Goal: Task Accomplishment & Management: Manage account settings

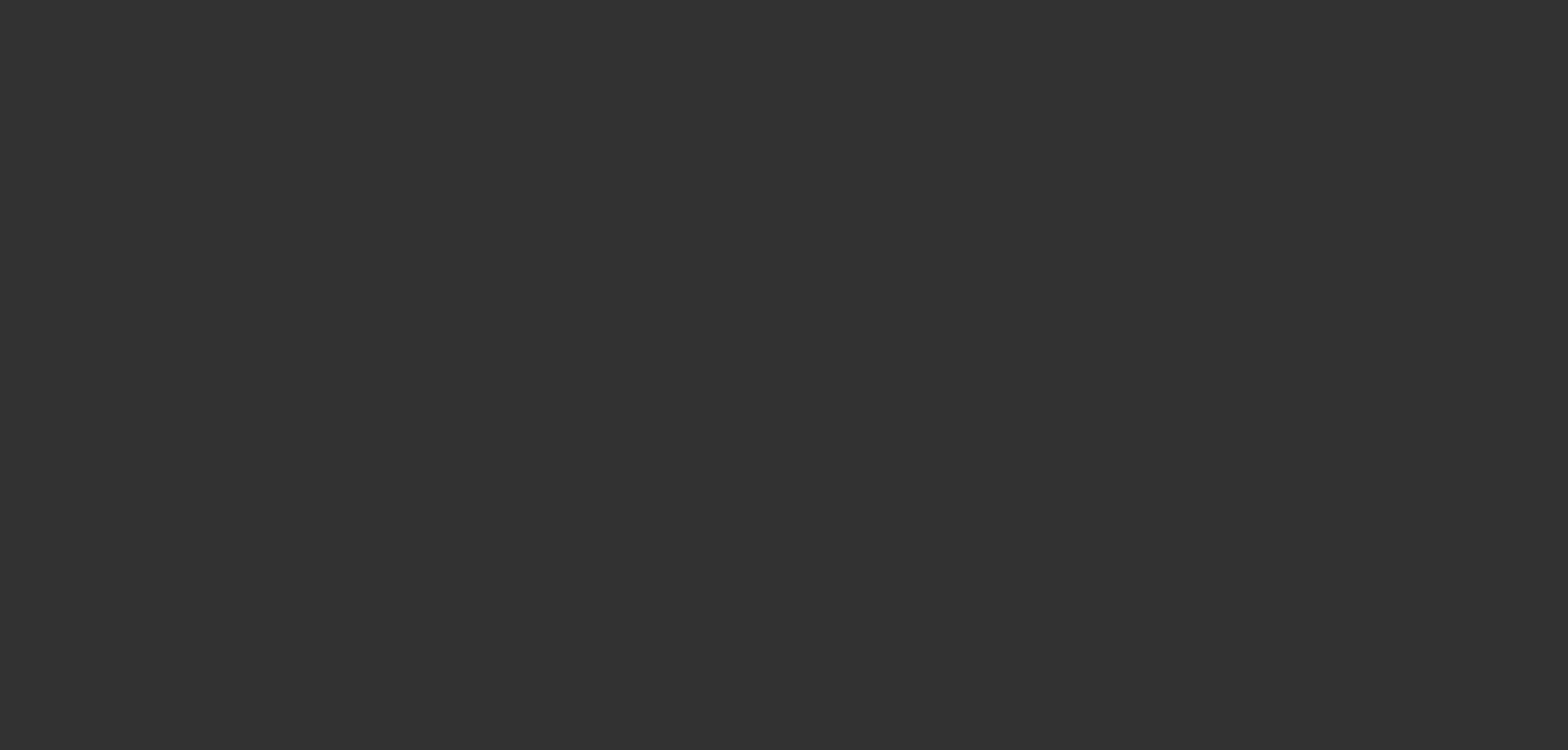
select select "0"
select select "6"
select select "0"
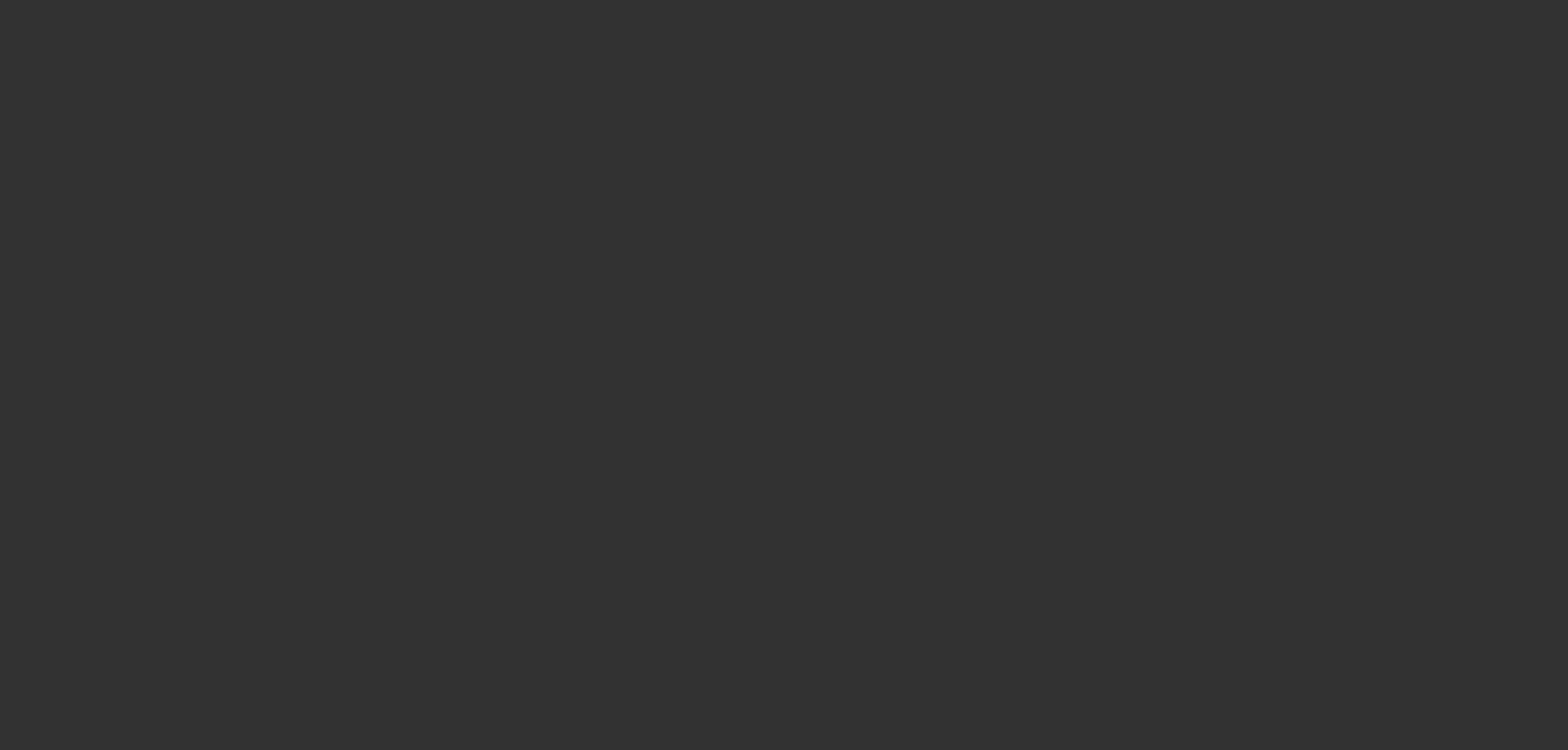
select select "0"
select select "6"
select select "0"
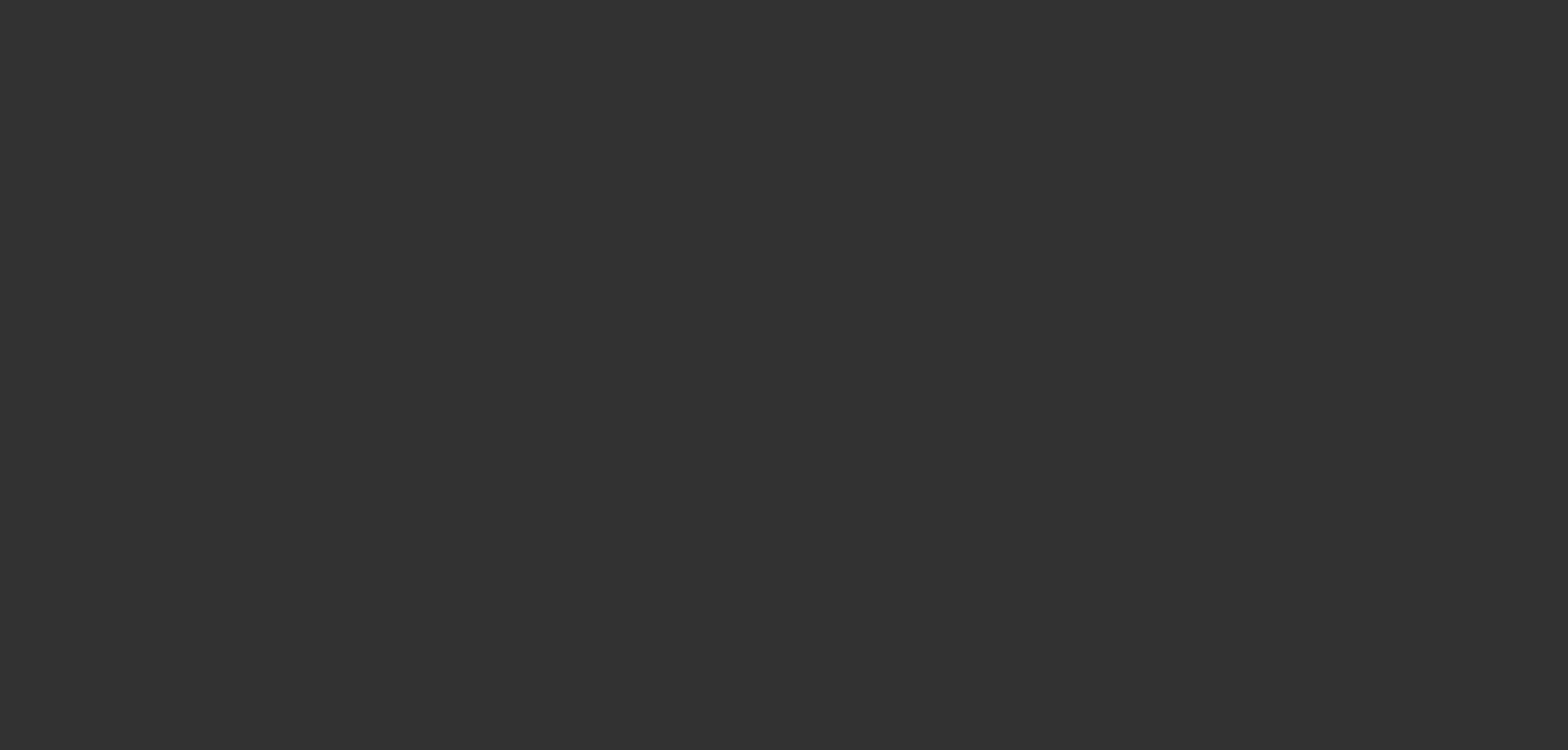
select select "0"
select select "6"
select select "0"
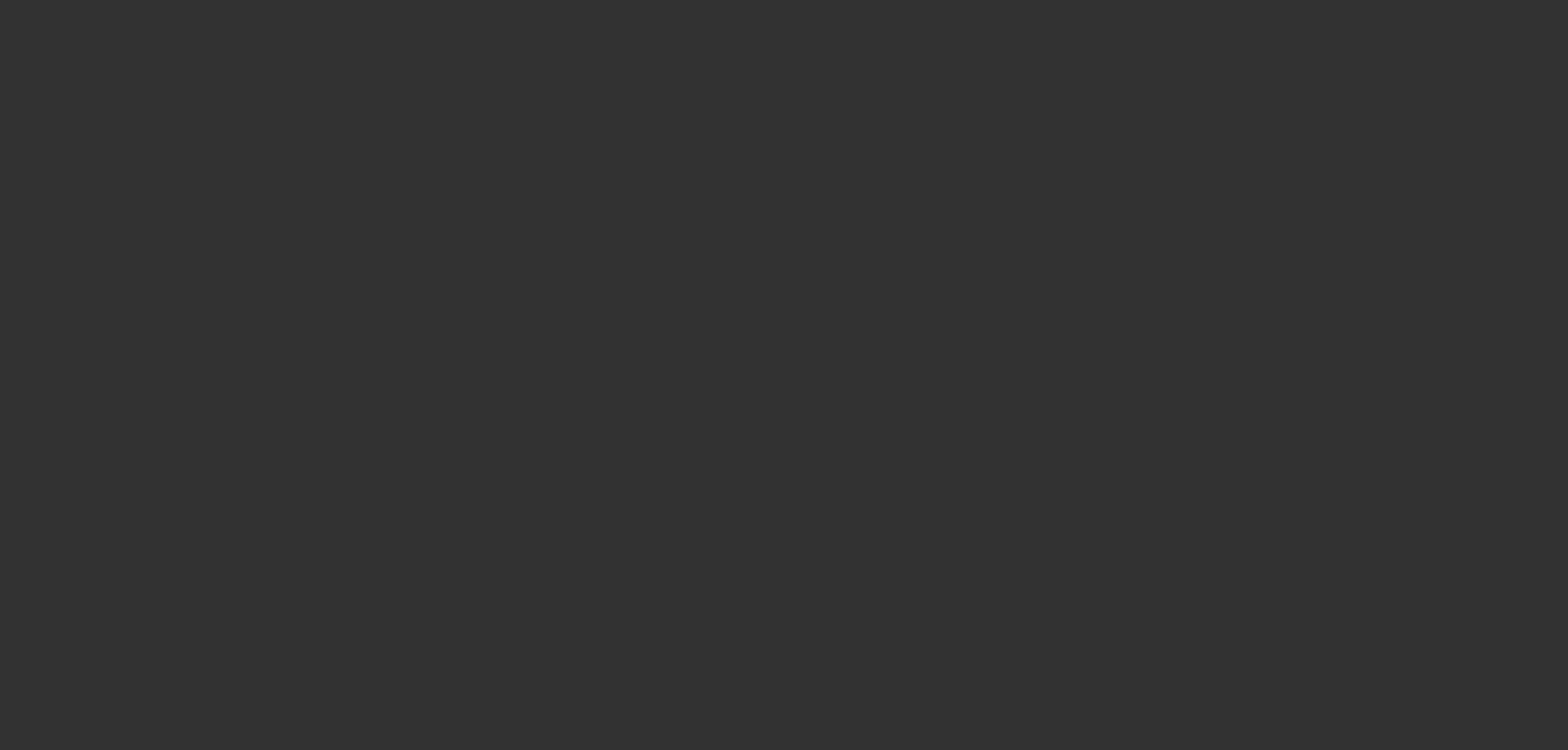
select select "6"
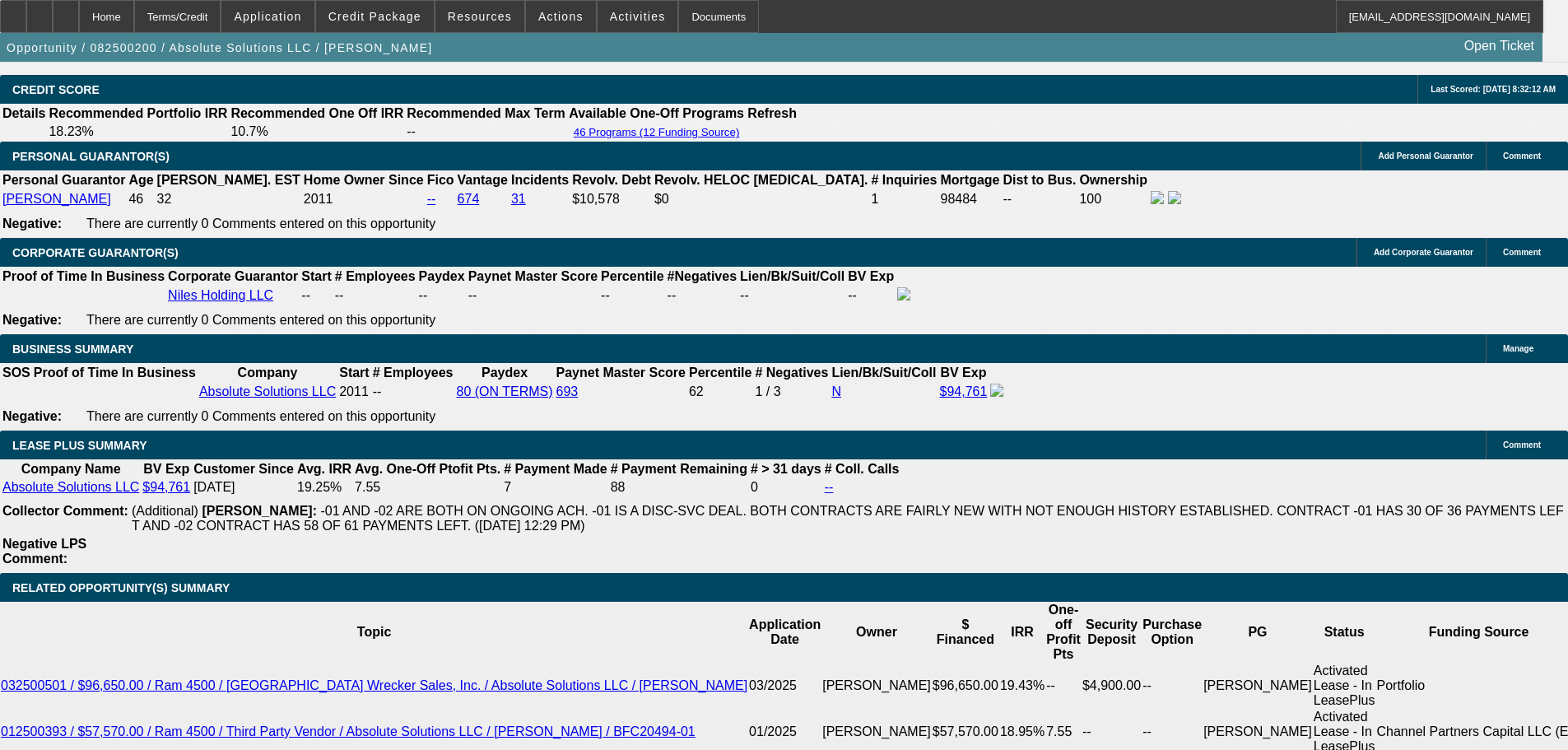
scroll to position [2387, 0]
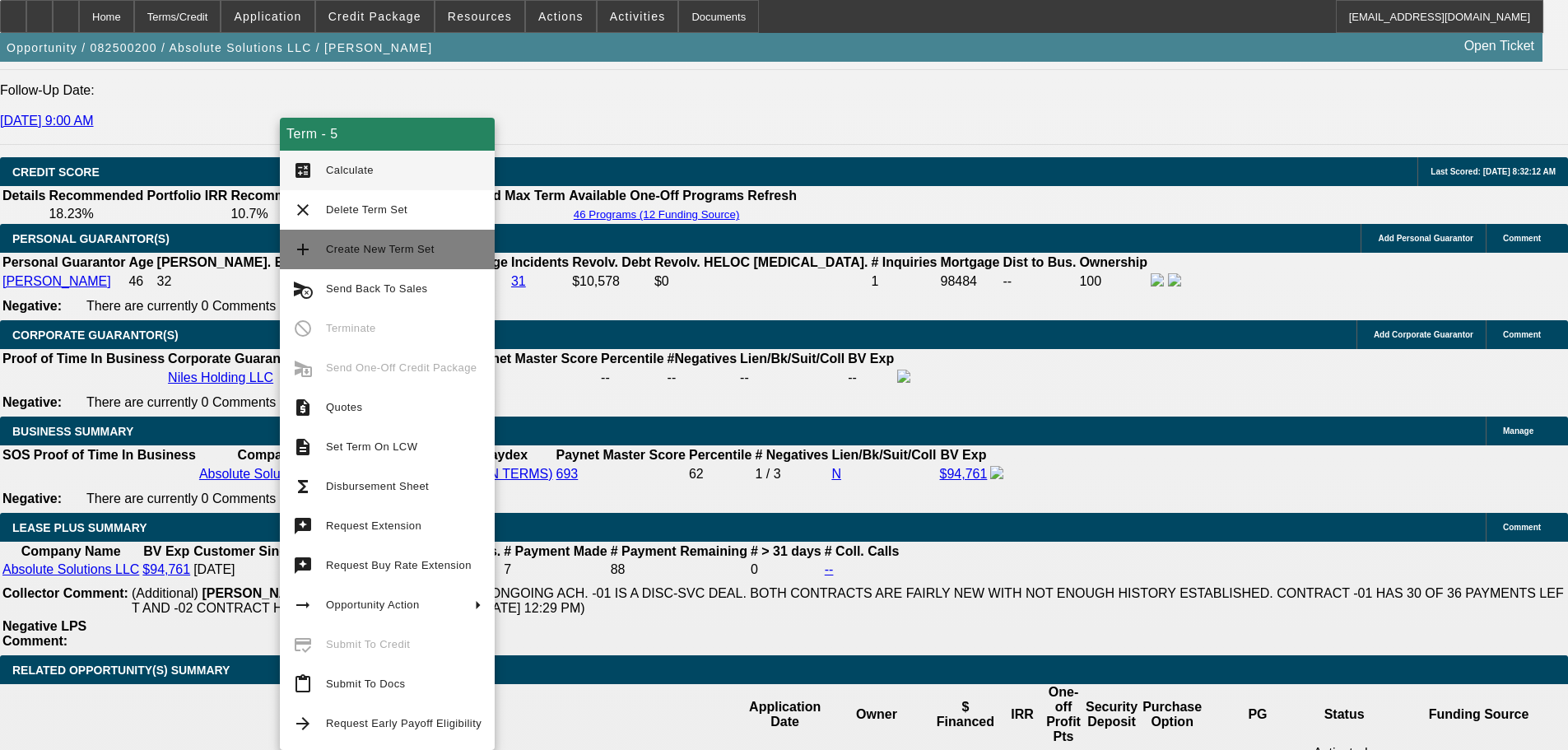
click at [343, 255] on span "Create New Term Set" at bounding box center [380, 249] width 109 height 13
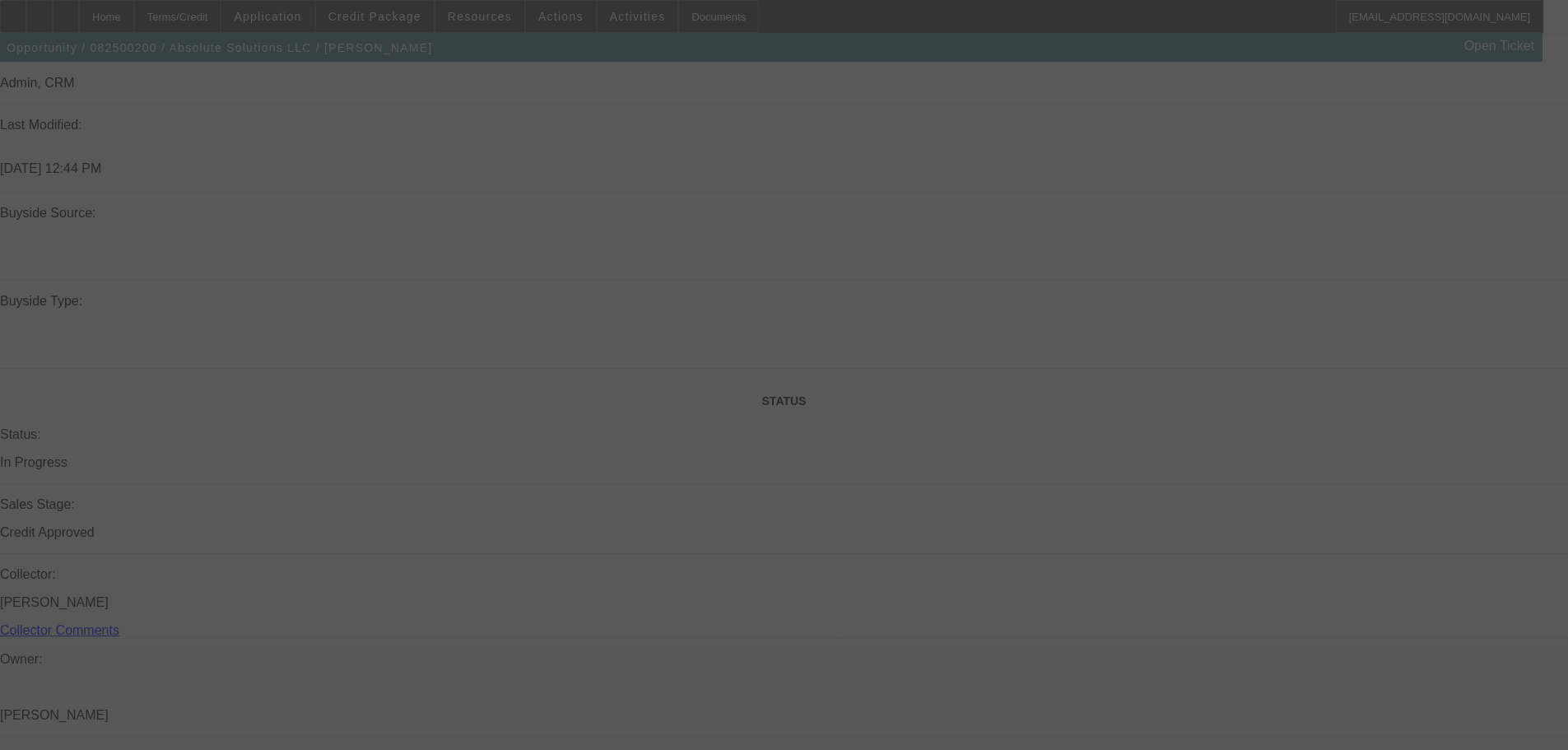
scroll to position [1684, 0]
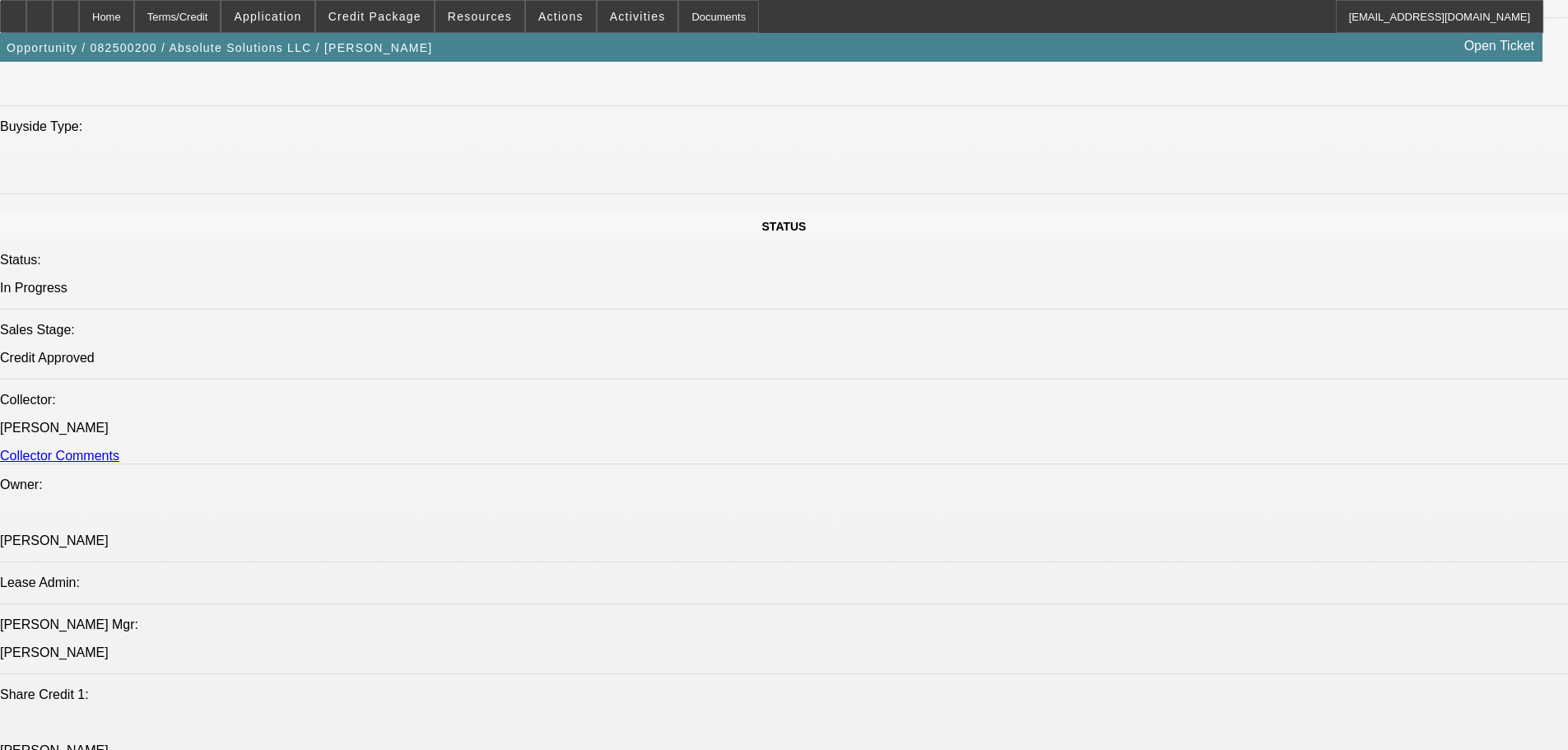
select select "0"
select select "6"
select select "0"
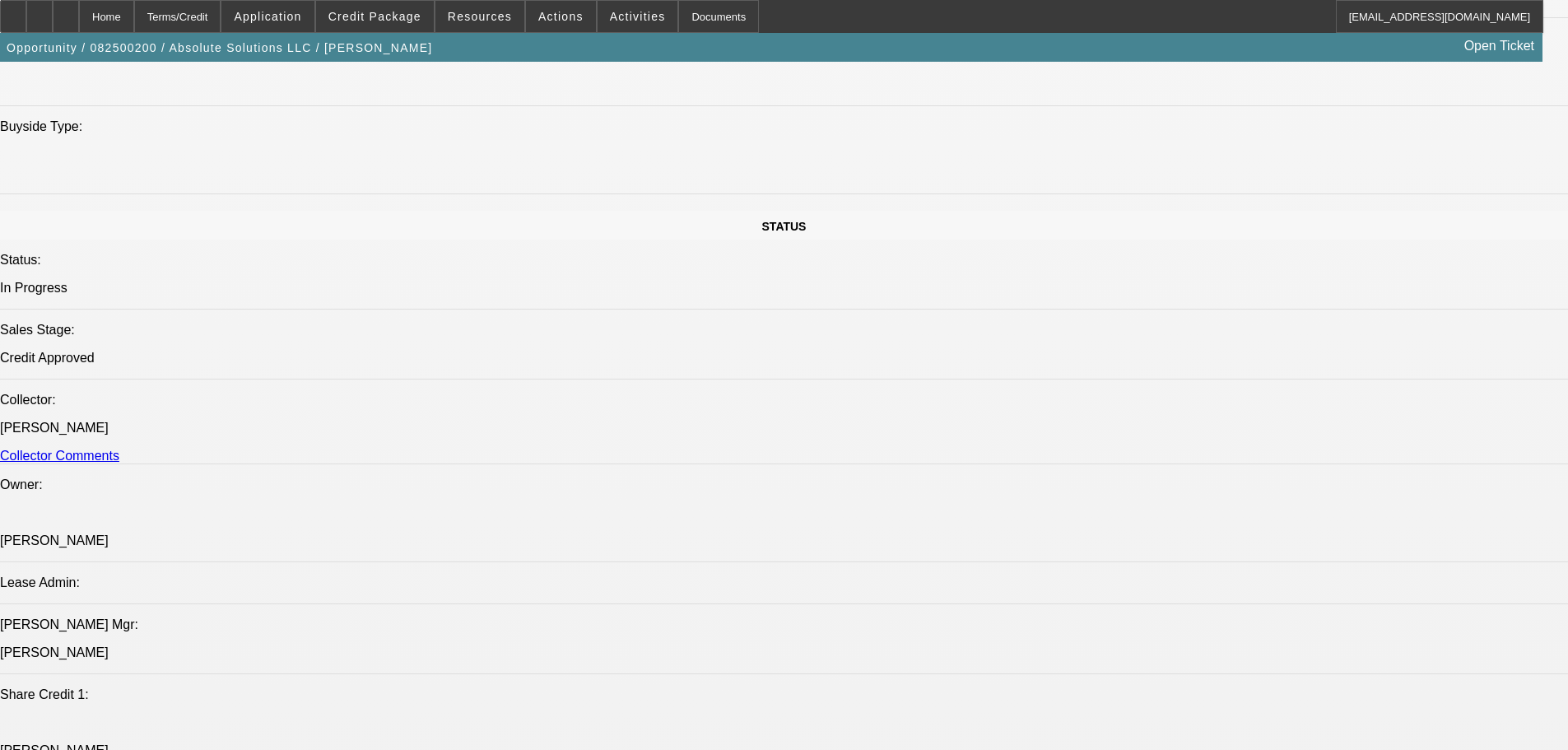
select select "0"
select select "6"
select select "0"
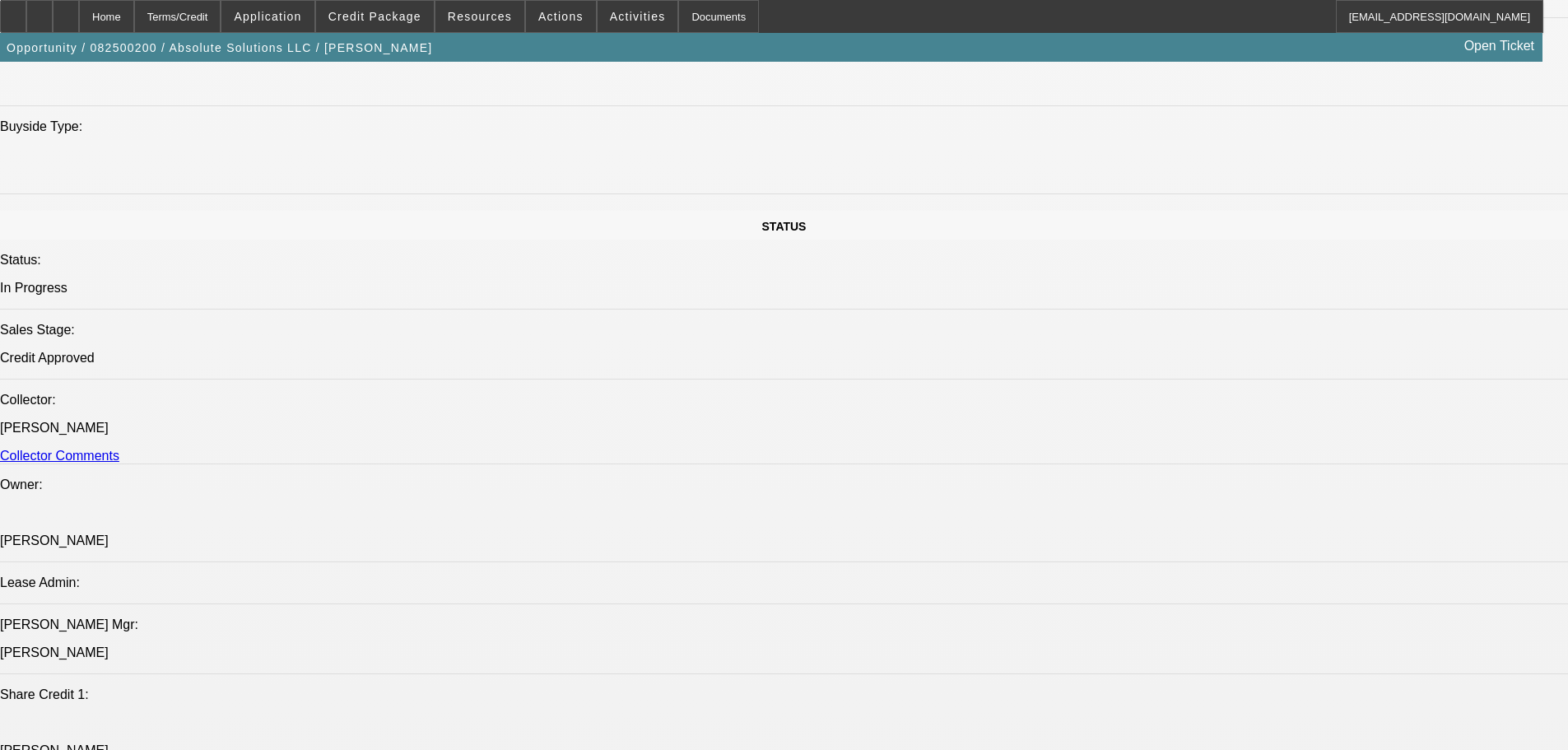
select select "0"
select select "6"
select select "0"
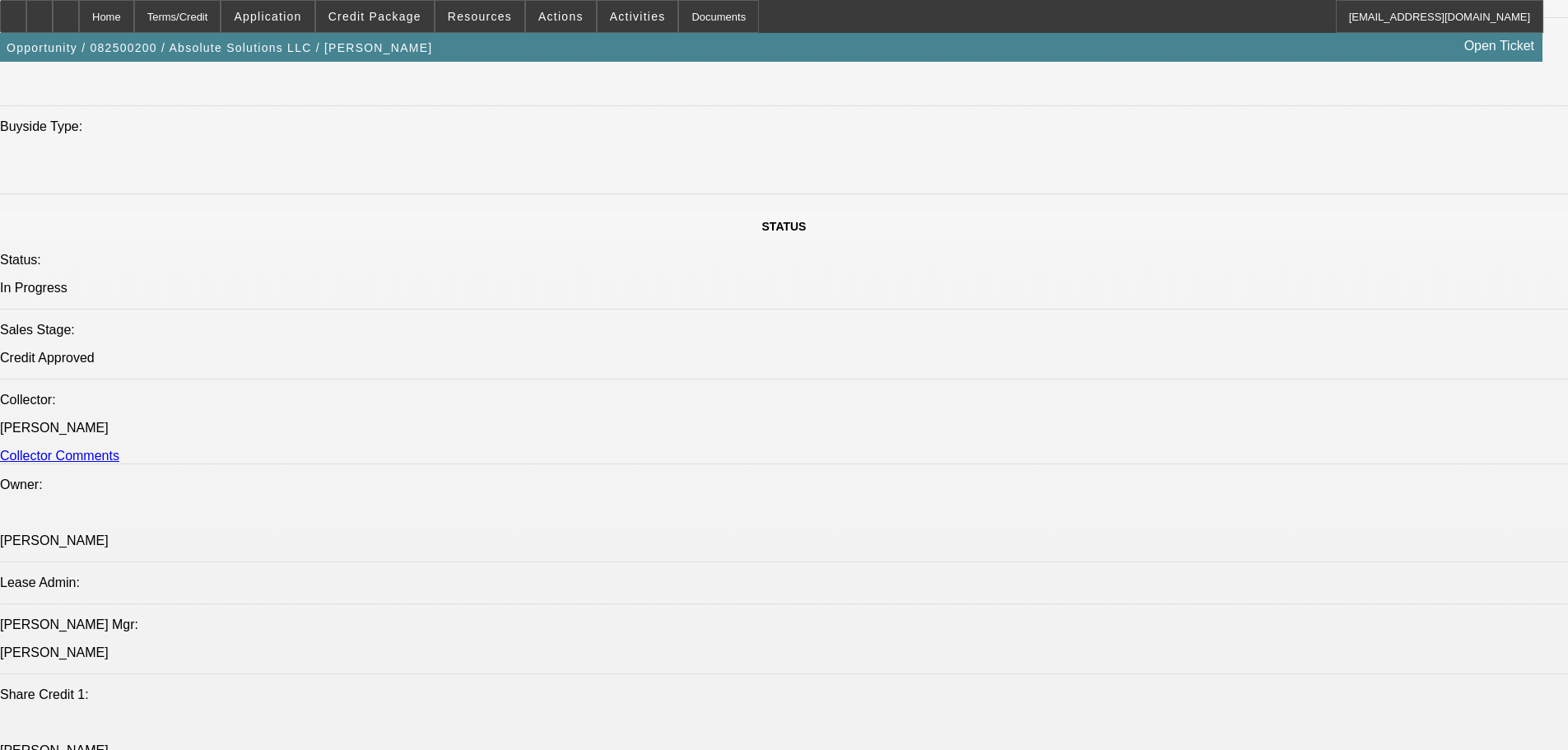
select select "6"
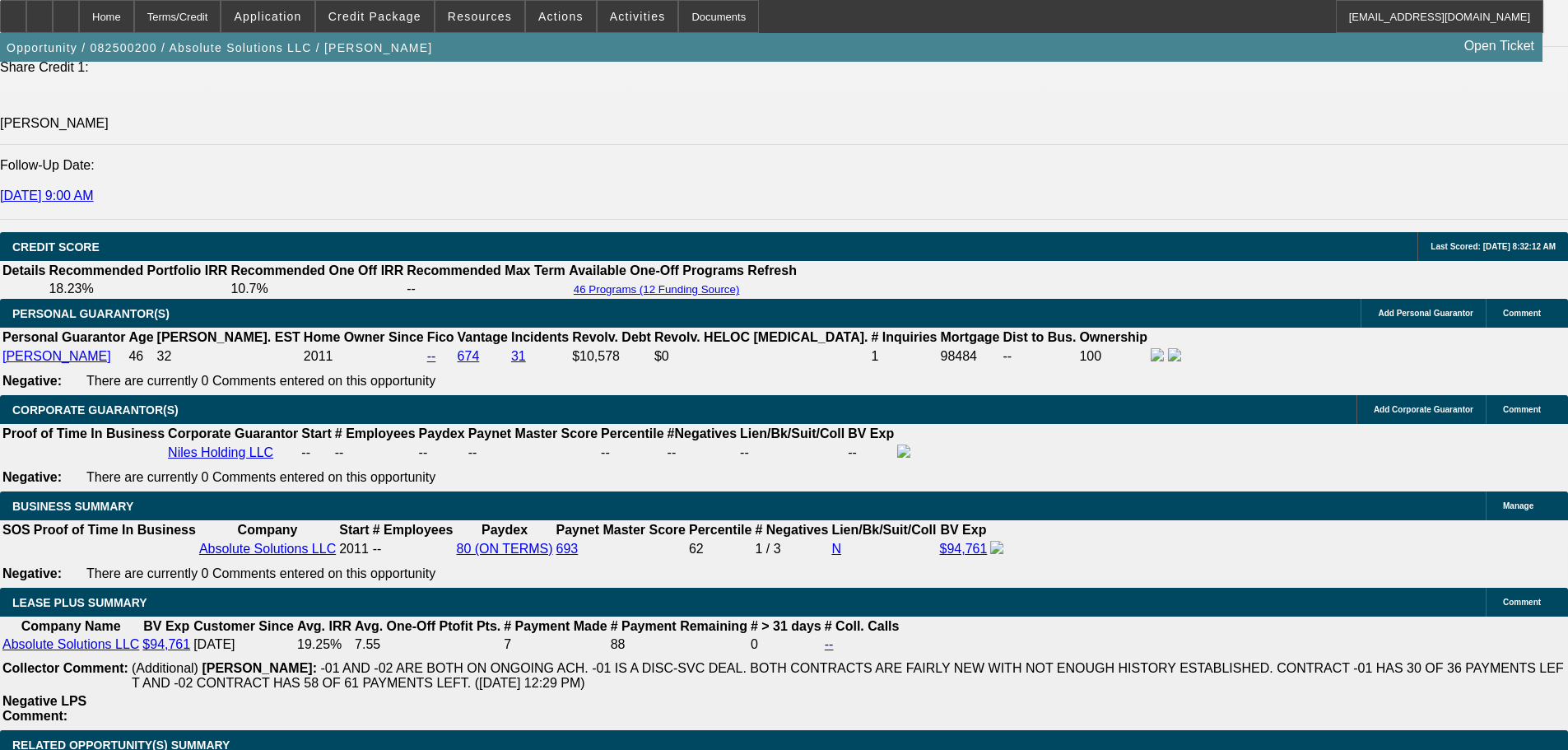
scroll to position [2342, 0]
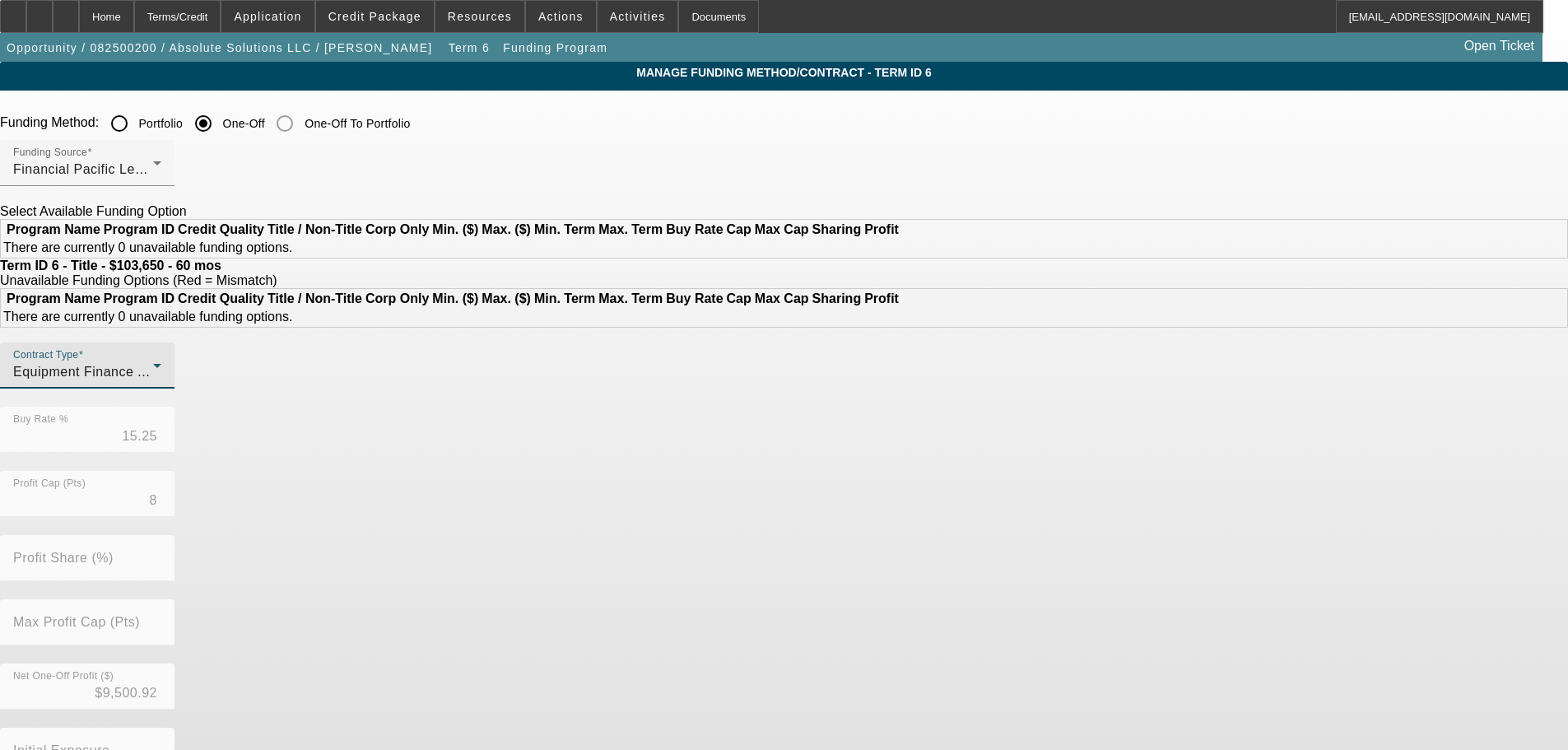
click at [153, 382] on div "Equipment Finance Agreement" at bounding box center [83, 372] width 140 height 20
click at [417, 448] on mat-option "Lease Agreement" at bounding box center [423, 462] width 216 height 40
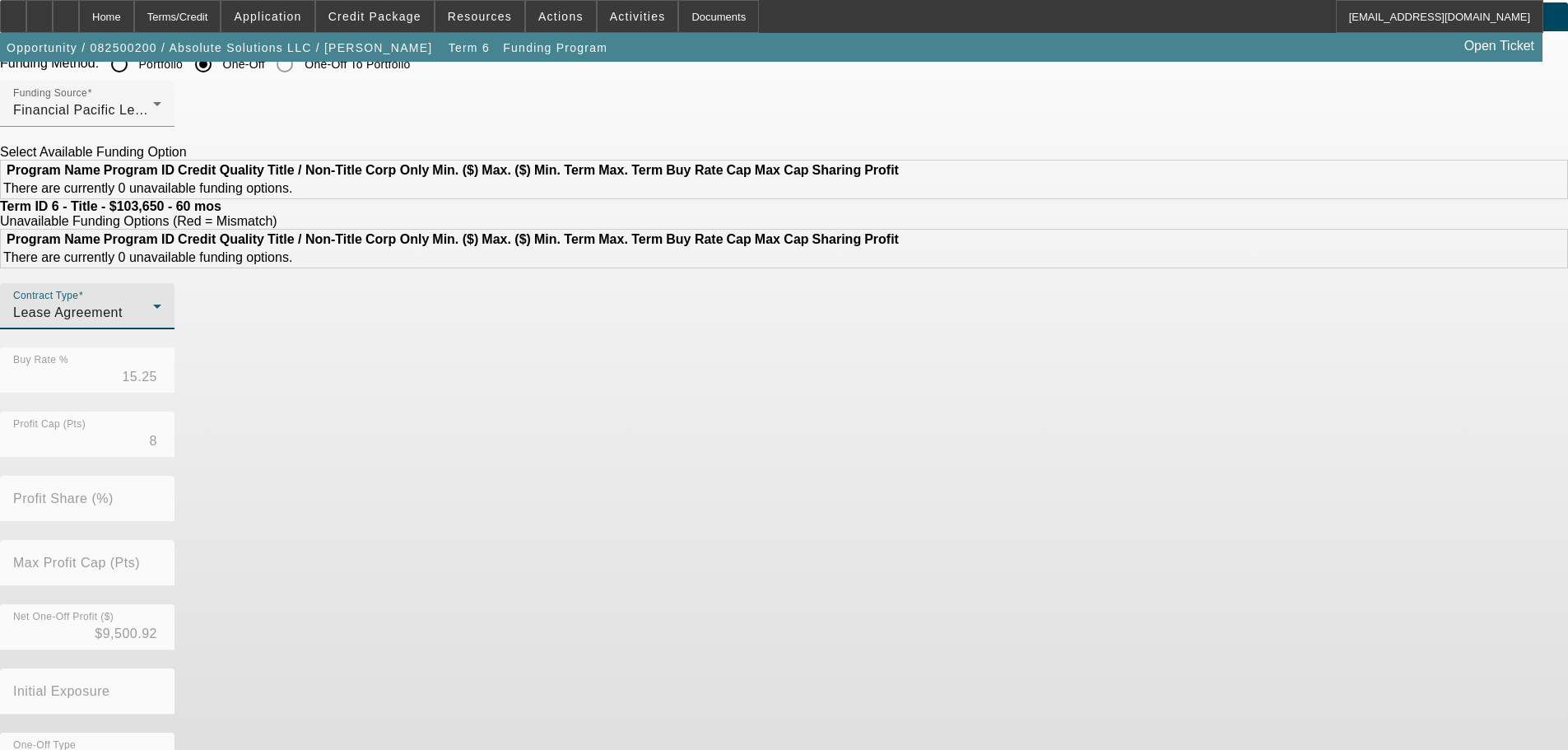
scroll to position [138, 0]
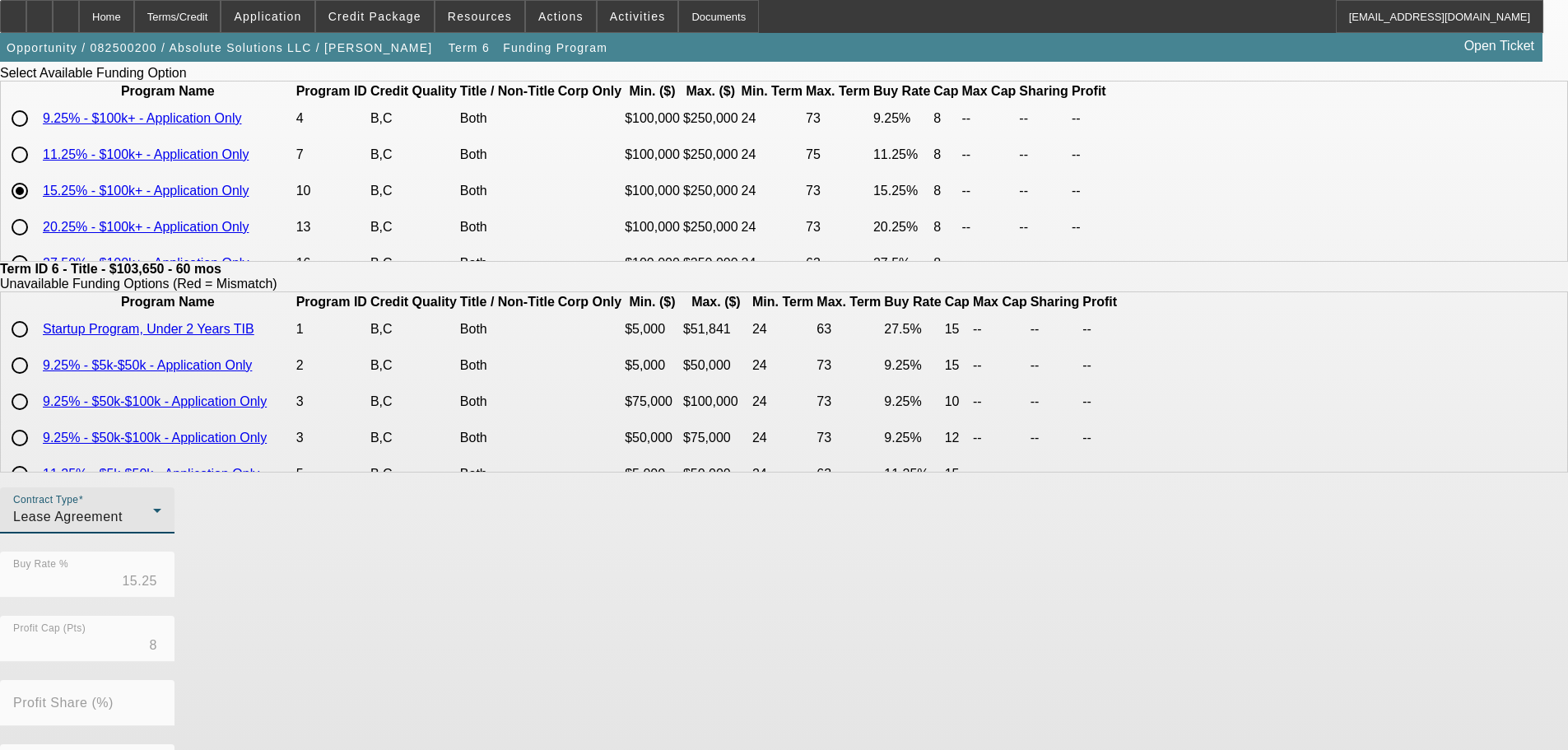
click at [652, 709] on div "Contract Type Lease Agreement Buy Rate % 15.25 Profit Cap (Pts) 8 Profit Share …" at bounding box center [784, 743] width 1568 height 513
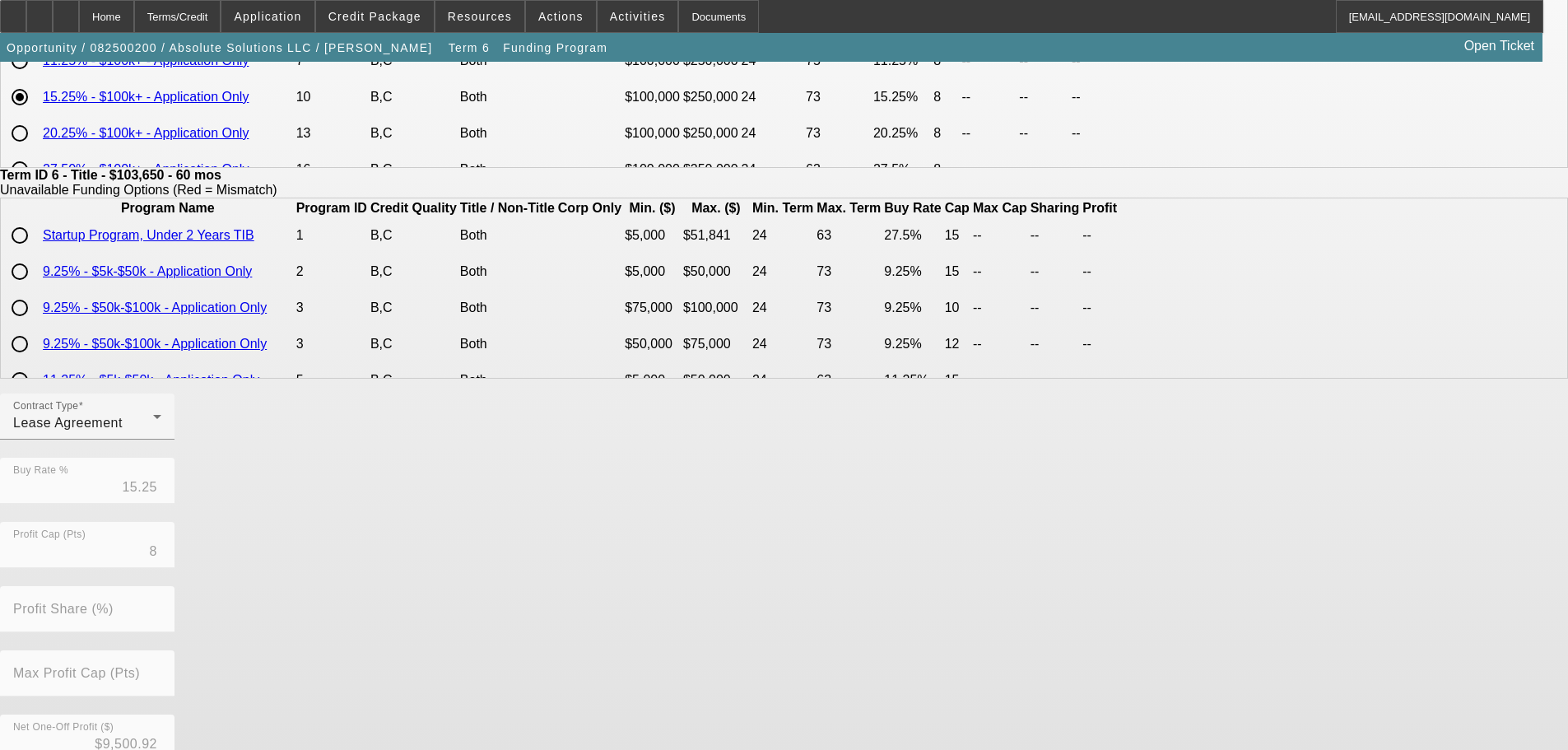
scroll to position [389, 0]
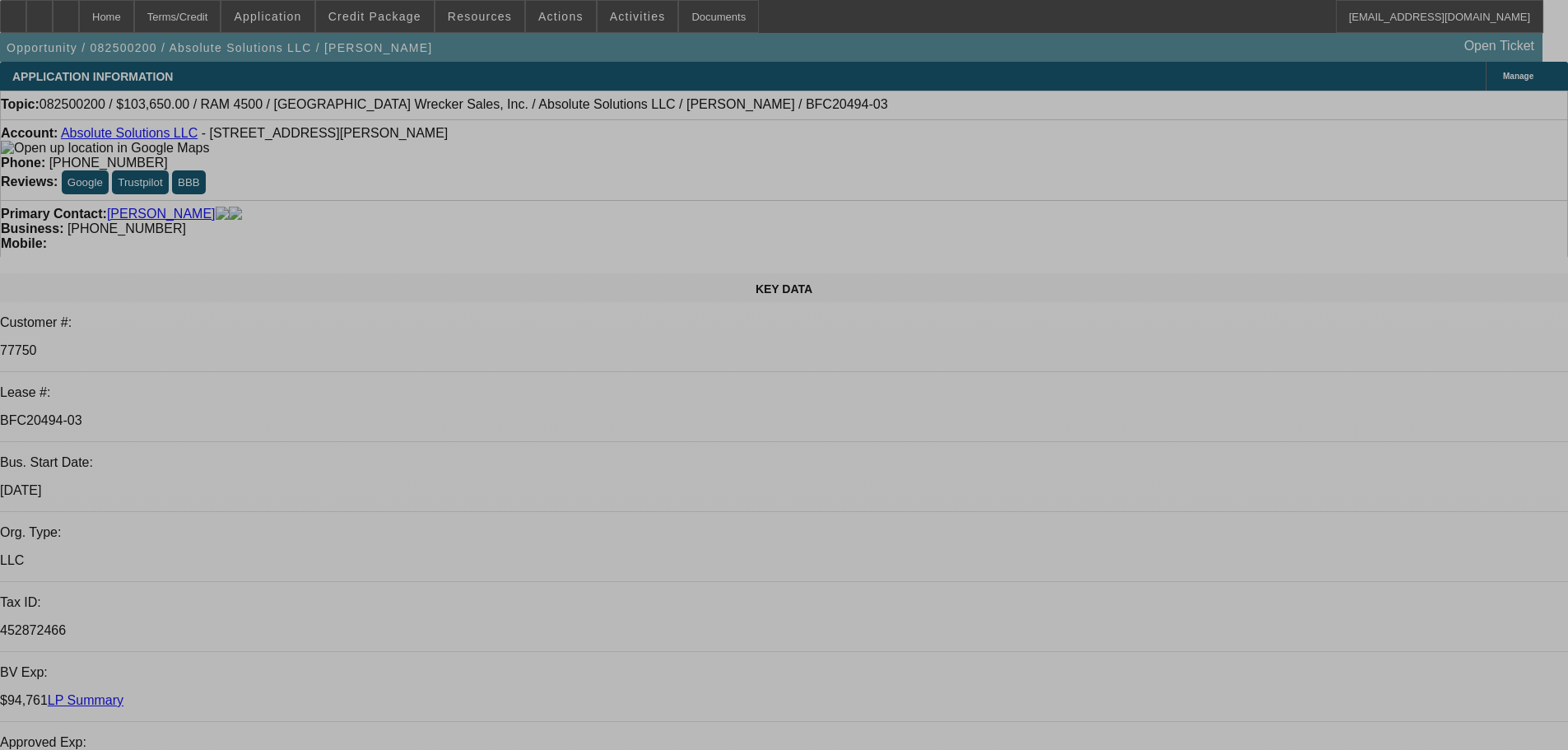
select select "0"
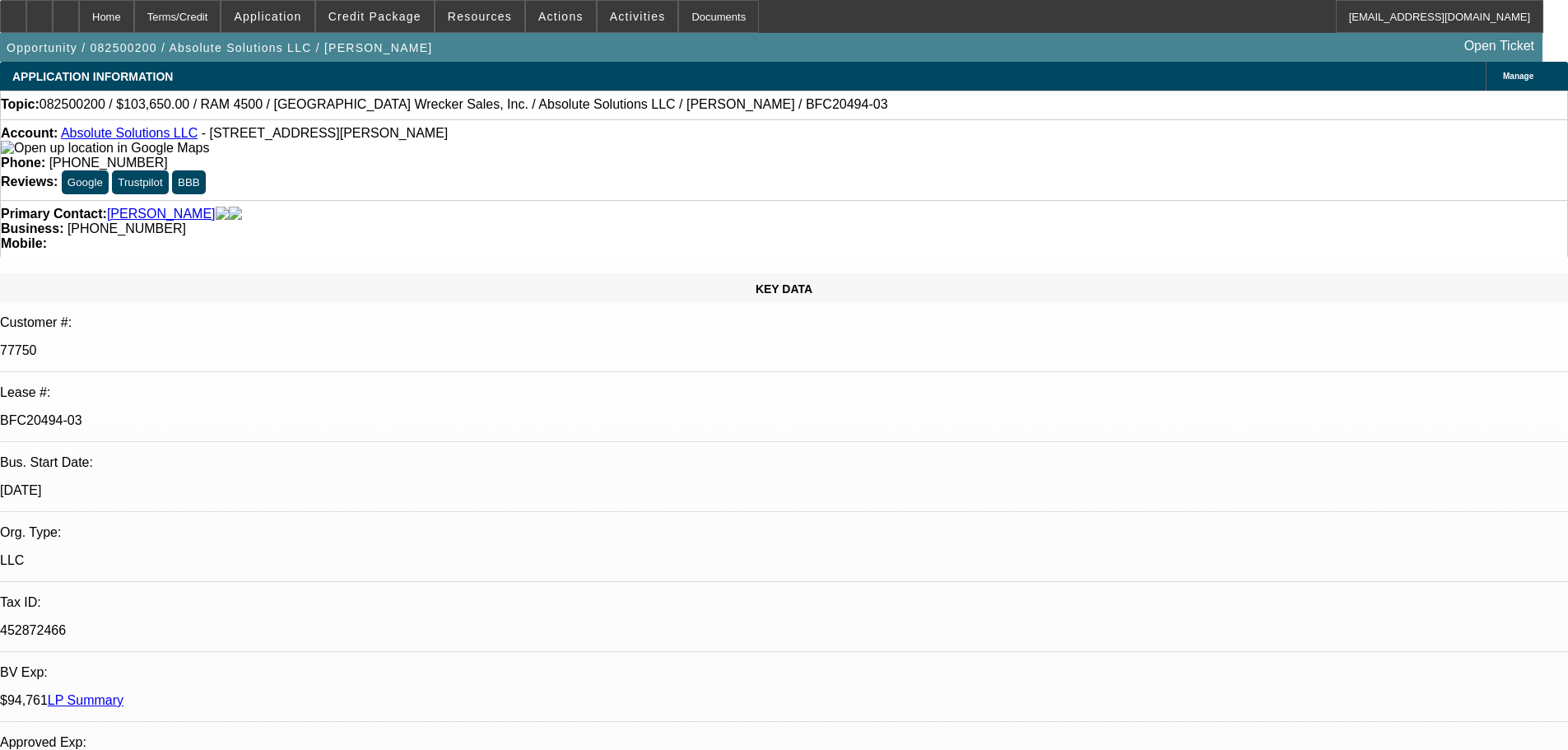
select select "0"
select select "6"
select select "0"
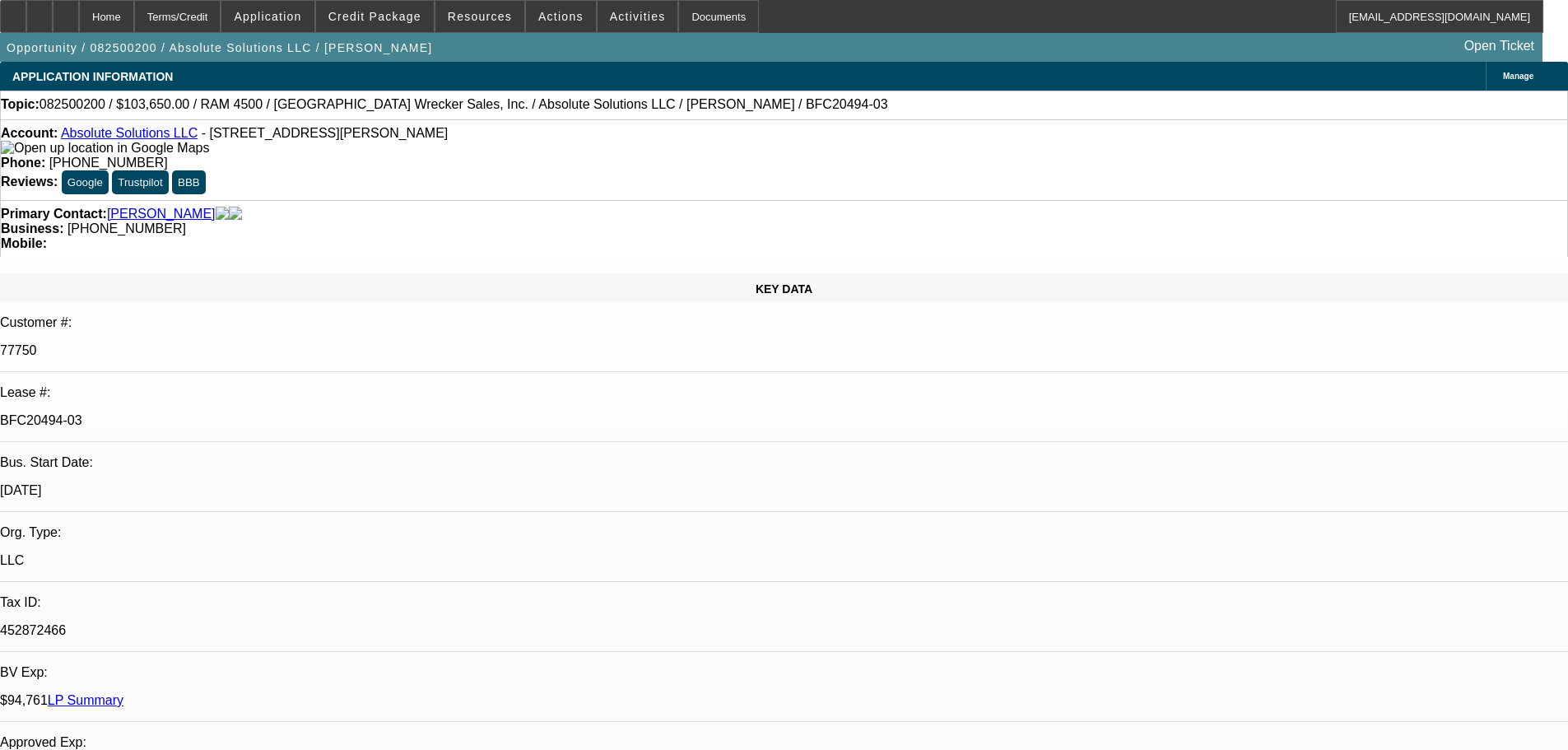
select select "0"
select select "6"
select select "0"
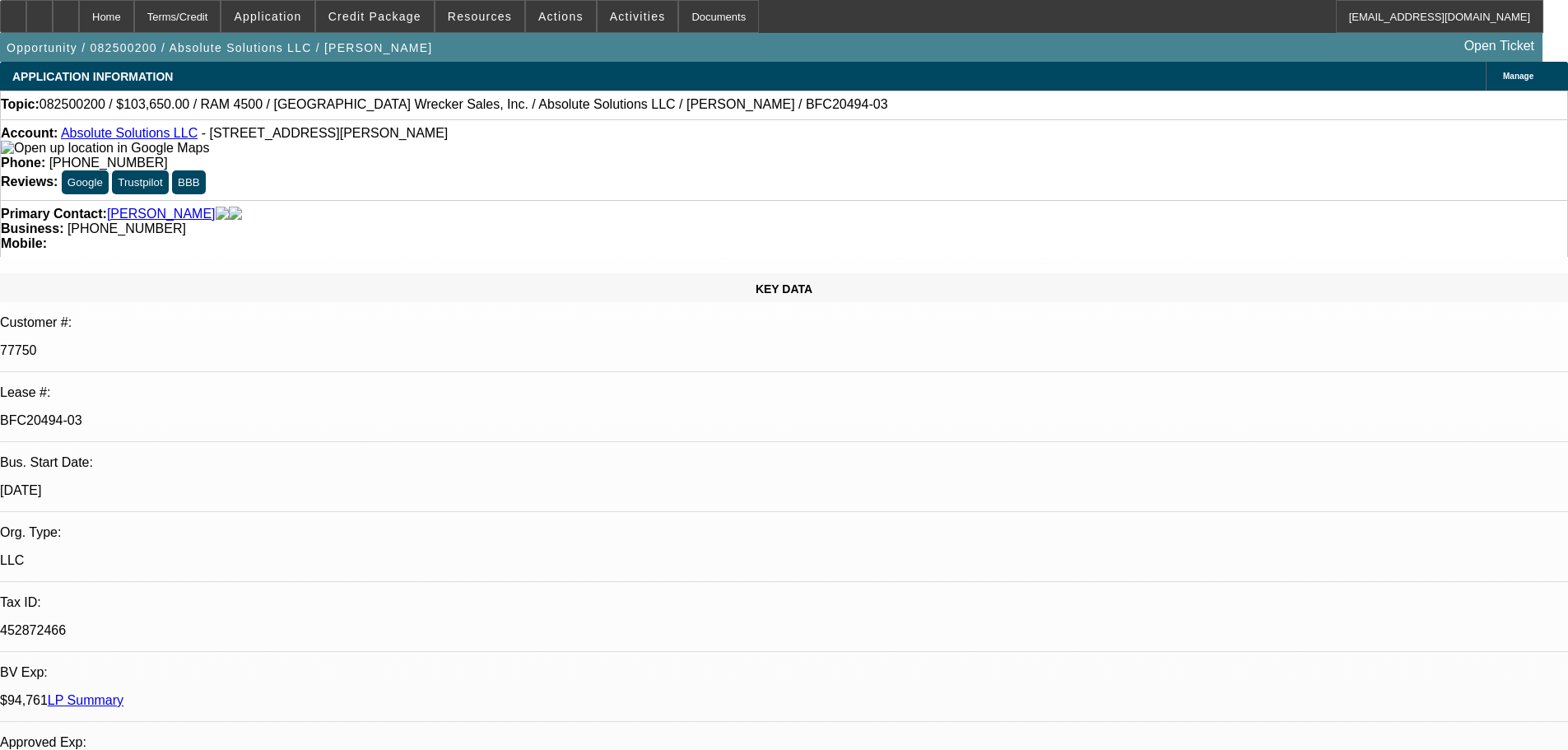
select select "6"
select select "0"
select select "6"
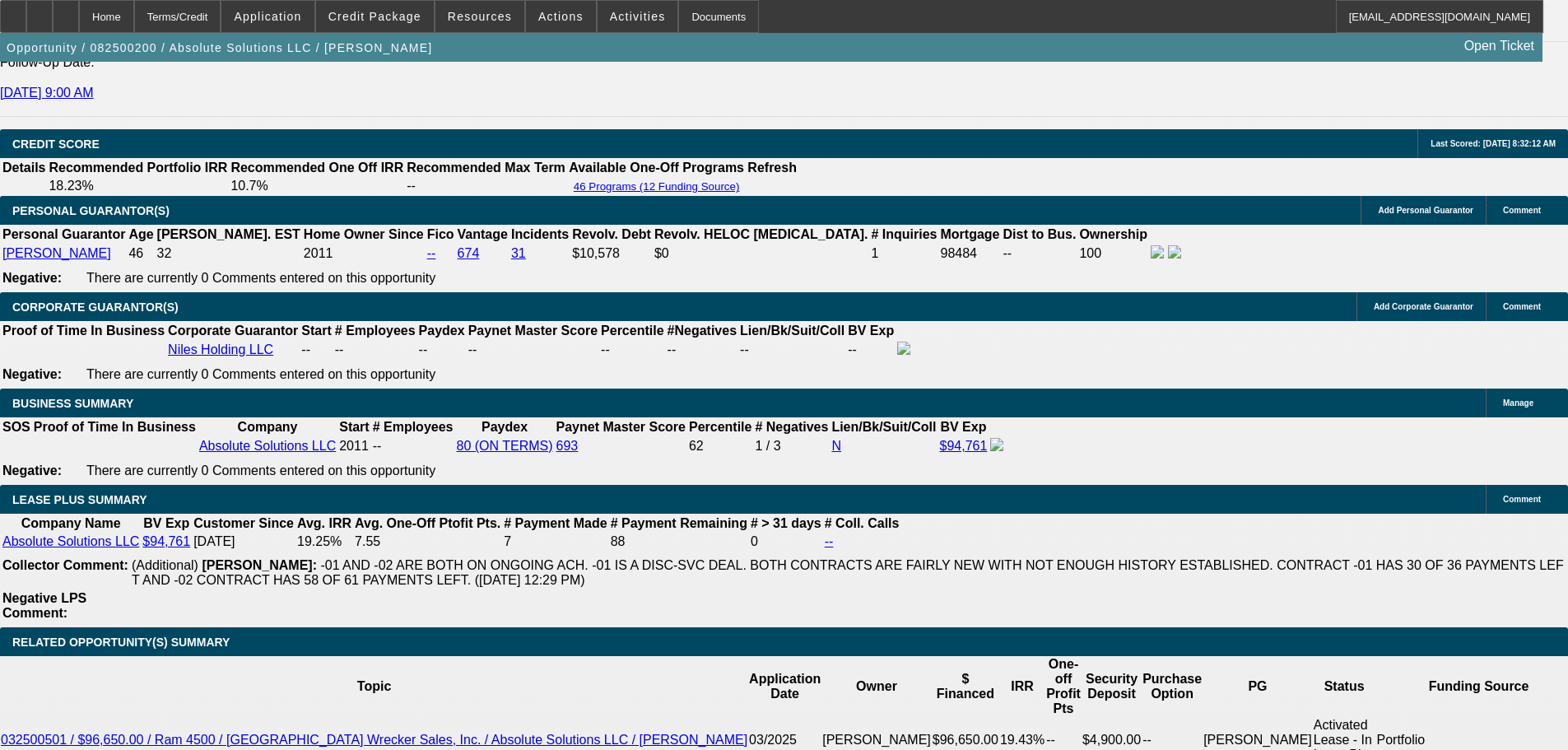
scroll to position [2387, 0]
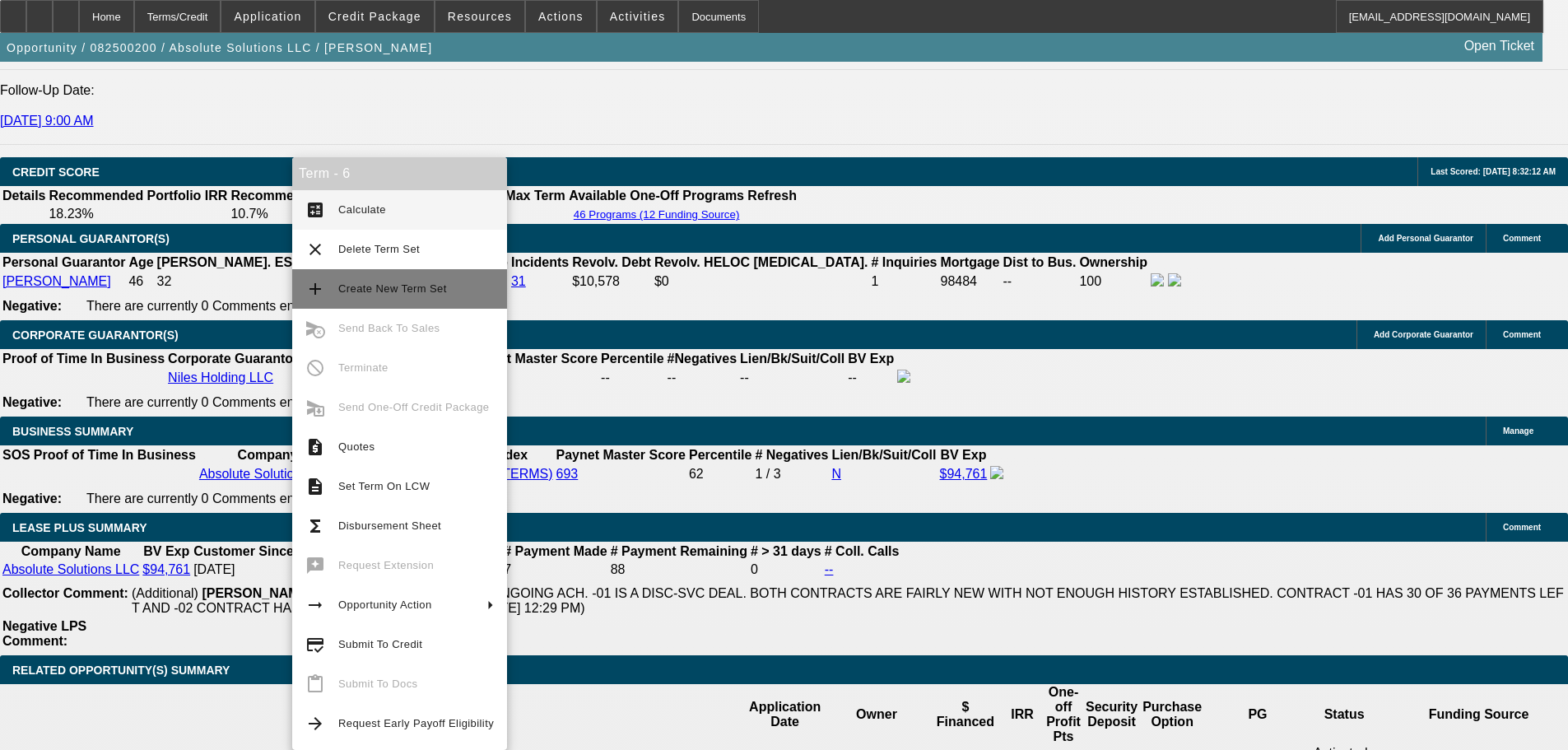
click at [403, 283] on span "Create New Term Set" at bounding box center [393, 288] width 109 height 13
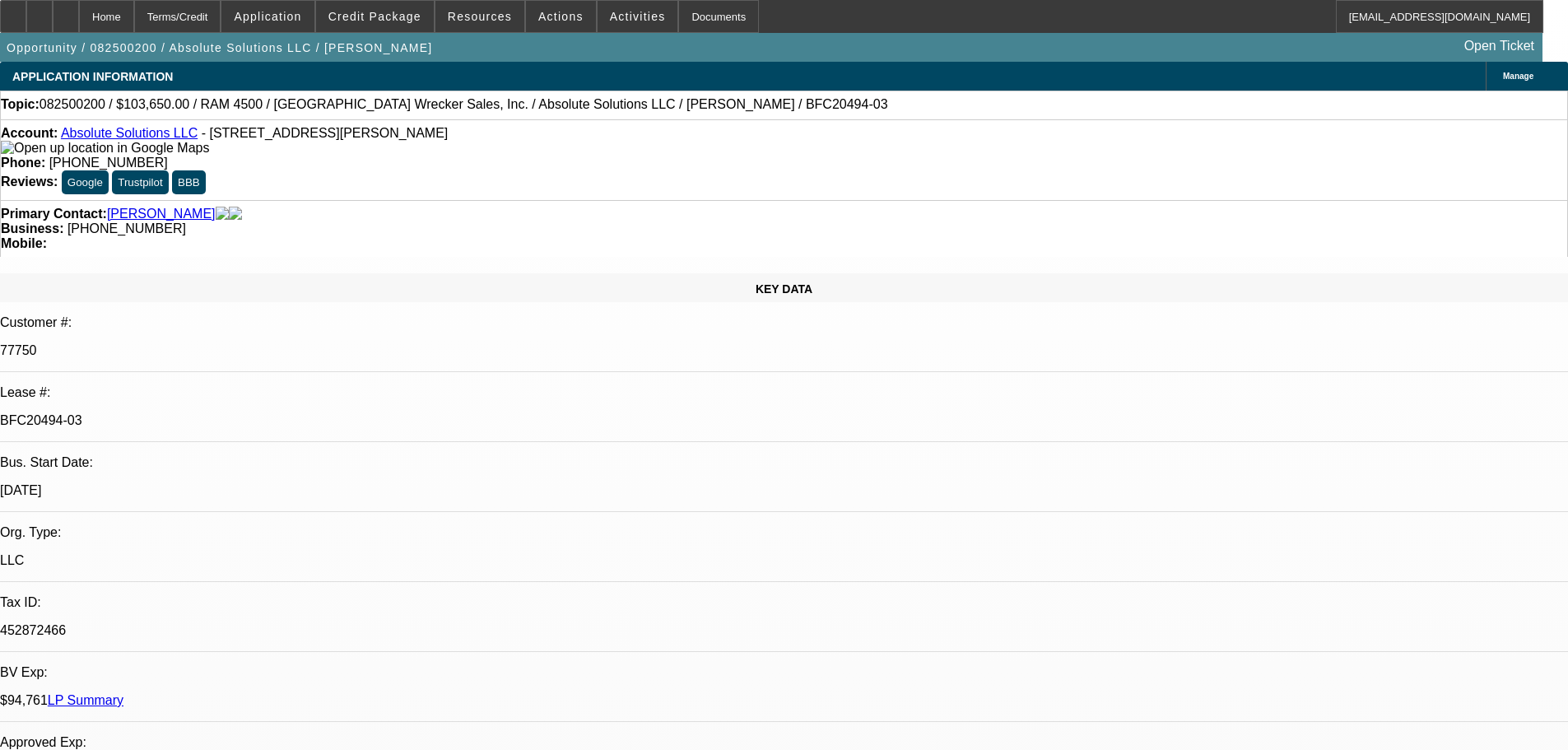
select select "0"
select select "6"
select select "0"
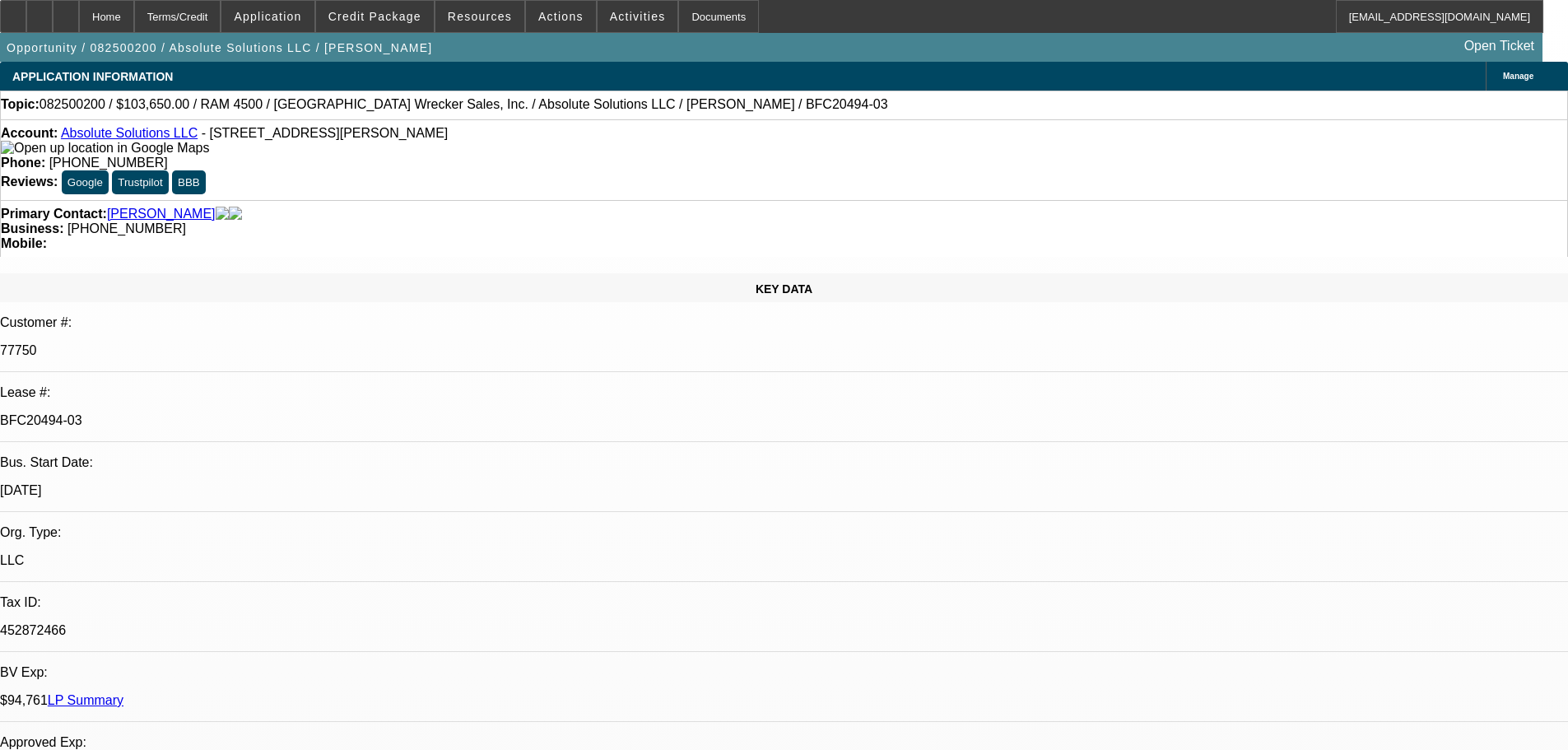
select select "0"
select select "6"
select select "0"
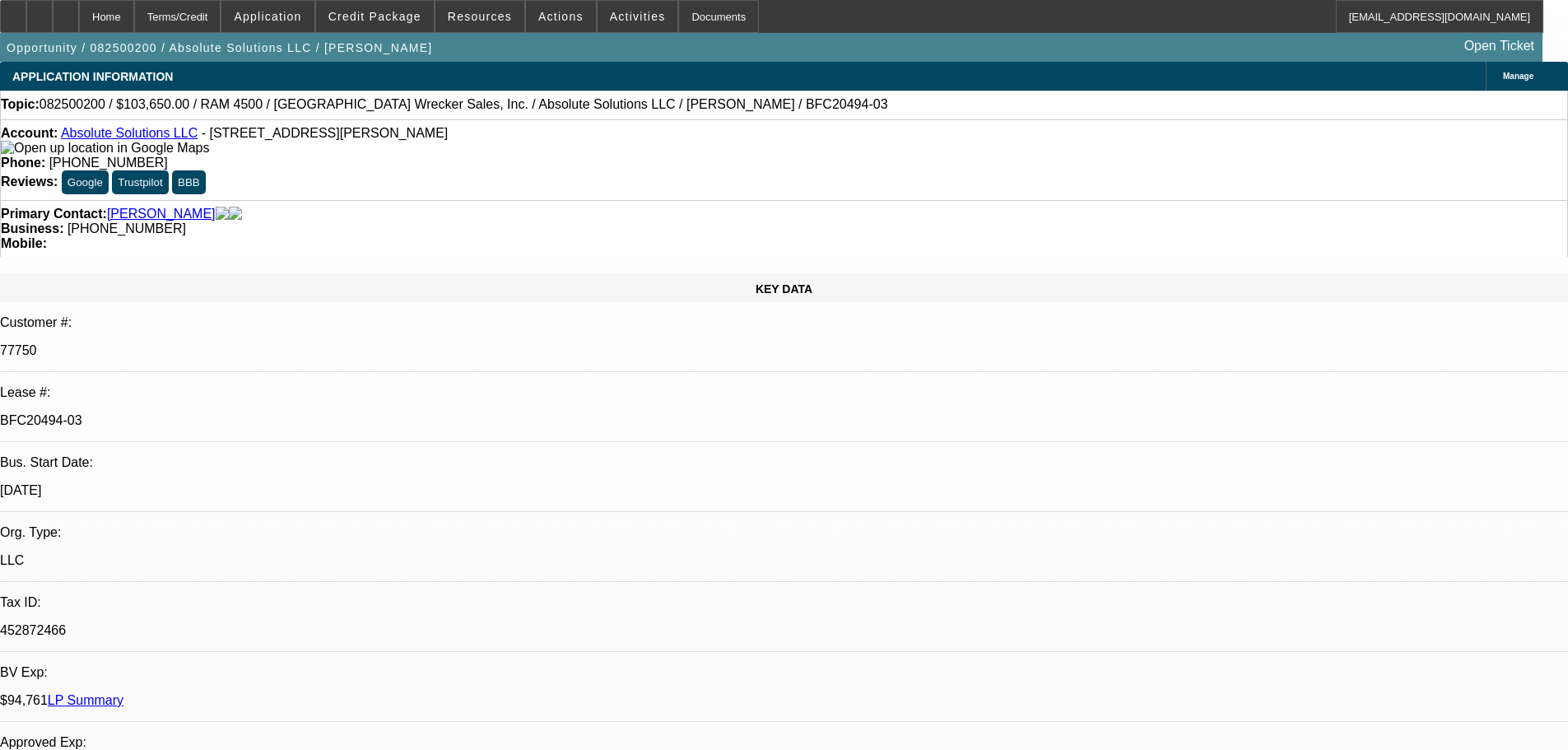
select select "0"
select select "6"
select select "0"
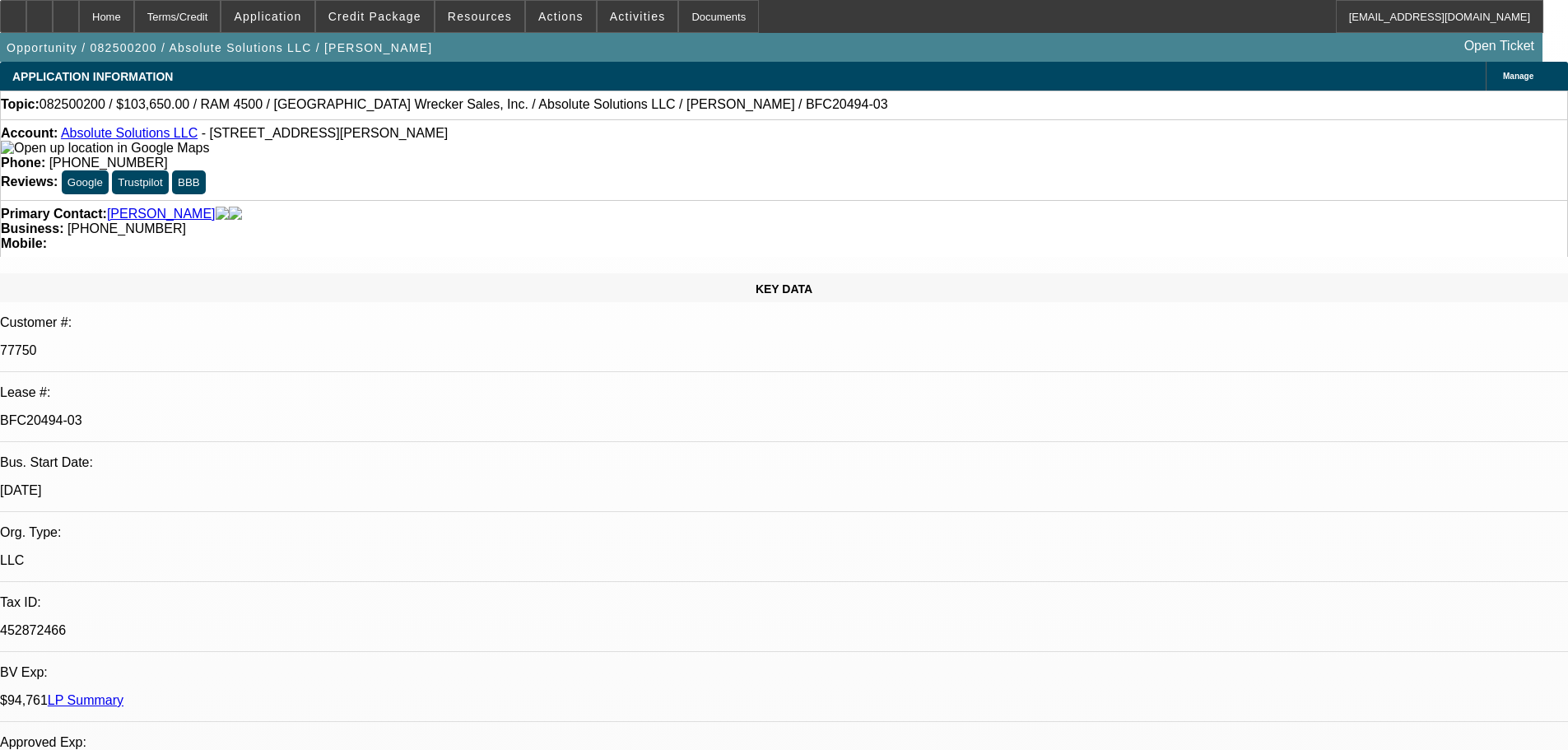
select select "6"
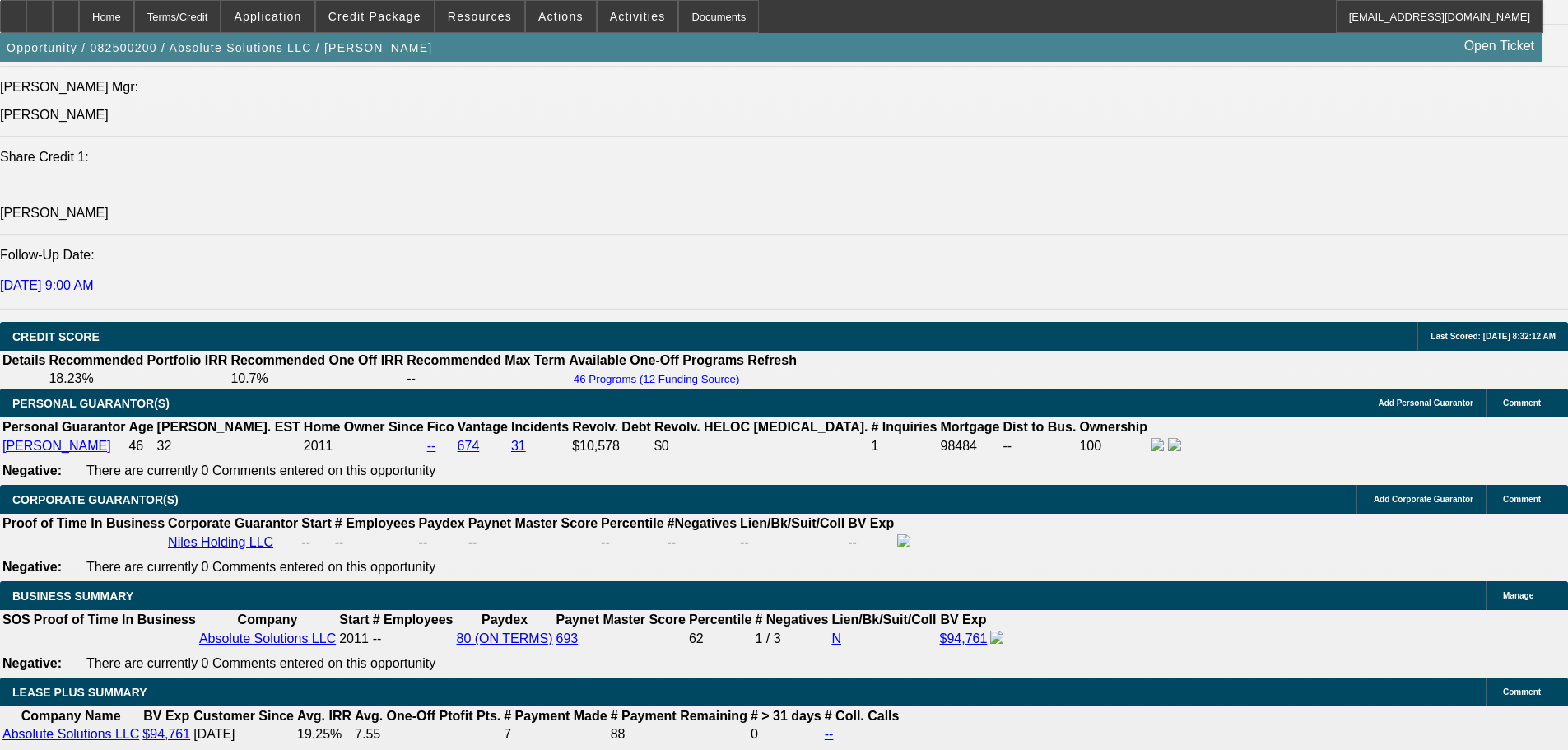
scroll to position [2551, 0]
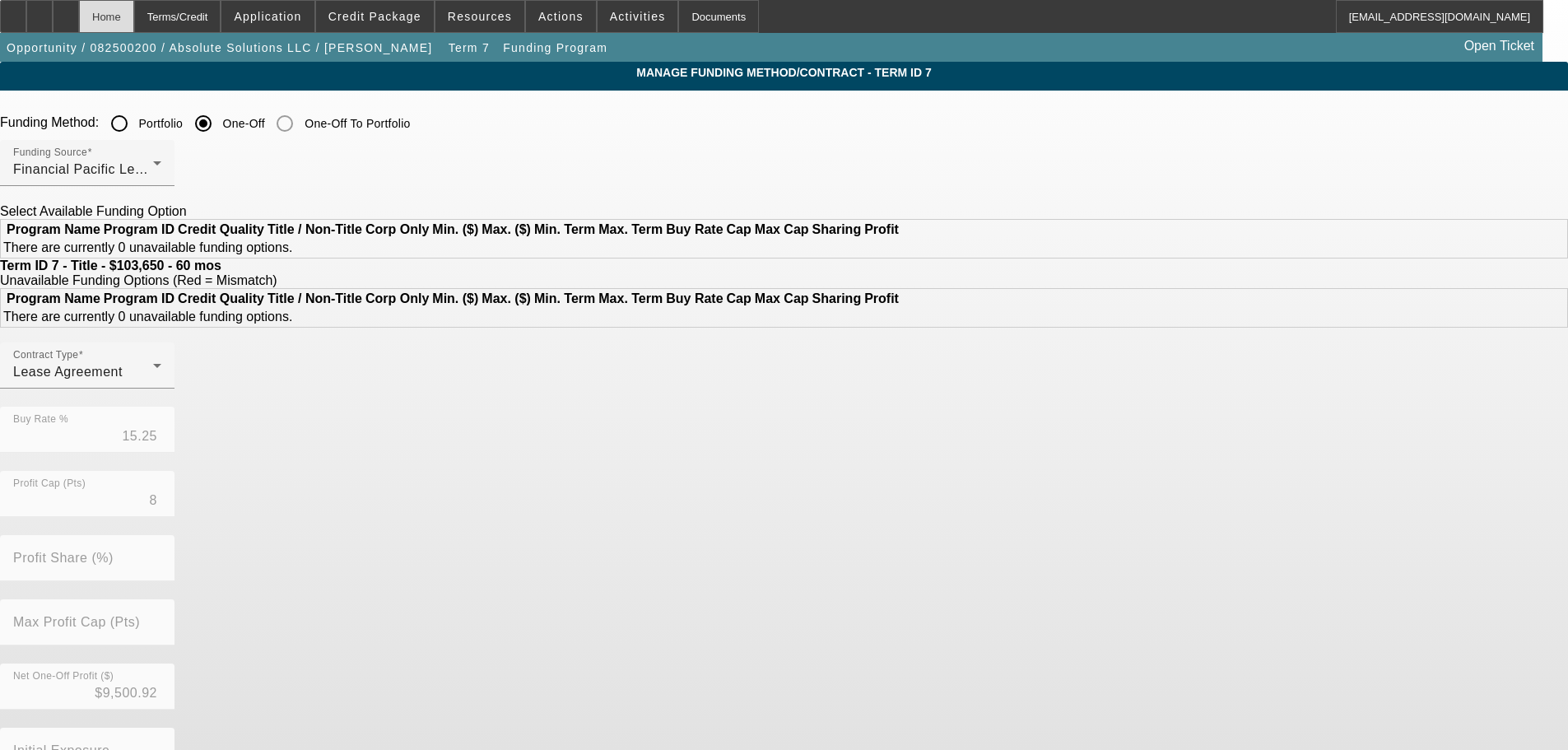
click at [134, 25] on div "Home" at bounding box center [106, 16] width 55 height 33
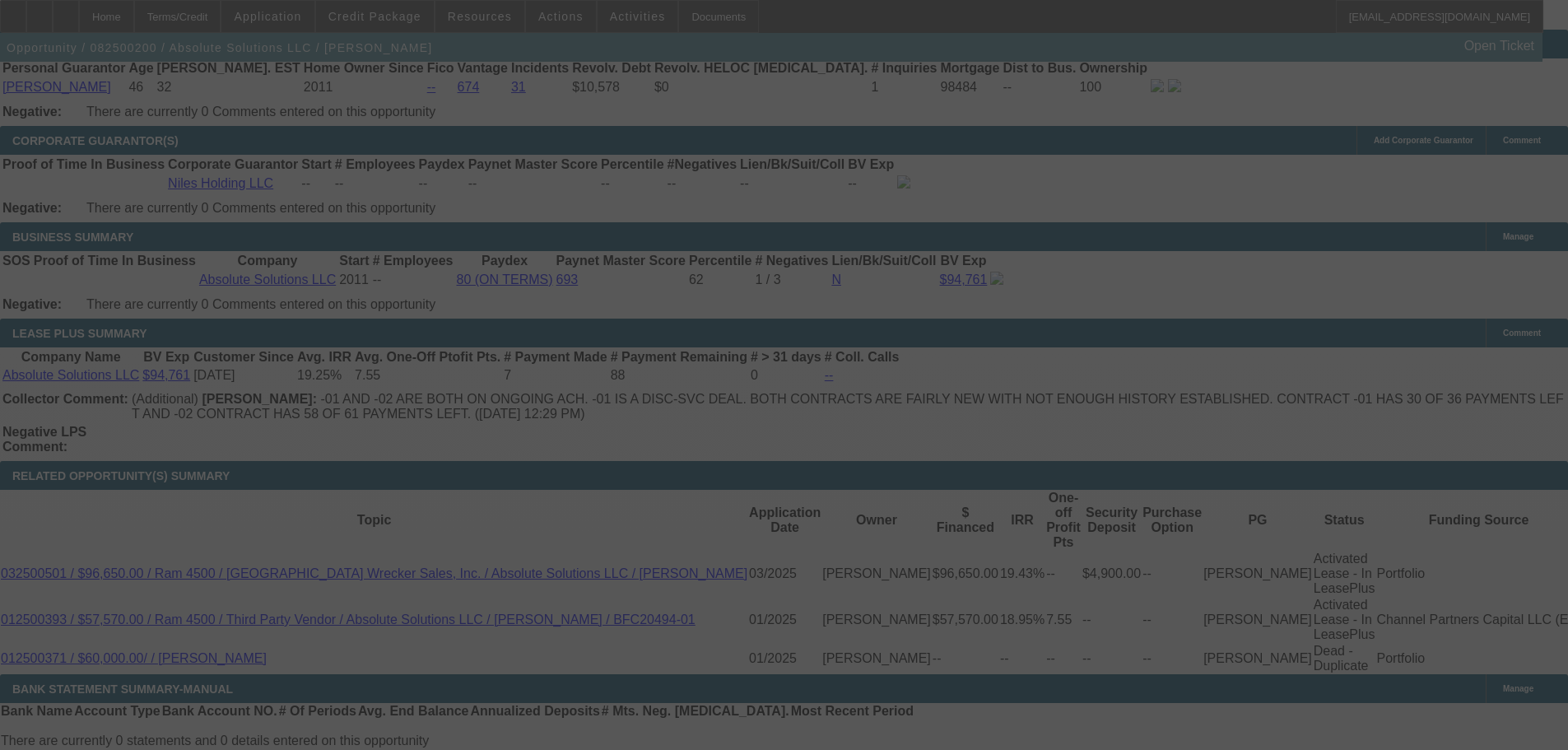
scroll to position [2631, 0]
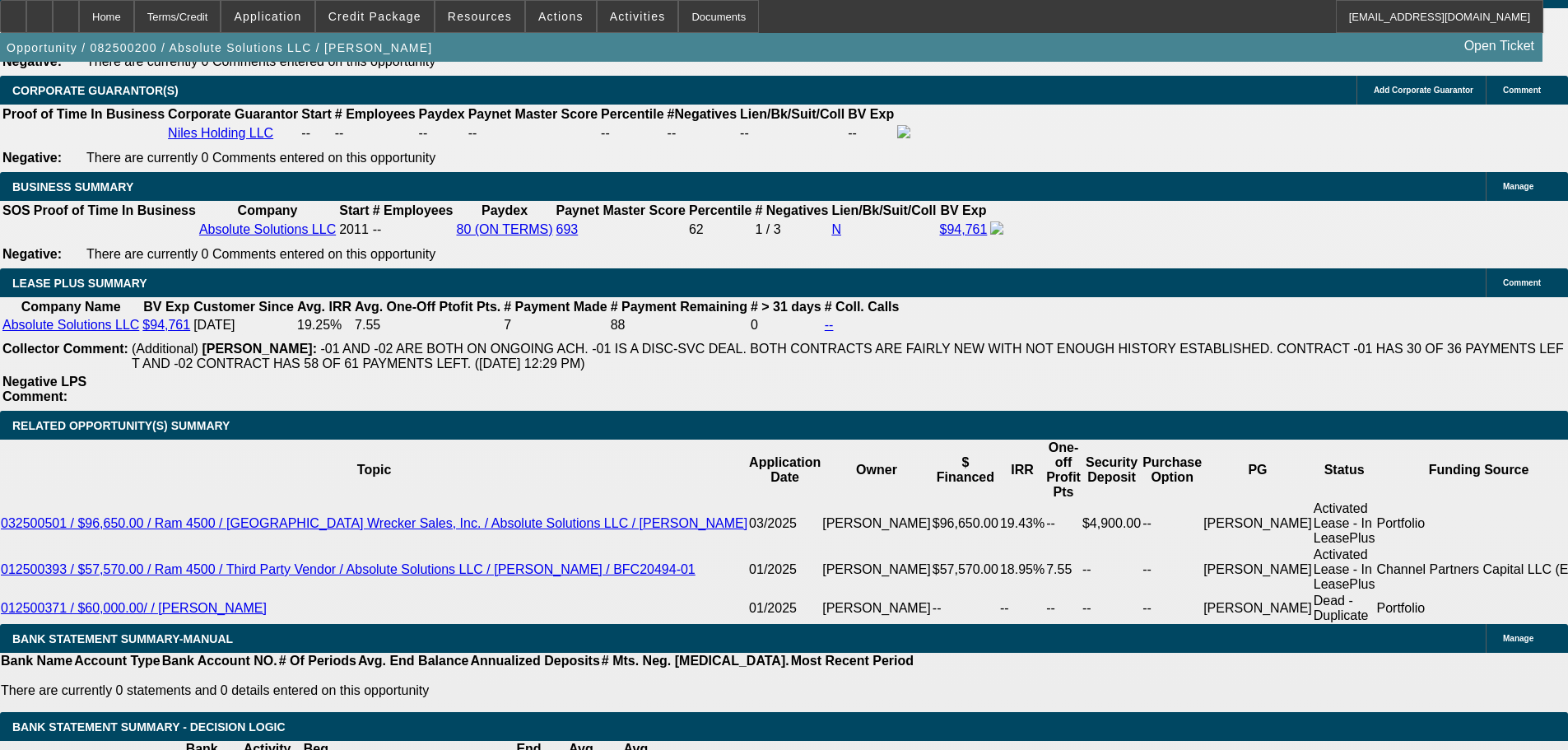
select select "0"
select select "6"
select select "0"
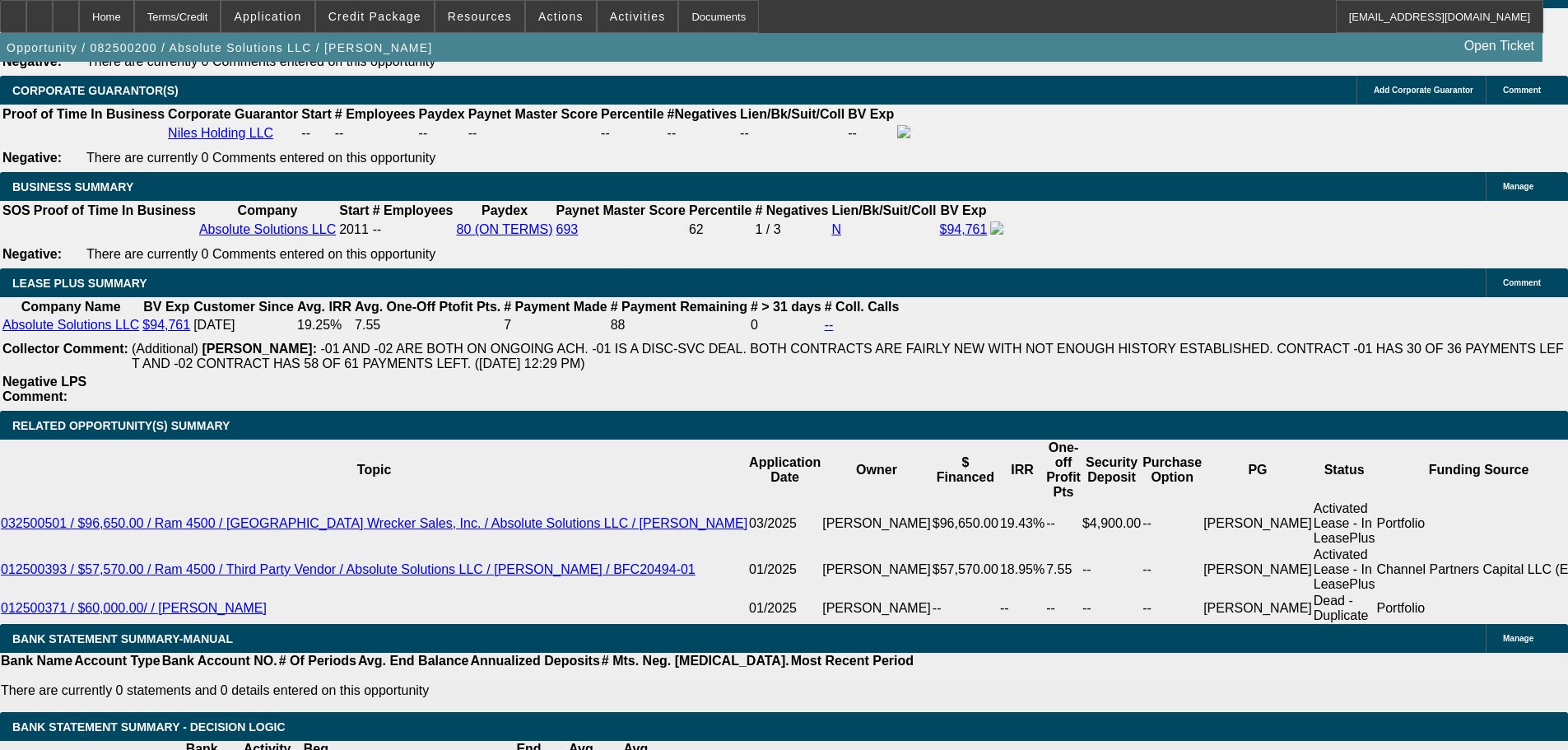
select select "0"
select select "6"
select select "0"
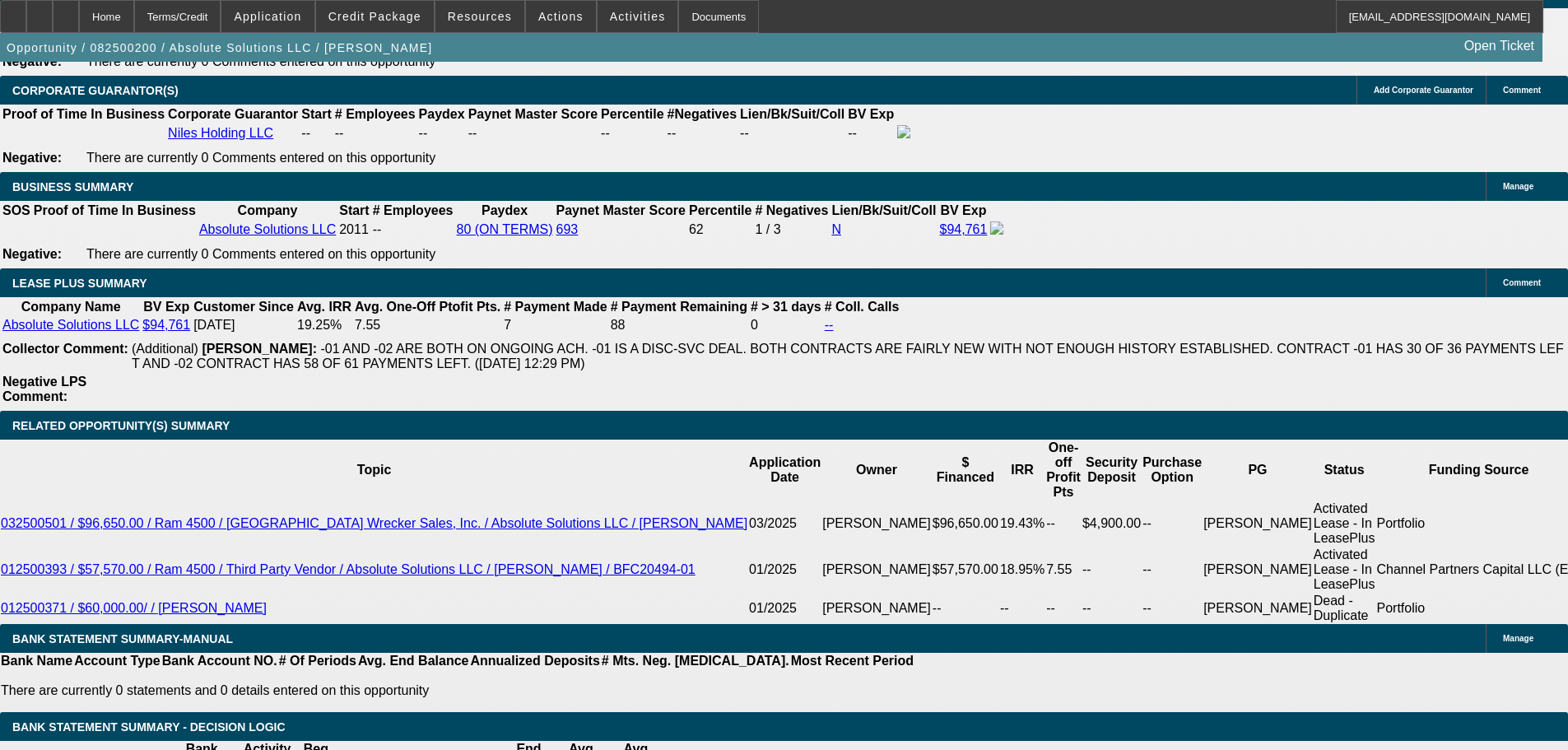
select select "0"
select select "6"
select select "0"
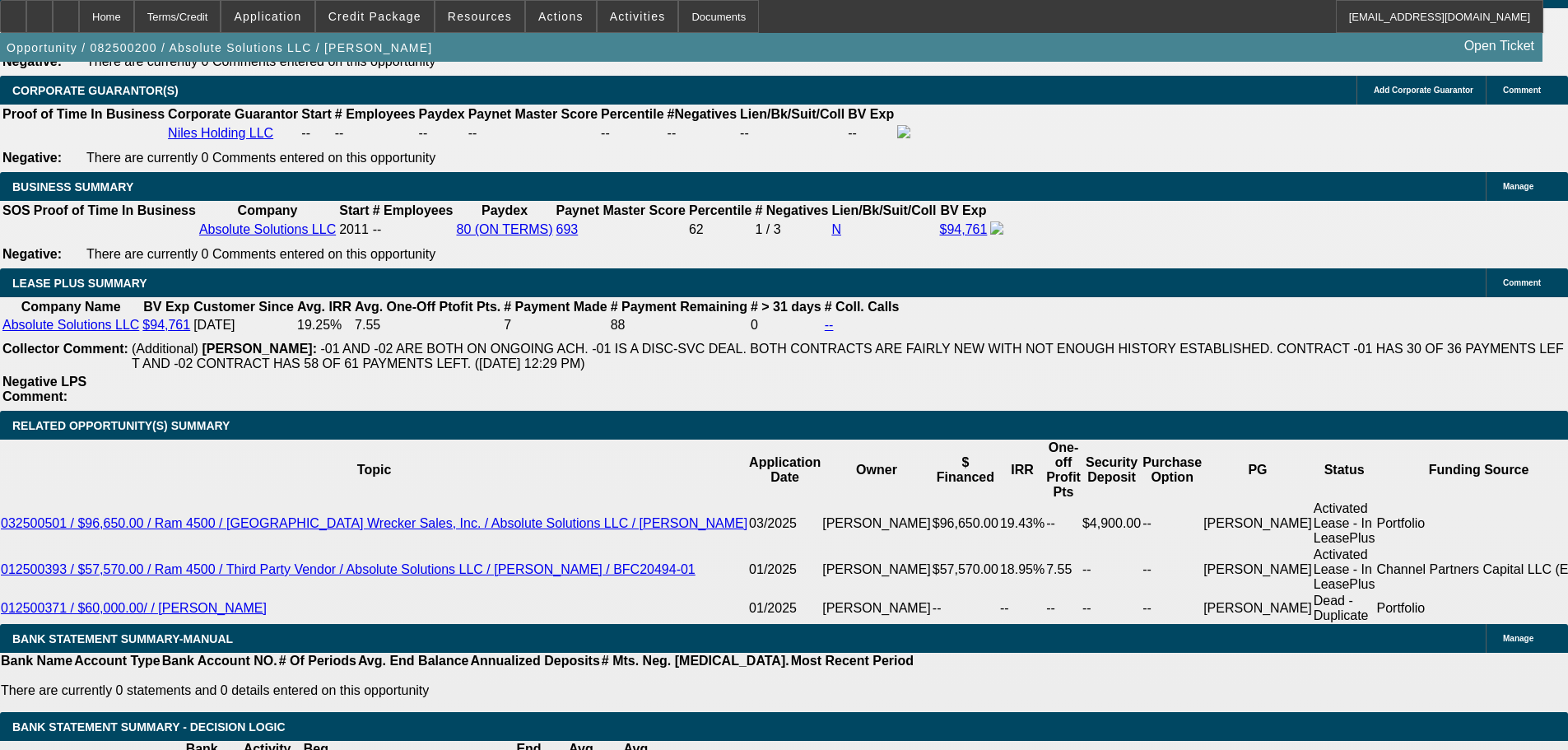
select select "6"
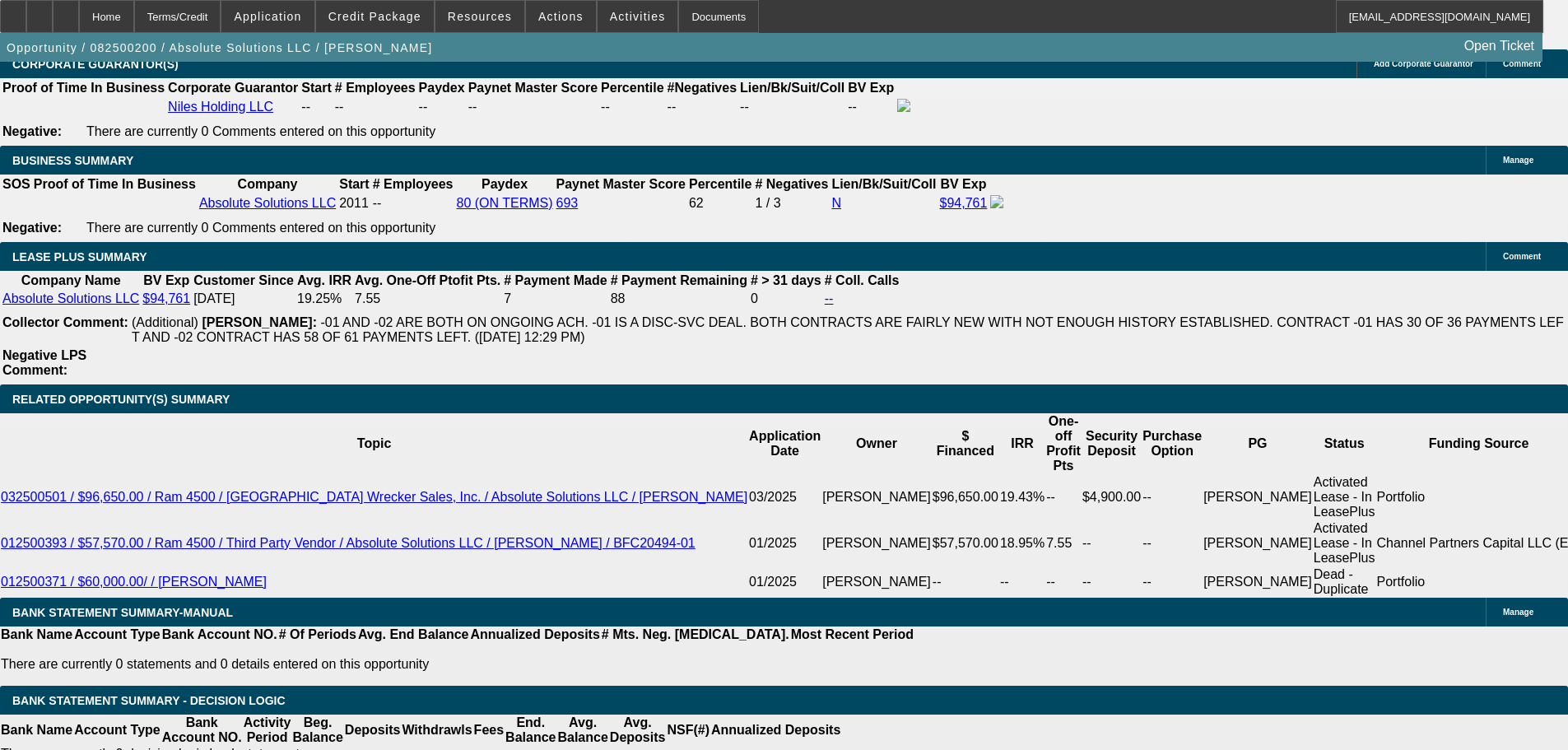
select select "0.1"
type input "$10,365.00"
type input "UNKNOWN"
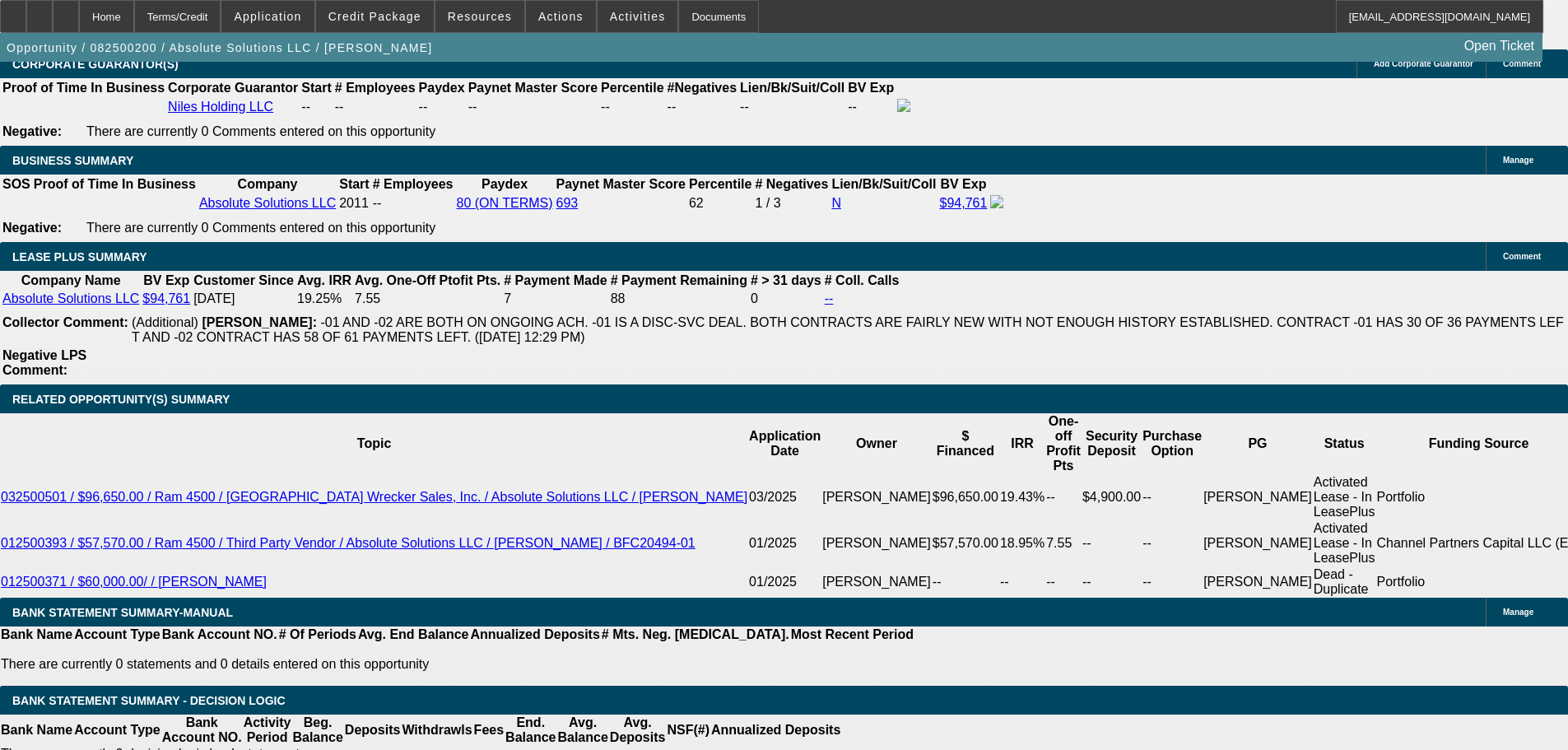
select select "4"
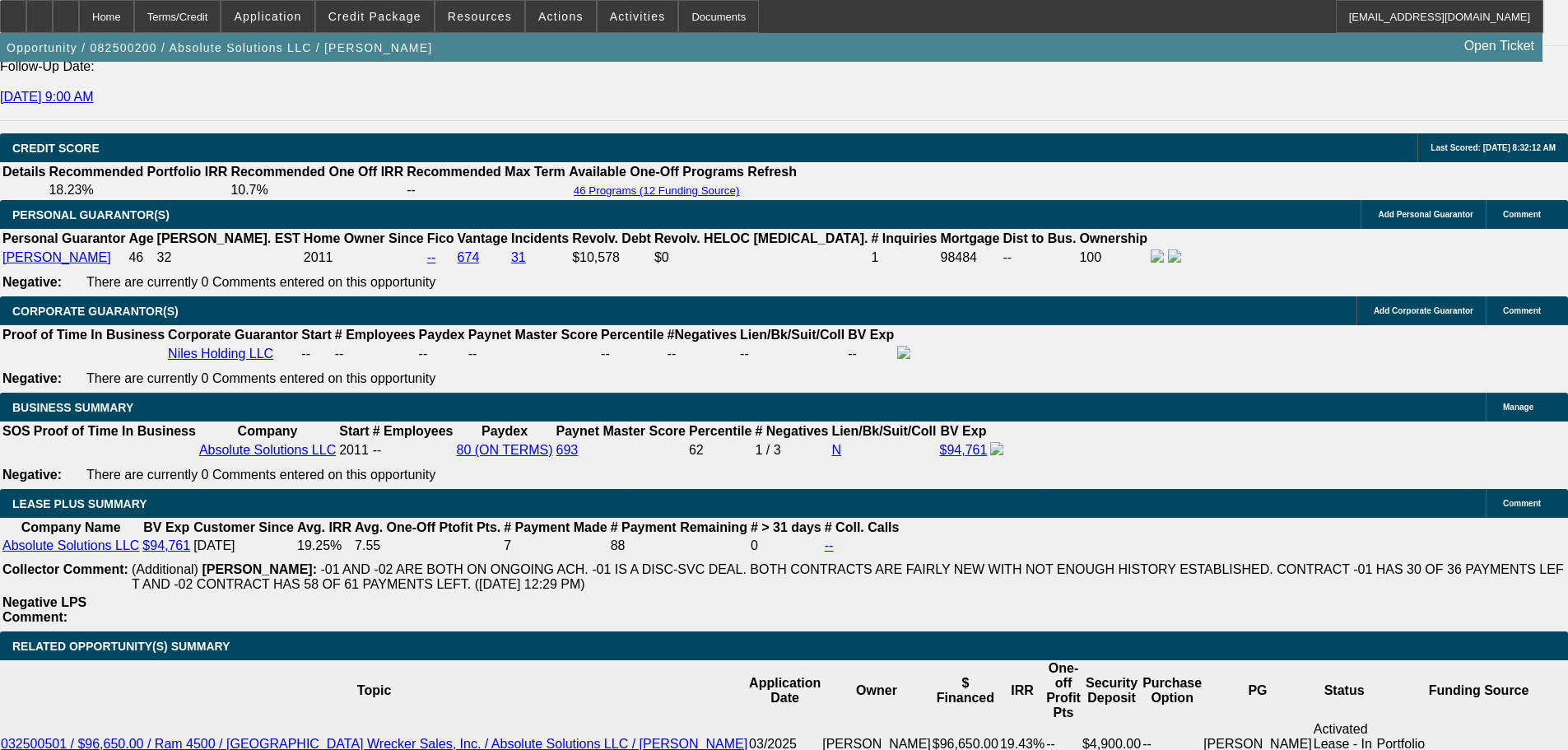
drag, startPoint x: 348, startPoint y: 478, endPoint x: 377, endPoint y: 477, distance: 29.0
drag, startPoint x: 244, startPoint y: 473, endPoint x: 333, endPoint y: 480, distance: 89.3
type input "2540"
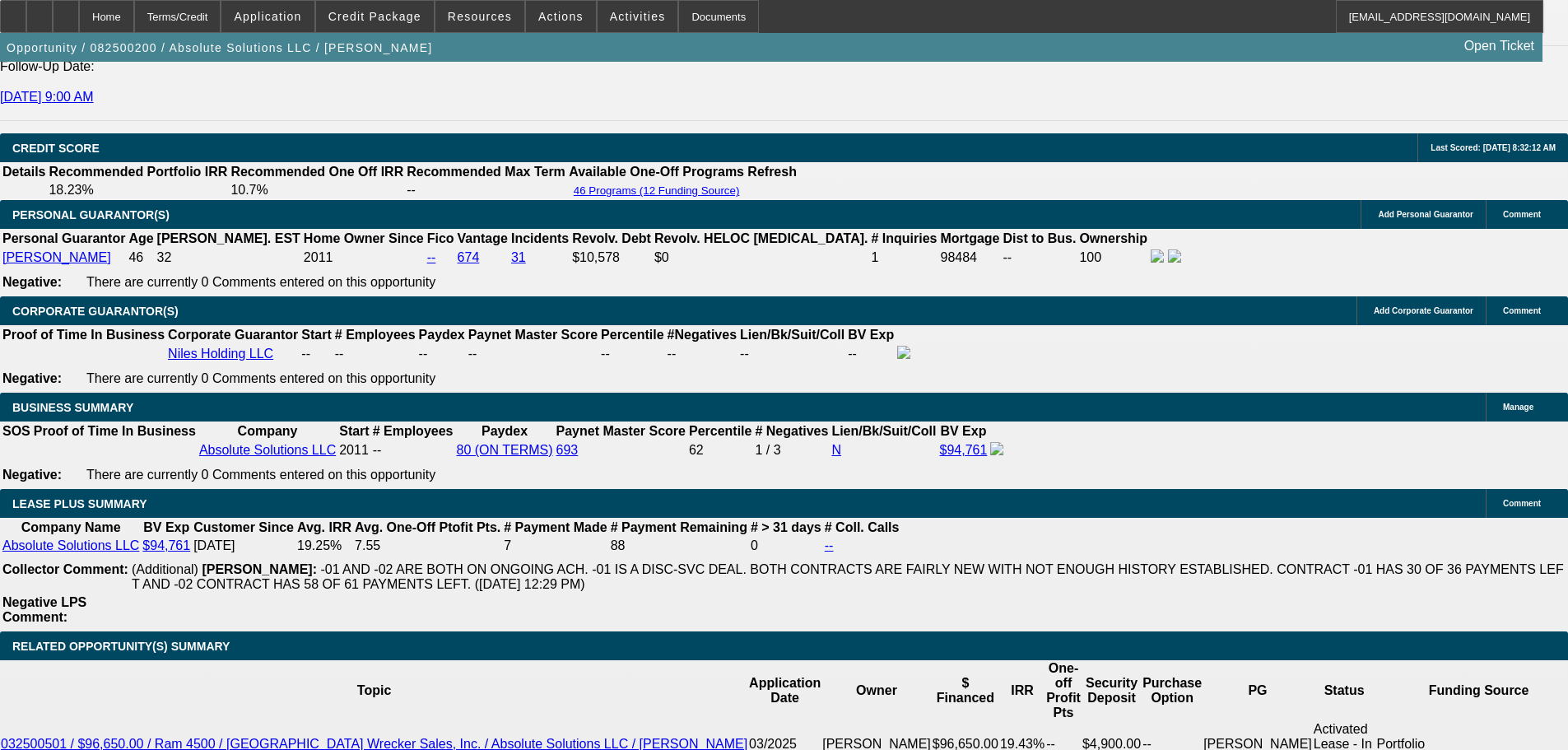
type input "16.4"
type input "$2,540.00"
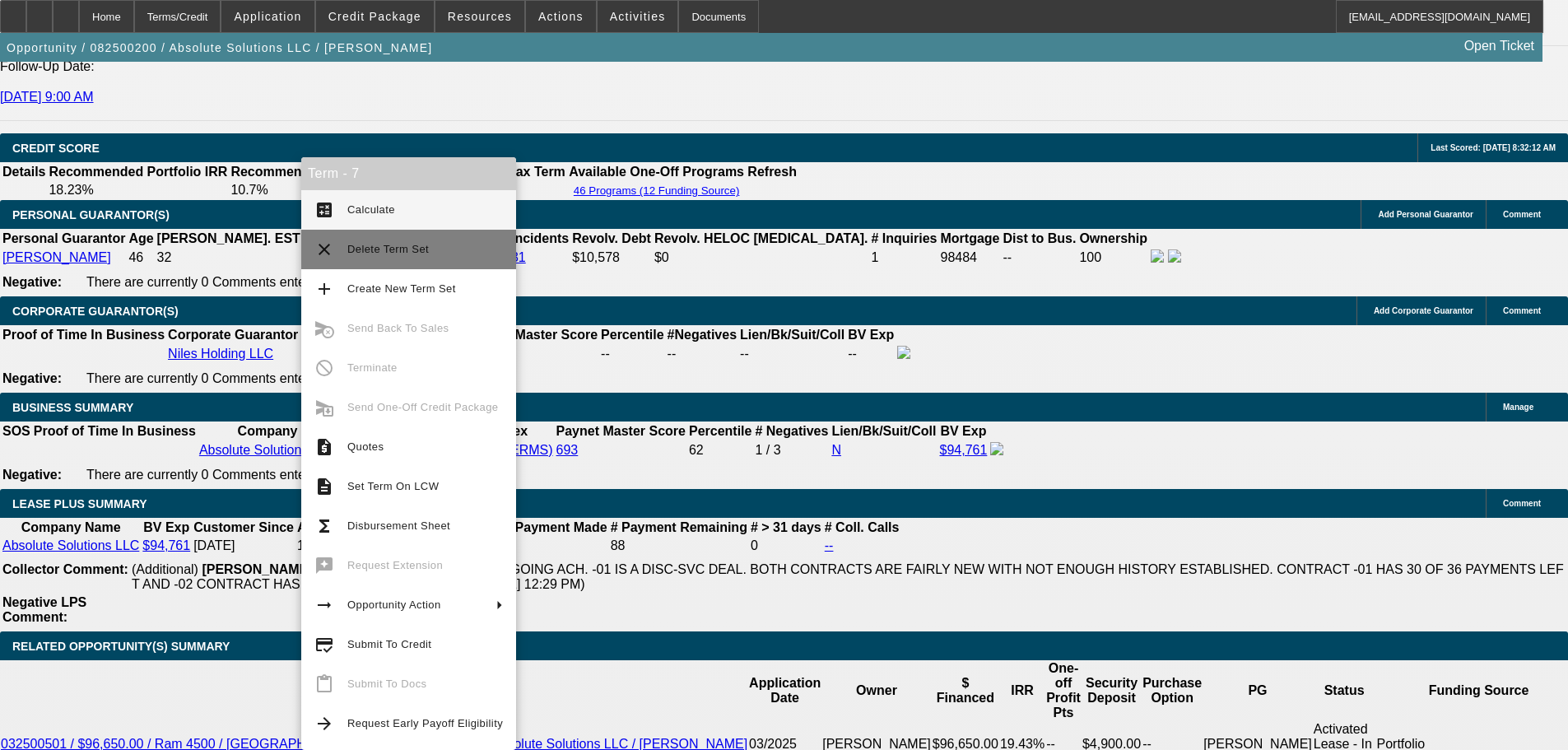
click at [350, 211] on span "Calculate" at bounding box center [371, 210] width 48 height 13
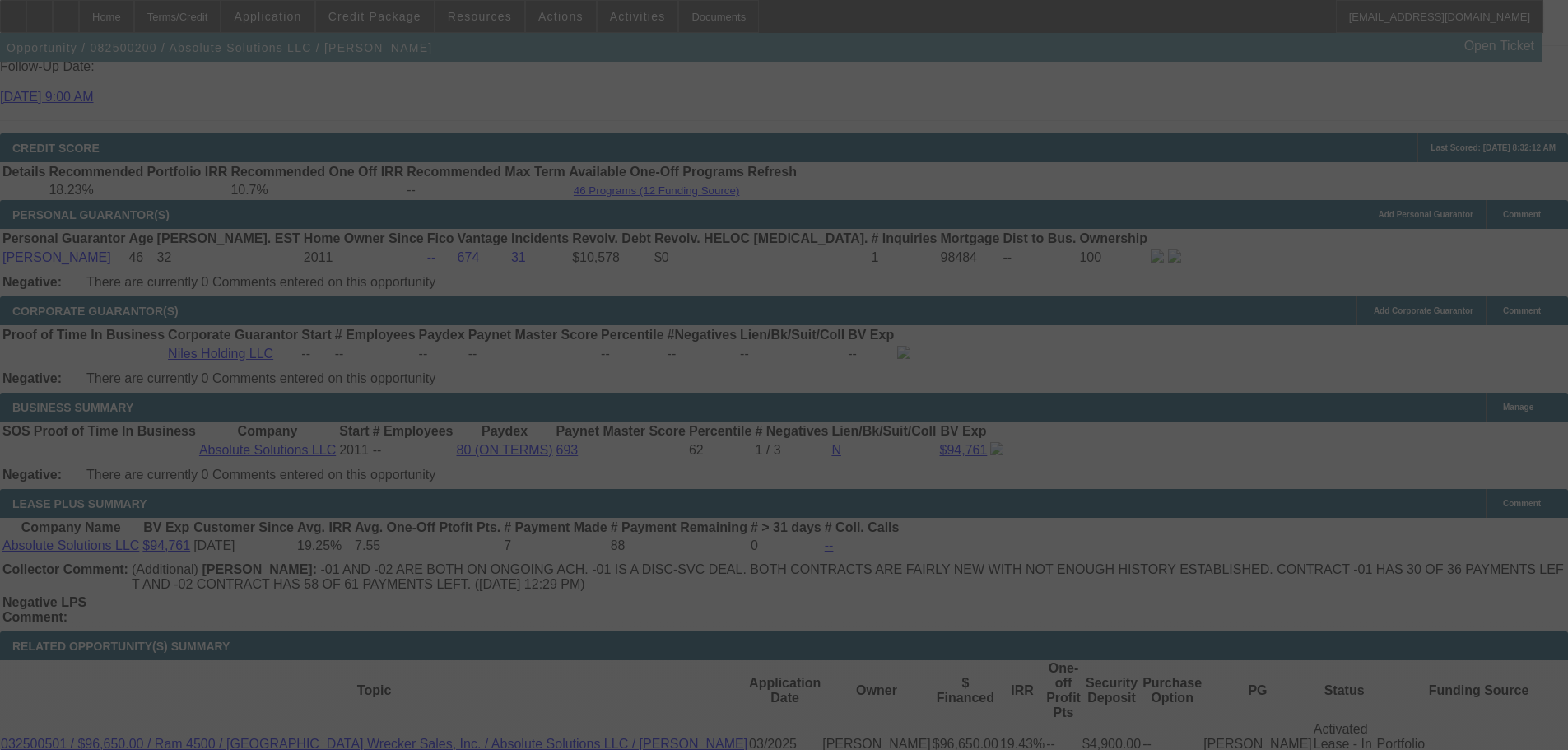
select select "0"
select select "0.1"
select select "4"
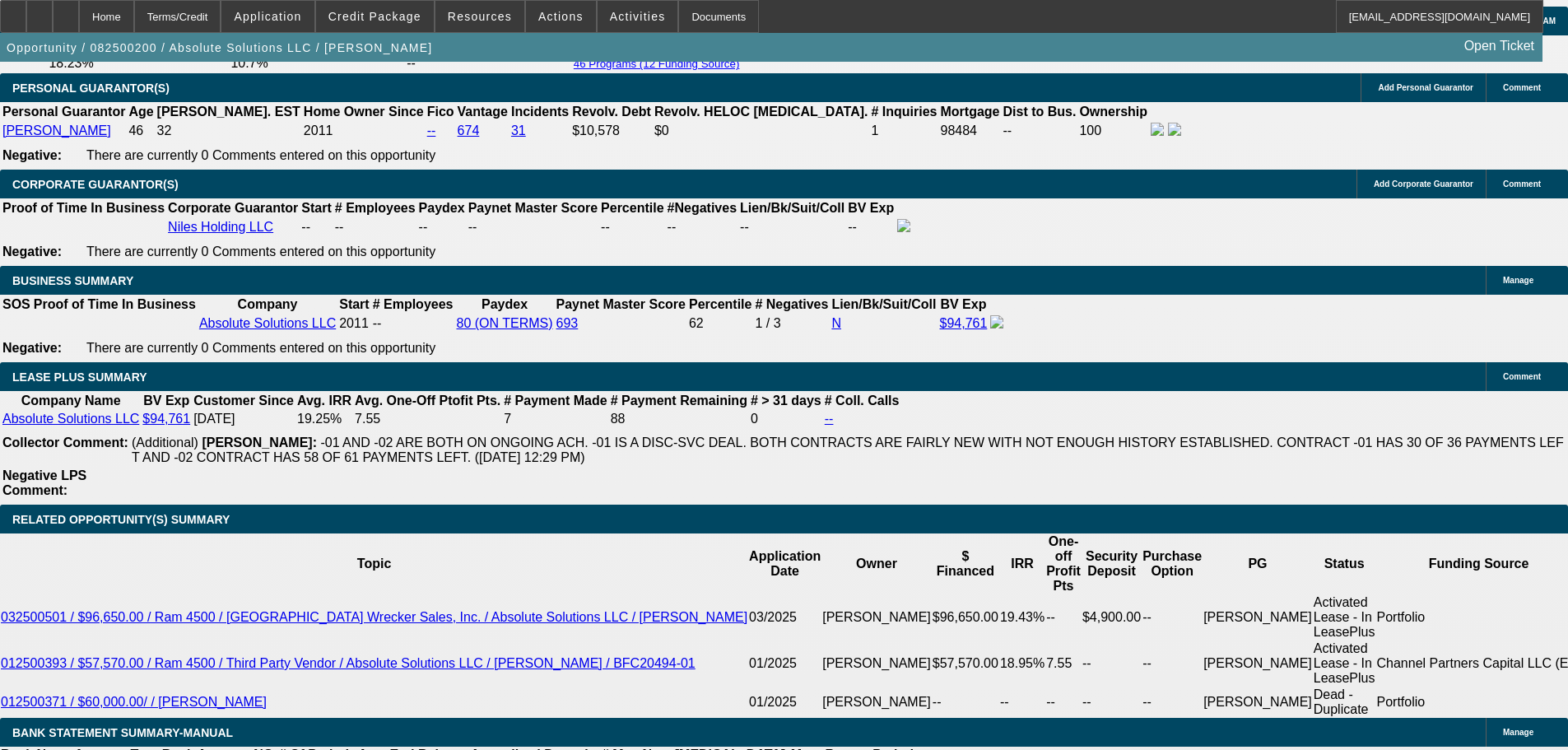
scroll to position [2575, 0]
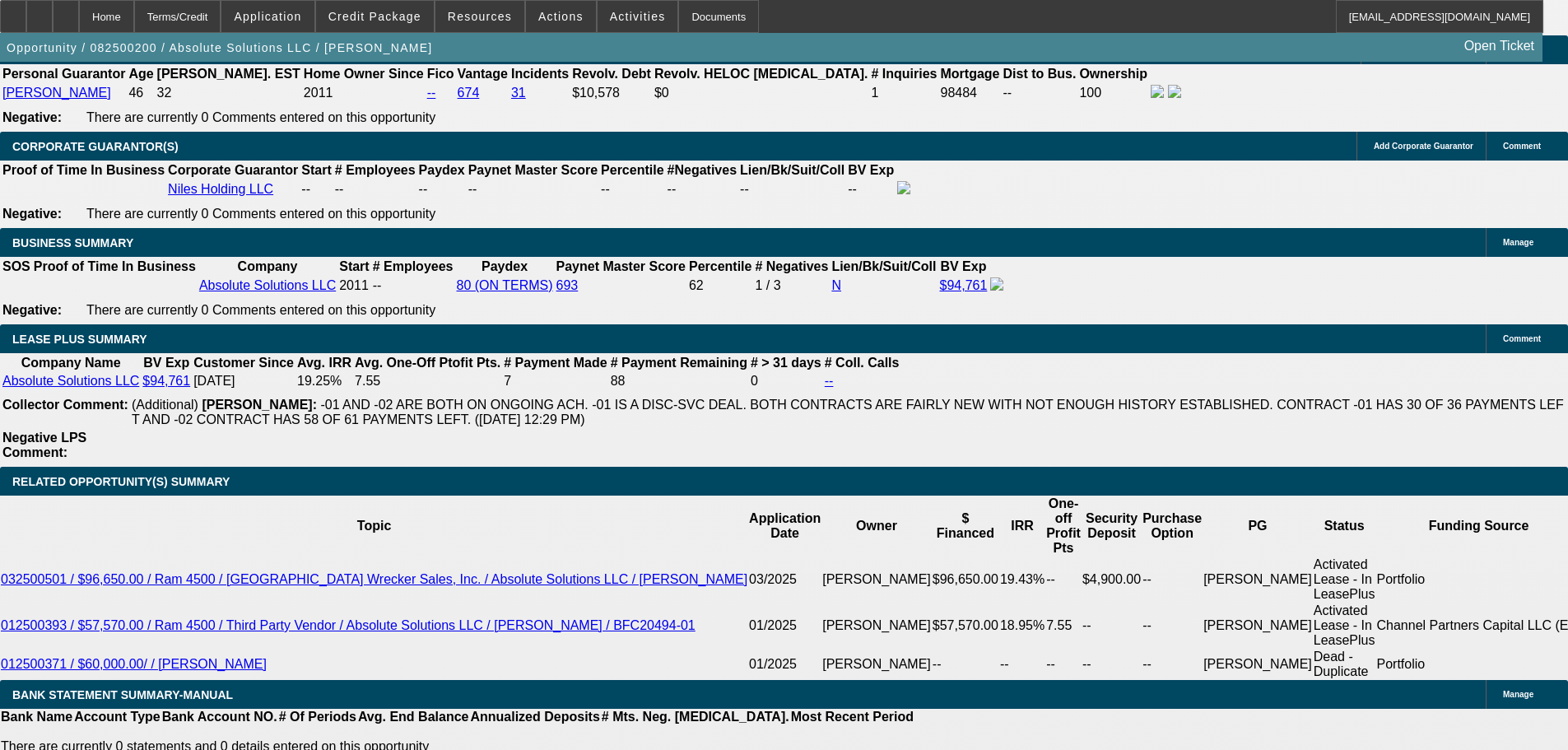
type input "$1.00"
type input "UNKNOWN"
select select "2"
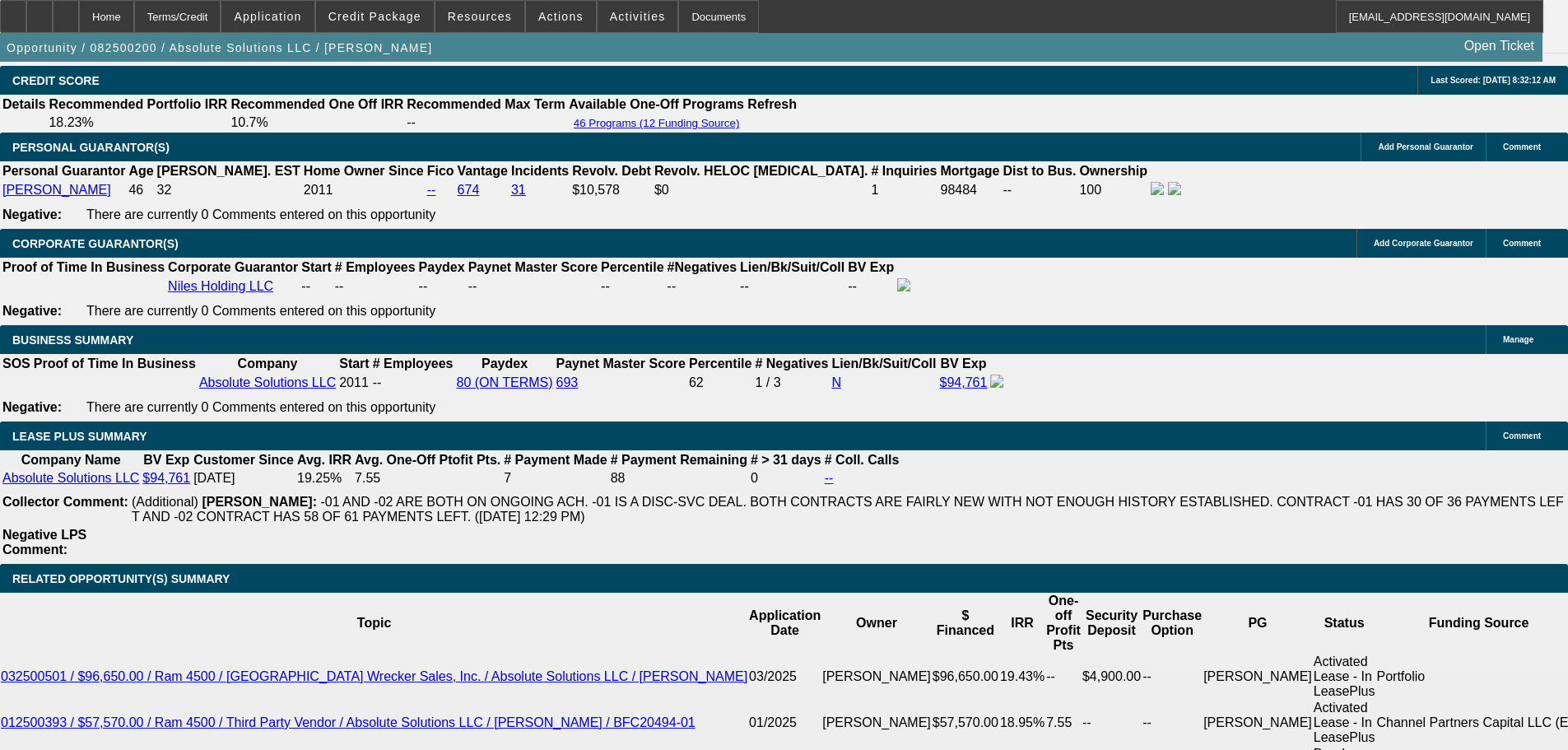
scroll to position [2328, 0]
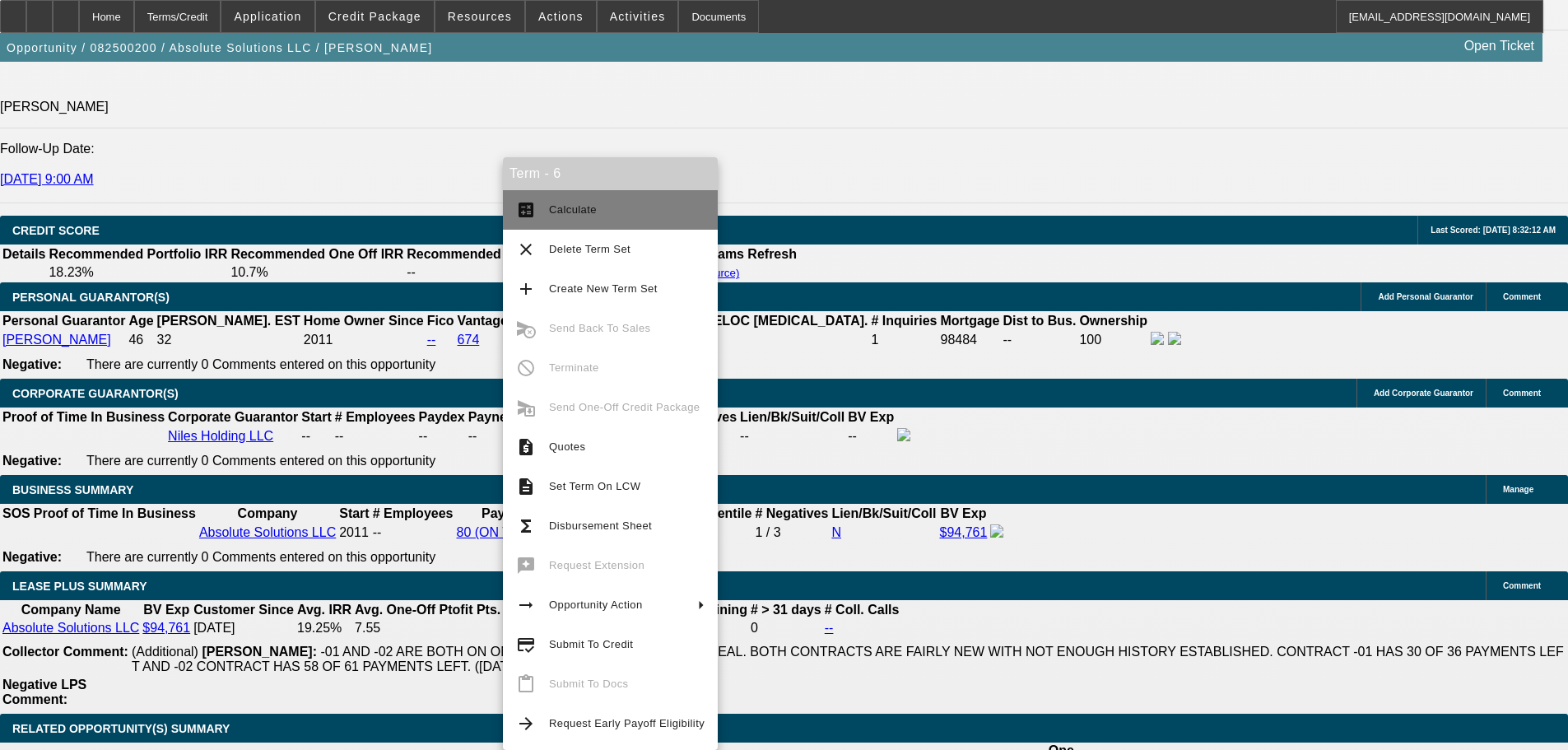
click at [581, 215] on span "Calculate" at bounding box center [573, 210] width 48 height 13
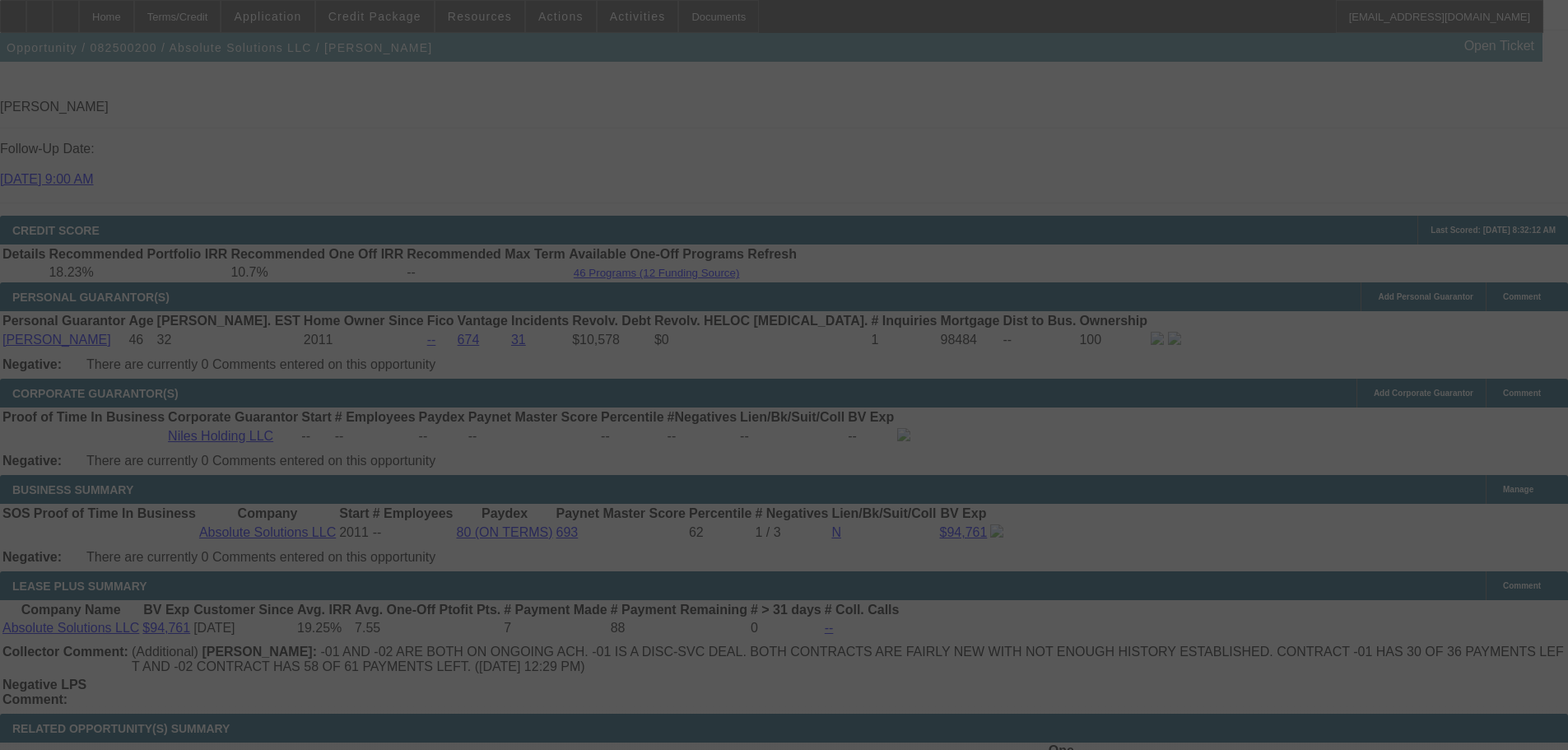
scroll to position [2575, 0]
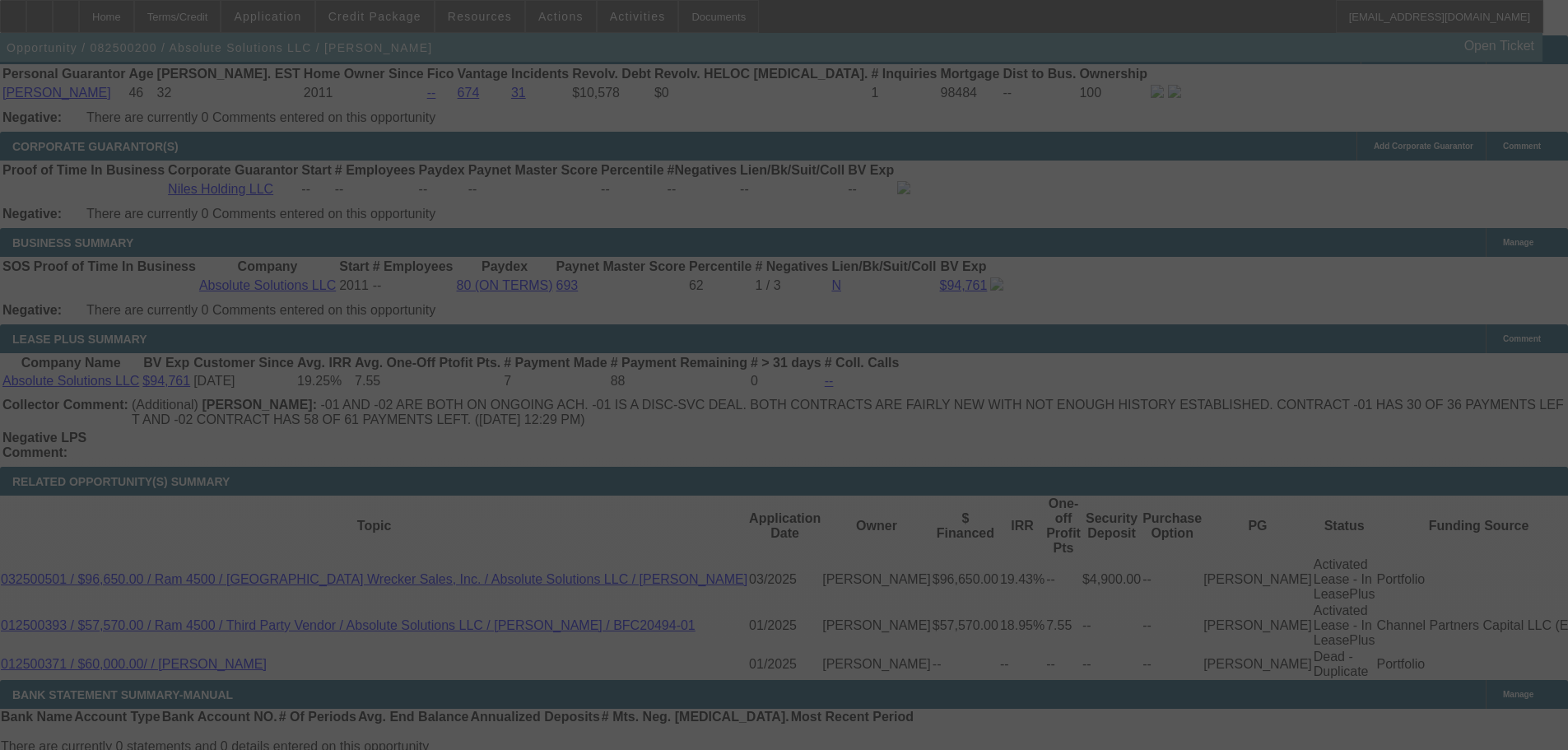
select select "0"
select select "2"
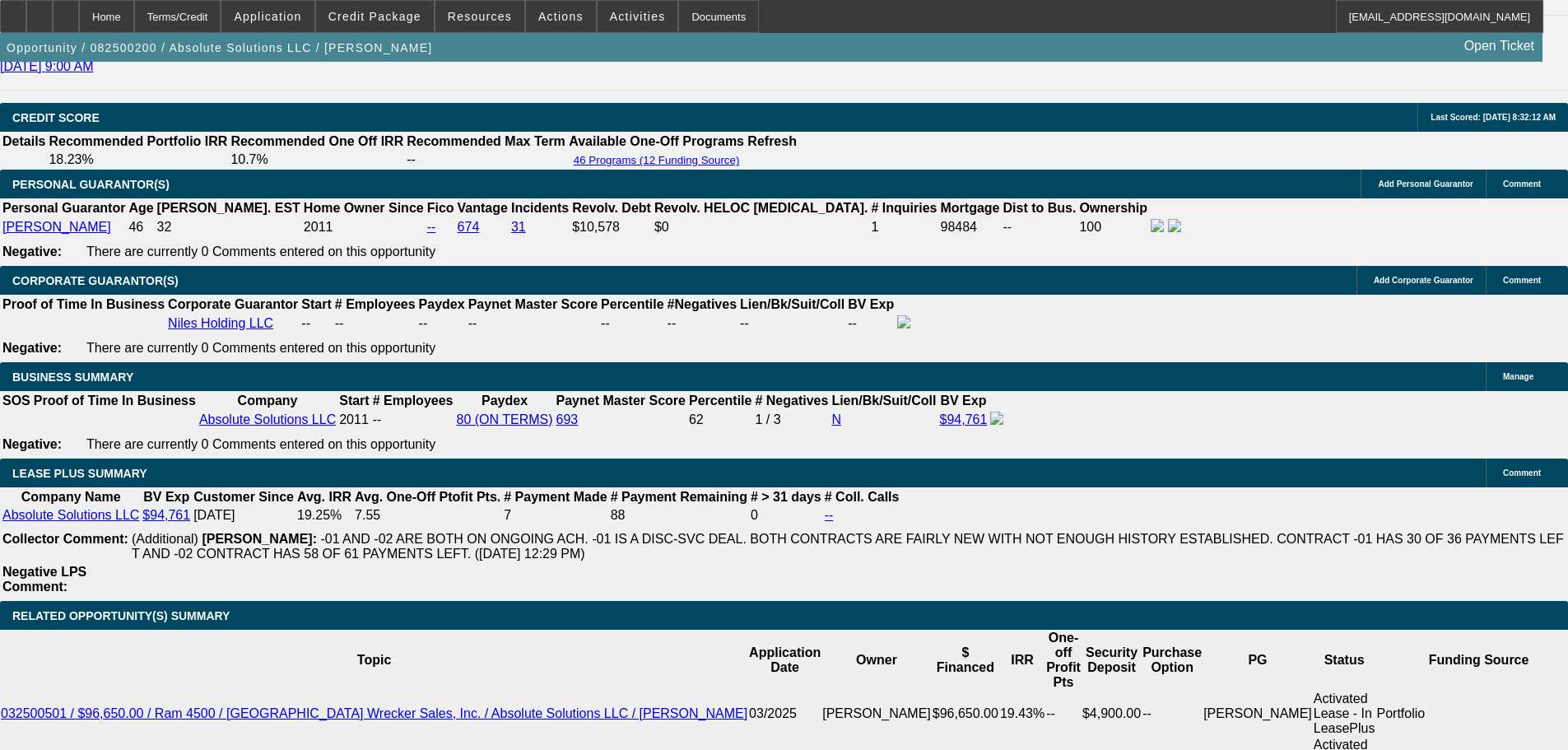
scroll to position [2469, 0]
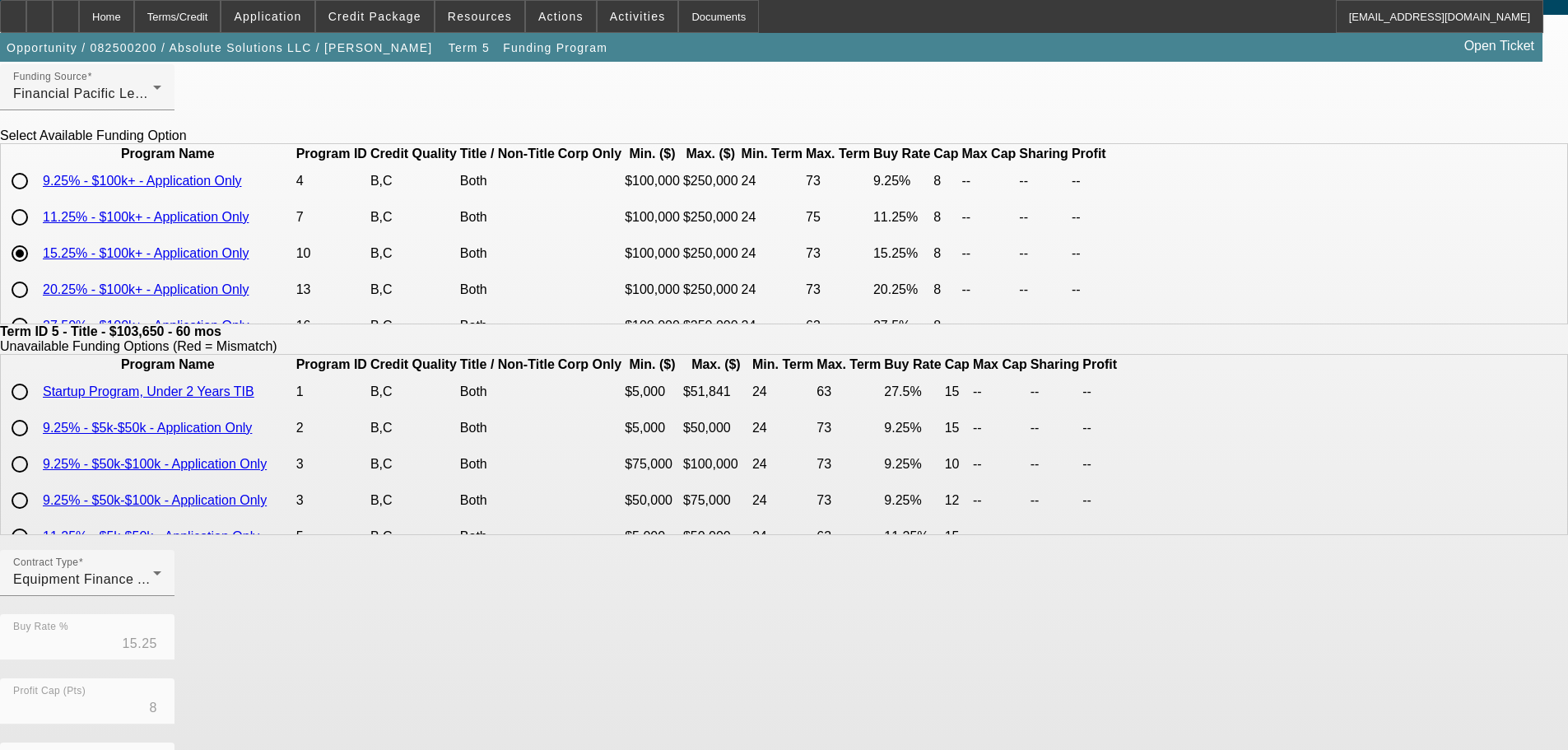
scroll to position [165, 0]
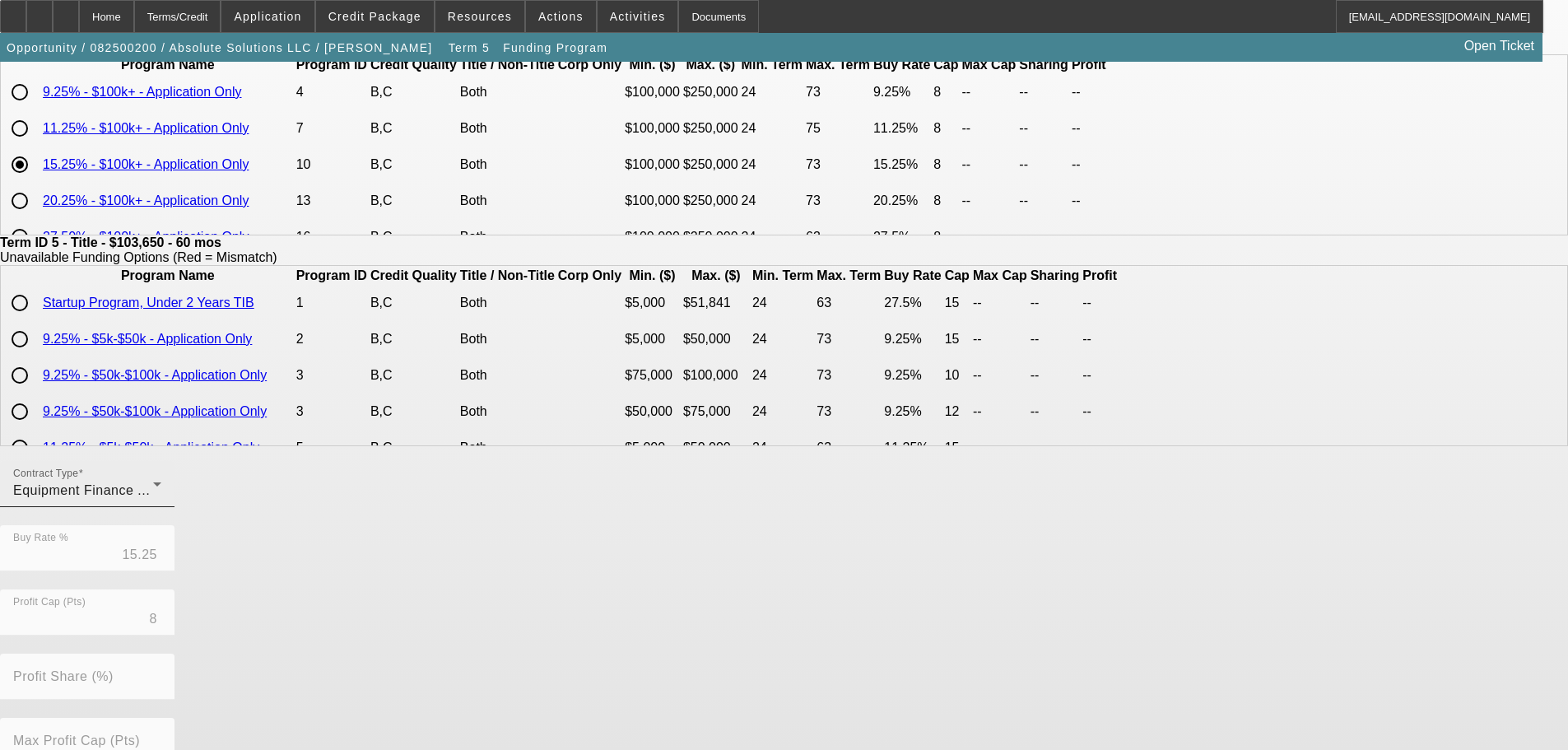
click at [153, 497] on div "Equipment Finance Agreement" at bounding box center [83, 490] width 140 height 20
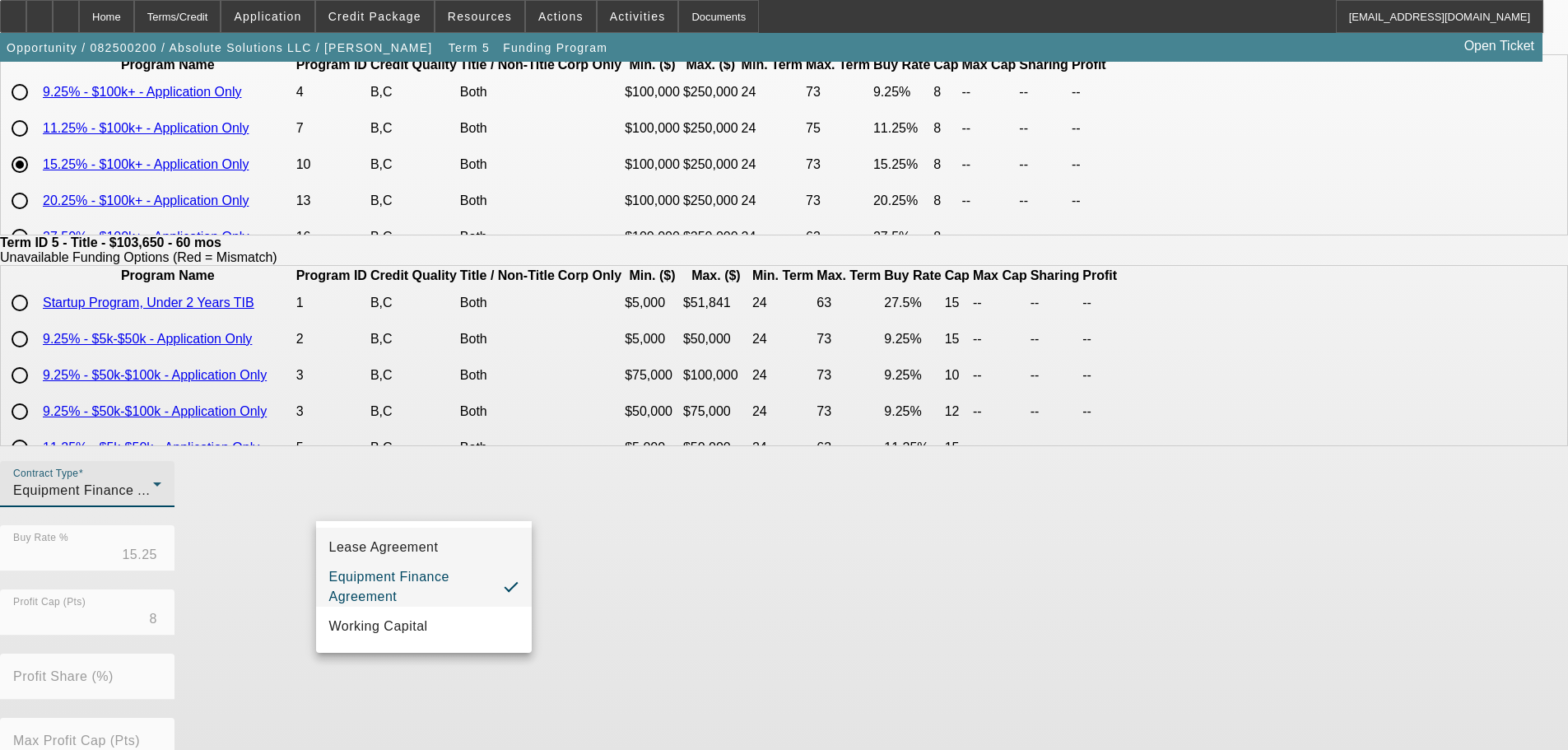
click at [438, 553] on span "Lease Agreement" at bounding box center [384, 546] width 109 height 20
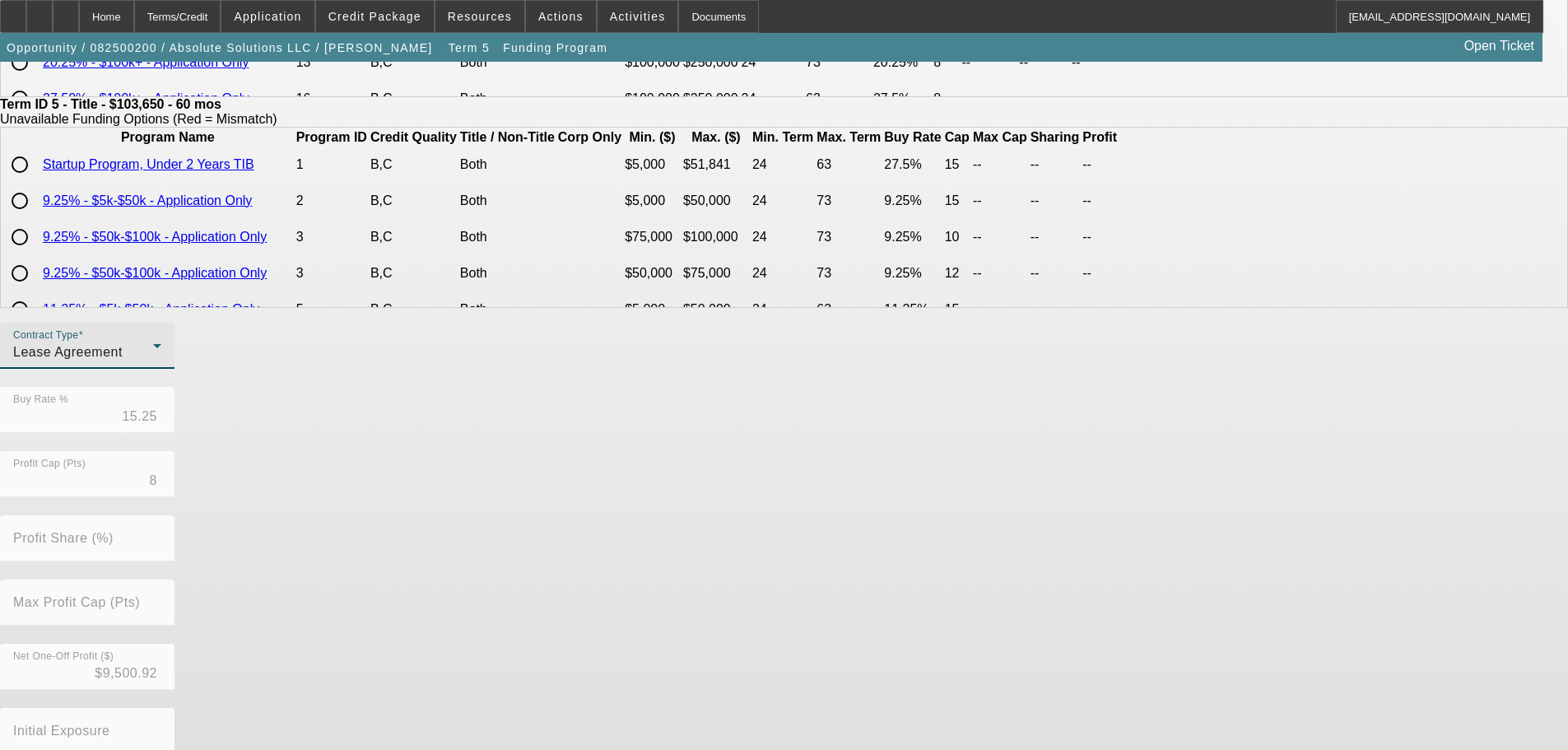
scroll to position [389, 0]
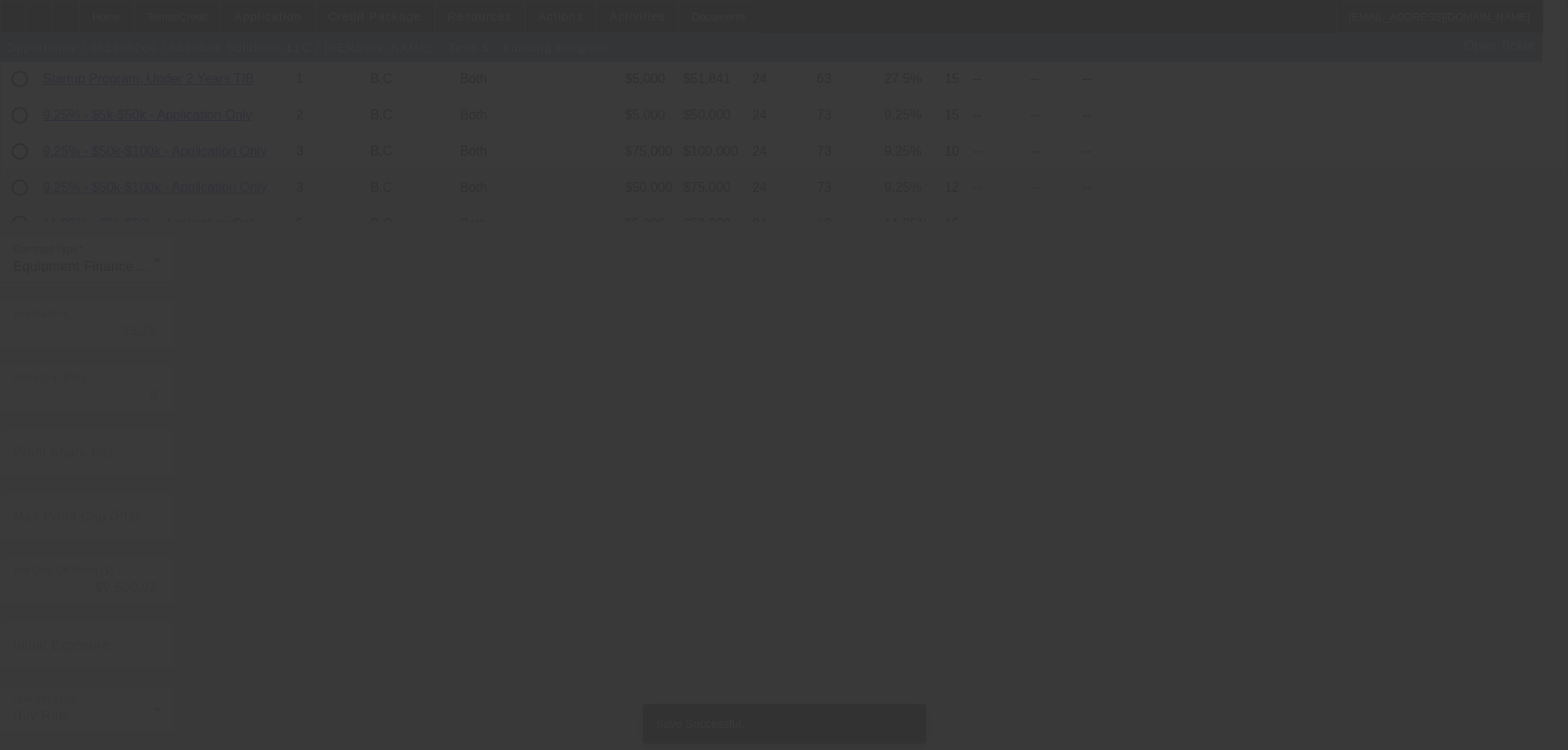
scroll to position [0, 0]
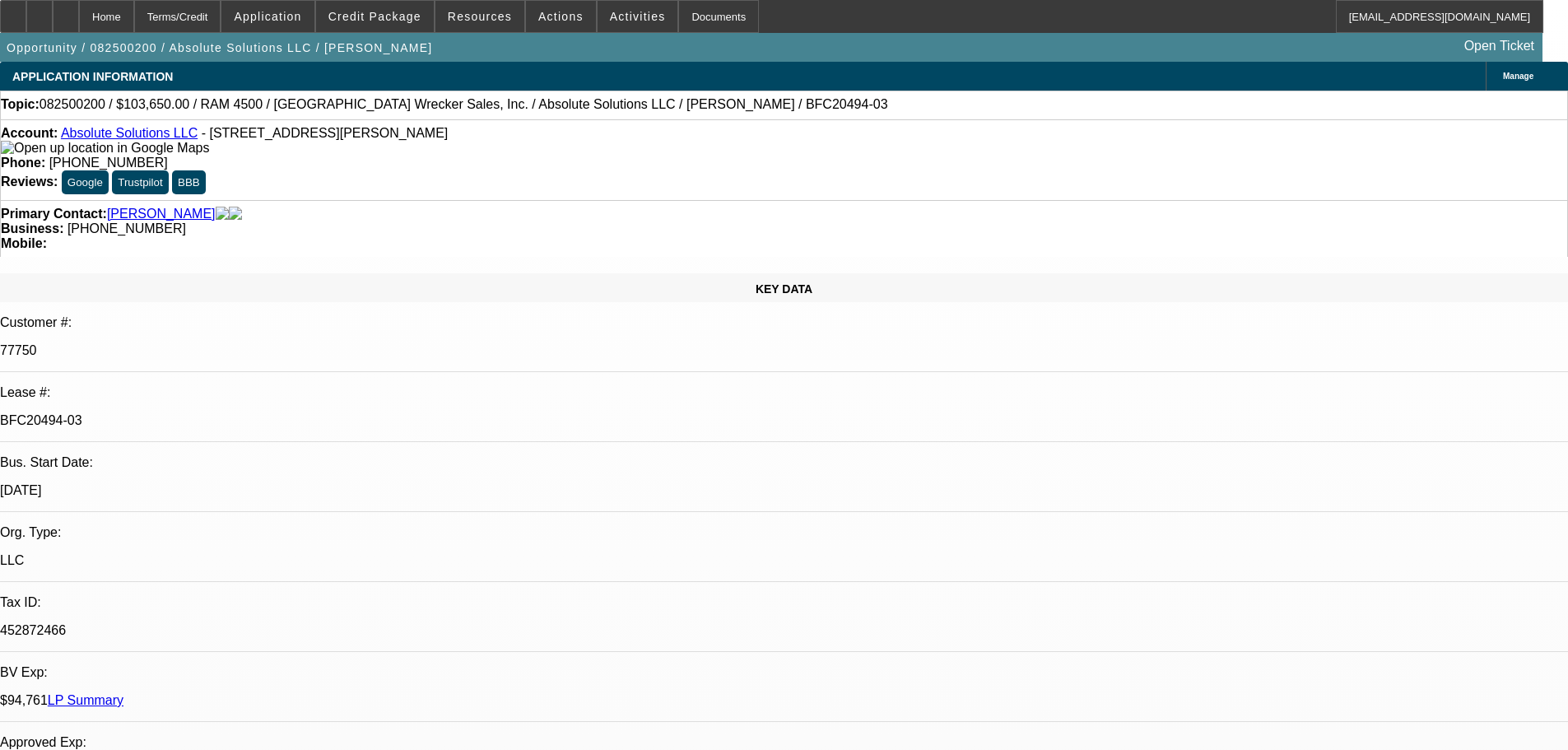
select select "0"
select select "0.1"
select select "4"
select select "0"
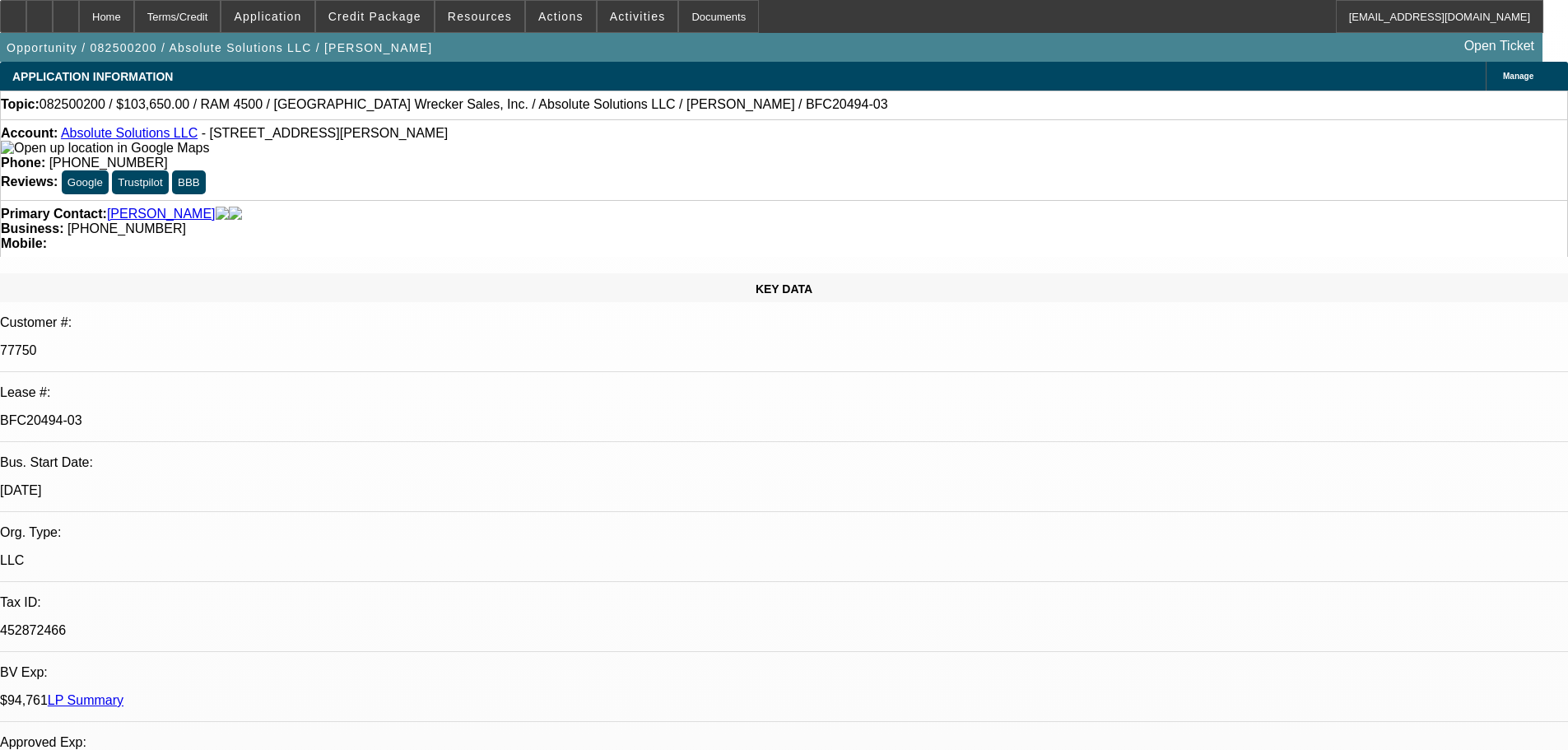
select select "0"
select select "2"
select select "0"
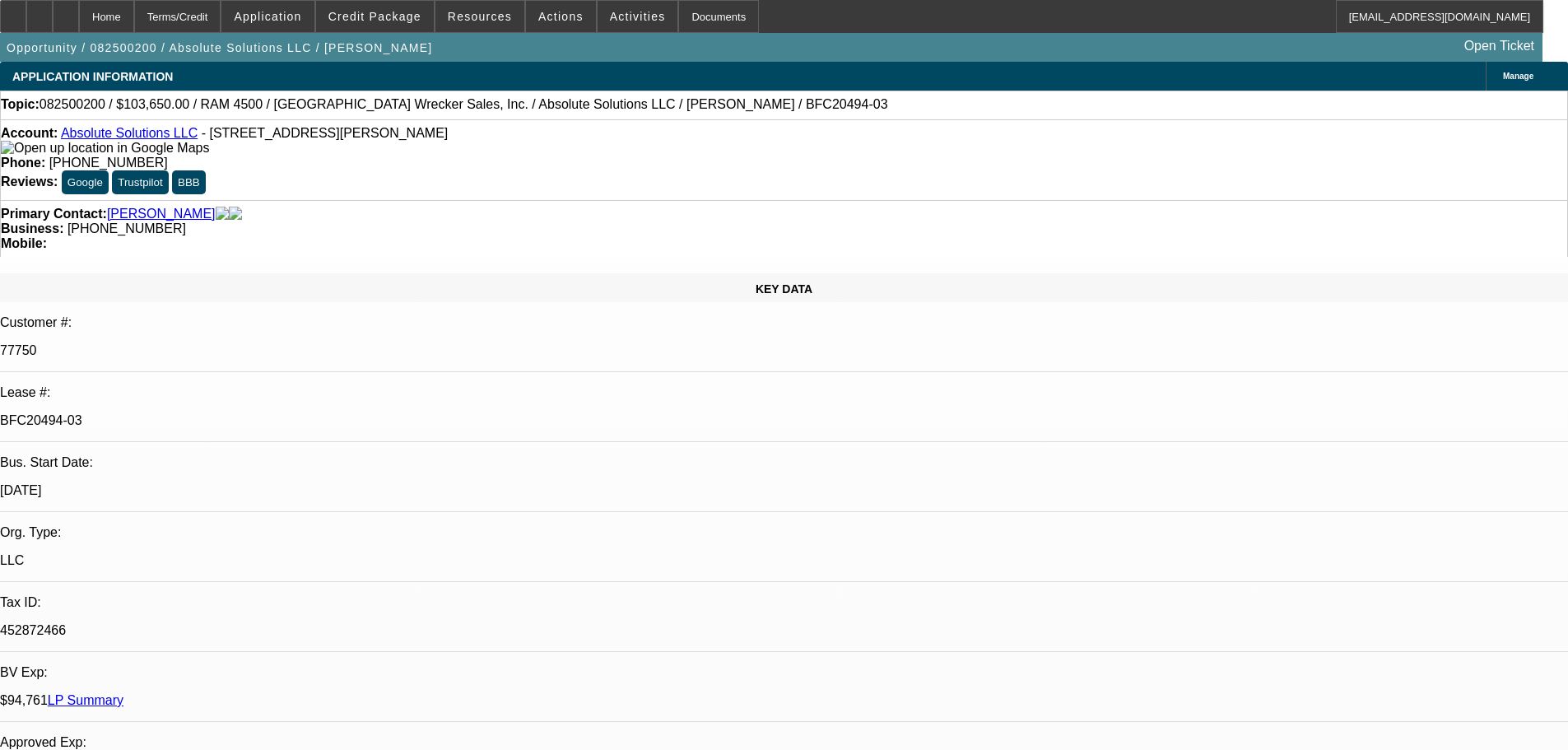
select select "0"
select select "6"
select select "0"
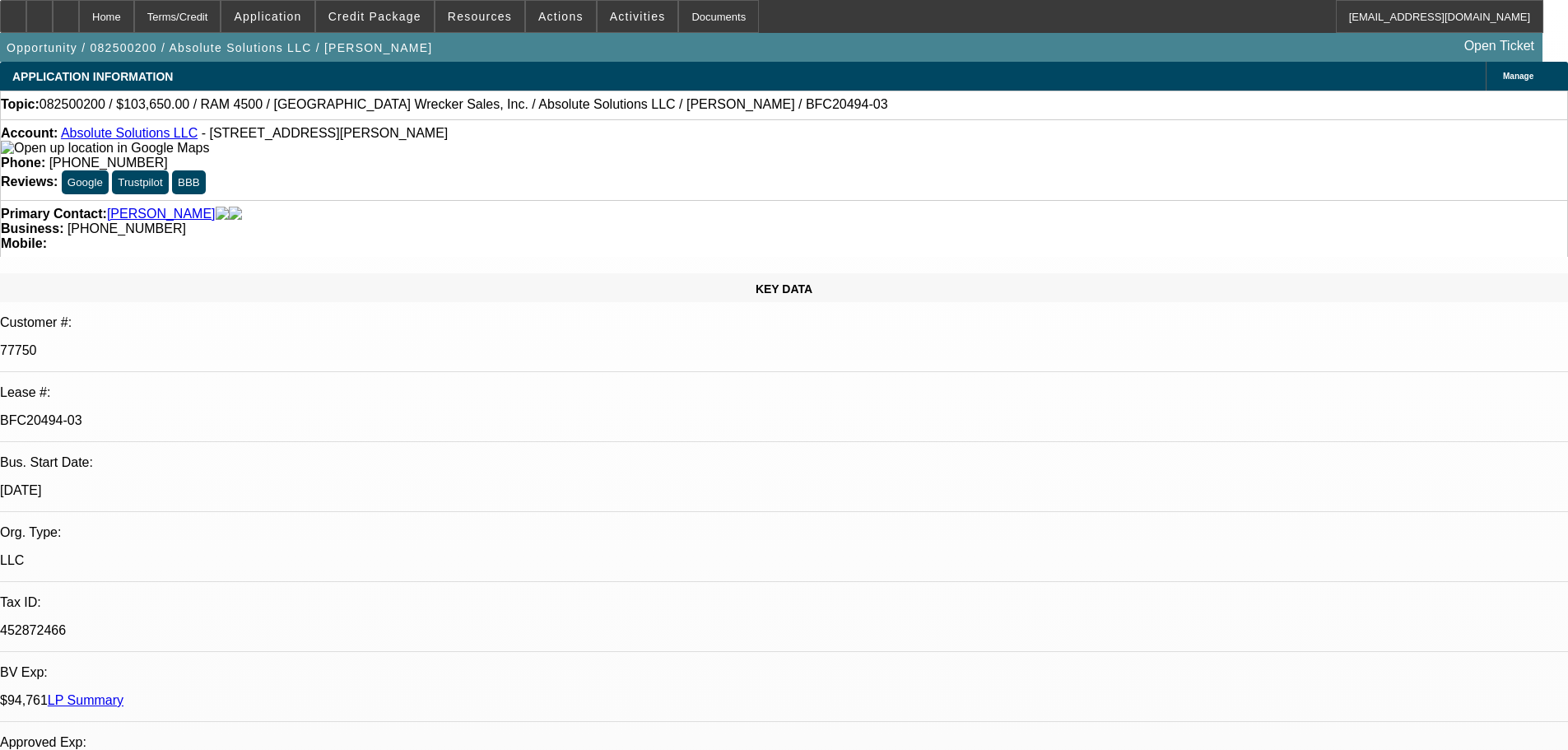
select select "6"
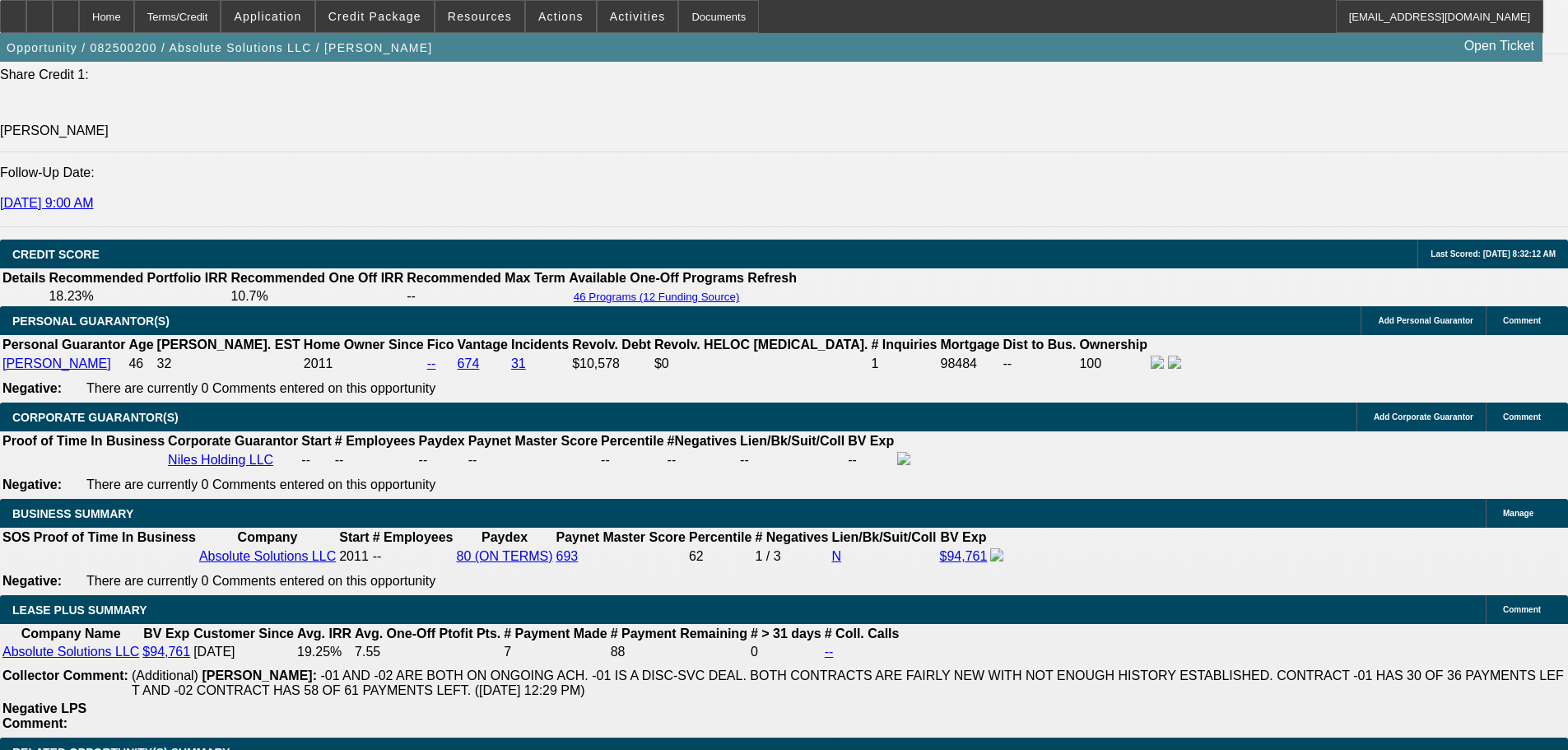
scroll to position [329, 0]
drag, startPoint x: 1267, startPoint y: 225, endPoint x: 1270, endPoint y: 266, distance: 41.1
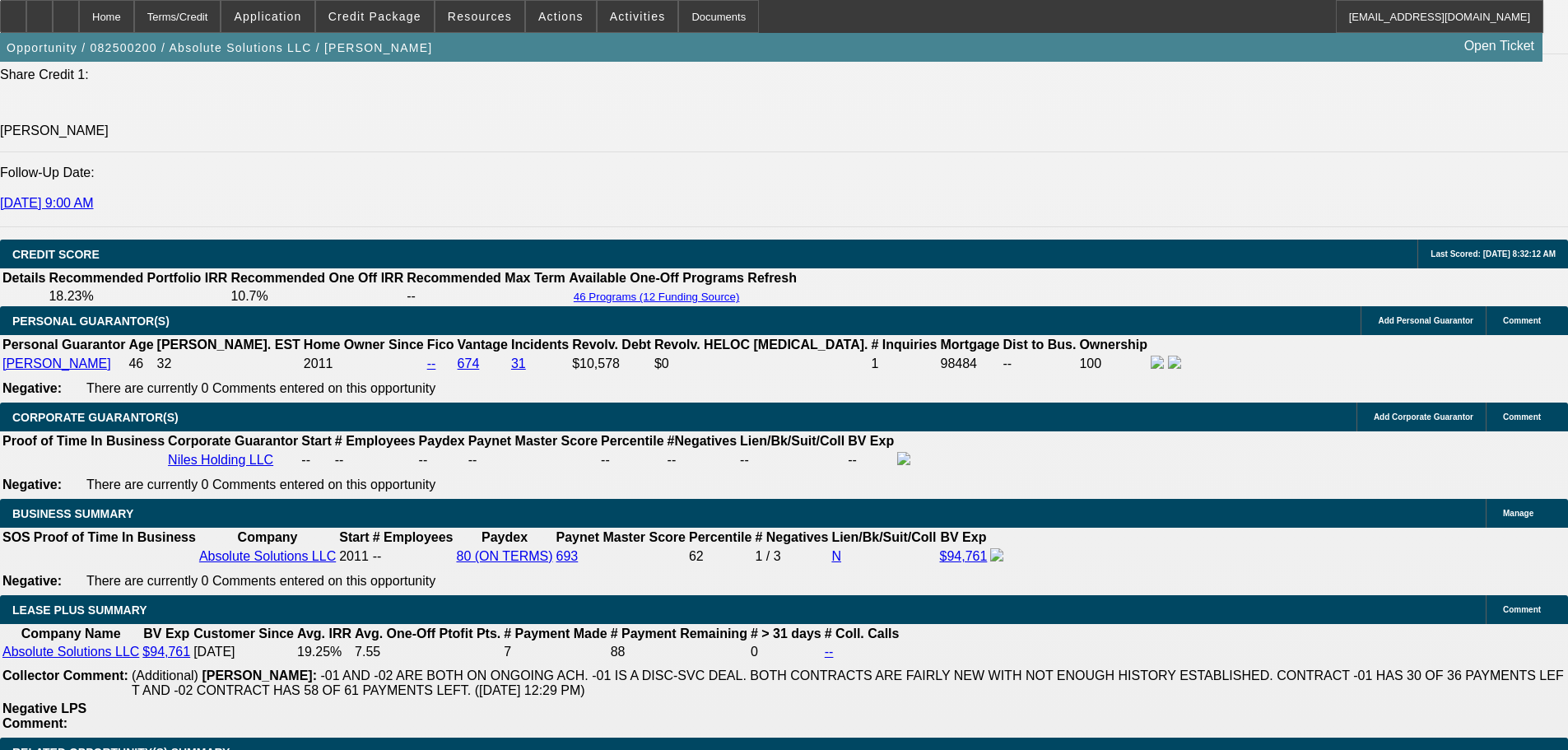
drag, startPoint x: 1304, startPoint y: 551, endPoint x: 1307, endPoint y: 606, distance: 55.1
copy td "Signed Approval attached. **EPO APPROVED** Dealer contact is Charlie at 864.461…"
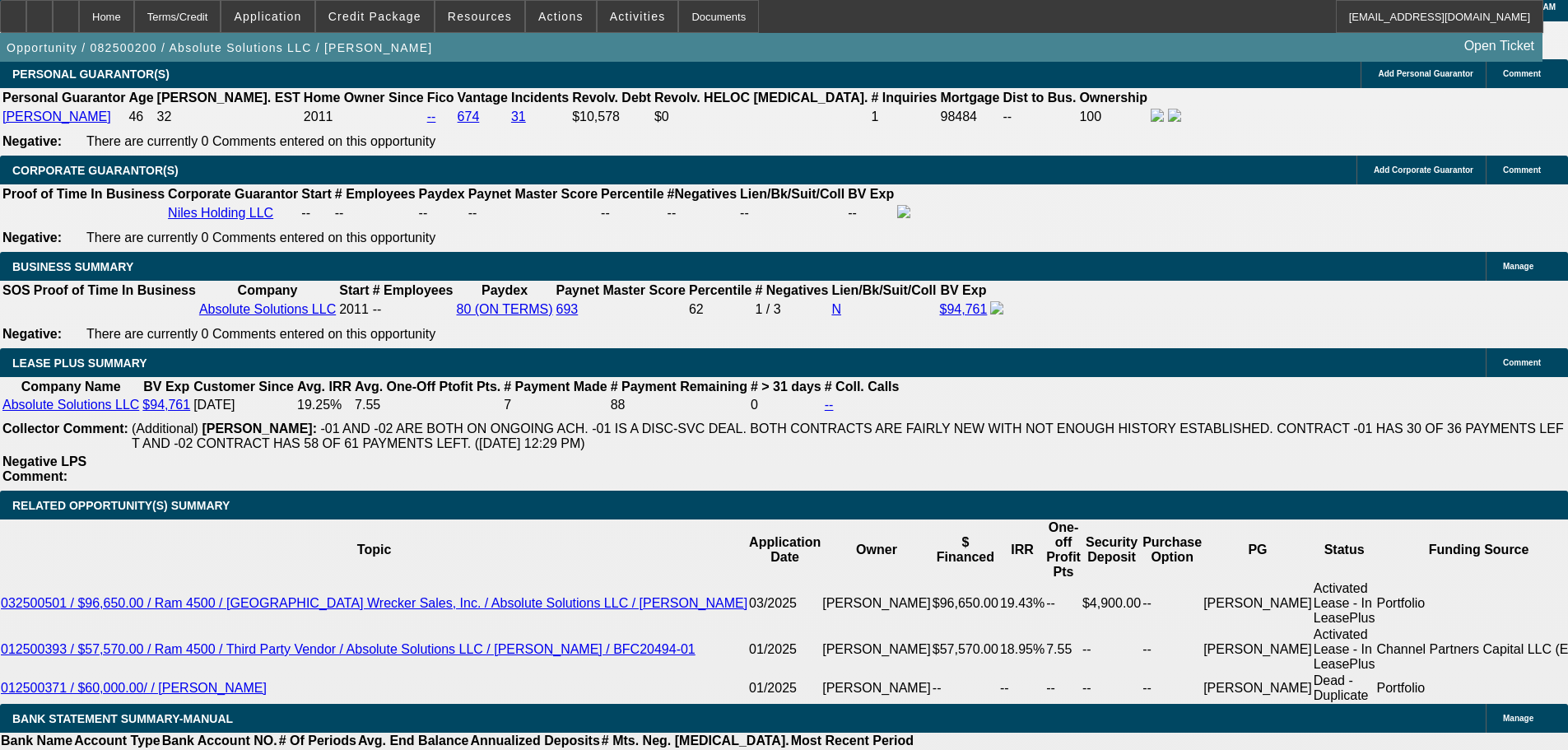
type input "$1.00"
type input "UNKNOWN"
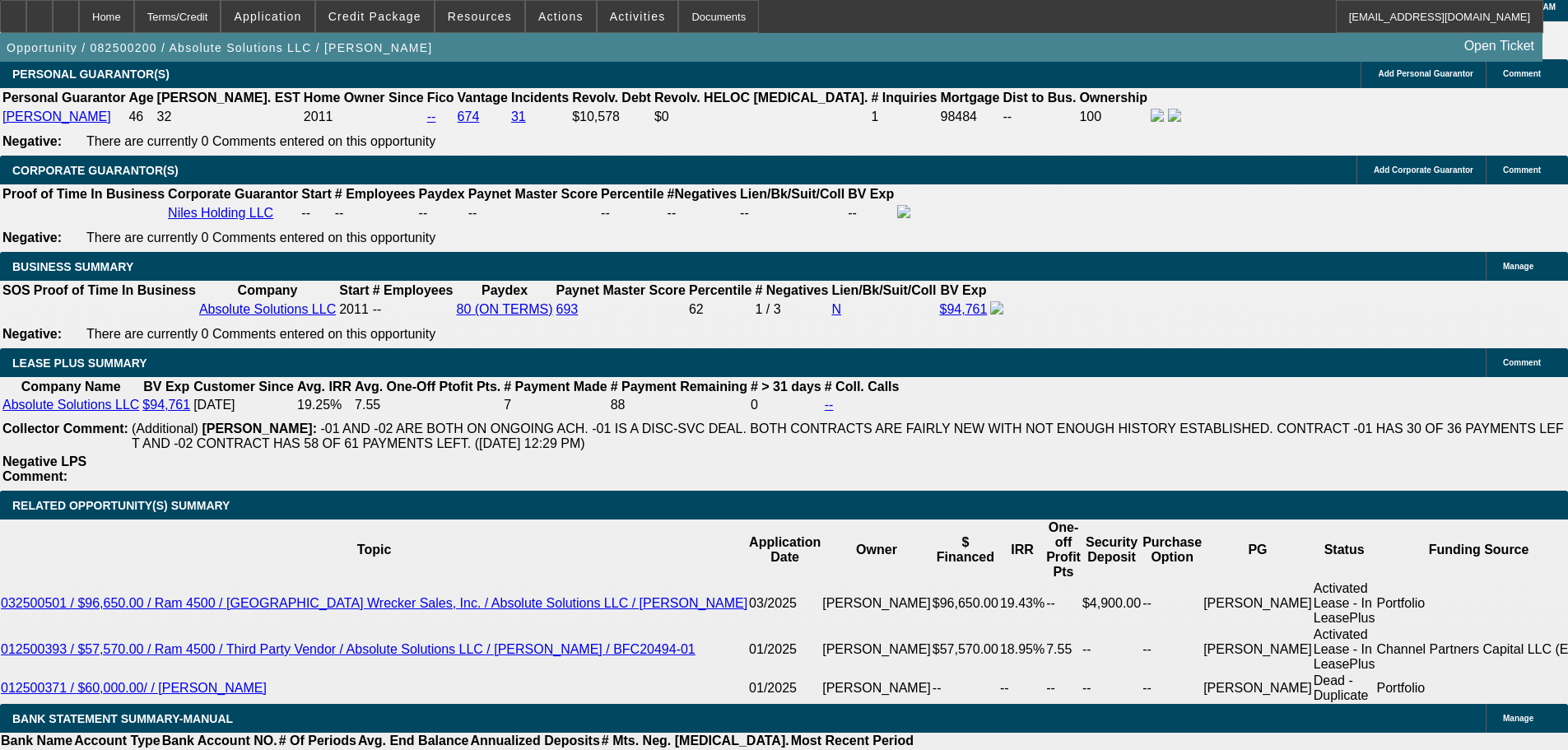
select select "2"
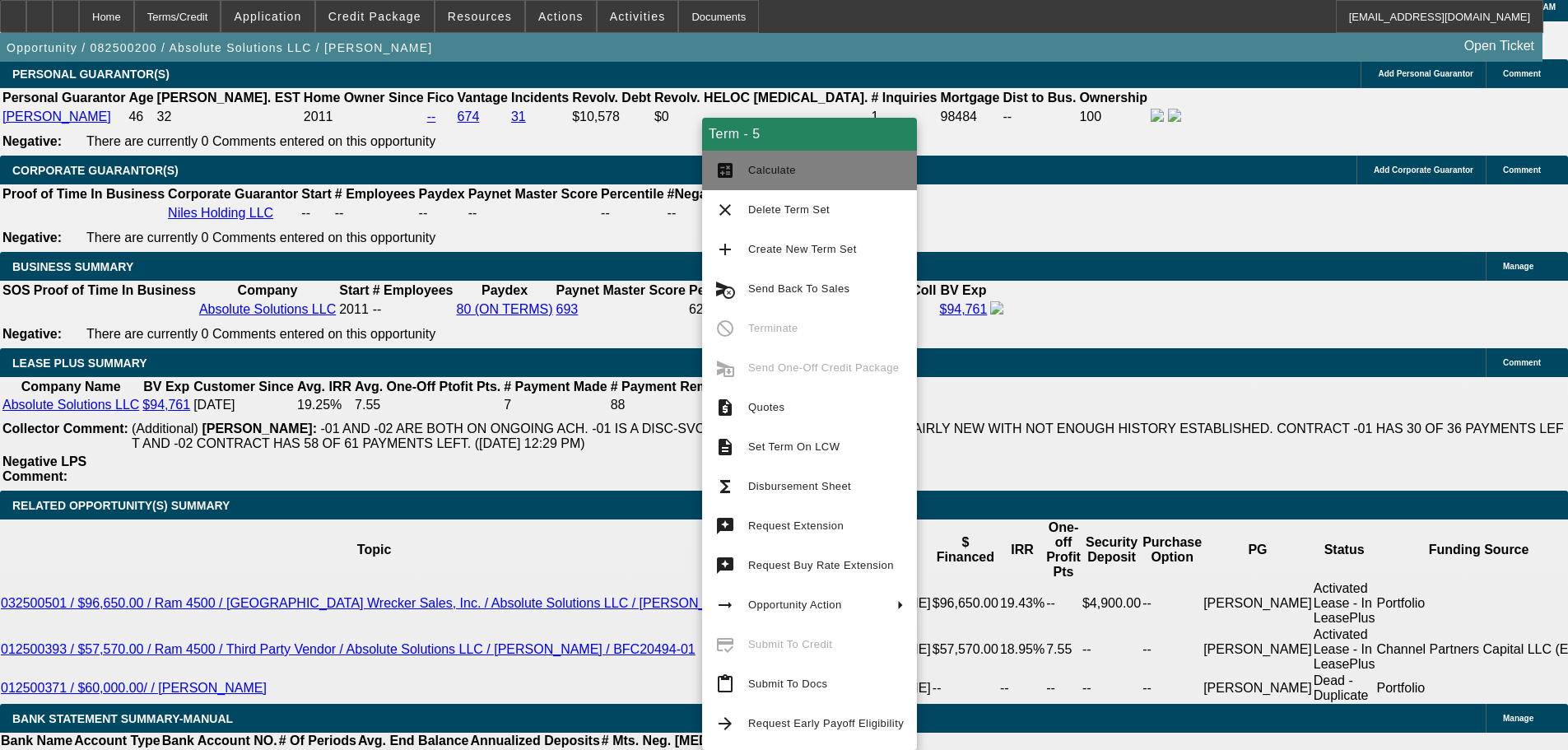
click at [784, 164] on span "Calculate" at bounding box center [772, 170] width 48 height 13
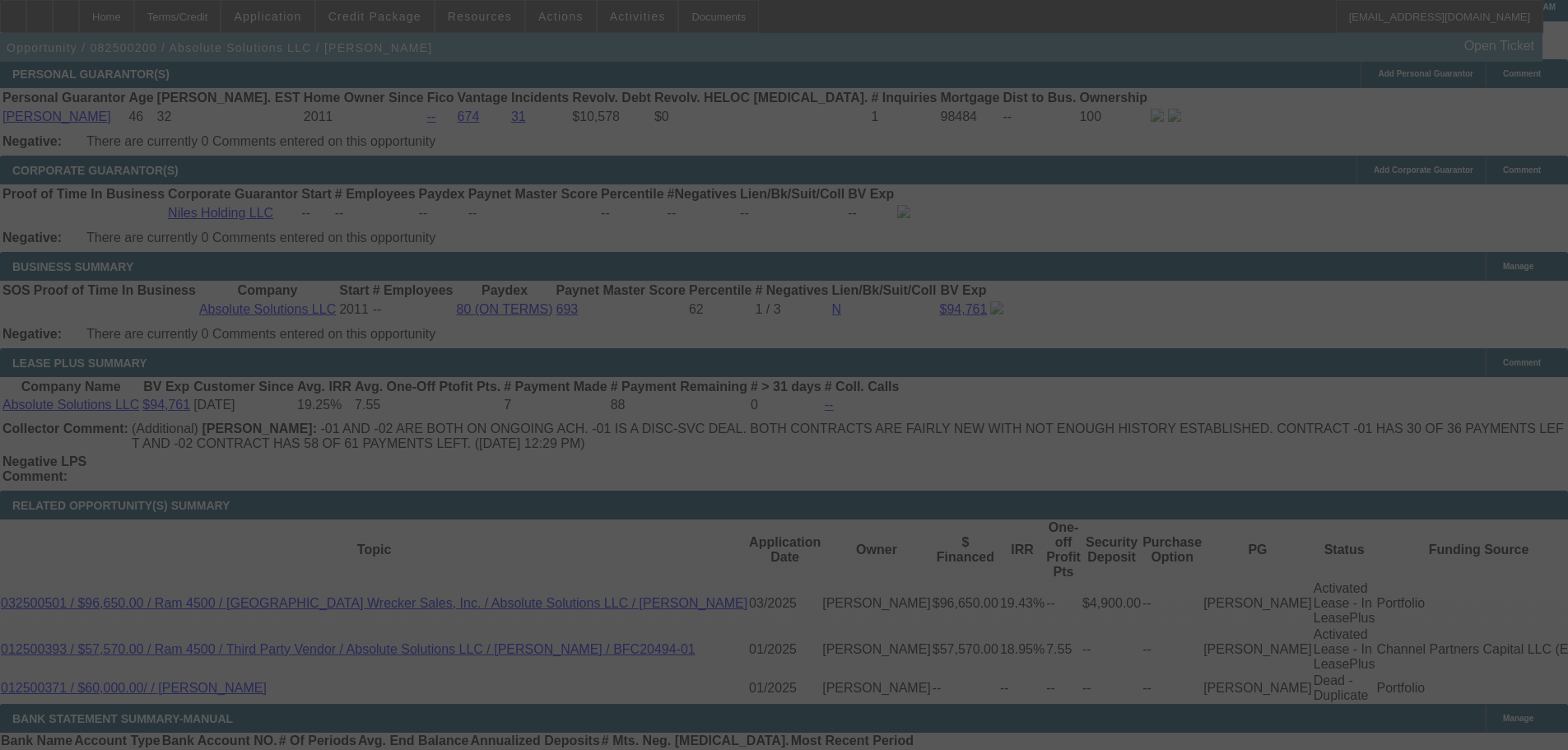
select select "0"
select select "2"
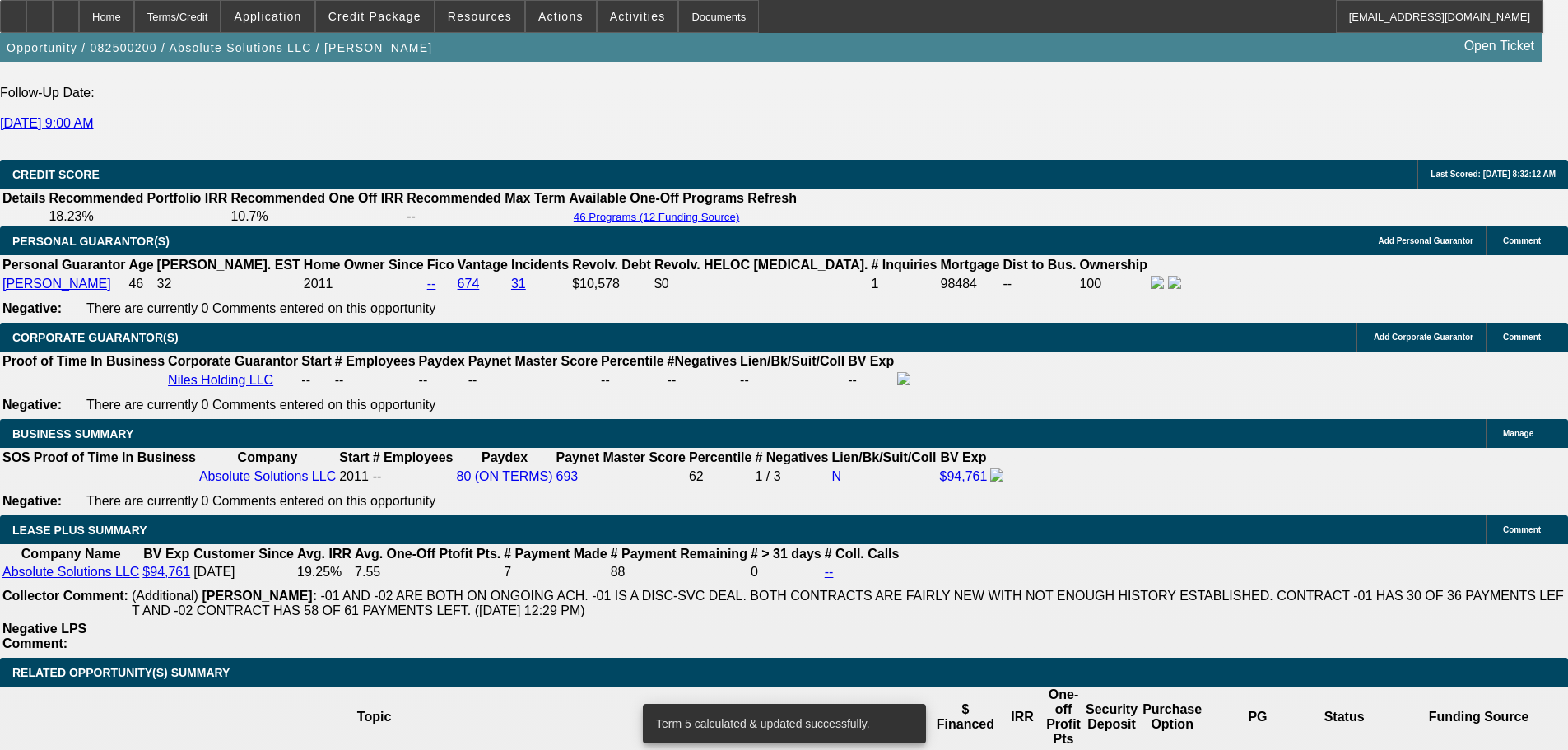
scroll to position [2377, 0]
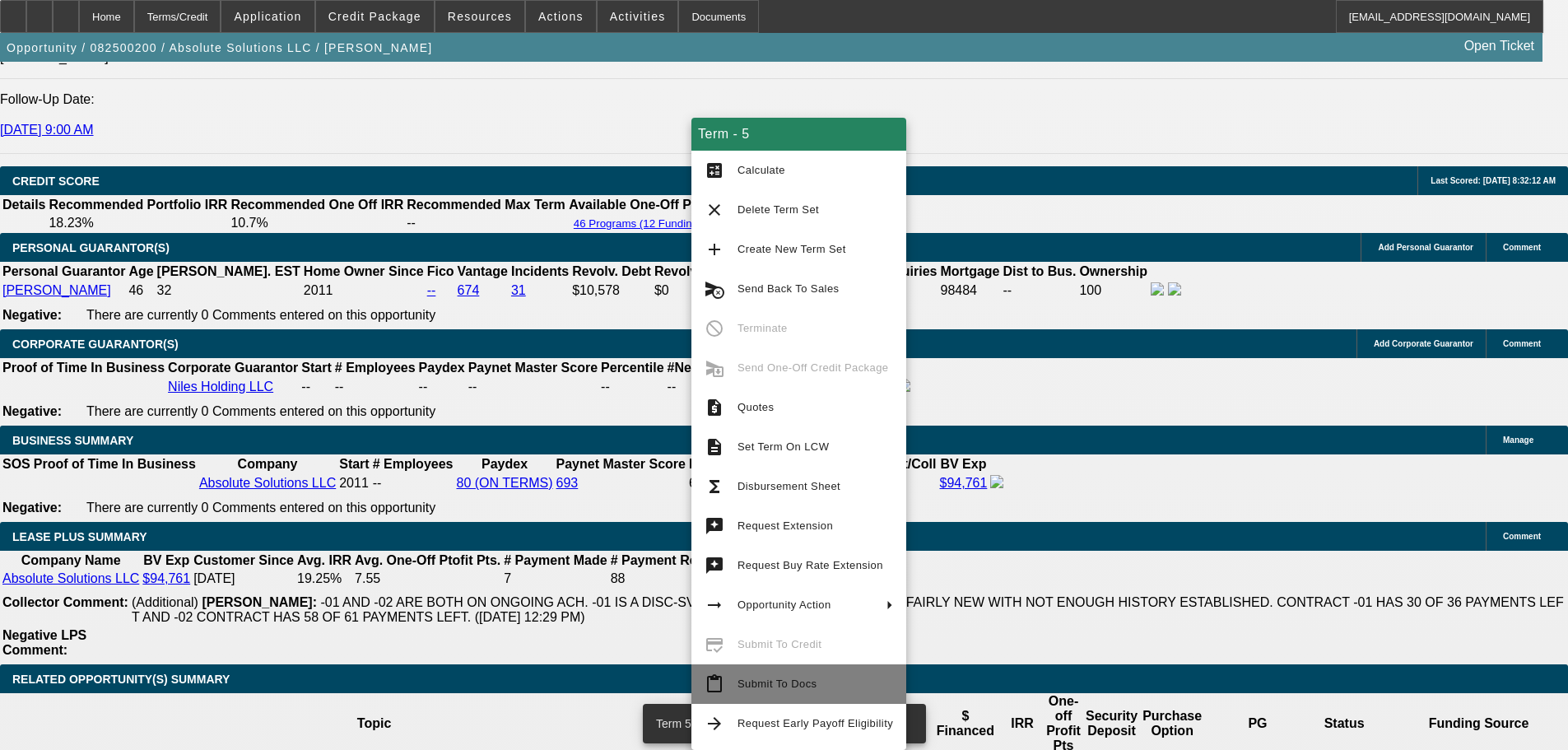
click at [804, 698] on button "content_paste Submit To Docs" at bounding box center [798, 684] width 215 height 40
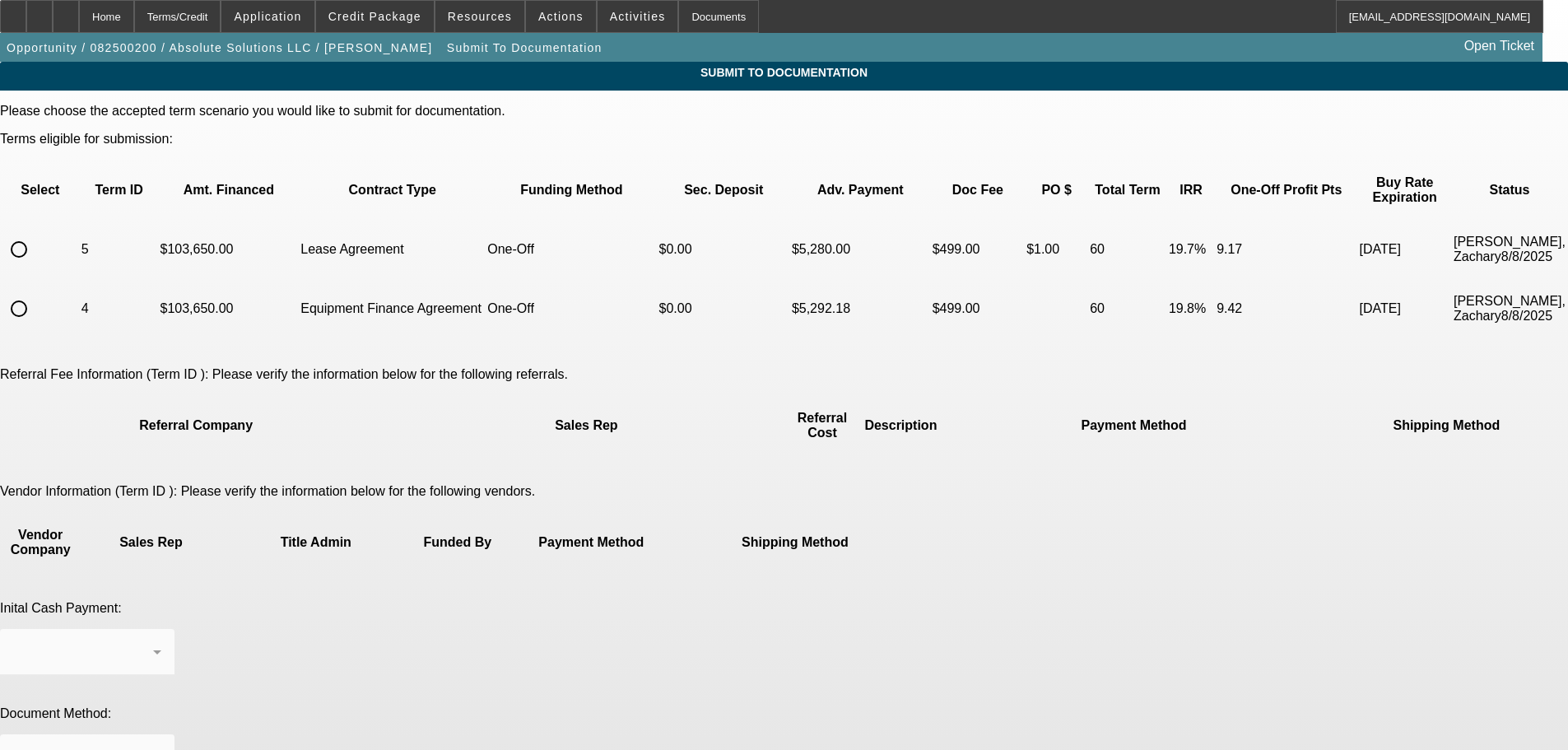
click at [36, 232] on input "radio" at bounding box center [19, 249] width 33 height 33
radio input "true"
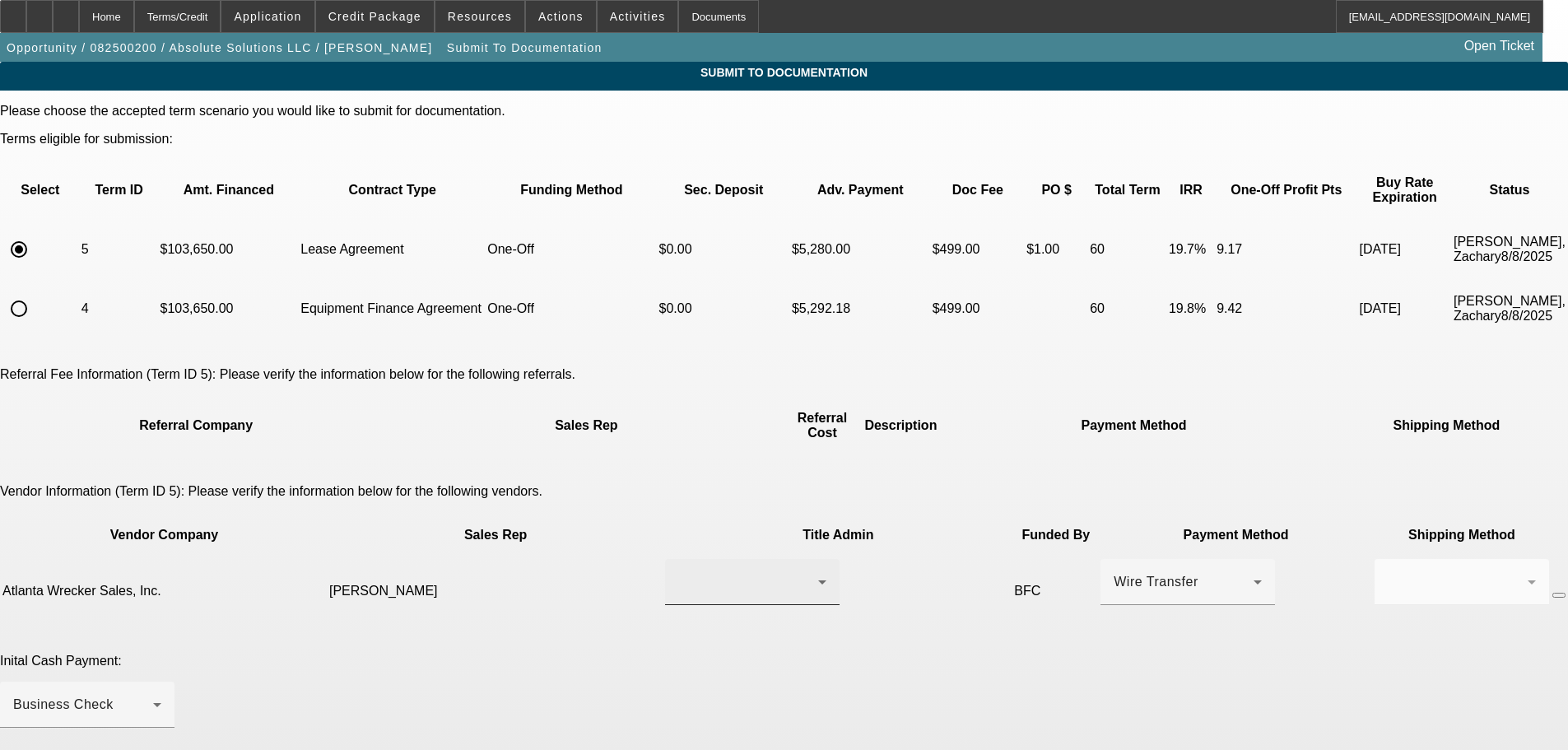
click at [700, 572] on div at bounding box center [748, 581] width 140 height 20
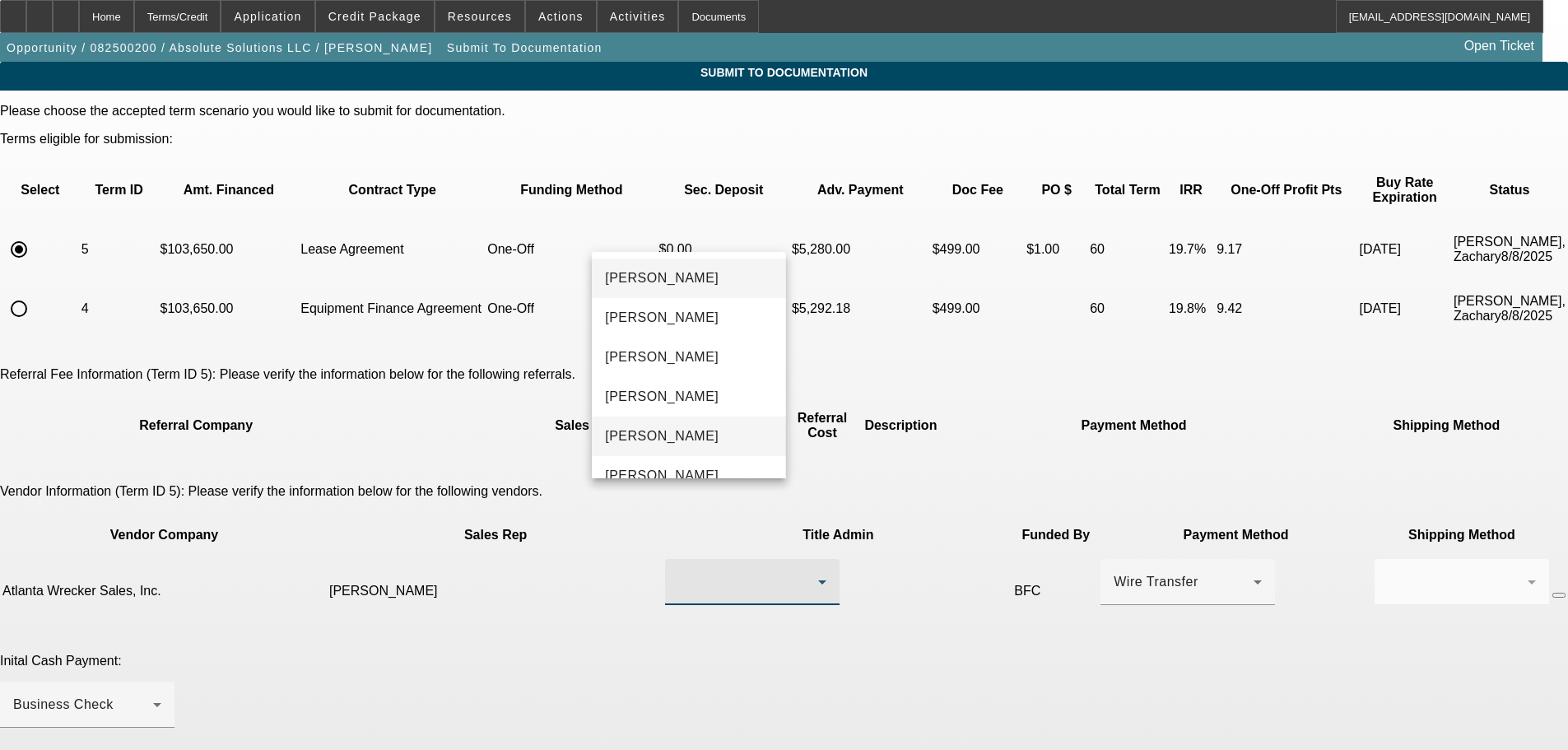
click at [708, 430] on mat-option "Hudson, Martha" at bounding box center [688, 436] width 193 height 40
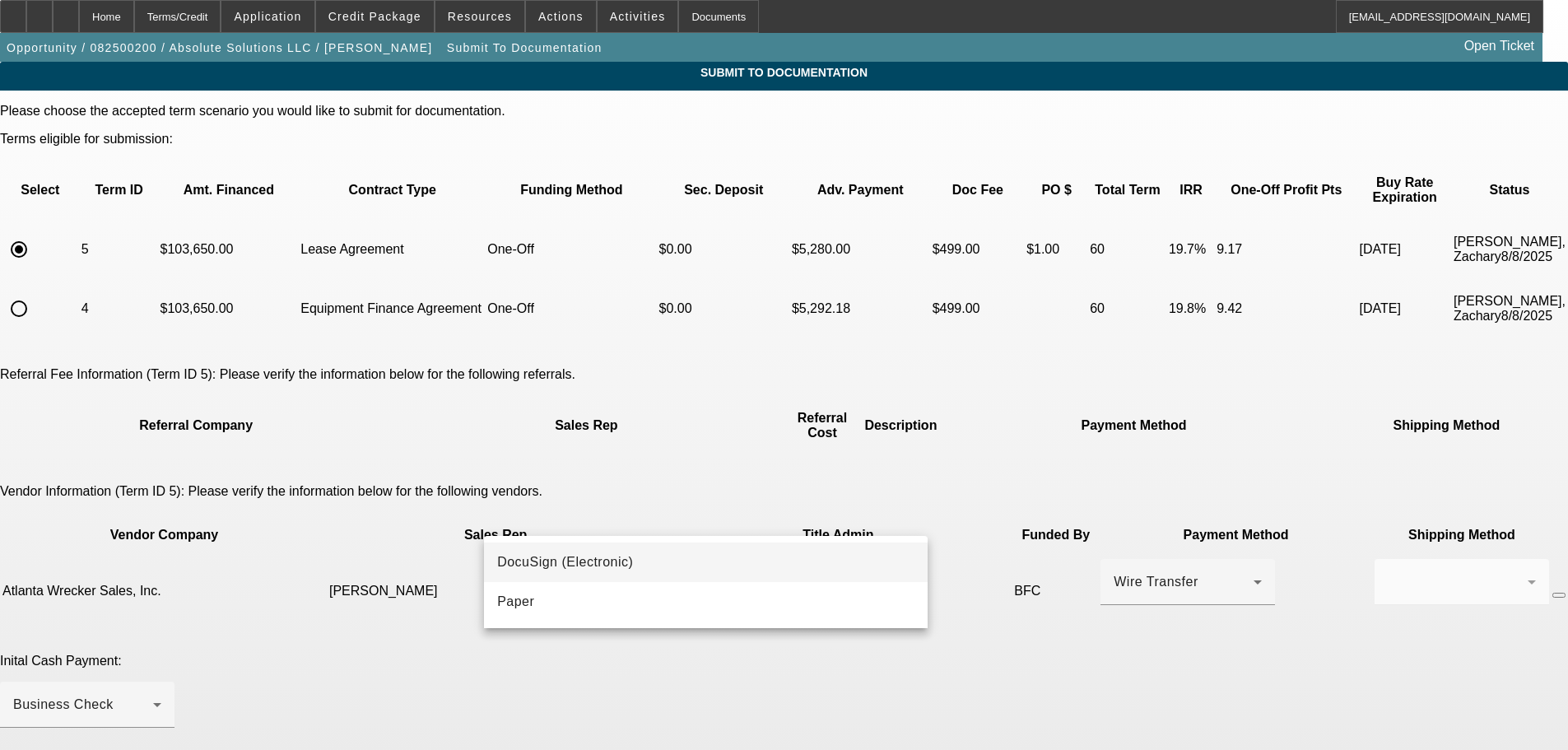
click at [664, 557] on mat-option "DocuSign (Electronic)" at bounding box center [705, 562] width 444 height 40
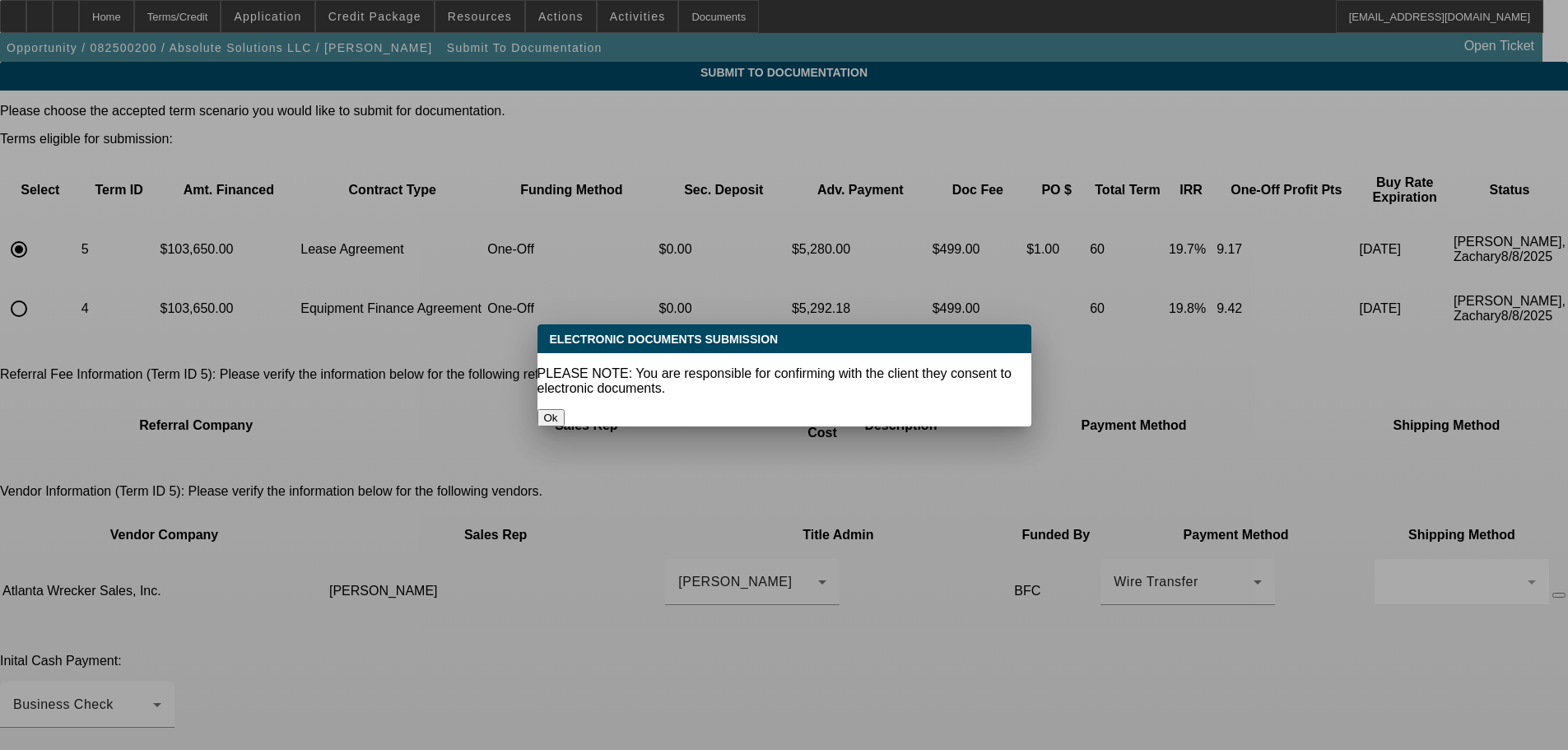
click at [564, 409] on button "Ok" at bounding box center [551, 417] width 27 height 17
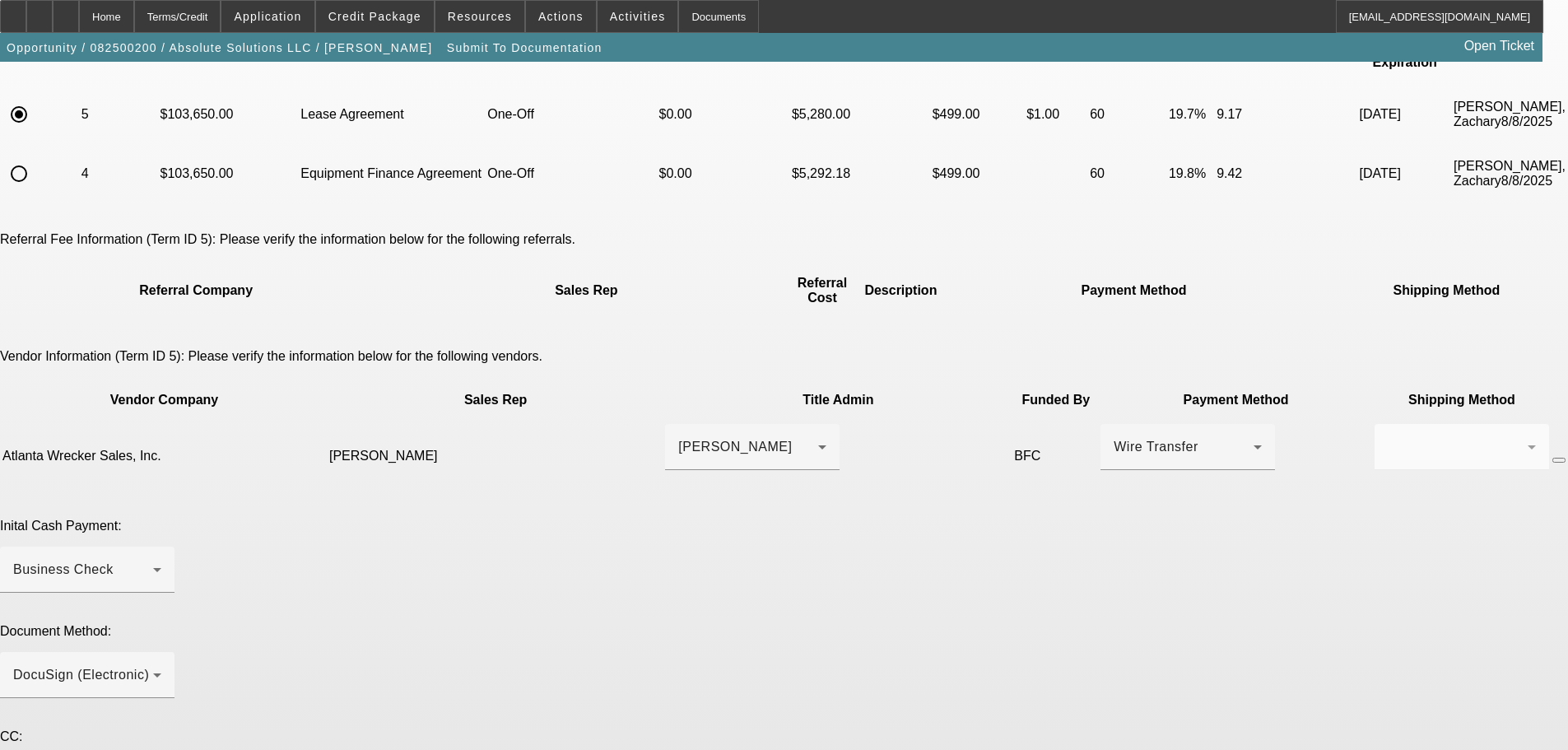
scroll to position [288, 0]
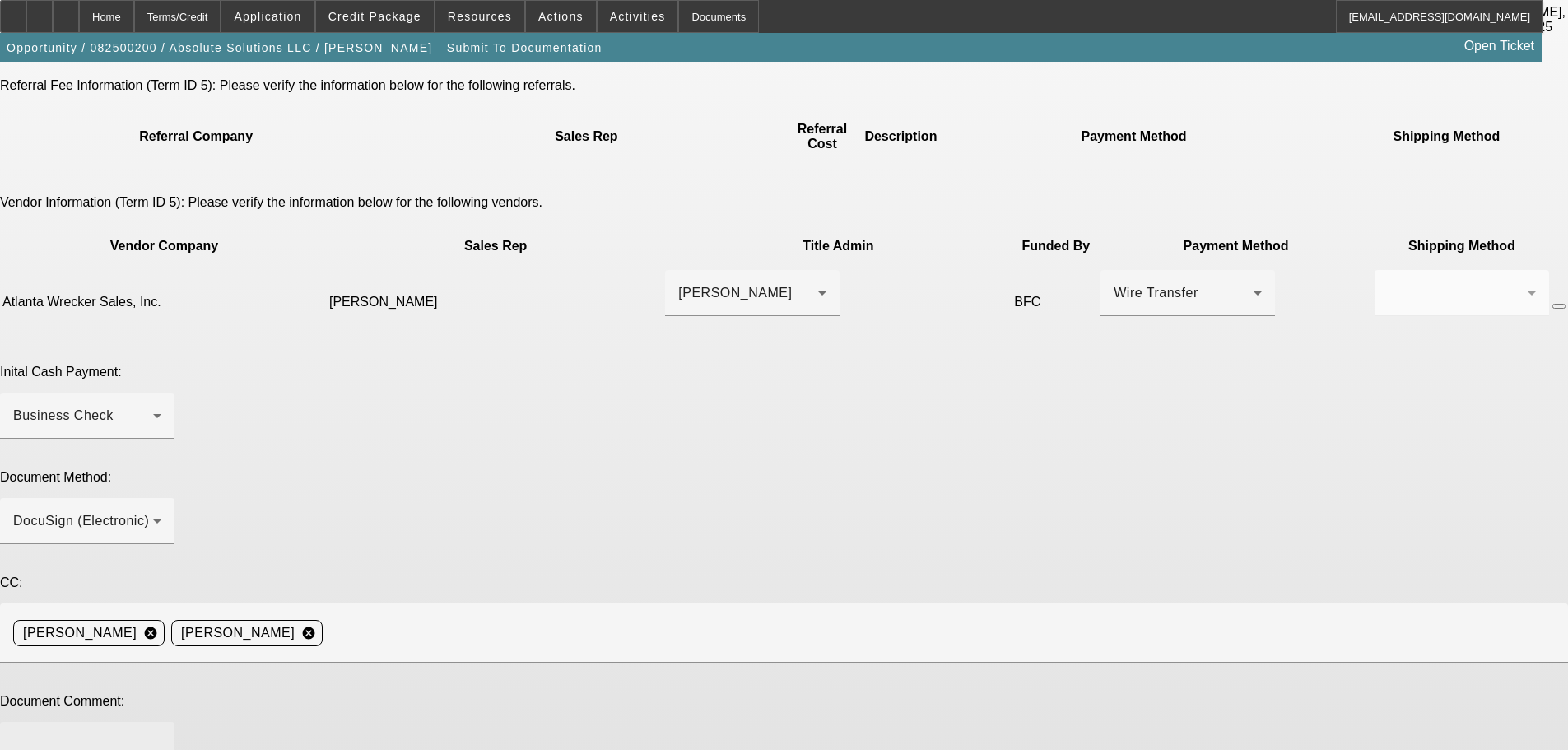
click at [161, 735] on textarea at bounding box center [87, 754] width 148 height 40
paste textarea "Signed Approval attached. **EPO APPROVED** Dealer contact is Charlie at 864.461…"
drag, startPoint x: 1218, startPoint y: 527, endPoint x: 1212, endPoint y: 698, distance: 171.1
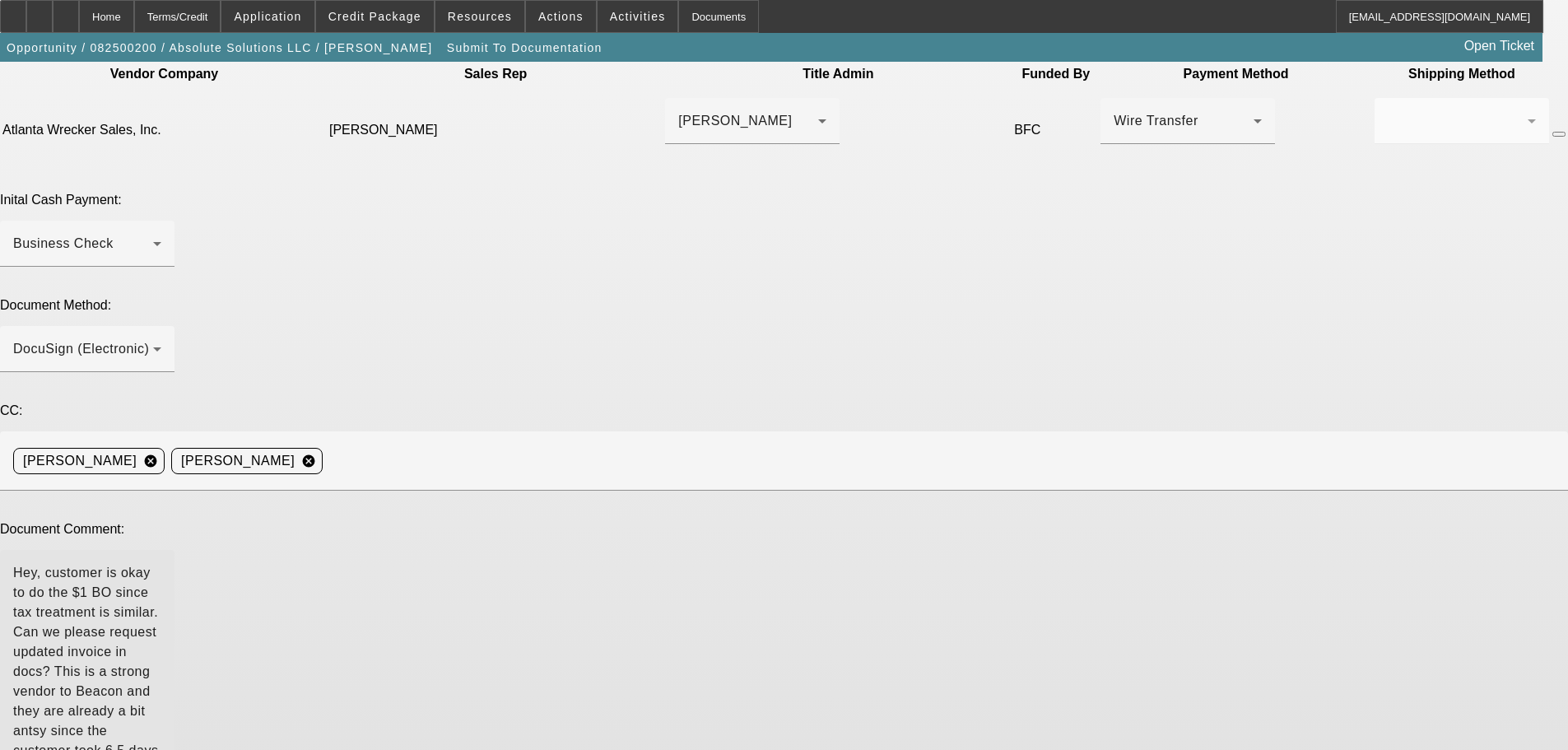
type textarea "Hey, customer is okay to do the $1 BO since tax treatment is similar. Can we pl…"
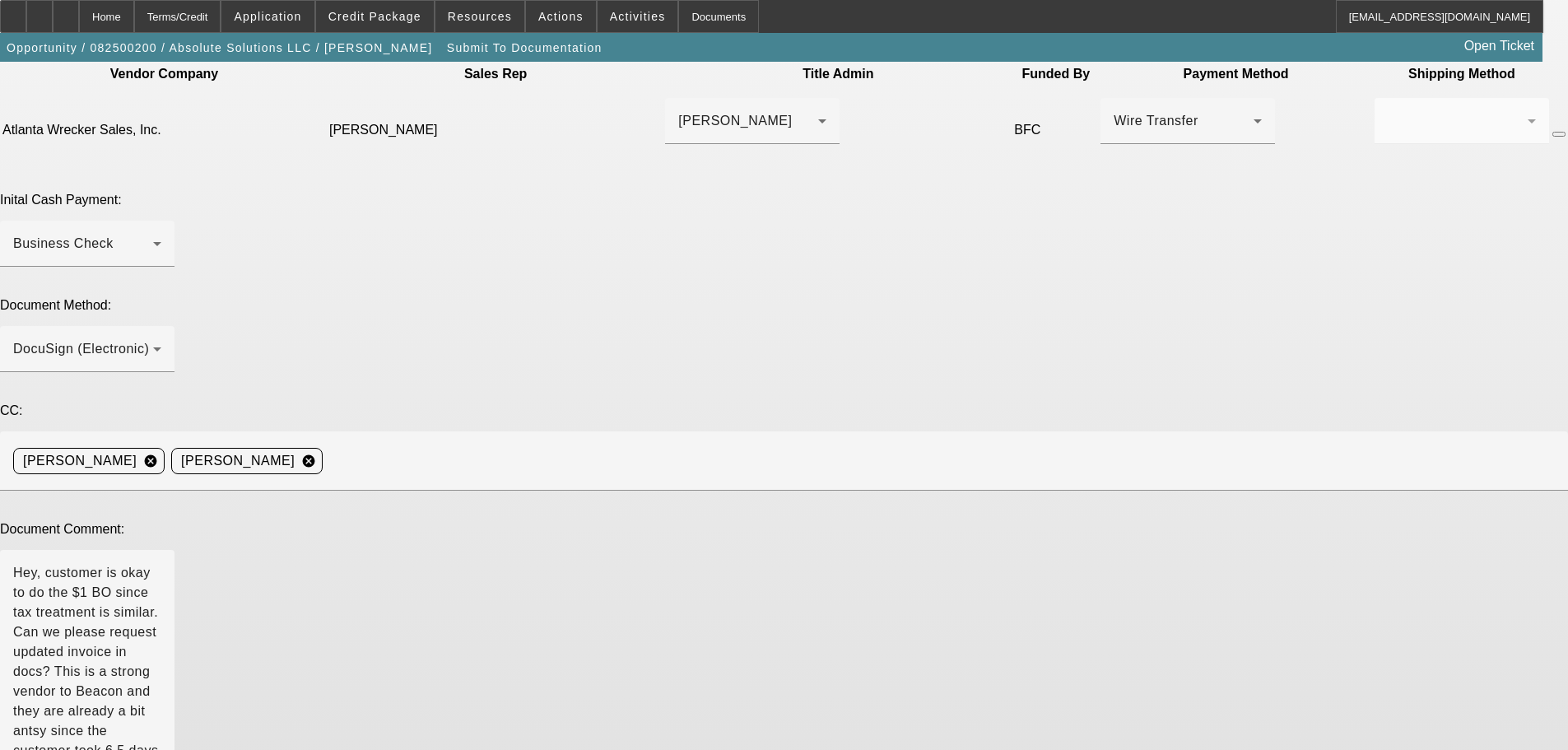
type textarea "EFA not allowed for FinPac--discovered in docs. Switching to $1 BO."
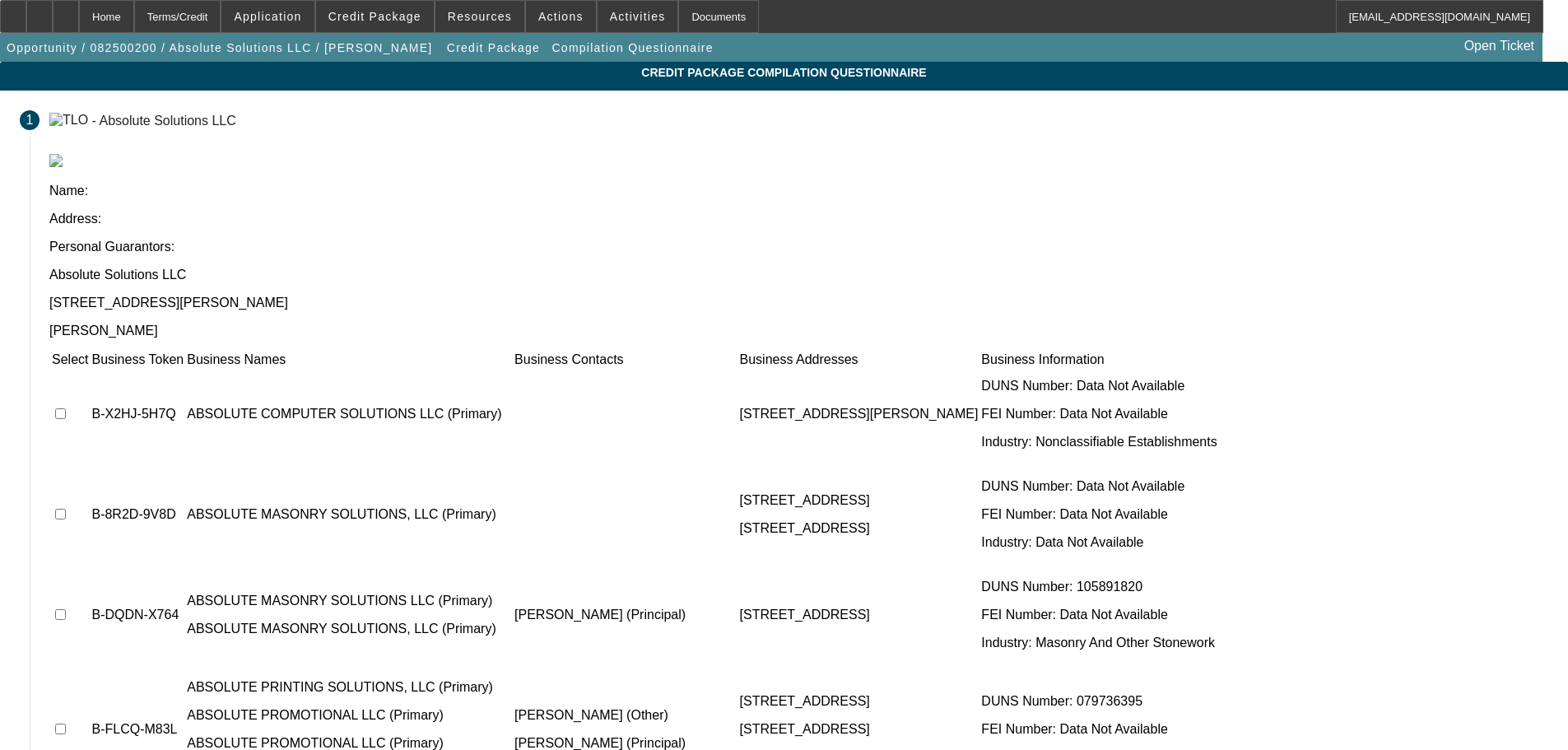
scroll to position [329, 0]
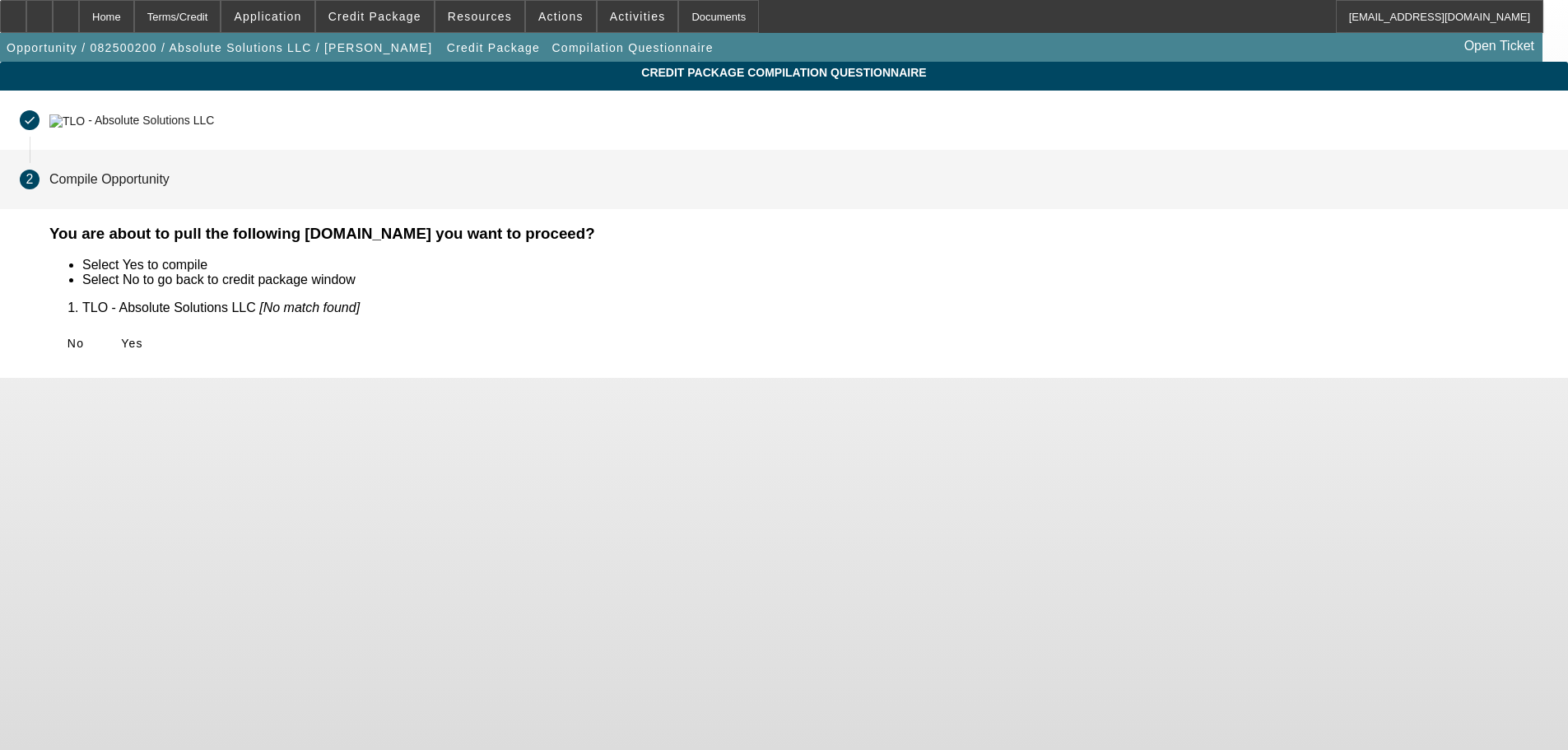
scroll to position [0, 0]
click at [143, 337] on span "Yes" at bounding box center [132, 344] width 22 height 14
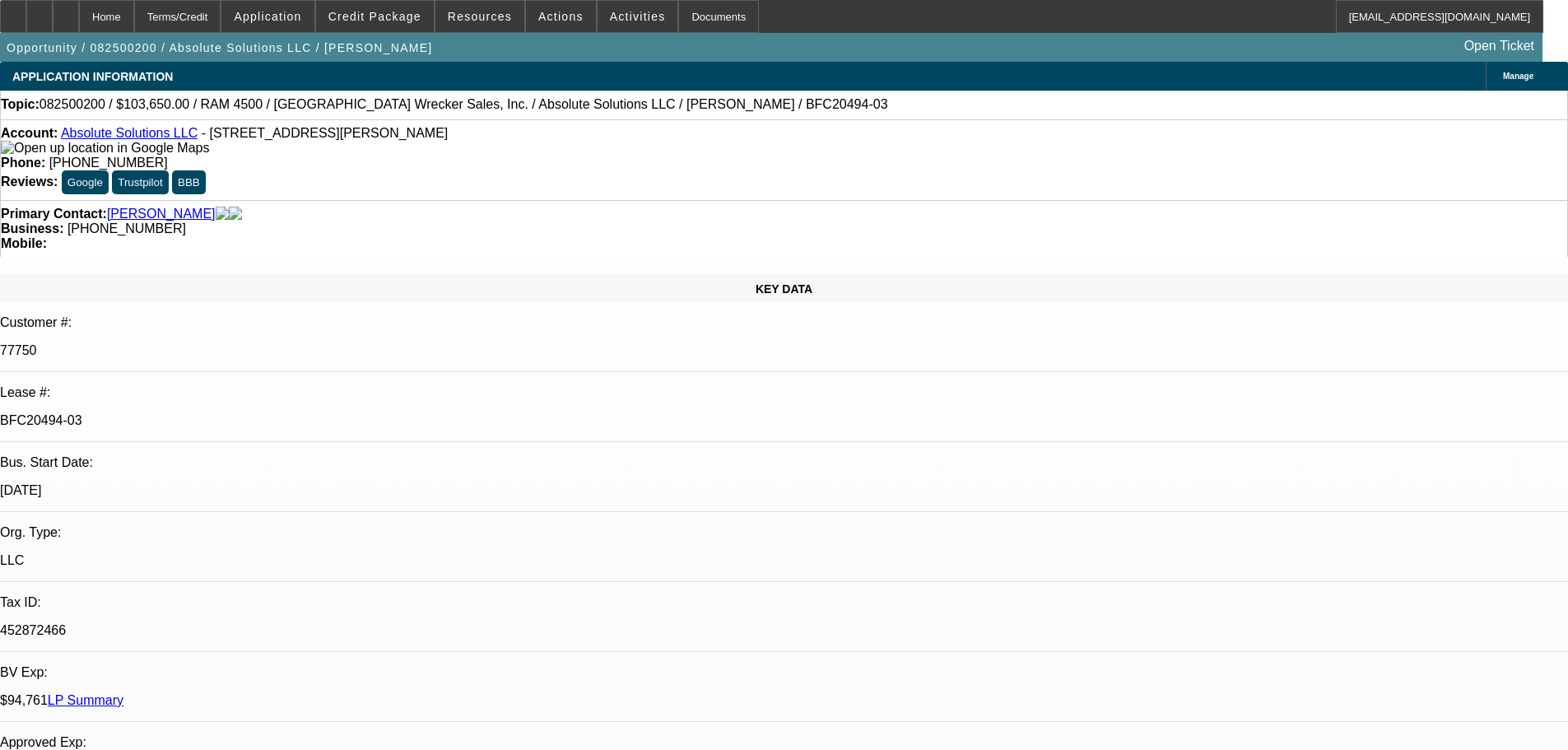
select select "0"
select select "0.1"
select select "4"
select select "0"
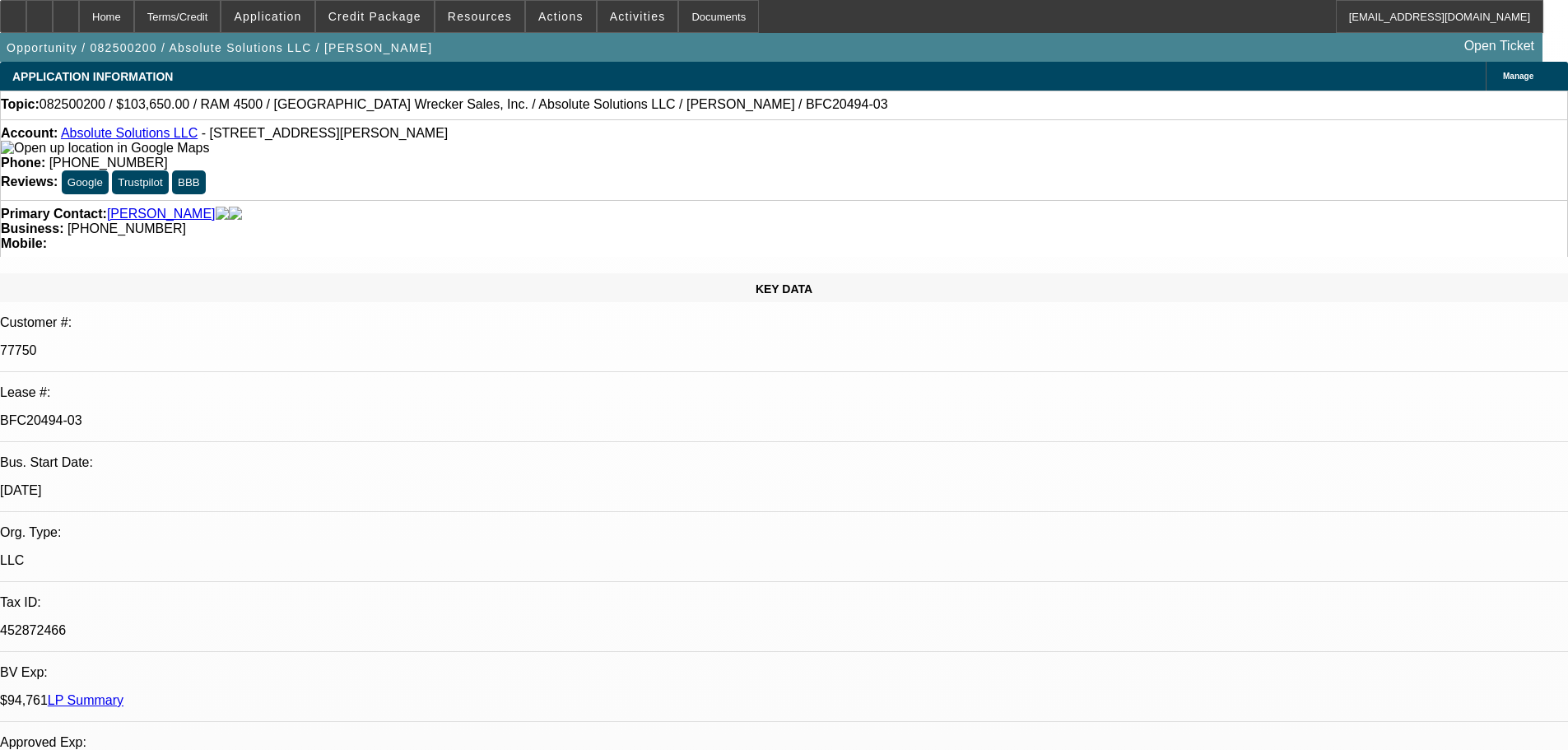
select select "0"
select select "2"
select select "0"
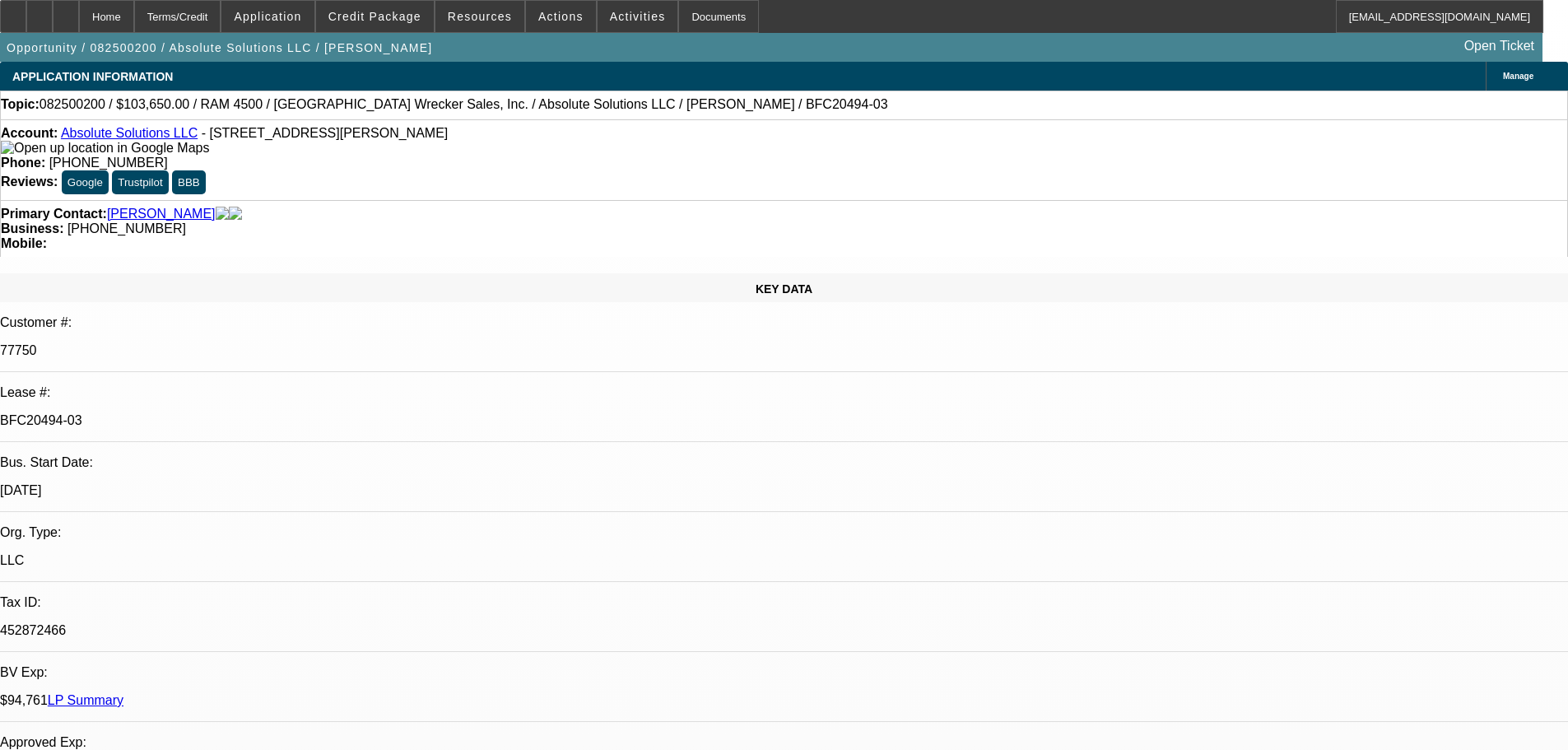
select select "0"
select select "2"
select select "0"
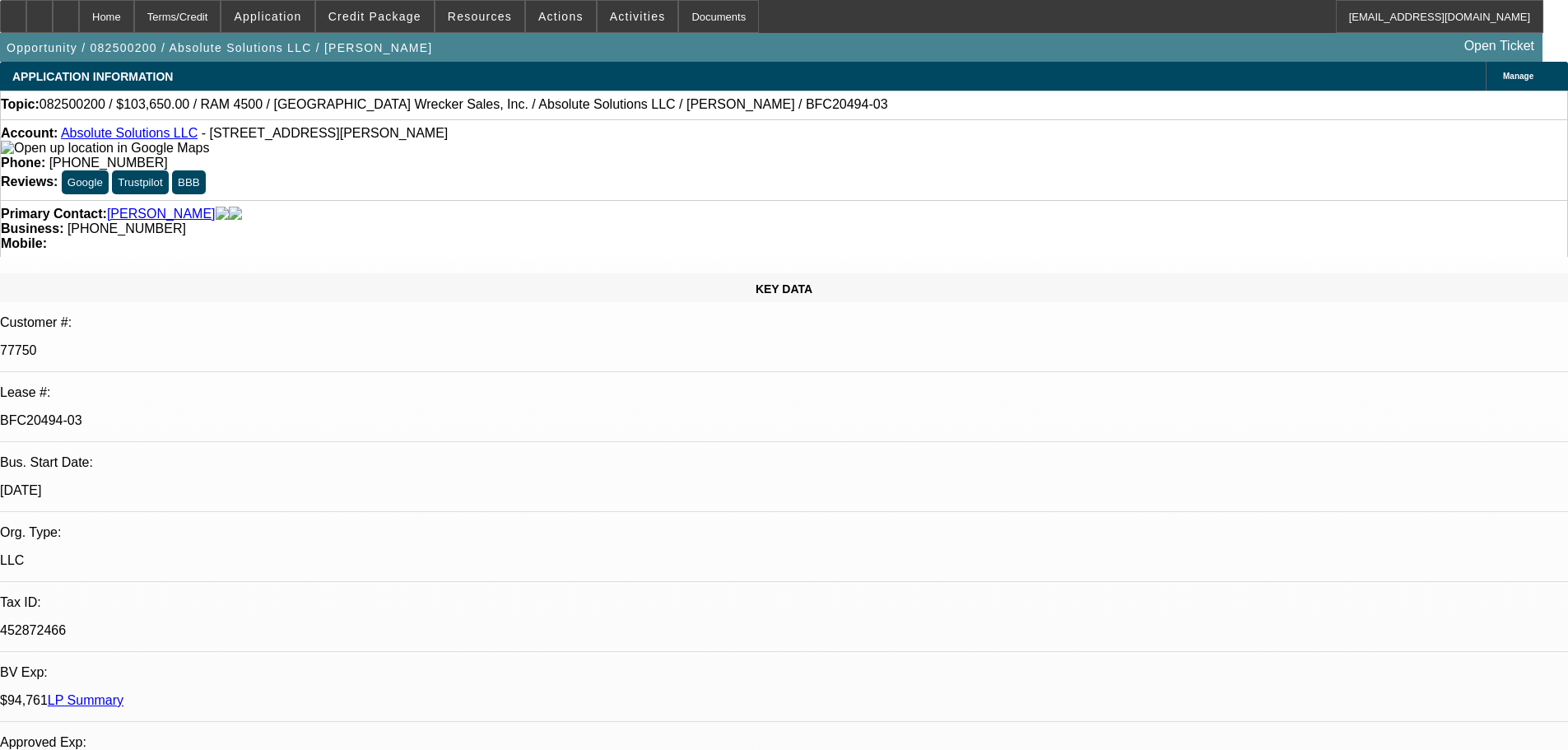
select select "6"
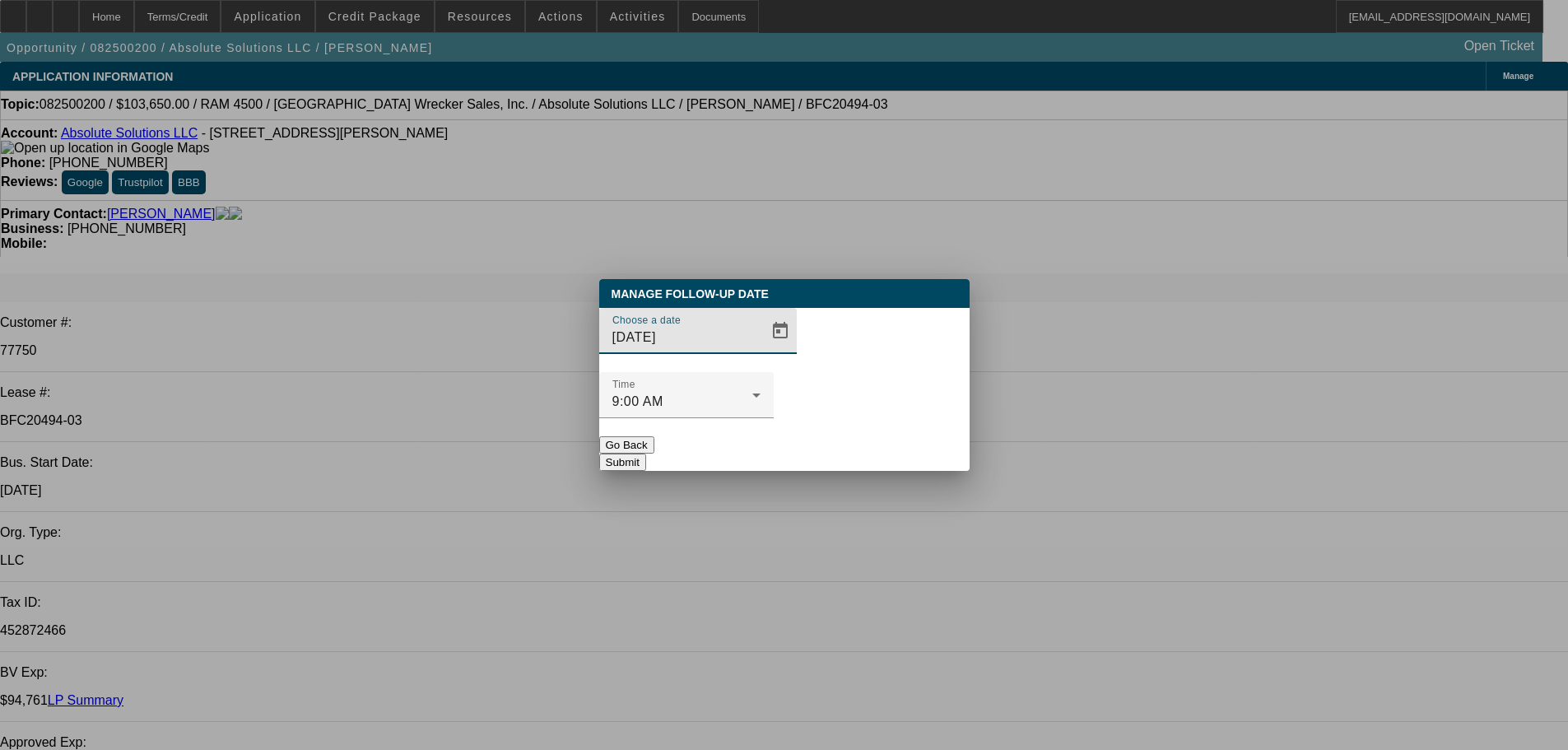
click at [772, 366] on div "Choose a date 8/18/2025" at bounding box center [784, 340] width 370 height 64
click at [760, 350] on span "Open calendar" at bounding box center [780, 331] width 40 height 40
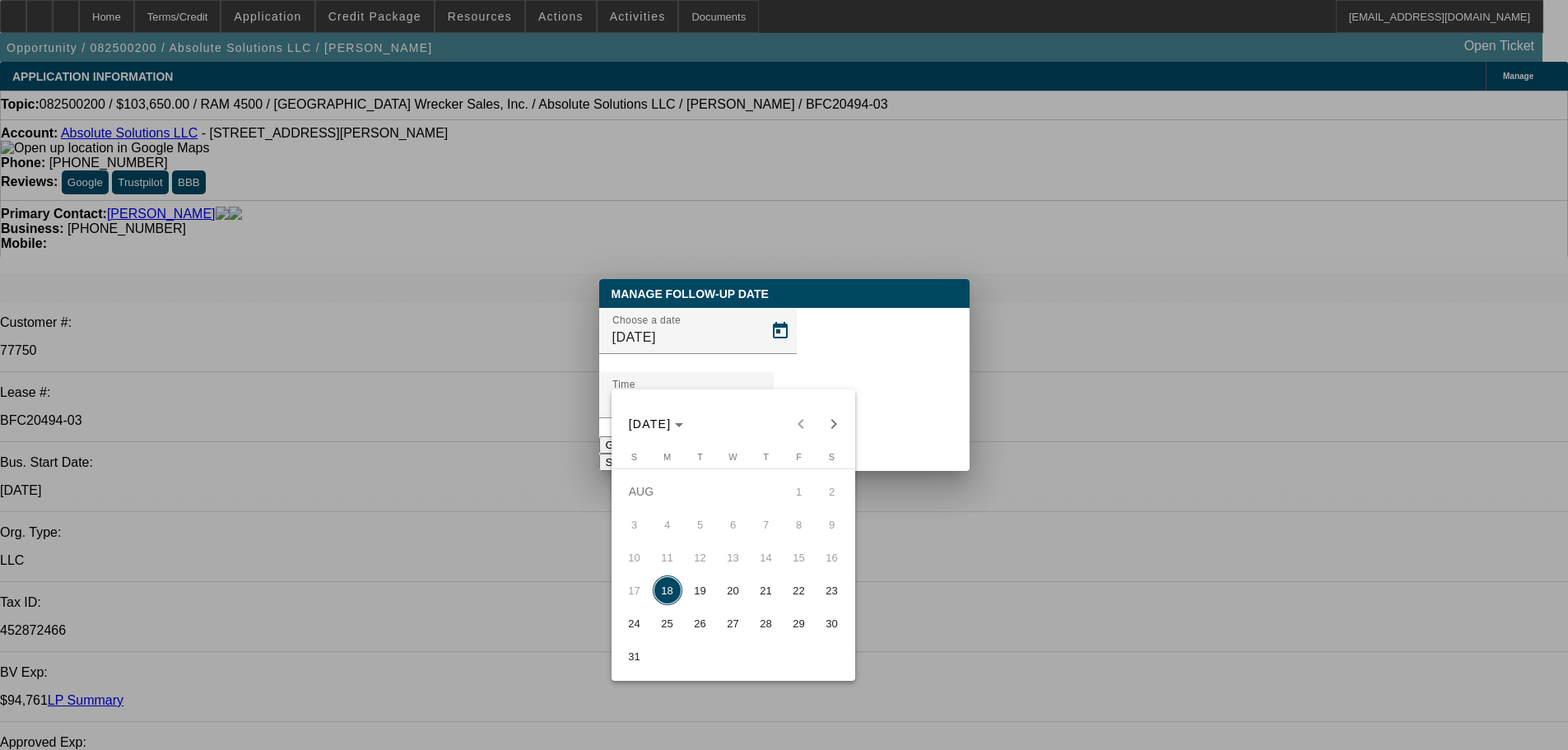
click at [698, 592] on span "19" at bounding box center [700, 590] width 30 height 30
type input "8/19/2025"
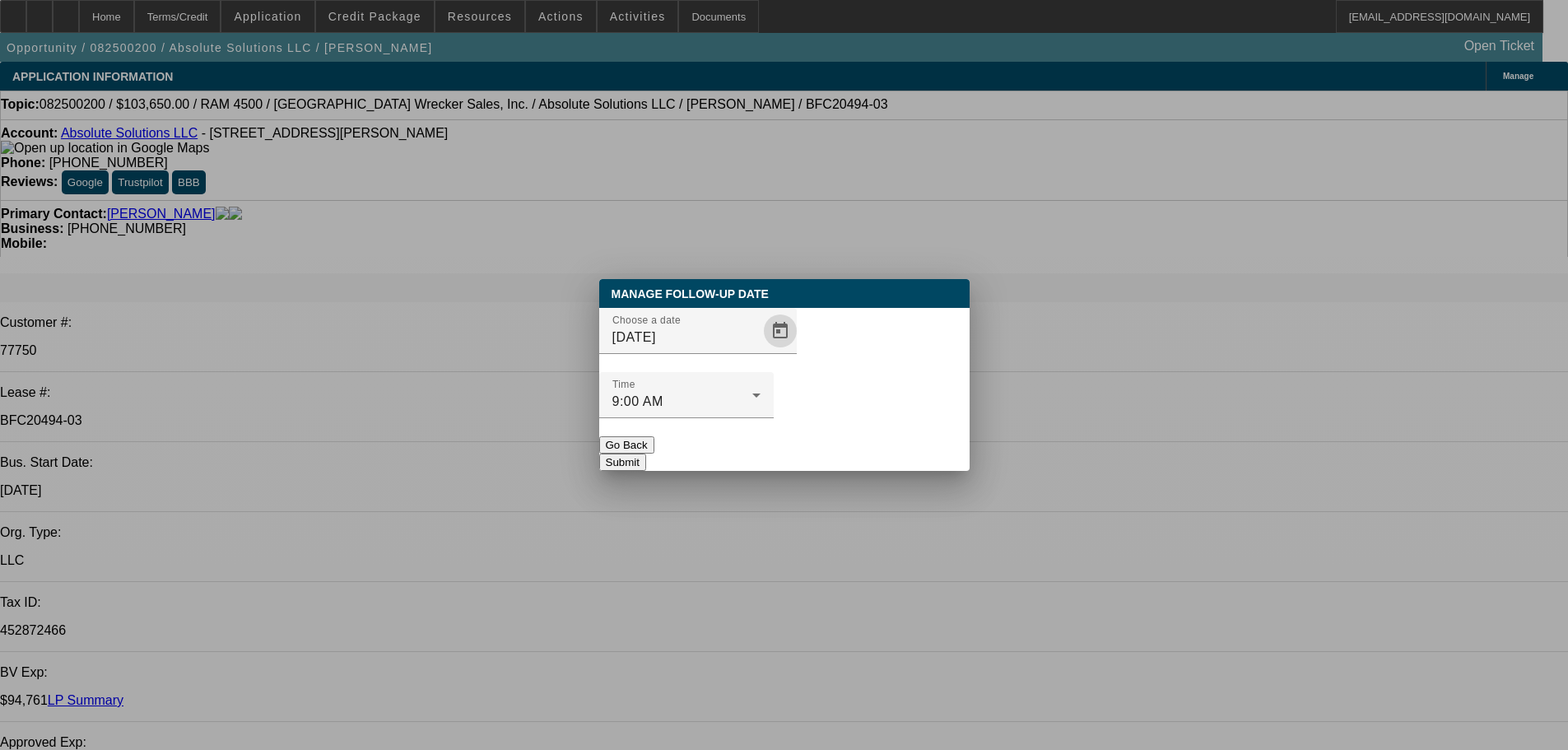
click at [646, 453] on button "Submit" at bounding box center [622, 462] width 47 height 17
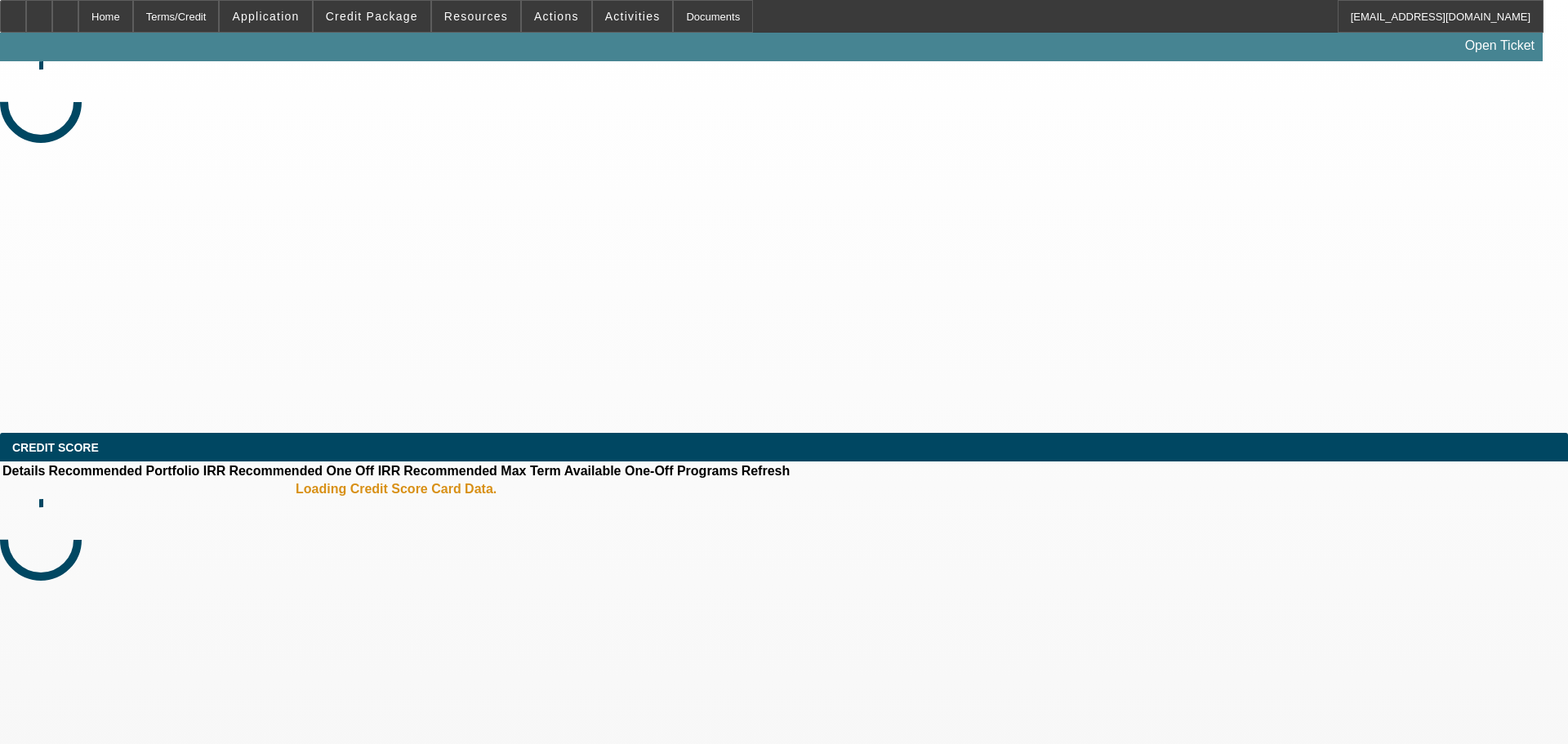
select select "0"
select select "2"
select select "0"
select select "6"
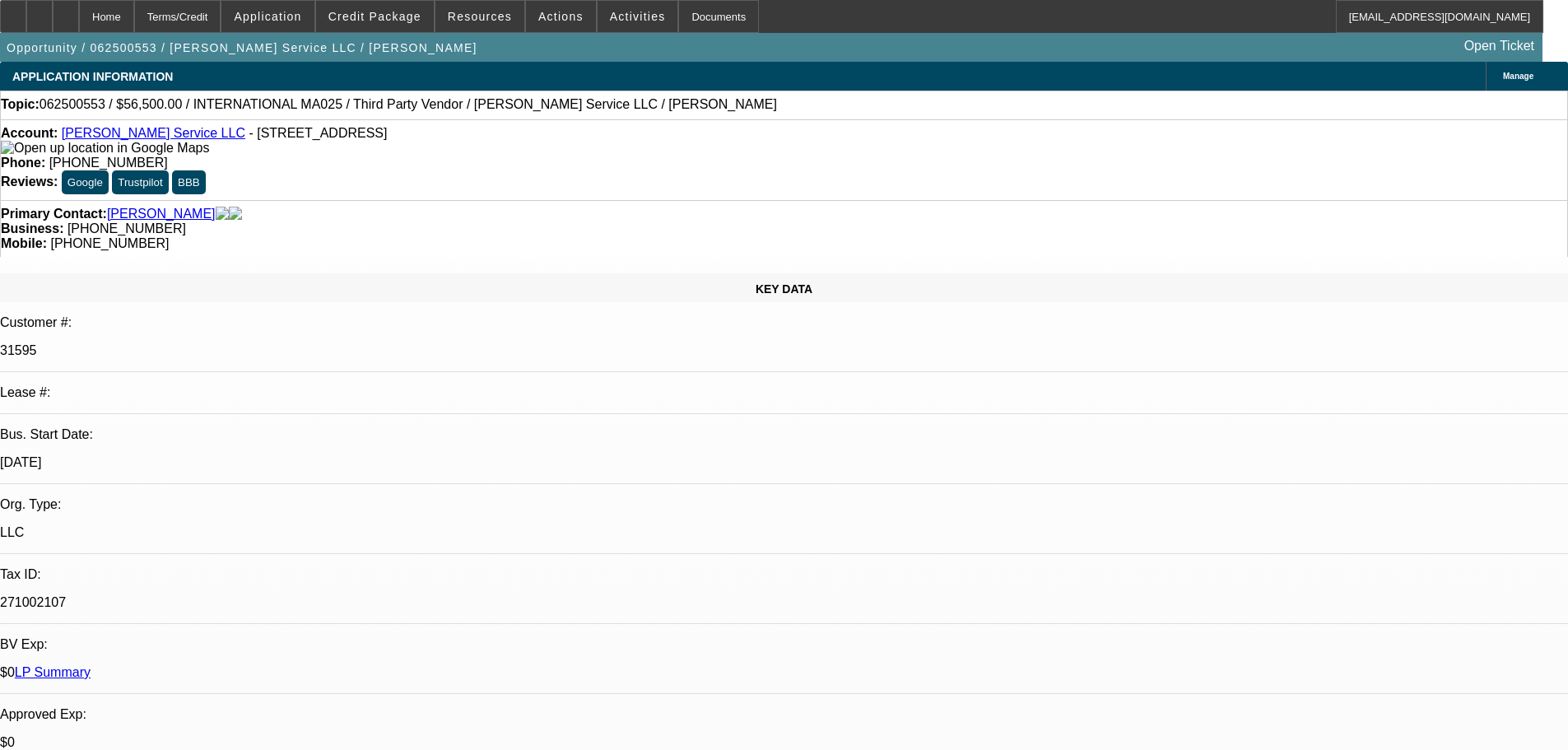
drag, startPoint x: 1218, startPoint y: 70, endPoint x: 1221, endPoint y: 78, distance: 8.5
radio input "true"
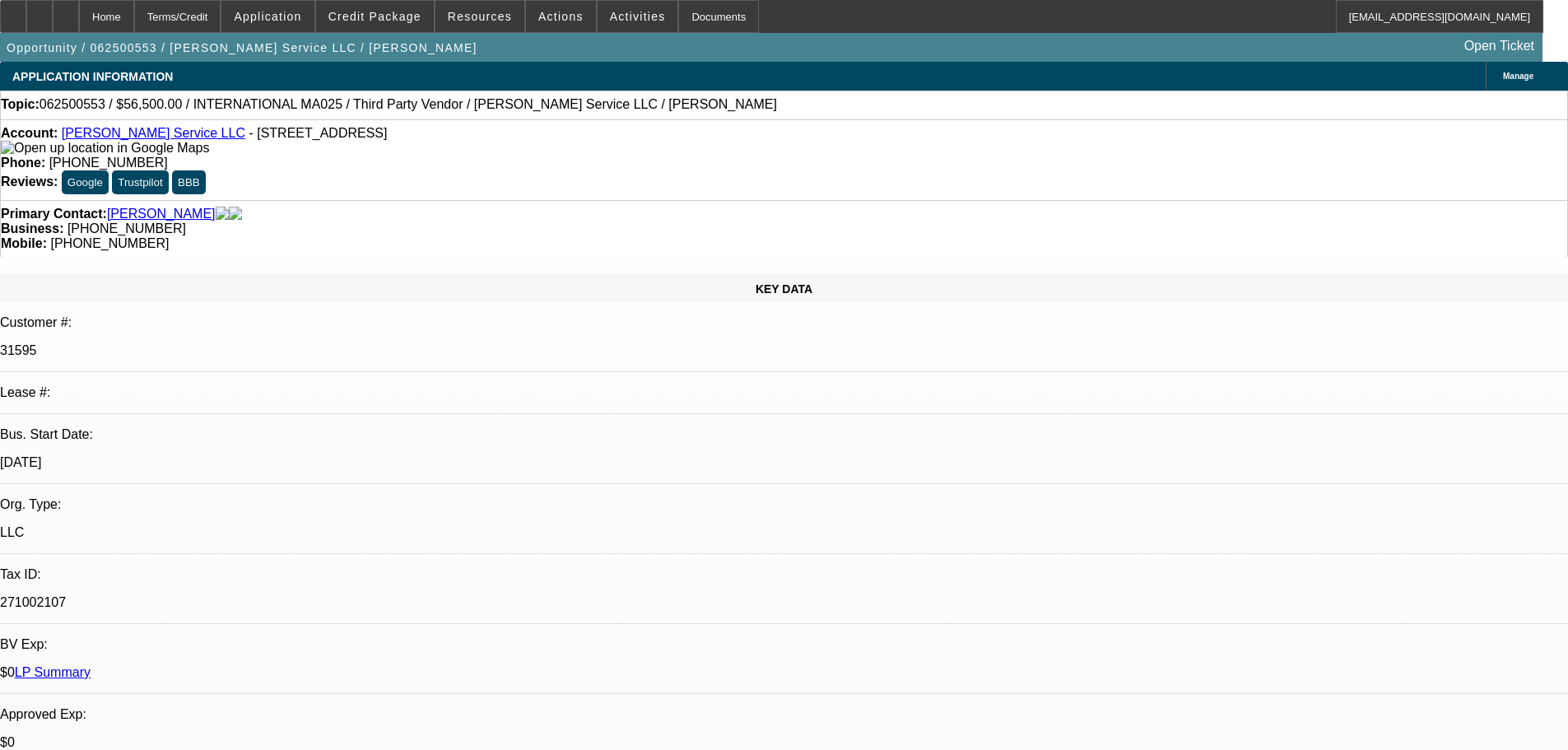
type textarea "PAYOFF INFO: 5-payments remaining, next du 9/2, $8,704.40 for remaining balance."
radio input "true"
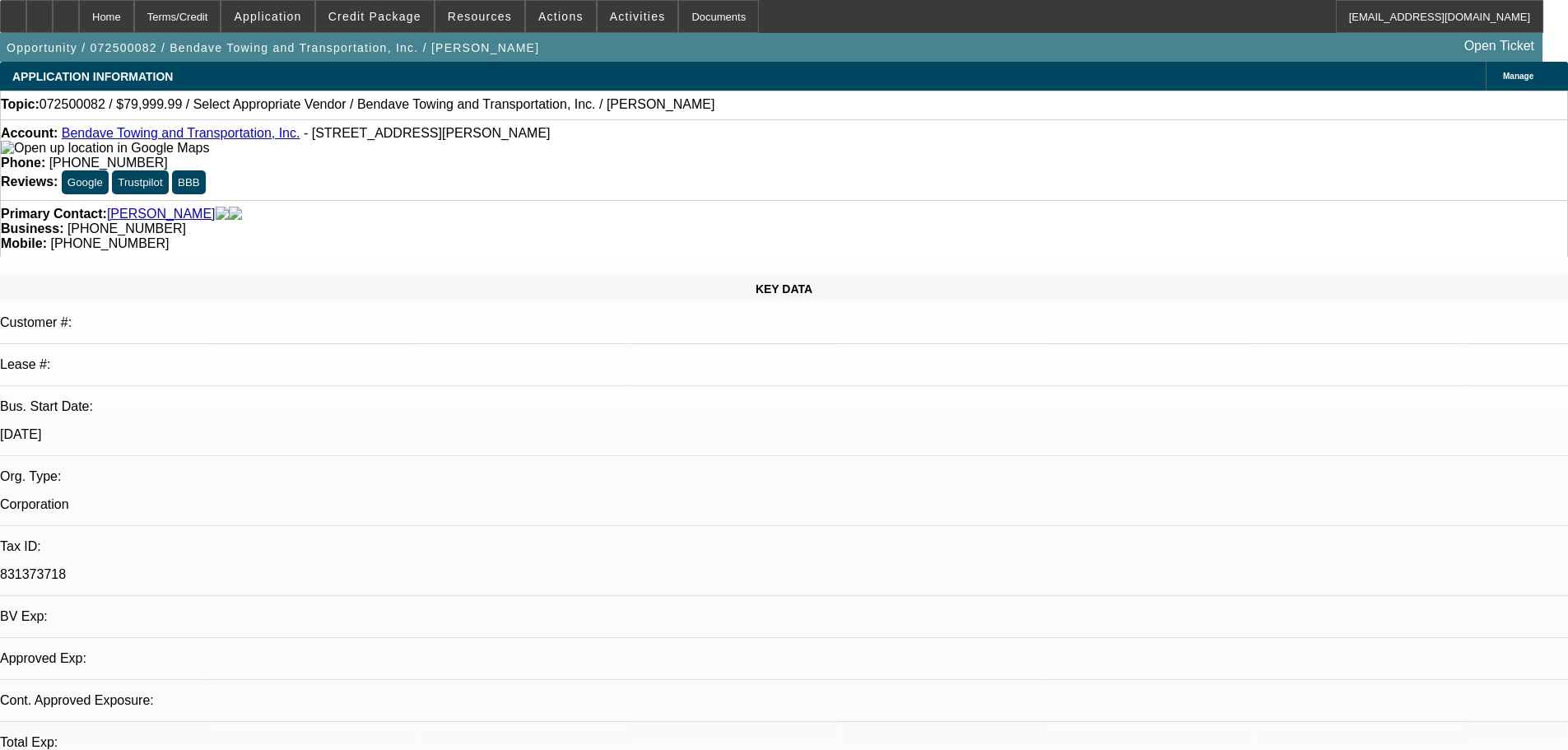
select select "0"
select select "2"
select select "0.1"
select select "4"
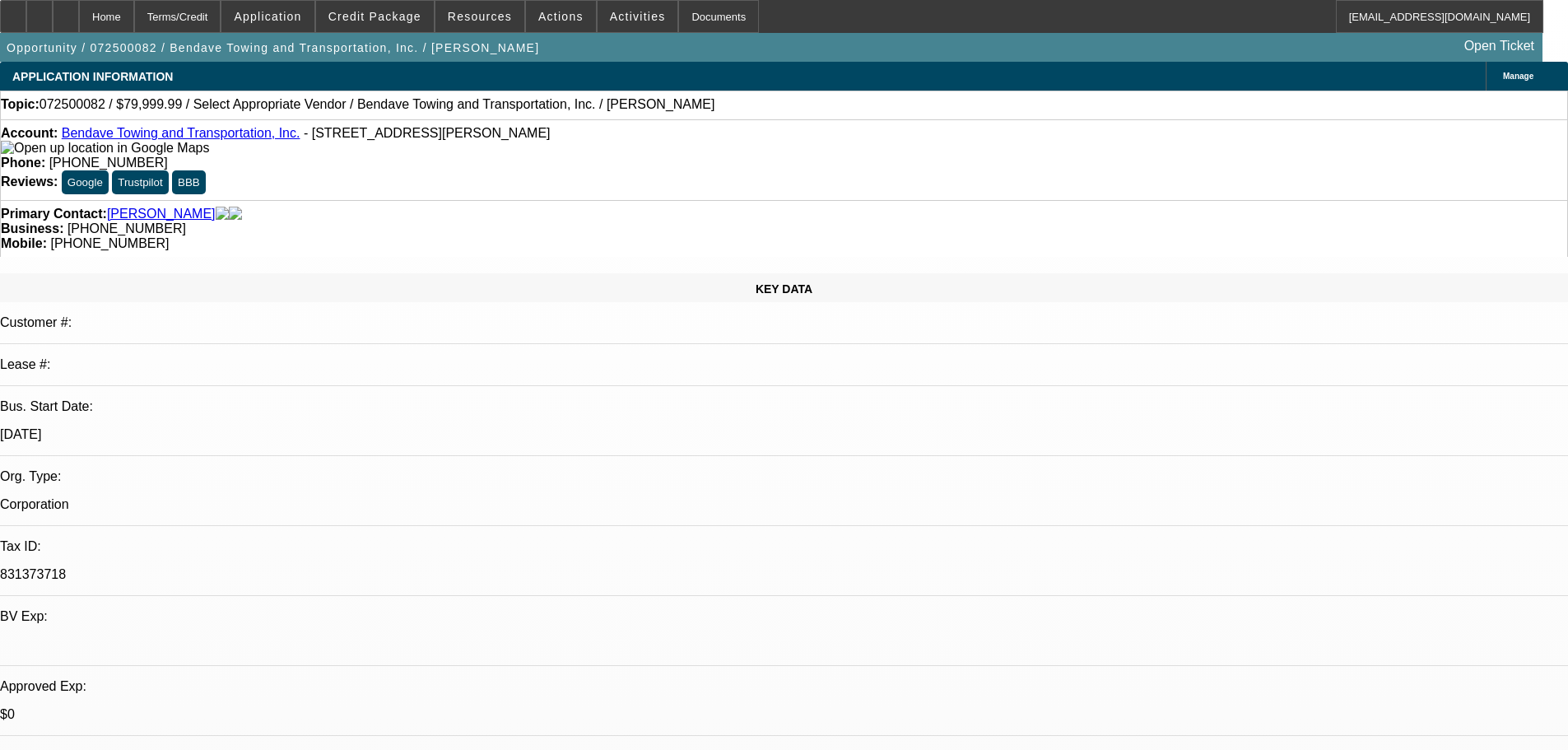
radio input "true"
drag, startPoint x: 1249, startPoint y: 299, endPoint x: 1239, endPoint y: 343, distance: 45.1
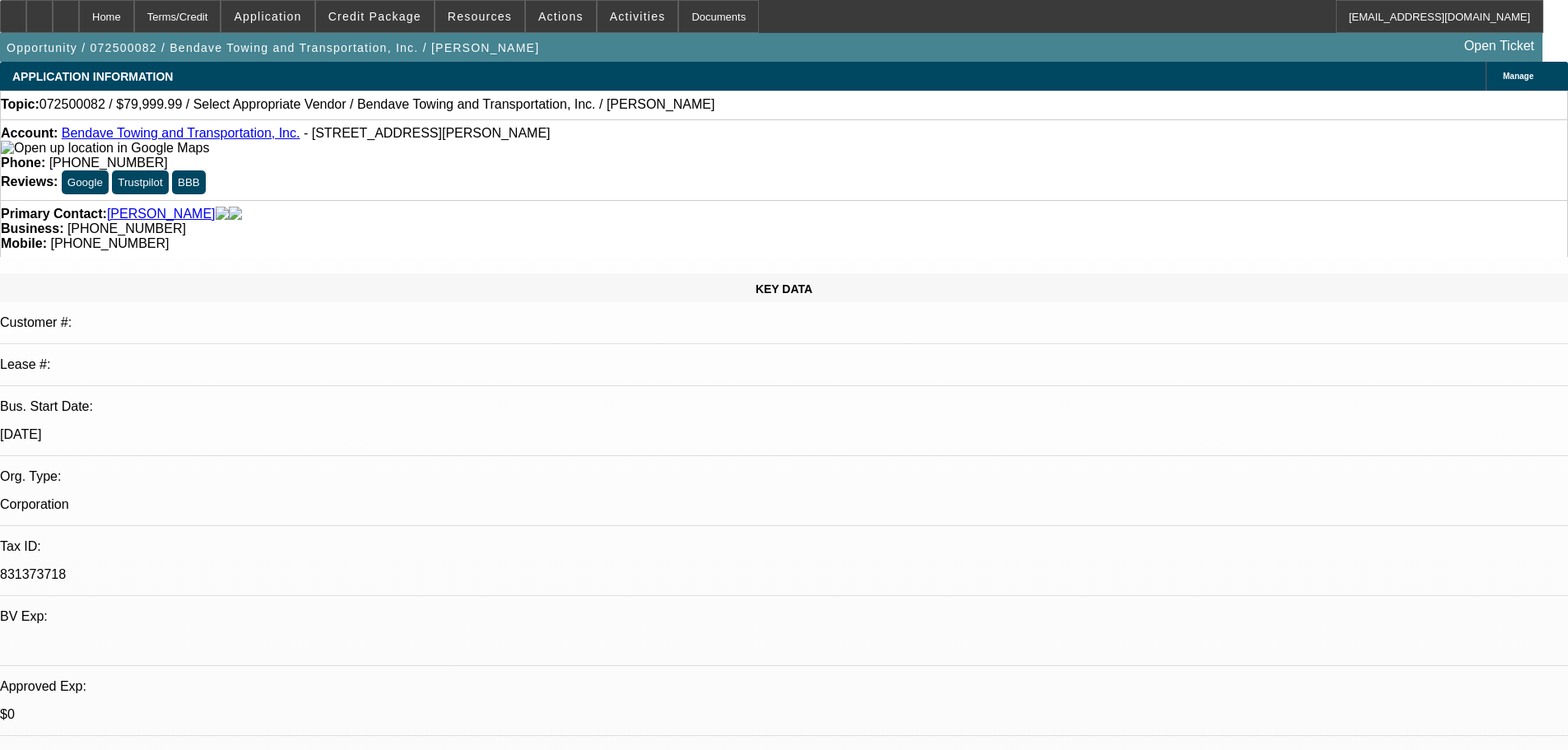
type textarea "8-18: Still waiting on info."
radio input "true"
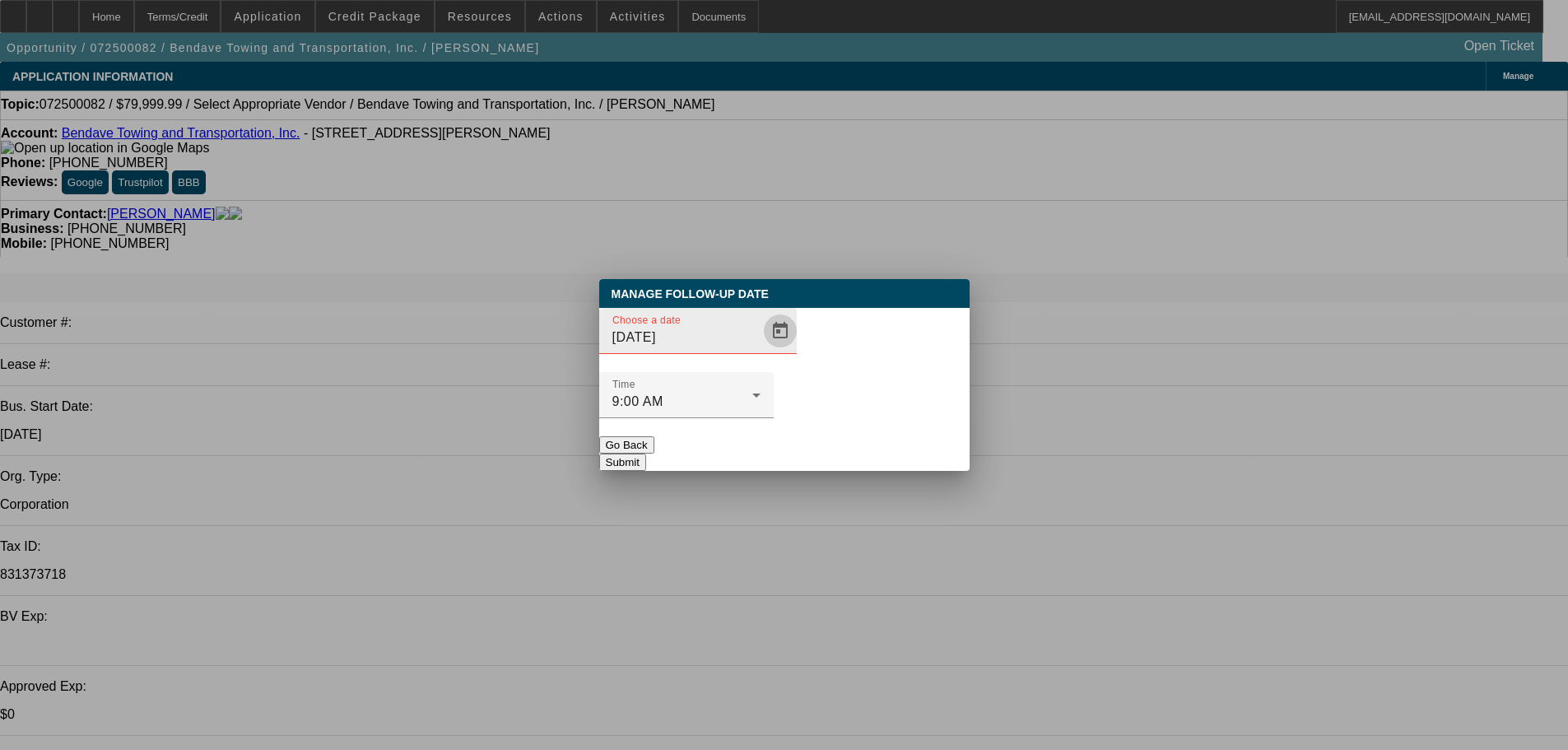
click at [760, 350] on span "Open calendar" at bounding box center [780, 331] width 40 height 40
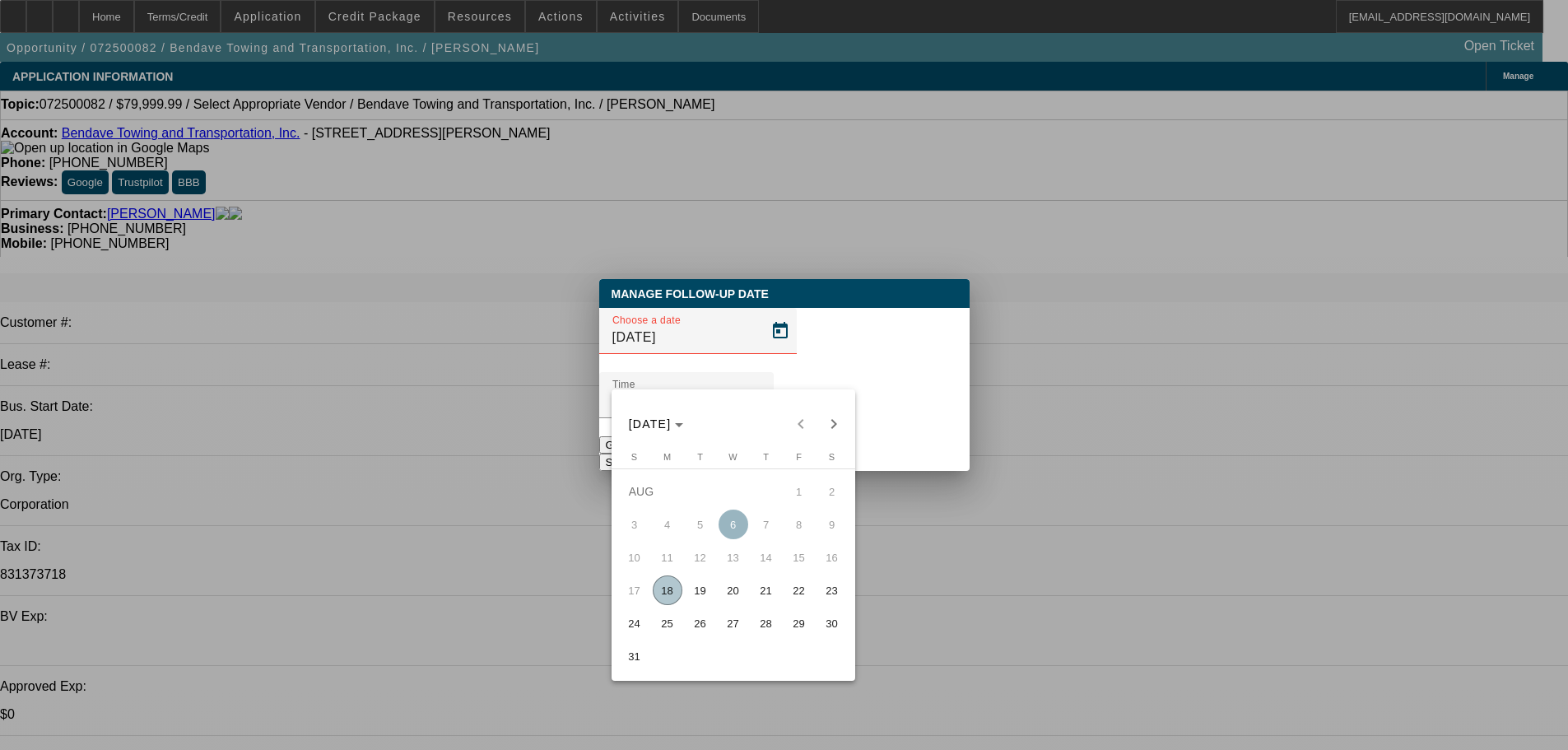
click at [738, 628] on span "27" at bounding box center [733, 623] width 30 height 30
type input "[DATE]"
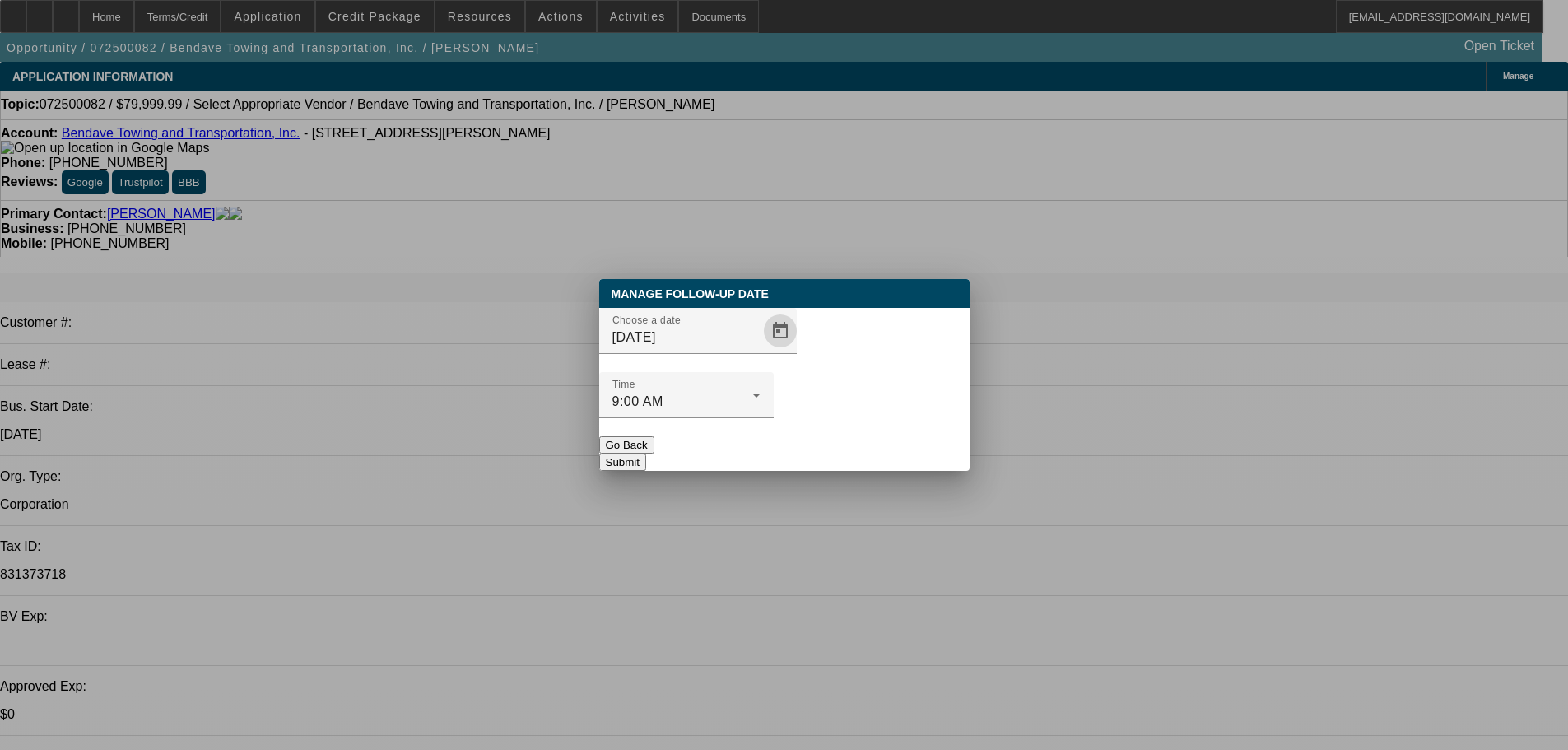
click at [646, 453] on button "Submit" at bounding box center [622, 462] width 47 height 17
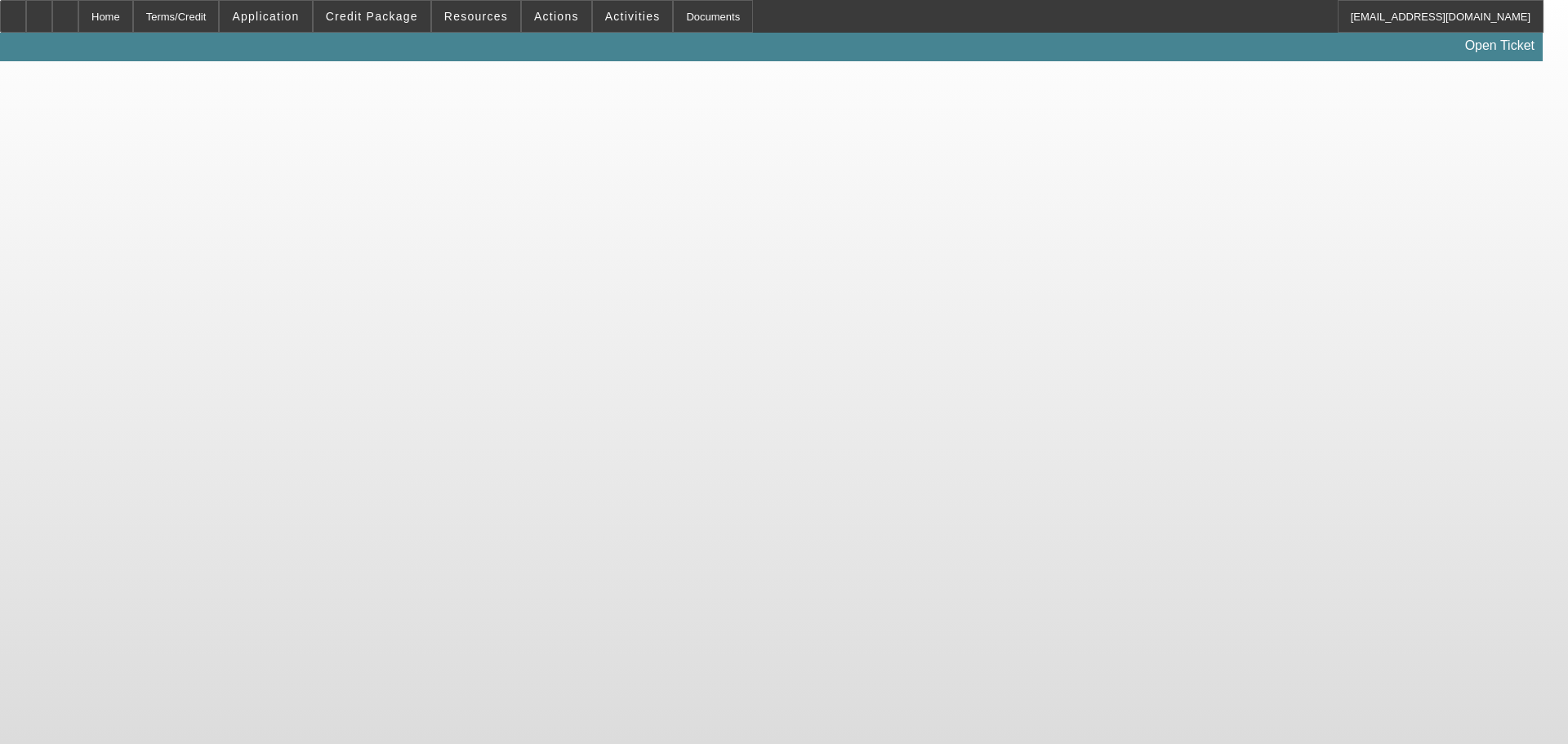
select select "0"
select select "2"
select select "0.1"
select select "4"
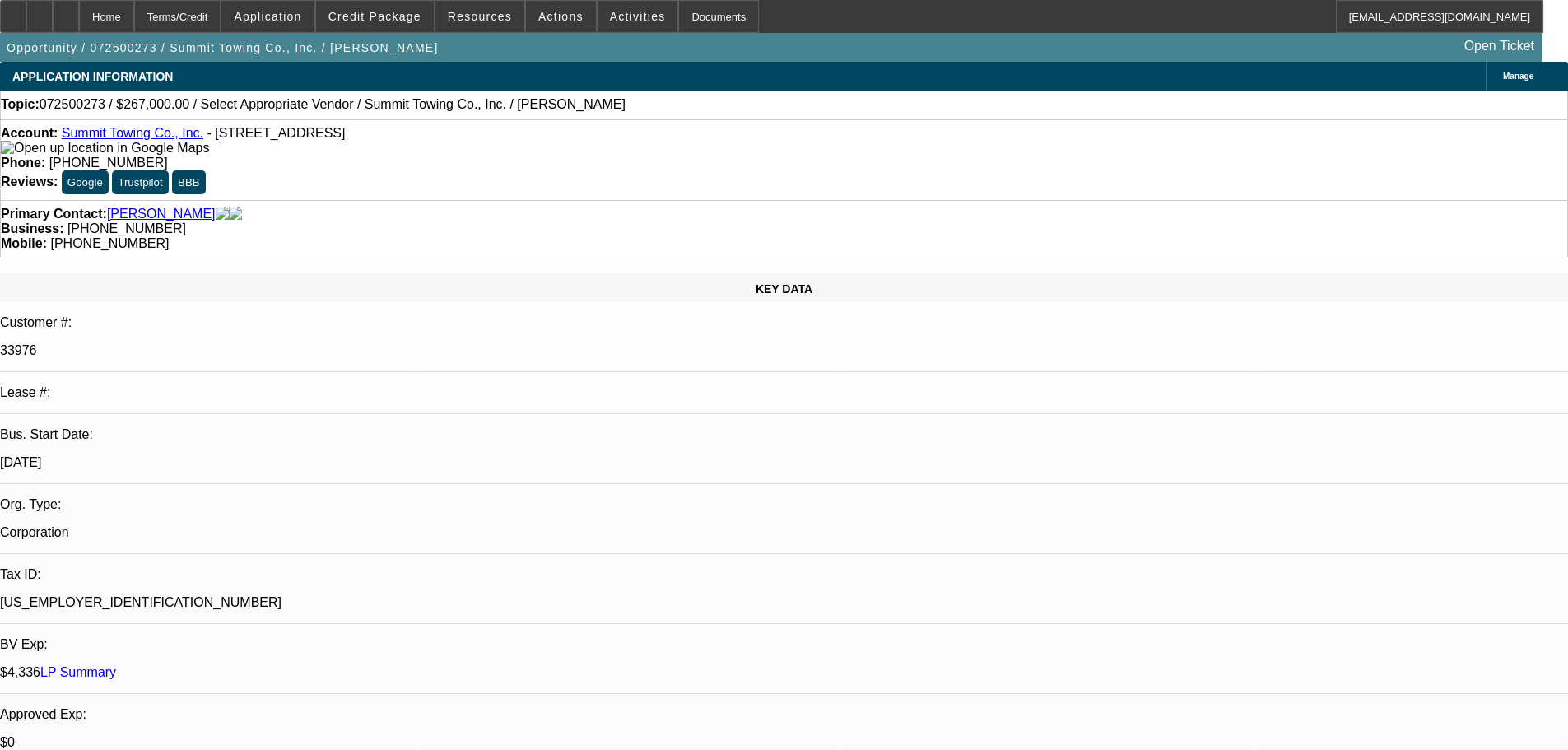
radio input "true"
type textarea "8-18: asked for update."
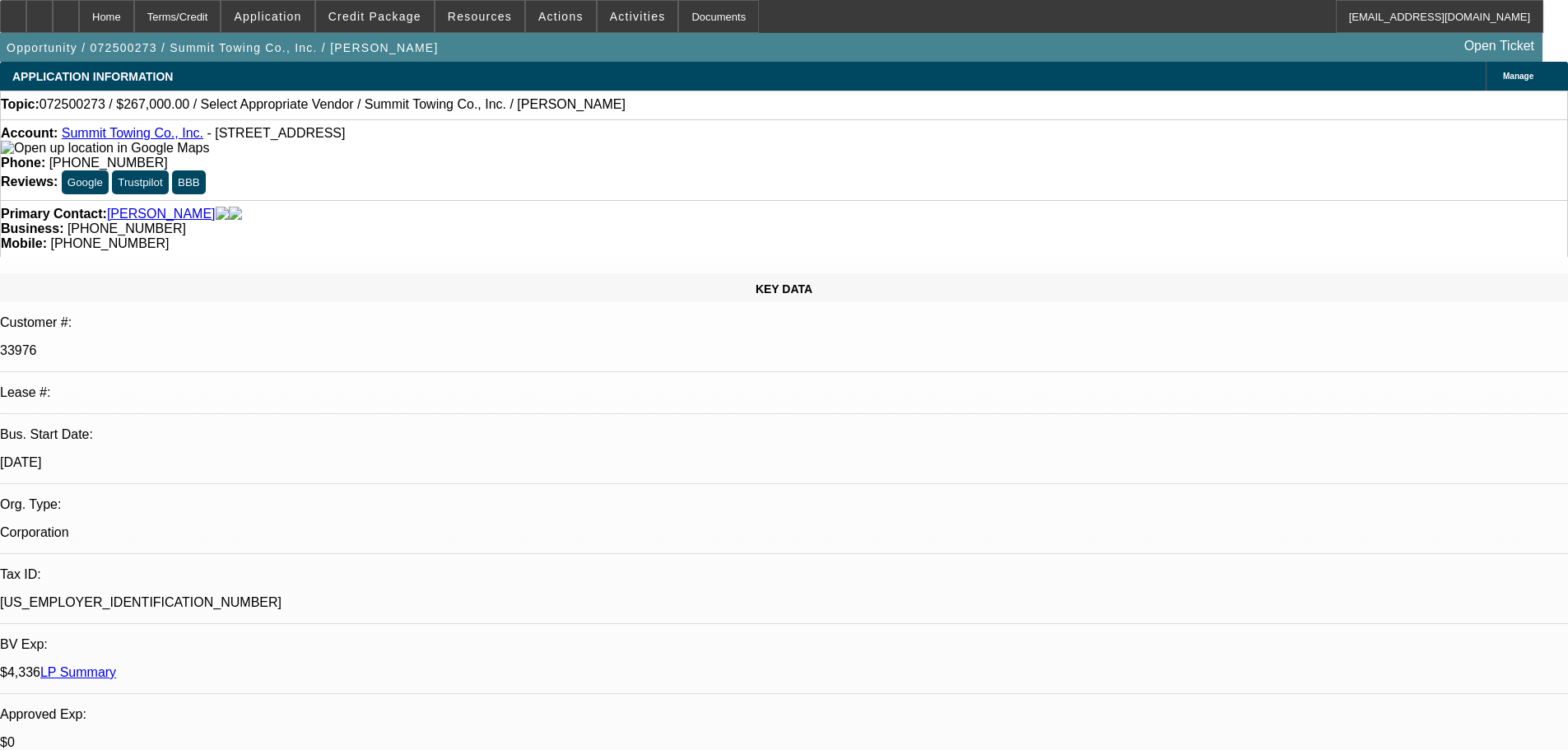
radio input "true"
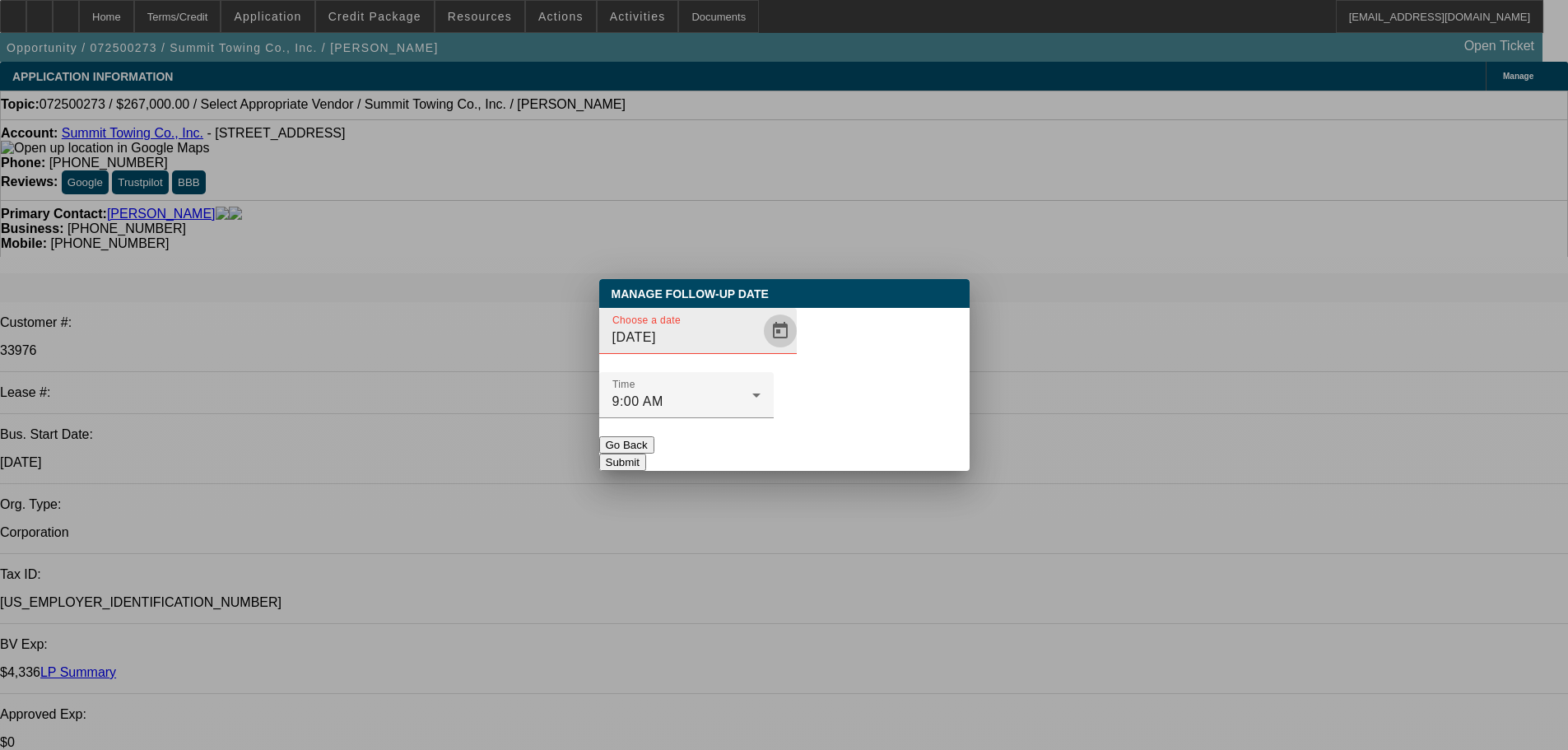
click at [760, 350] on span "Open calendar" at bounding box center [780, 331] width 40 height 40
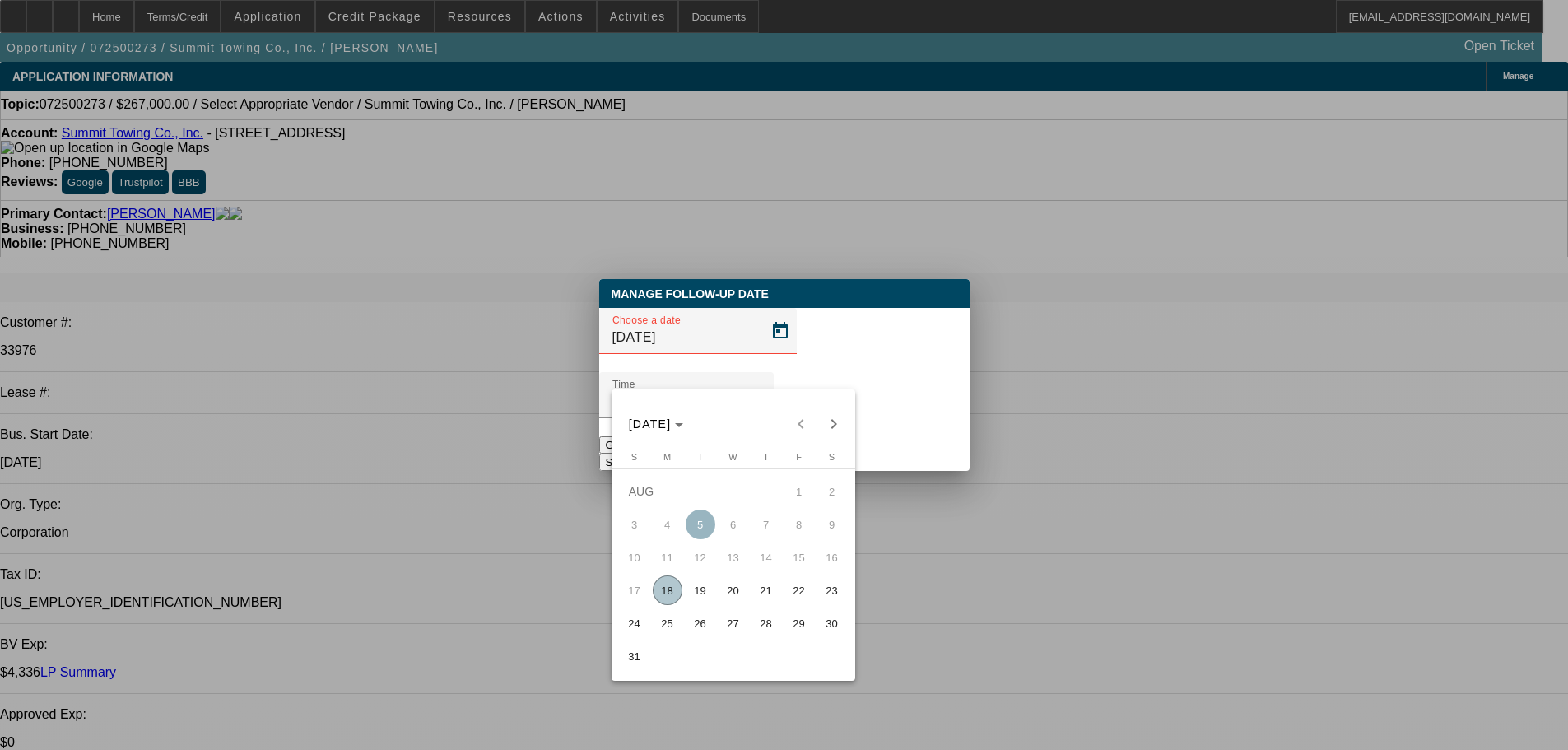
click at [725, 624] on span "27" at bounding box center [733, 623] width 30 height 30
type input "8/27/2025"
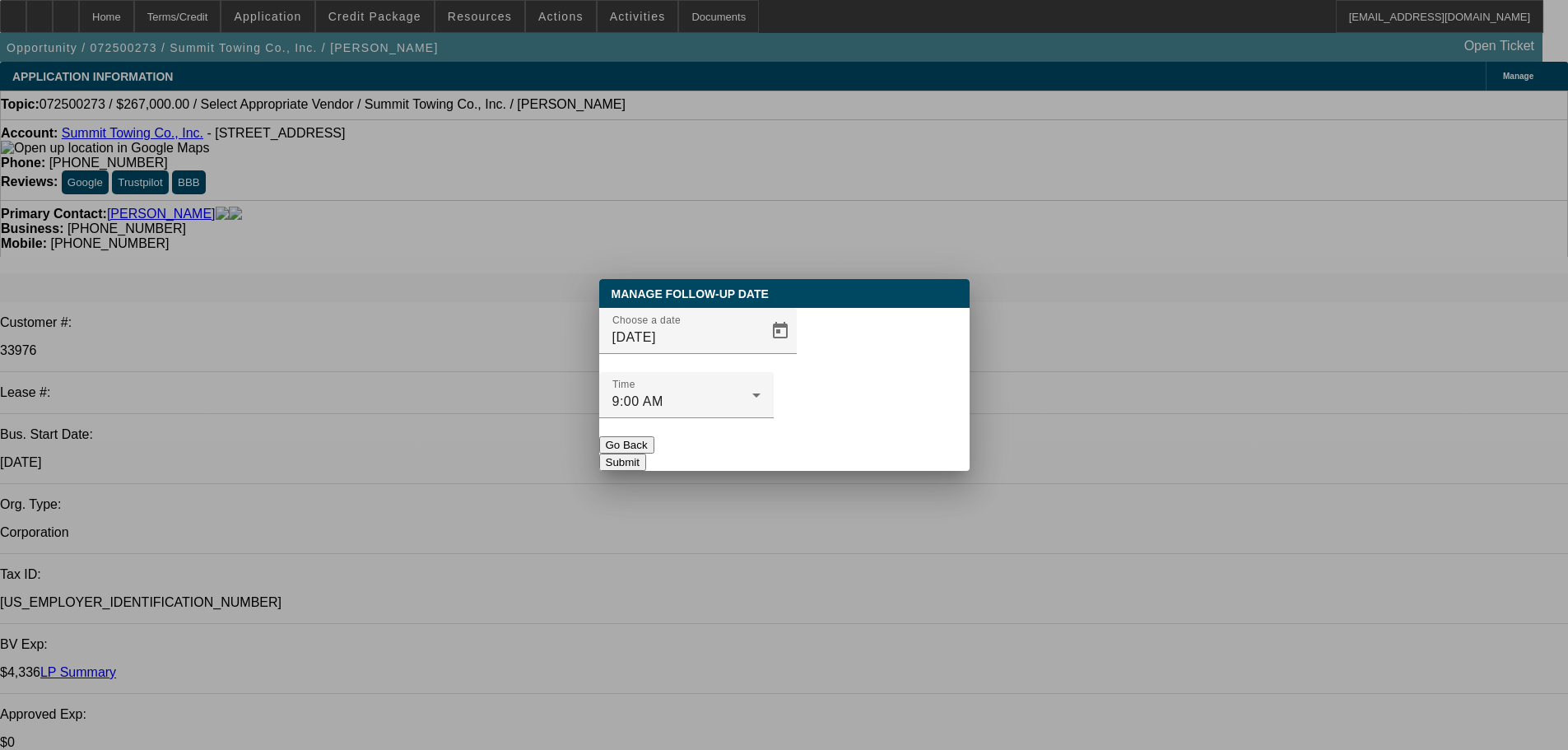
click at [646, 453] on button "Submit" at bounding box center [622, 462] width 47 height 17
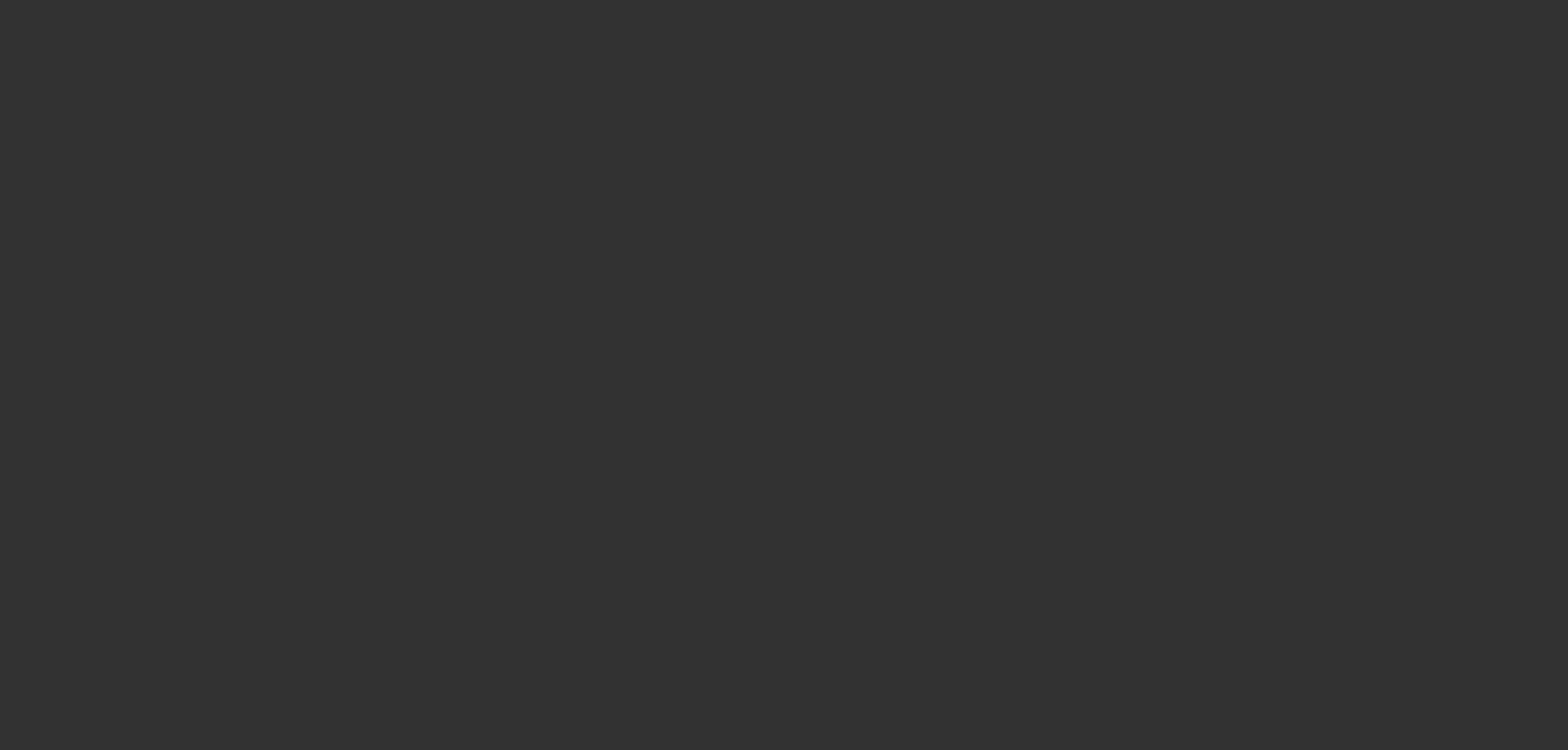
select select "0"
select select "2"
select select "0.1"
select select "4"
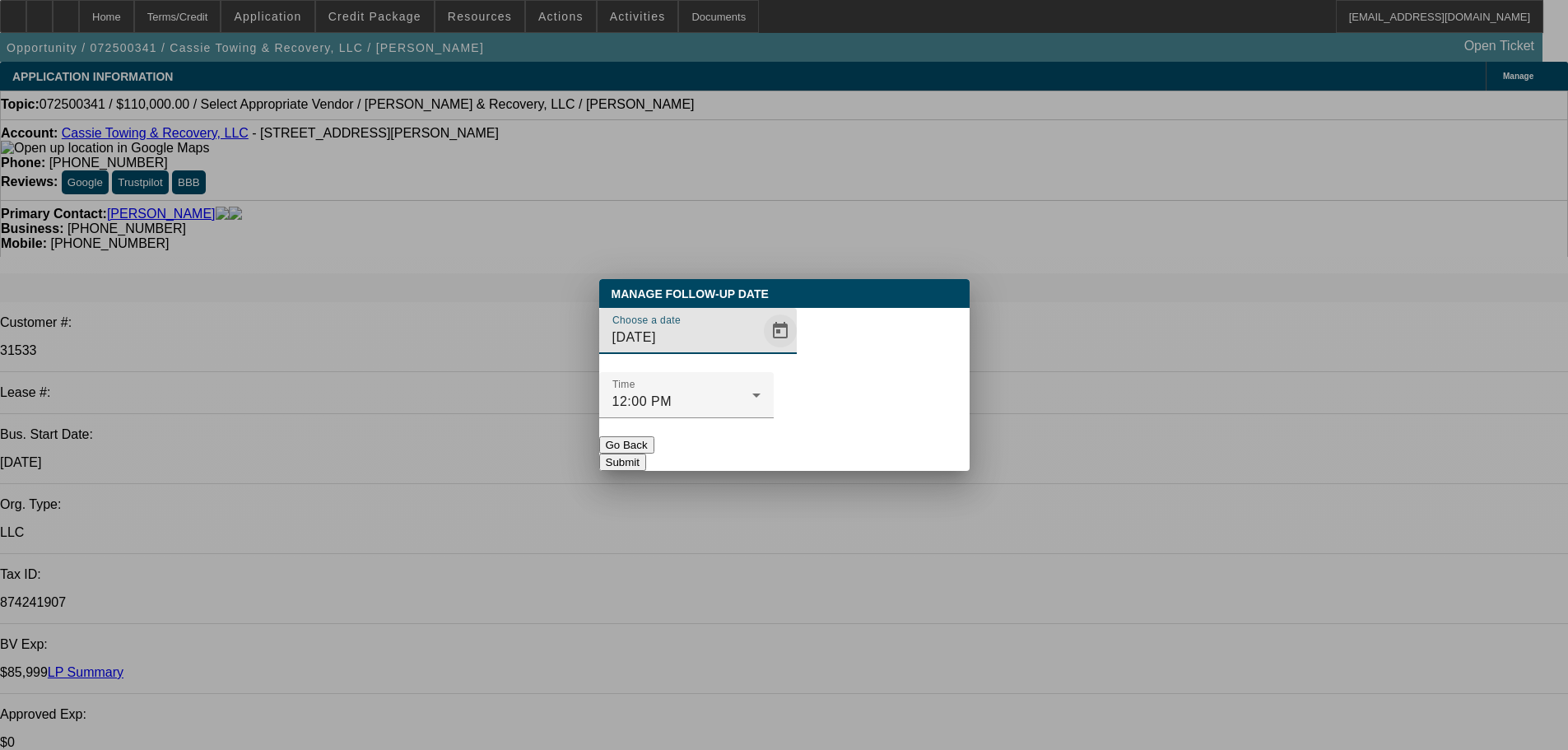
click at [760, 350] on span "Open calendar" at bounding box center [780, 331] width 40 height 40
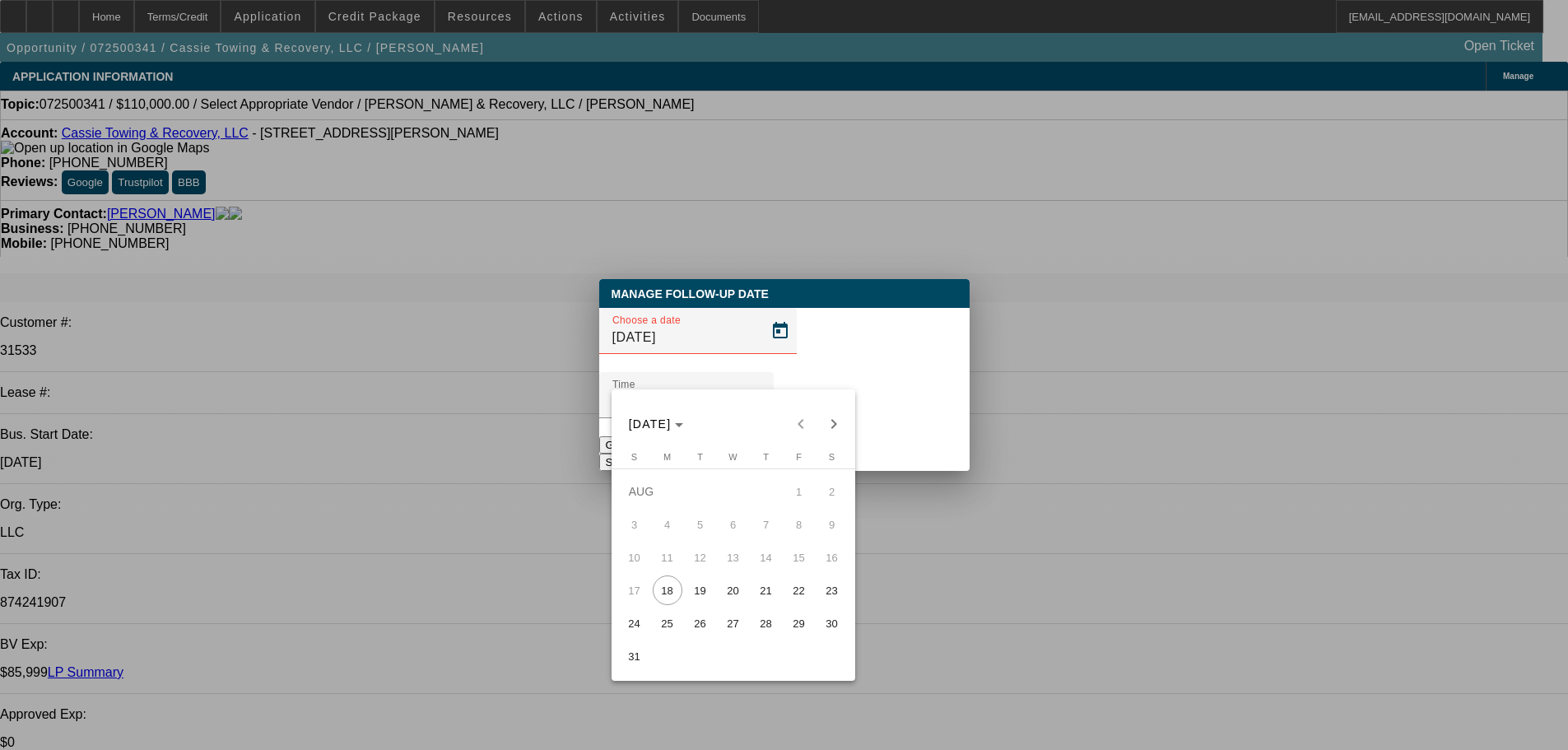
click at [699, 635] on span "26" at bounding box center [700, 623] width 30 height 30
type input "[DATE]"
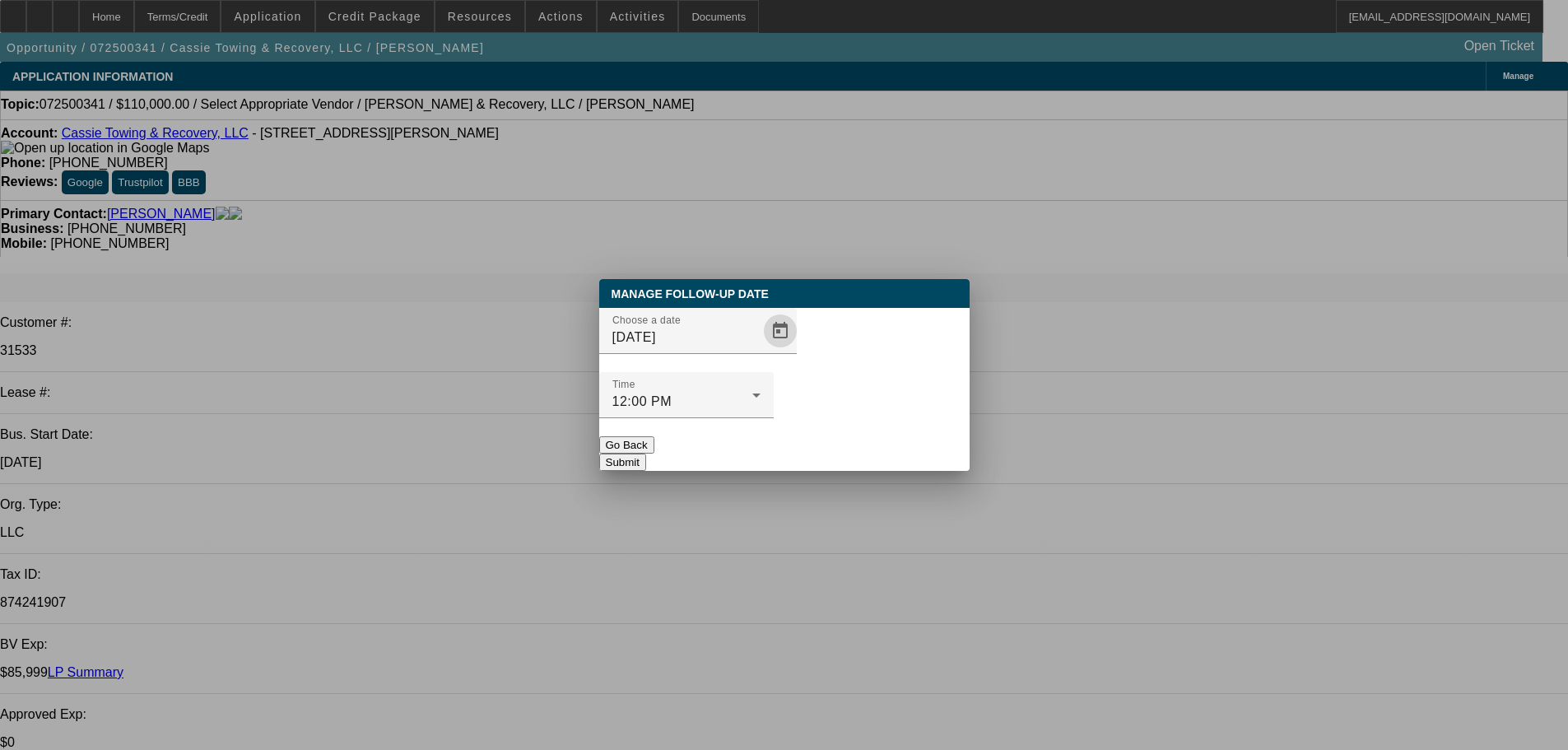
click at [646, 453] on button "Submit" at bounding box center [622, 462] width 47 height 17
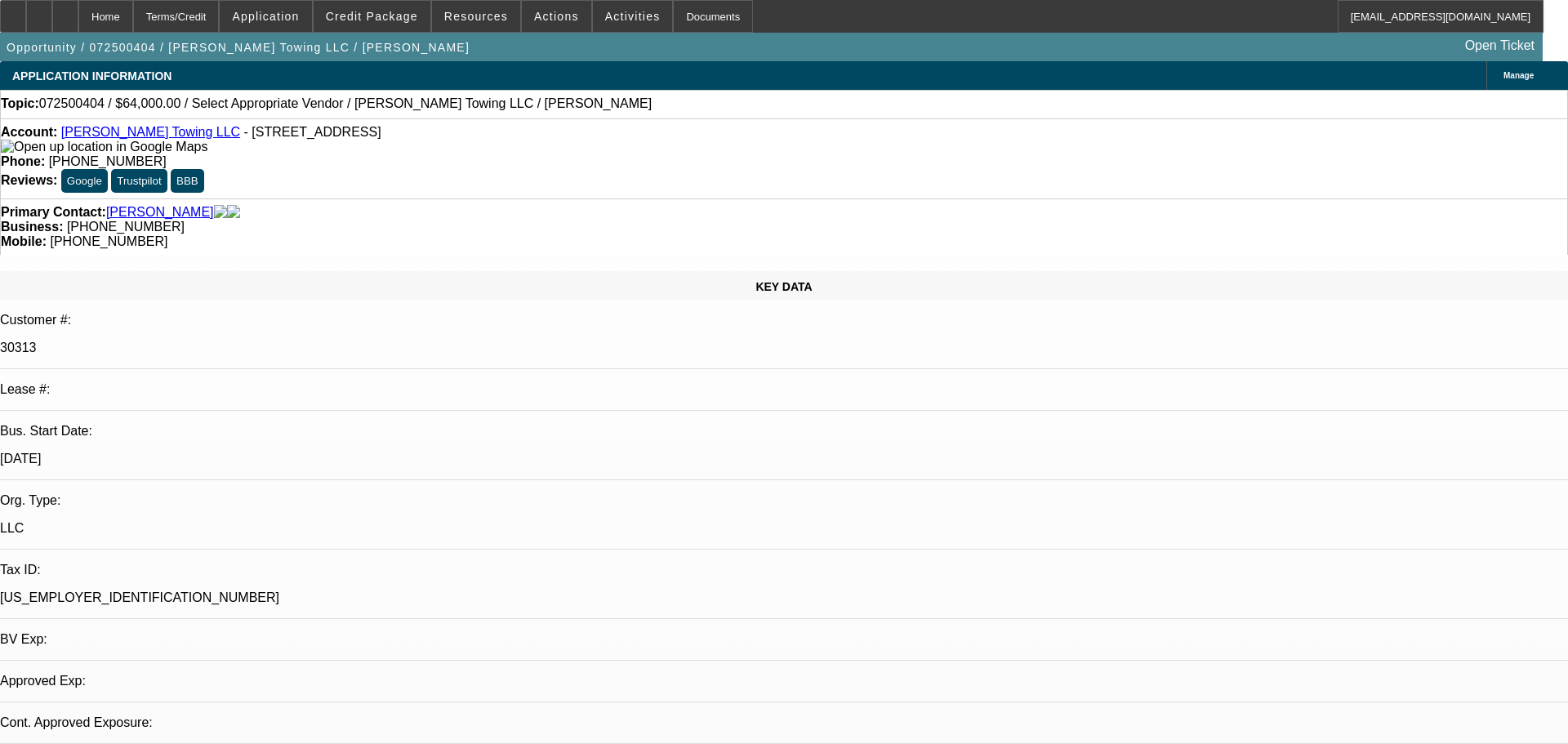
select select "0"
select select "2"
select select "0.1"
select select "4"
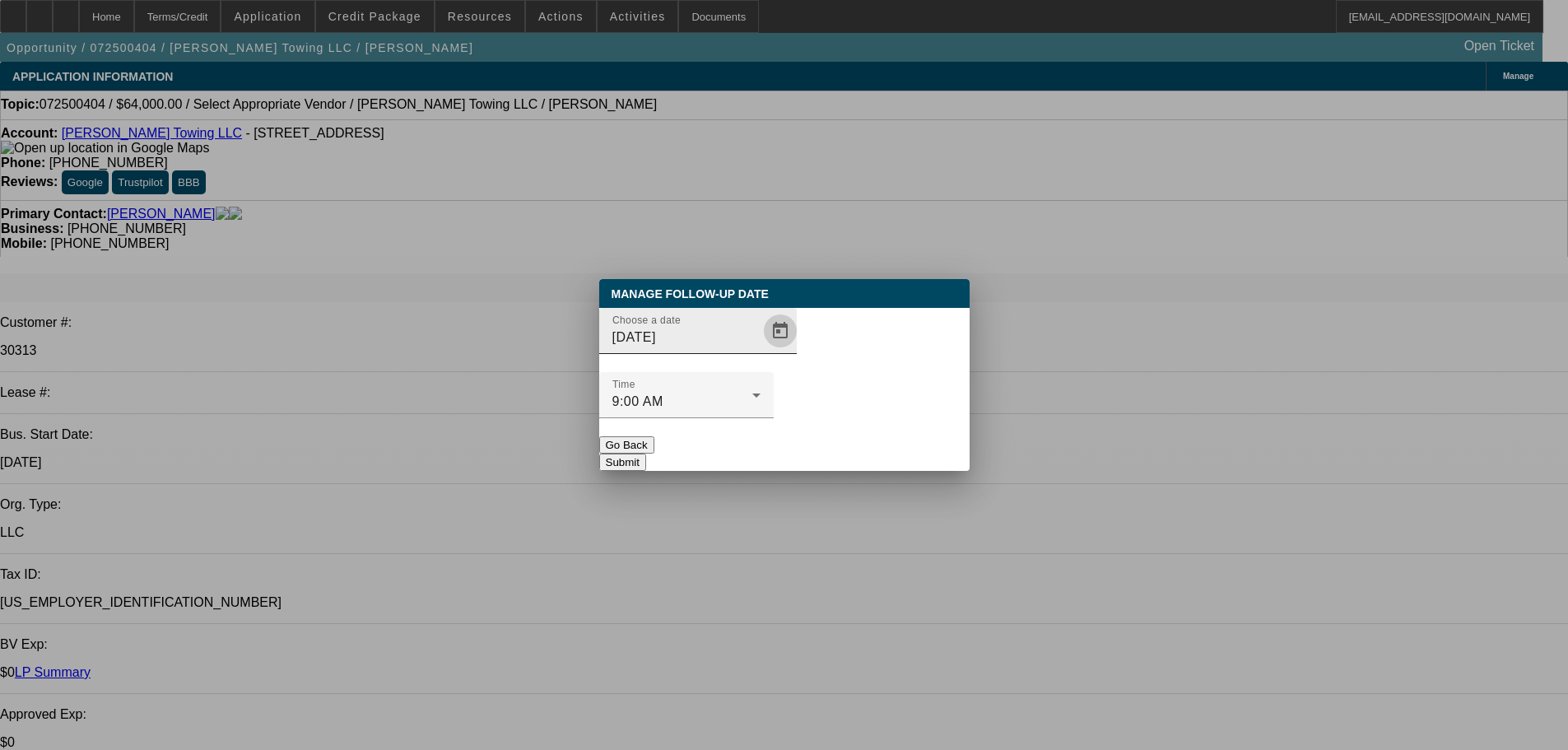
click at [763, 350] on span "Open calendar" at bounding box center [780, 331] width 40 height 40
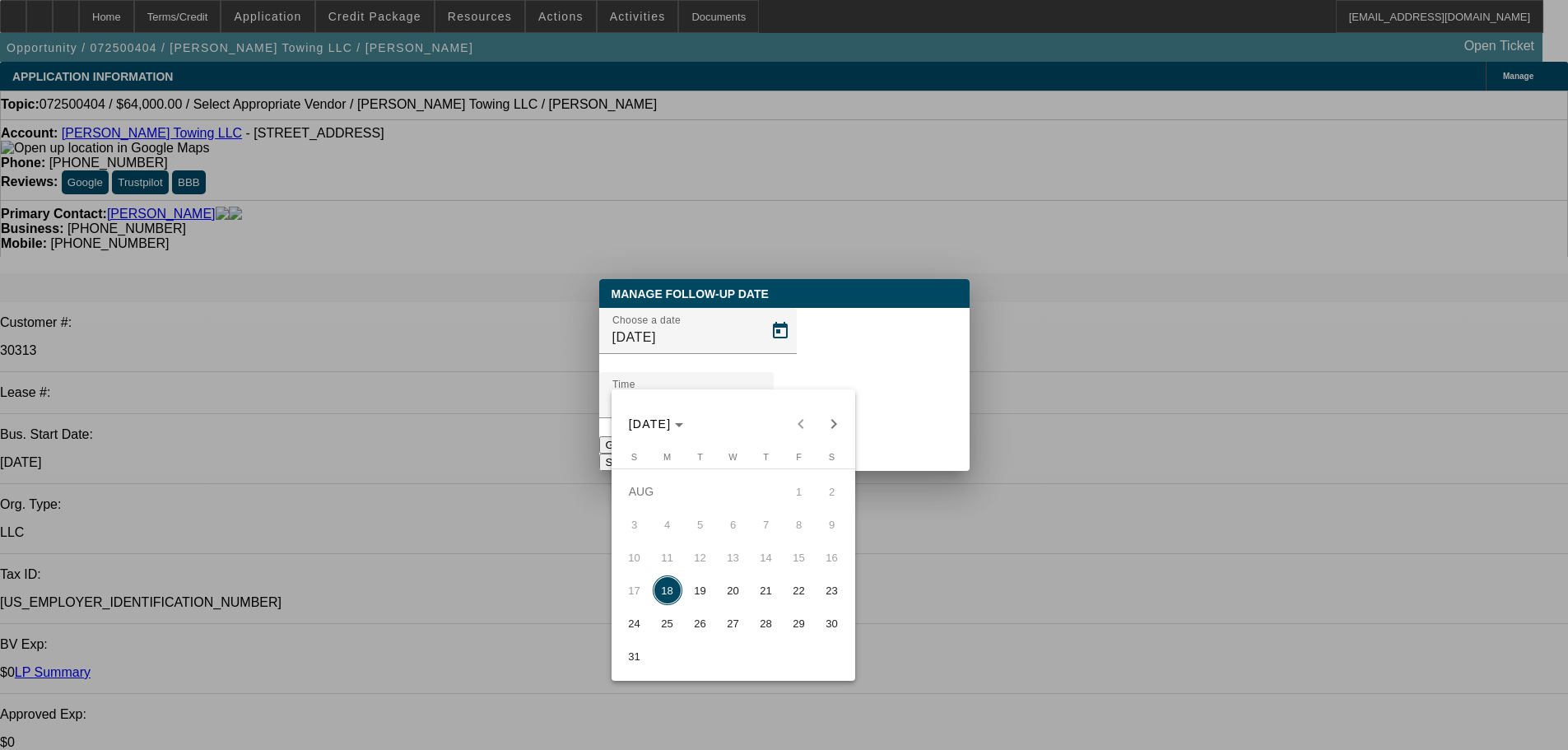
click at [660, 624] on span "25" at bounding box center [667, 623] width 30 height 30
type input "[DATE]"
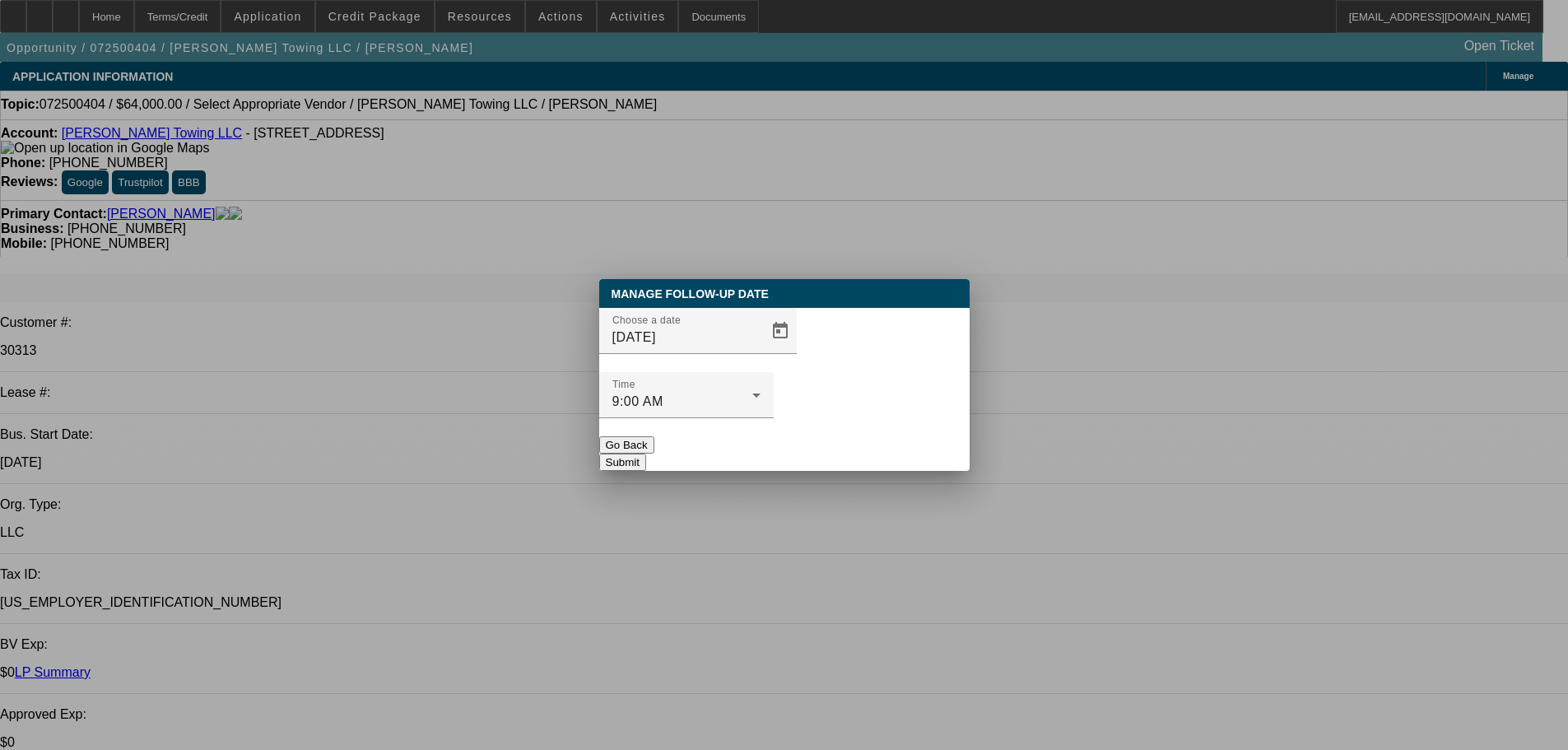
click at [646, 453] on button "Submit" at bounding box center [622, 462] width 47 height 17
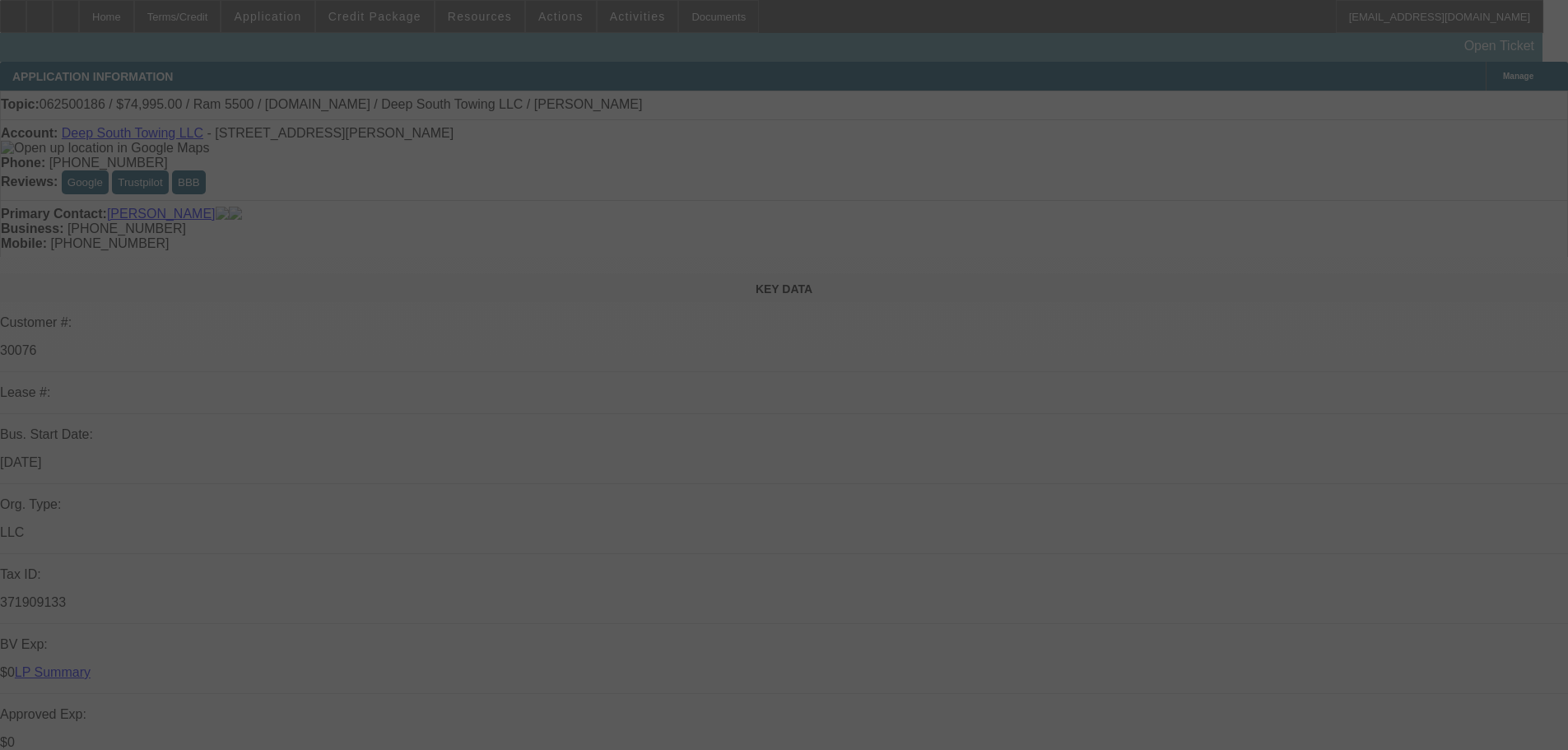
select select "0"
select select "2"
select select "0"
select select "6"
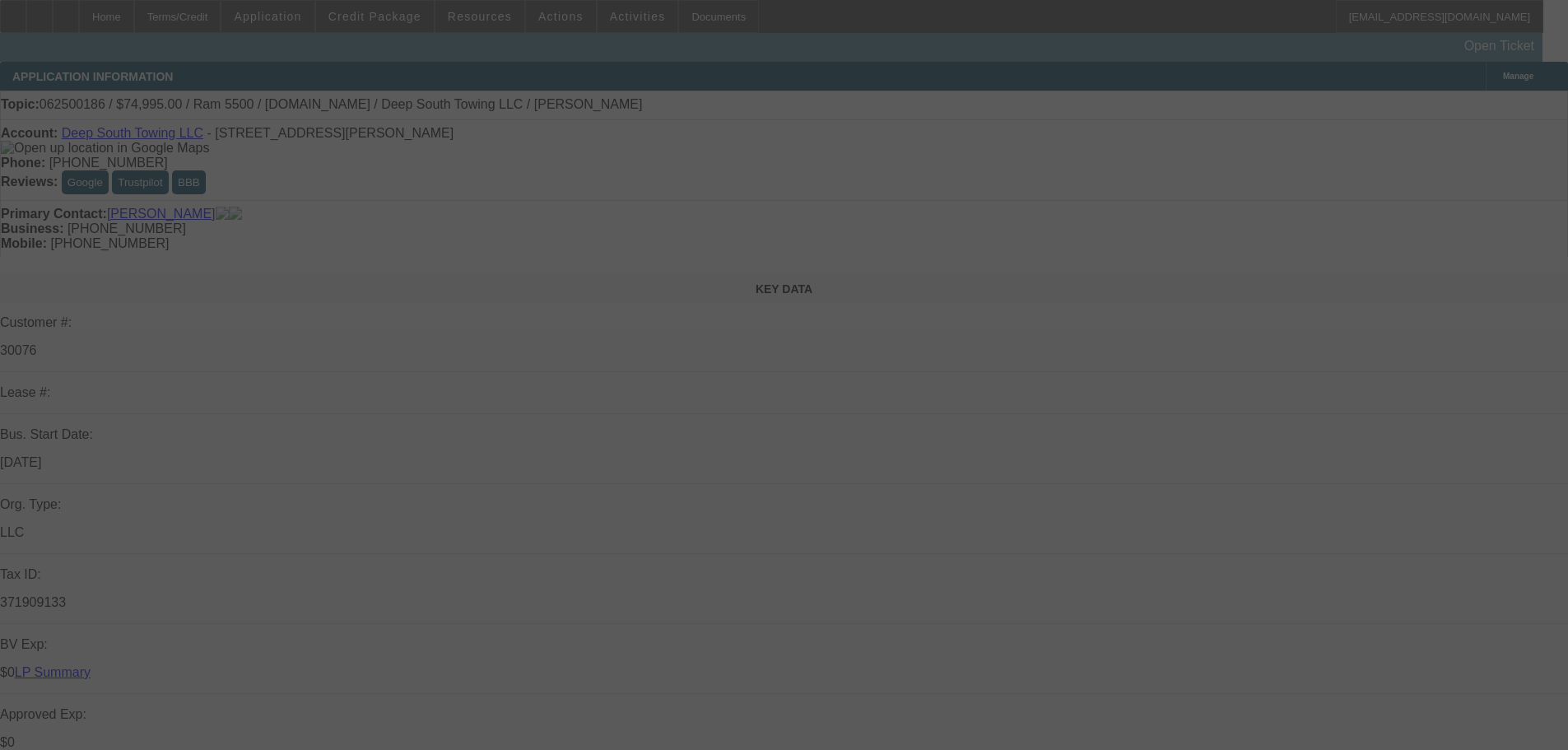
select select "0"
select select "2"
select select "0"
select select "6"
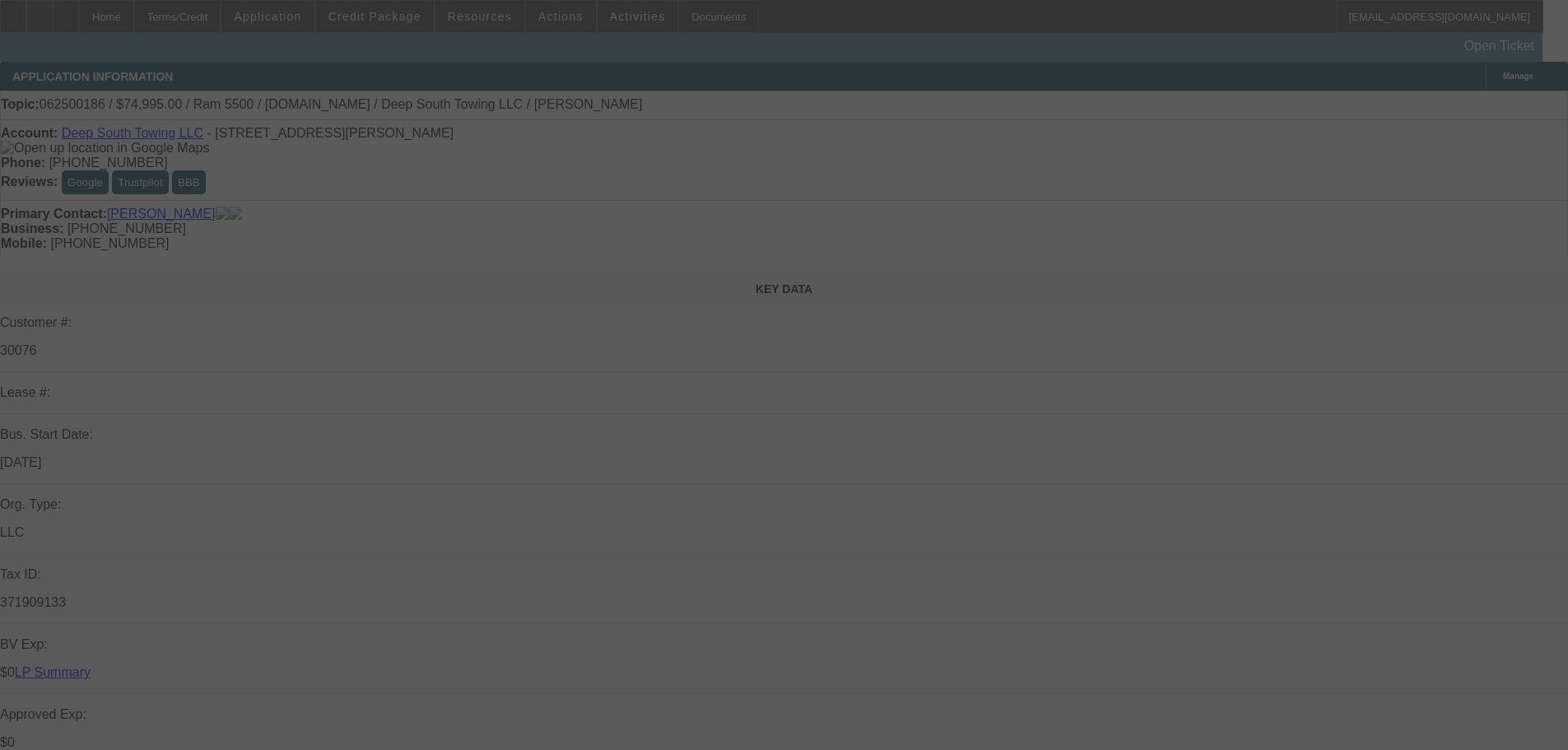
select select "0"
select select "2"
select select "0"
select select "6"
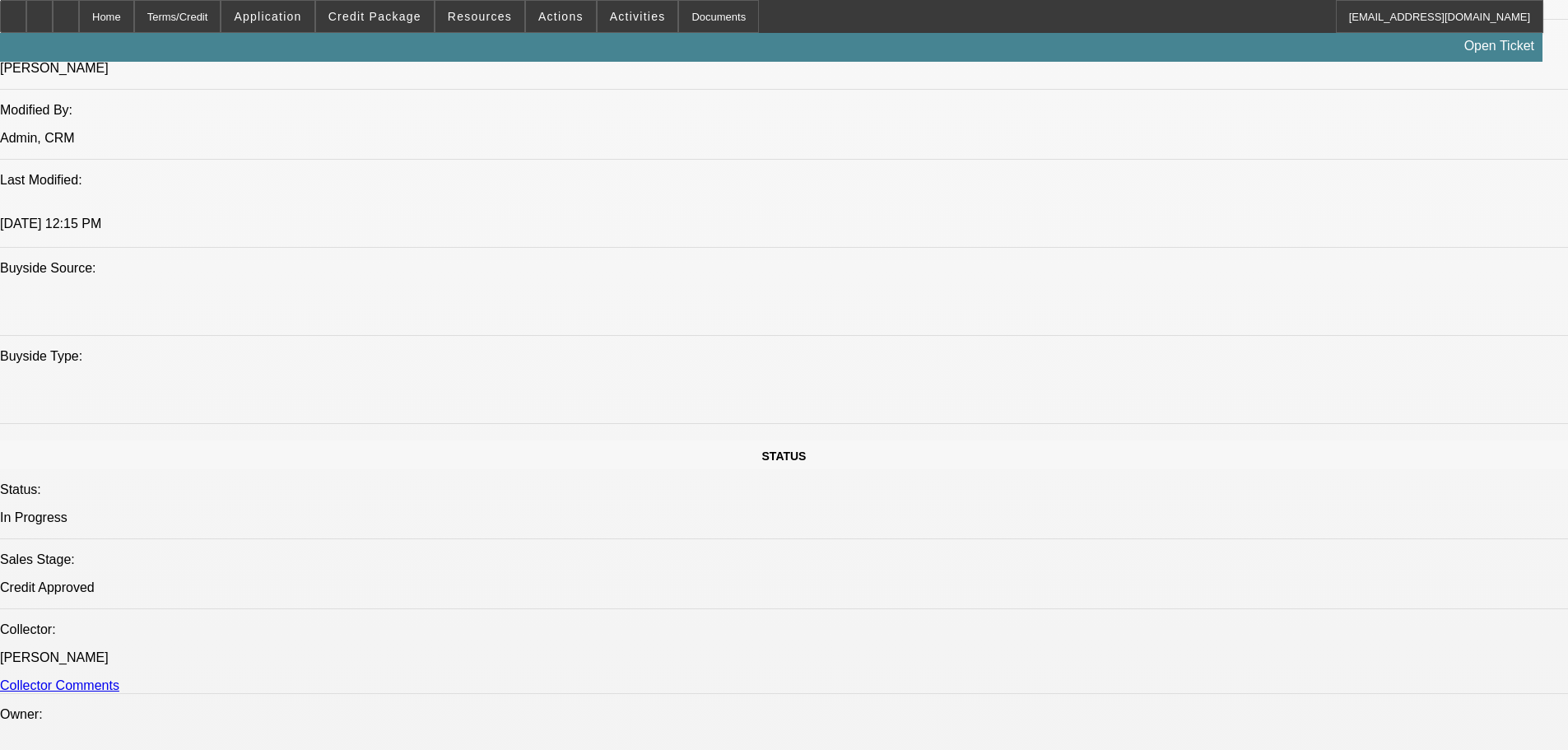
scroll to position [741, 0]
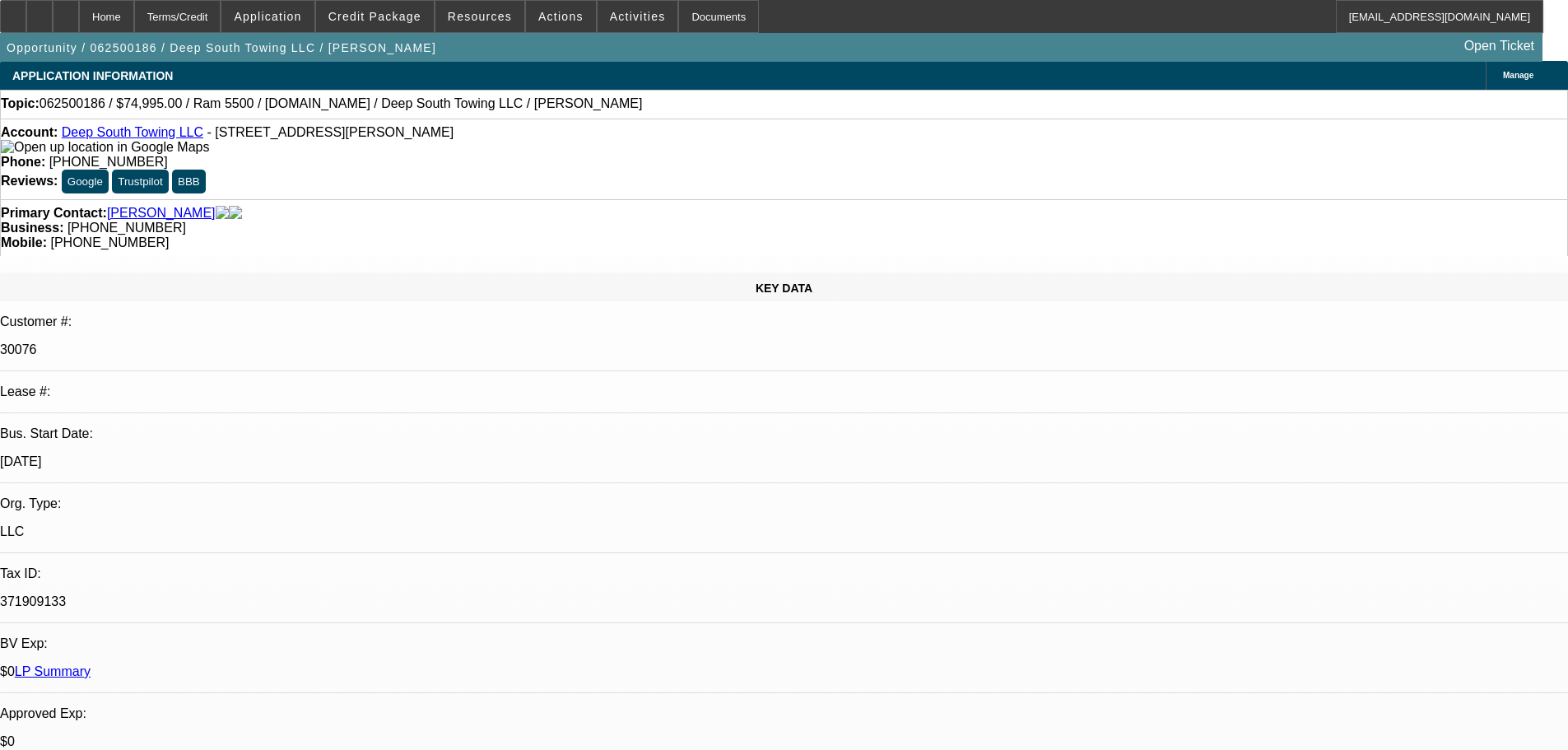
scroll to position [0, 0]
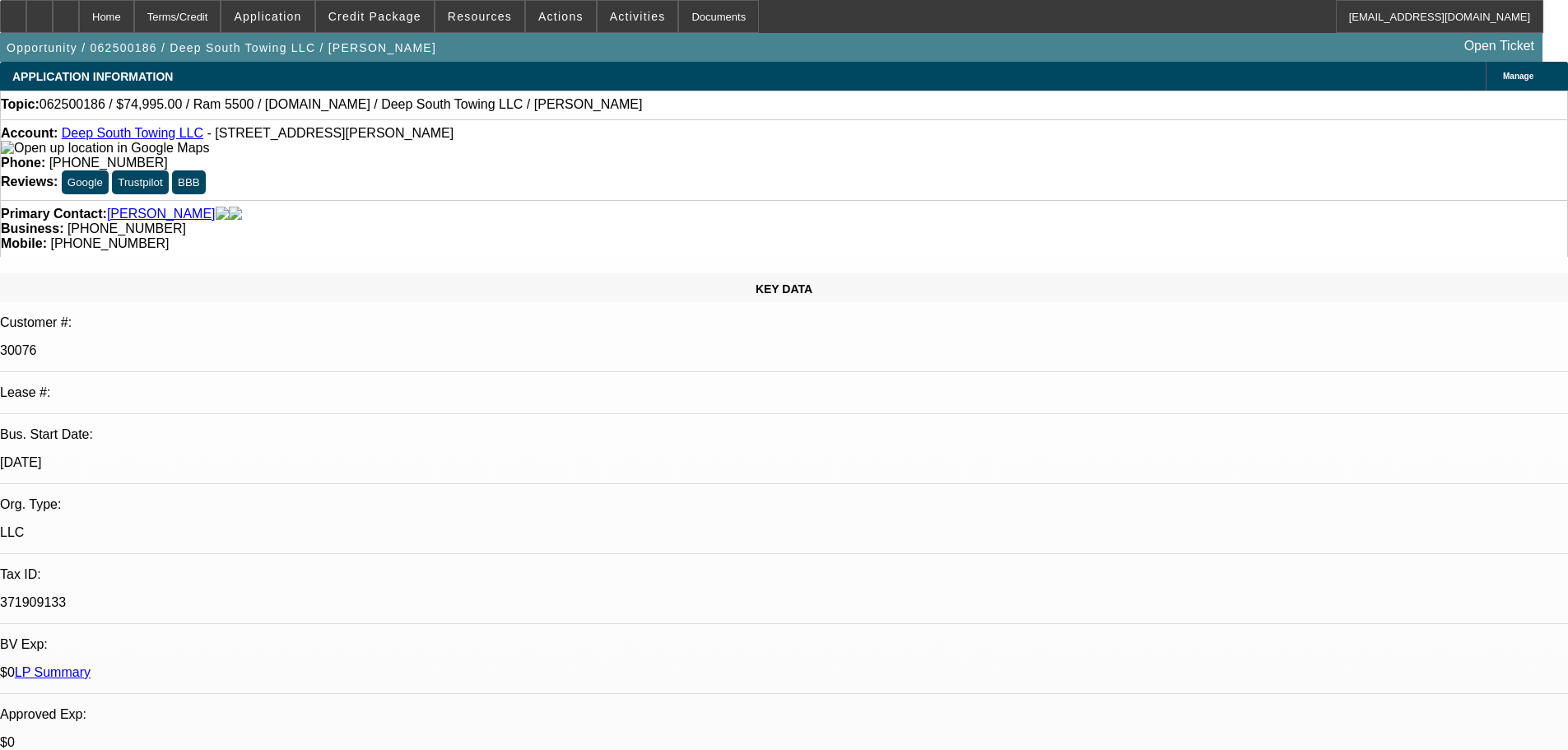
radio input "true"
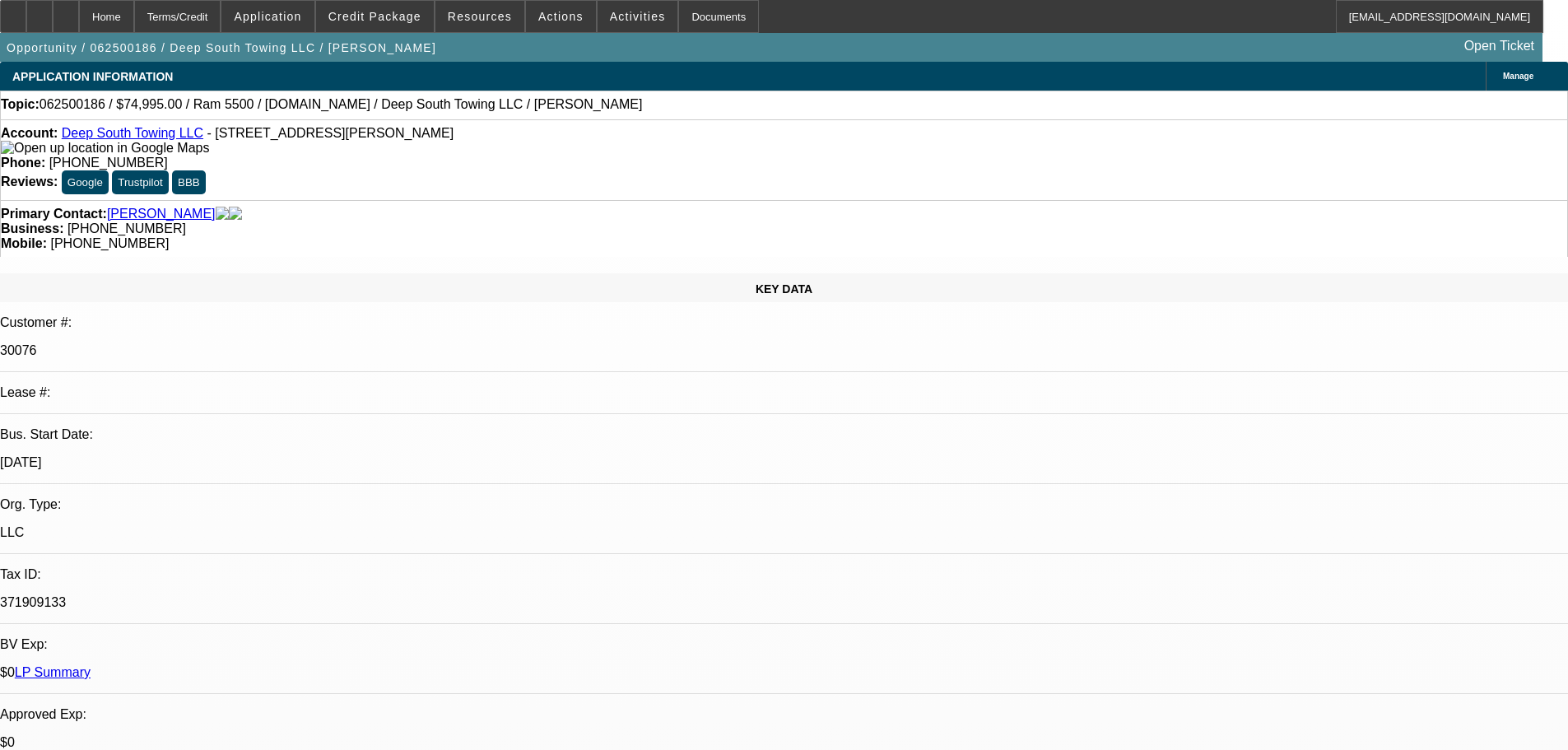
type textarea "8-18: Wants the EU truck if that deal falls through, or found a nice PP seller'…"
radio input "true"
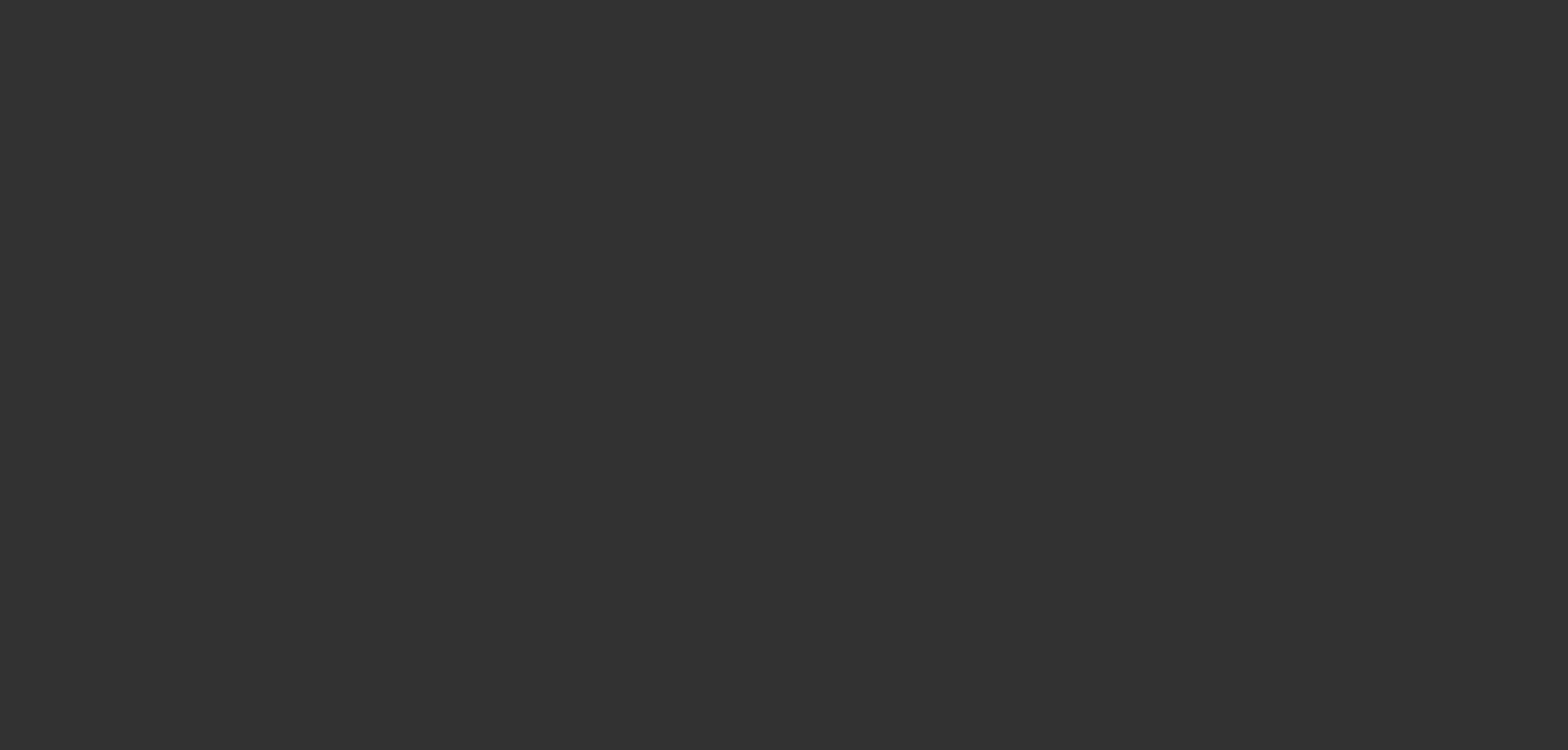
scroll to position [0, 0]
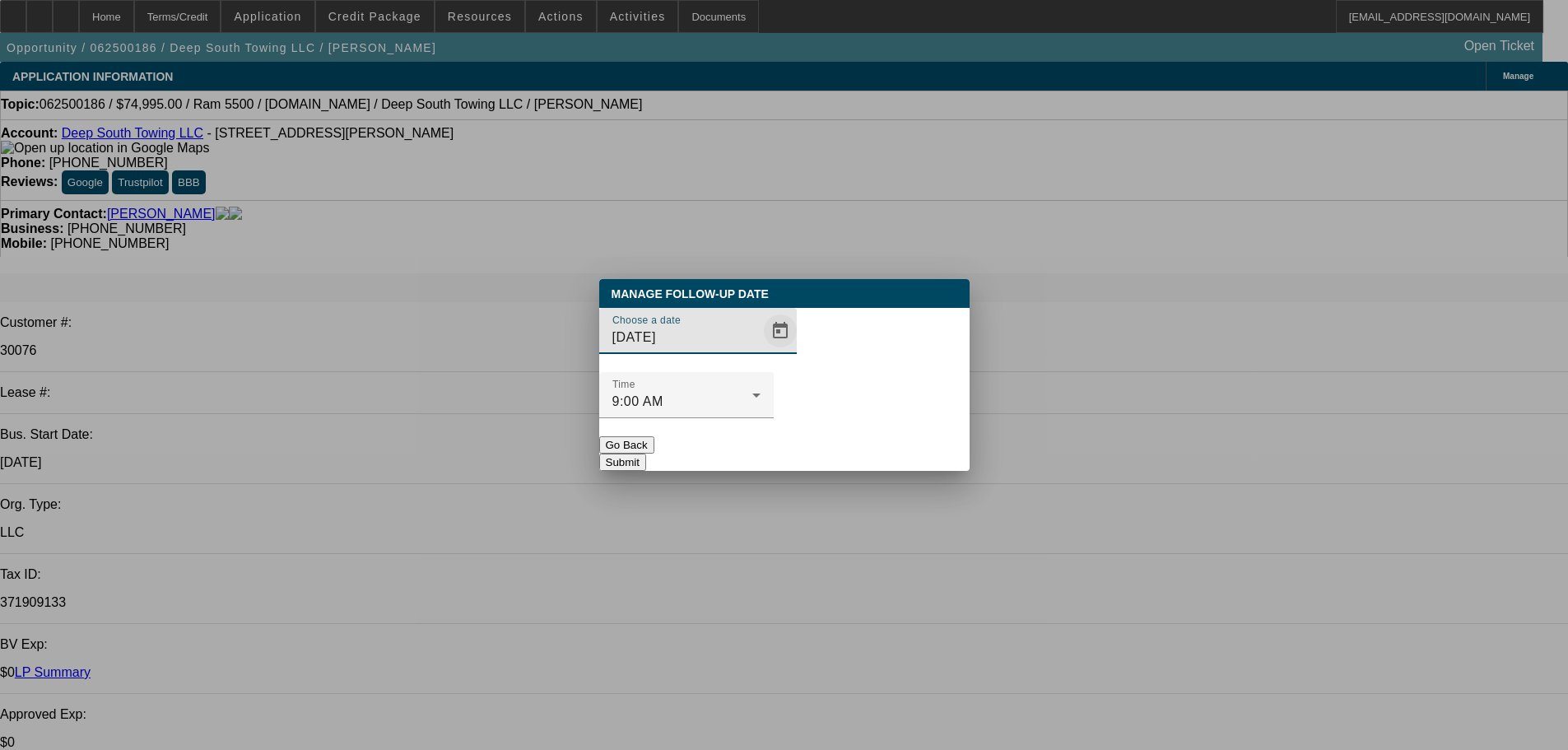
click at [760, 350] on span "Open calendar" at bounding box center [780, 331] width 40 height 40
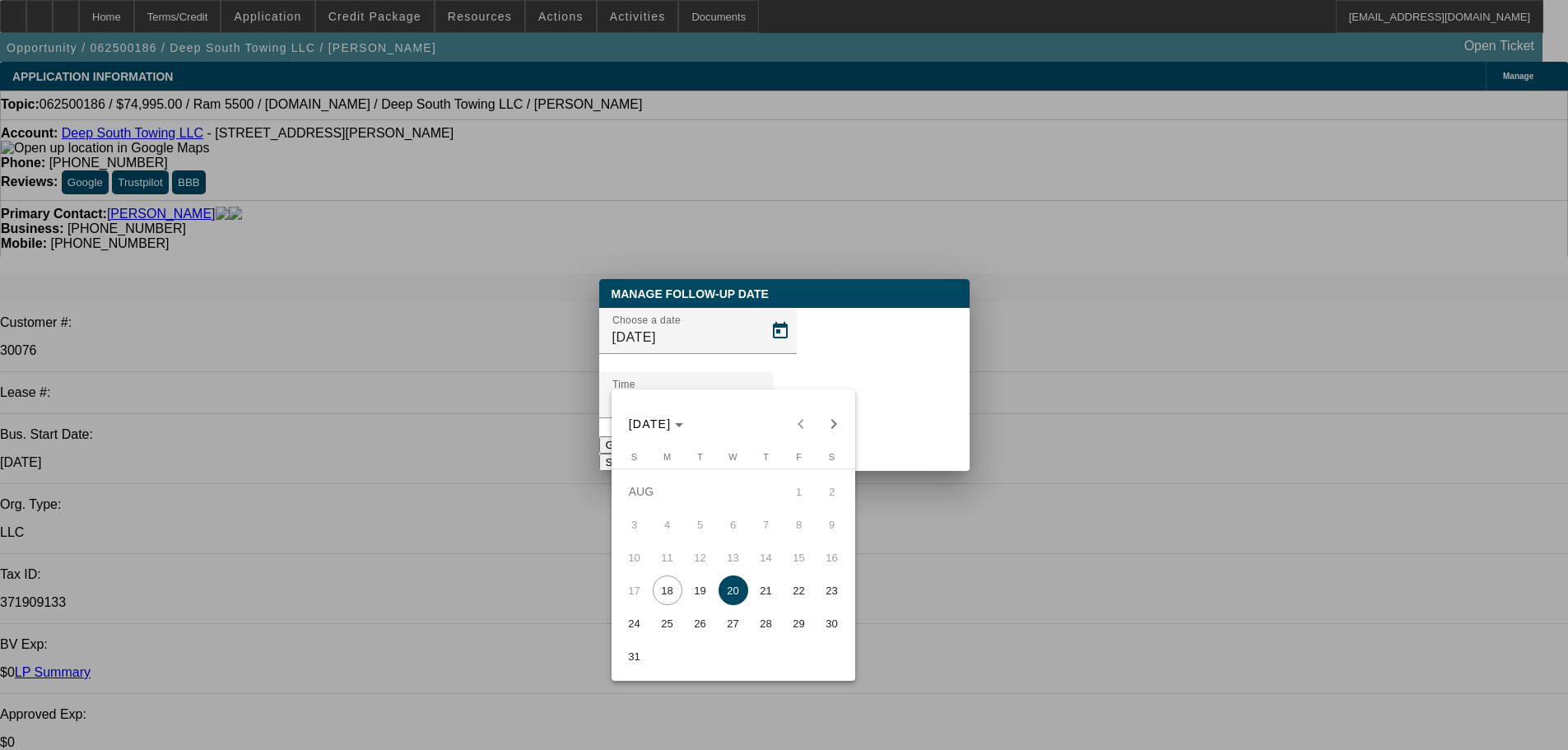
click at [944, 490] on div at bounding box center [784, 375] width 1568 height 750
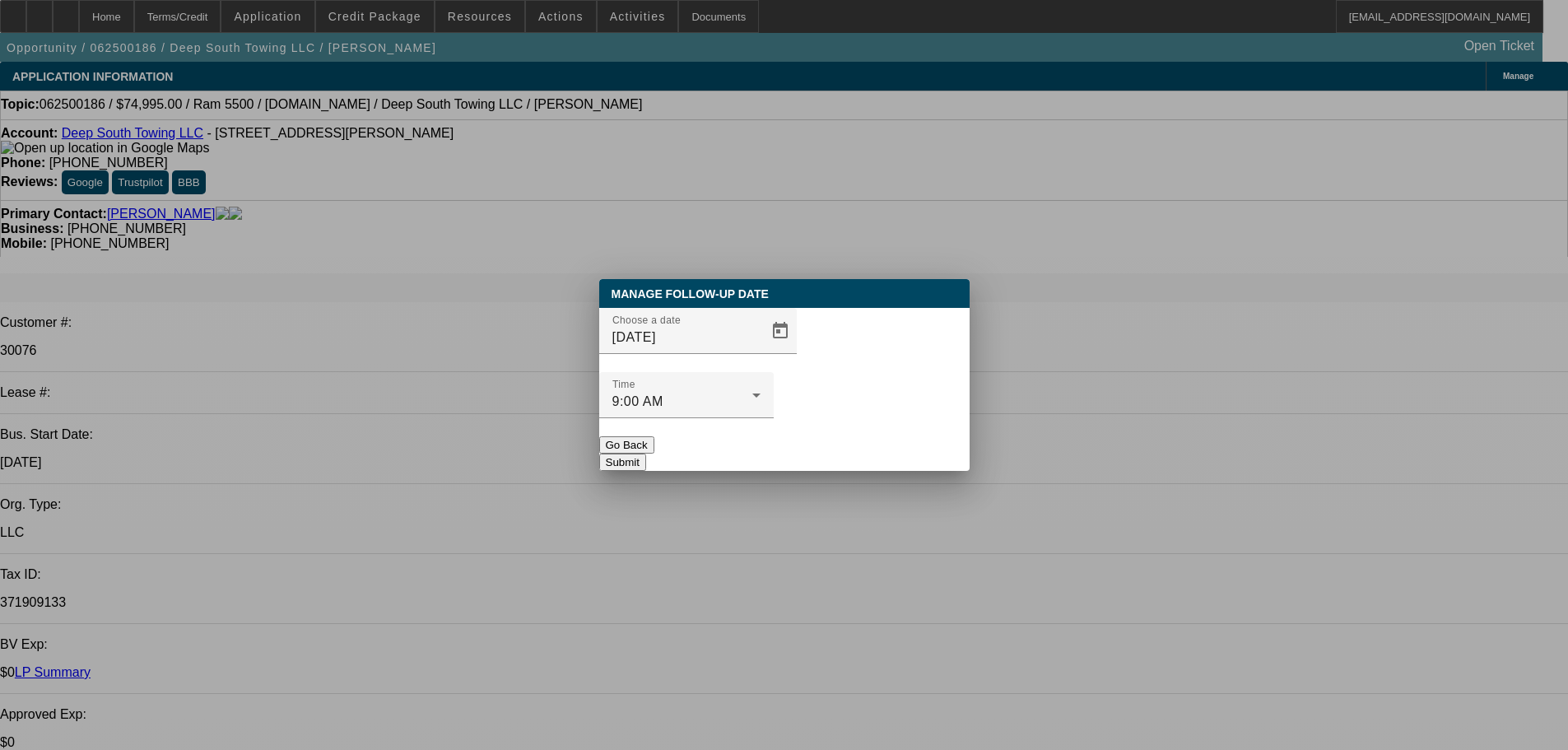
click at [646, 453] on button "Submit" at bounding box center [622, 462] width 47 height 17
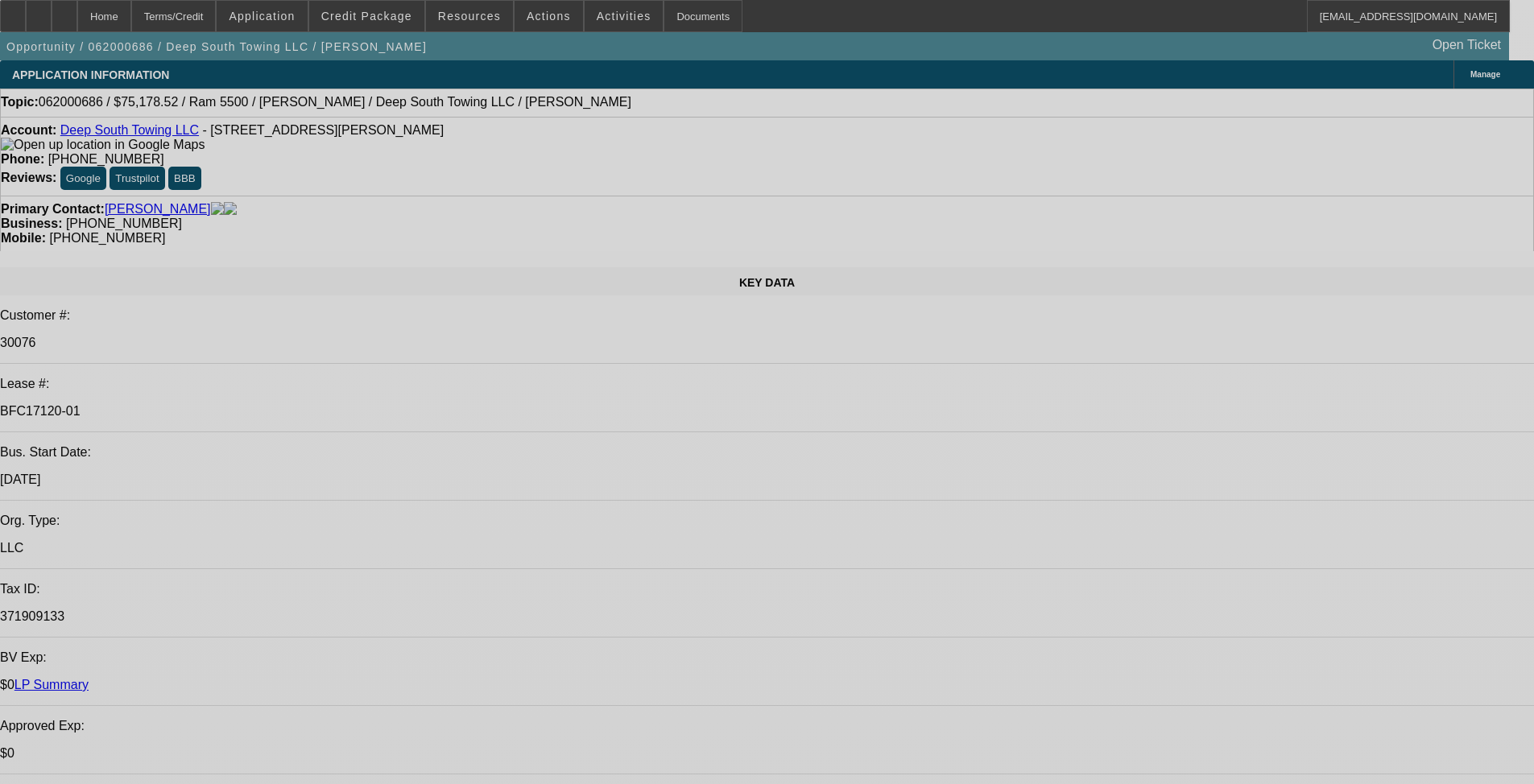
select select "0.1"
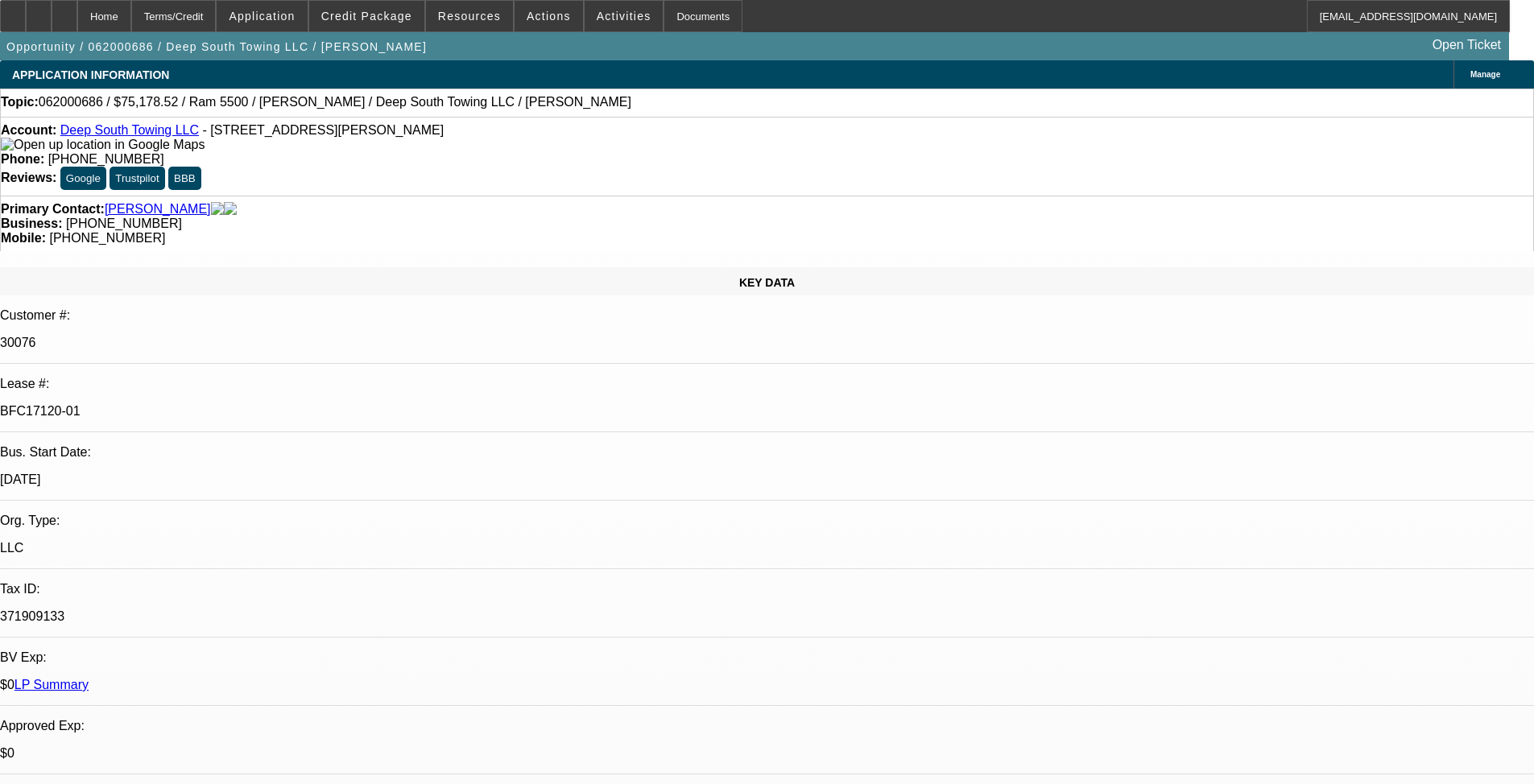
select select "0"
select select "6"
select select "0.1"
select select "0"
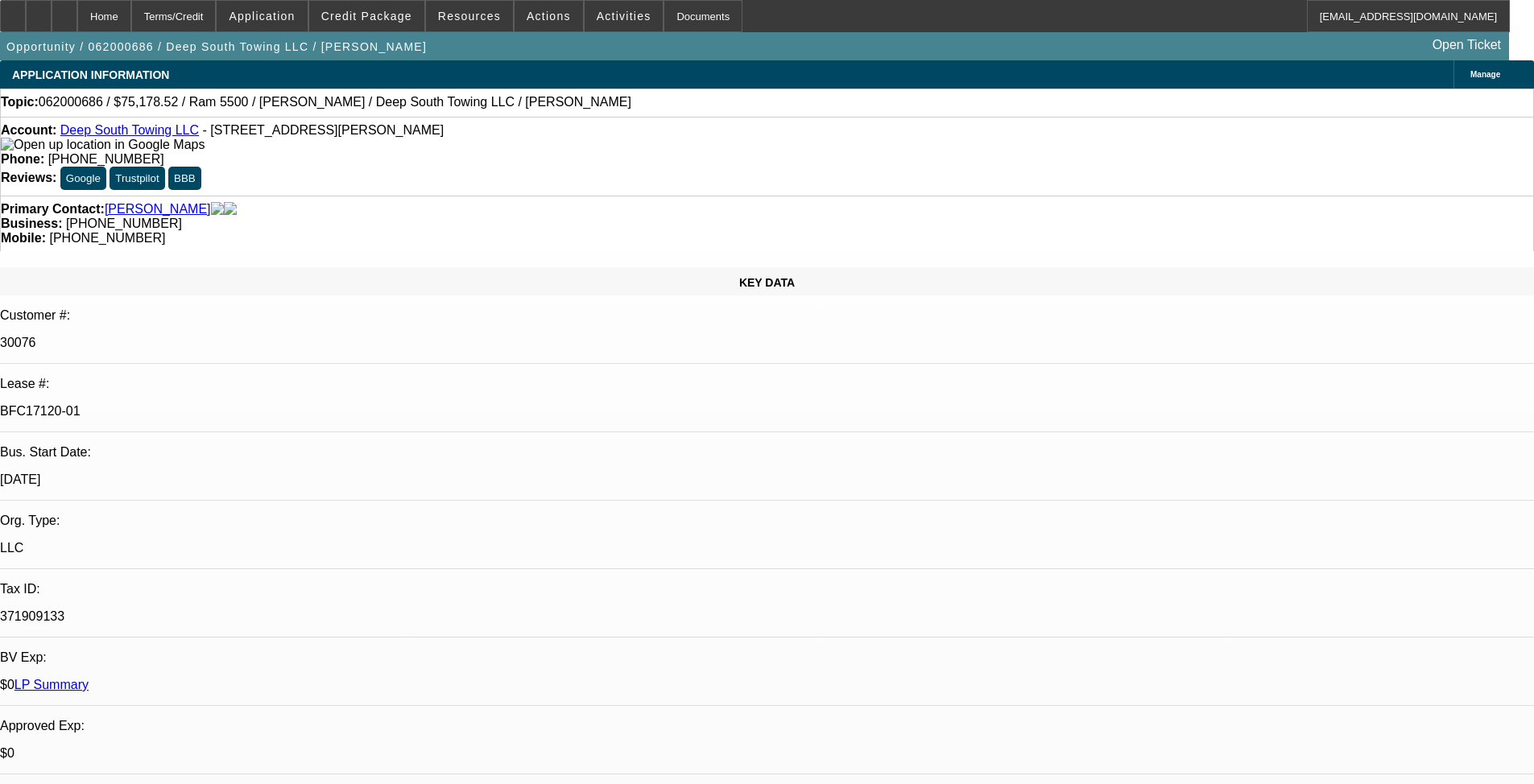
select select "0"
select select "6"
select select "0"
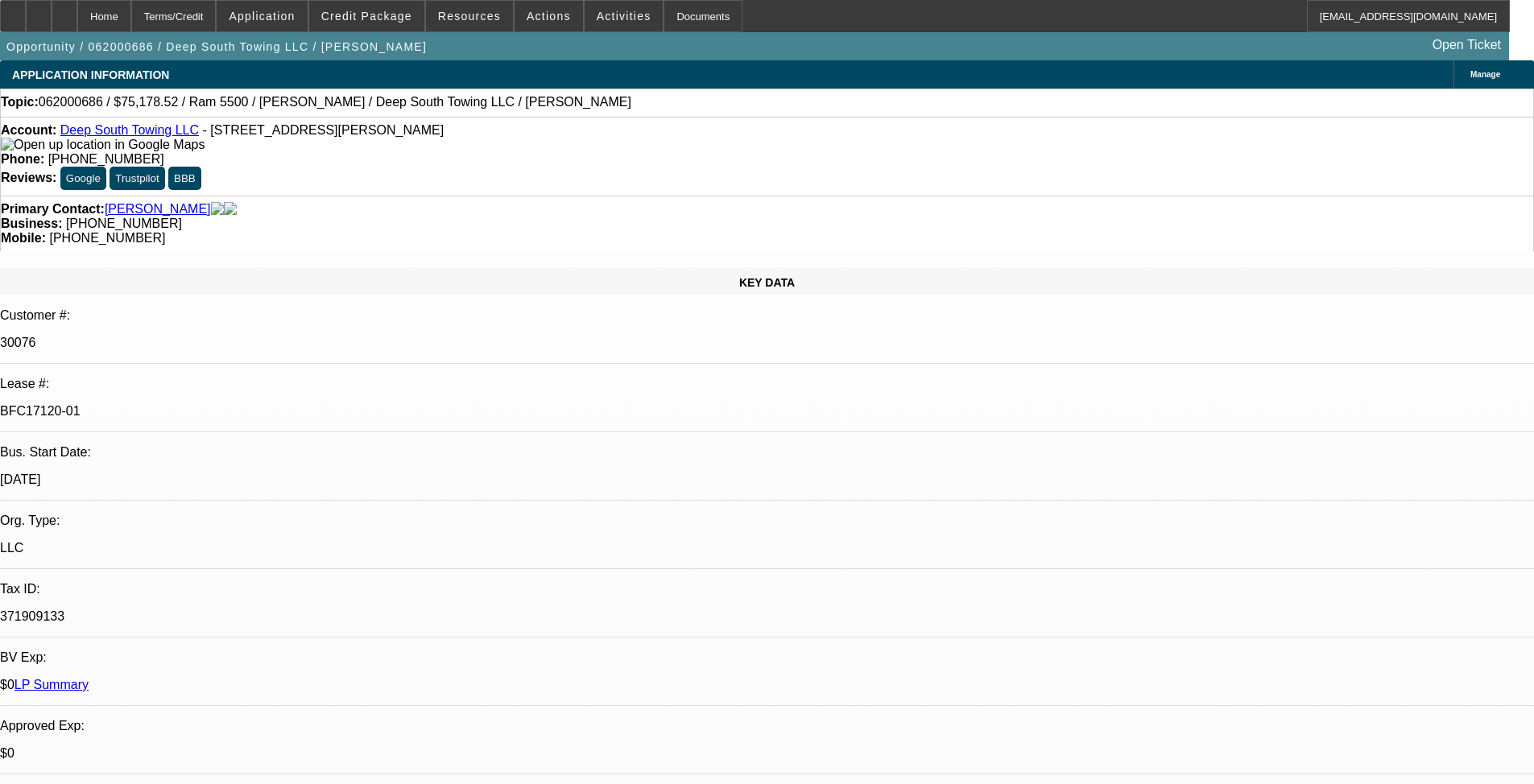
select select "6"
select select "0"
select select "2"
select select "0.1"
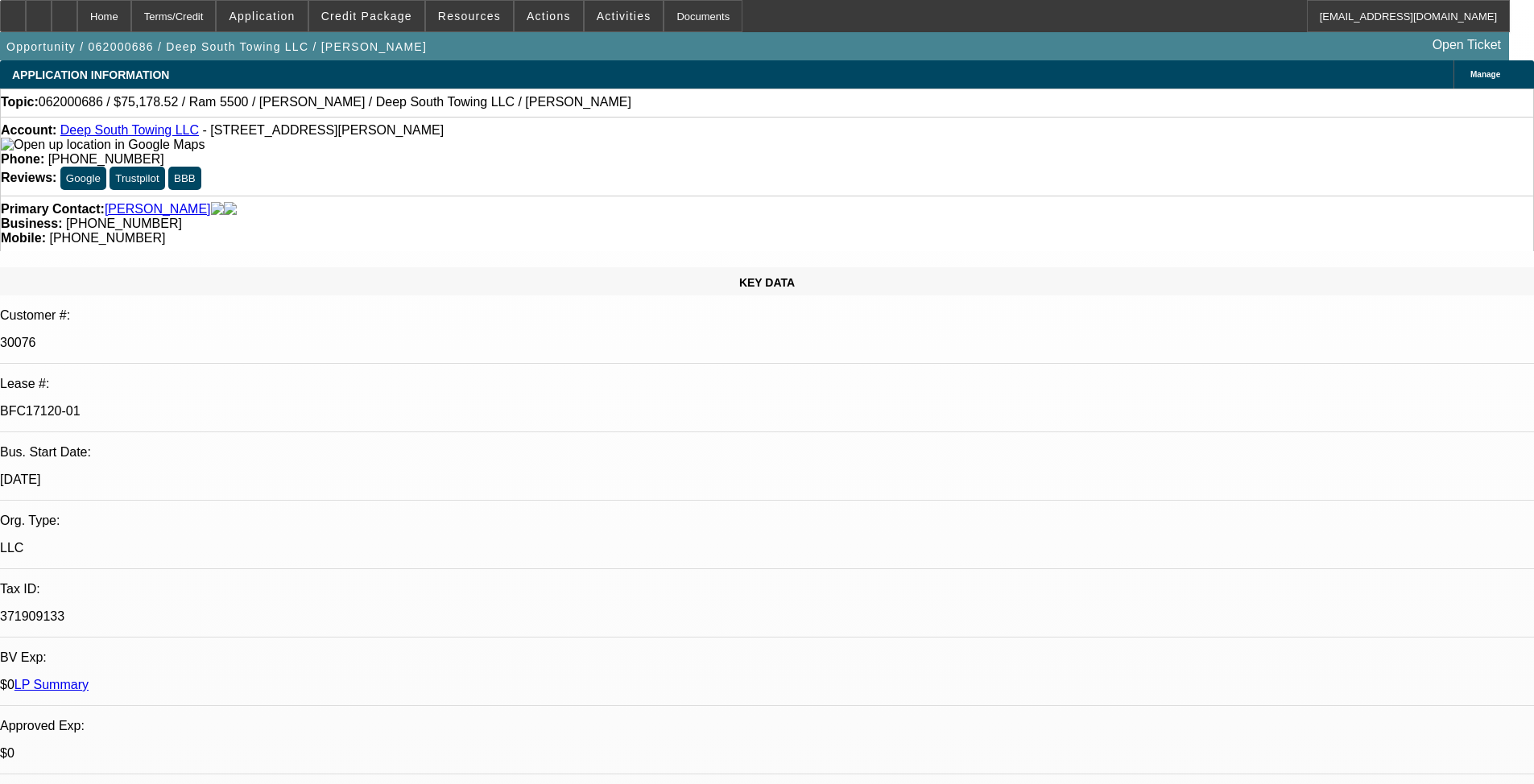
select select "4"
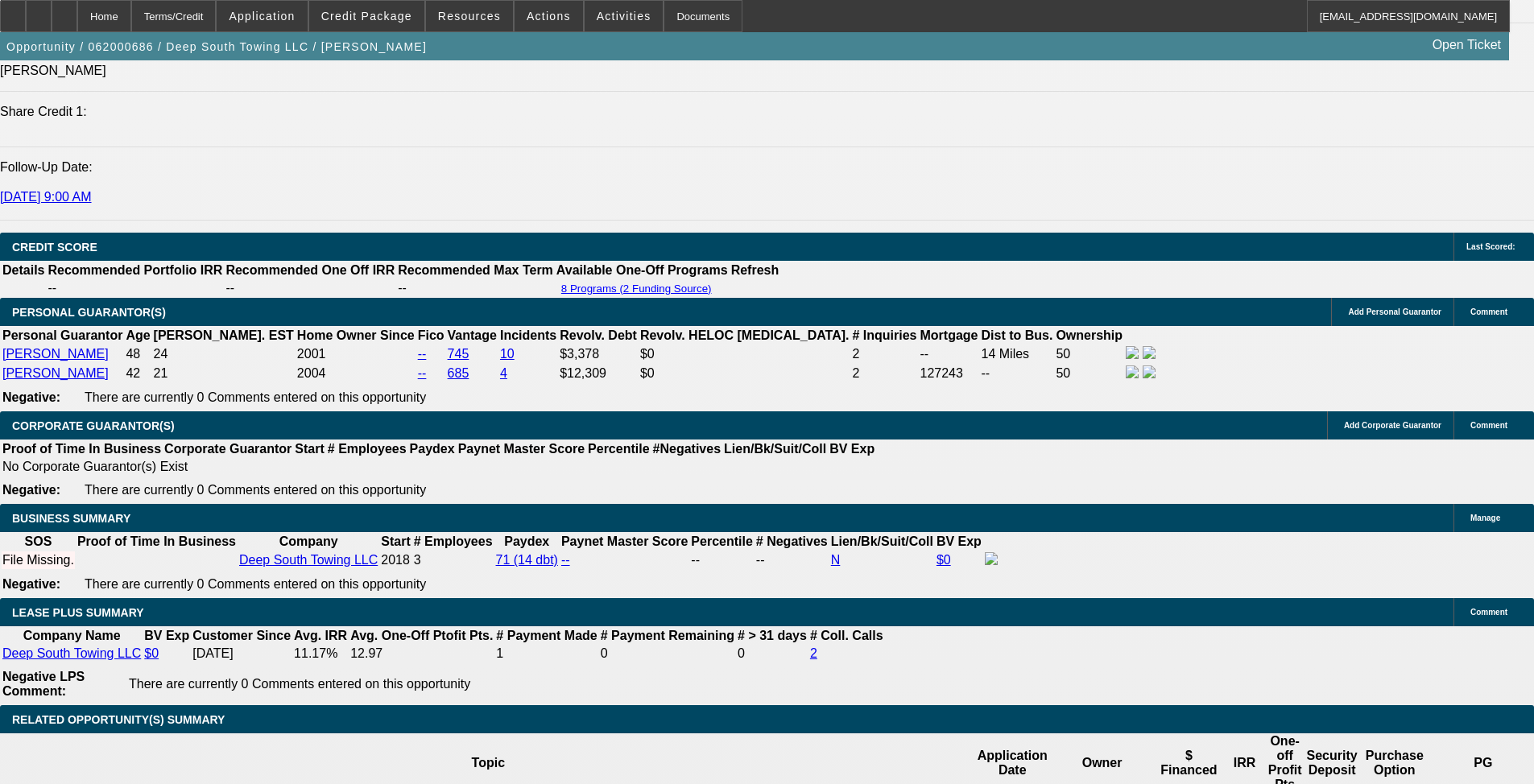
scroll to position [2414, 0]
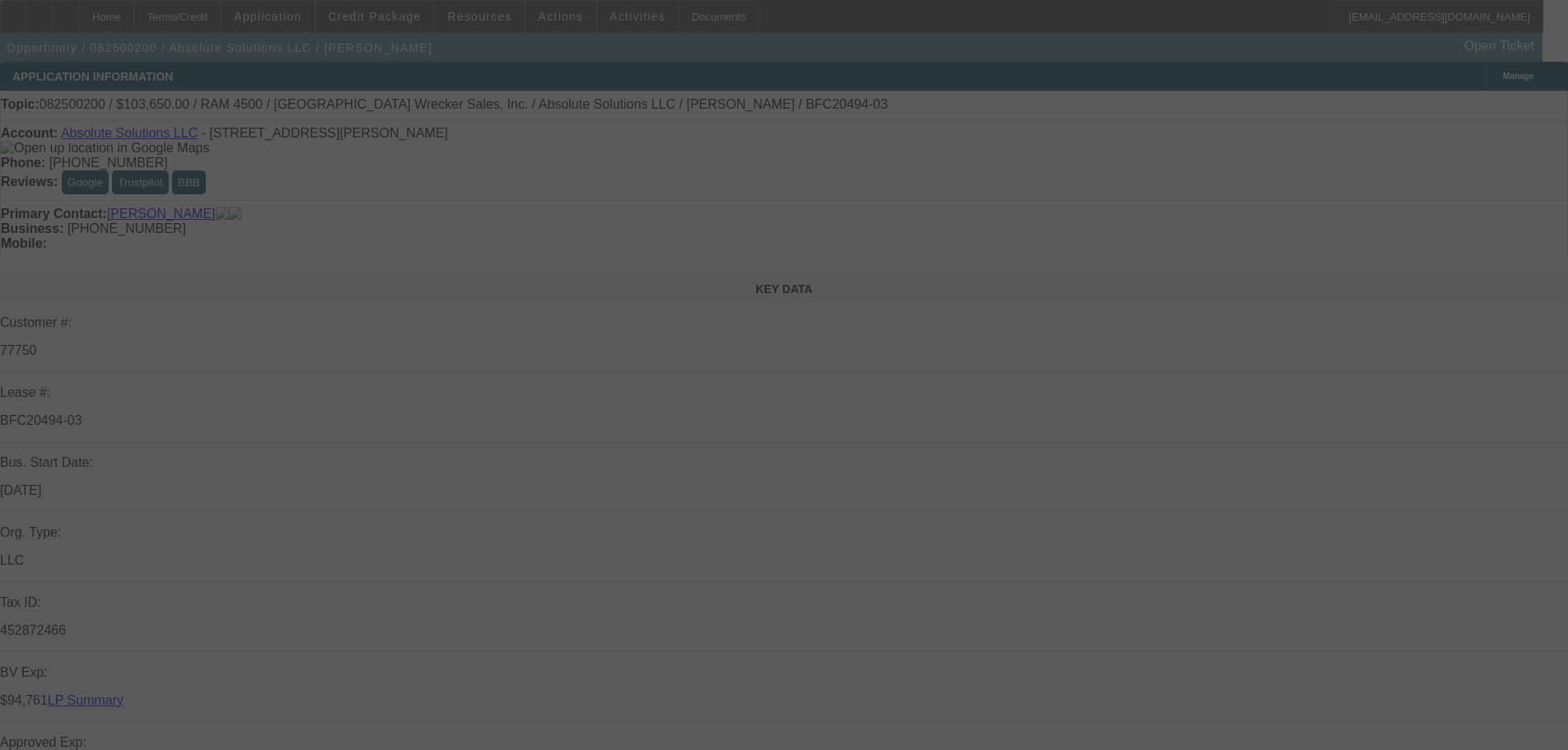
select select "0"
select select "0.1"
select select "4"
select select "0"
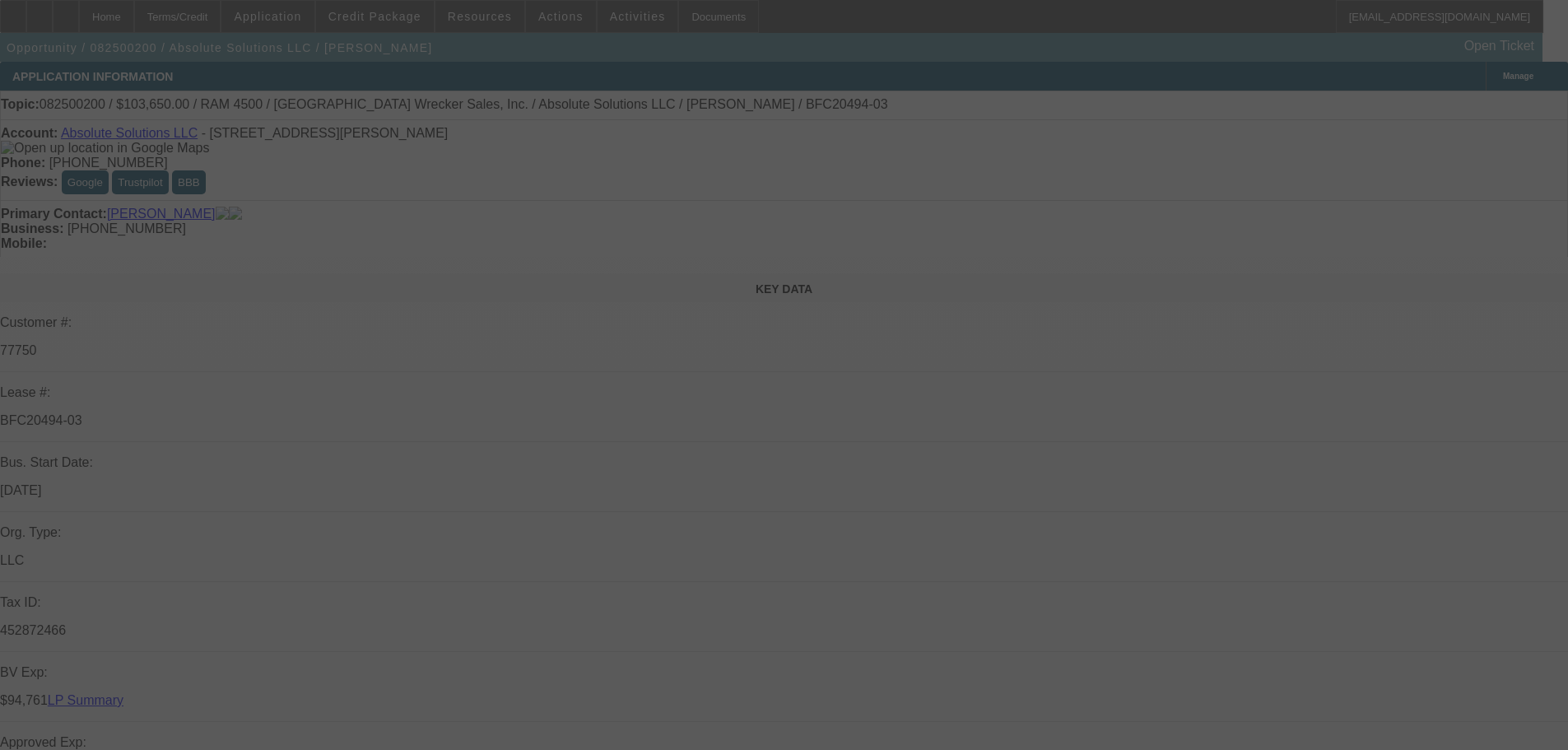
select select "0"
select select "2"
select select "0"
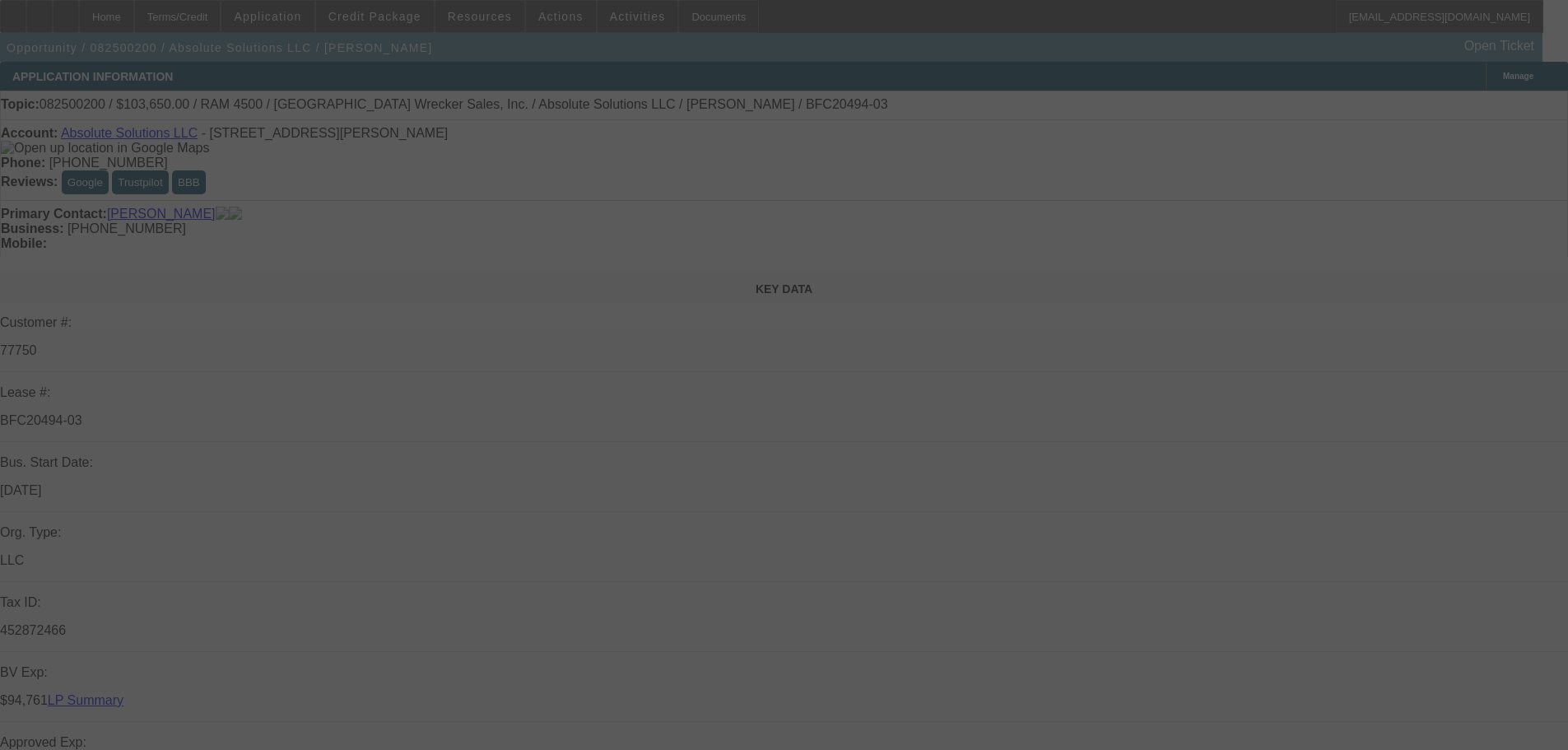
select select "0"
select select "2"
select select "0"
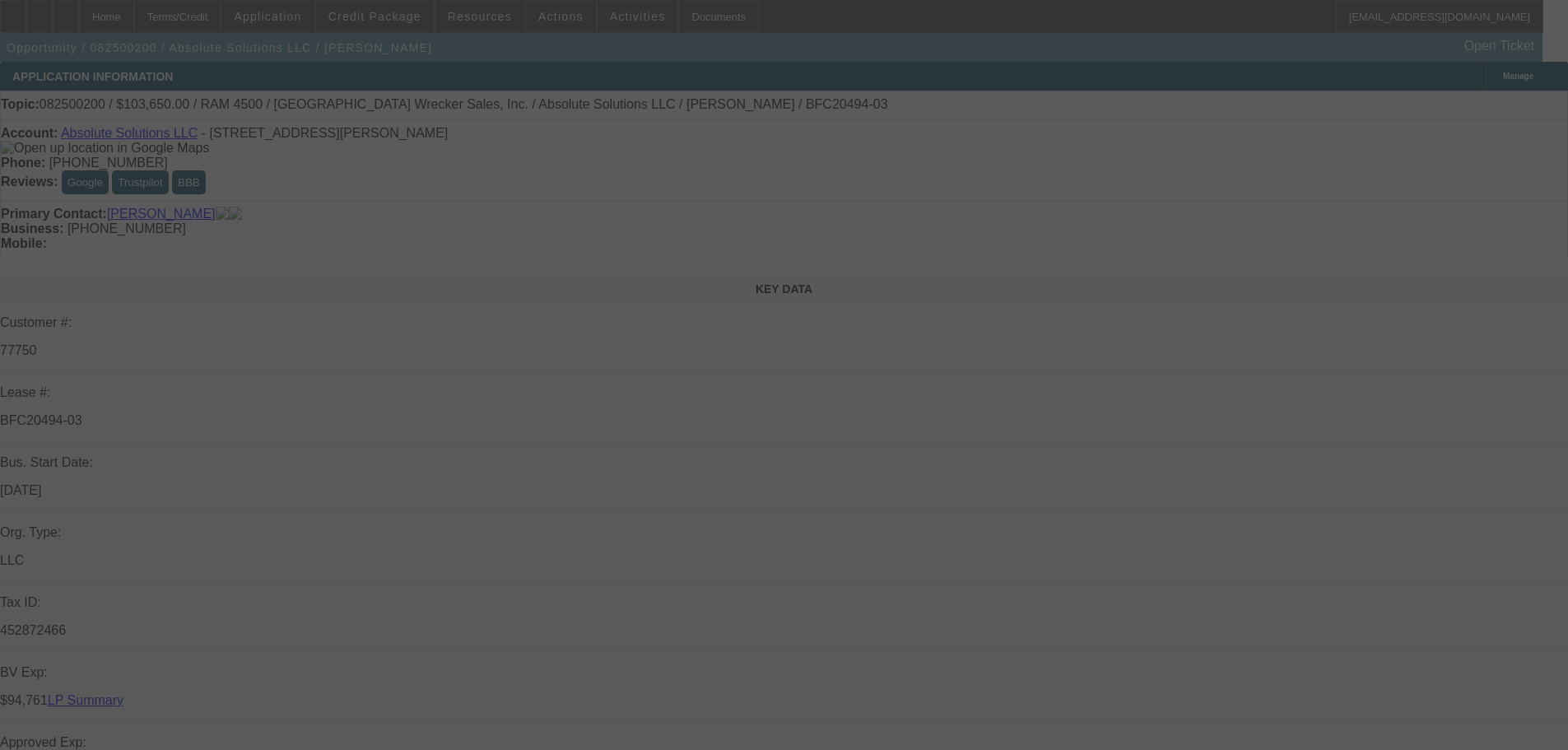
select select "6"
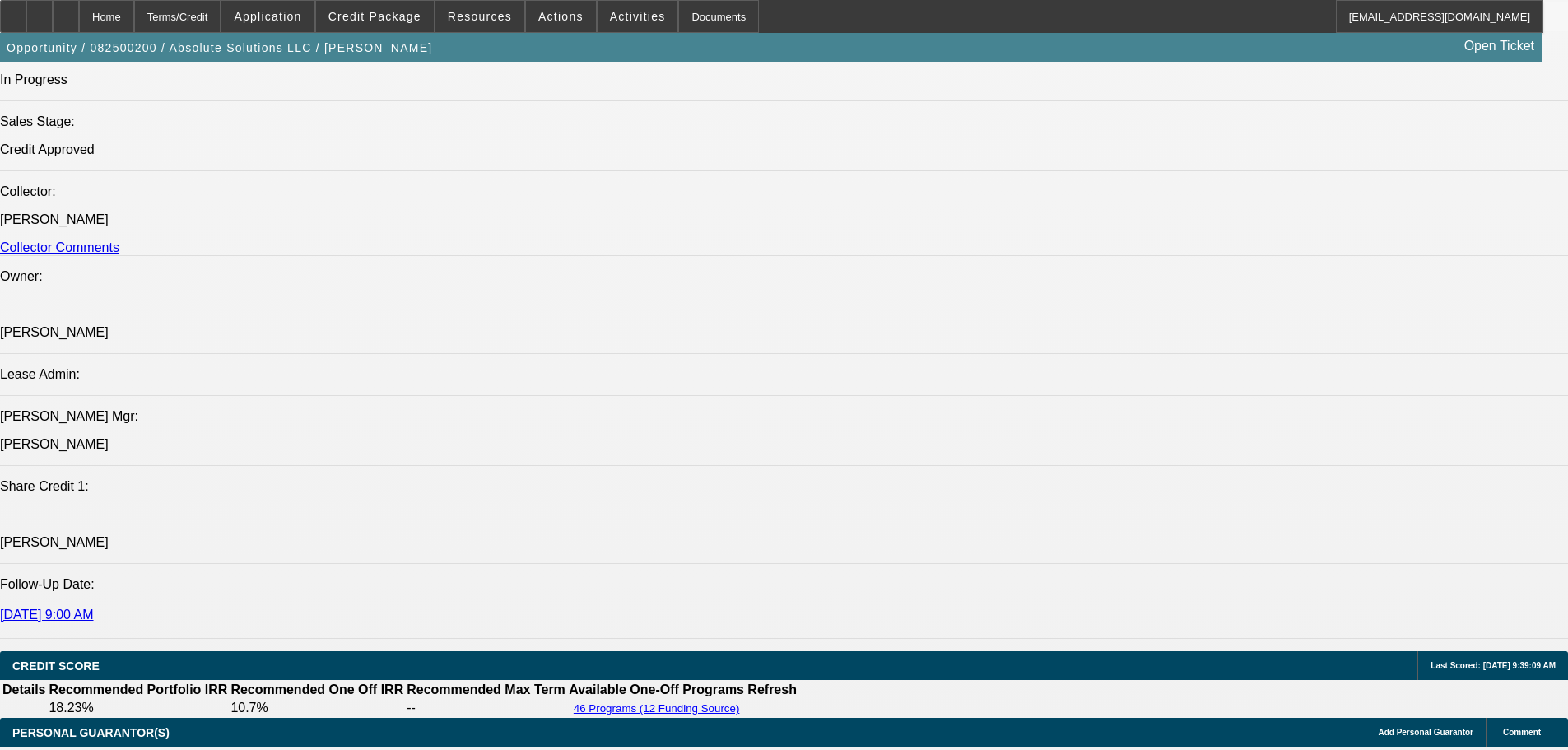
scroll to position [82, 0]
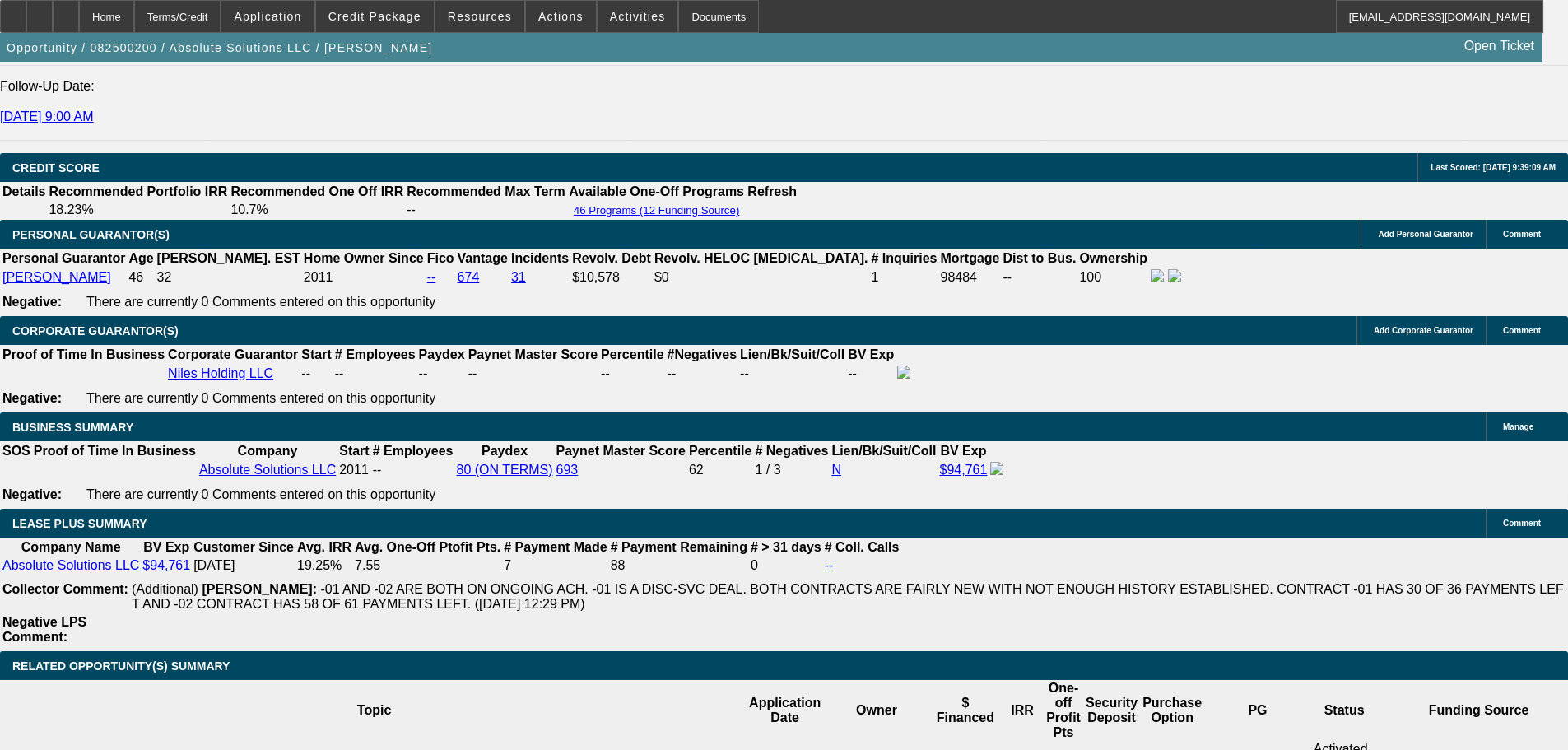
scroll to position [2469, 0]
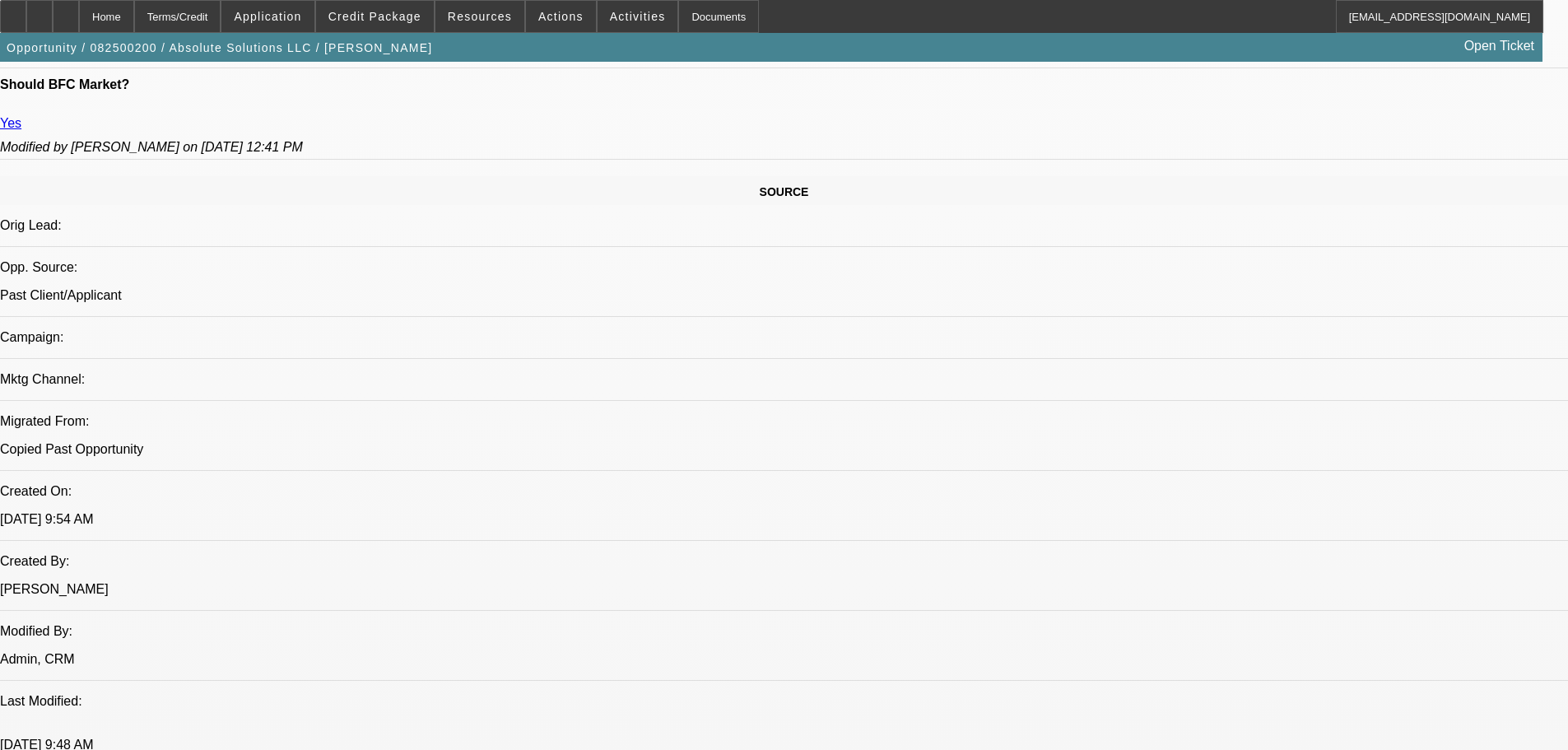
scroll to position [905, 0]
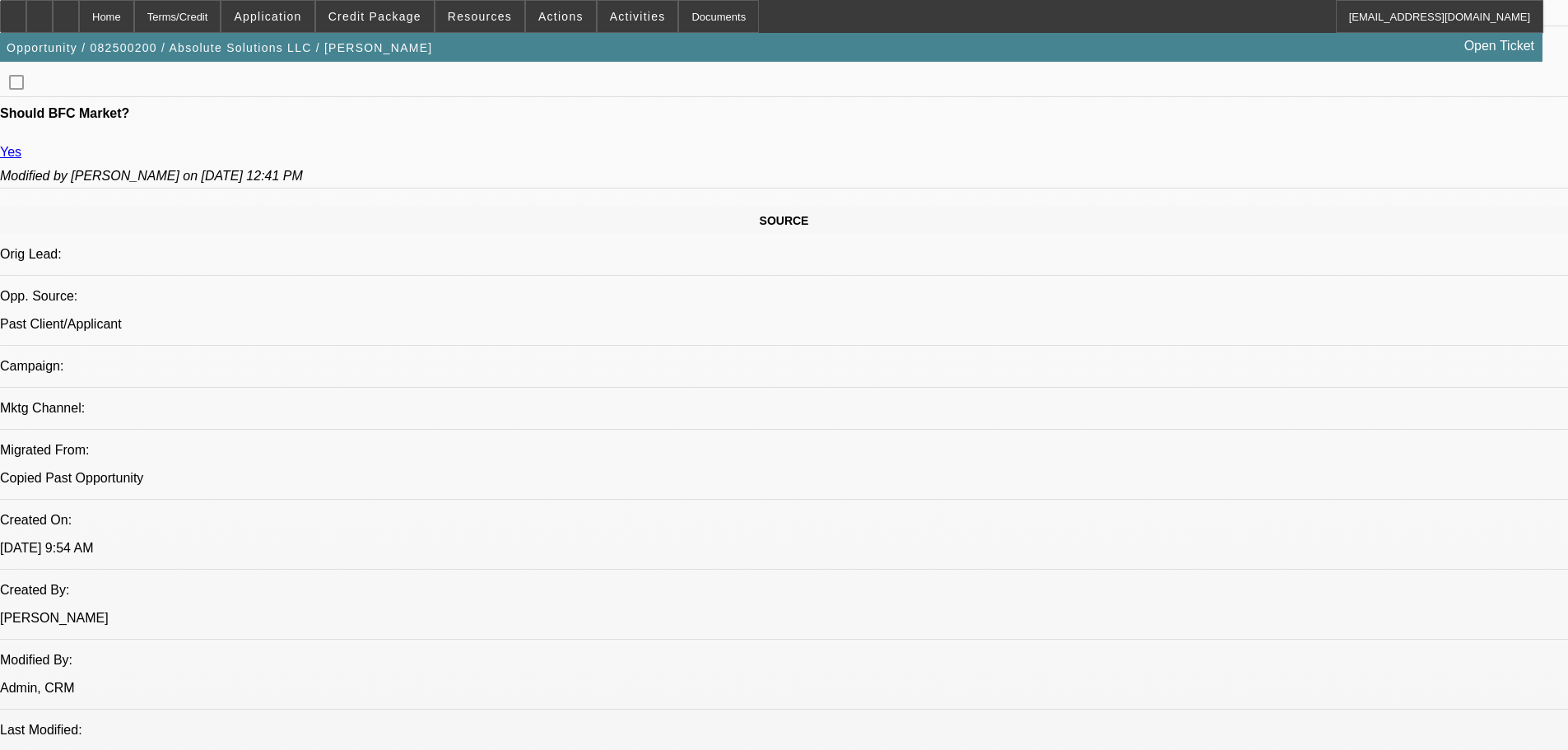
click at [389, 8] on span at bounding box center [374, 16] width 118 height 40
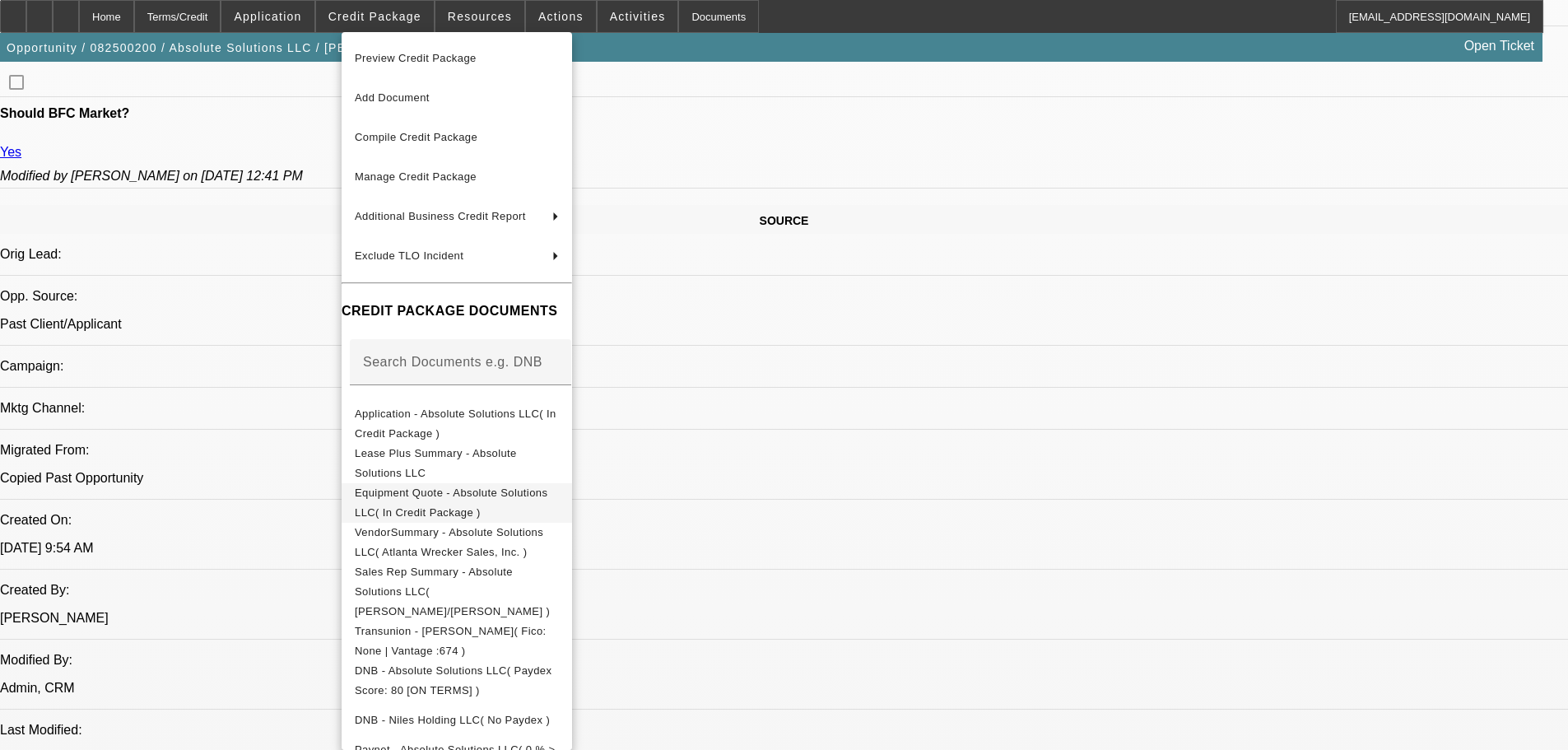
click at [516, 501] on span "Equipment Quote - Absolute Solutions LLC( In Credit Package )" at bounding box center [451, 502] width 193 height 32
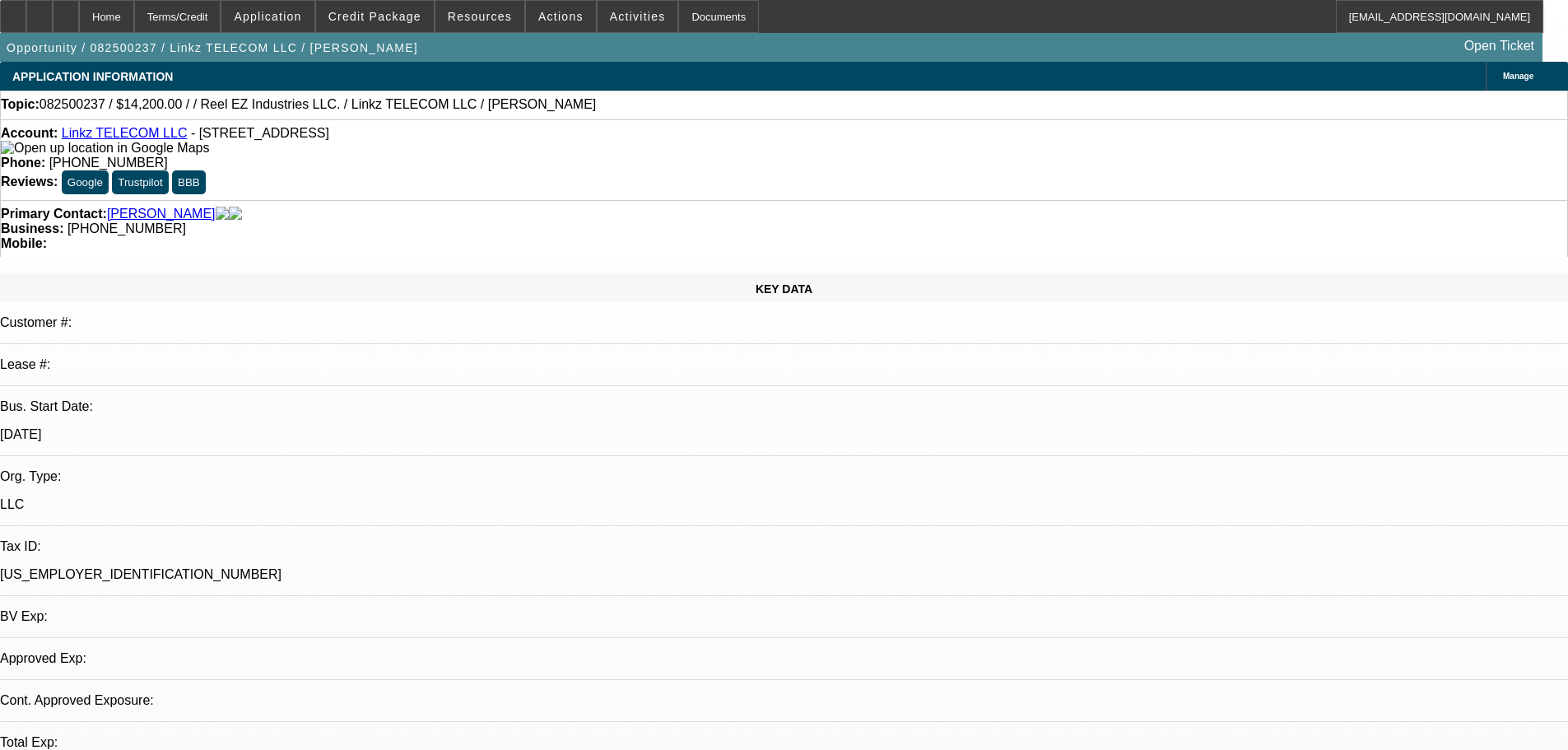
select select "0"
select select "2"
select select "0.1"
select select "4"
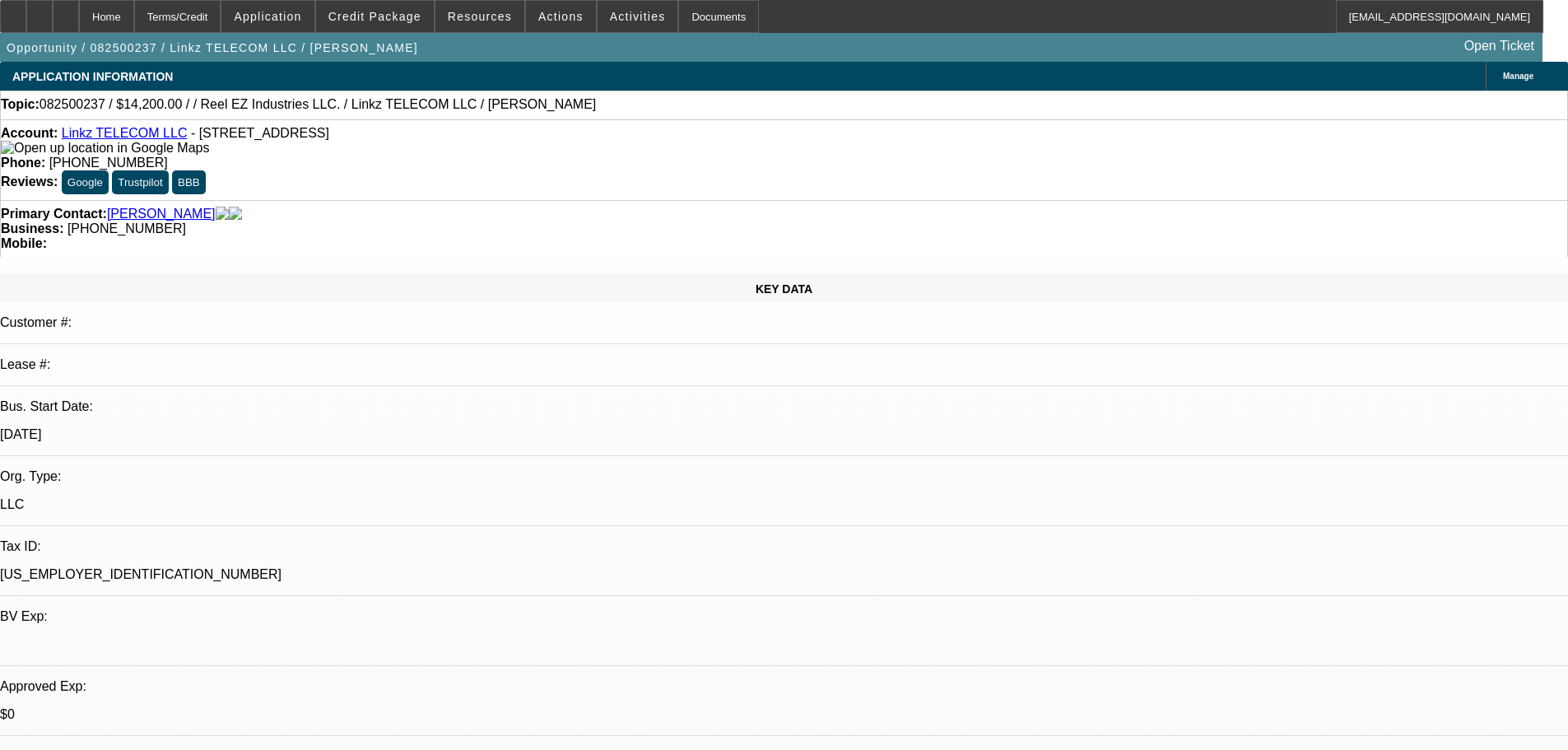
click at [603, 200] on div "Primary Contact: [PERSON_NAME] Business: [PHONE_NUMBER] Mobile:" at bounding box center [784, 228] width 1568 height 57
click at [538, 18] on span "Actions" at bounding box center [560, 17] width 45 height 14
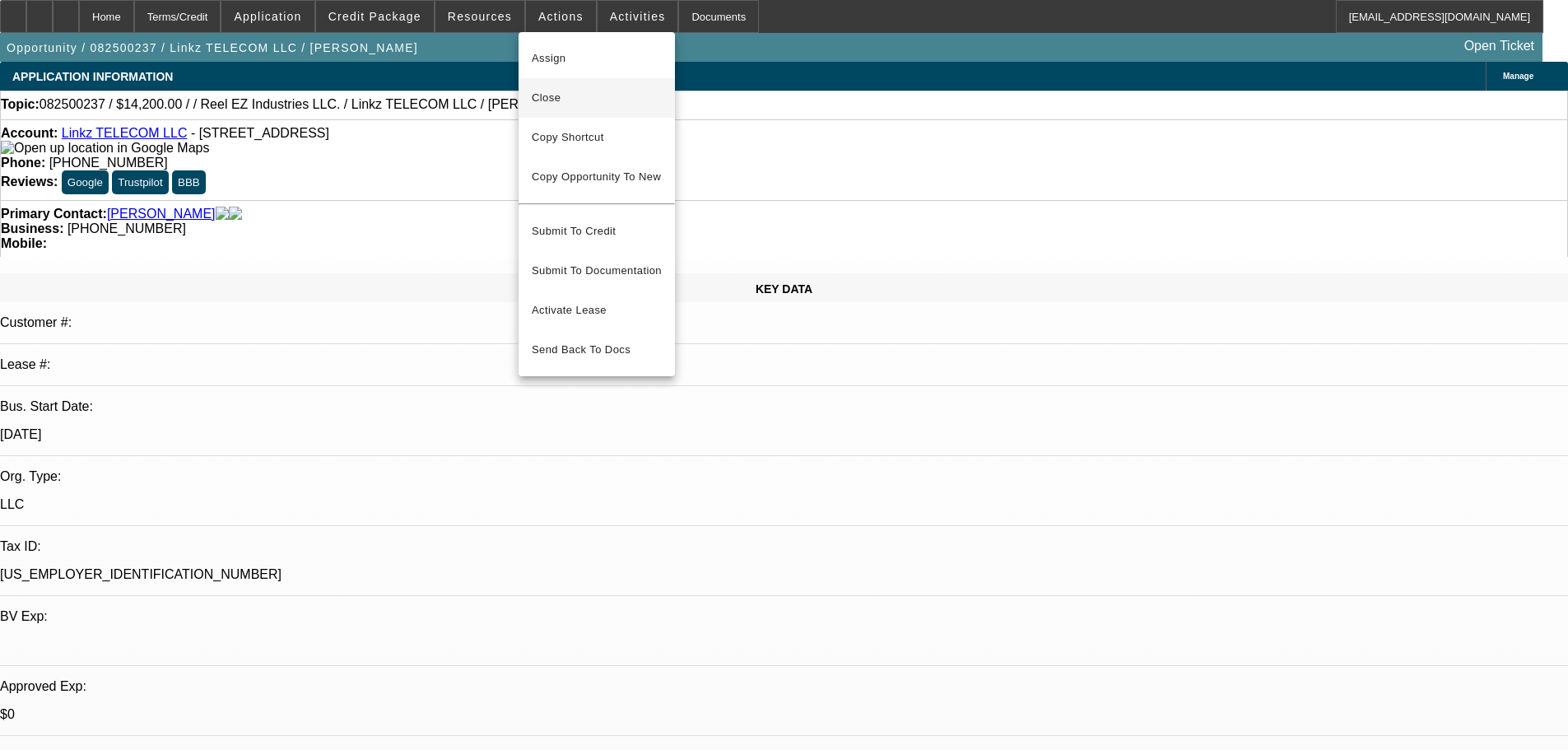
click at [618, 104] on span "Close" at bounding box center [596, 98] width 130 height 20
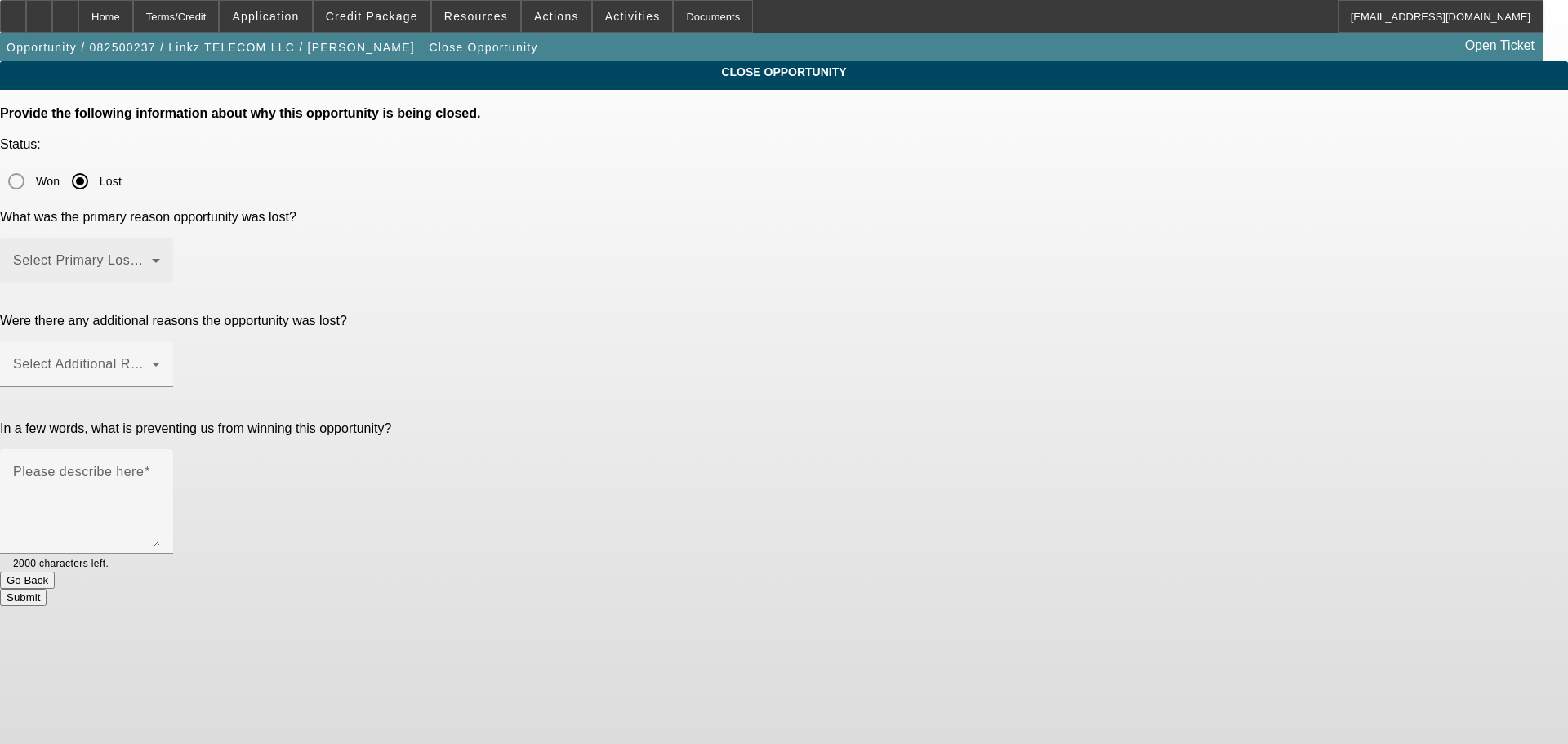
click at [160, 237] on div "Select Primary Lost Reason" at bounding box center [87, 260] width 147 height 45
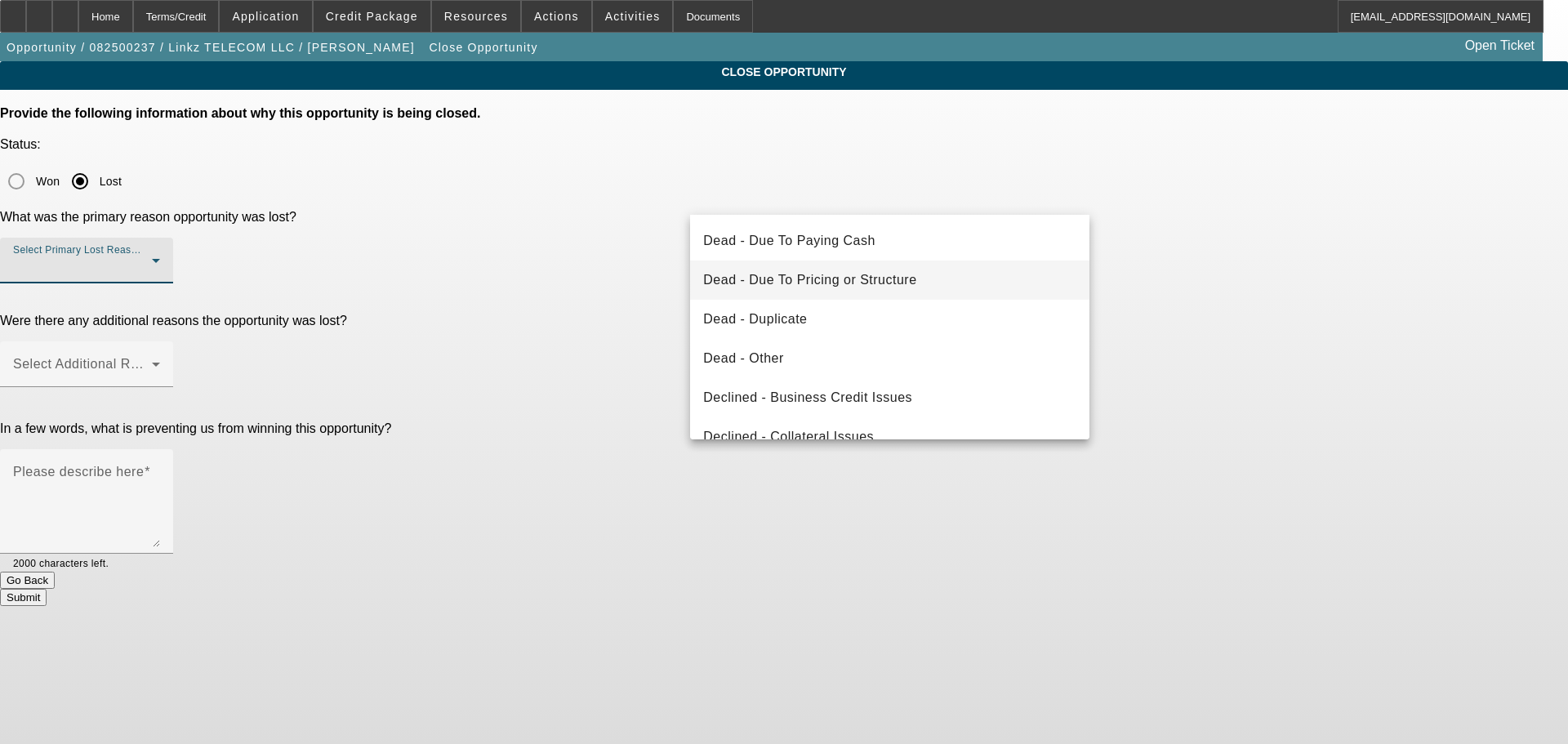
scroll to position [82, 0]
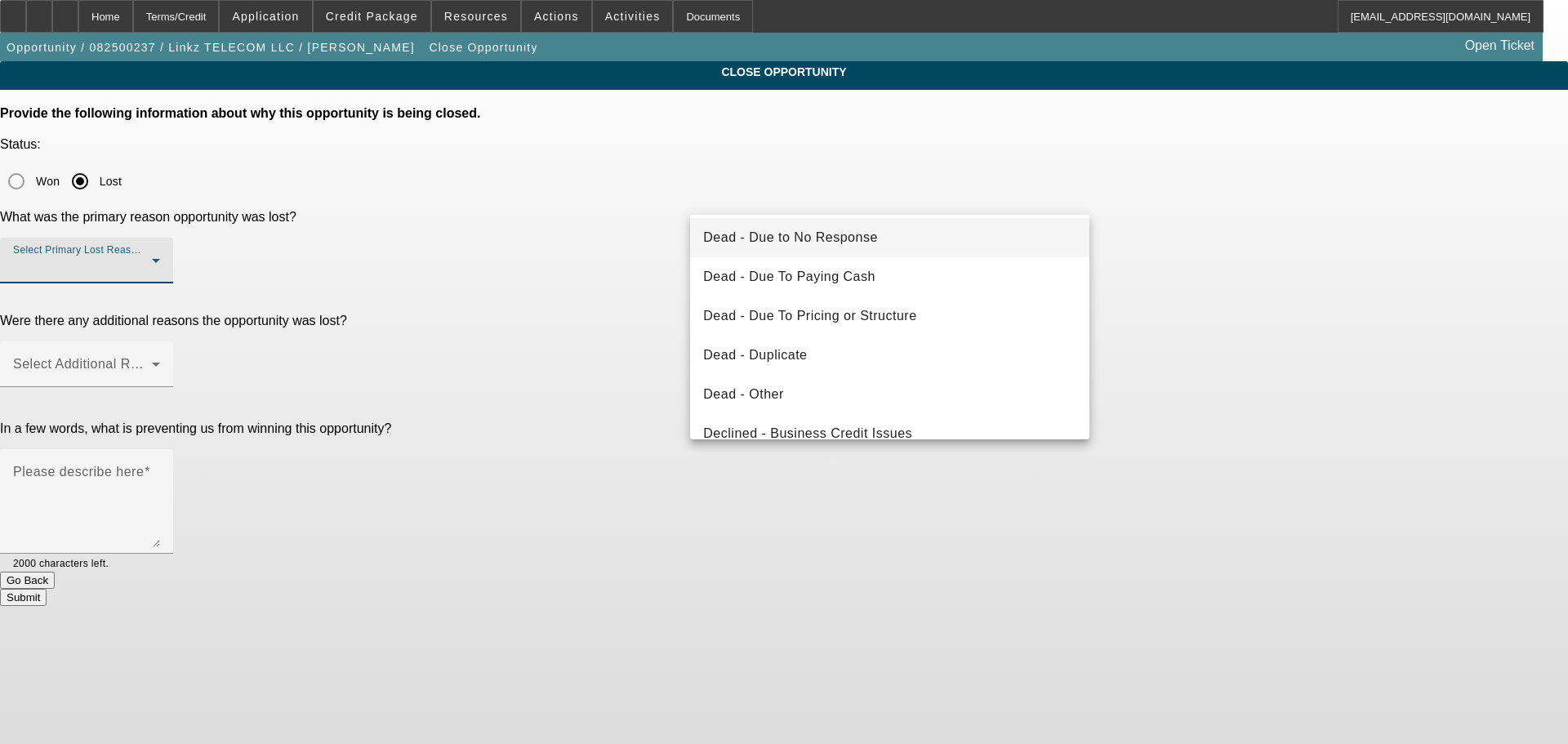
click at [868, 245] on span "Dead - Due to No Response" at bounding box center [791, 237] width 175 height 19
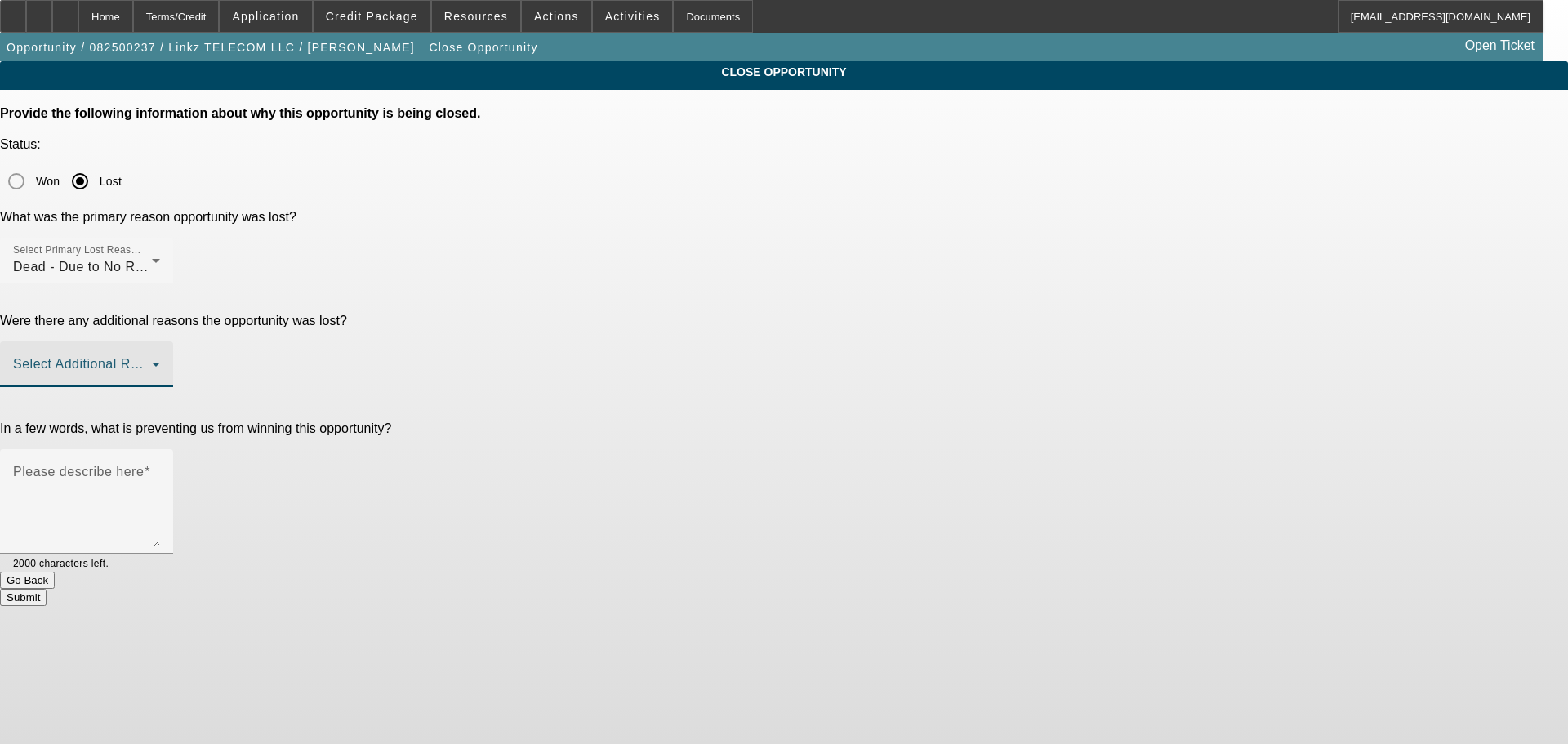
click at [152, 361] on span at bounding box center [83, 370] width 139 height 19
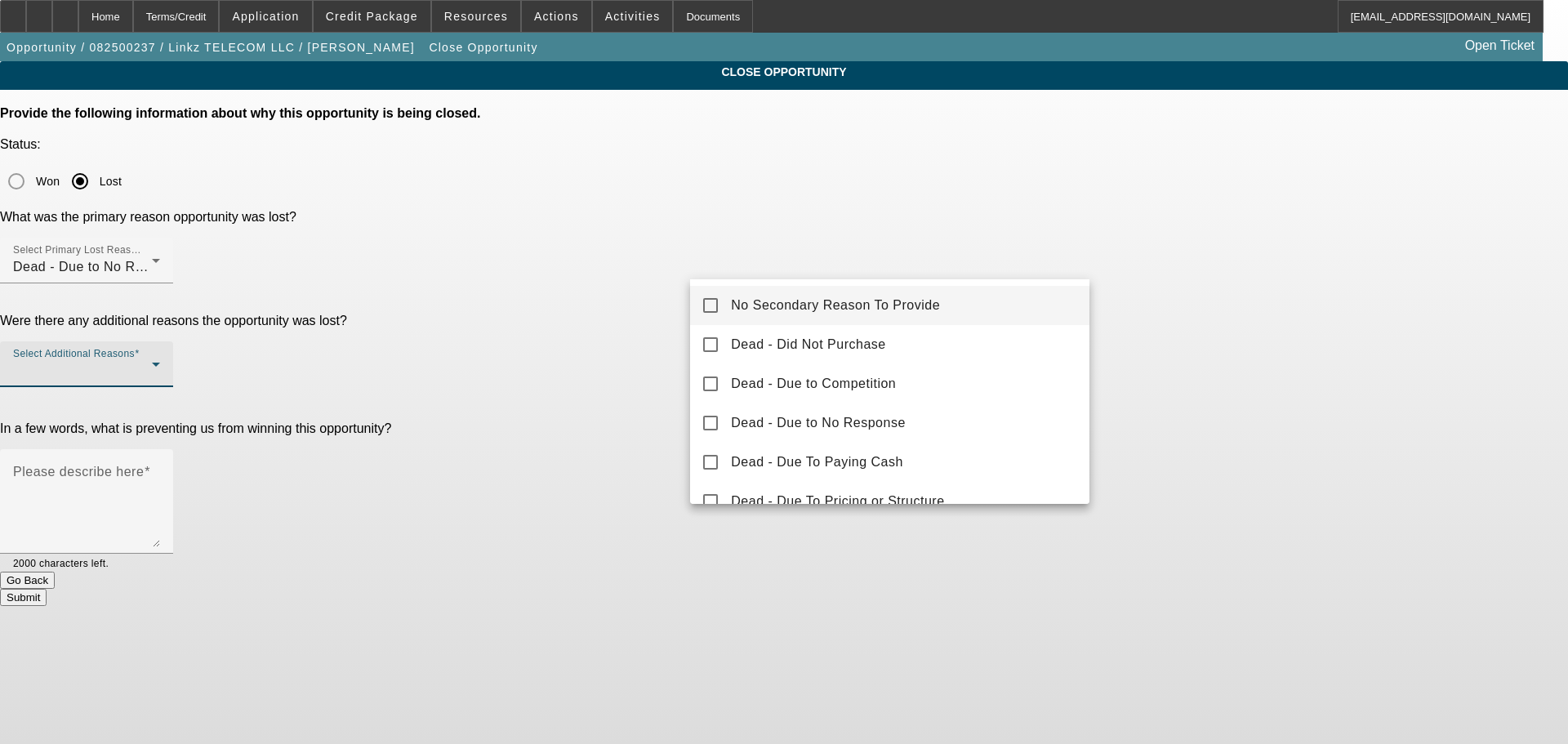
click at [876, 311] on span "No Secondary Reason To Provide" at bounding box center [835, 305] width 209 height 19
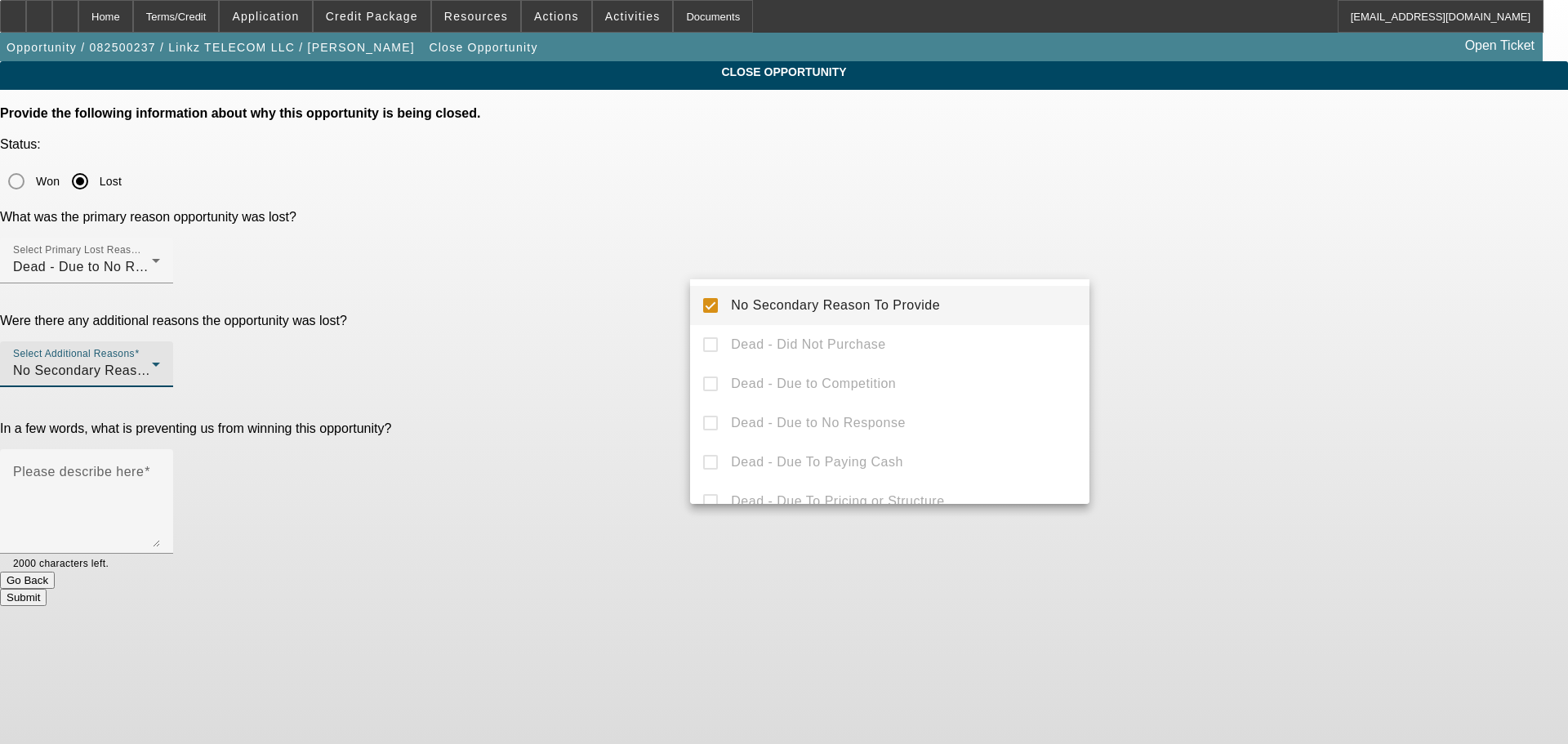
click at [1075, 307] on mat-option "No Secondary Reason To Provide" at bounding box center [890, 305] width 399 height 40
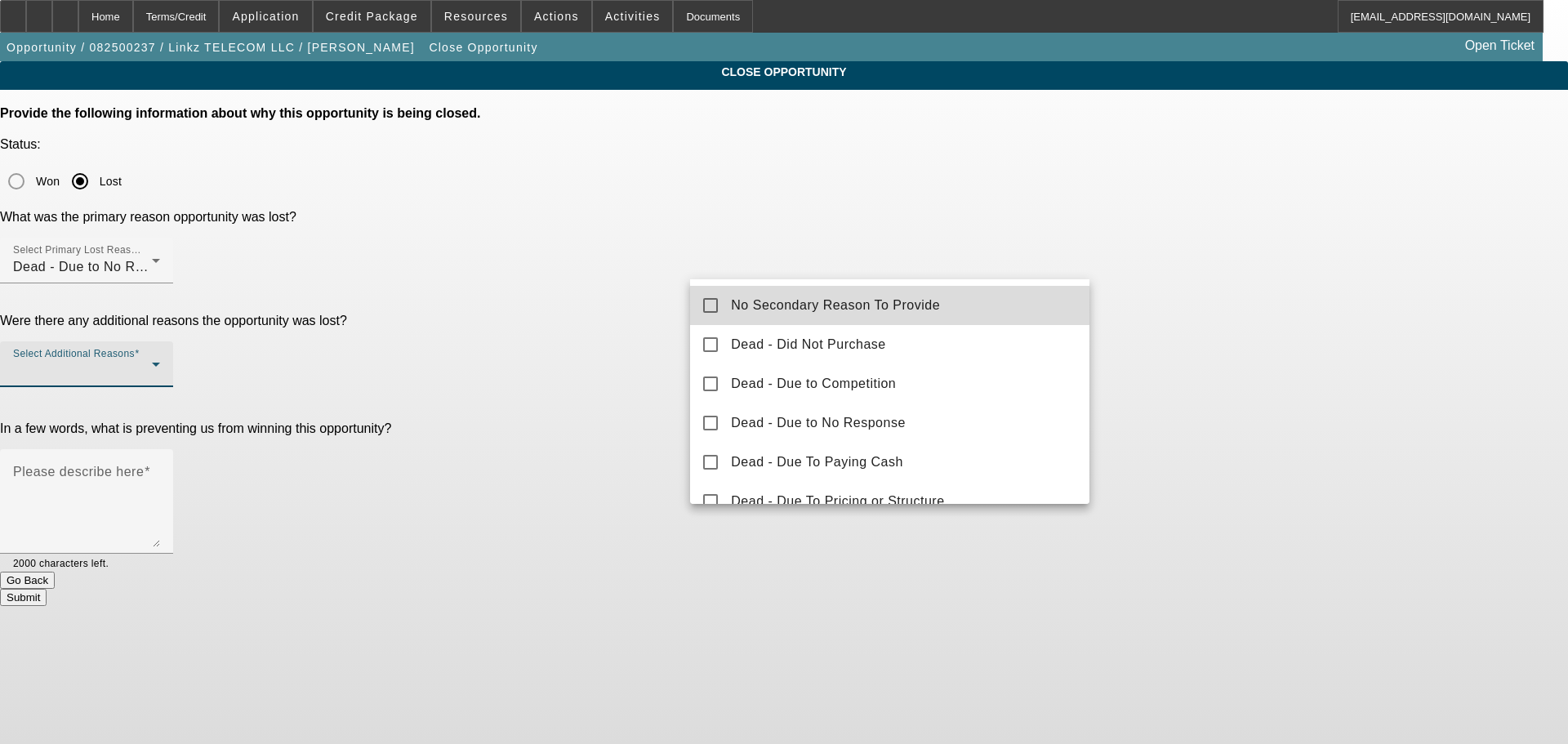
click at [991, 316] on mat-option "No Secondary Reason To Provide" at bounding box center [890, 305] width 399 height 40
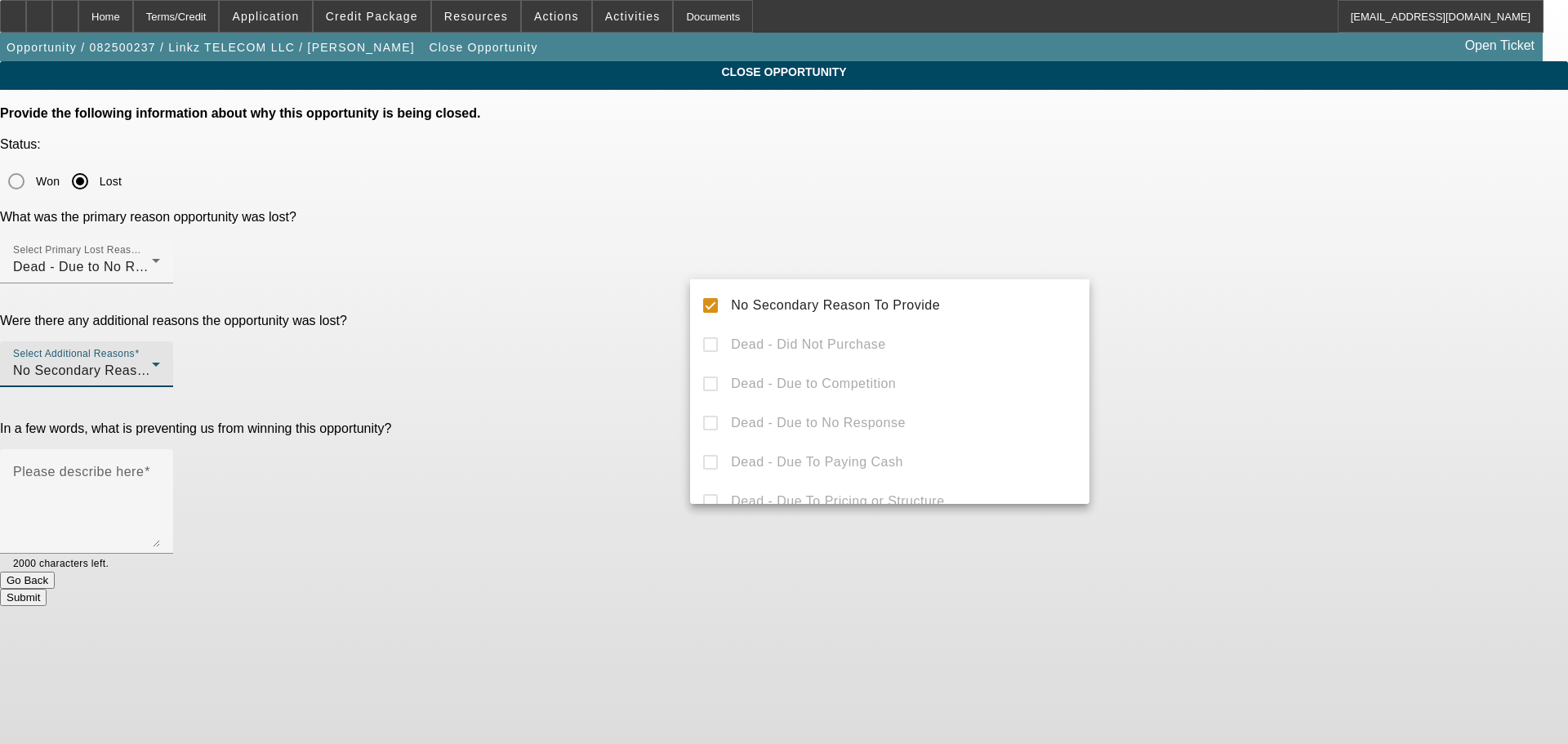
click at [1226, 301] on div at bounding box center [784, 372] width 1568 height 744
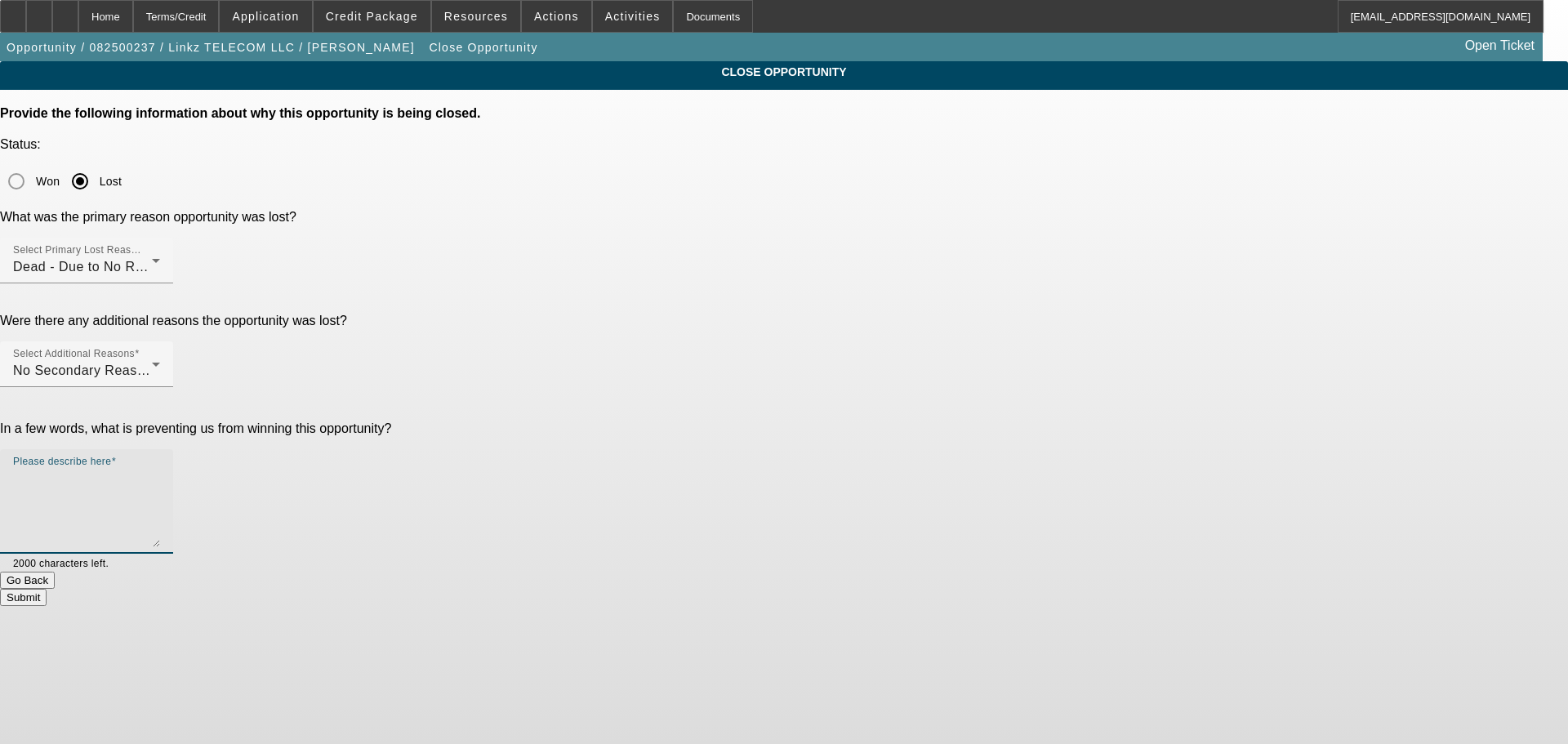
click at [160, 469] on textarea "Please describe here" at bounding box center [87, 508] width 147 height 78
type textarea "Will keep tabs in retention. Was waiting on older business license, lost touch.…"
click at [46, 588] on button "Submit" at bounding box center [23, 597] width 46 height 17
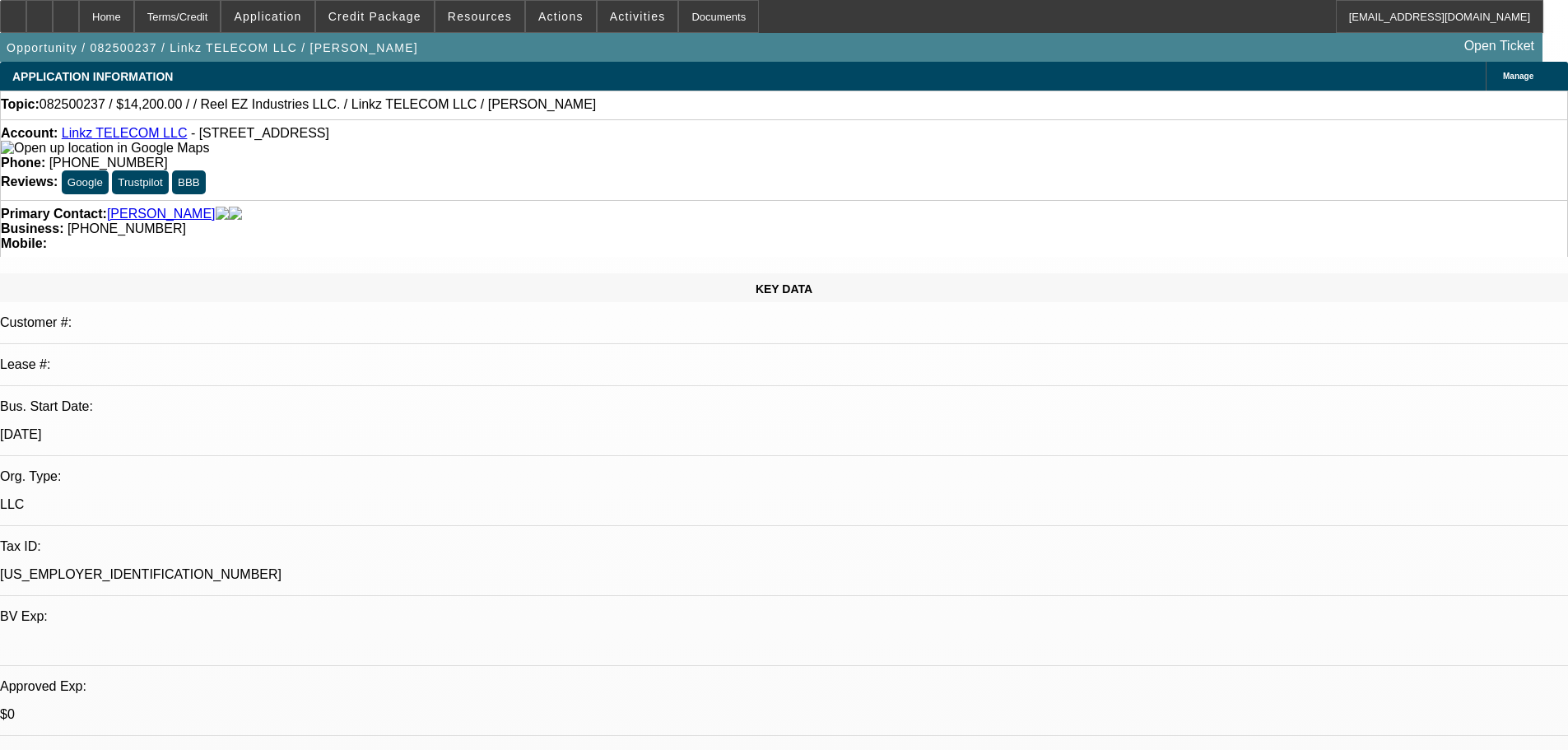
select select "0"
select select "2"
select select "0.1"
select select "4"
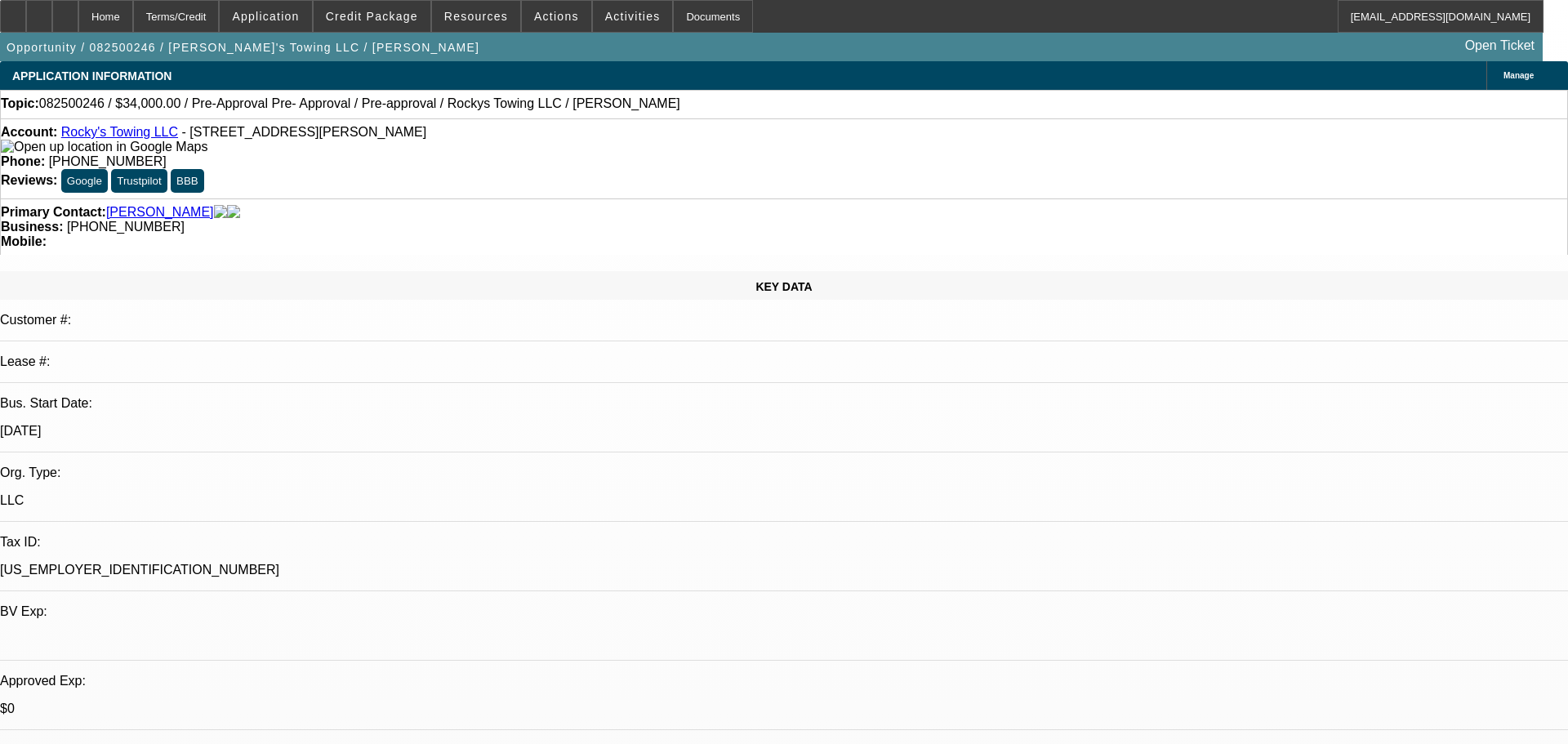
select select "0.15"
select select "0"
select select "0.1"
select select "4"
select select "0.1"
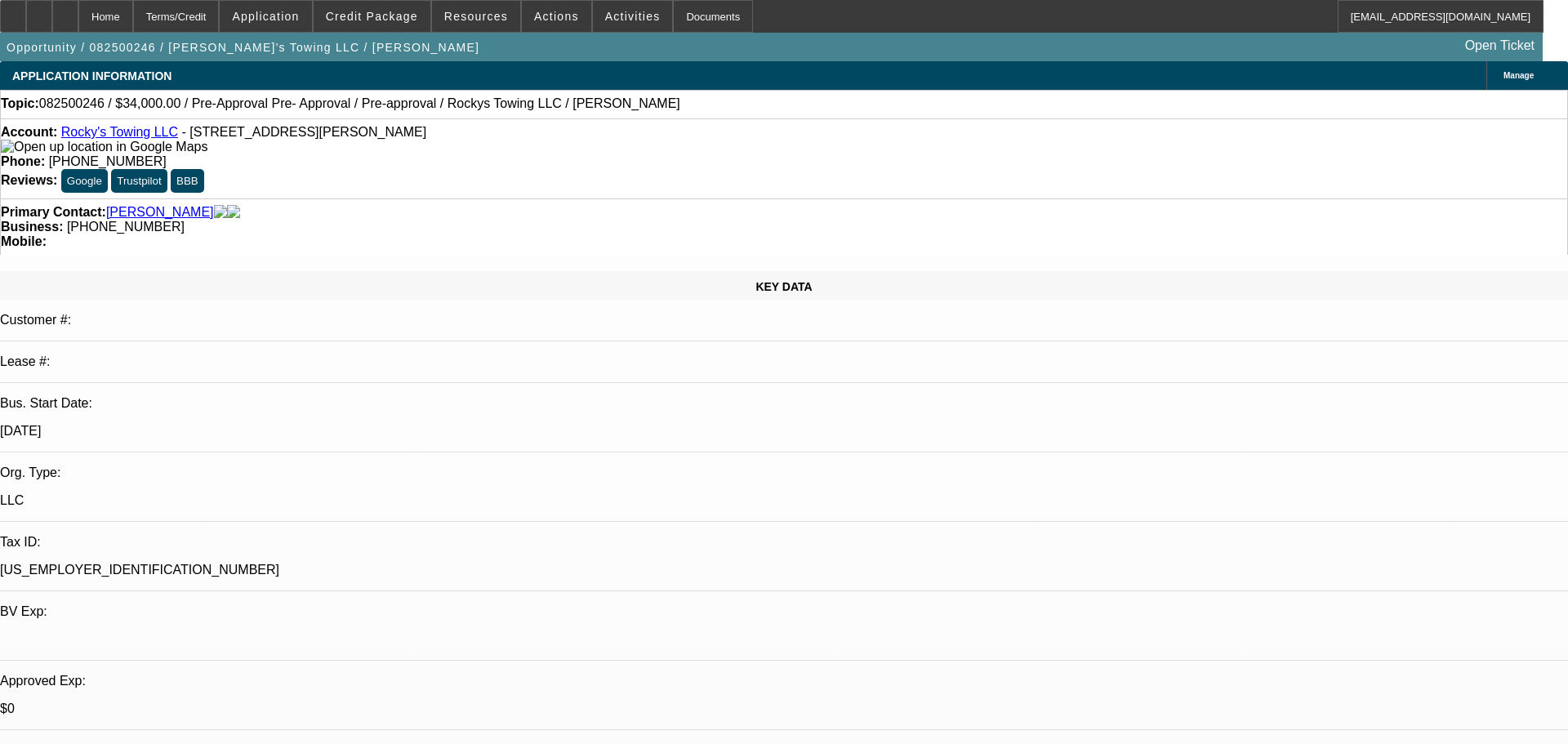
select select "0"
select select "0.1"
select select "4"
select select "0"
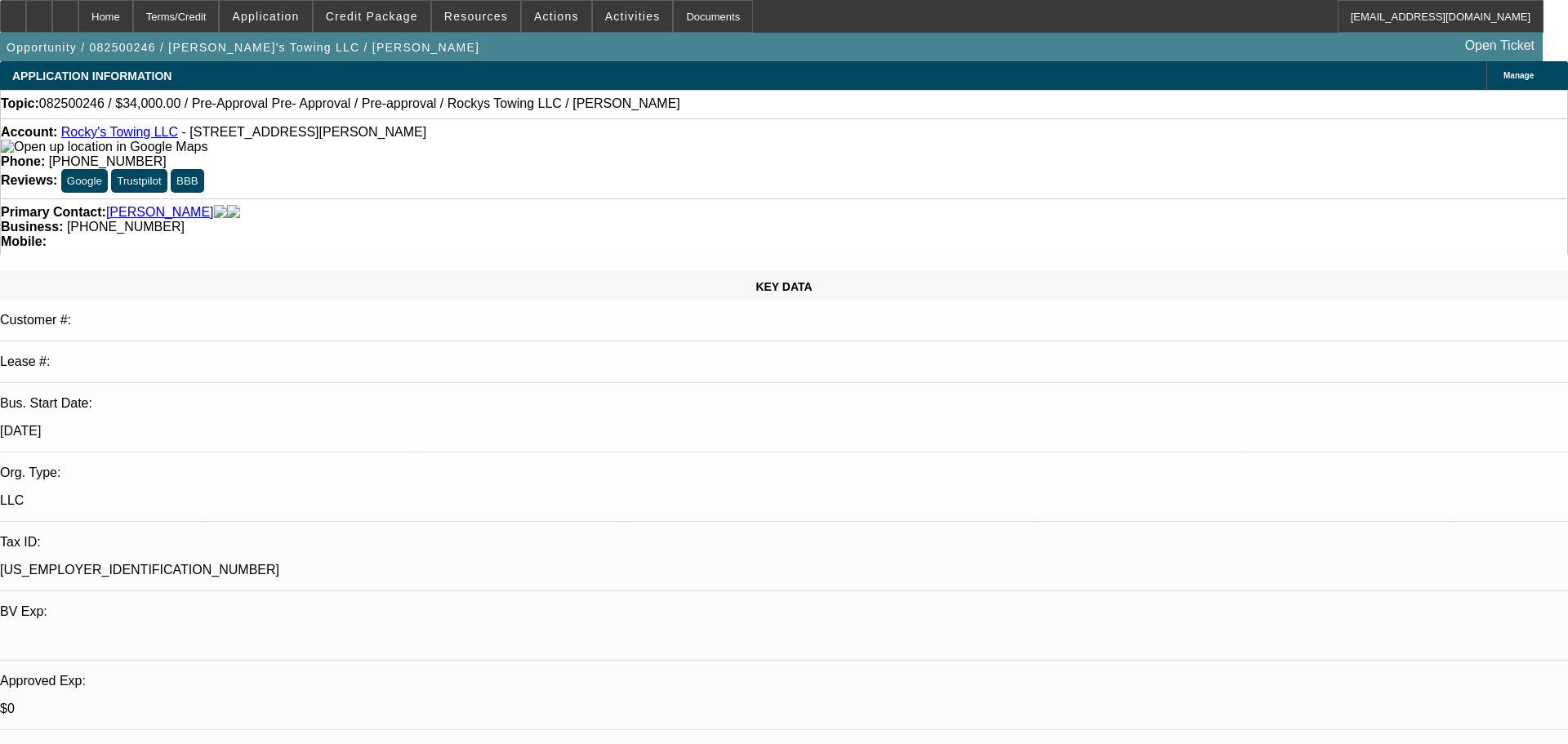
select select "0.1"
select select "4"
select select "0"
select select "0.1"
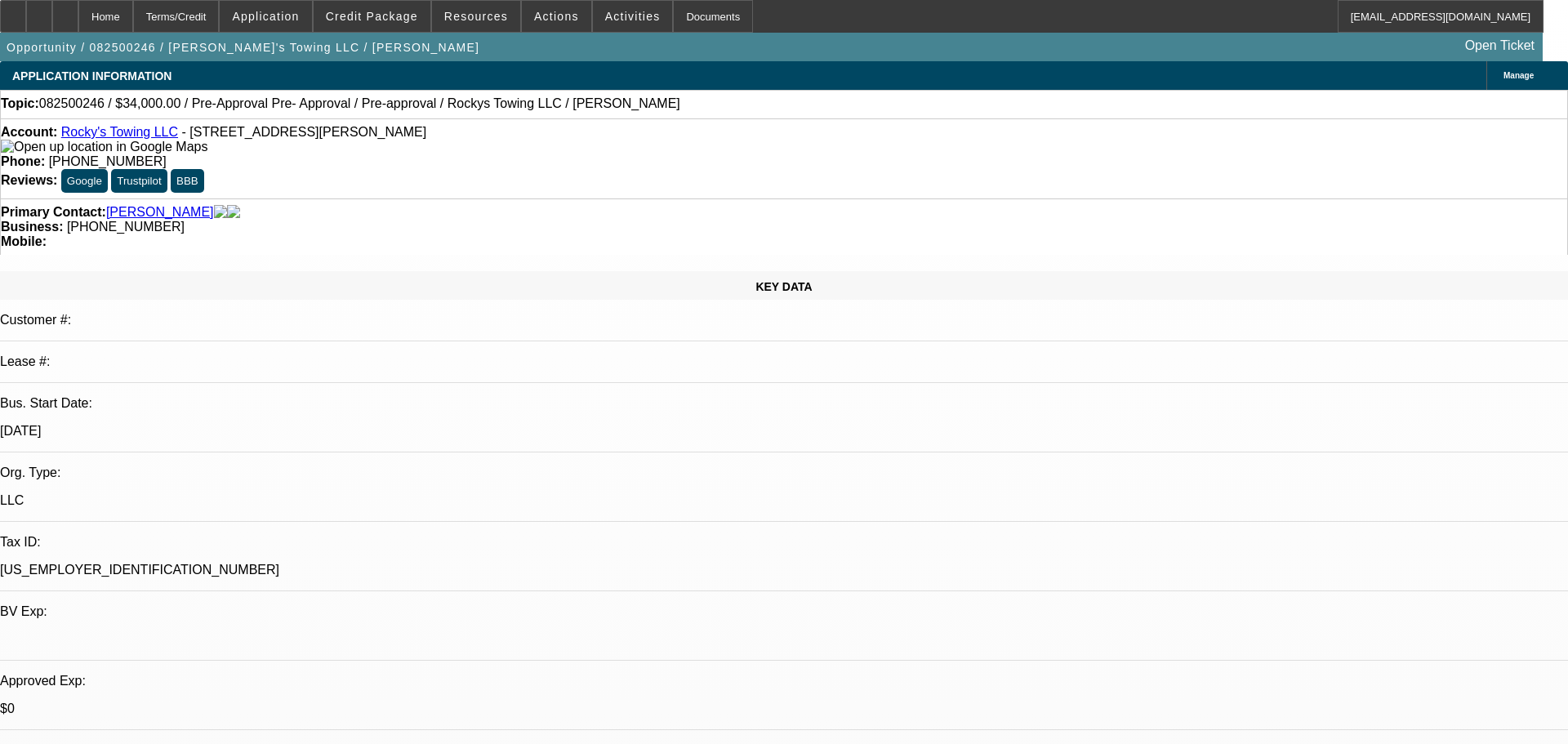
select select "4"
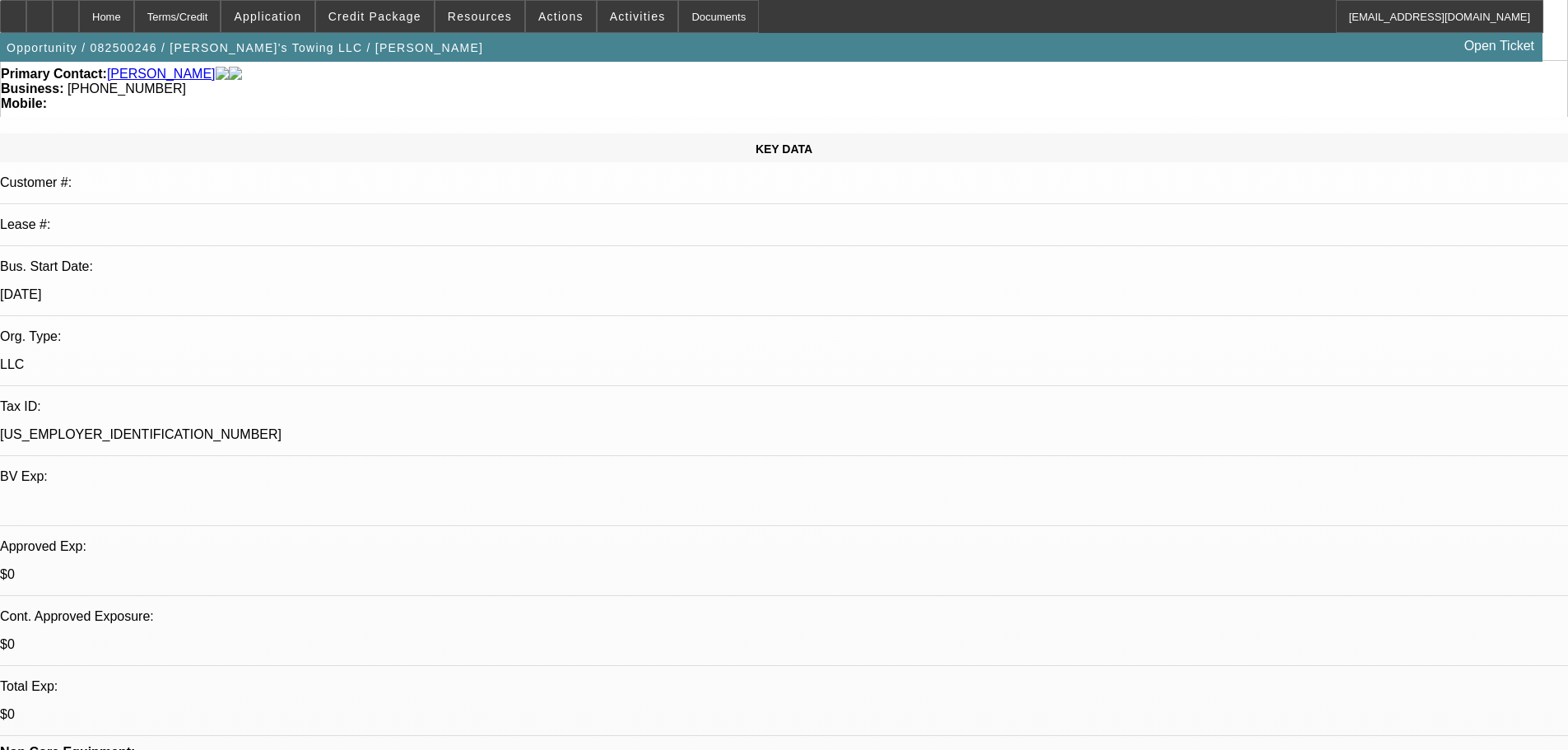
scroll to position [329, 0]
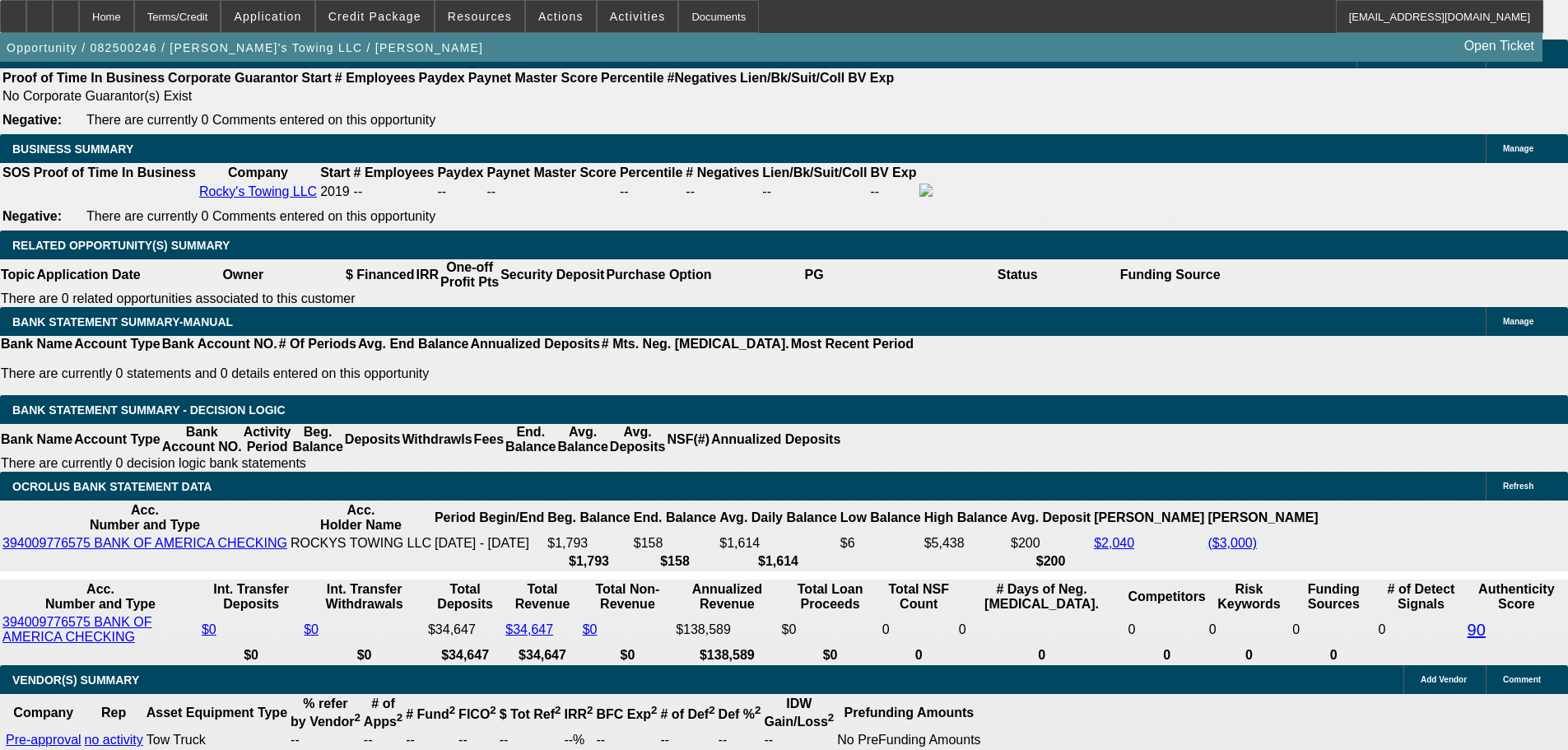
scroll to position [2551, 0]
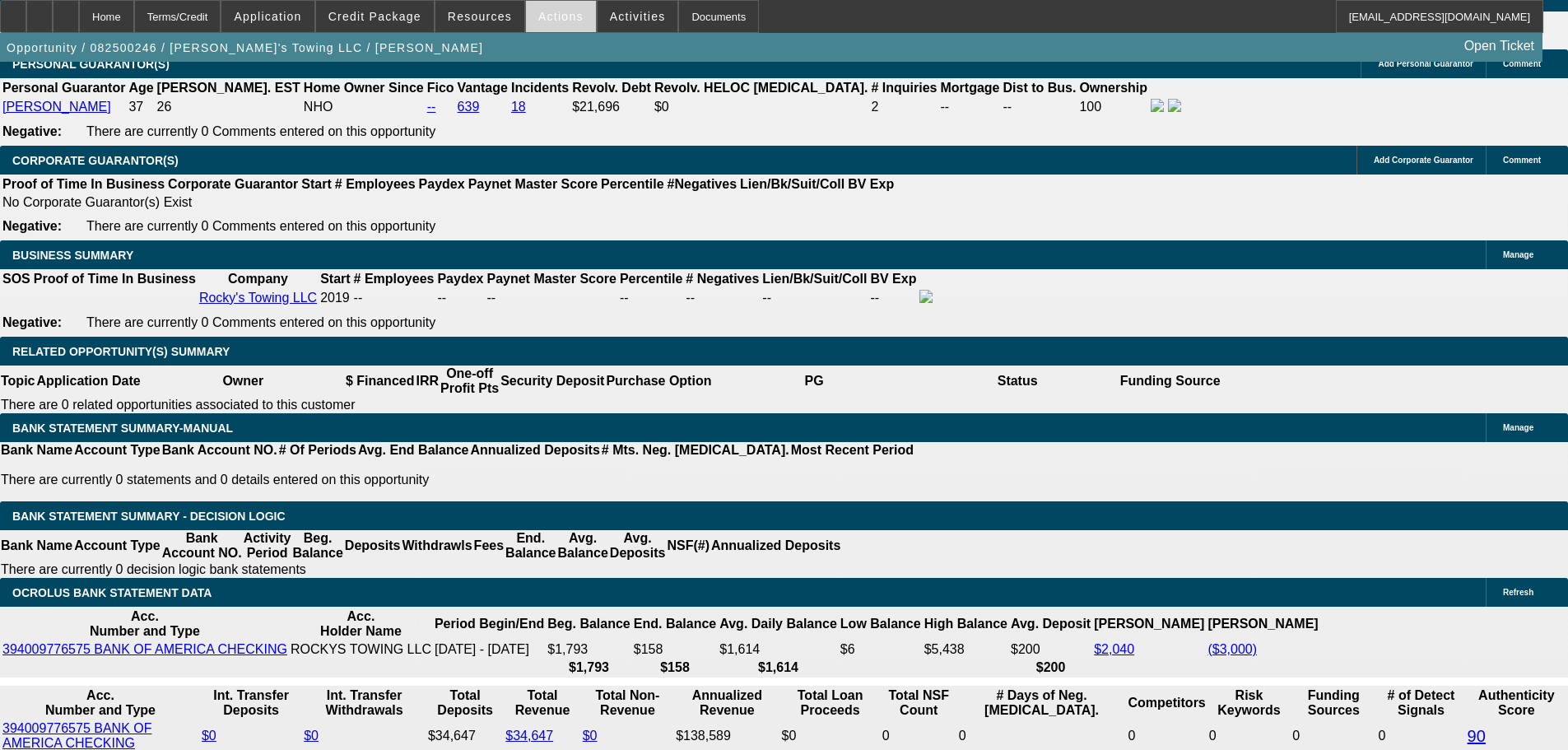
click at [540, 13] on span "Actions" at bounding box center [560, 17] width 45 height 14
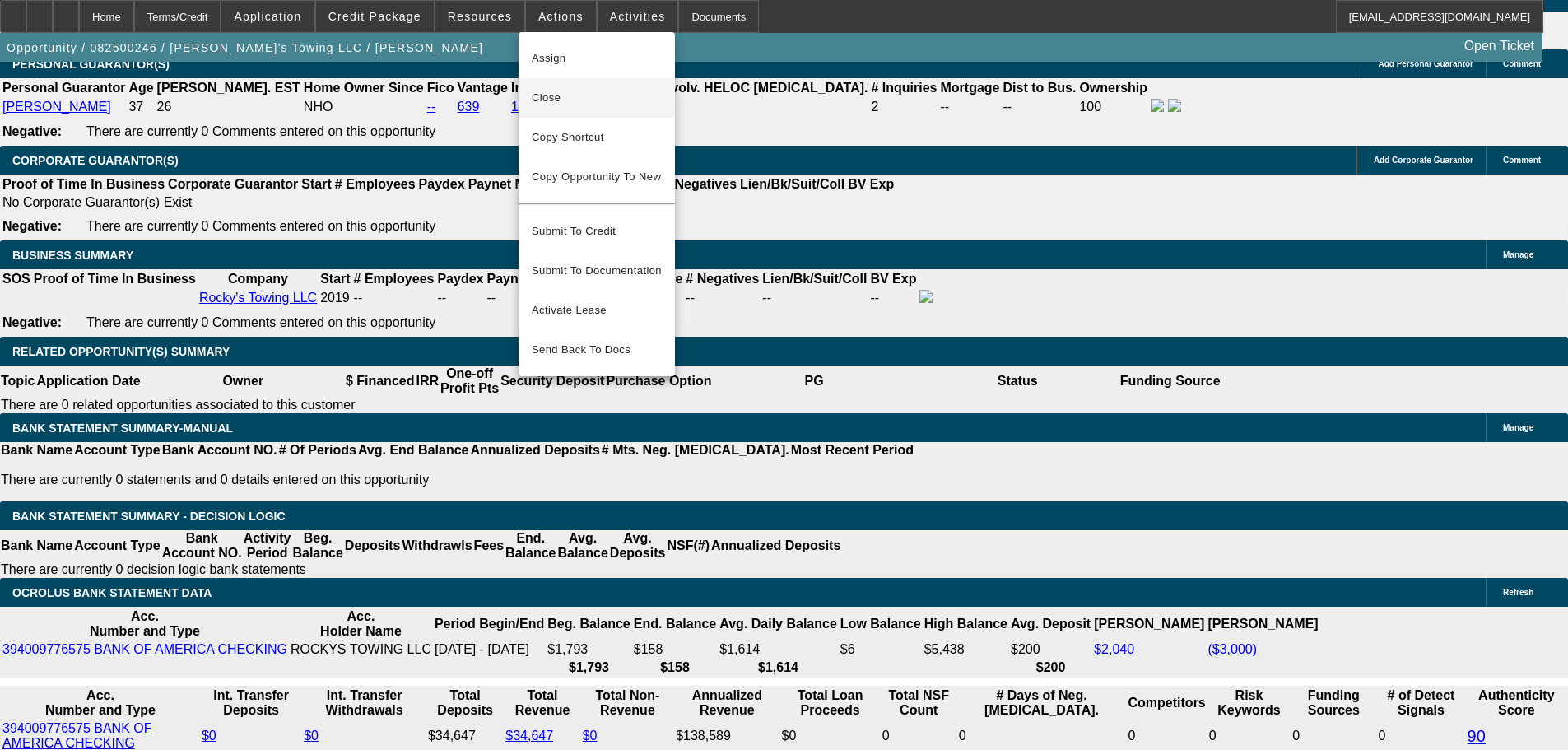
click at [589, 103] on span "Close" at bounding box center [596, 98] width 130 height 20
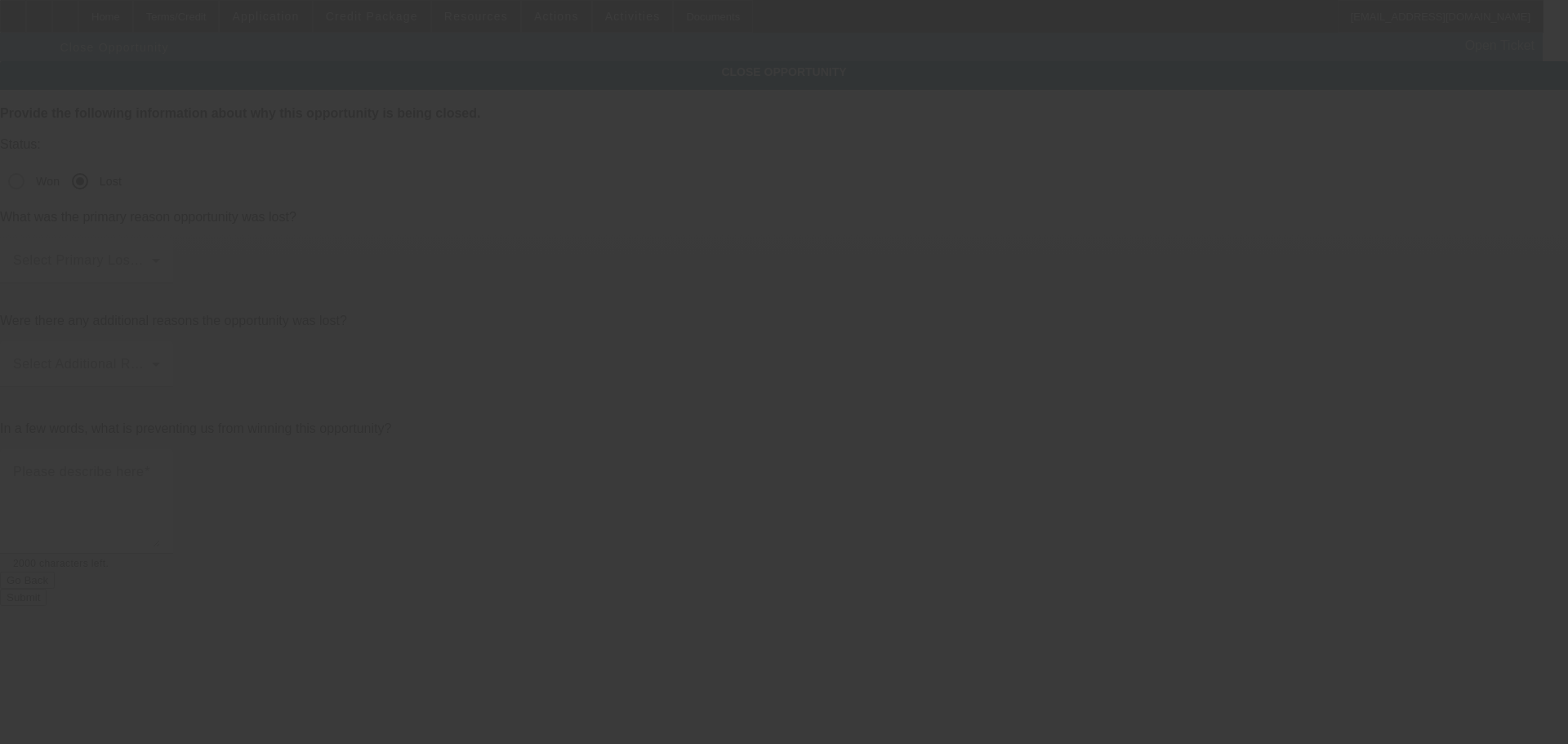
click at [160, 237] on div "Select Primary Lost Reason" at bounding box center [87, 260] width 147 height 45
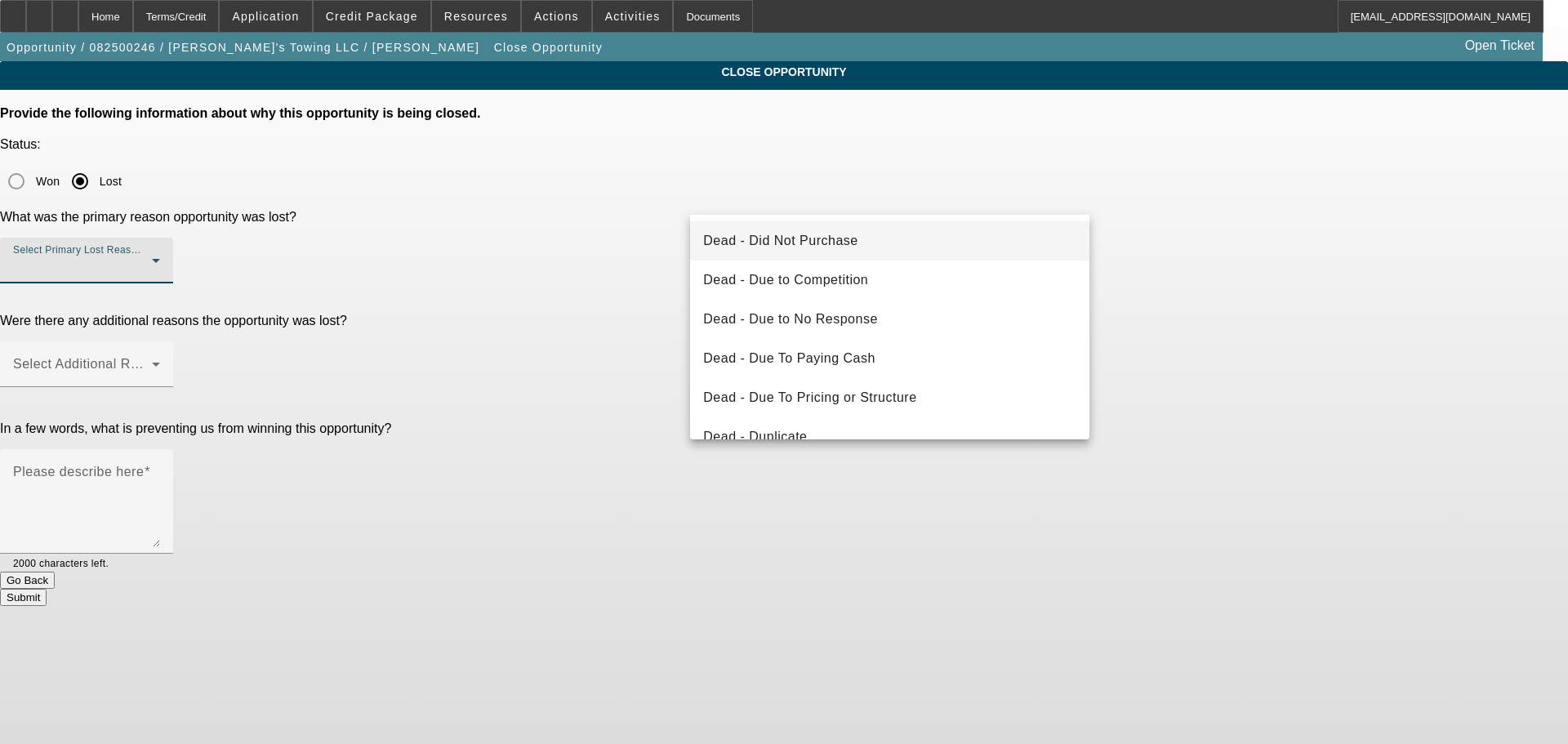
click at [881, 235] on mat-option "Dead - Did Not Purchase" at bounding box center [890, 241] width 399 height 40
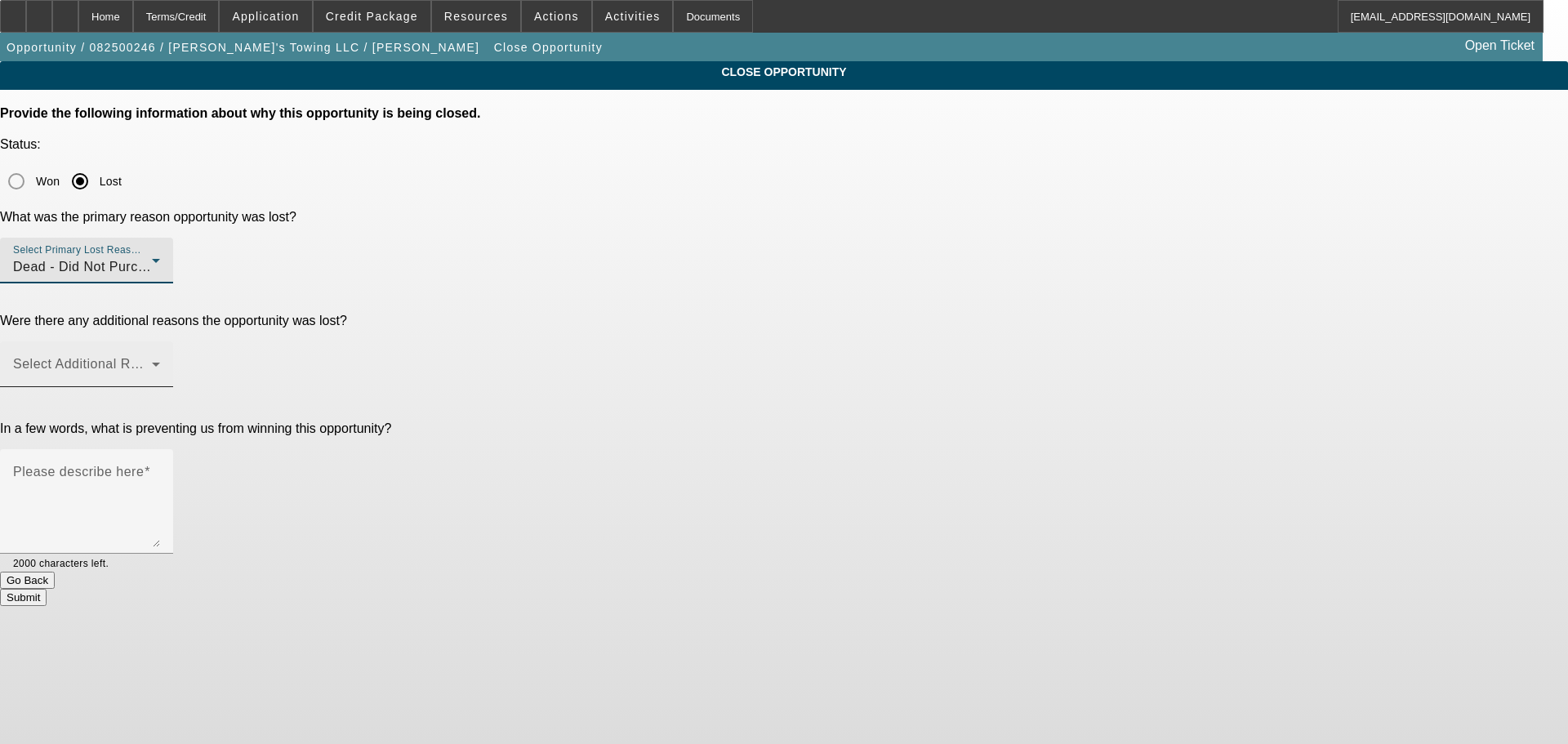
click at [152, 361] on span at bounding box center [83, 370] width 139 height 19
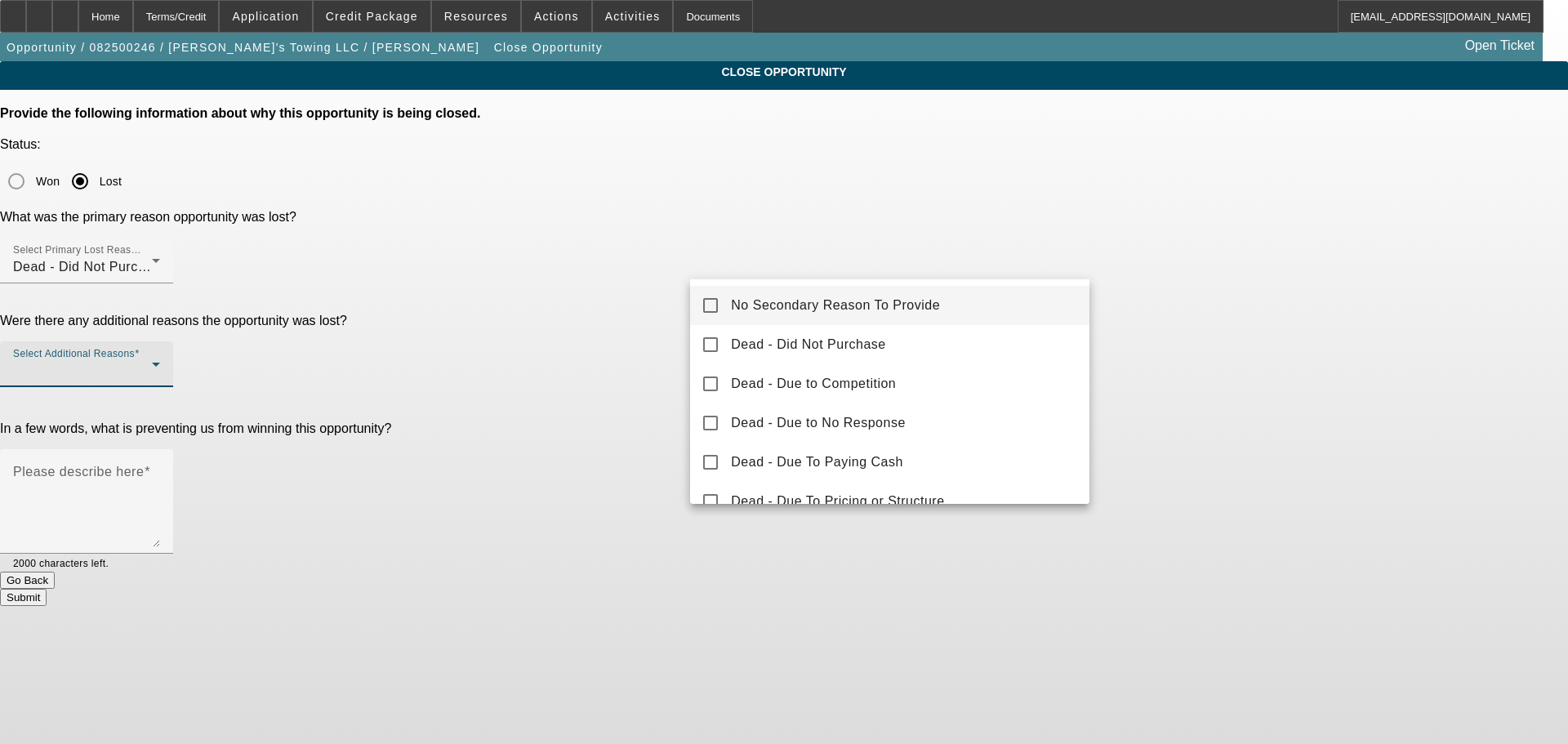
click at [899, 307] on span "No Secondary Reason To Provide" at bounding box center [835, 305] width 209 height 19
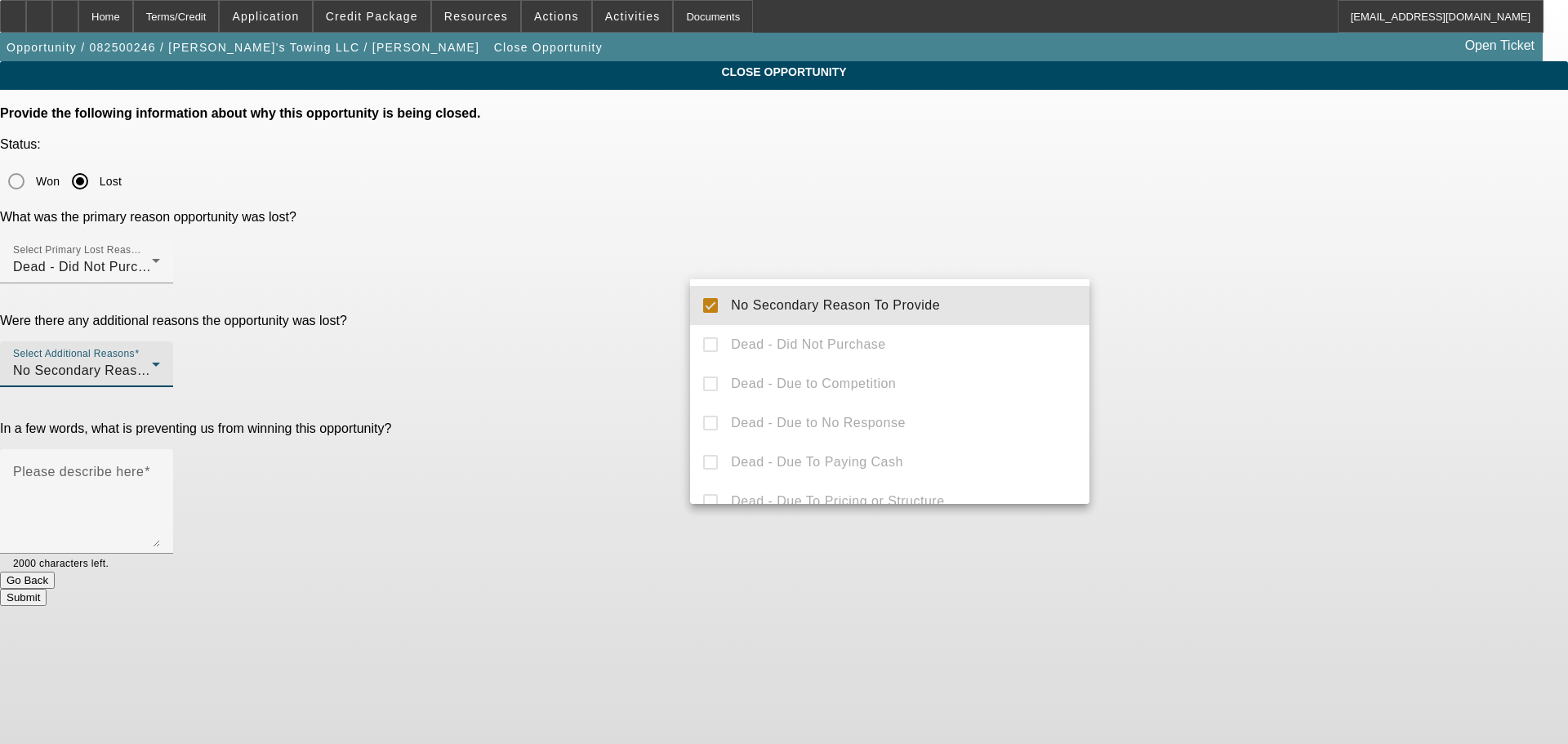
click at [1249, 312] on div at bounding box center [784, 372] width 1568 height 744
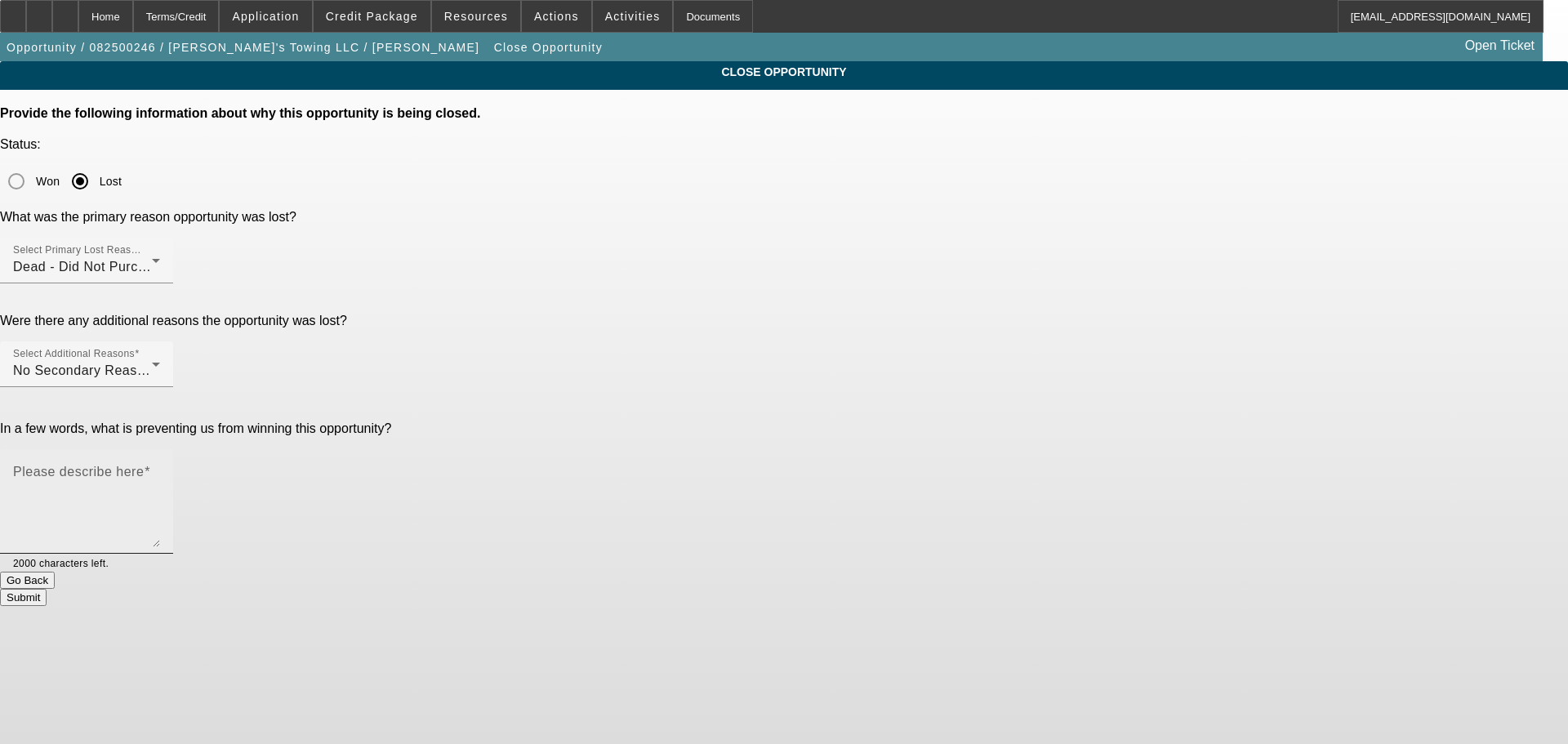
click at [160, 469] on textarea "Please describe here" at bounding box center [87, 508] width 147 height 78
type textarea "He doesnt deposit all his income in his banks, and has a truck down which lower…"
click at [46, 588] on button "Submit" at bounding box center [23, 597] width 46 height 17
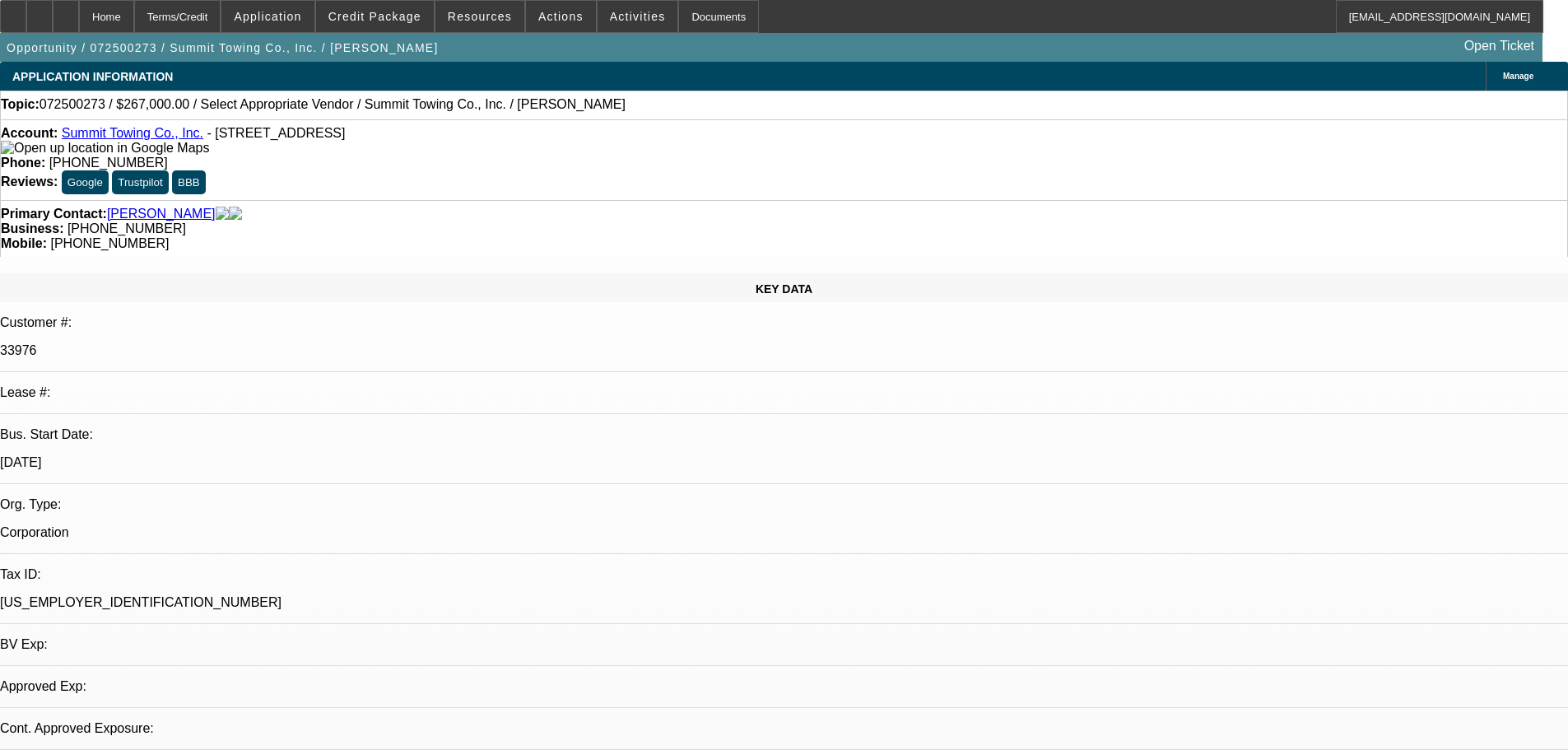
select select "0"
select select "2"
select select "0.1"
select select "4"
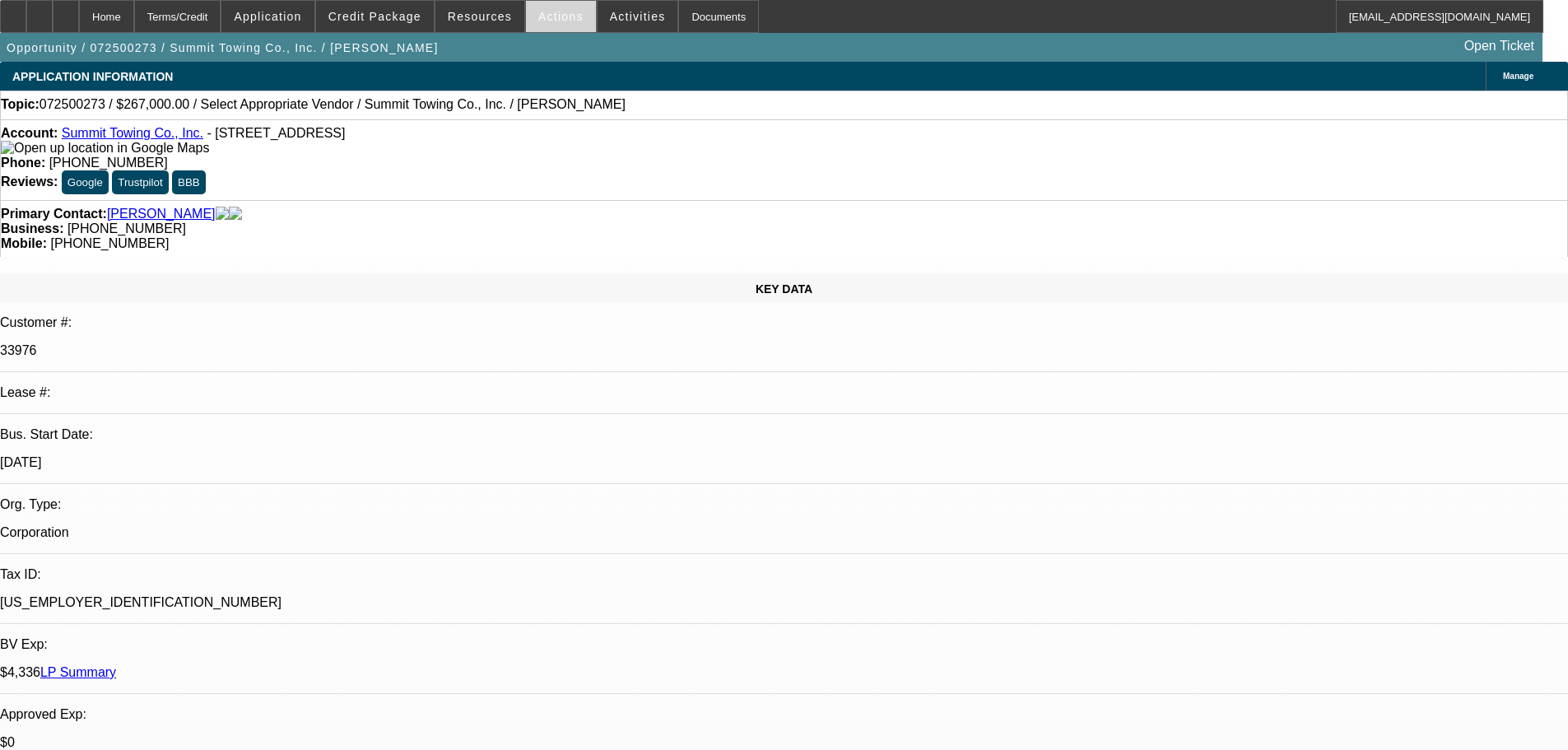
click at [543, 13] on span "Actions" at bounding box center [560, 17] width 45 height 14
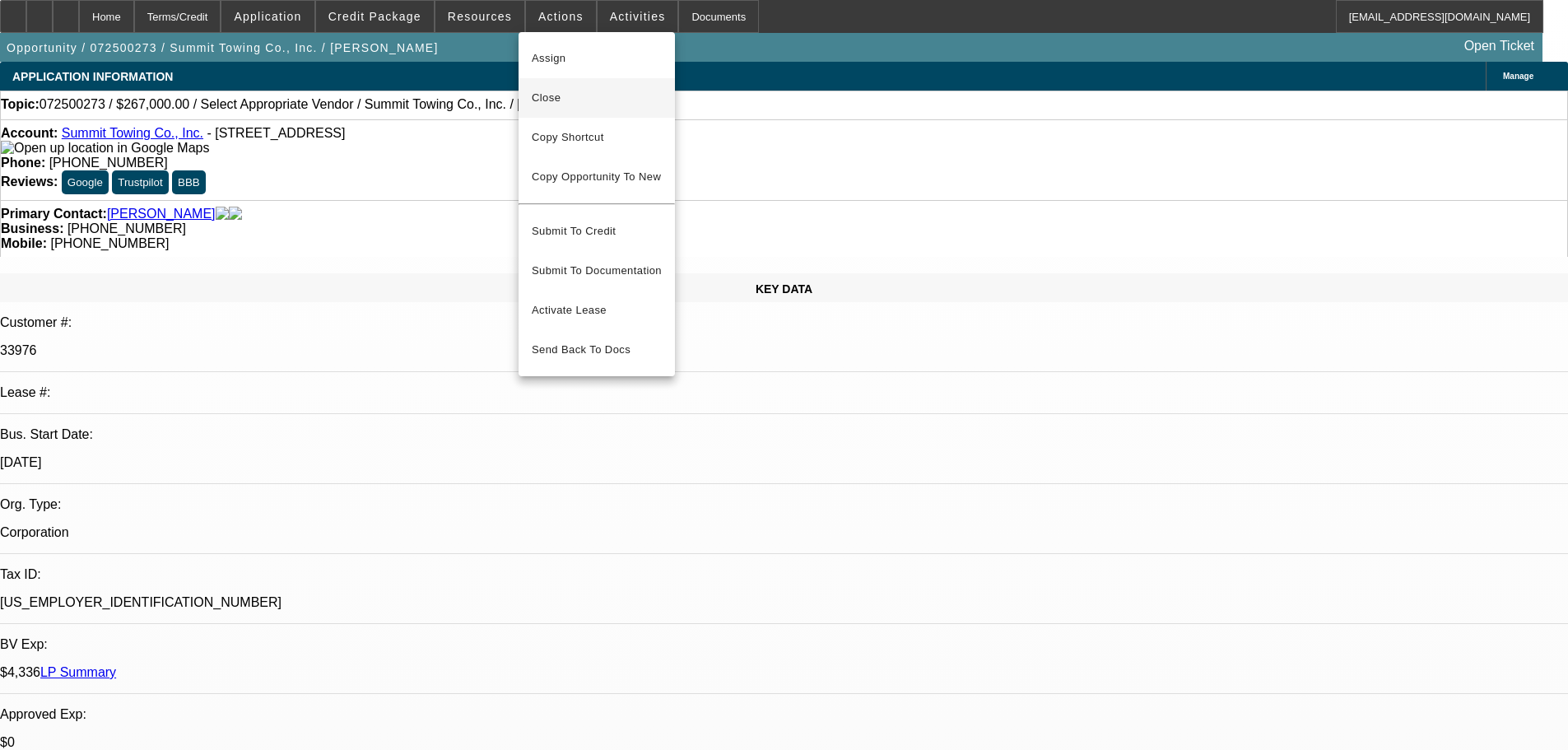
click at [592, 96] on span "Close" at bounding box center [596, 98] width 130 height 20
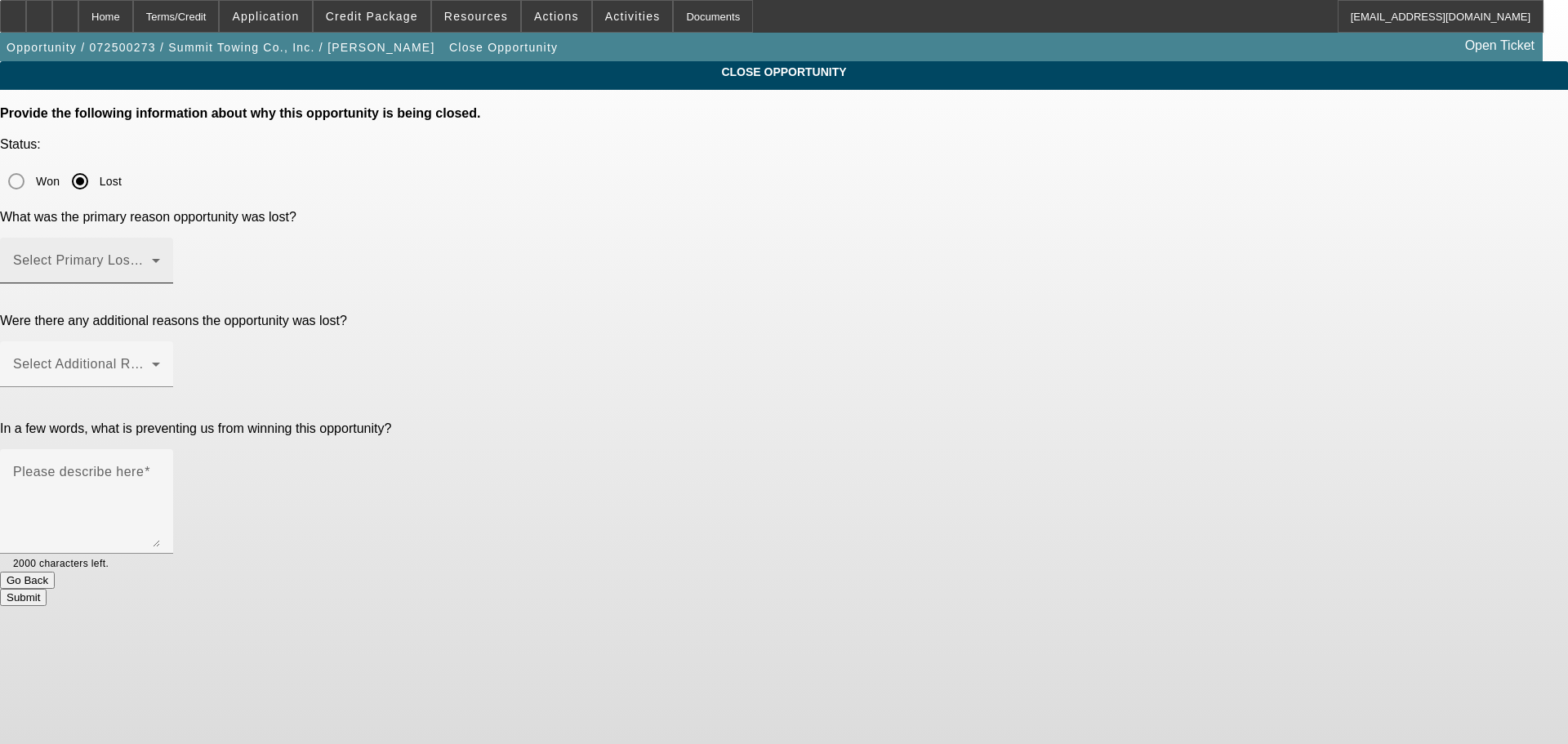
click at [185, 253] on mat-label "Select Primary Lost Reason" at bounding box center [99, 260] width 173 height 13
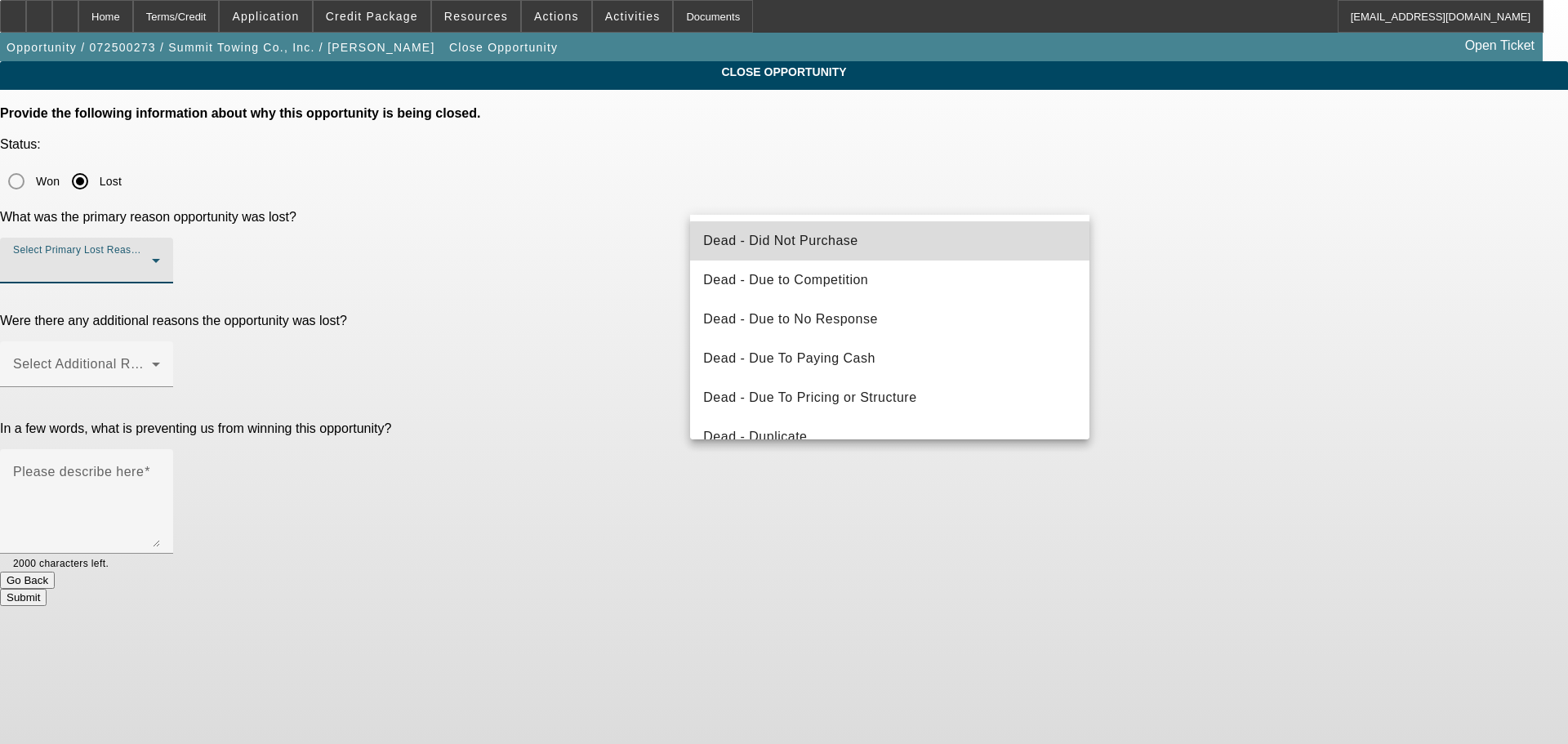
click at [915, 243] on mat-option "Dead - Did Not Purchase" at bounding box center [890, 241] width 399 height 40
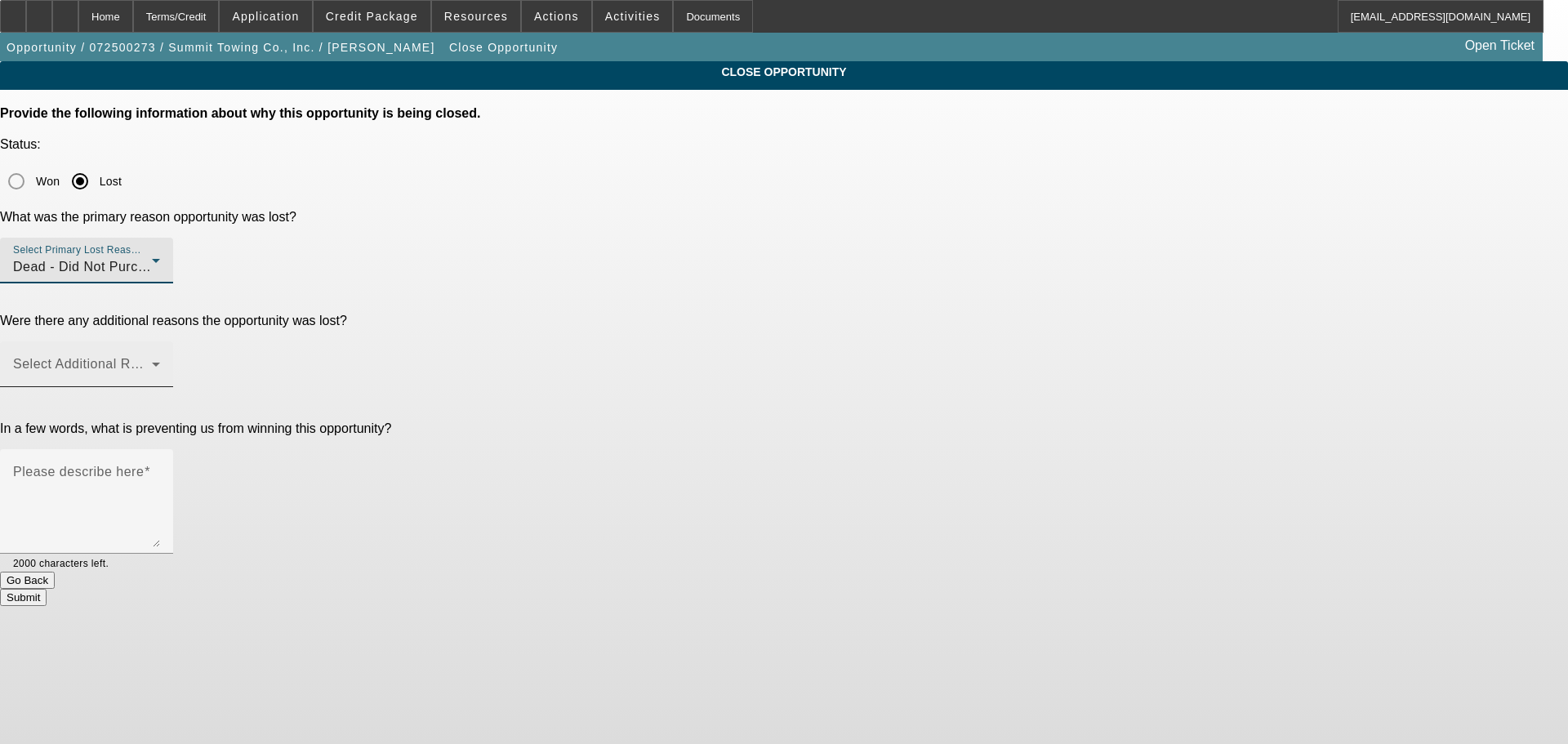
click at [152, 361] on span at bounding box center [83, 370] width 139 height 19
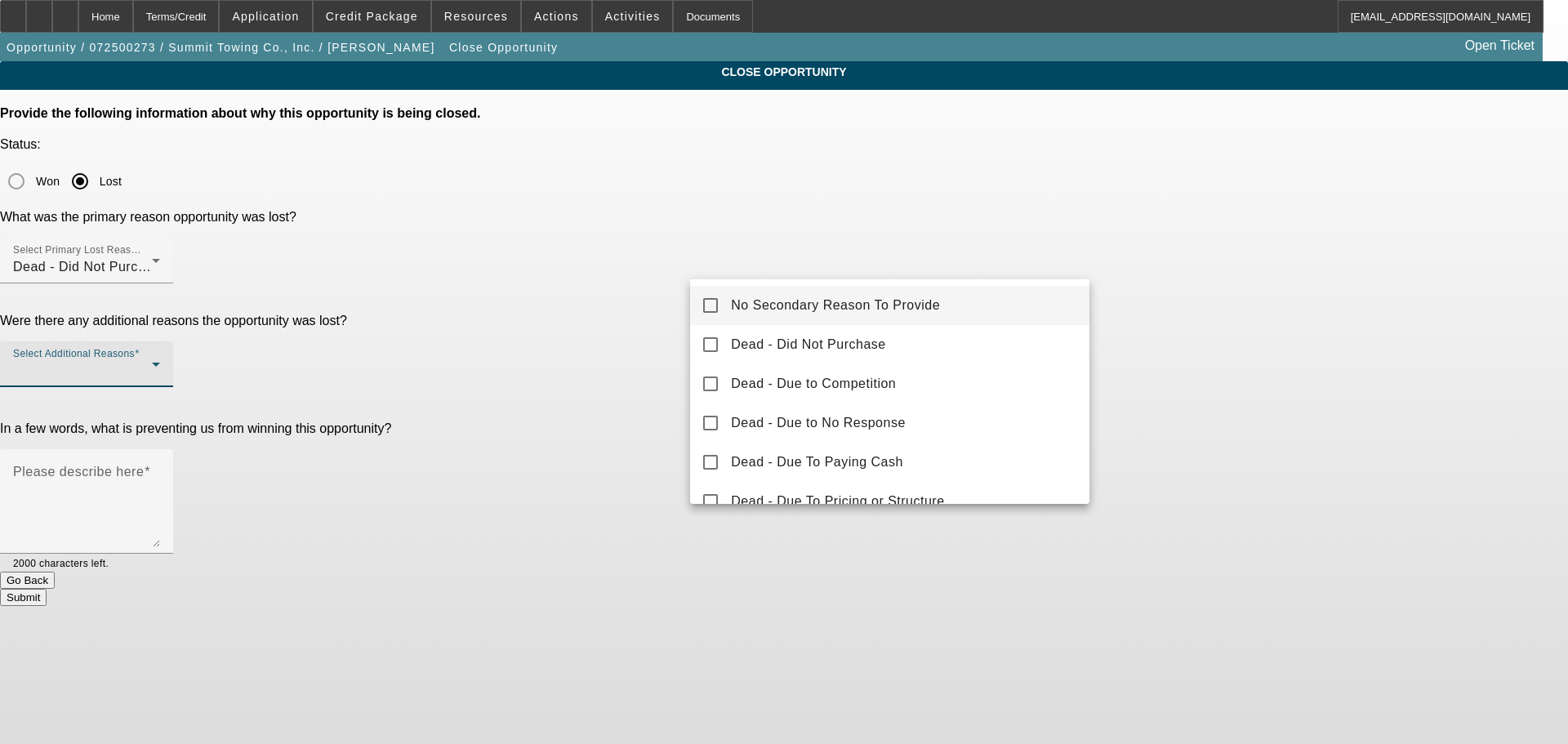
click at [891, 294] on mat-option "No Secondary Reason To Provide" at bounding box center [890, 305] width 399 height 40
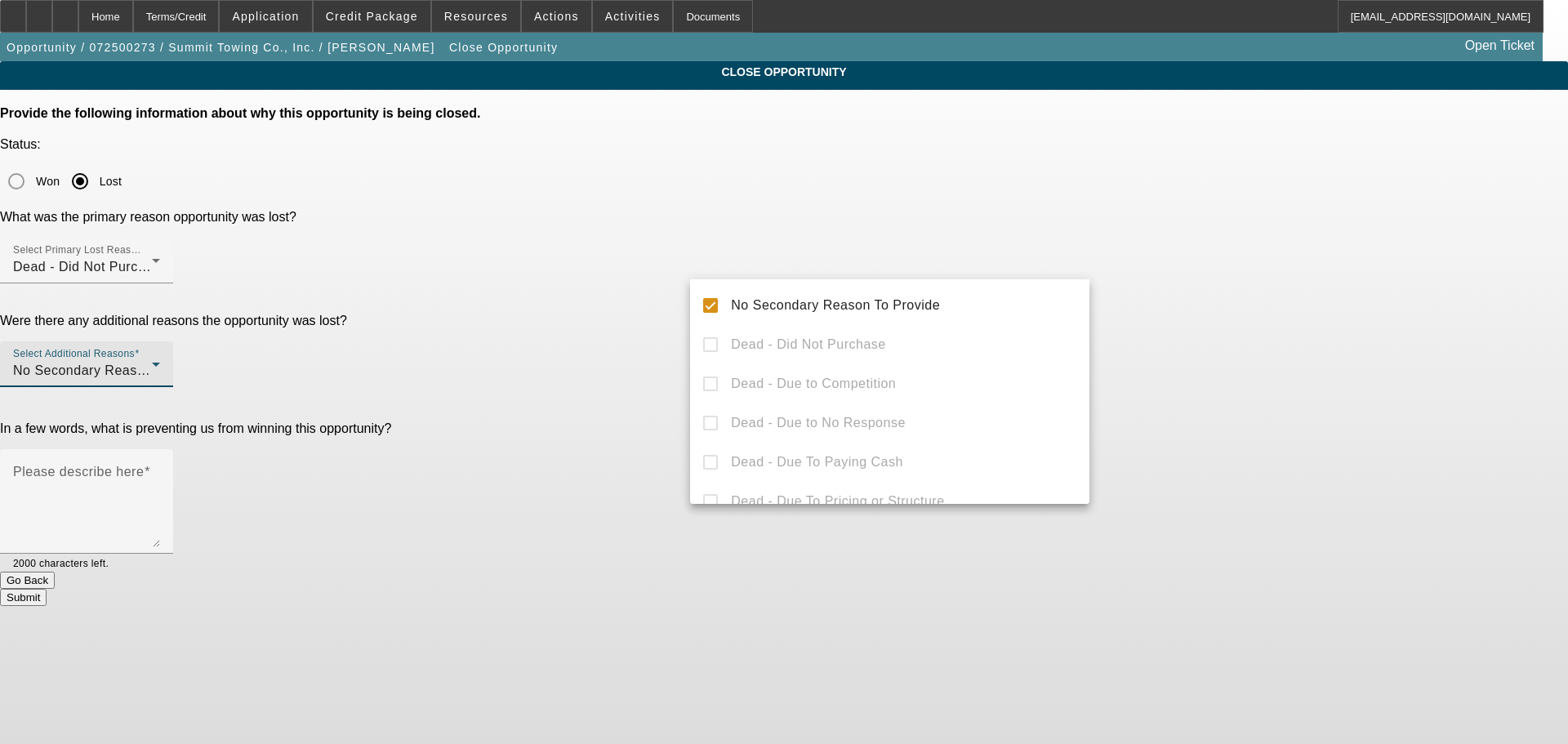
click at [1343, 347] on div at bounding box center [784, 372] width 1568 height 744
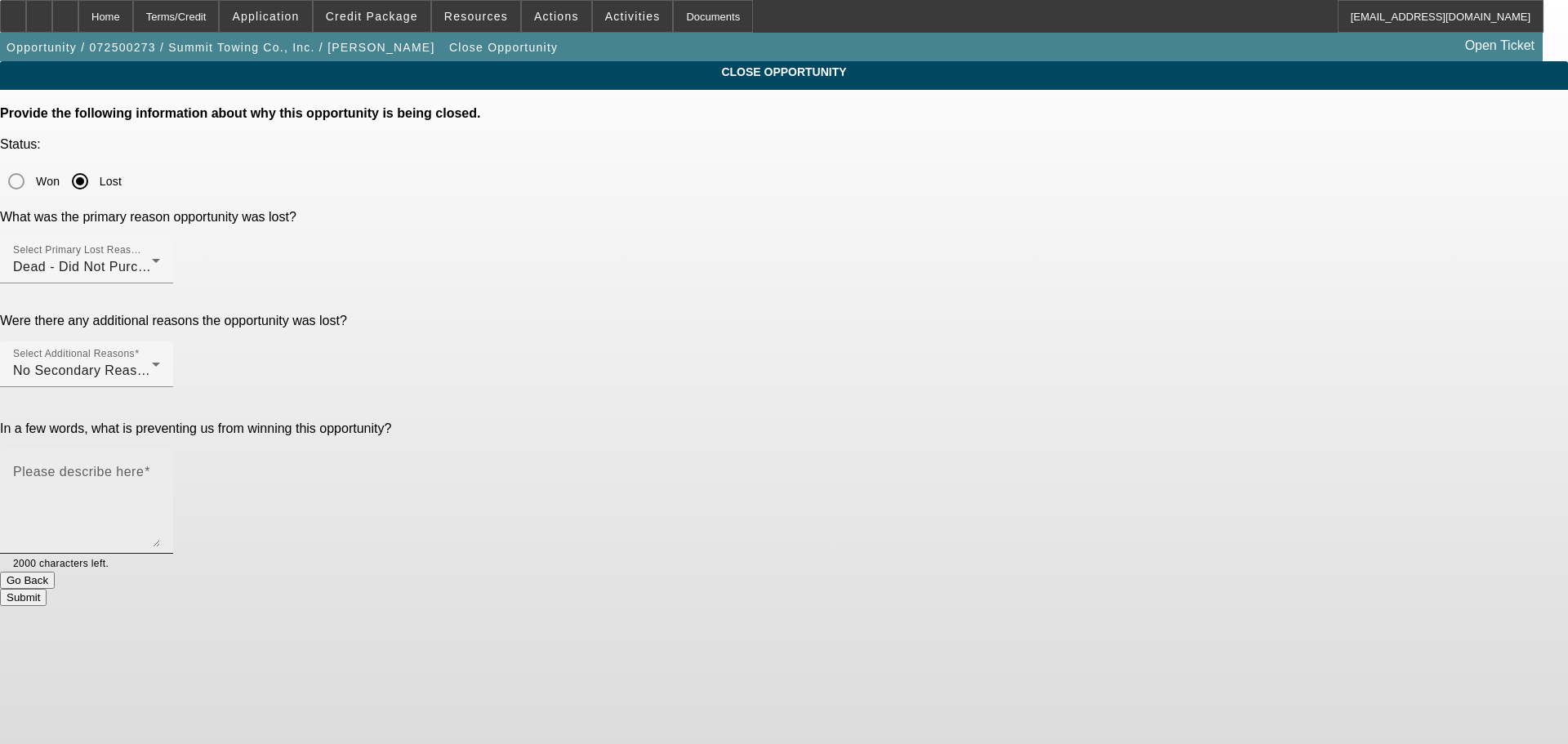
click at [160, 469] on textarea "Please describe here" at bounding box center [87, 508] width 147 height 78
type textarea "Carlos wanted a truck for $267L, then upped it to $370K. Its a Cali customer wi…"
click at [46, 588] on button "Submit" at bounding box center [23, 597] width 46 height 17
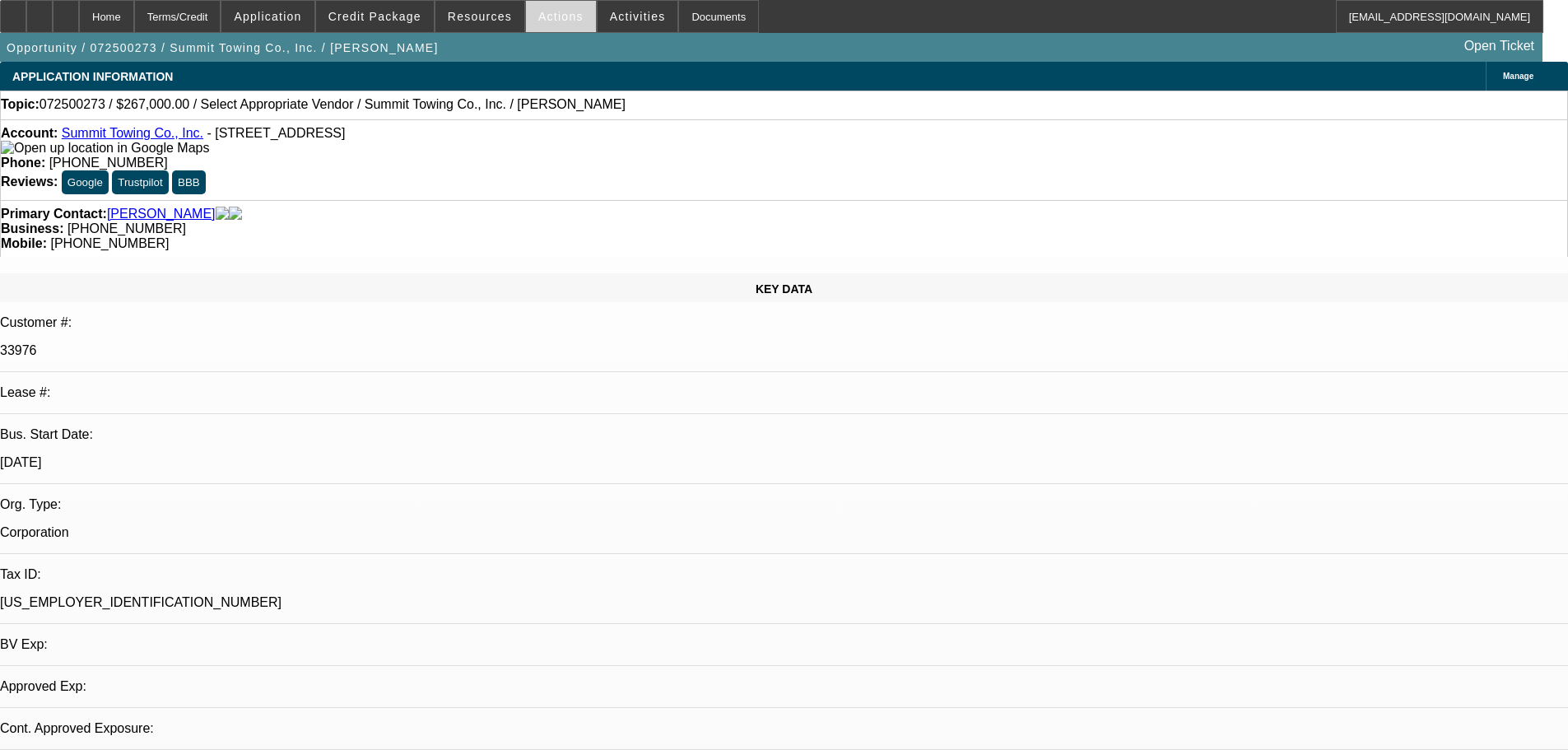
select select "0"
select select "2"
select select "0.1"
select select "4"
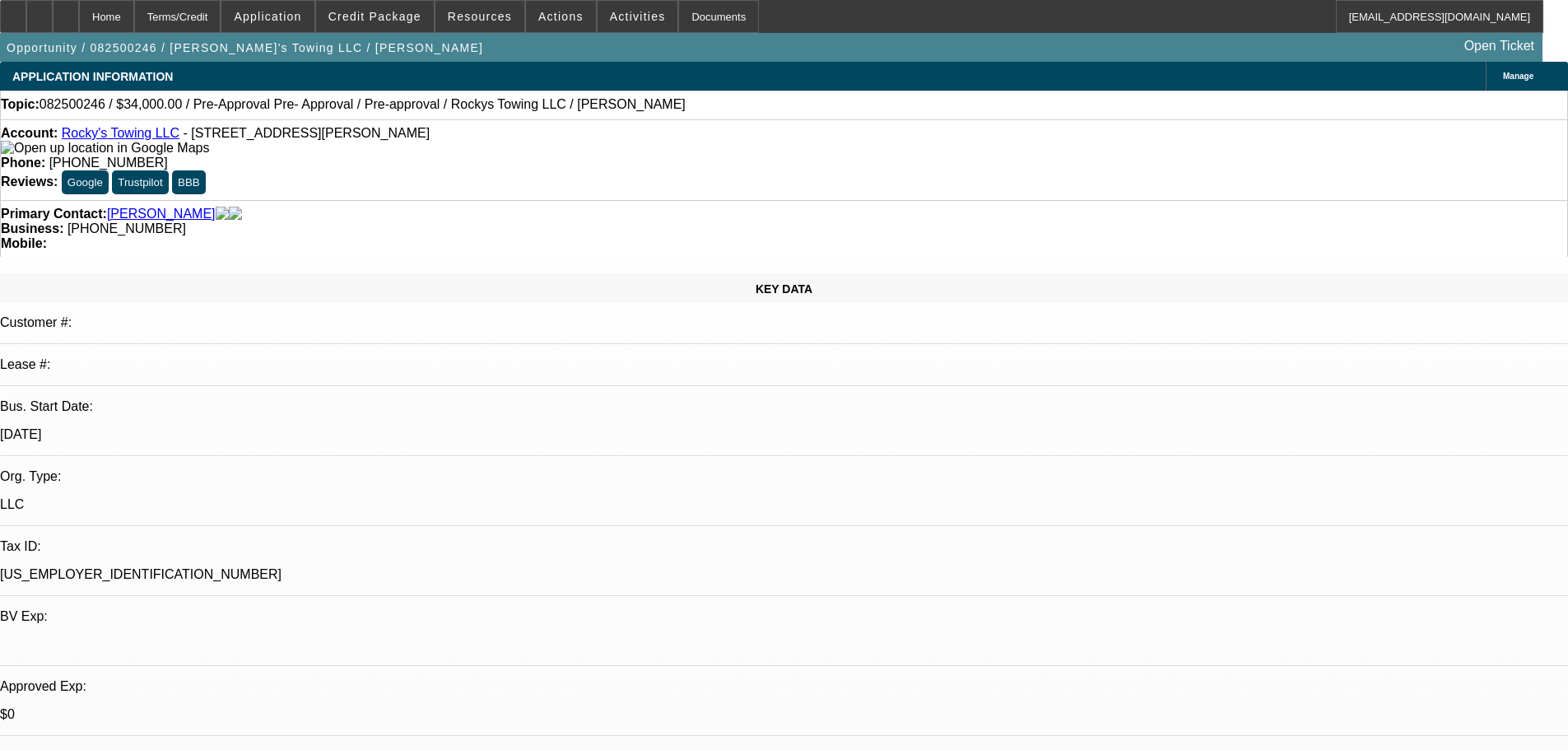
select select "0.15"
select select "0"
select select "0.1"
select select "4"
select select "0.1"
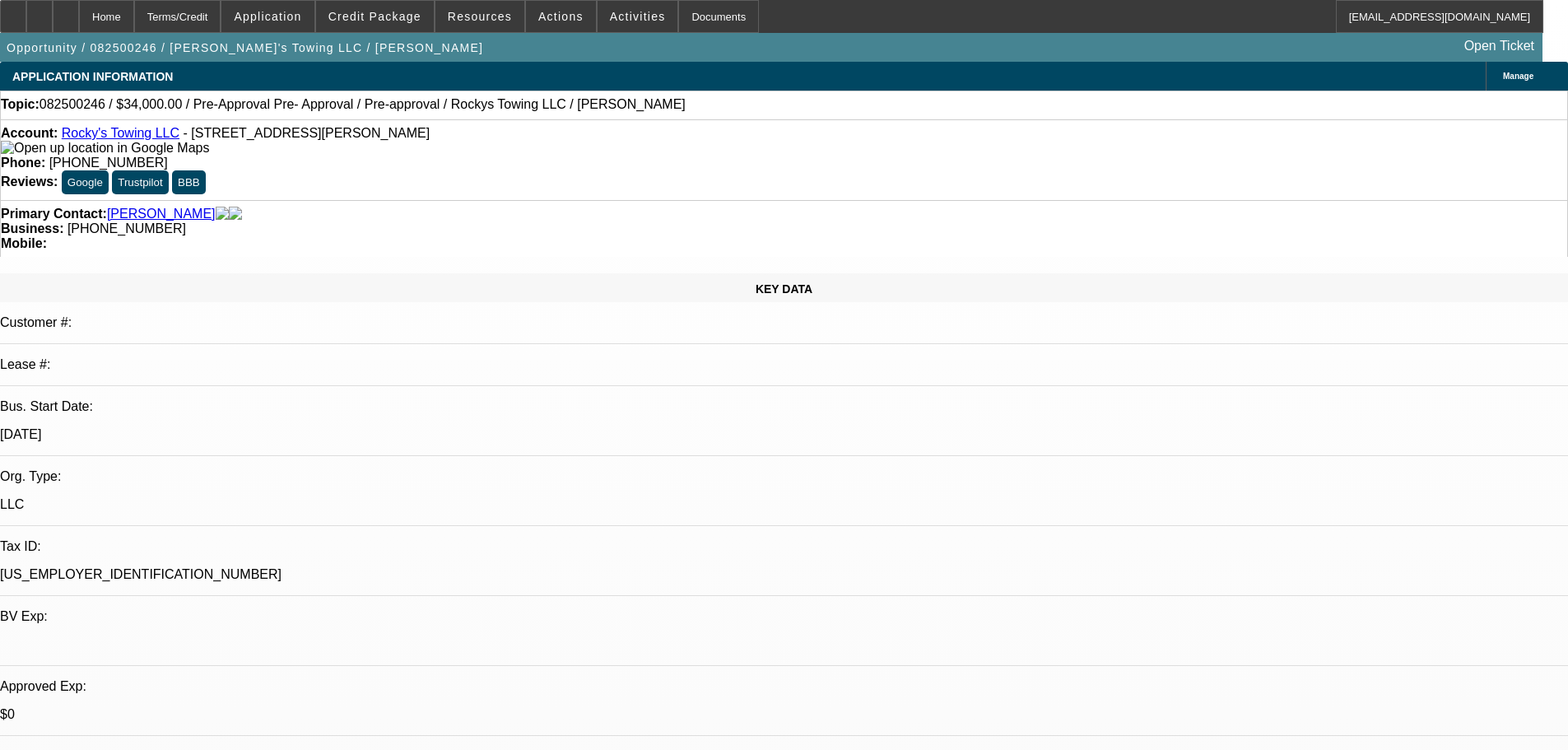
select select "0"
select select "0.1"
select select "4"
select select "0"
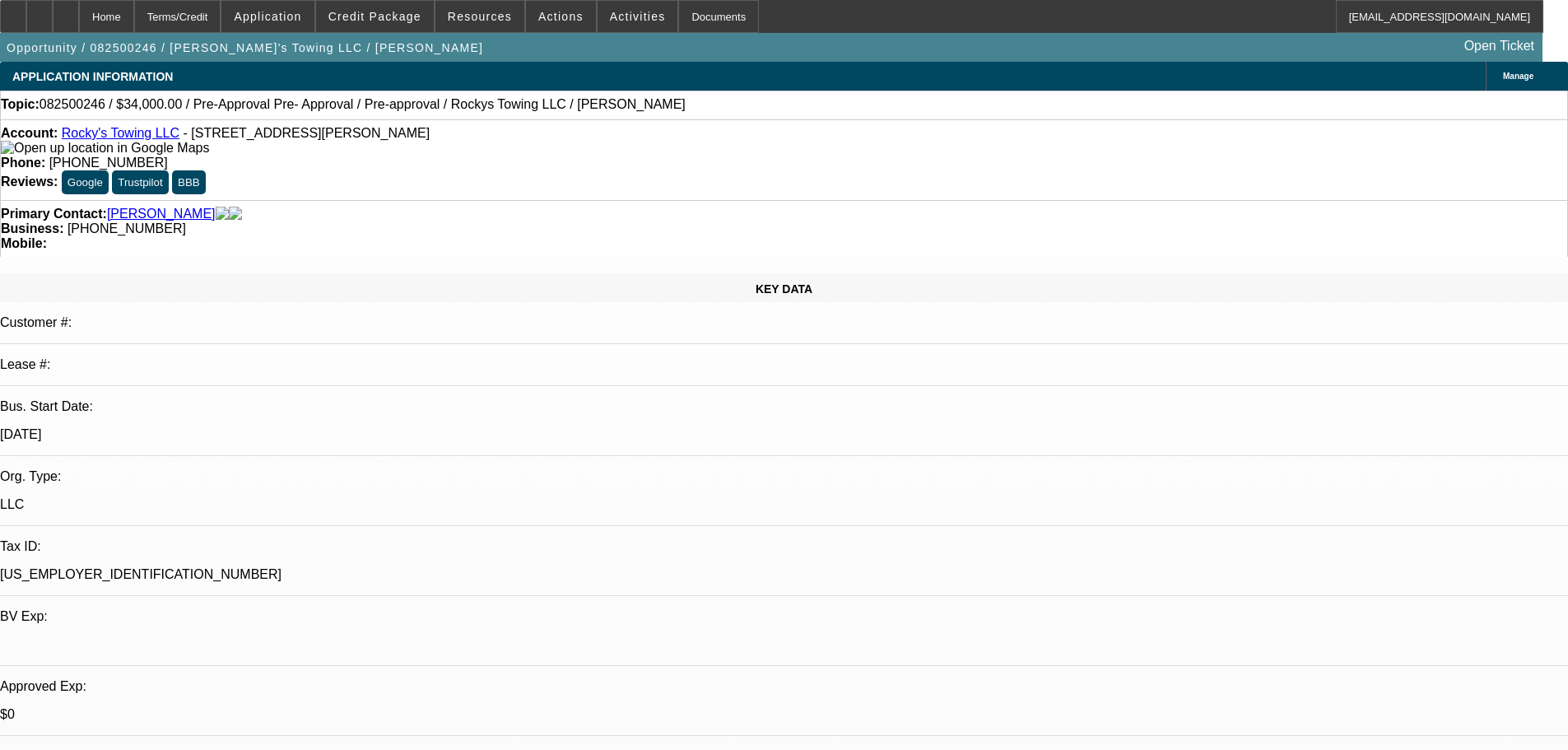
select select "0.1"
select select "4"
select select "0"
select select "0.1"
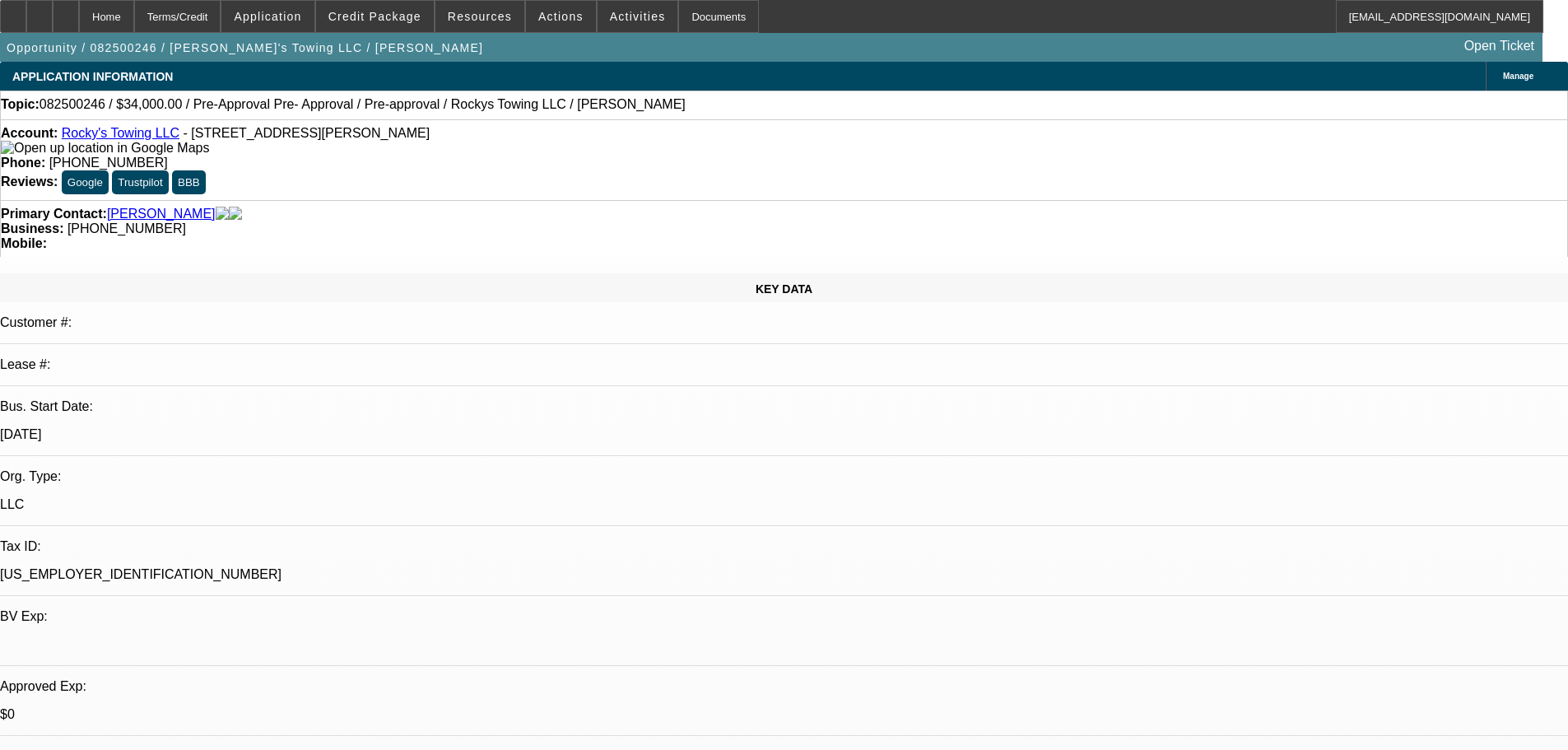
select select "4"
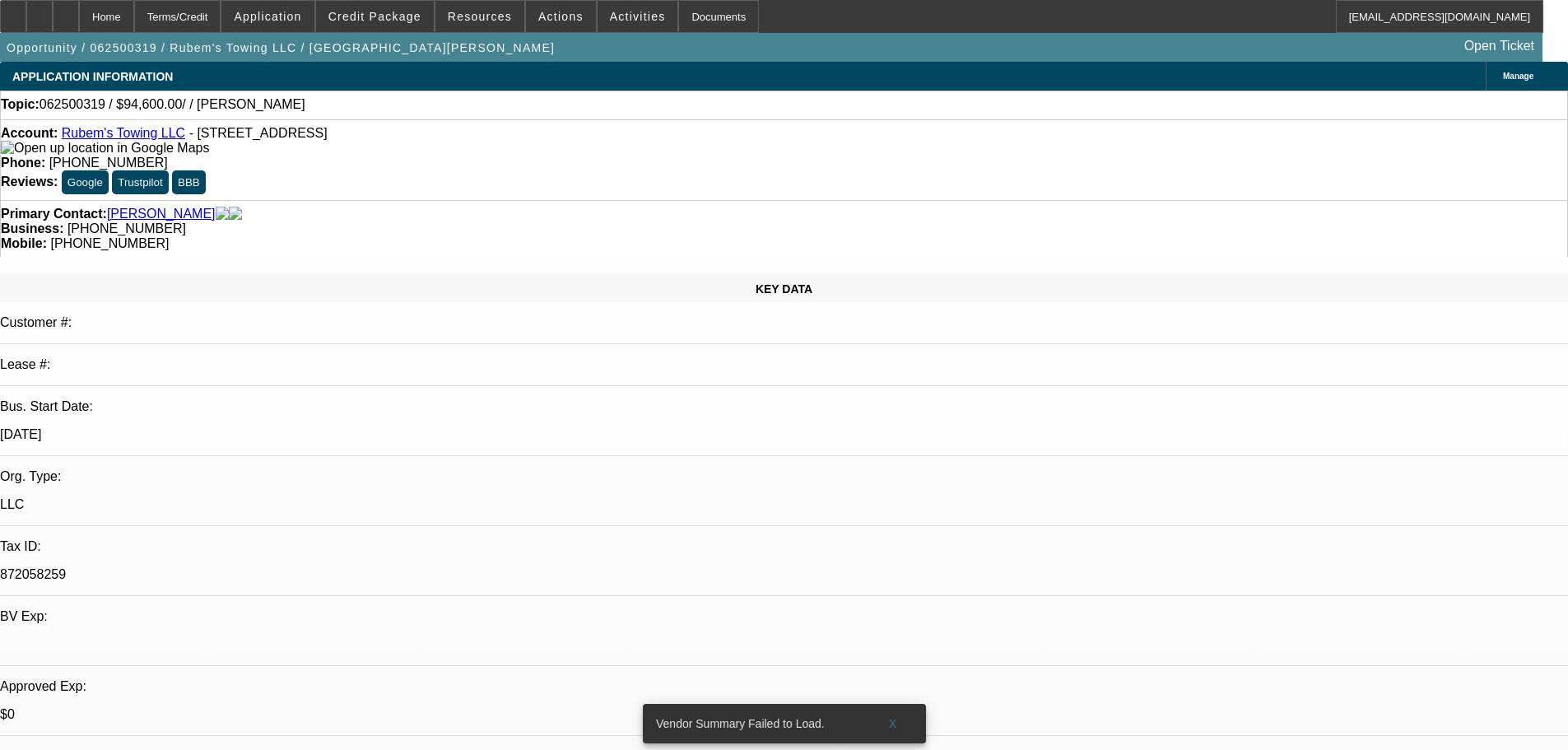
select select "0"
select select "2"
select select "0.1"
select select "4"
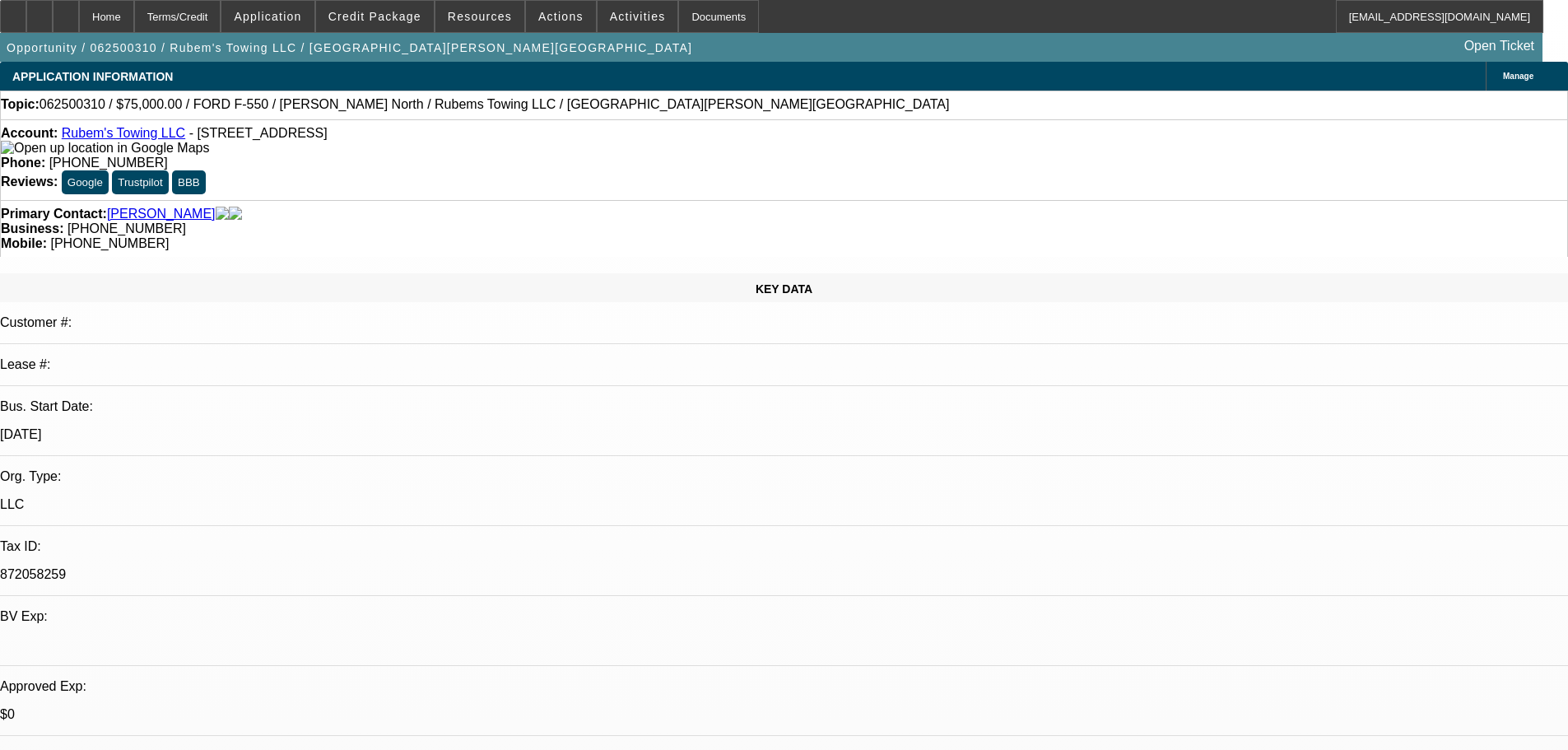
select select "0"
select select "2"
select select "0.1"
select select "4"
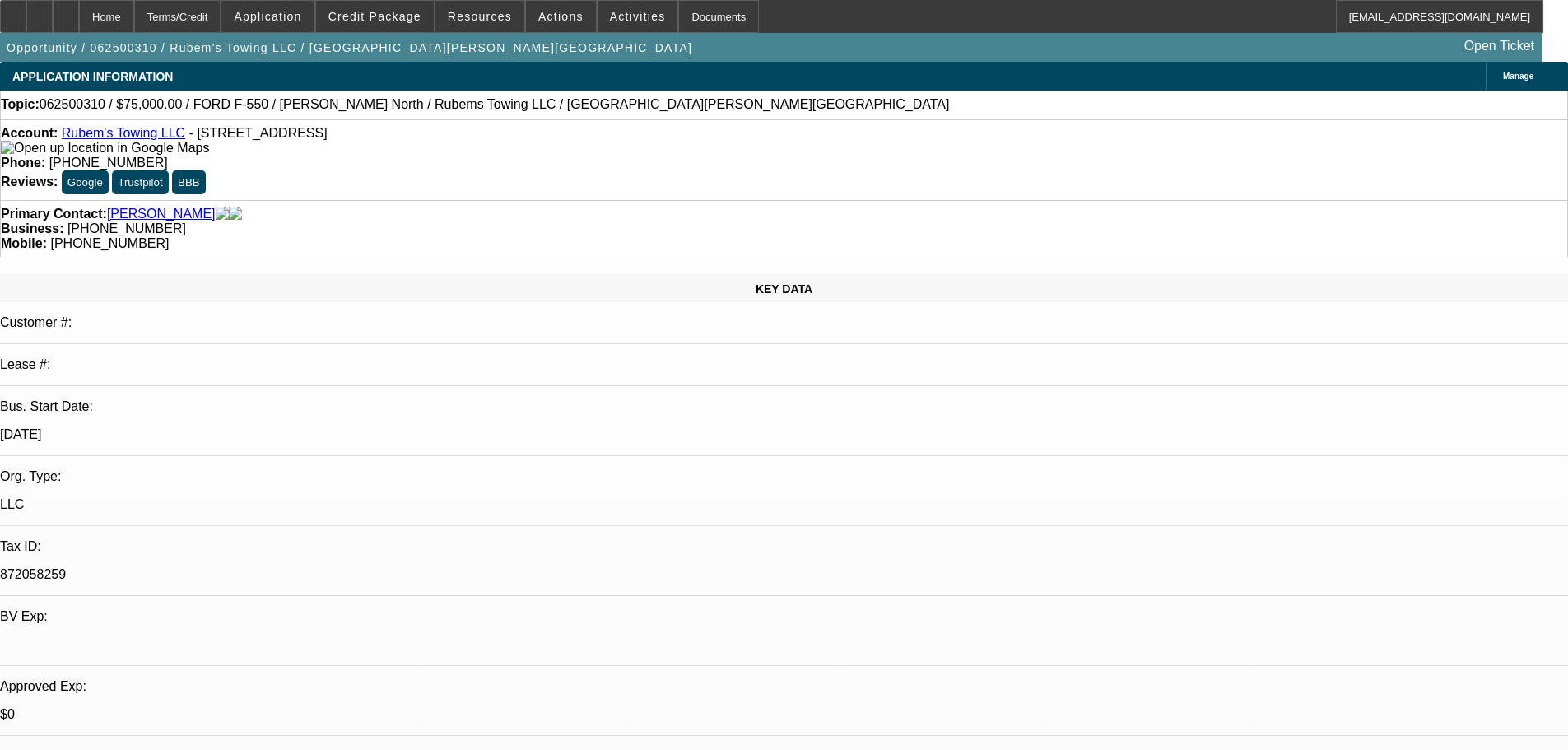
select select "0"
select select "2"
select select "0.1"
select select "4"
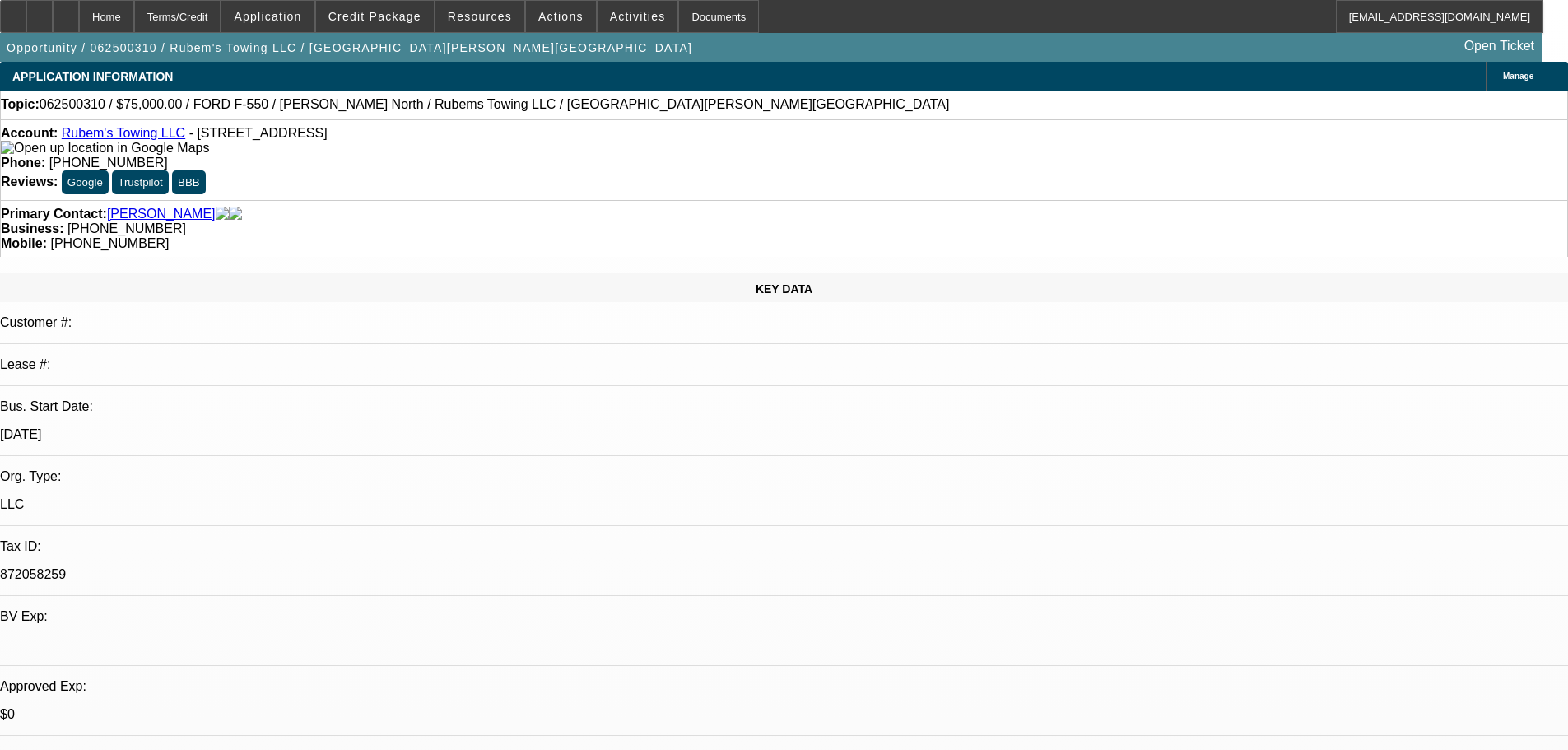
select select "0"
select select "2"
select select "0.1"
select select "4"
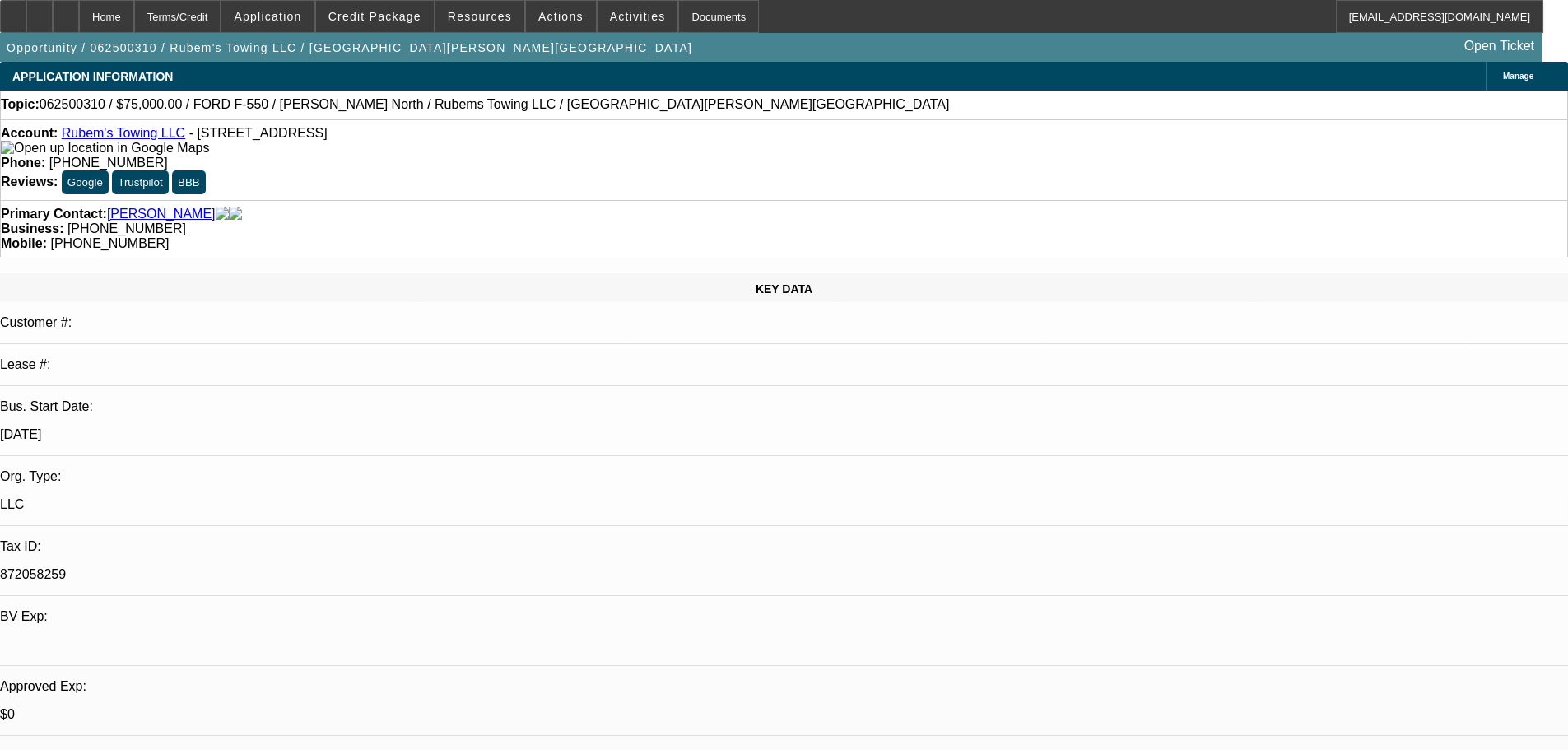
select select "0"
select select "2"
select select "0.1"
select select "4"
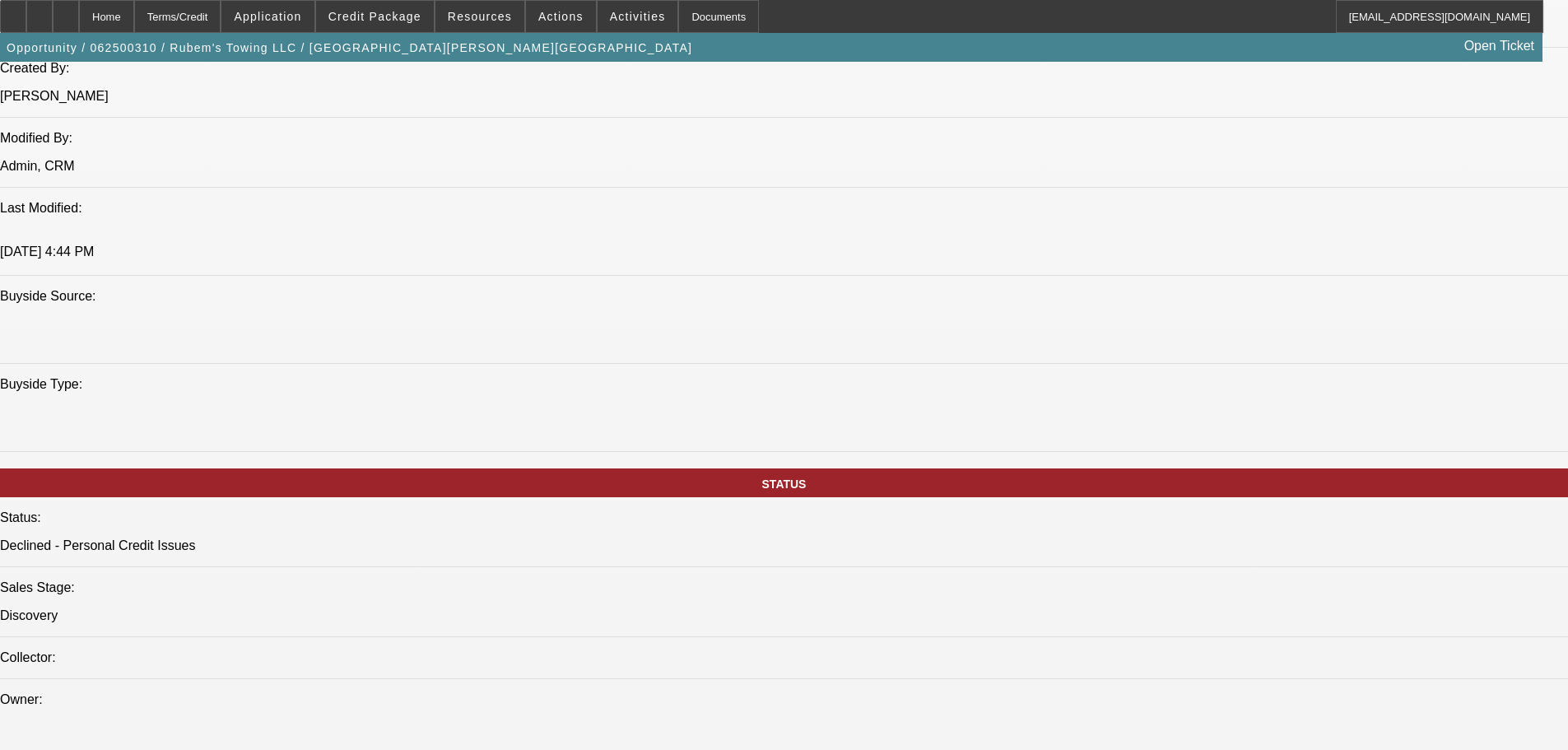
scroll to position [82, 0]
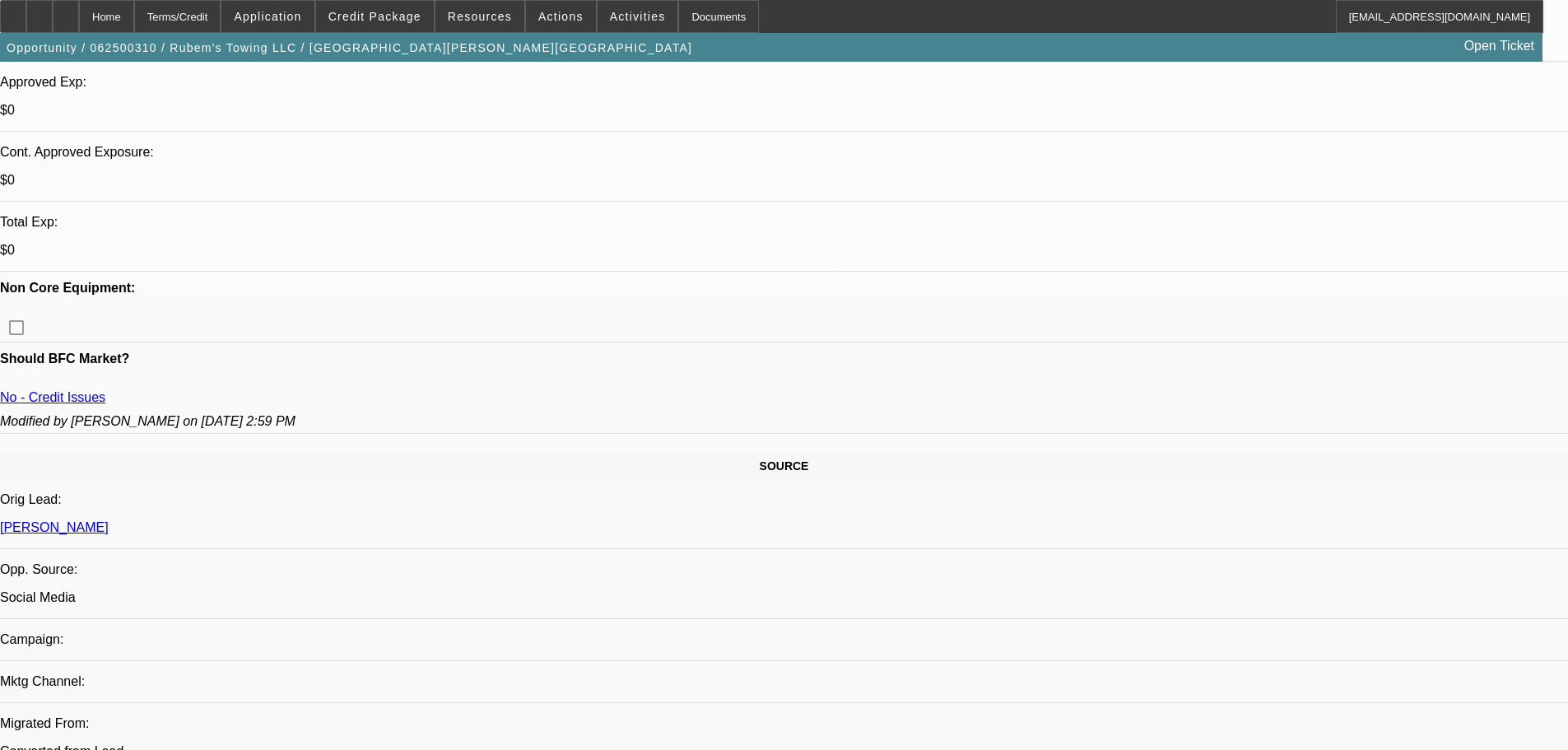
scroll to position [576, 0]
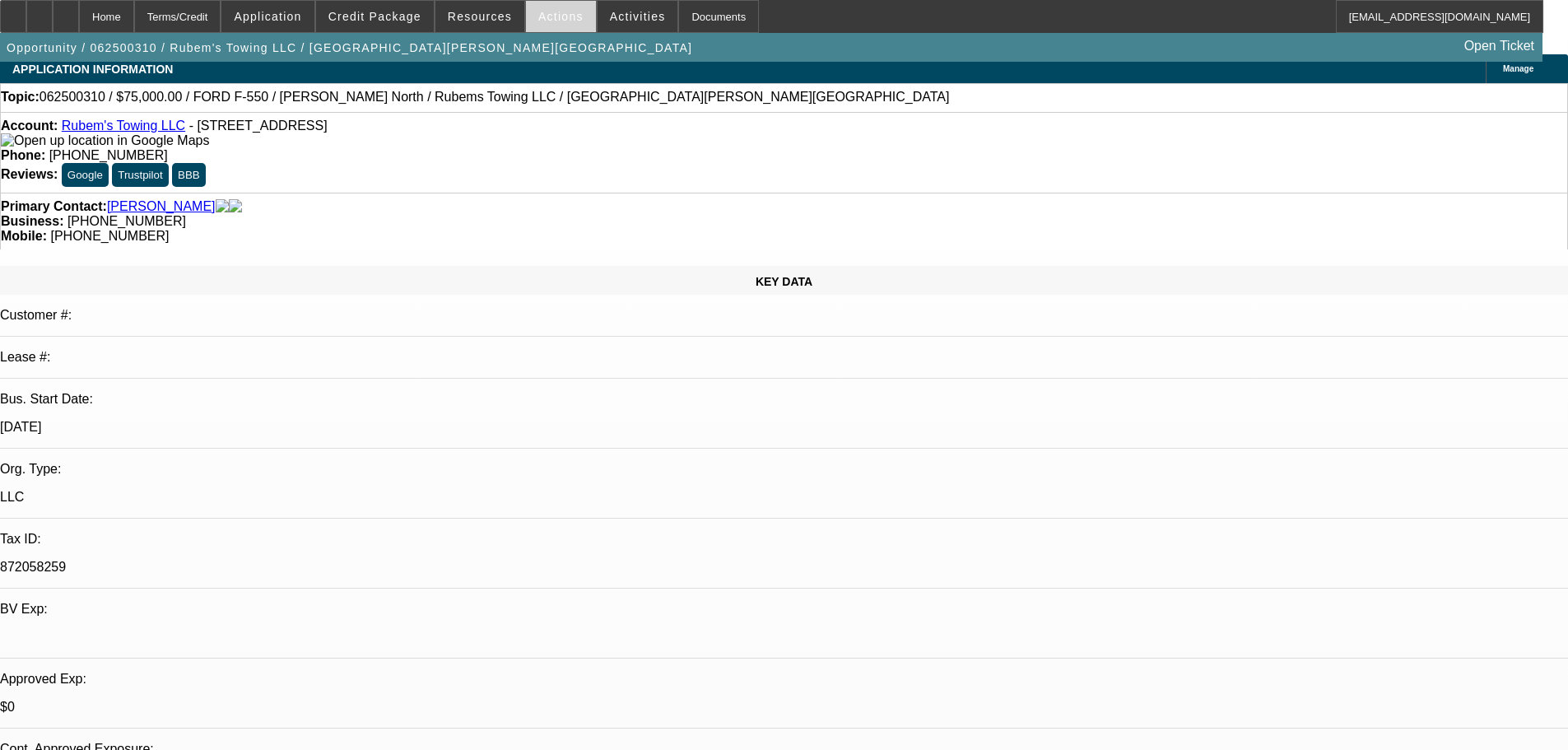
scroll to position [0, 0]
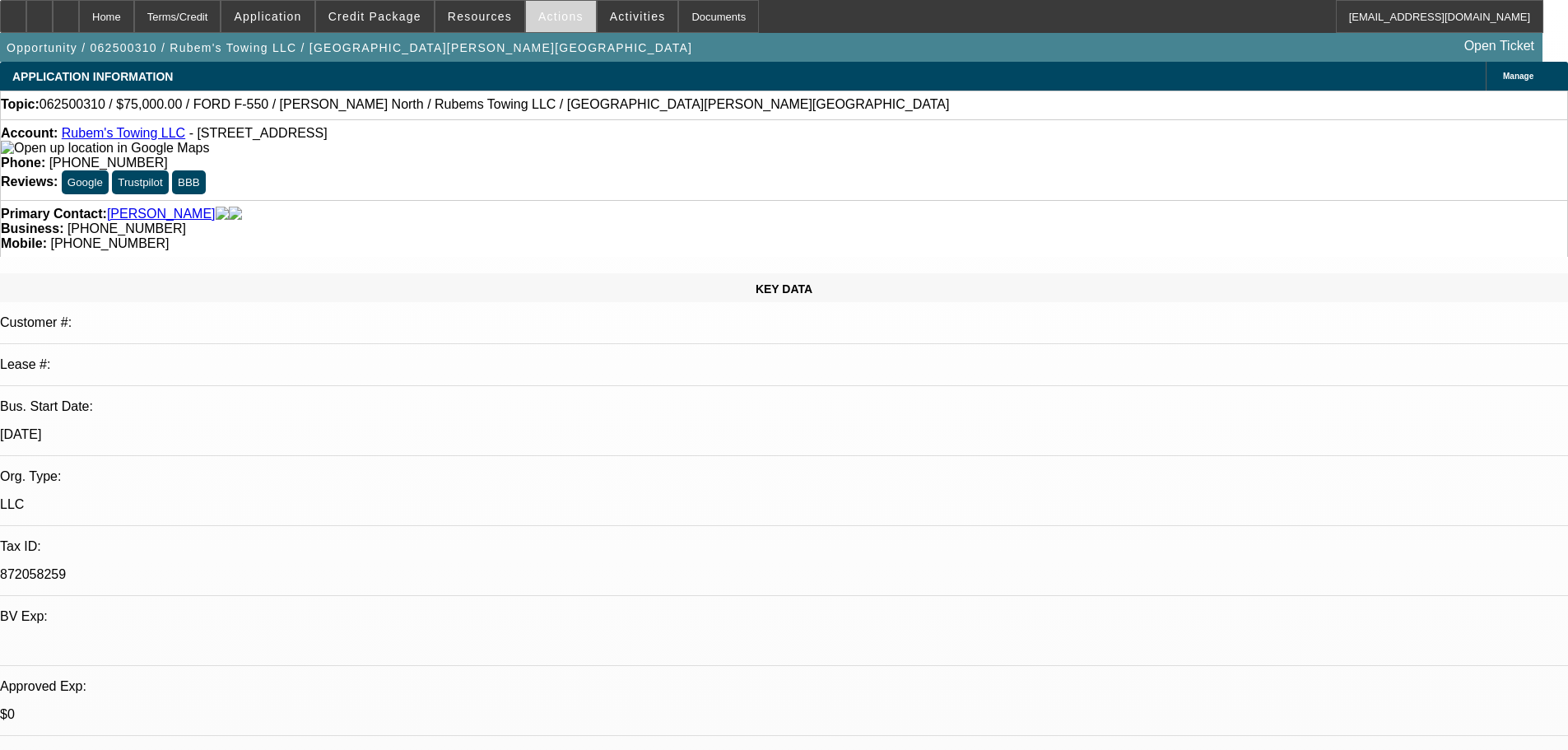
click at [562, 20] on span "Actions" at bounding box center [560, 17] width 45 height 14
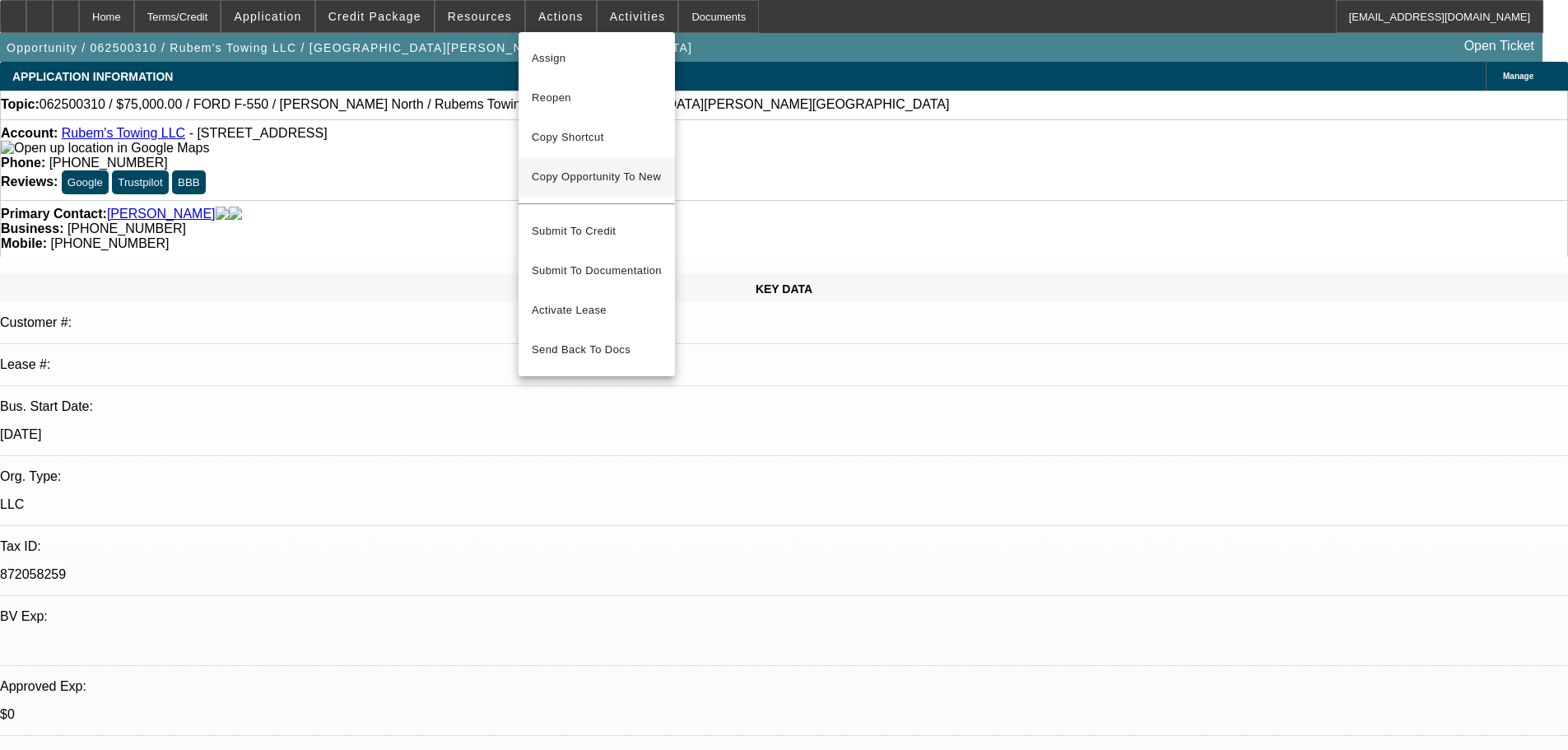
click at [625, 173] on span "Copy Opportunity To New" at bounding box center [596, 176] width 129 height 13
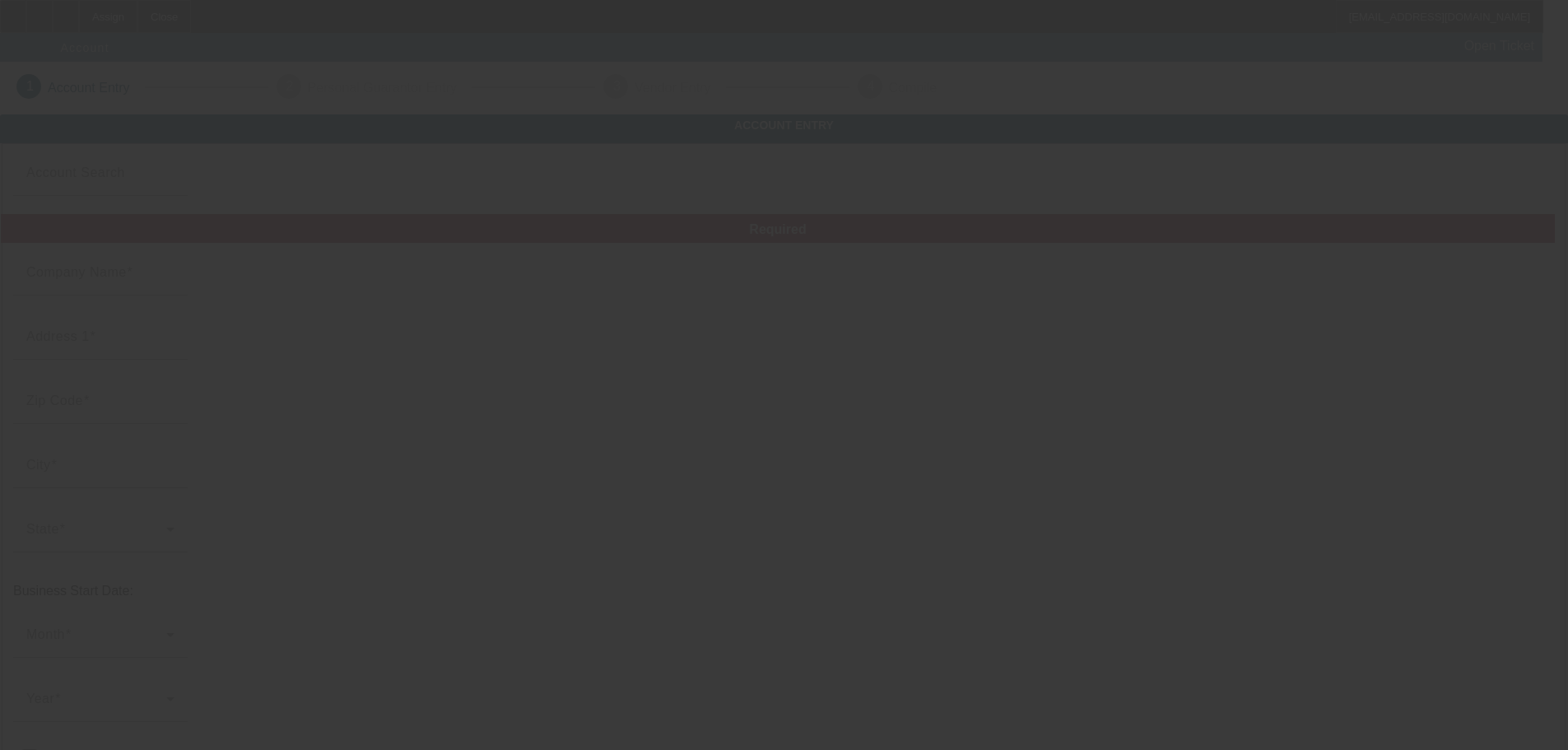
type input "Rubem's Towing LLC"
type input "1700 Hyde Park Ave"
type input "02136"
type input "Hyde Park"
type input "(617) 291-3018"
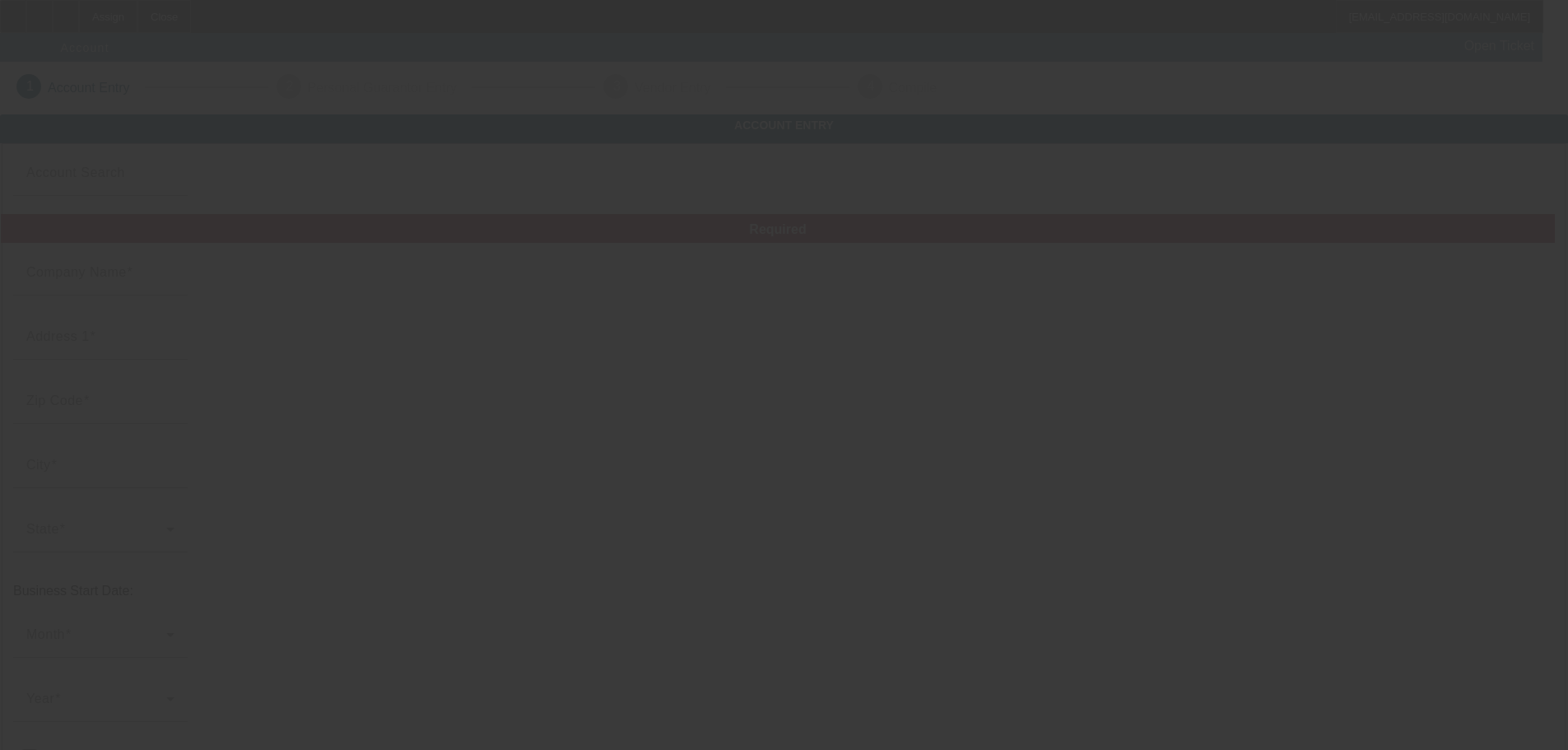
type input "Apt 2"
type input "rubem80@gmail.com"
type input "872058259"
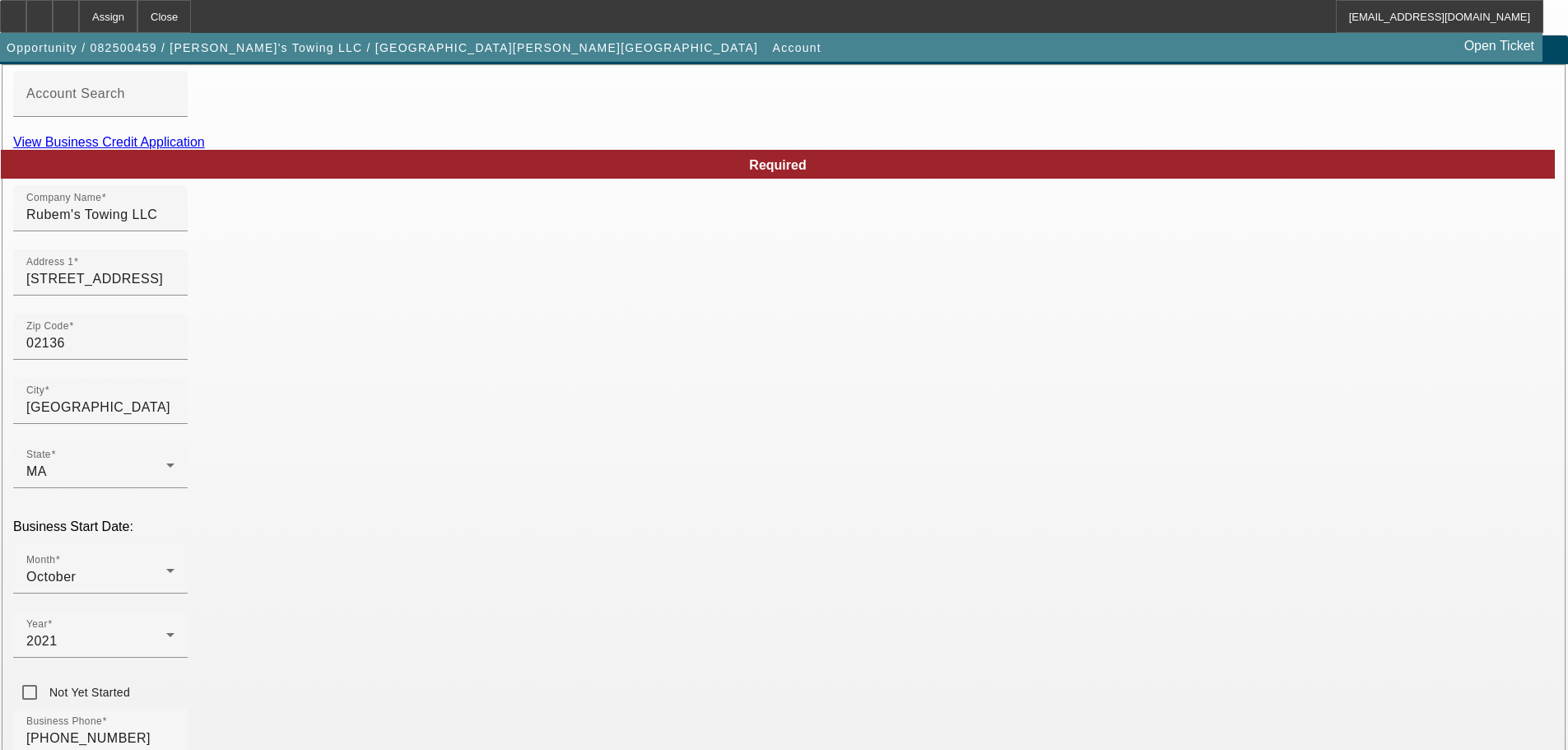
scroll to position [304, 0]
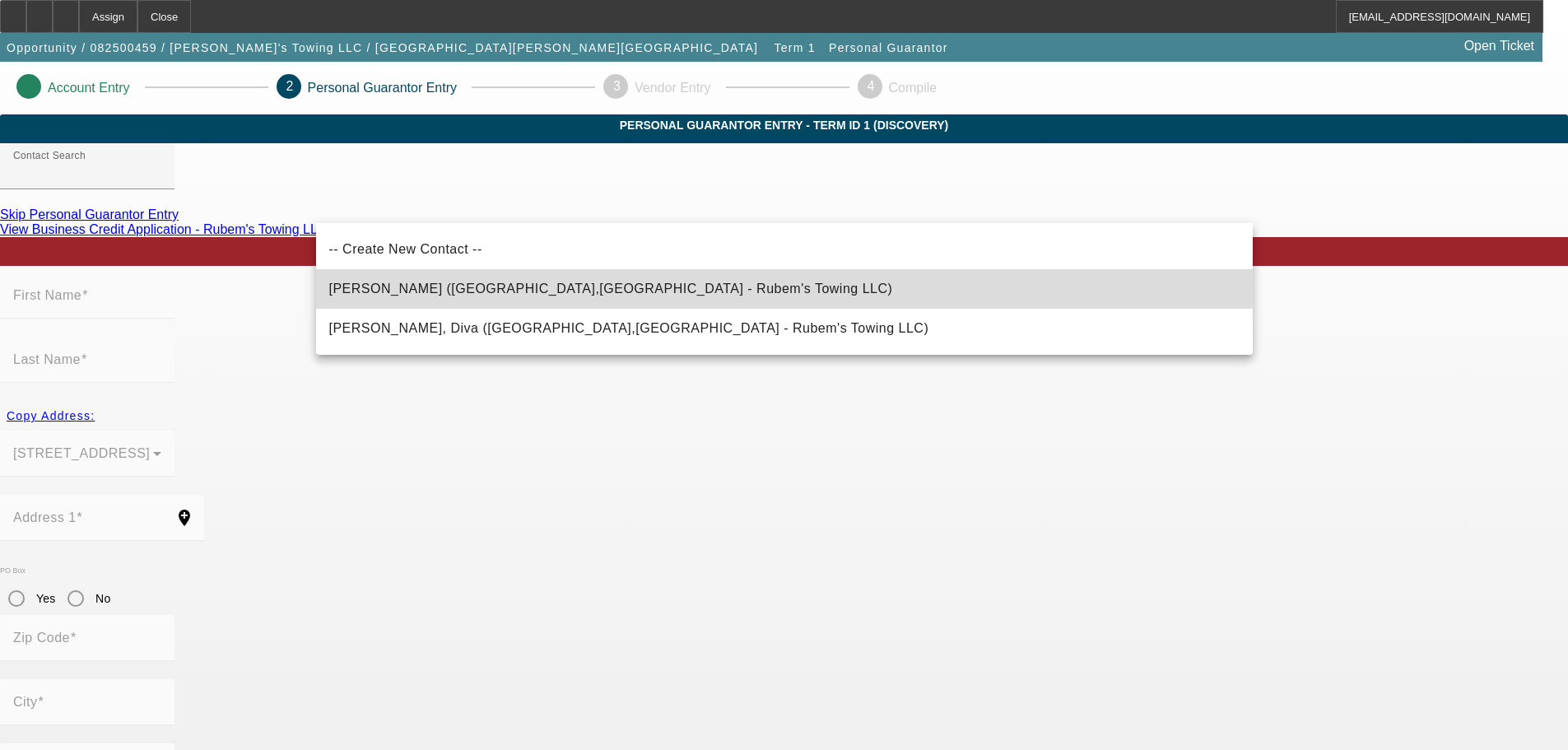
click at [594, 287] on span "Monteiro-Sequeira, Carlos (Dorchester,MA - Rubem's Towing LLC)" at bounding box center [611, 288] width 563 height 14
type input "Monteiro-Sequeira, Carlos (Dorchester,MA - Rubem's Towing LLC)"
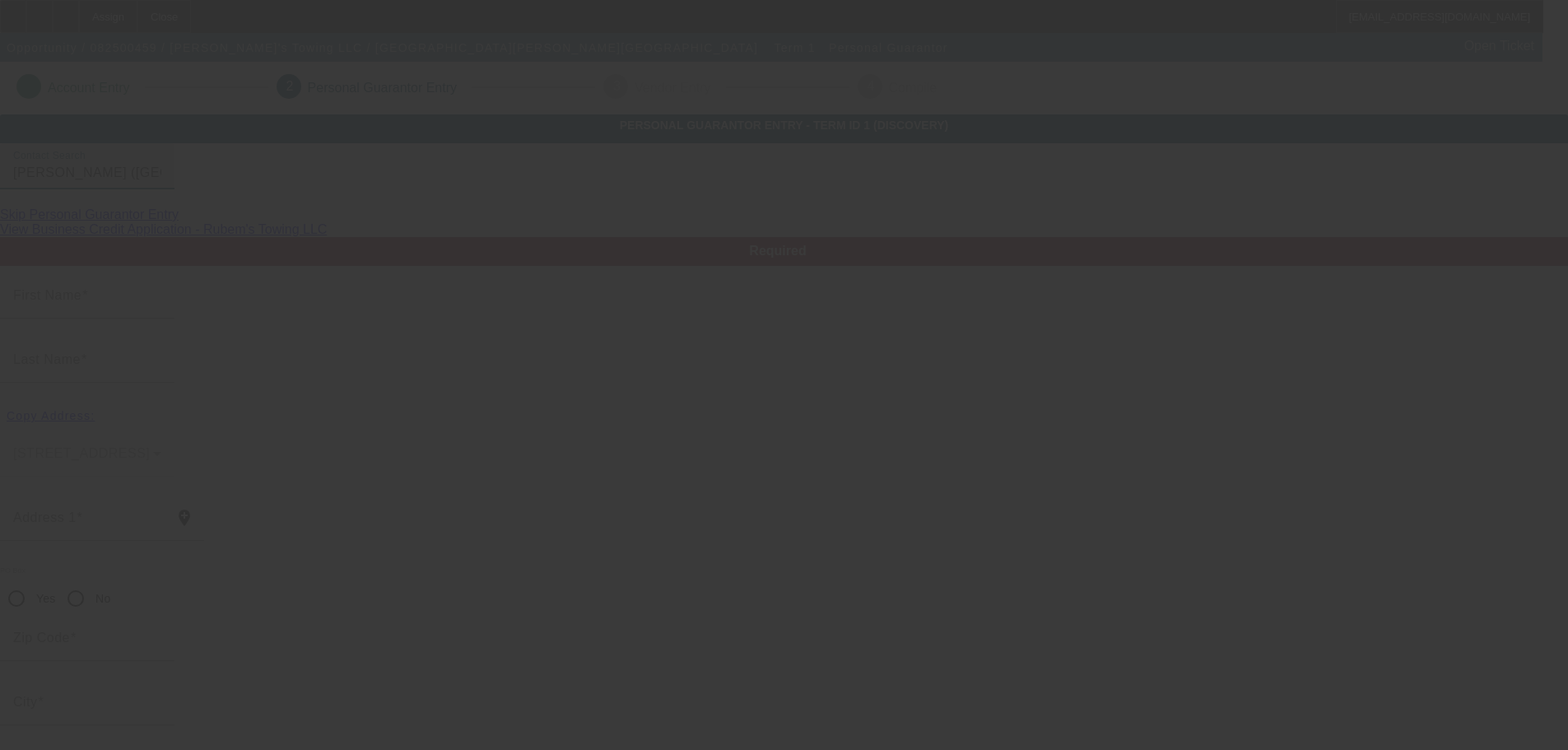
type input "Carlos"
type input "Monteiro-Sequeira"
type input "10 Brinsley Street Apt 2"
radio input "true"
type input "02121"
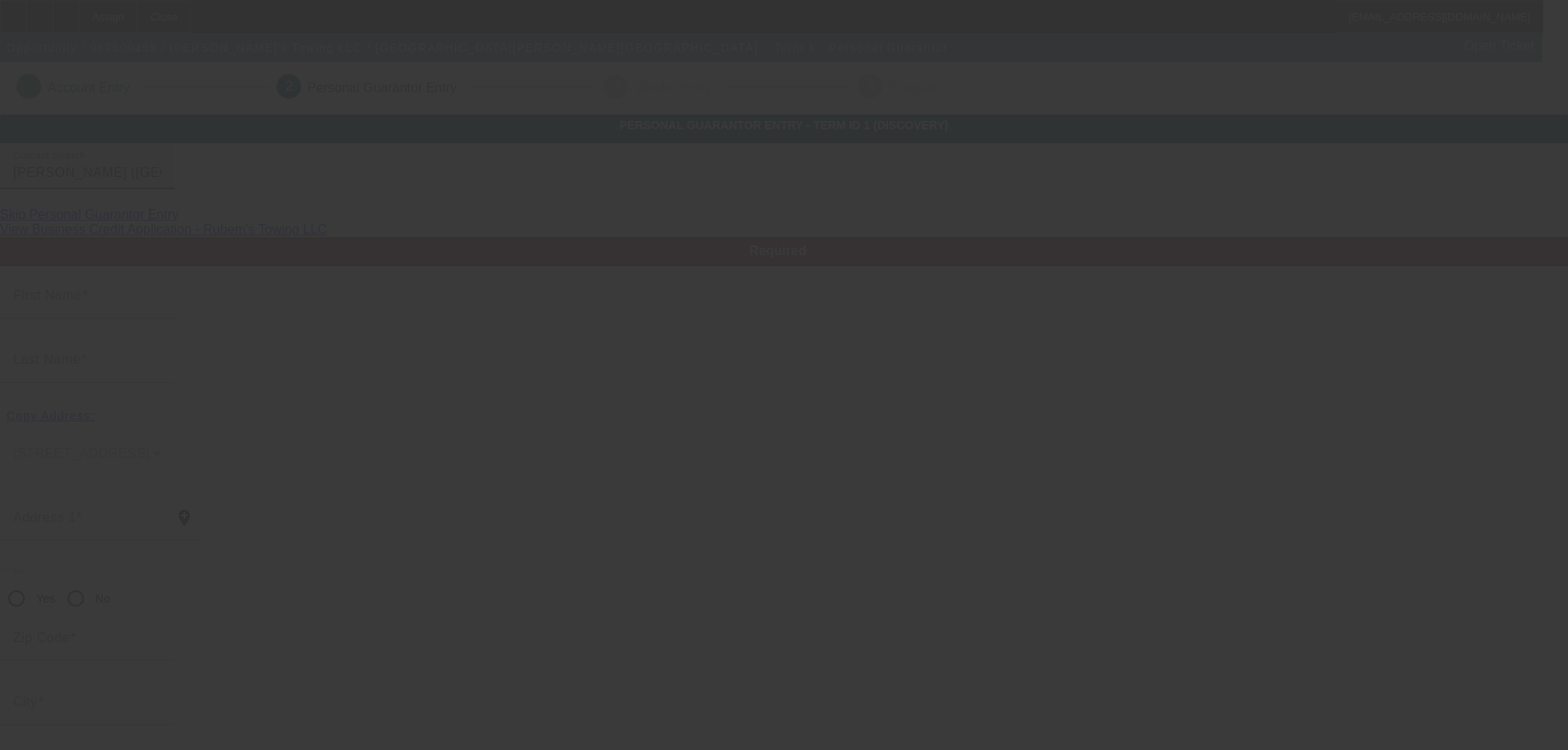
type input "Dorchester"
type input "(617) 291-3018"
type input "100"
type input "338-45-5945"
type input "rubem80@gmail.com"
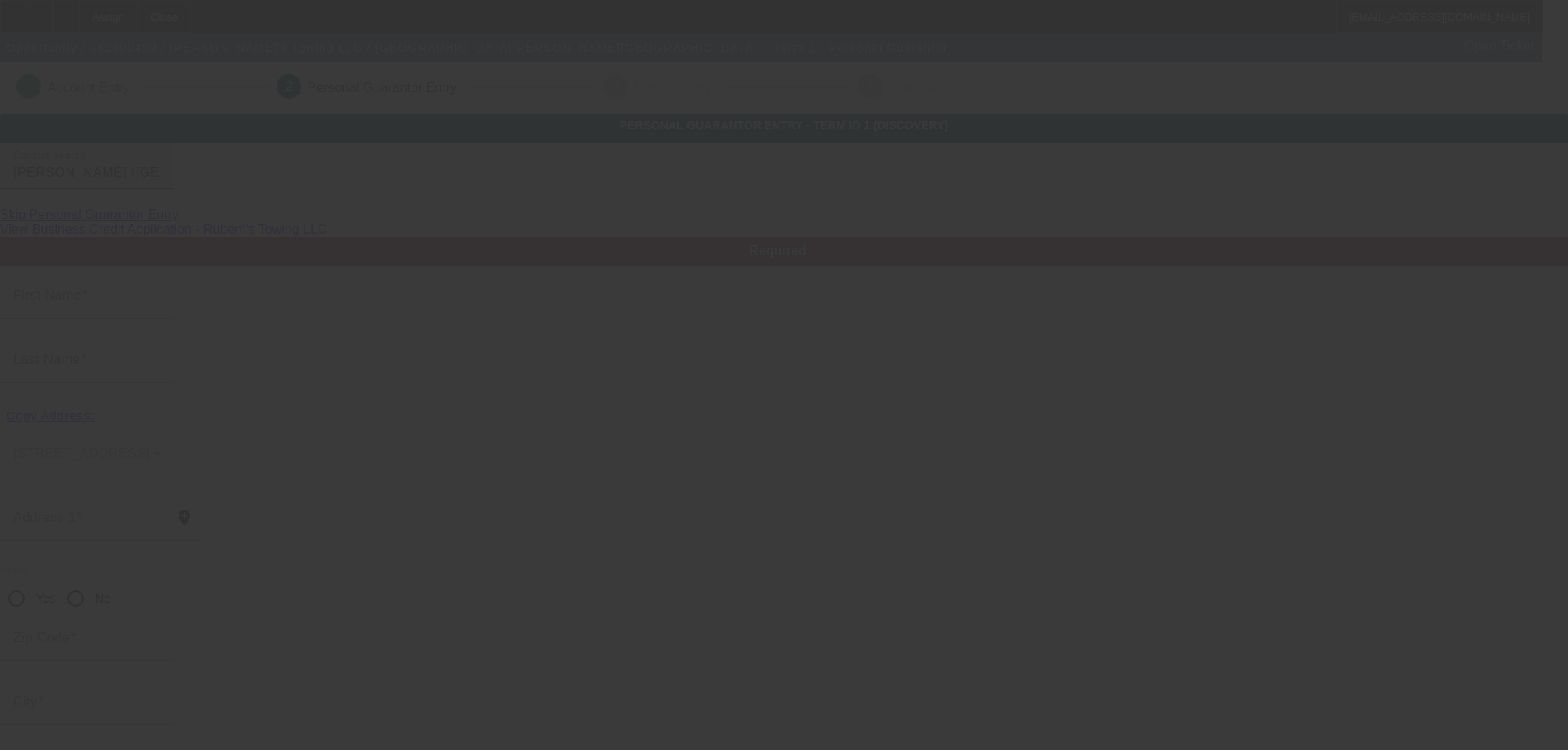
type input "Rubem"
type input "(508) 818-2258"
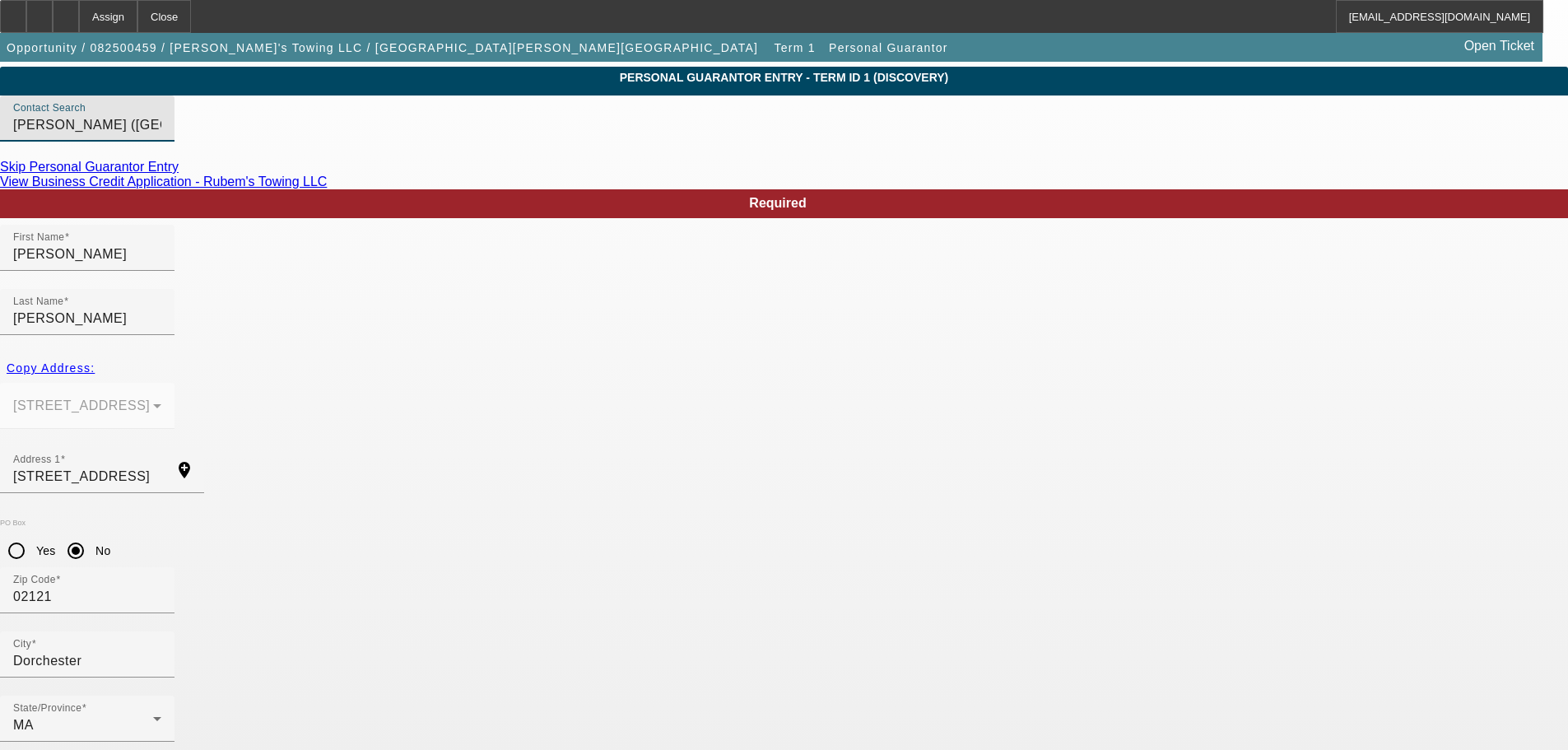
scroll to position [70, 0]
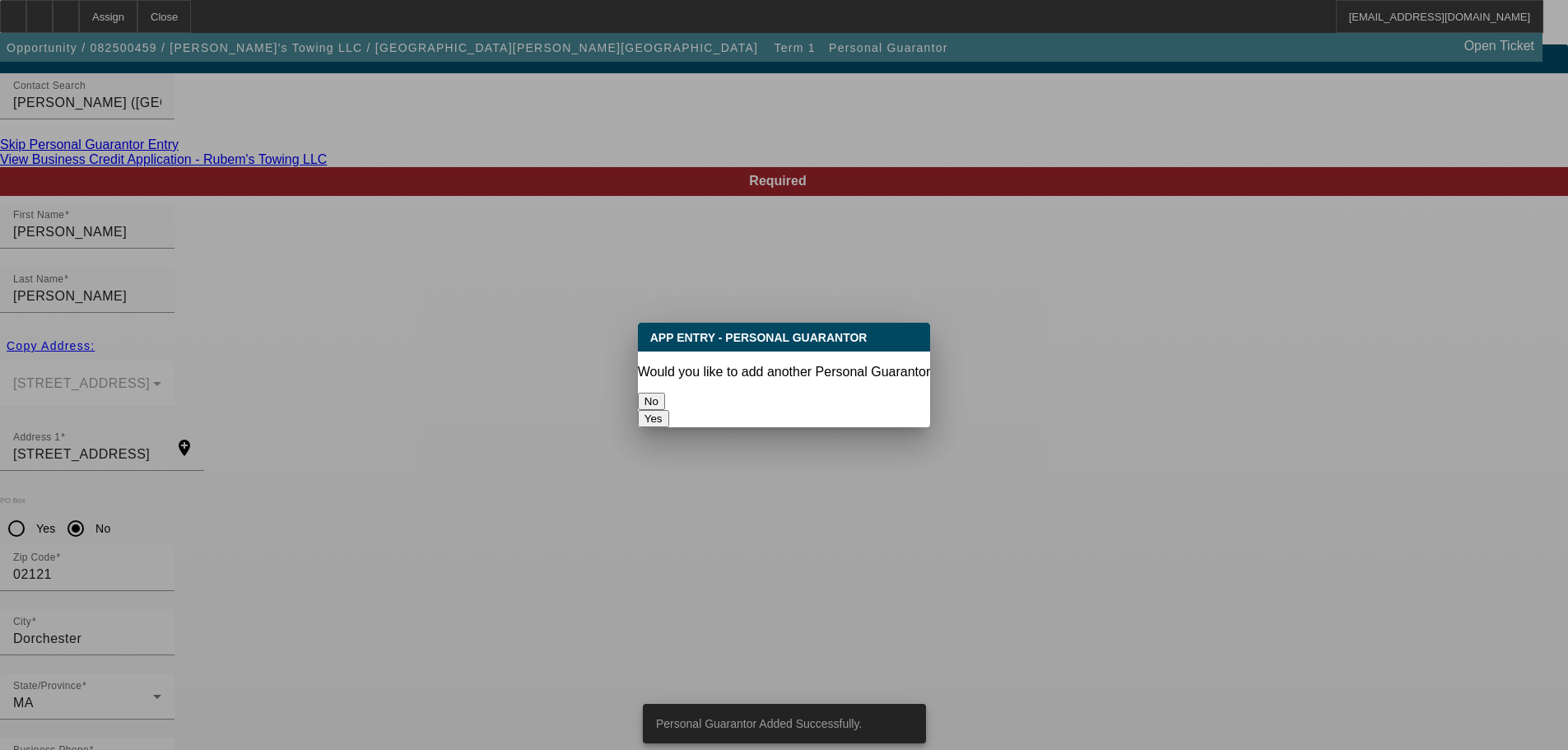
scroll to position [0, 0]
click at [665, 398] on button "No" at bounding box center [652, 401] width 27 height 17
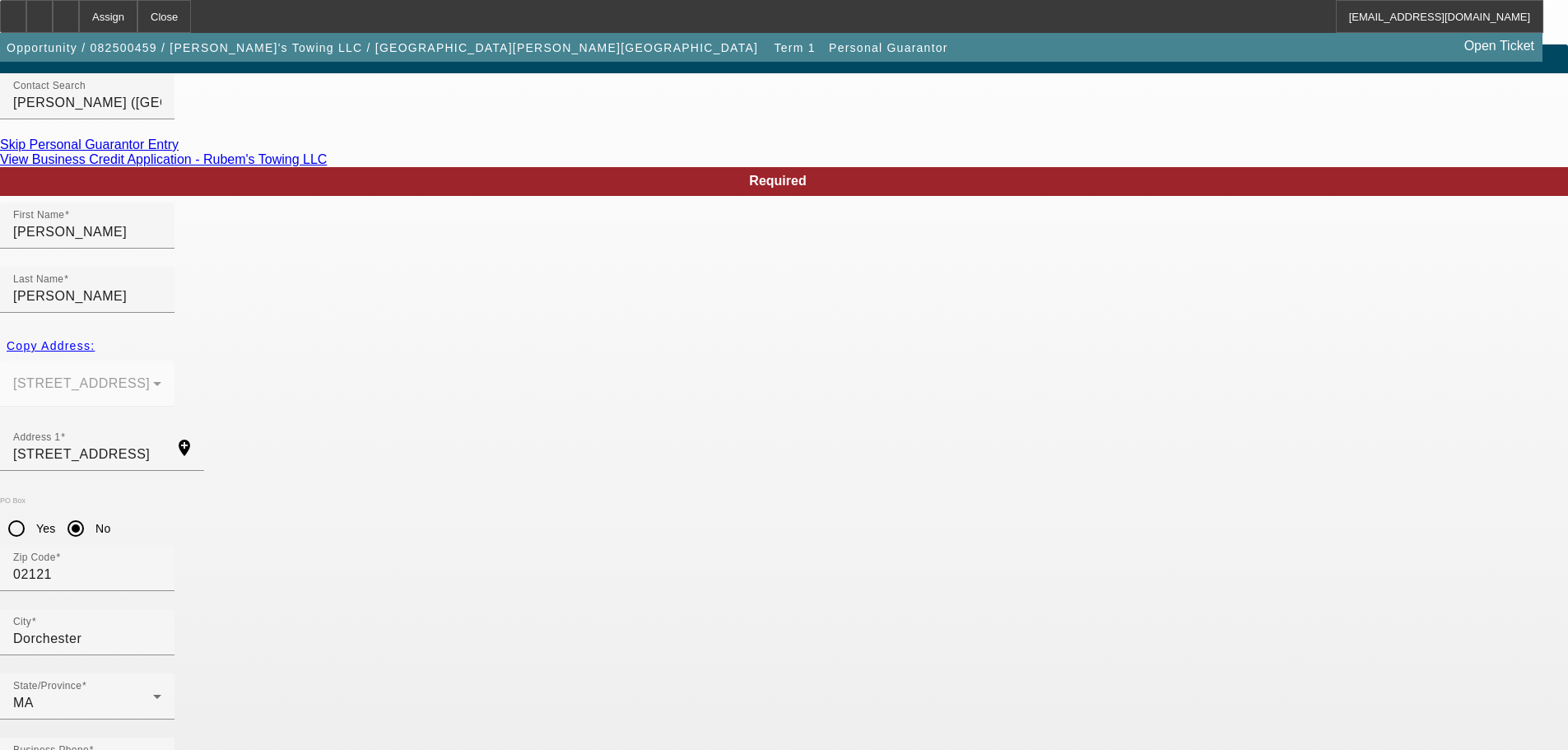
scroll to position [70, 0]
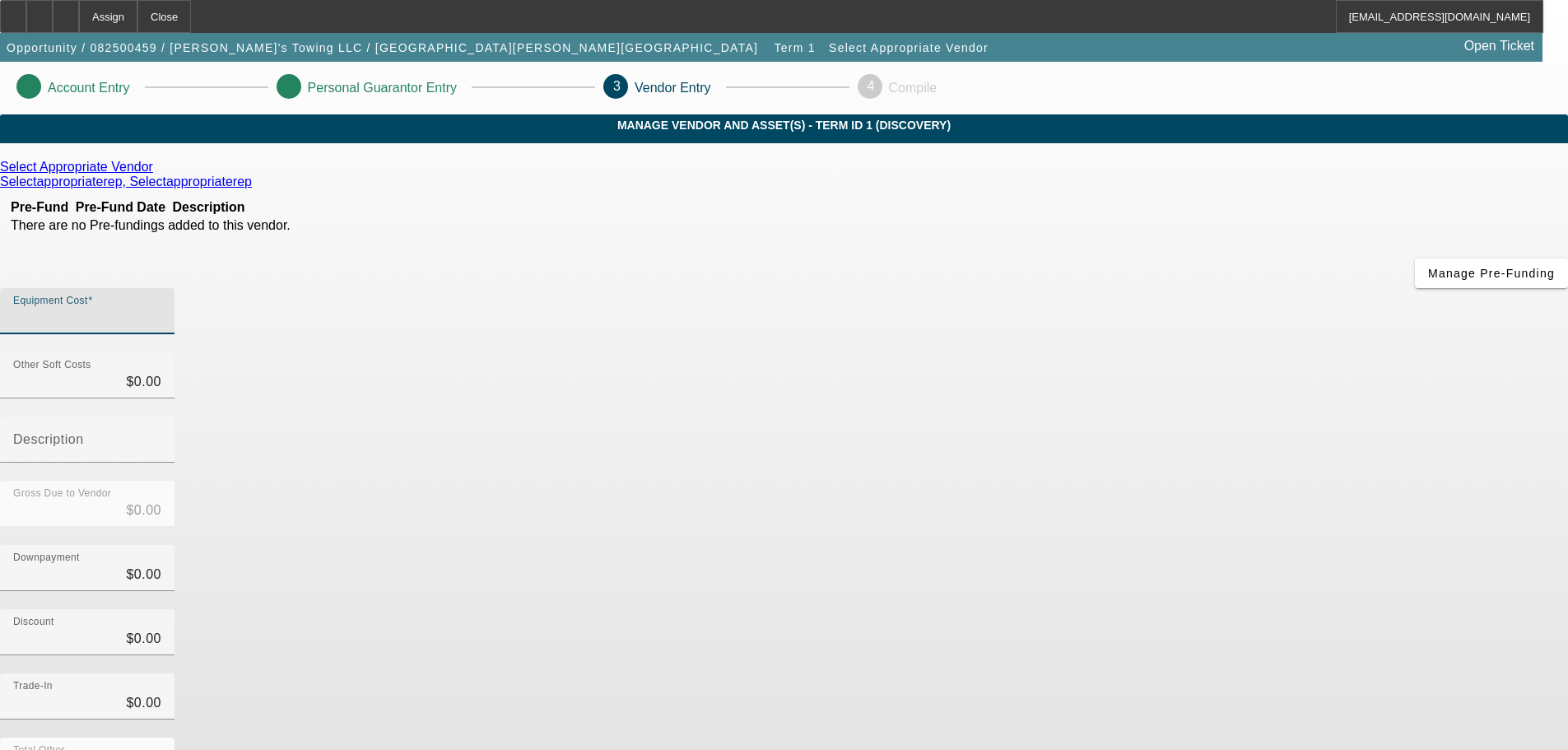
click at [161, 308] on input "Equipment Cost" at bounding box center [87, 317] width 148 height 20
type input "6"
type input "$6.00"
type input "60"
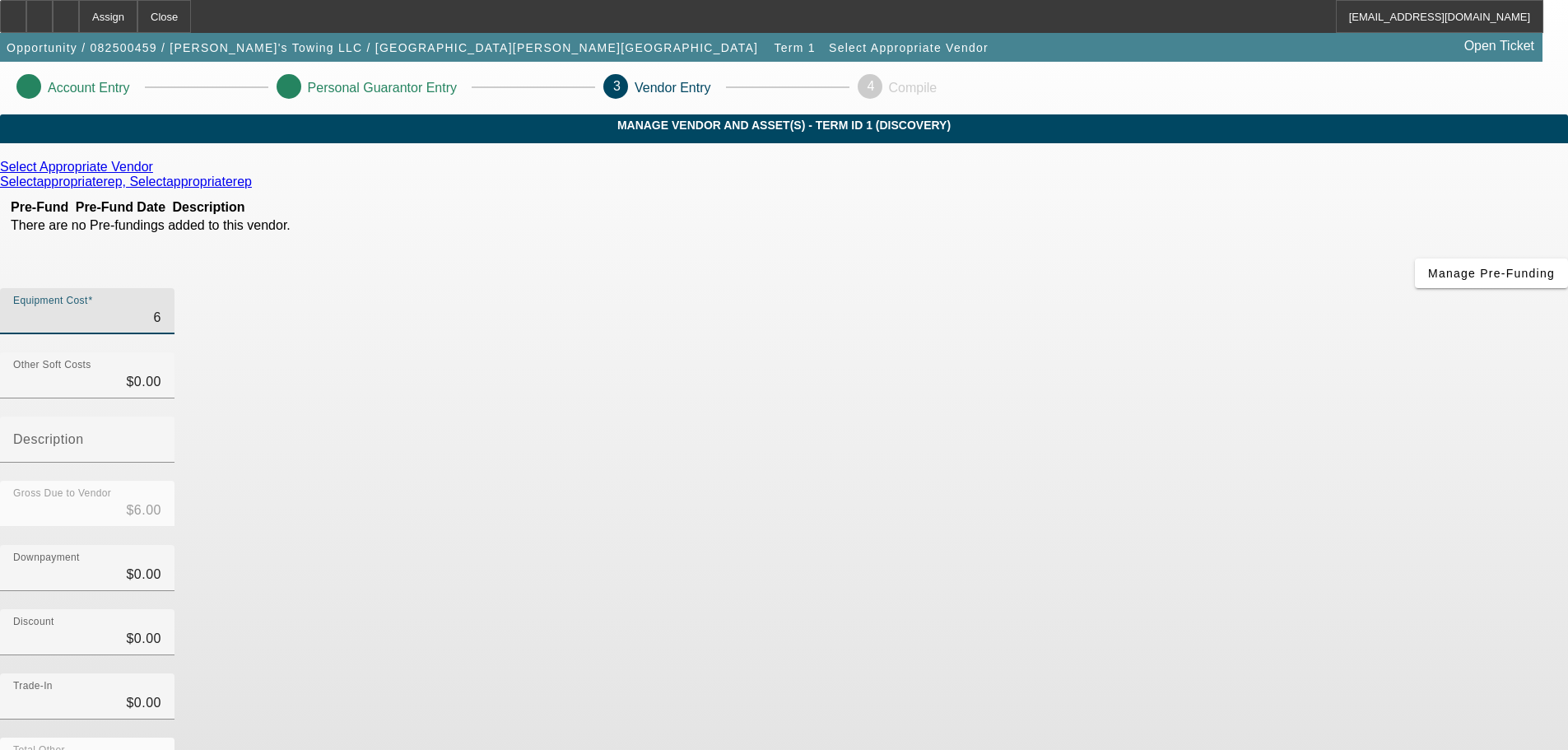
type input "$60.00"
type input "600"
type input "$600.00"
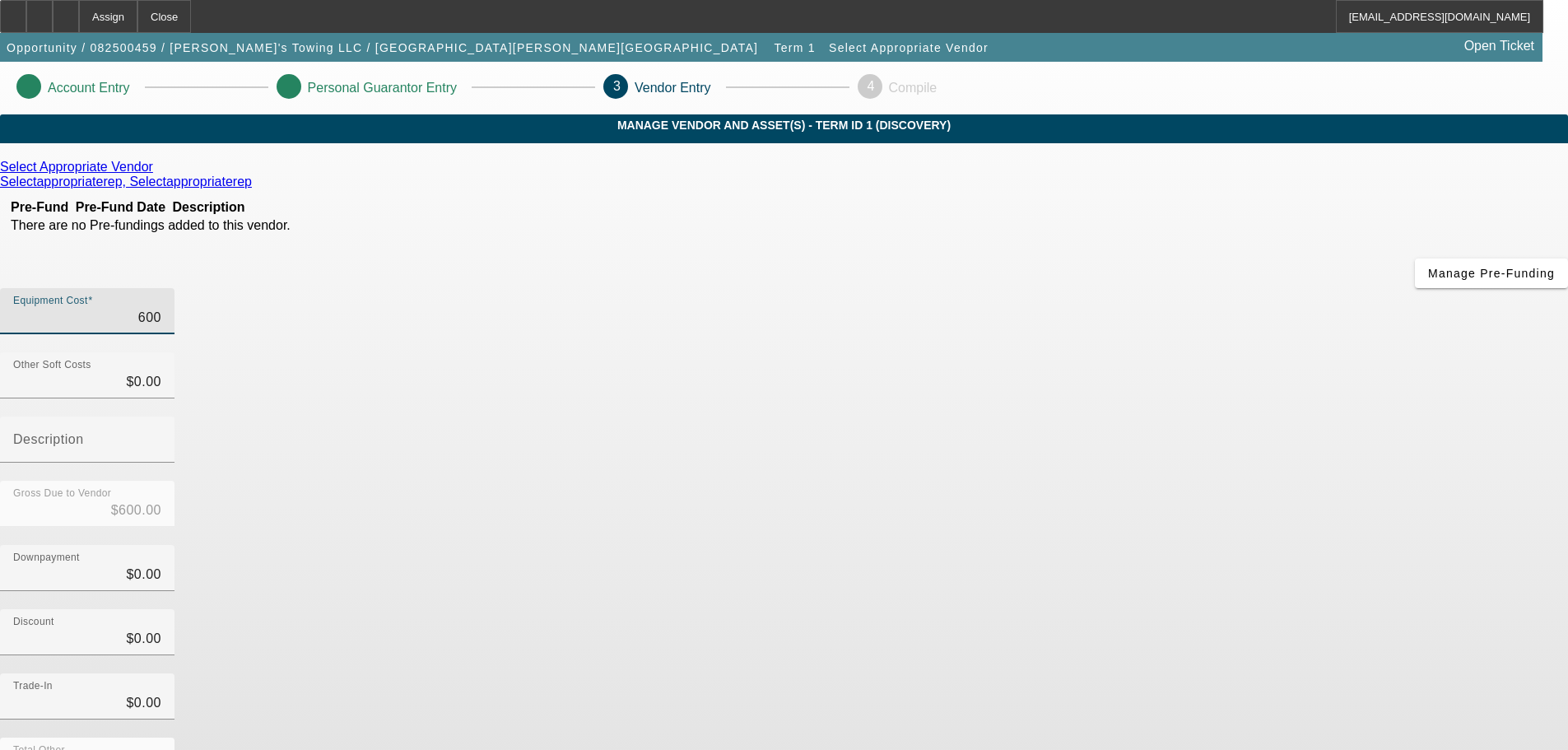
type input "6000"
type input "$6,000.00"
type input "60000"
type input "$60,000.00"
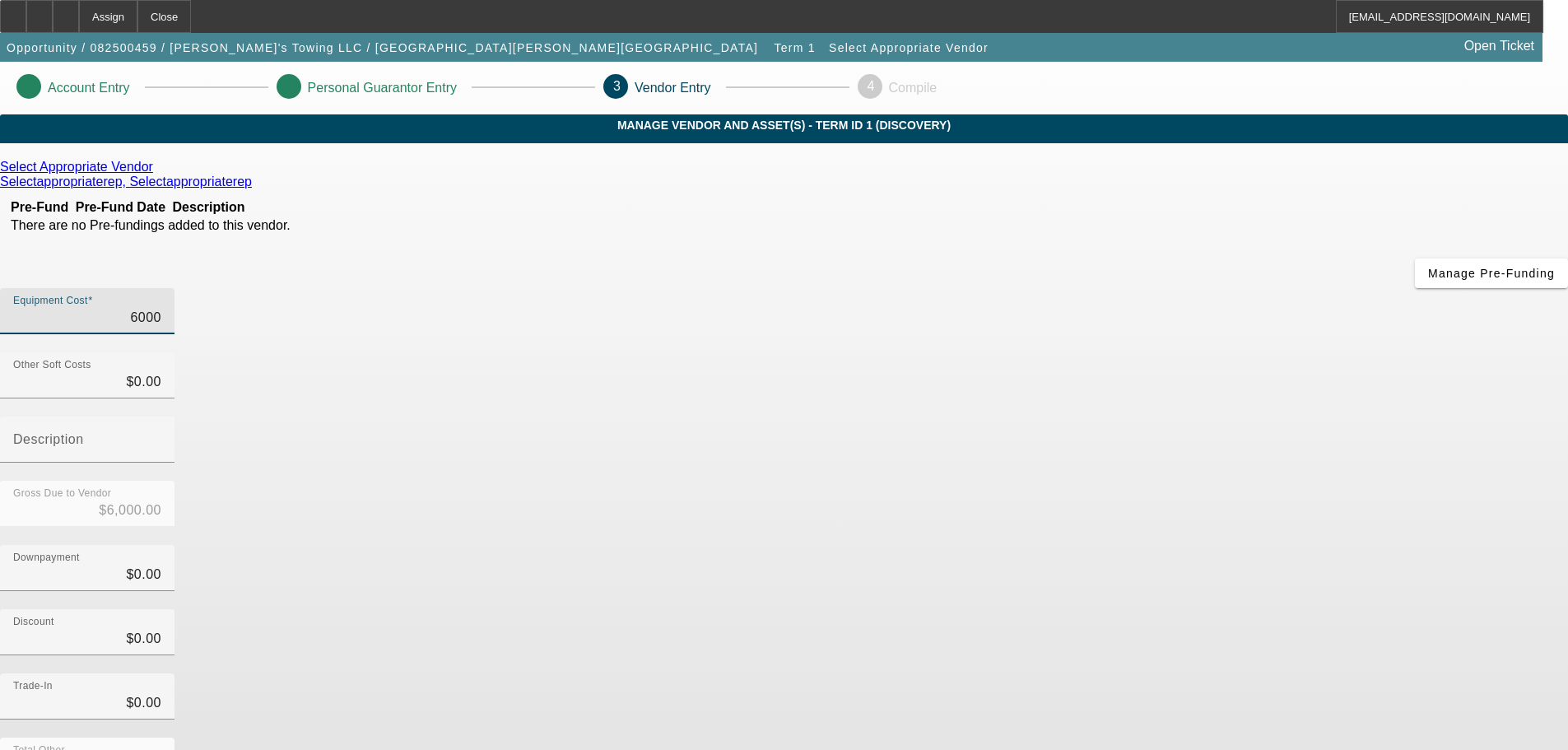
type input "$60,000.00"
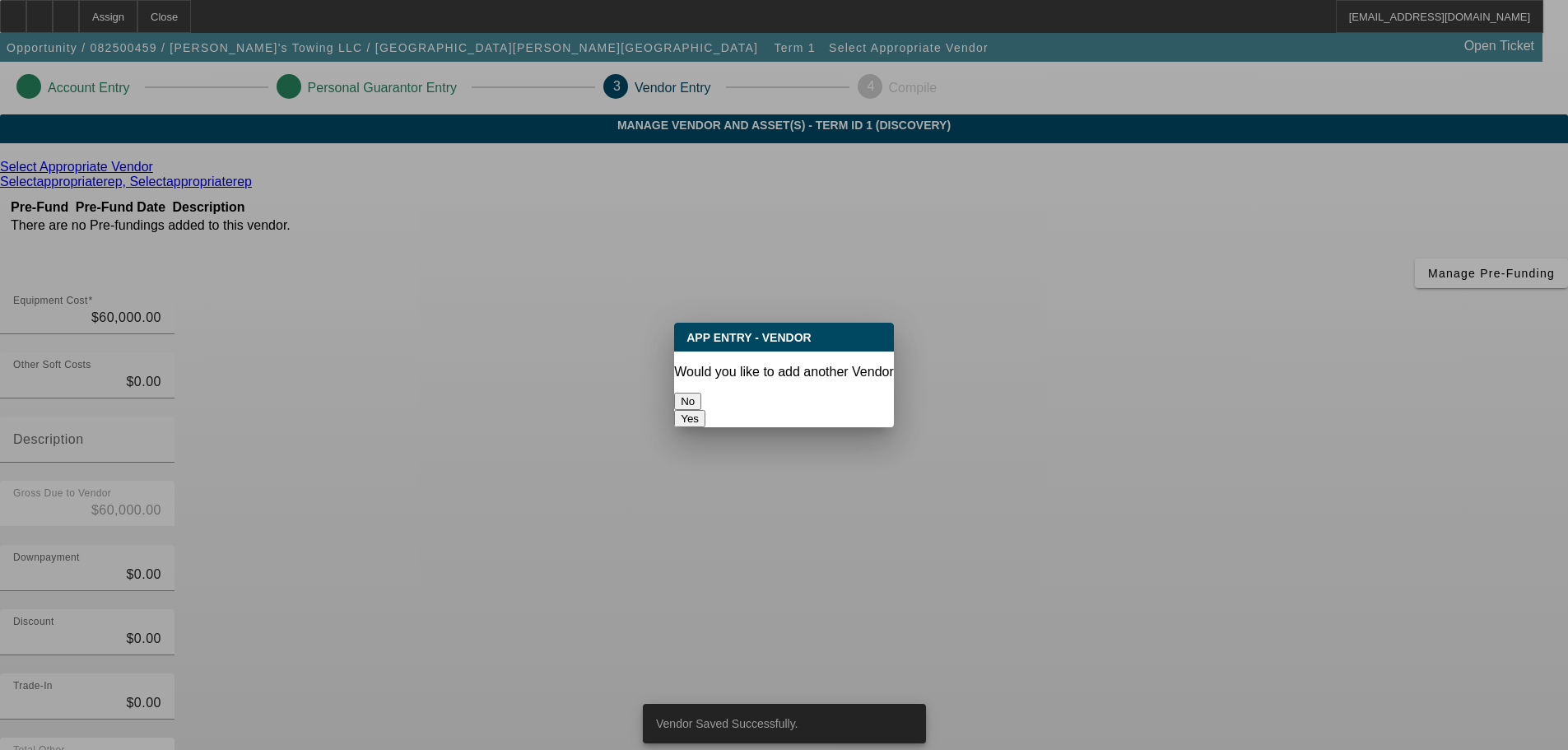
click at [701, 394] on button "No" at bounding box center [687, 401] width 27 height 17
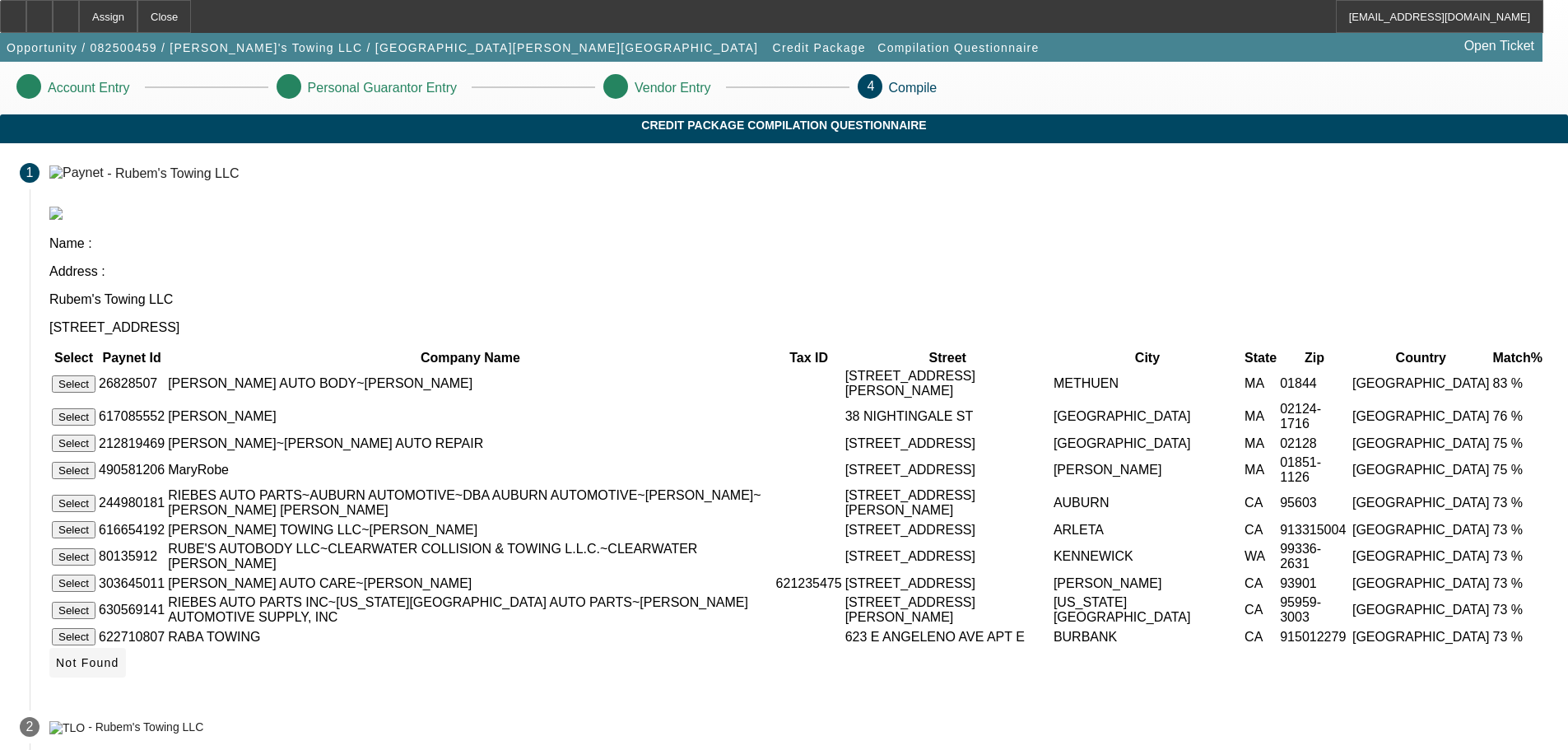
click at [120, 659] on span "Not Found" at bounding box center [87, 663] width 64 height 14
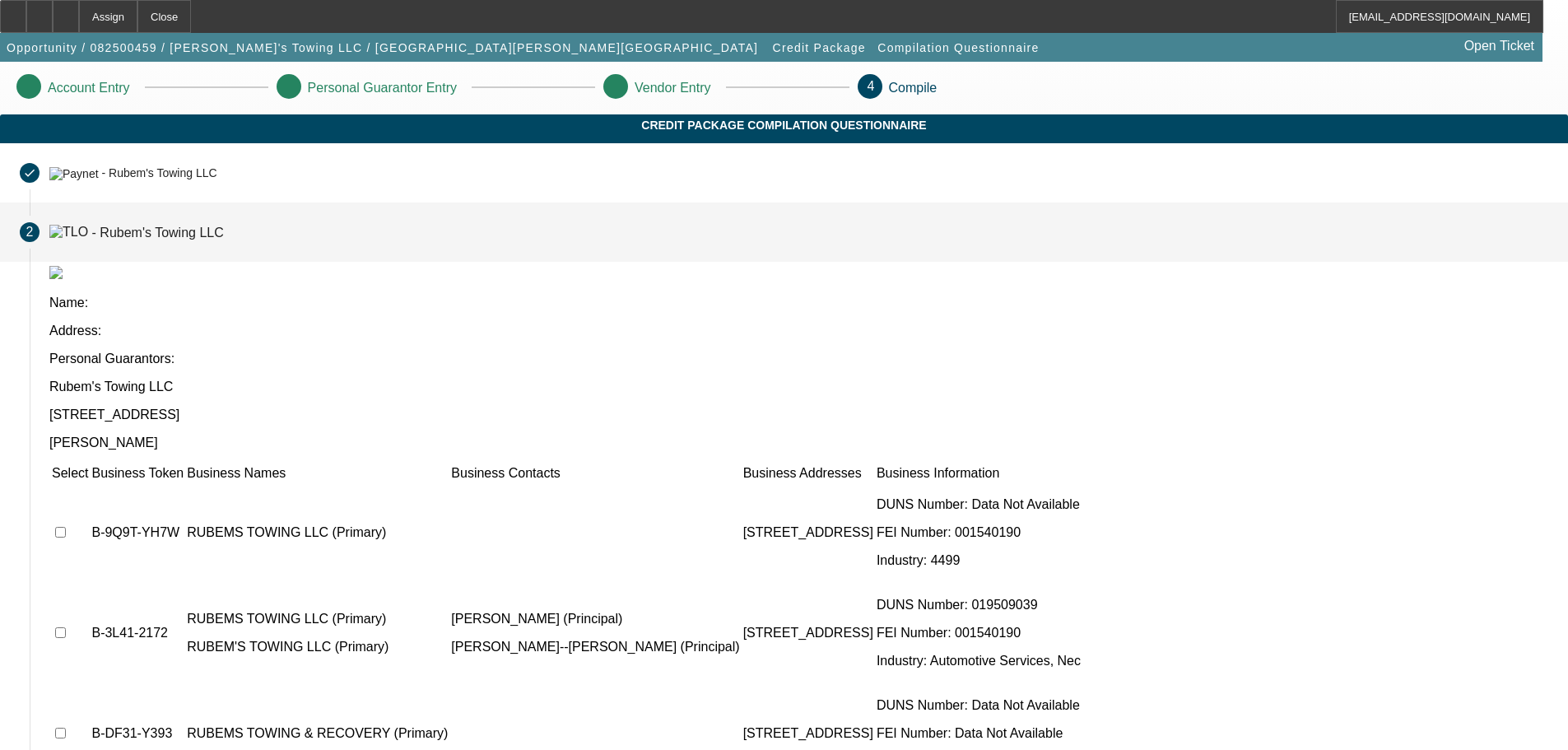
click at [66, 527] on input "checkbox" at bounding box center [60, 532] width 11 height 11
checkbox input "true"
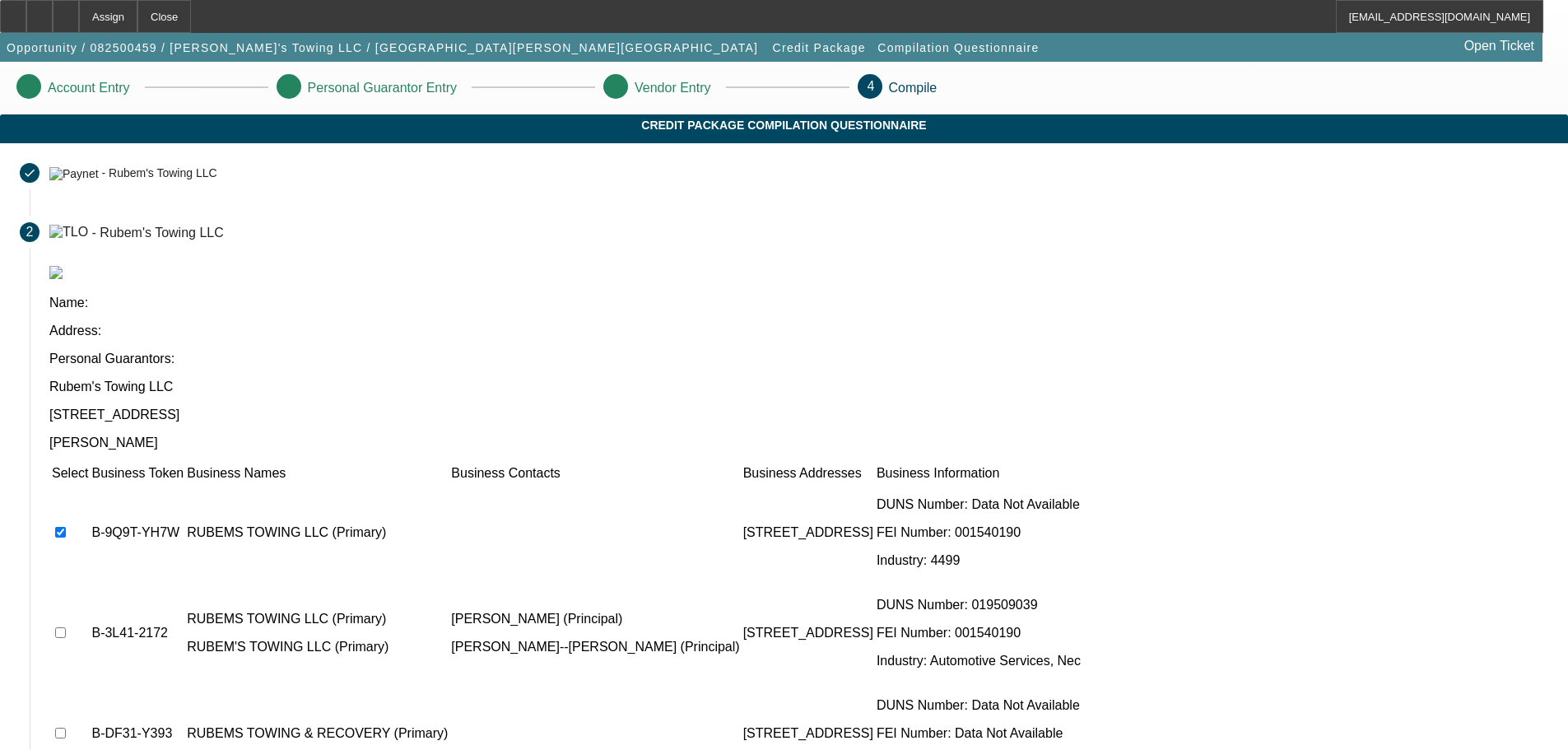
click at [89, 584] on td at bounding box center [70, 633] width 38 height 98
click at [66, 727] on input "checkbox" at bounding box center [60, 732] width 11 height 11
checkbox input "true"
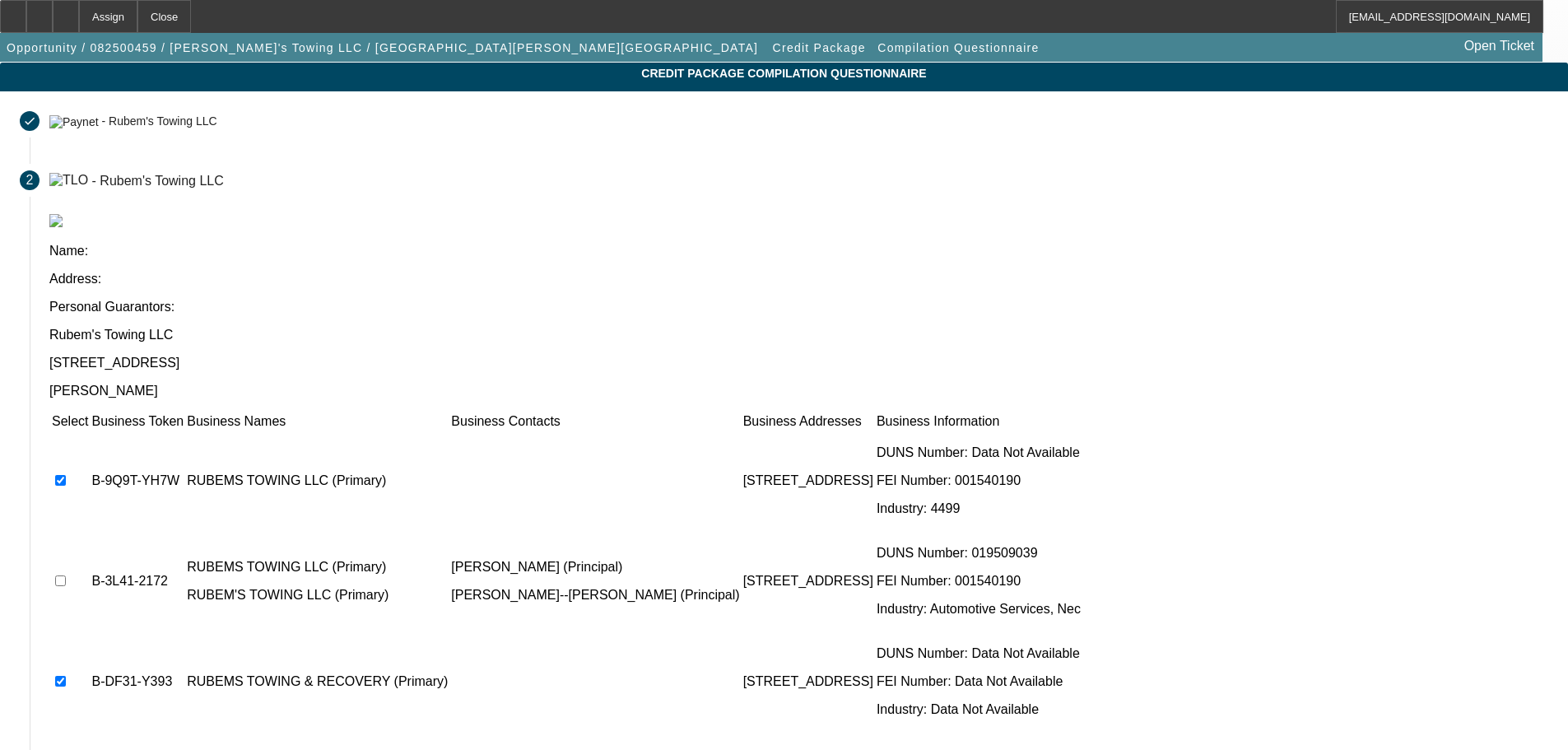
scroll to position [160, 0]
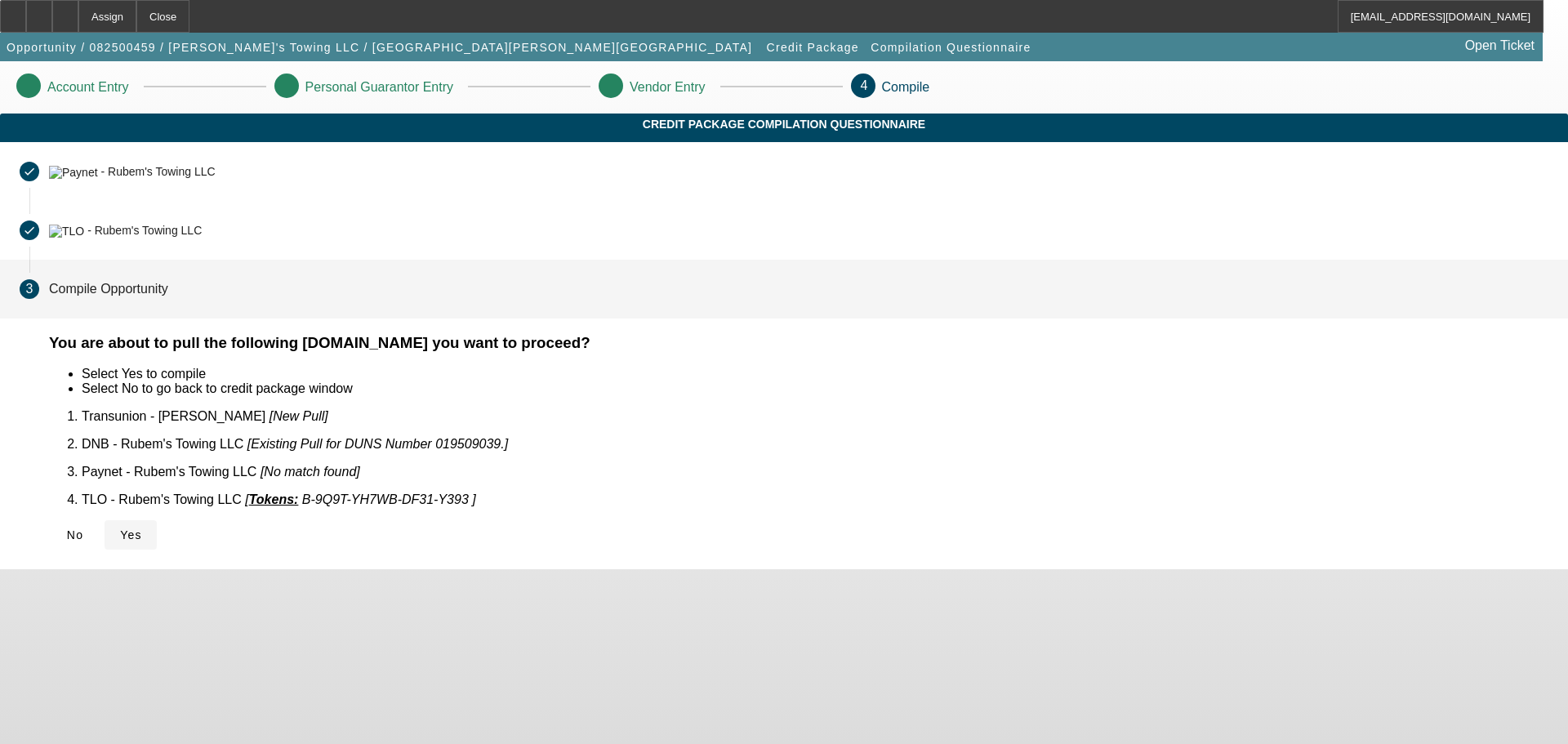
click at [120, 529] on icon at bounding box center [120, 535] width 0 height 13
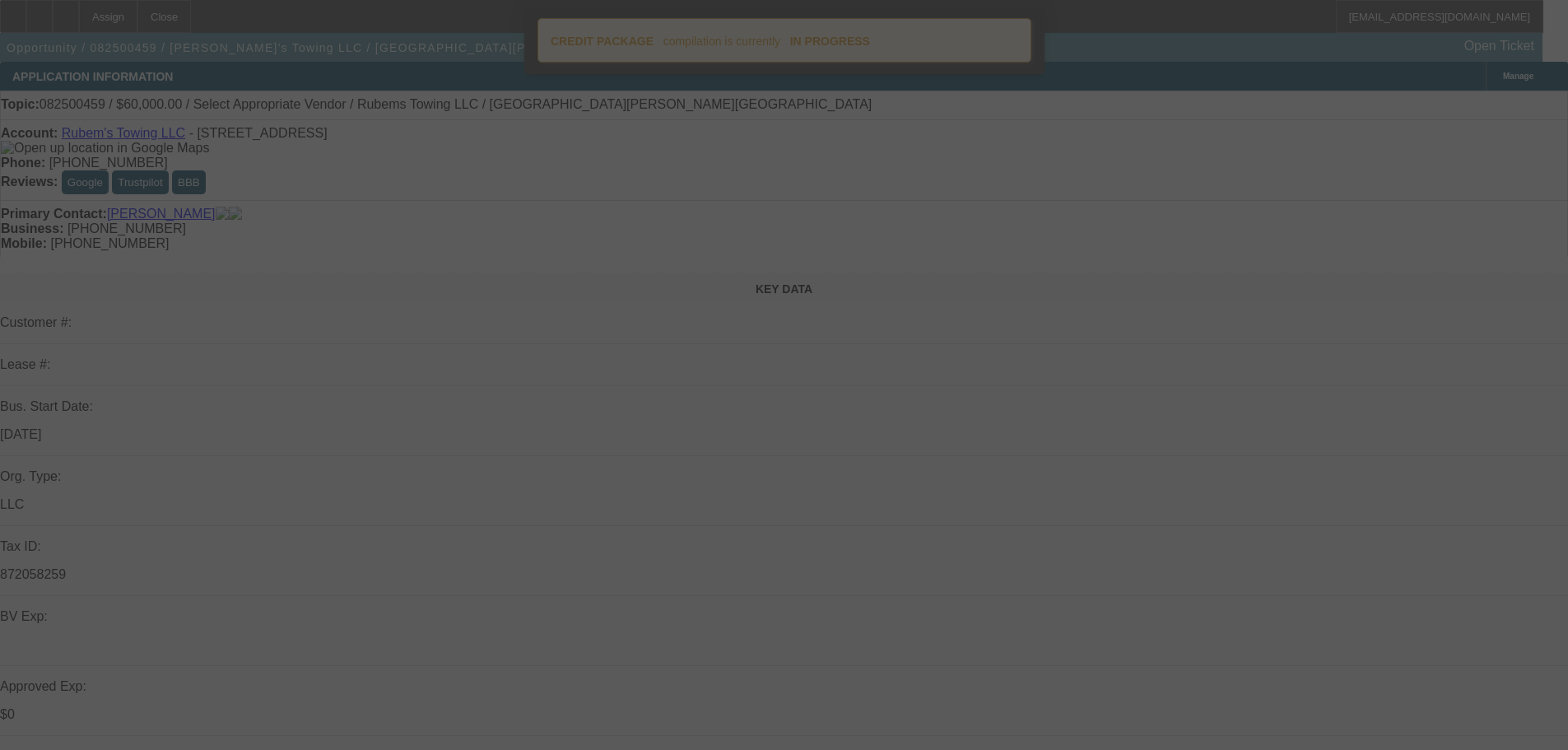
select select "0"
select select "2"
select select "0.1"
select select "4"
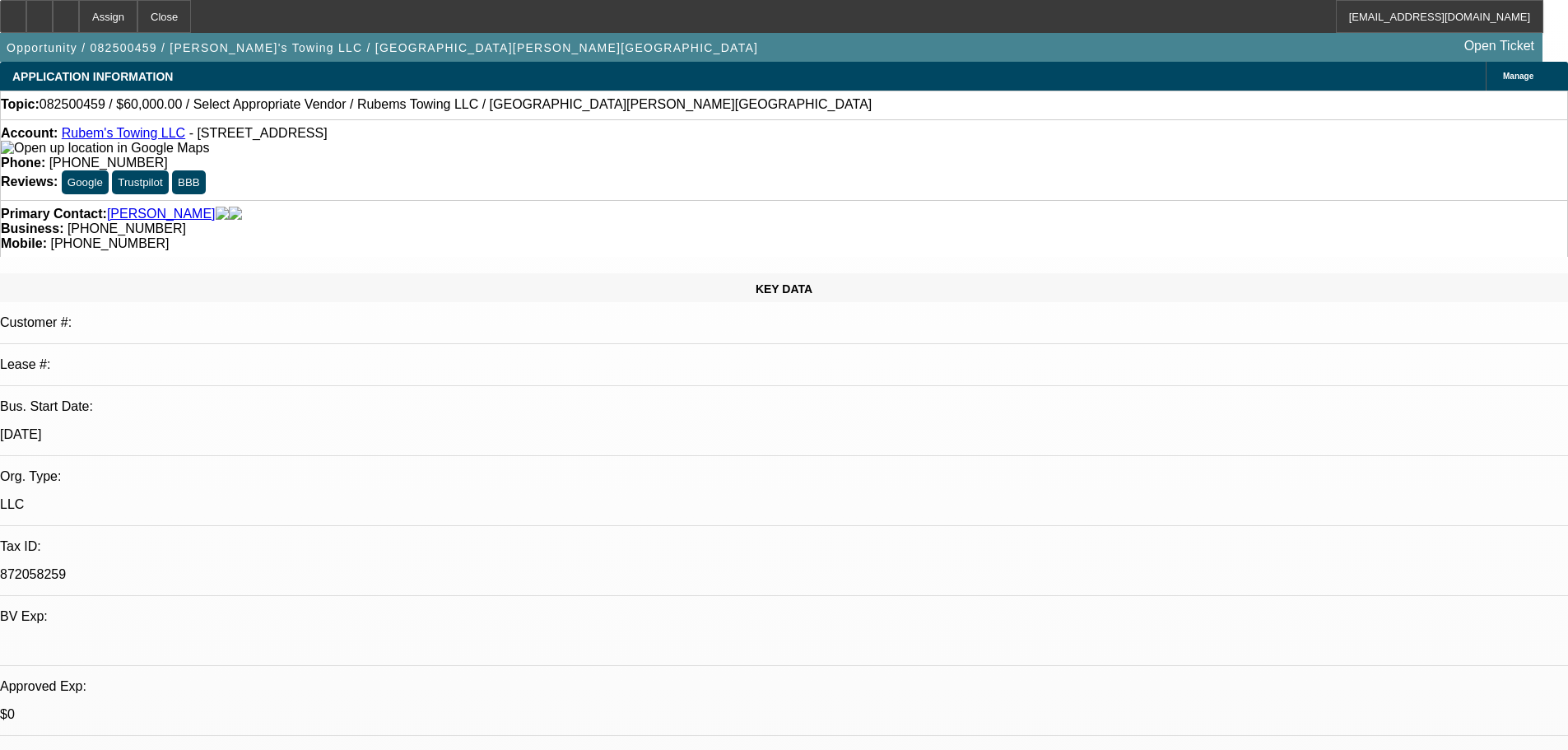
radio input "true"
paste textarea "Deep South Towing LLC 11717 Highway 57 Vancleave, MS 39565"
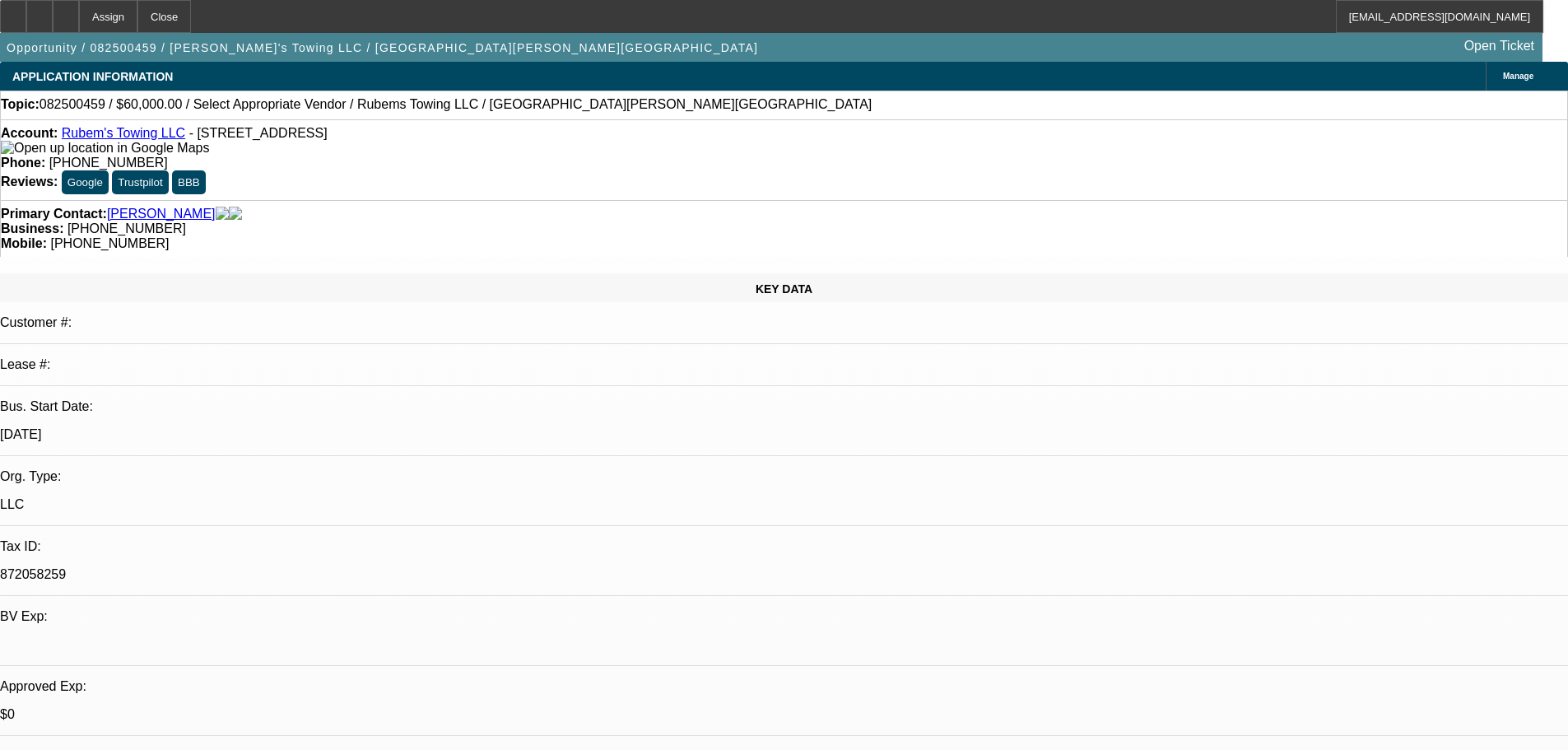
drag, startPoint x: 1202, startPoint y: 341, endPoint x: 1457, endPoint y: 326, distance: 255.4
paste textarea "https://www.facebook.com/marketplace/item/1229469555201973/?mibextid=wwXIfr&rdi…"
type textarea "8-18: With cosigner again, wants to see if we could do $60K with 50% down.// ht…"
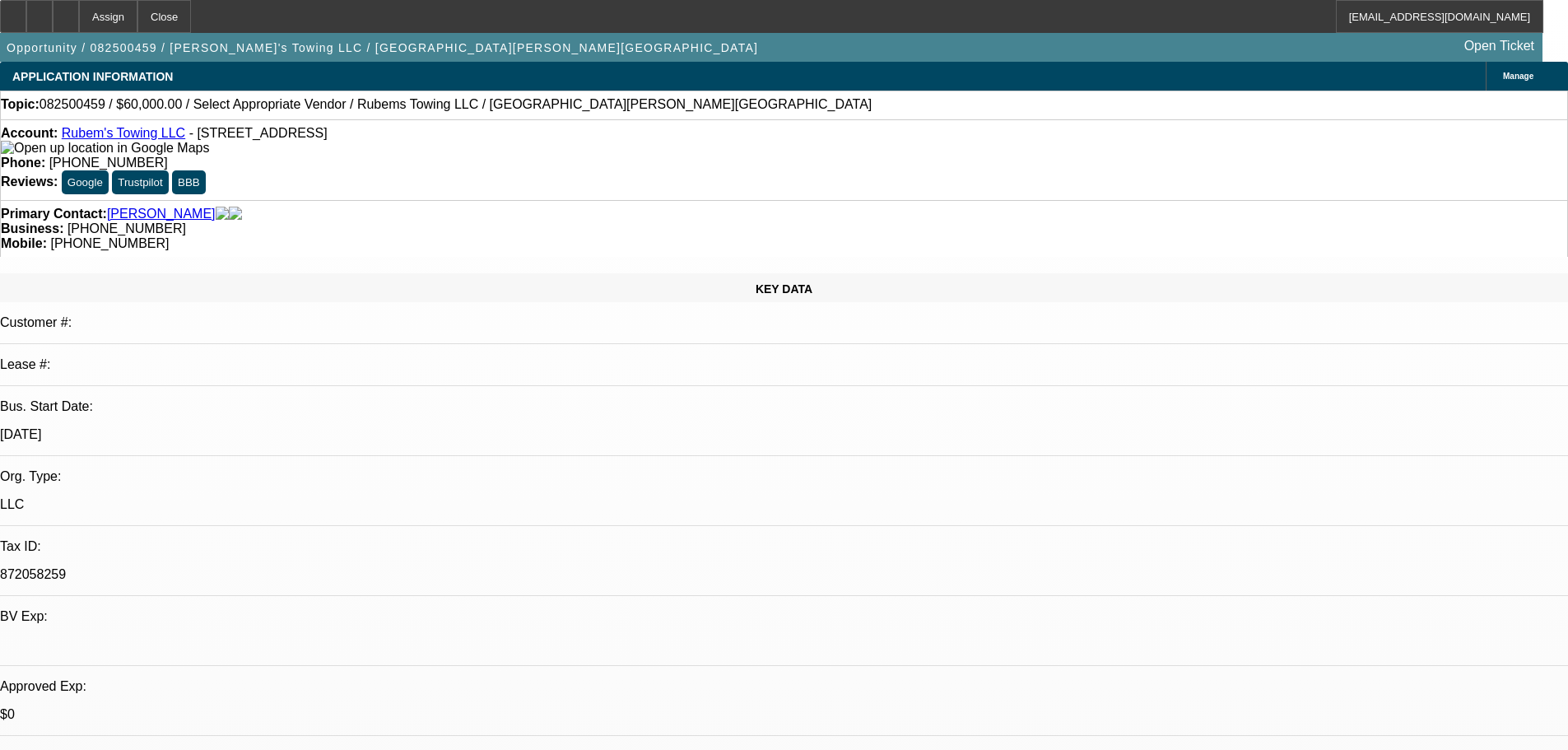
radio input "true"
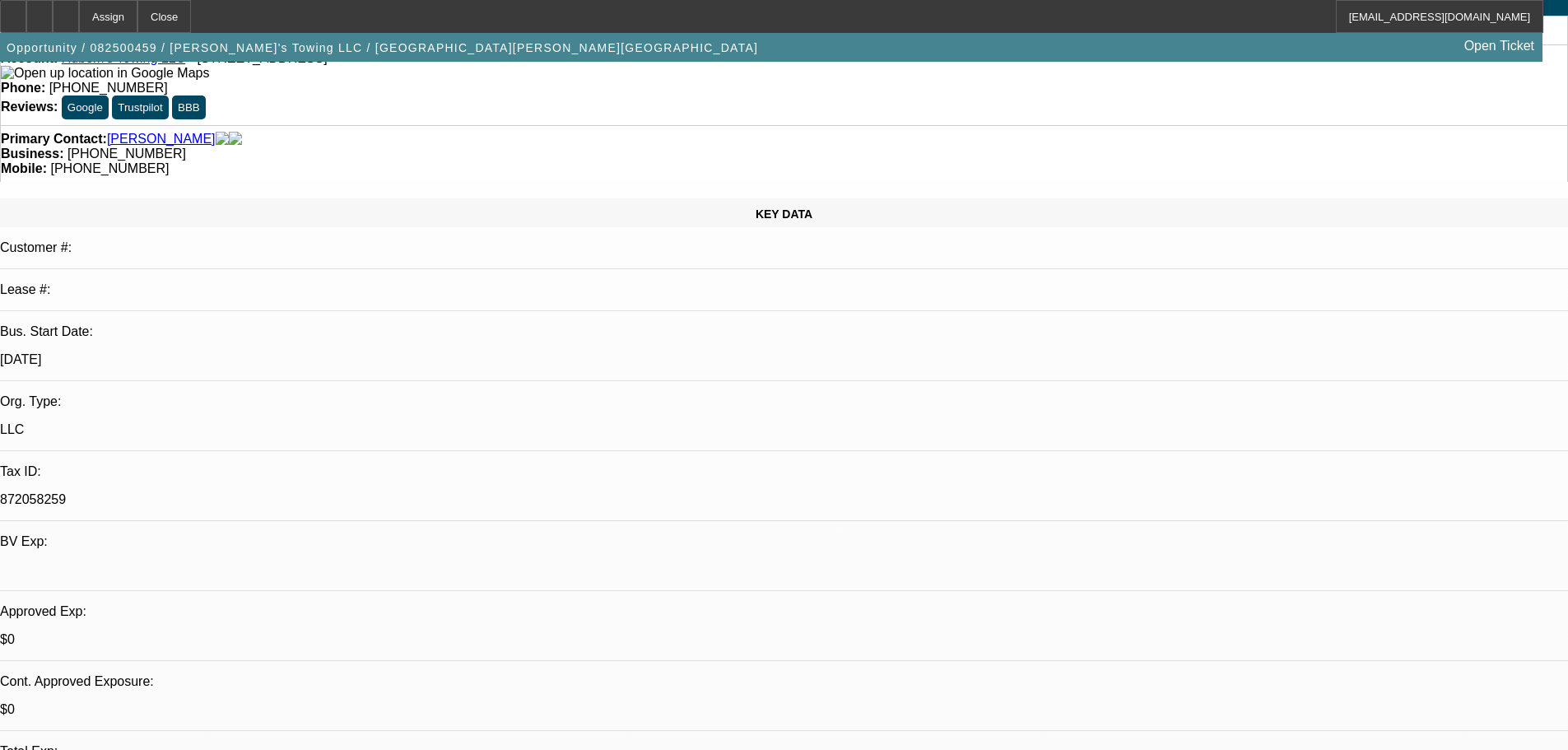
scroll to position [165, 0]
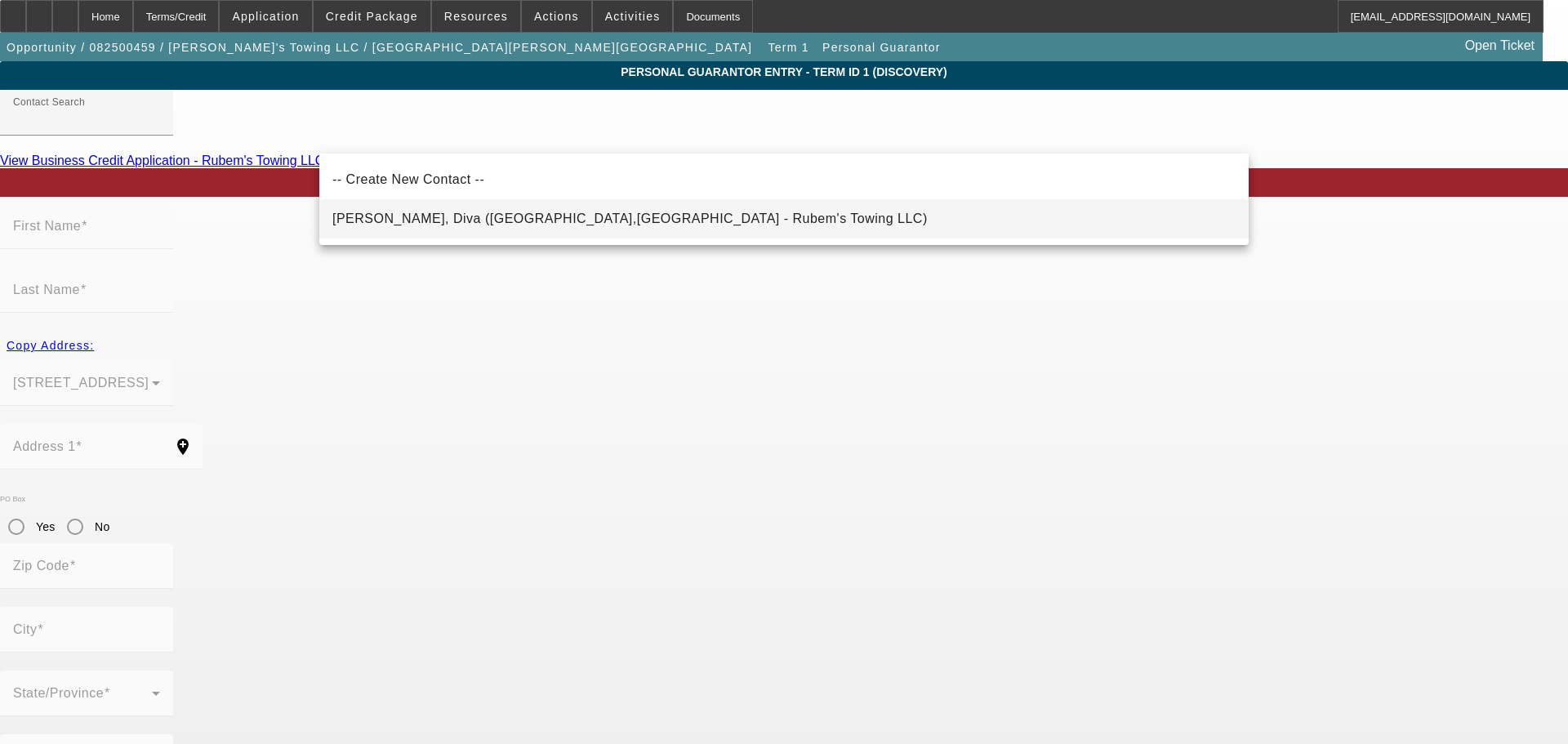
click at [438, 224] on span "Pontes, Diva (Dorchester,MA - Rubem's Towing LLC)" at bounding box center [630, 218] width 595 height 13
type input "Pontes, Diva (Dorchester,MA - Rubem's Towing LLC)"
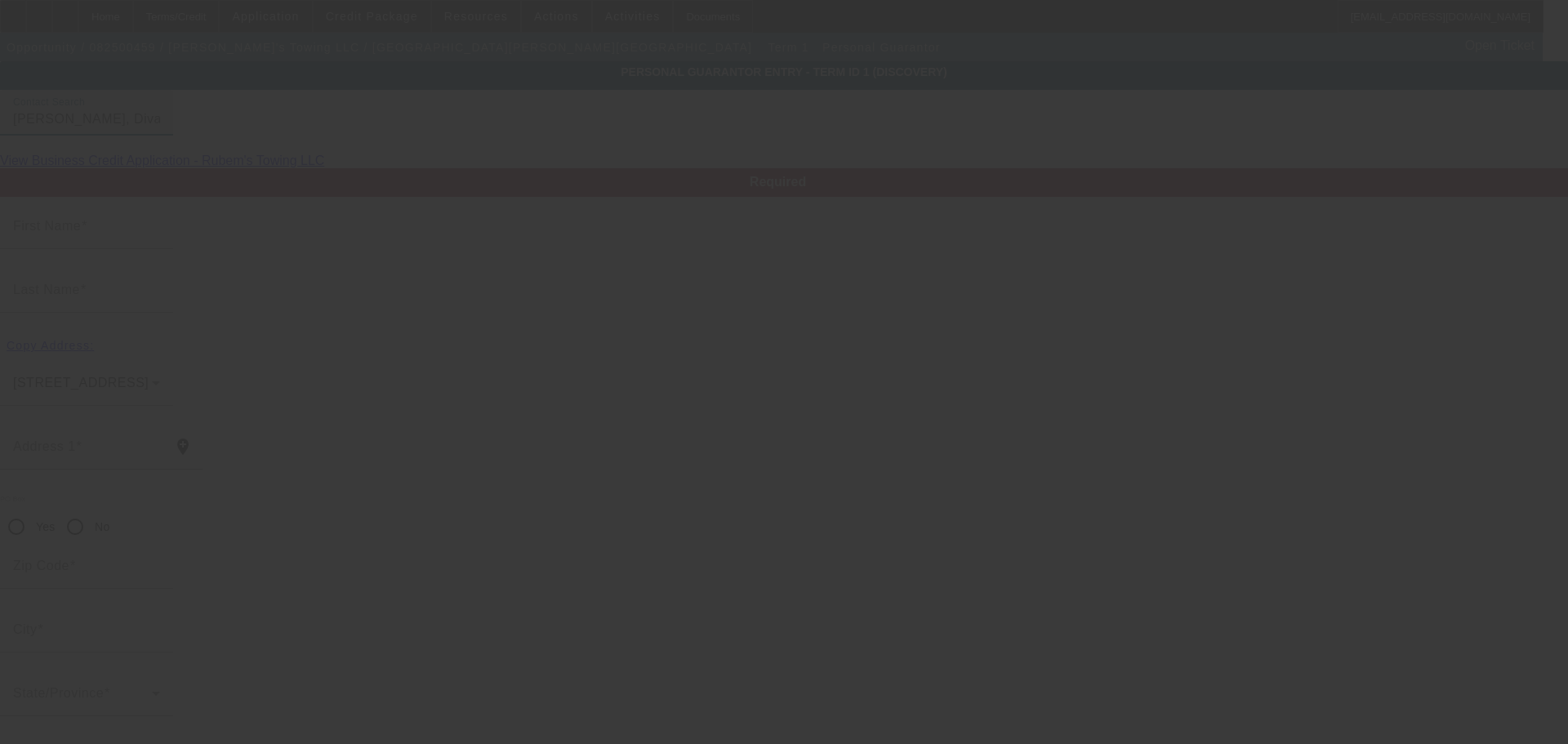
type input "Diva"
type input "Pontes"
type input "10 brinsley st apt 2"
radio input "true"
type input "02121"
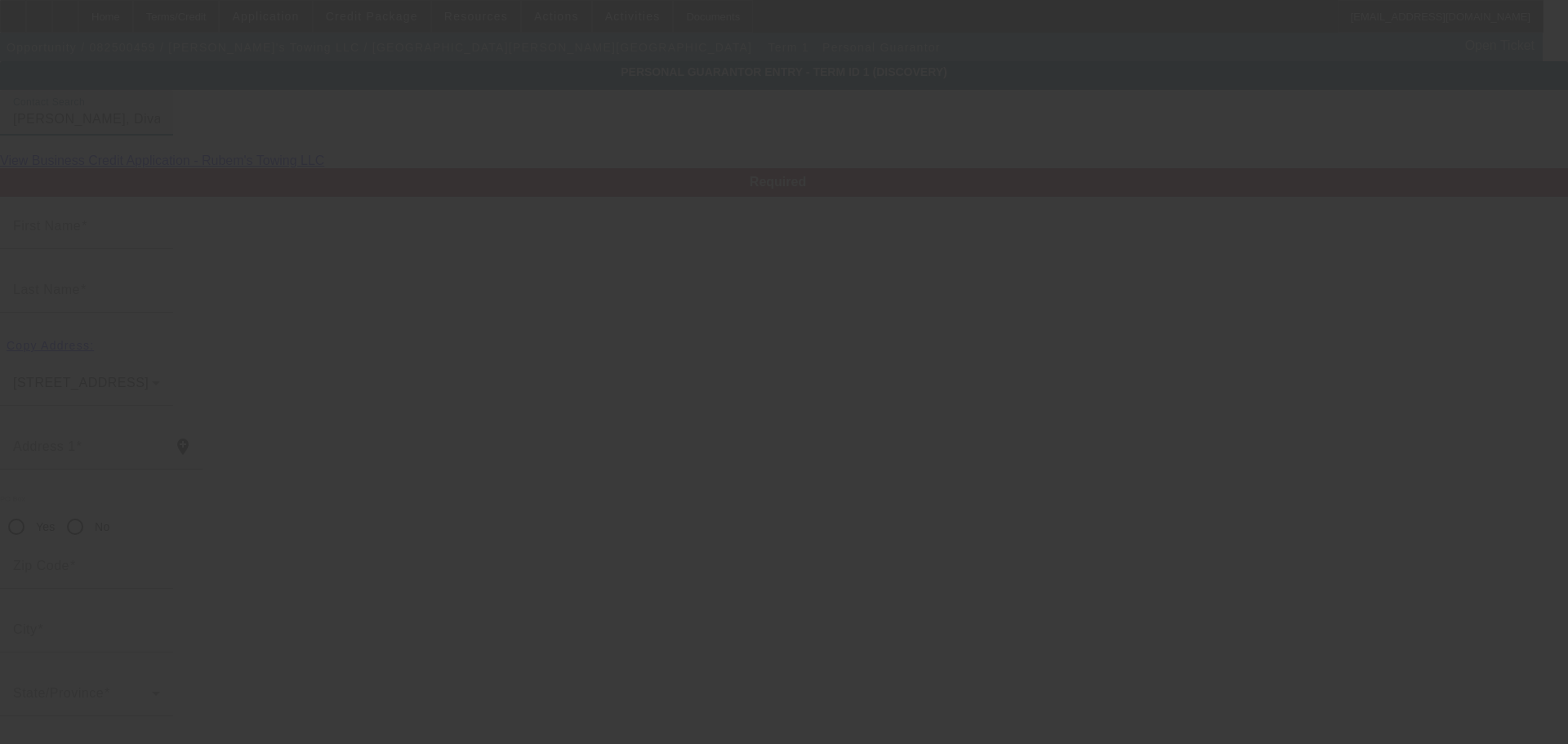
type input "Dorchester"
type input "(508) 818-2258"
type input "0"
type input "015-90-7914"
type input "rubem80@gmail.com"
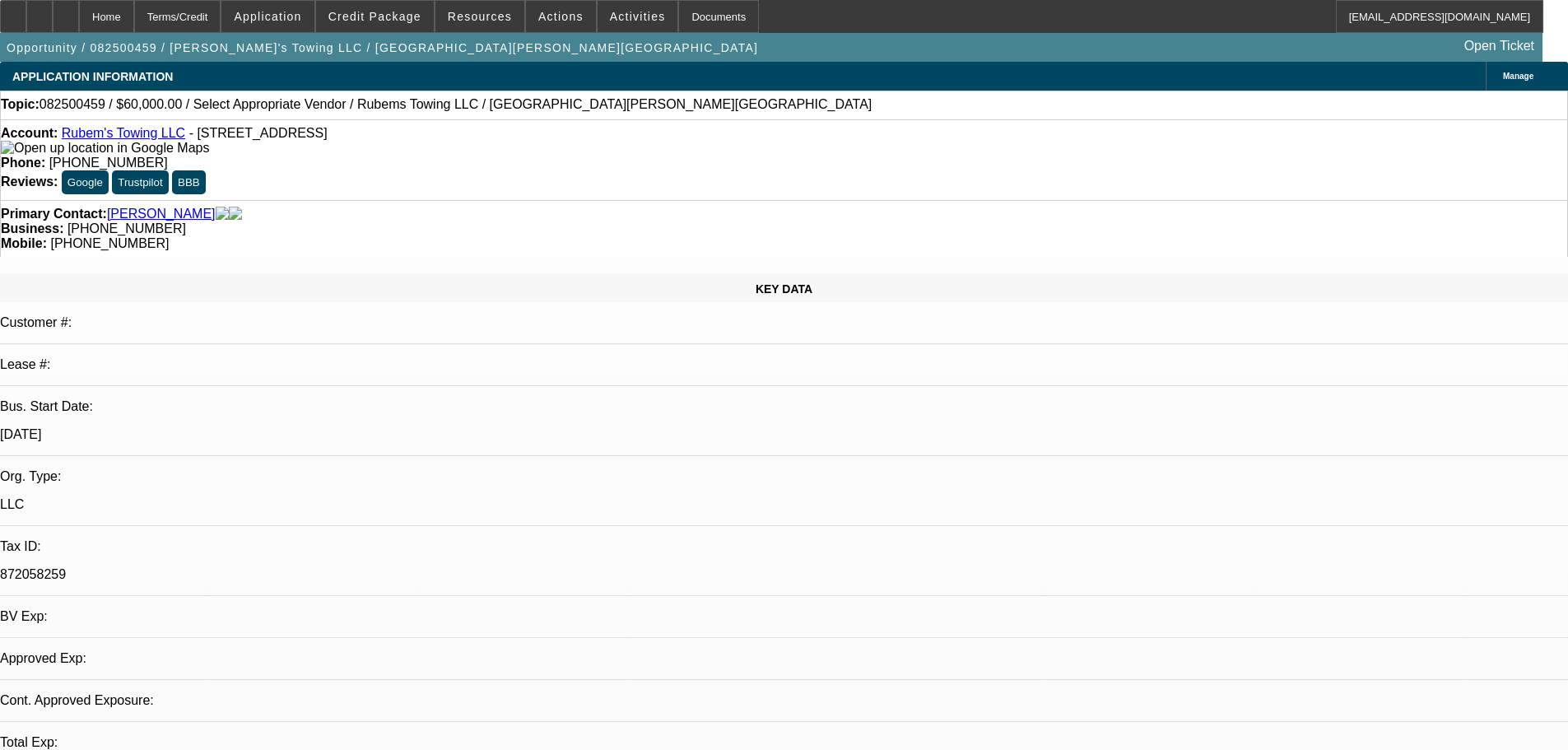
select select "0"
select select "2"
select select "0.1"
select select "4"
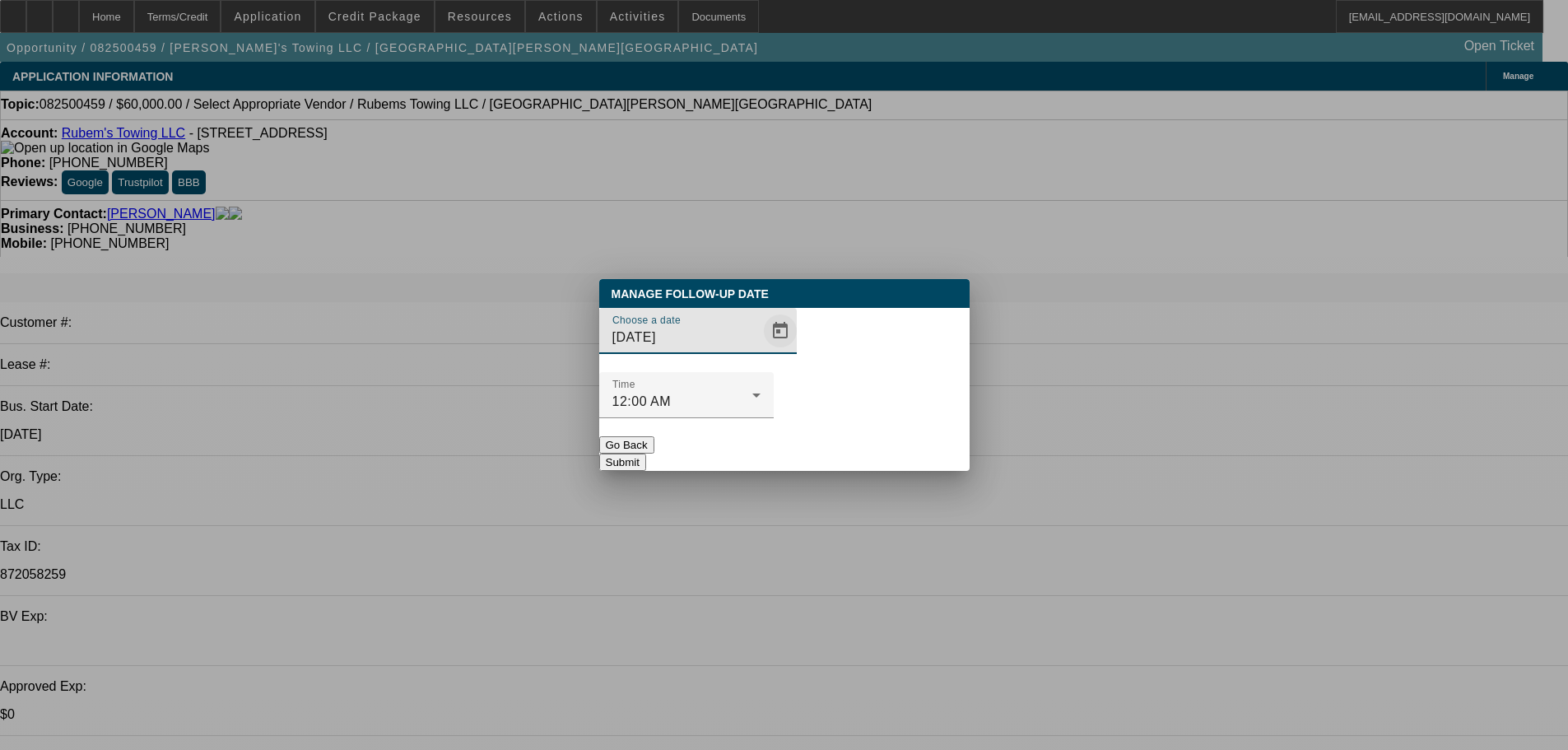
click at [760, 350] on span "Open calendar" at bounding box center [780, 331] width 40 height 40
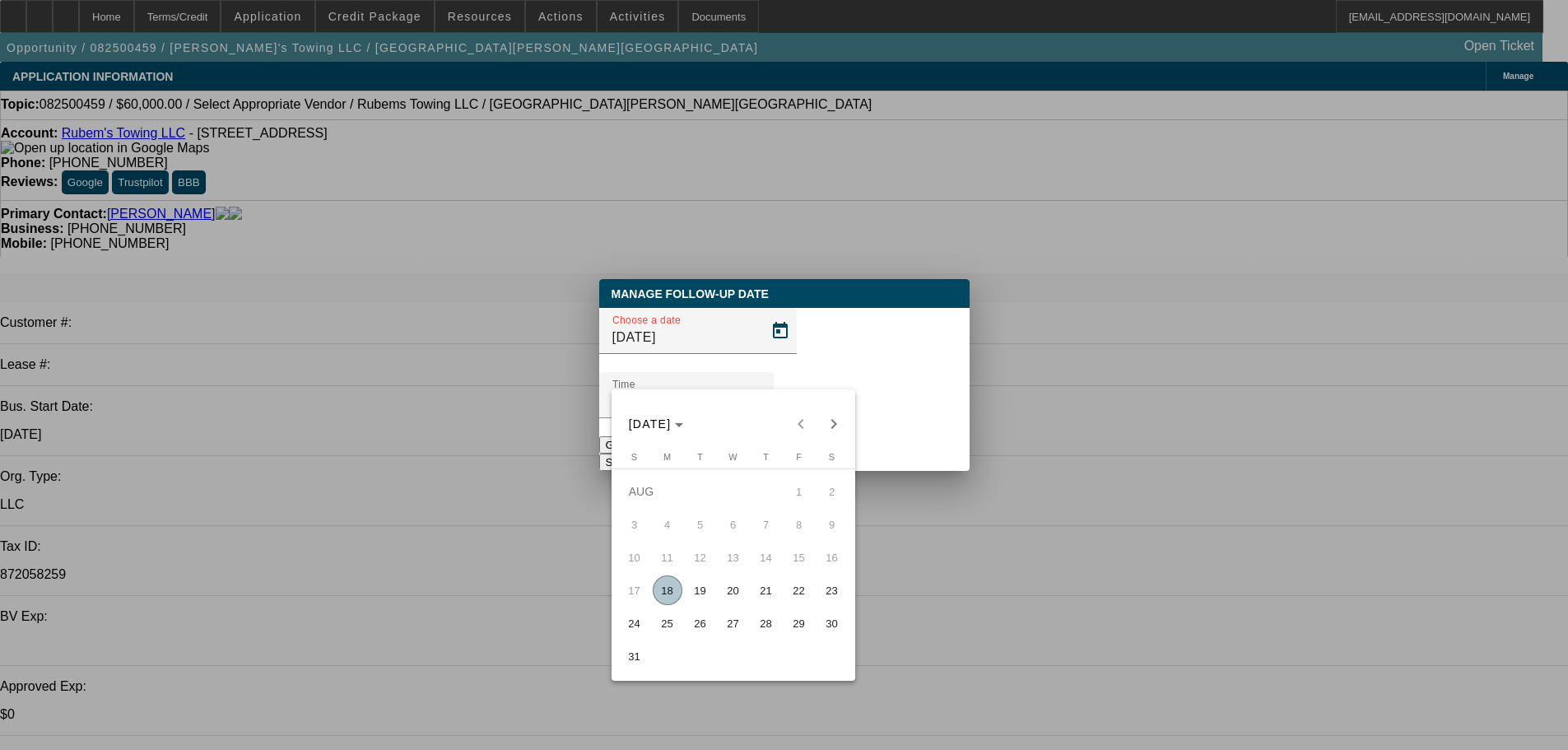
click at [698, 596] on span "19" at bounding box center [700, 590] width 30 height 30
type input "8/19/2025"
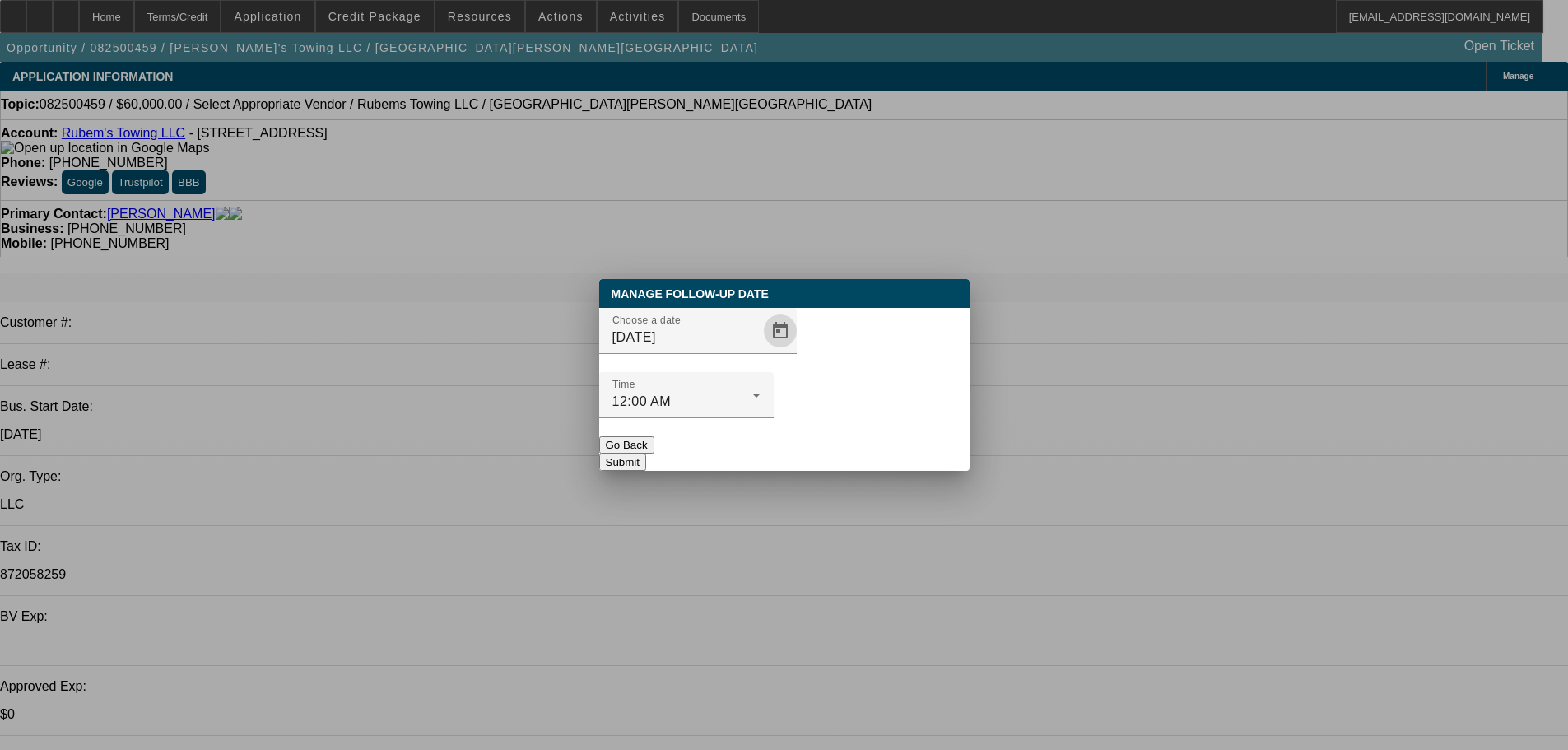
click at [646, 453] on button "Submit" at bounding box center [622, 462] width 47 height 17
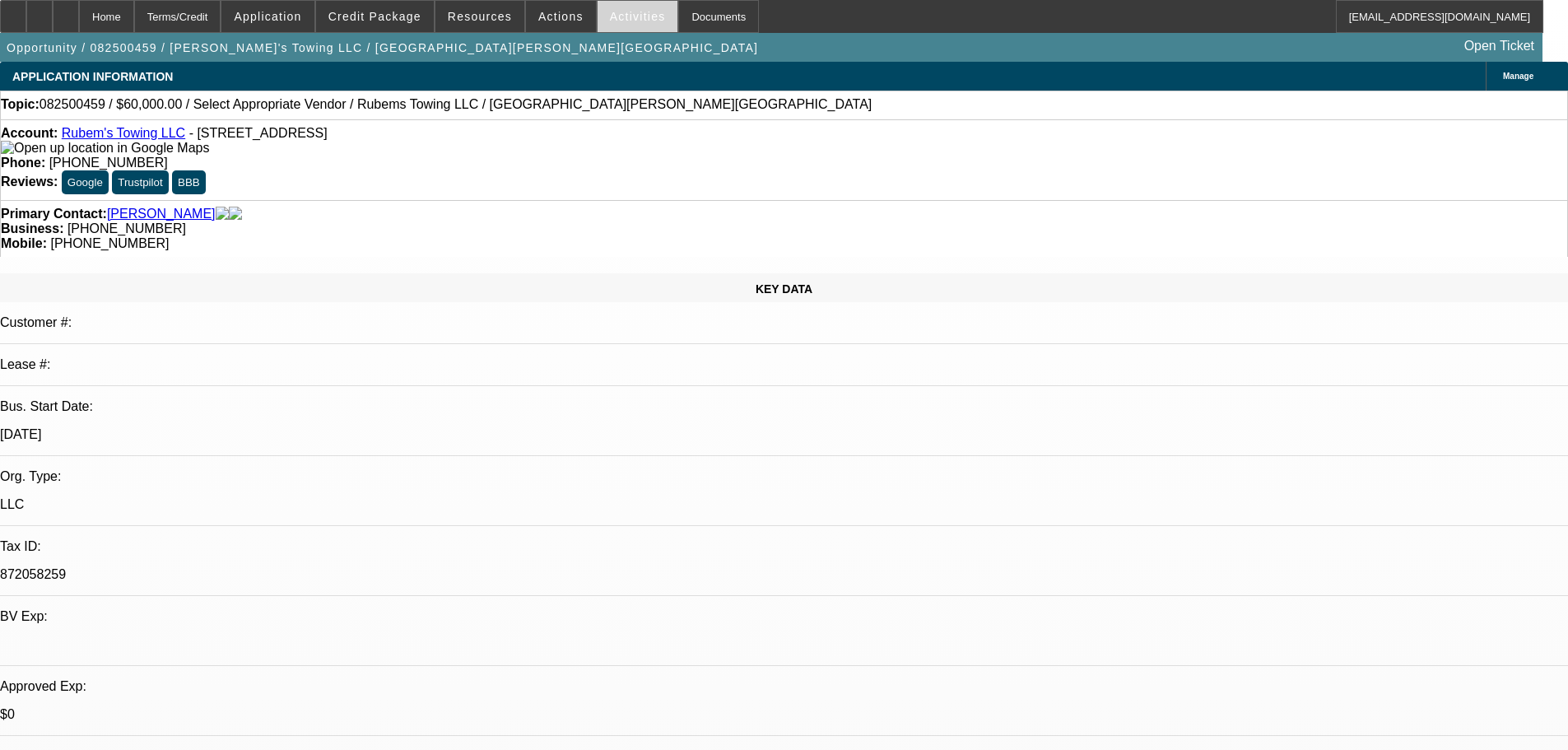
click at [602, 2] on span at bounding box center [637, 16] width 81 height 40
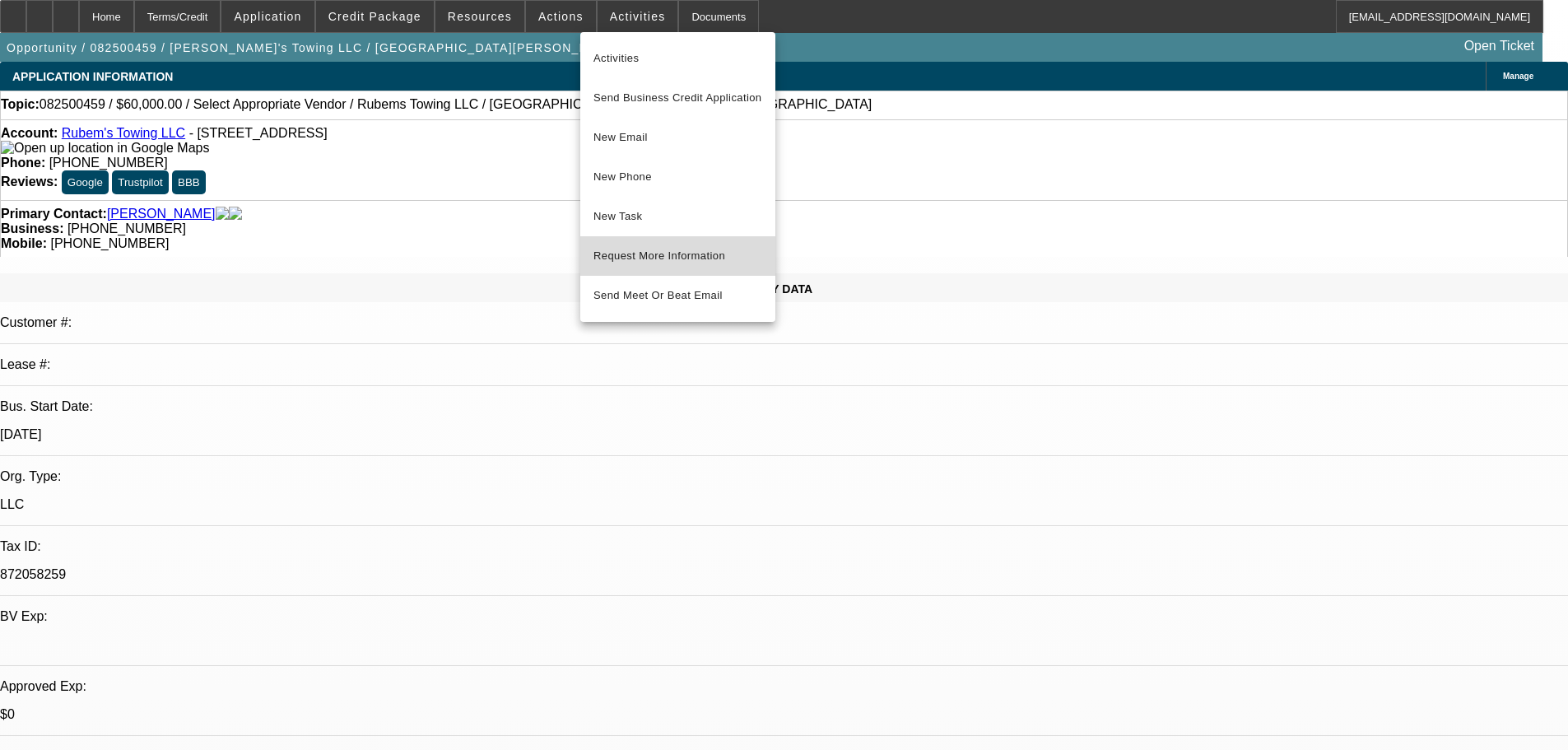
click at [706, 250] on span "Request More Information" at bounding box center [677, 255] width 169 height 20
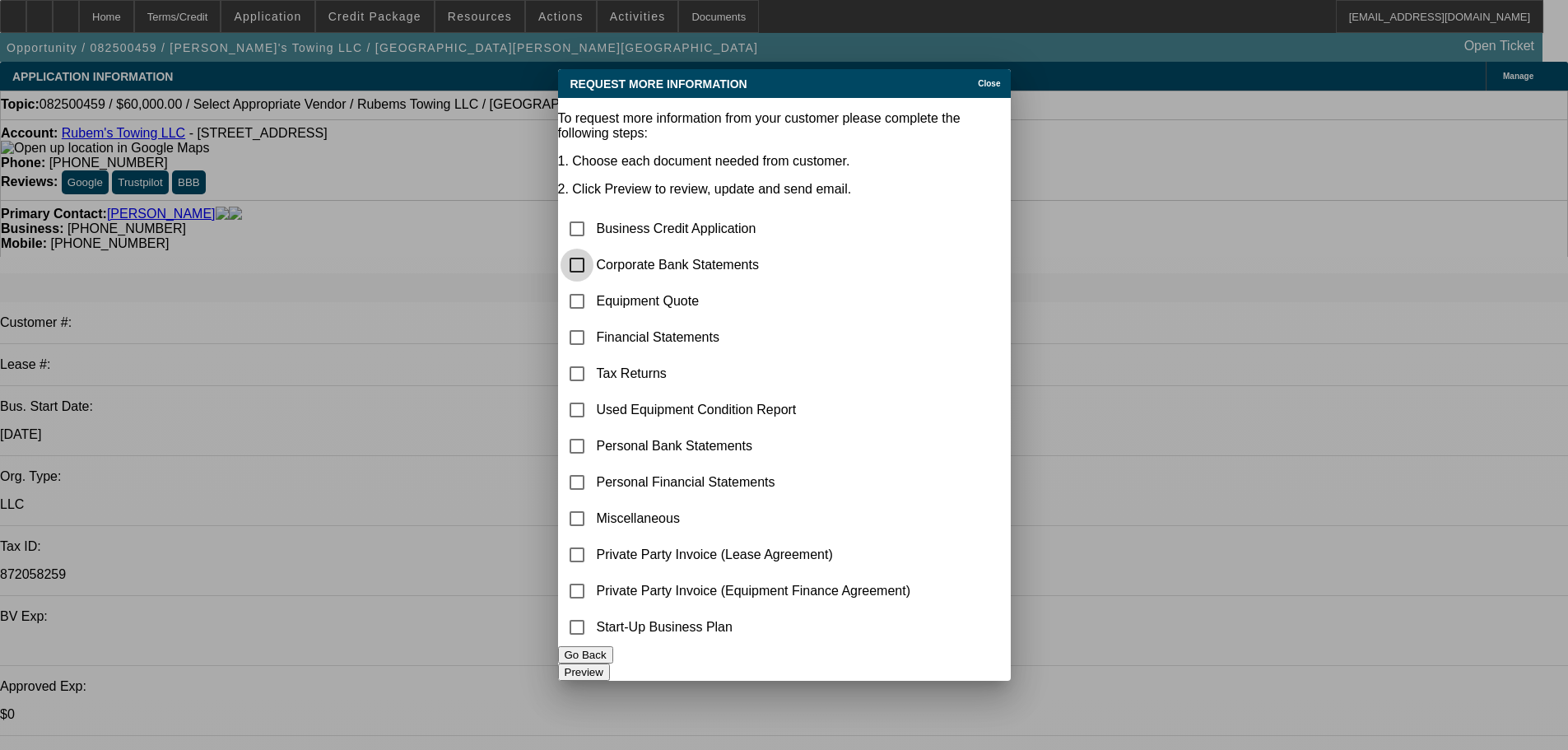
click at [593, 249] on input "checkbox" at bounding box center [577, 265] width 33 height 33
checkbox input "true"
click at [610, 663] on button "Preview" at bounding box center [584, 672] width 52 height 17
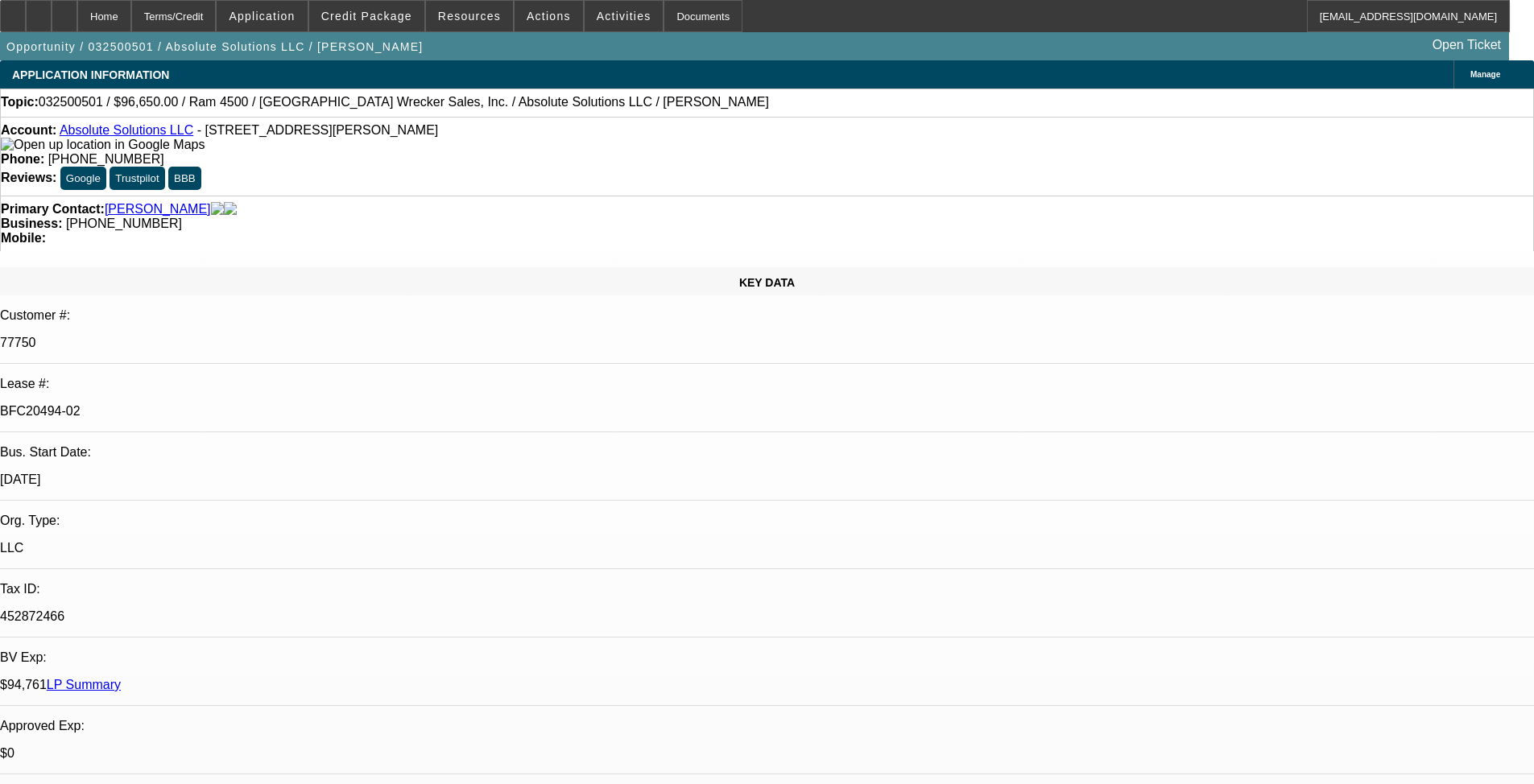
select select "0"
select select "2"
select select "0"
select select "6"
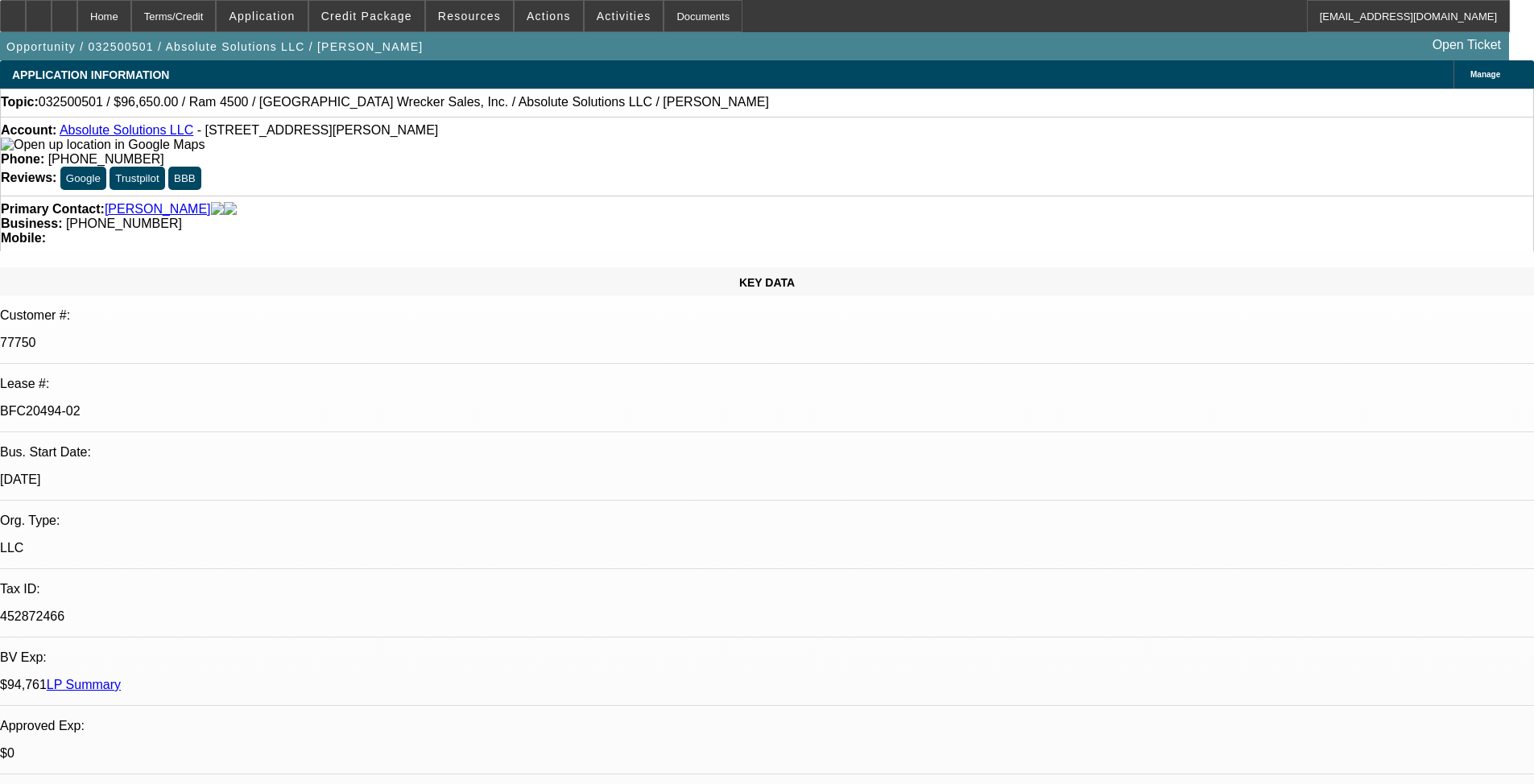
select select "0"
select select "2"
select select "0"
select select "6"
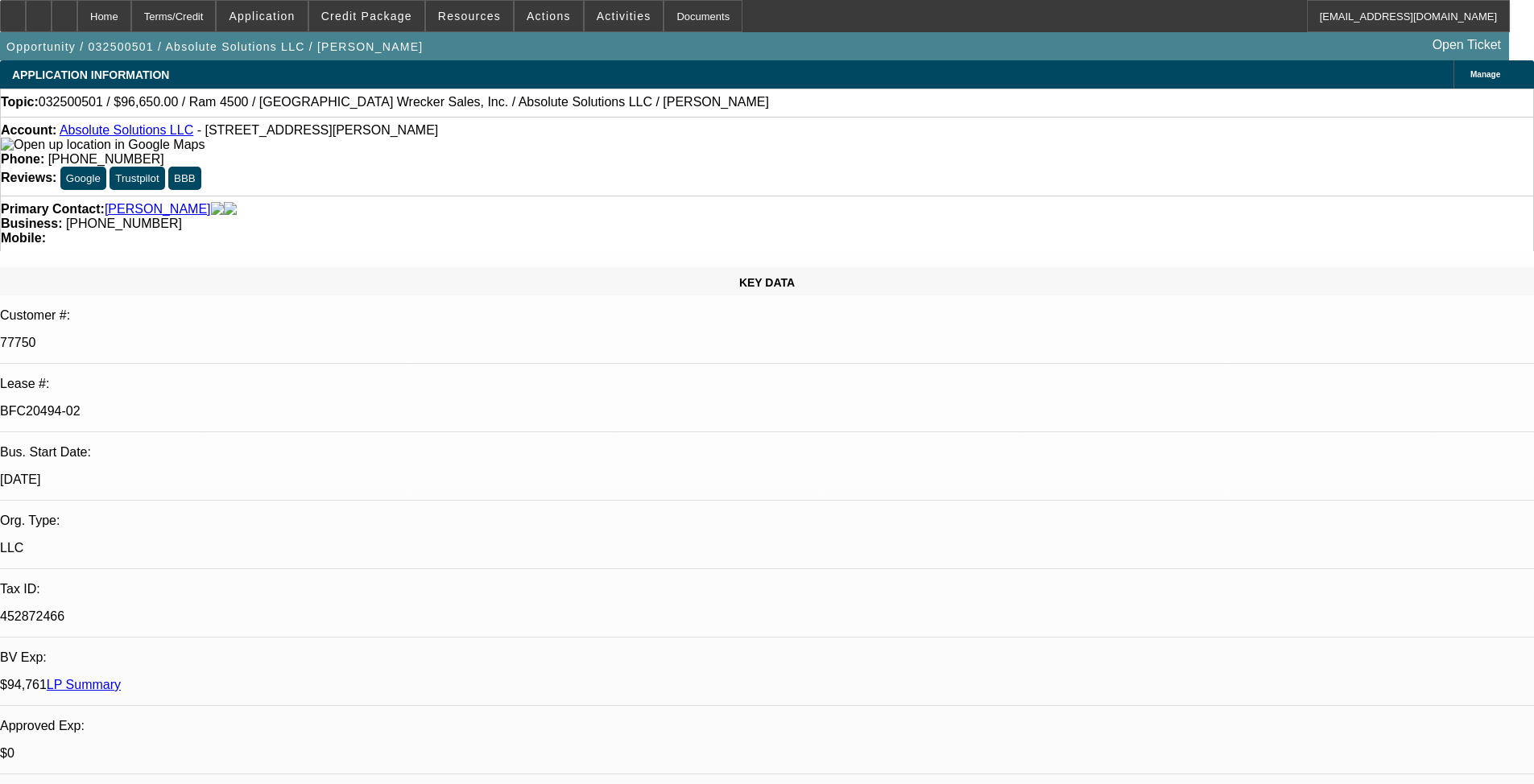
select select "0"
select select "3"
select select "0"
select select "6"
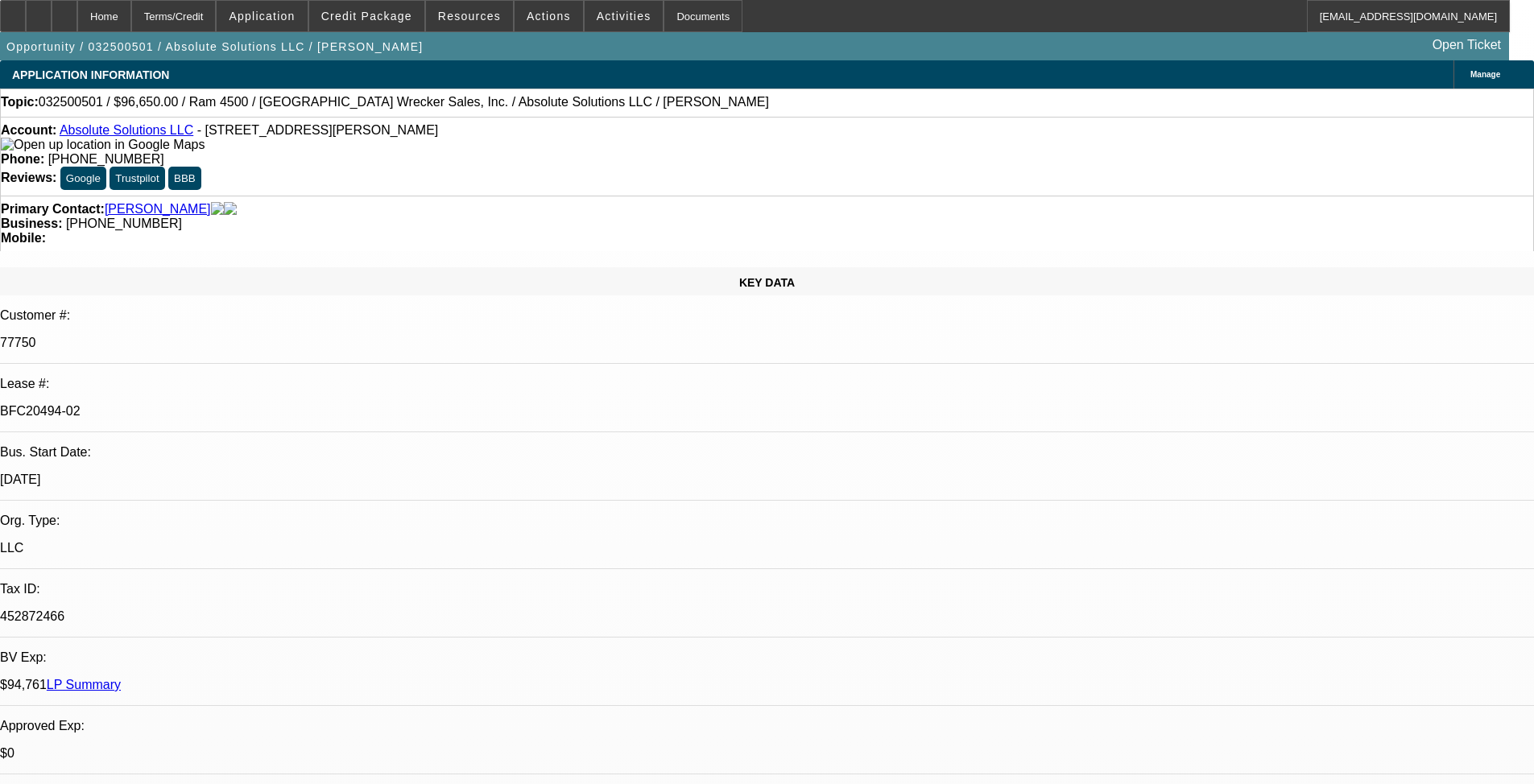
select select "0"
select select "3"
select select "0"
select select "6"
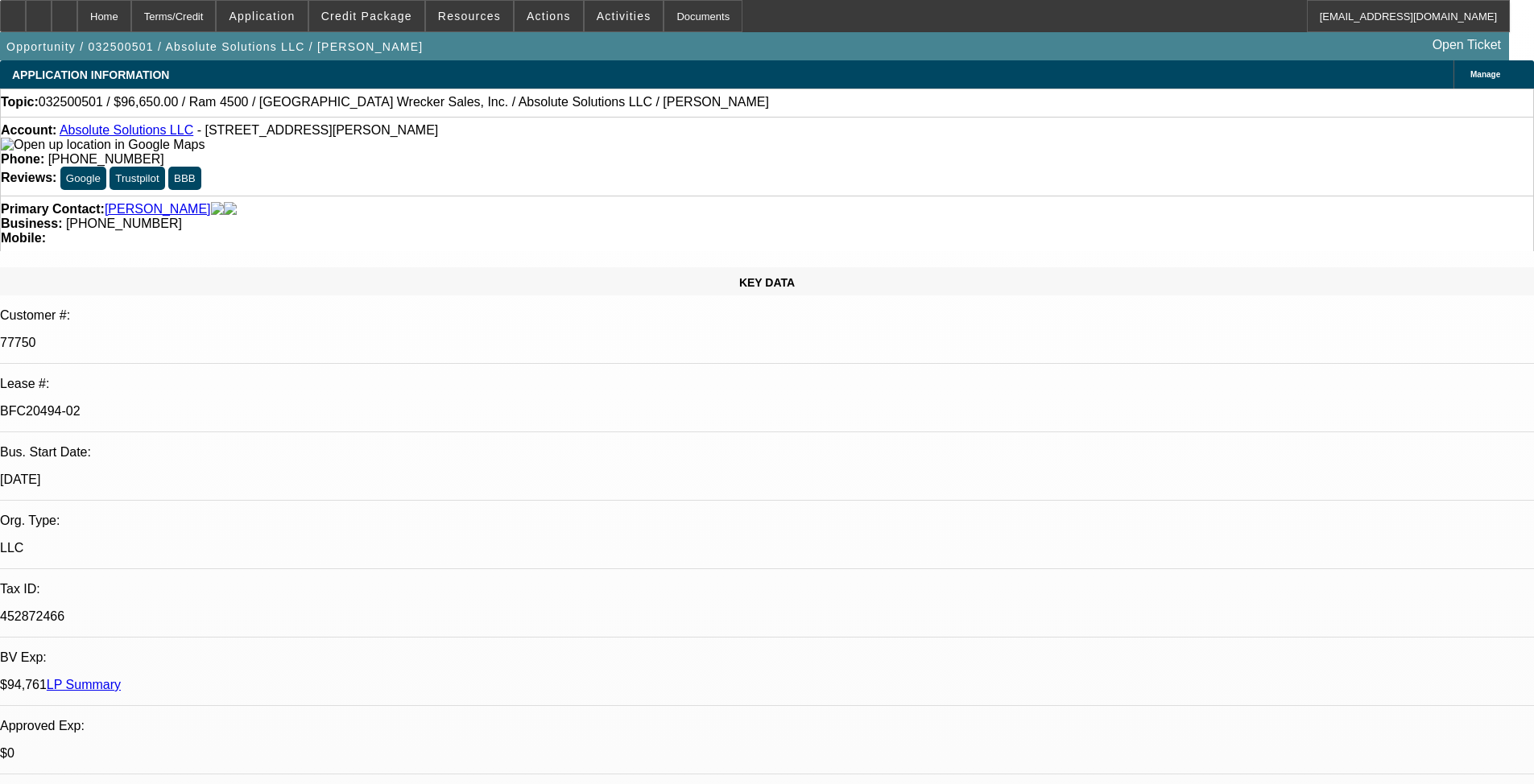
scroll to position [563, 0]
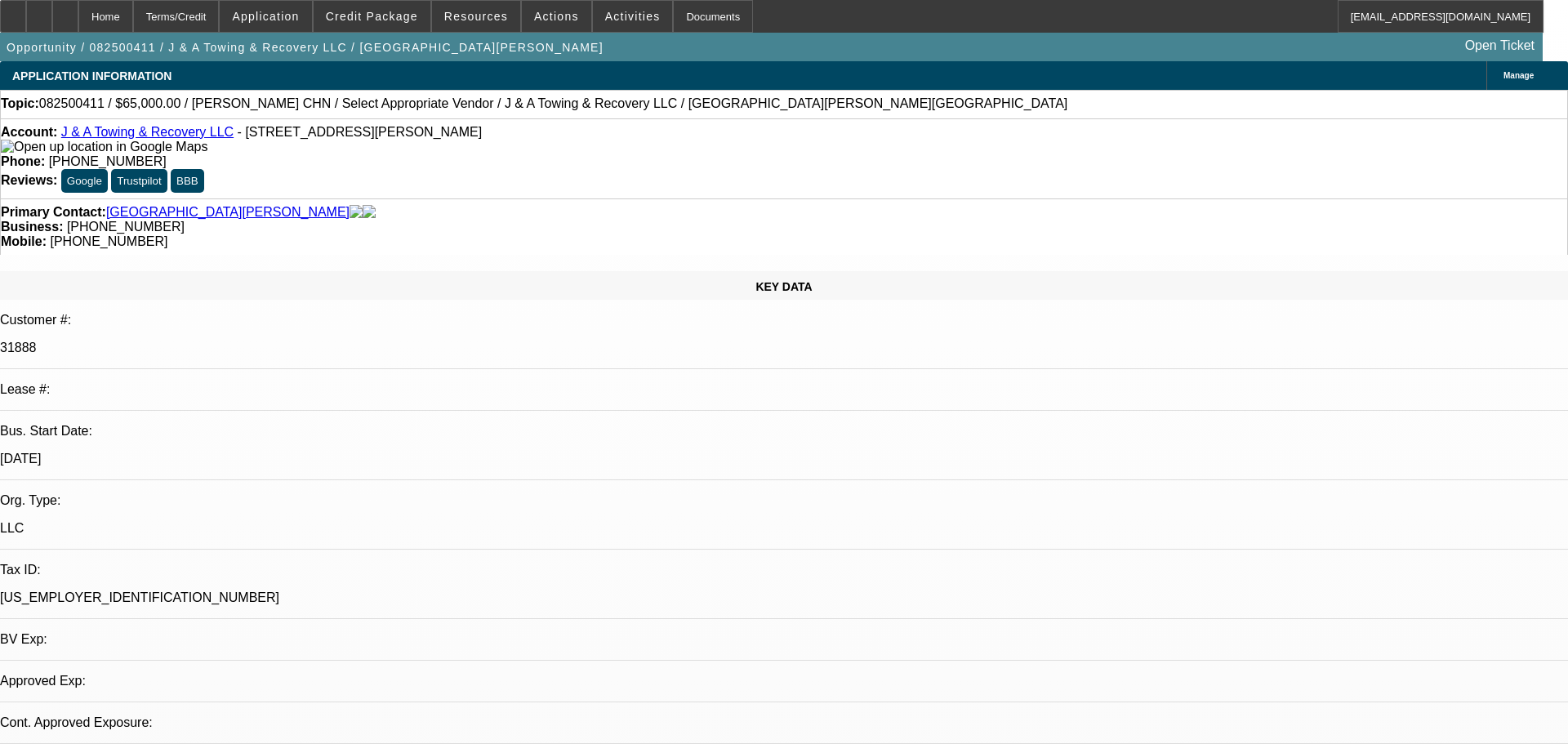
select select "0"
select select "2"
select select "0.1"
select select "4"
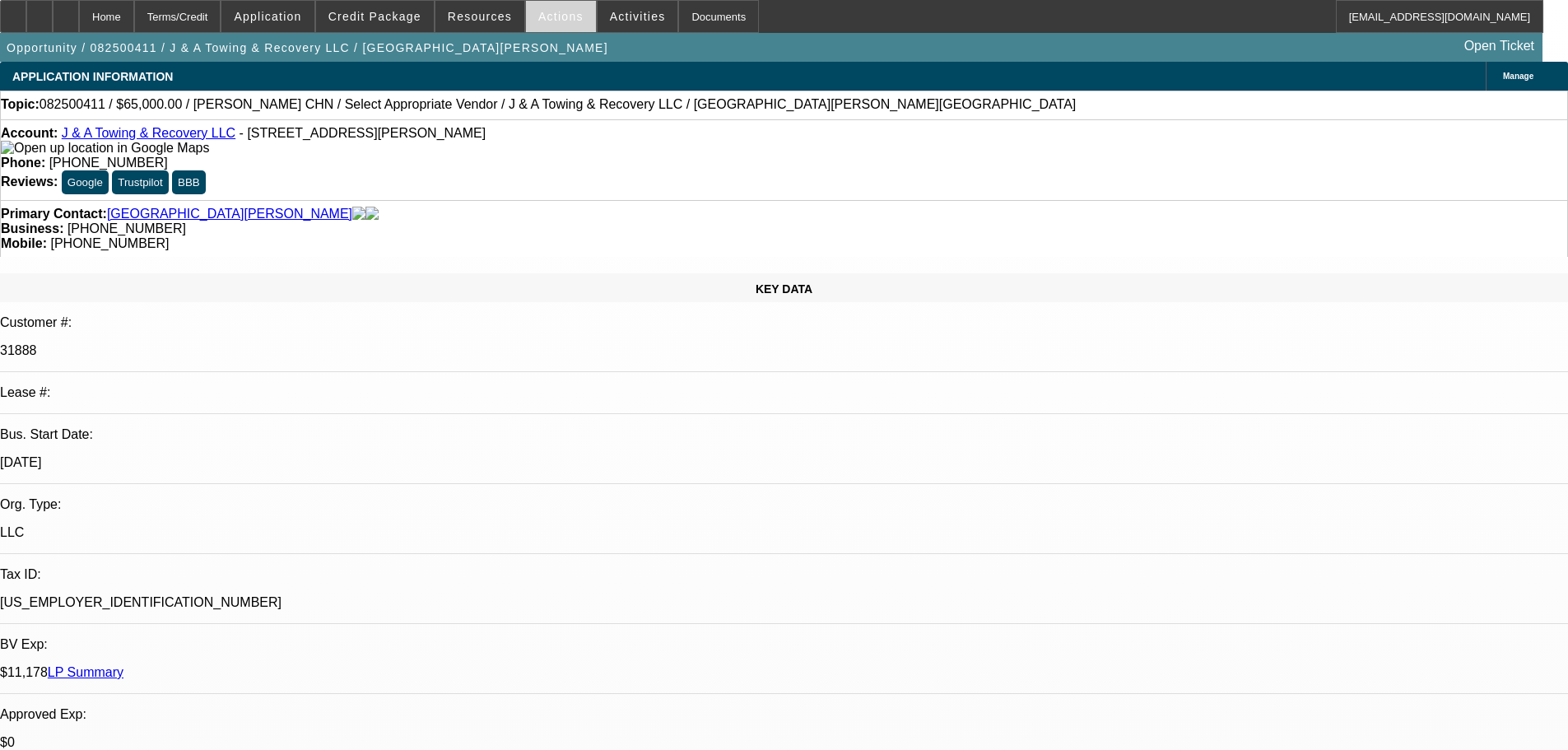
click at [546, 14] on span "Actions" at bounding box center [560, 17] width 45 height 14
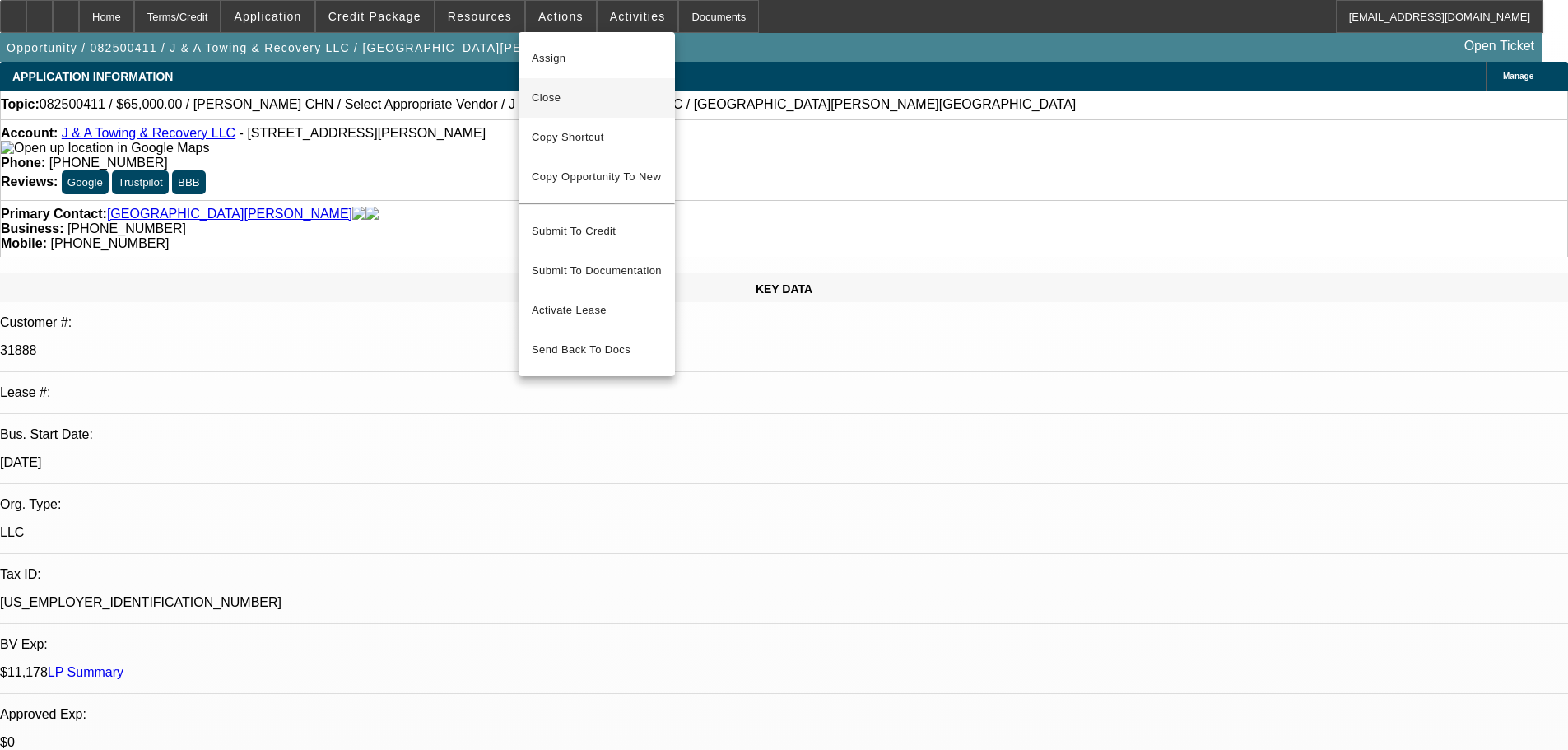
click at [572, 94] on span "Close" at bounding box center [596, 98] width 130 height 20
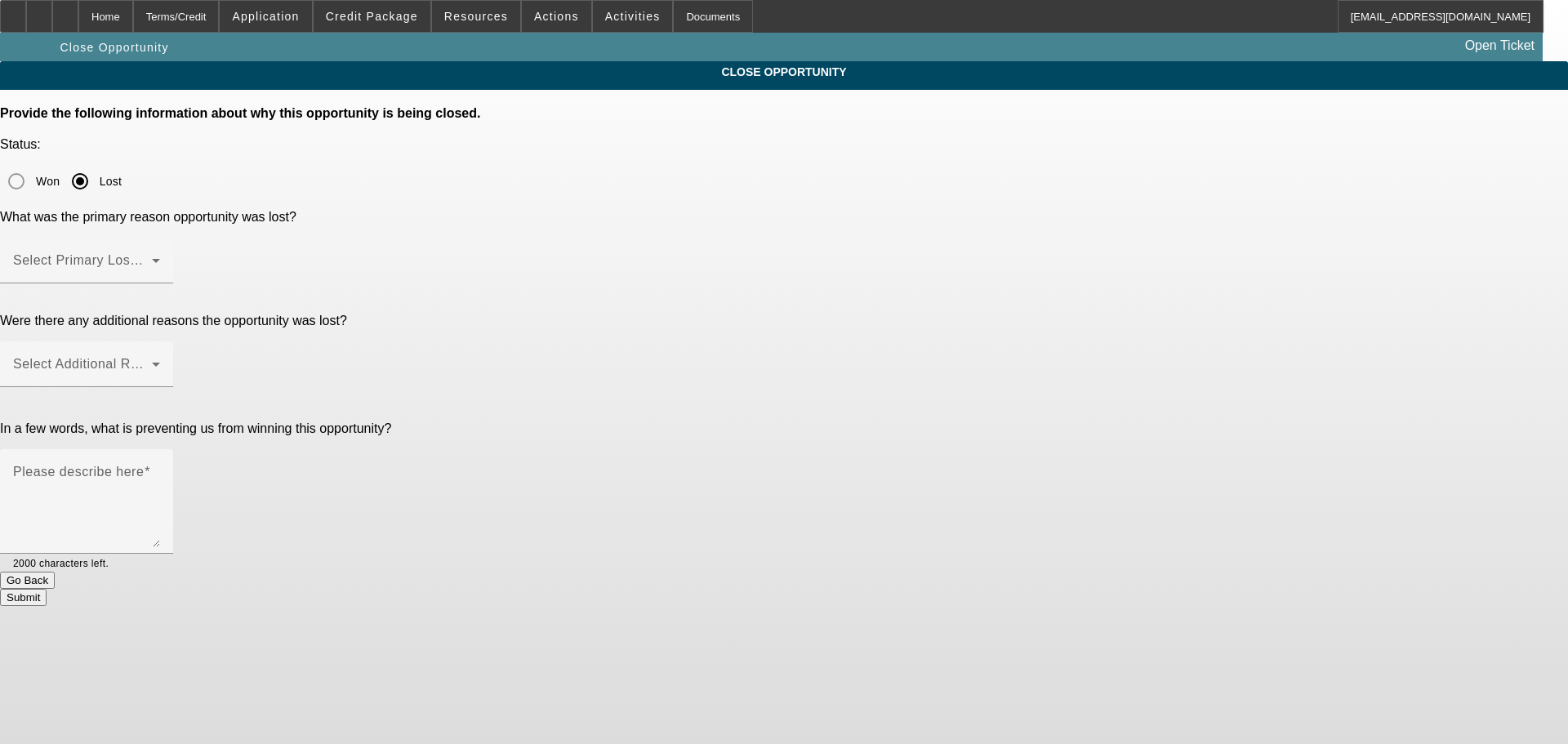
click at [173, 284] on div at bounding box center [87, 292] width 173 height 18
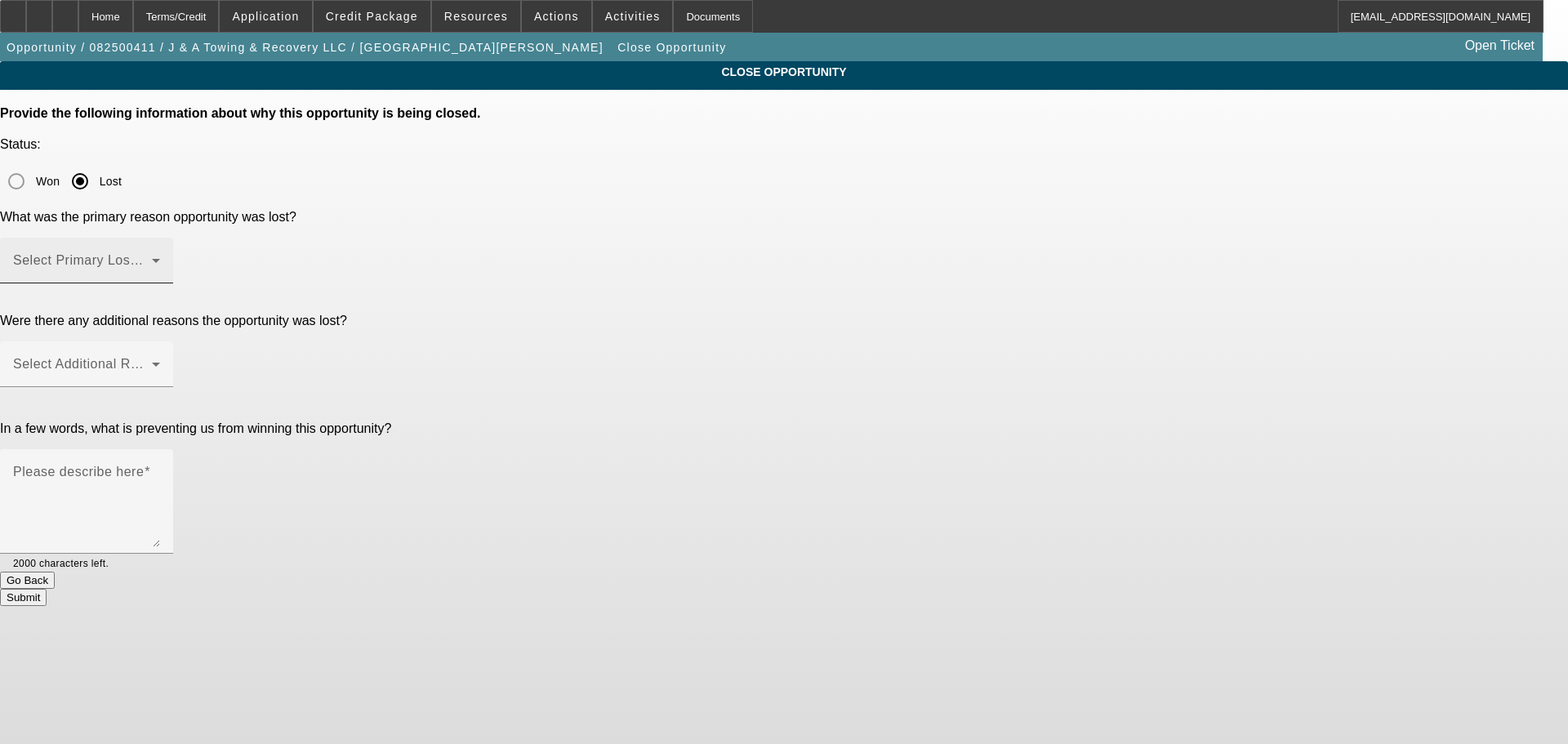
click at [152, 258] on span at bounding box center [83, 267] width 139 height 19
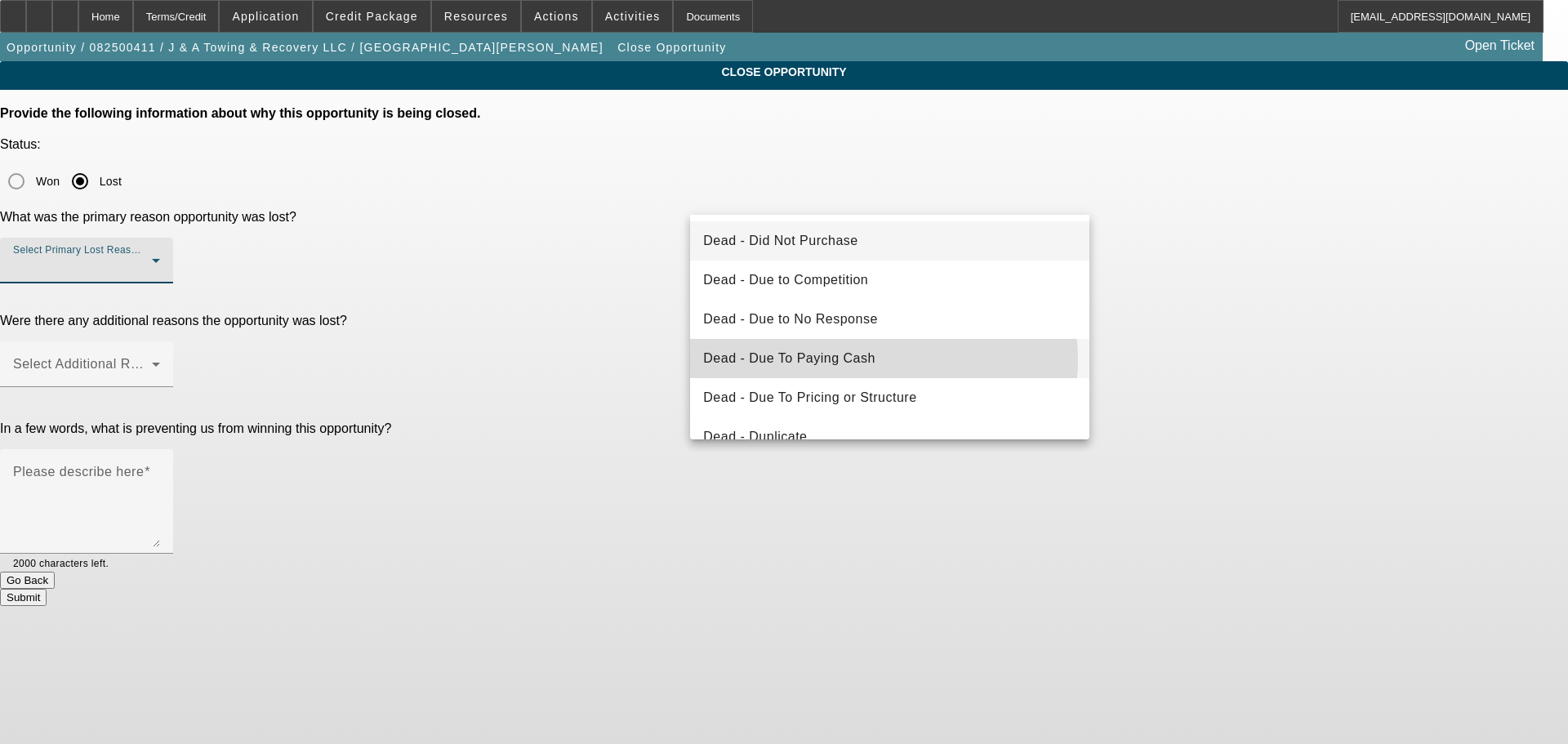
click at [883, 359] on mat-option "Dead - Due To Paying Cash" at bounding box center [890, 359] width 399 height 40
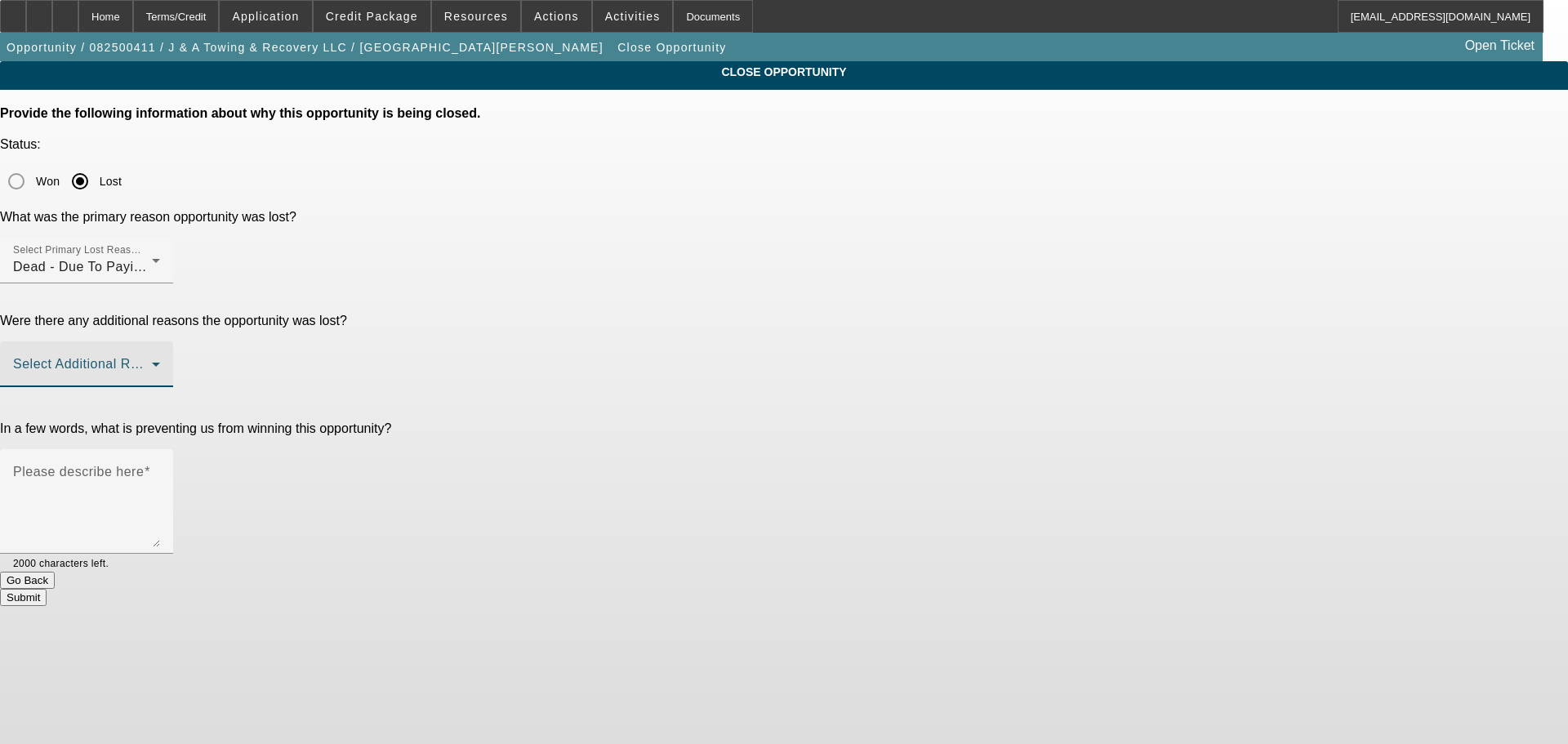
click at [152, 361] on span at bounding box center [83, 370] width 139 height 19
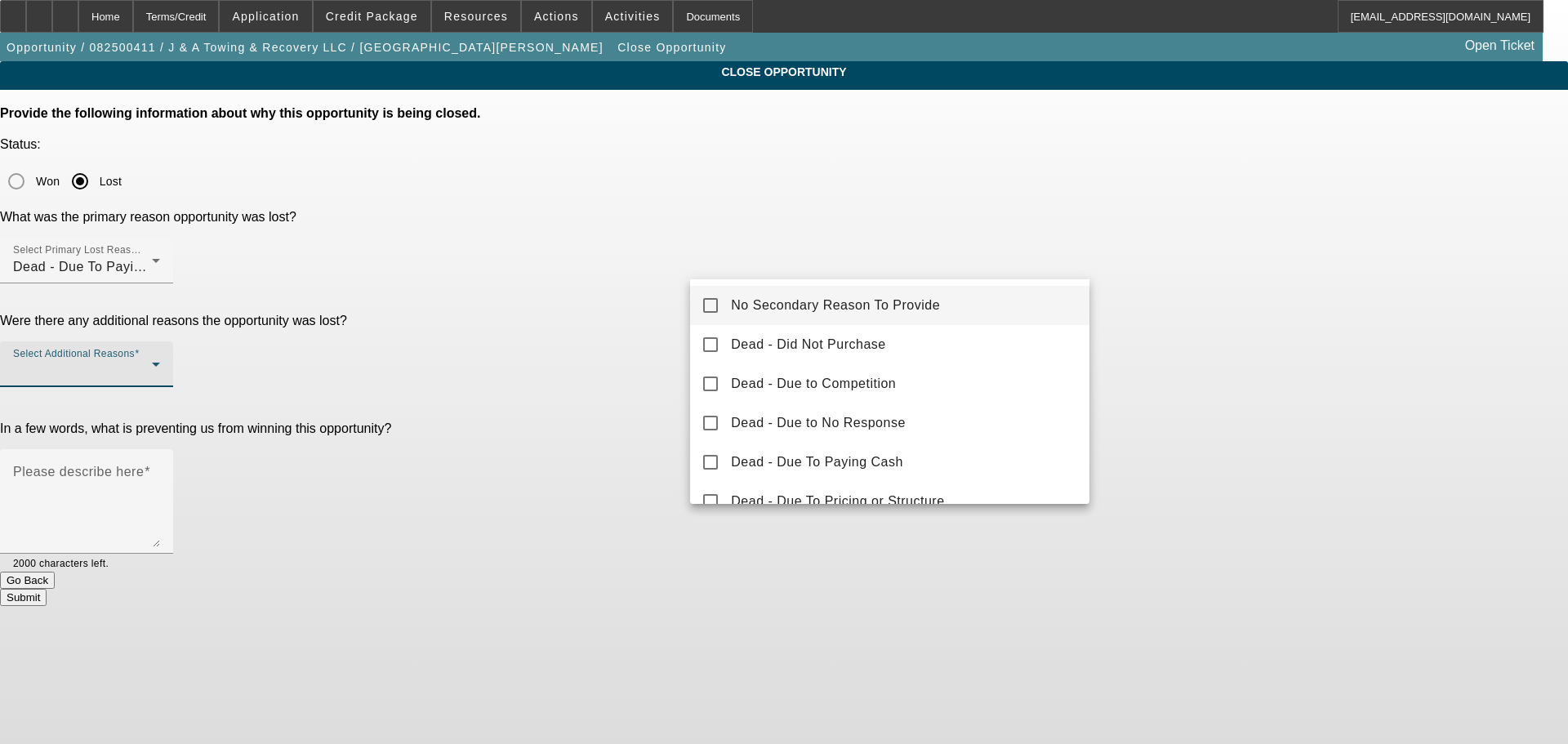
click at [920, 312] on span "No Secondary Reason To Provide" at bounding box center [835, 305] width 209 height 19
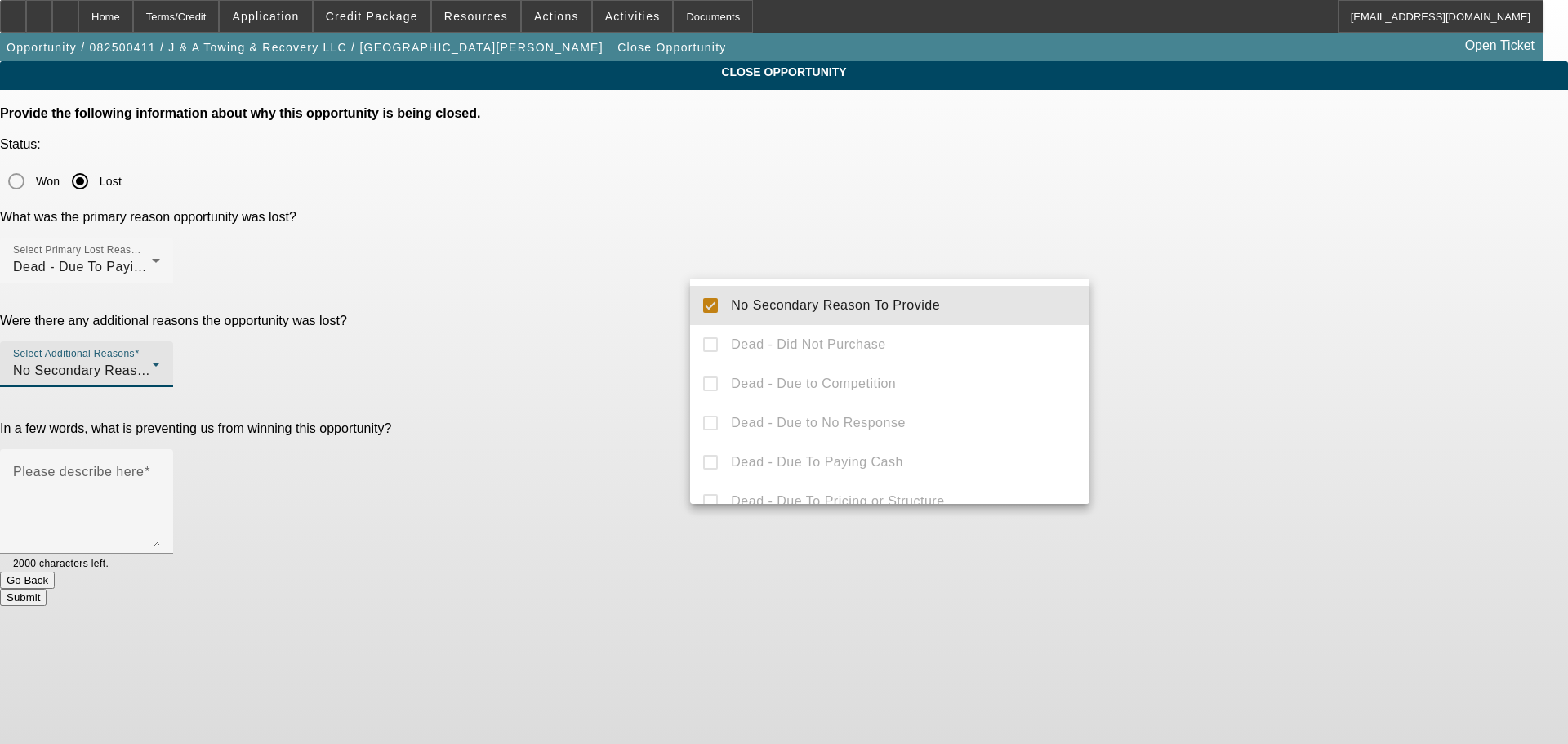
click at [1184, 316] on div at bounding box center [784, 372] width 1568 height 744
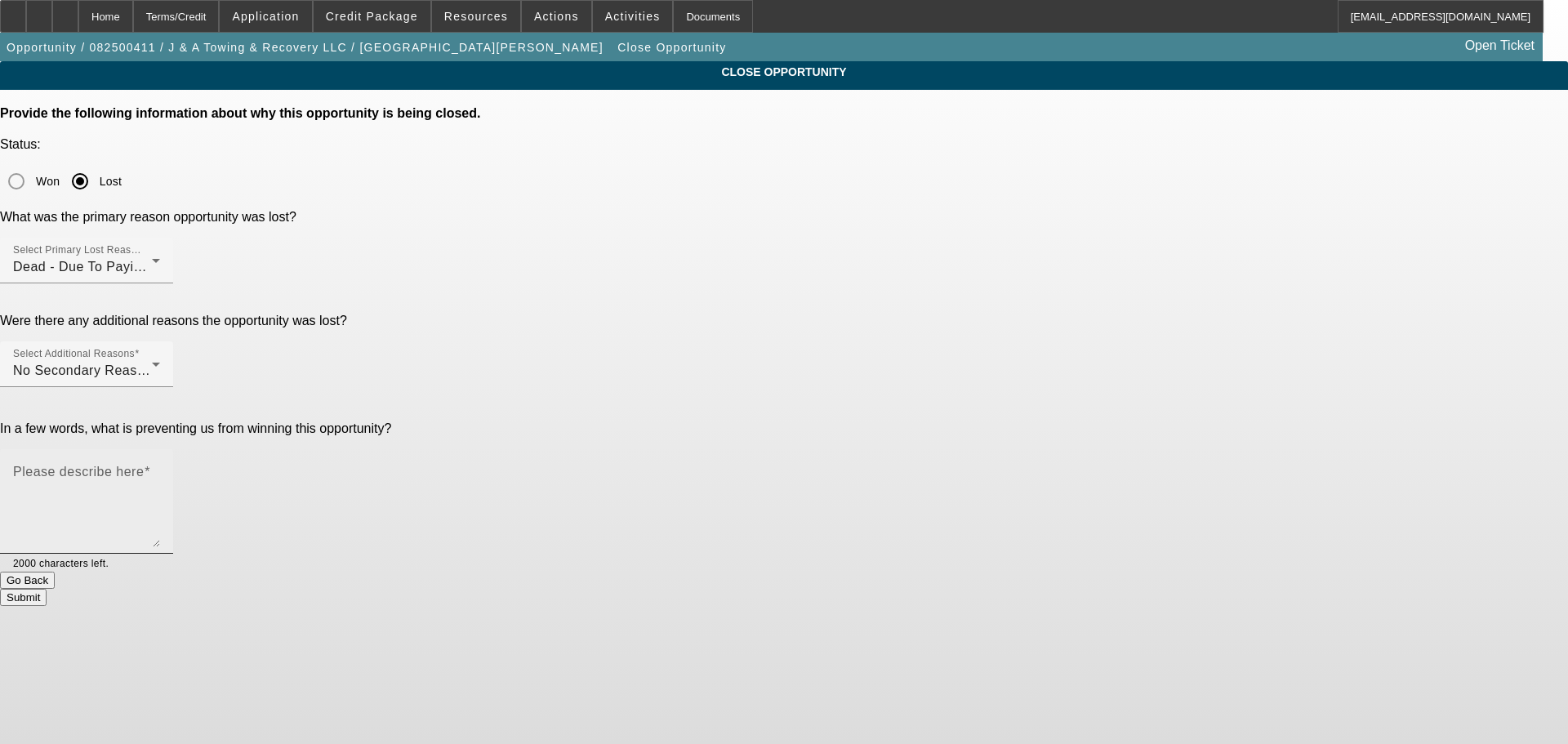
click at [160, 469] on textarea "Please describe here" at bounding box center [87, 508] width 147 height 78
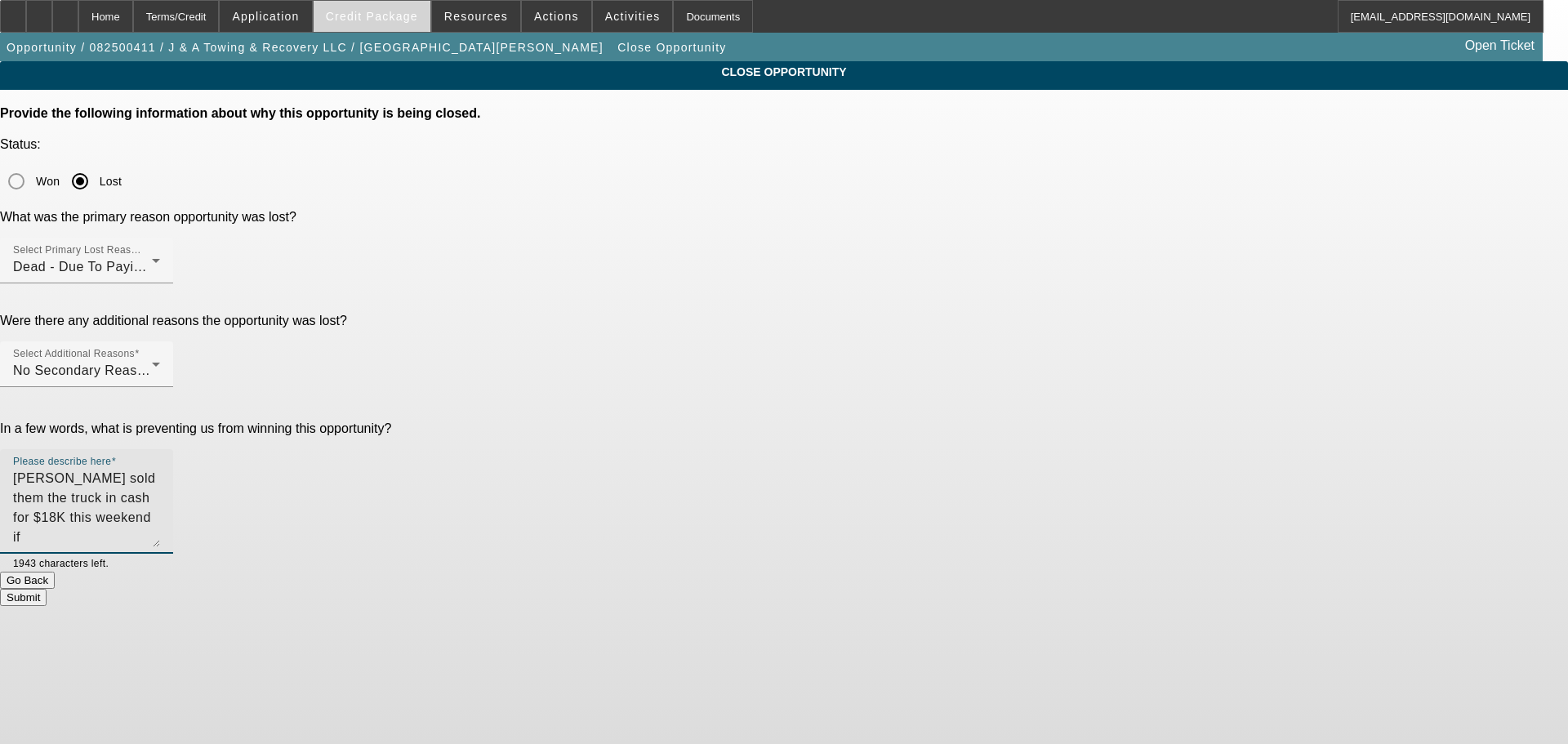
click at [404, 26] on span at bounding box center [371, 16] width 117 height 40
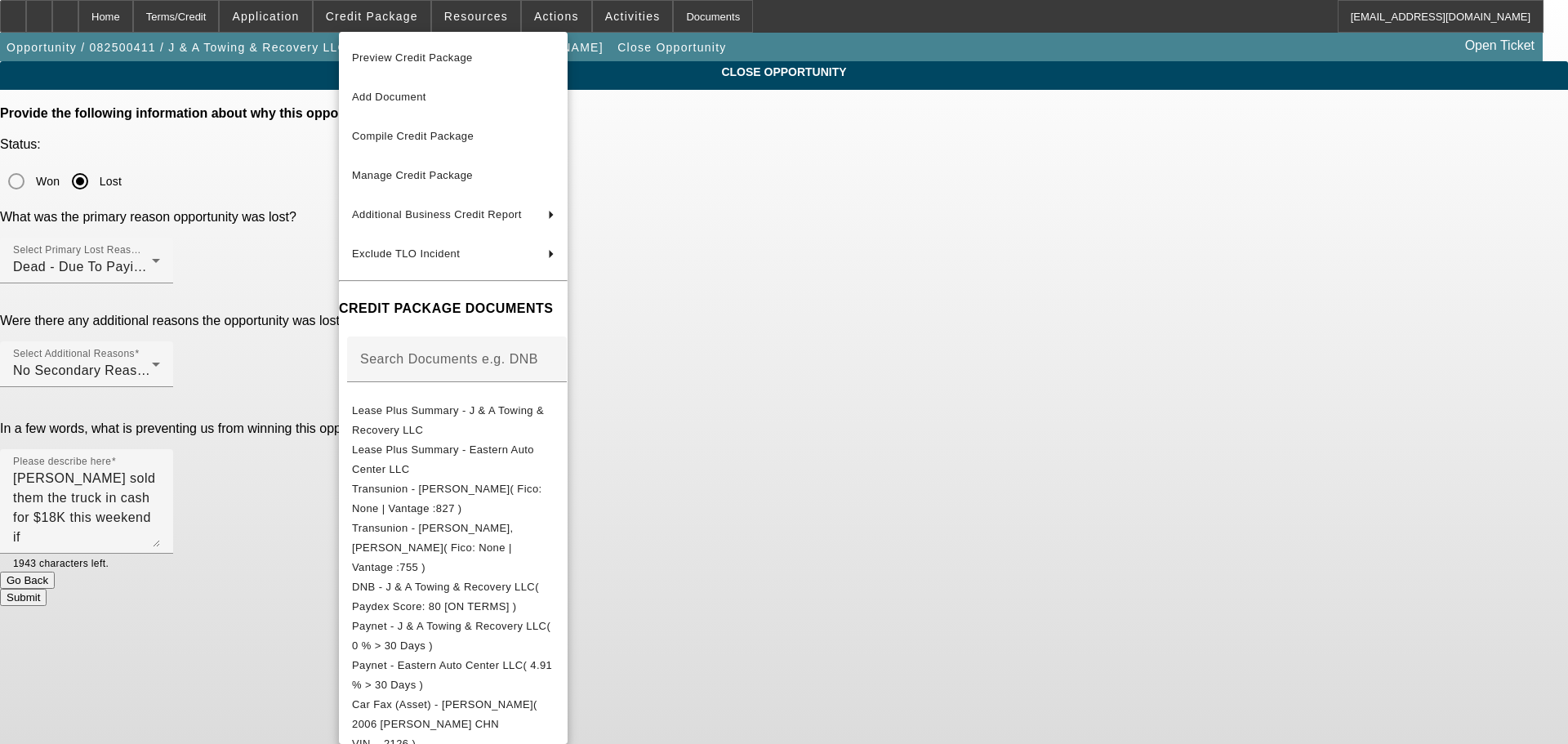
click at [233, 419] on div at bounding box center [784, 372] width 1568 height 744
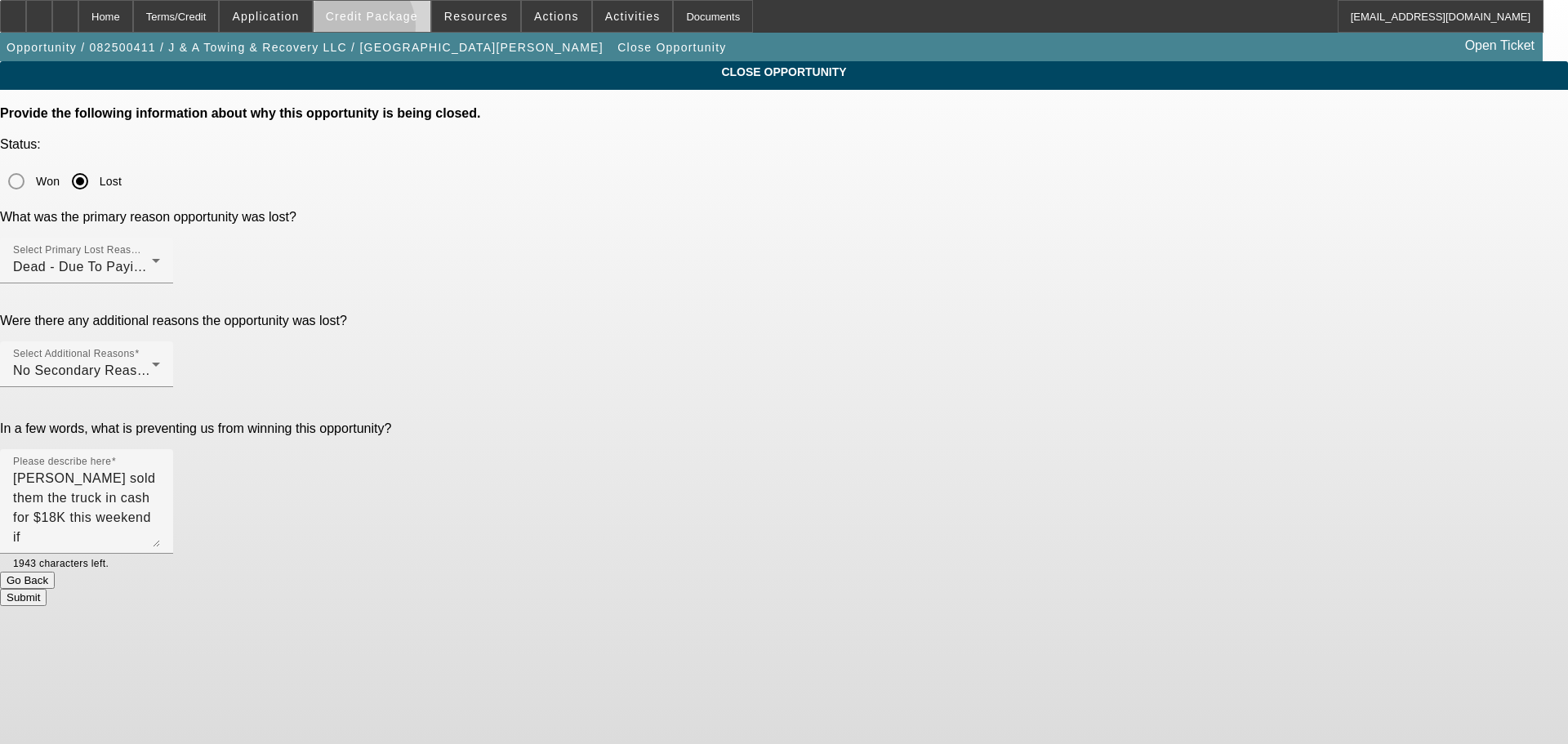
click at [382, 30] on span at bounding box center [371, 16] width 117 height 40
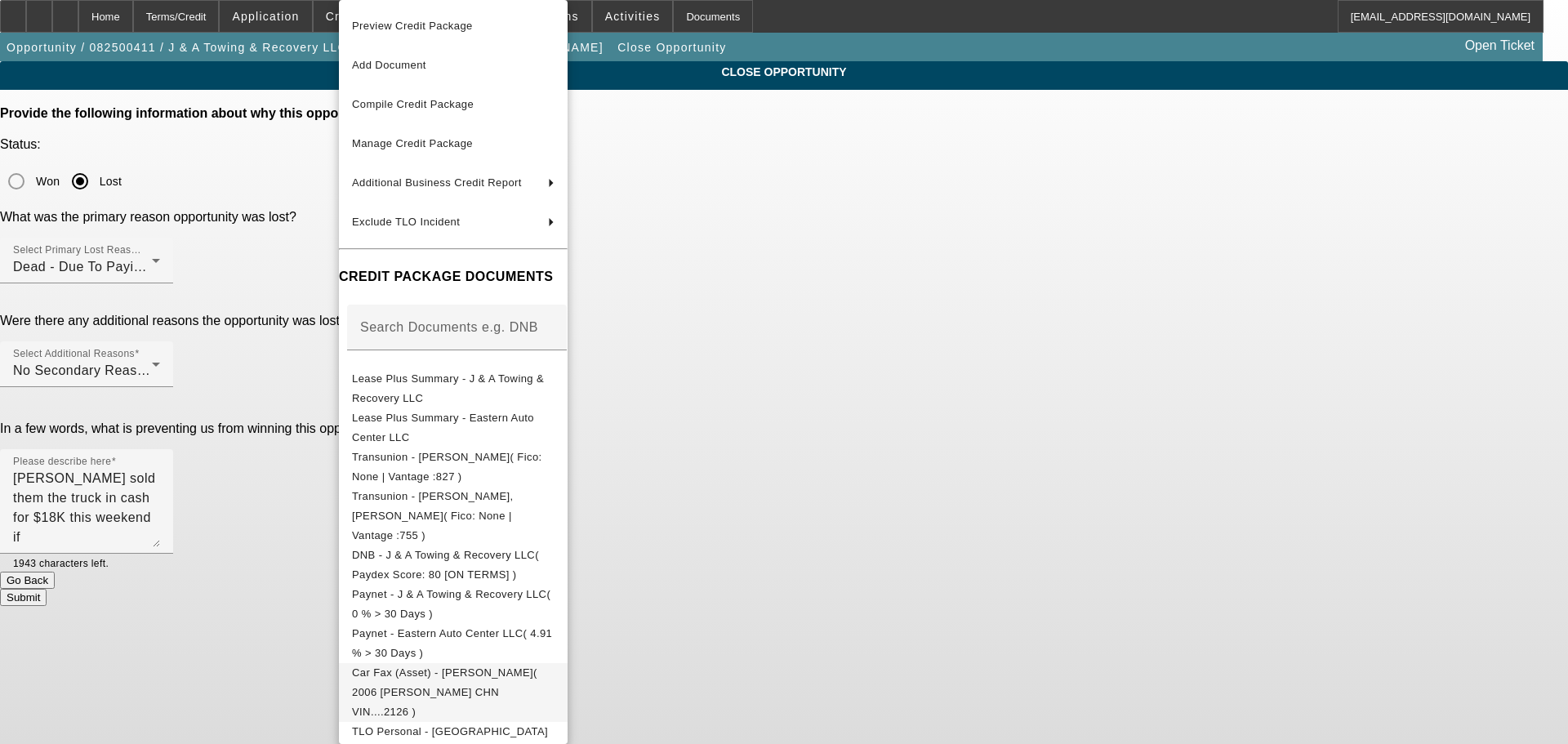
click at [555, 663] on span "Car Fax (Asset) - [PERSON_NAME]( 2006 [PERSON_NAME] CHN VIN....2126 )" at bounding box center [453, 693] width 203 height 59
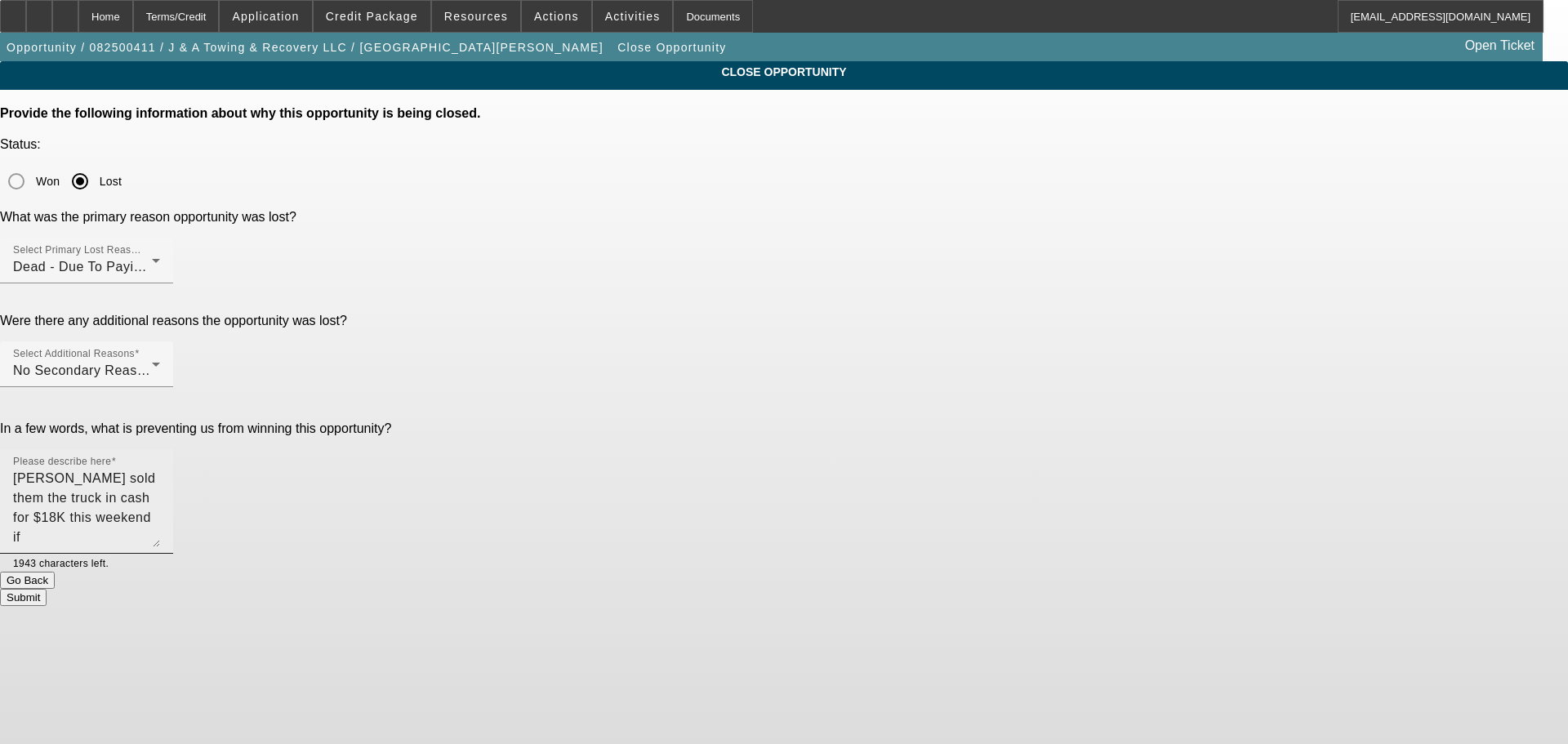
click at [160, 469] on textarea "[PERSON_NAME] sold them the truck in cash for $18K this weekend if" at bounding box center [87, 508] width 147 height 78
click at [160, 469] on textarea "[PERSON_NAME] sold them the truck in cash for $18K this weekend if they bought …" at bounding box center [87, 508] width 147 height 78
drag, startPoint x: 1062, startPoint y: 326, endPoint x: 1039, endPoint y: 325, distance: 23.0
click at [160, 469] on textarea "[PERSON_NAME] sold them the truck in cash for $21K this weekend if they bought …" at bounding box center [87, 508] width 147 height 78
drag, startPoint x: 941, startPoint y: 331, endPoint x: 696, endPoint y: 306, distance: 246.3
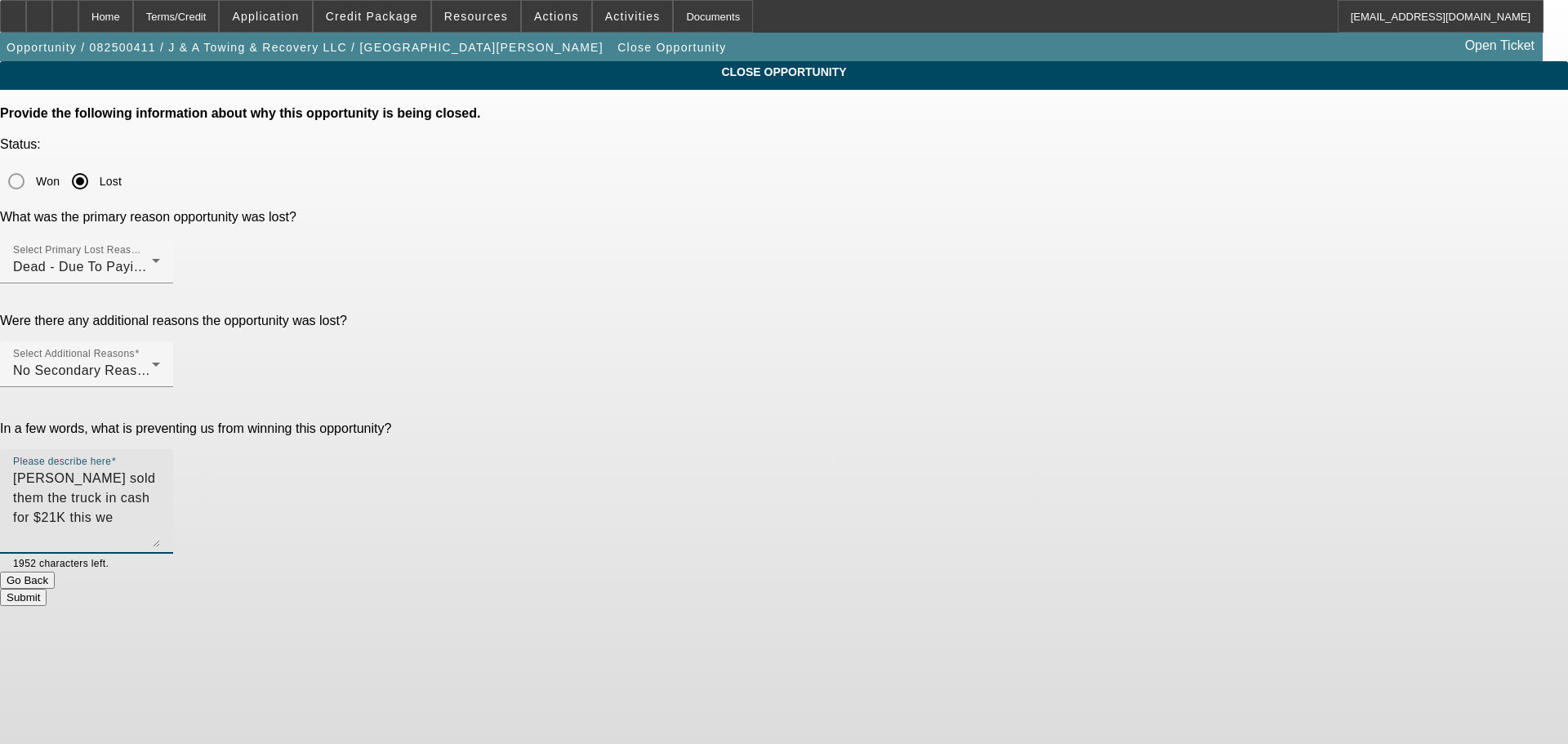
click at [173, 449] on div "Please describe here [PERSON_NAME] sold them the truck in cash for $21K this we" at bounding box center [87, 501] width 173 height 104
type textarea "Seller had other offers--cash too, so customers paid $21K cash for it. They don…"
click at [46, 588] on button "Submit" at bounding box center [23, 597] width 46 height 17
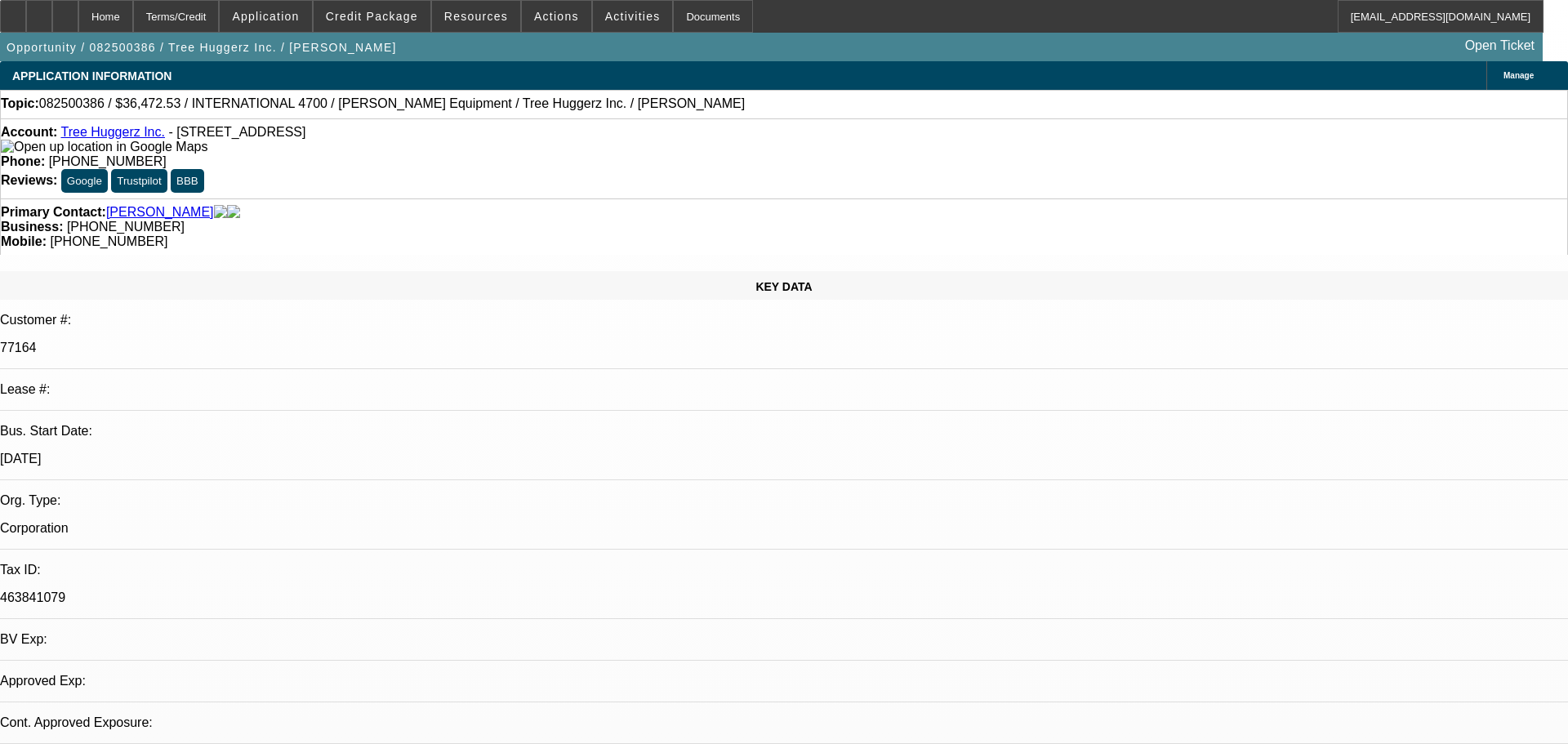
select select "0"
select select "6"
select select "0"
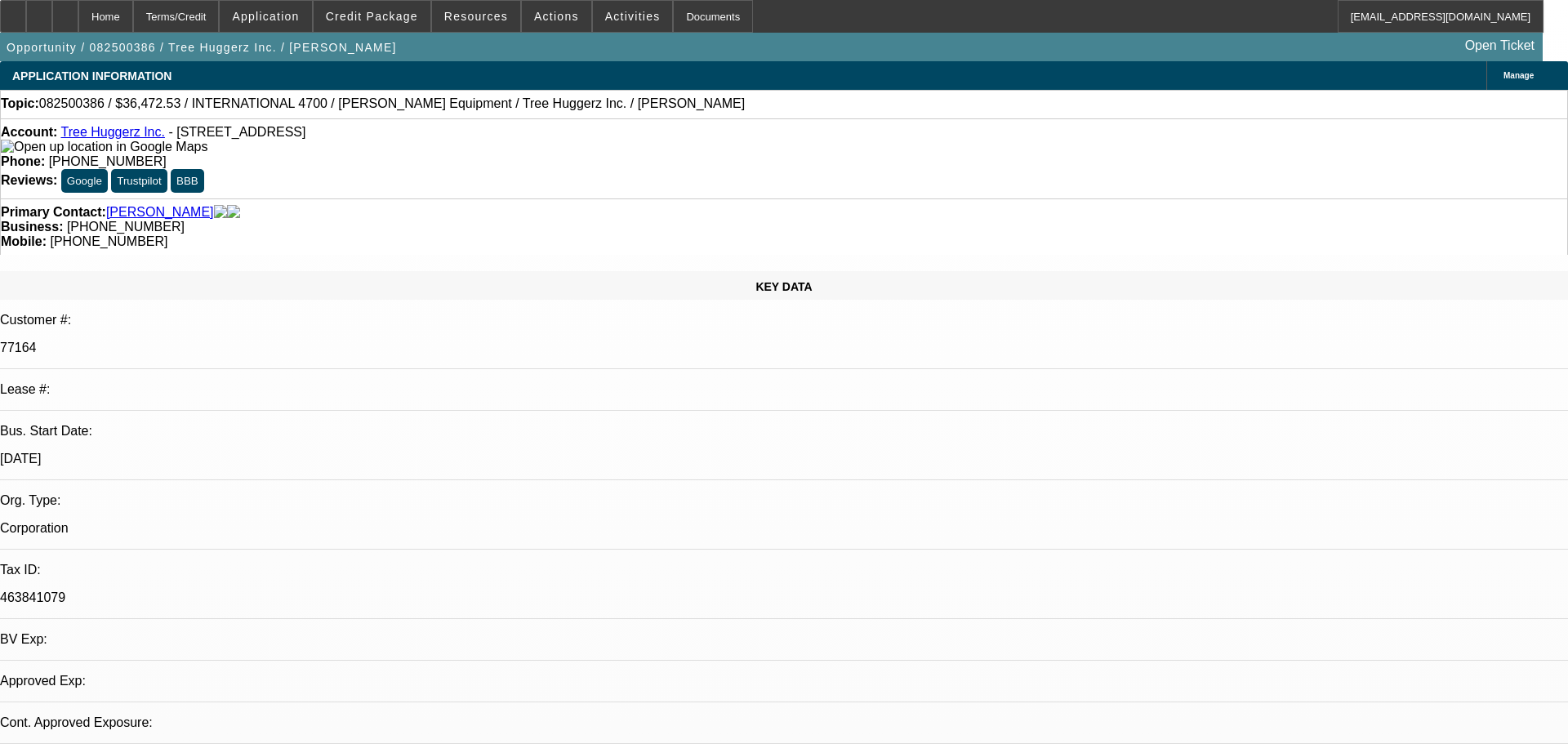
select select "0"
select select "6"
select select "0"
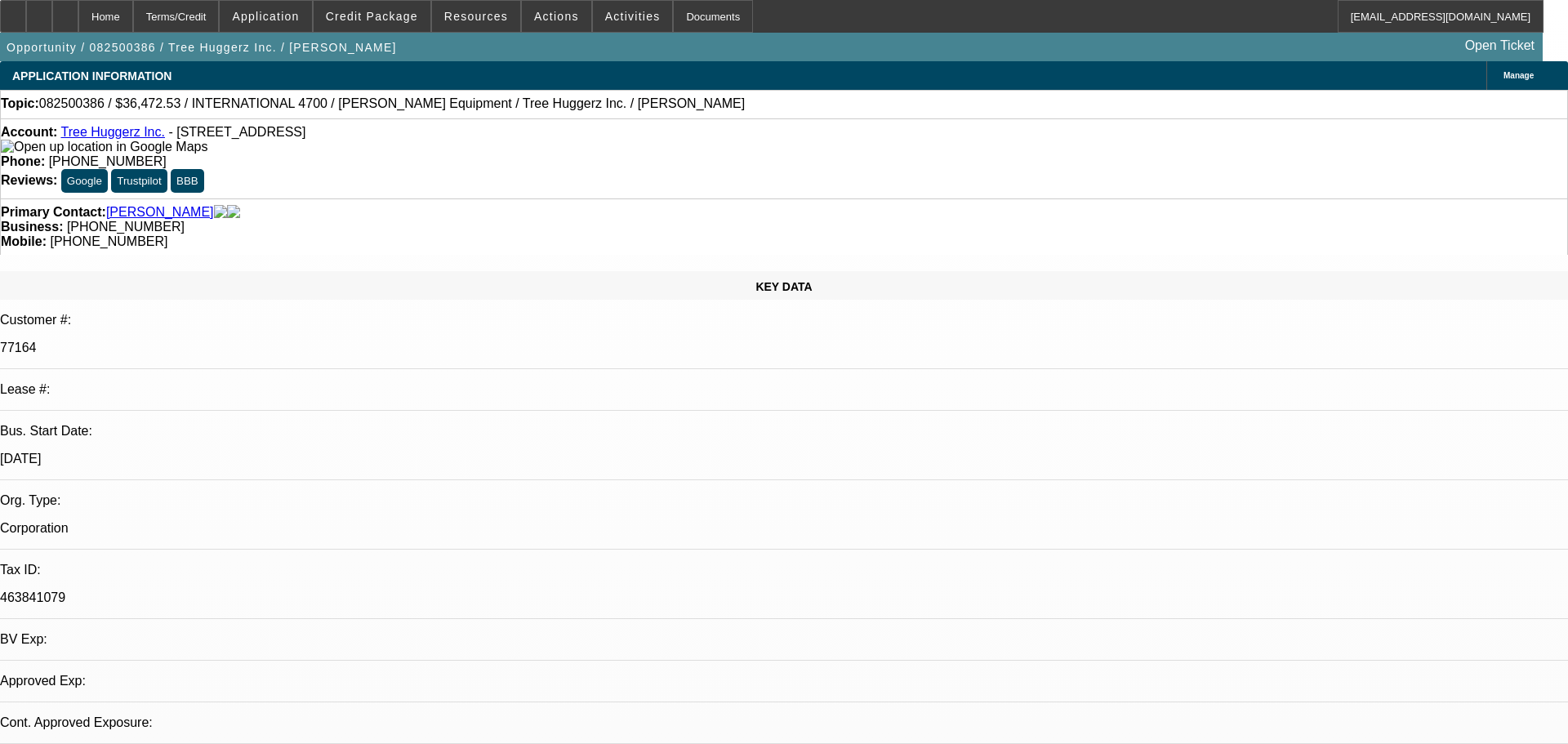
select select "0"
select select "6"
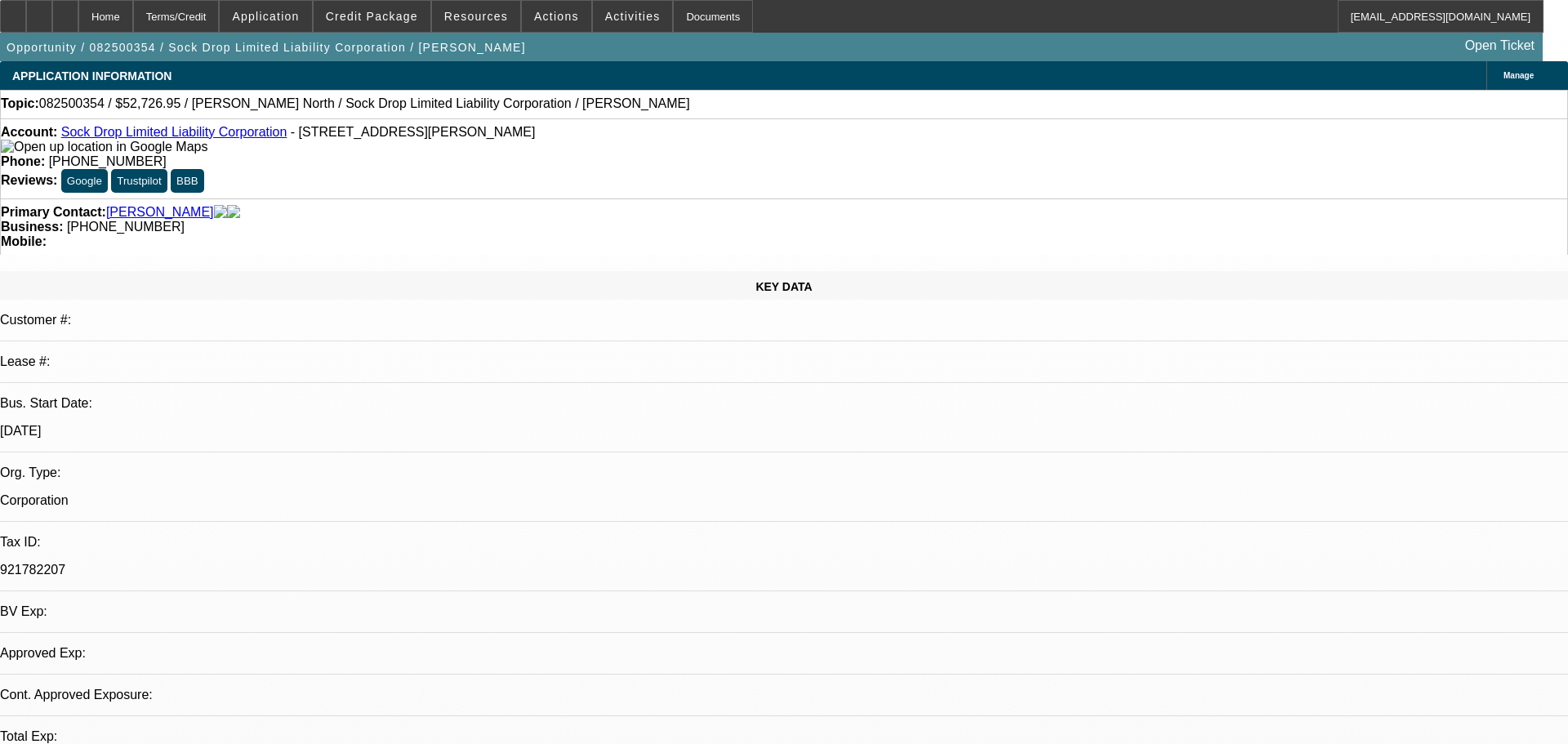
select select "0"
select select "2"
select select "0.1"
select select "4"
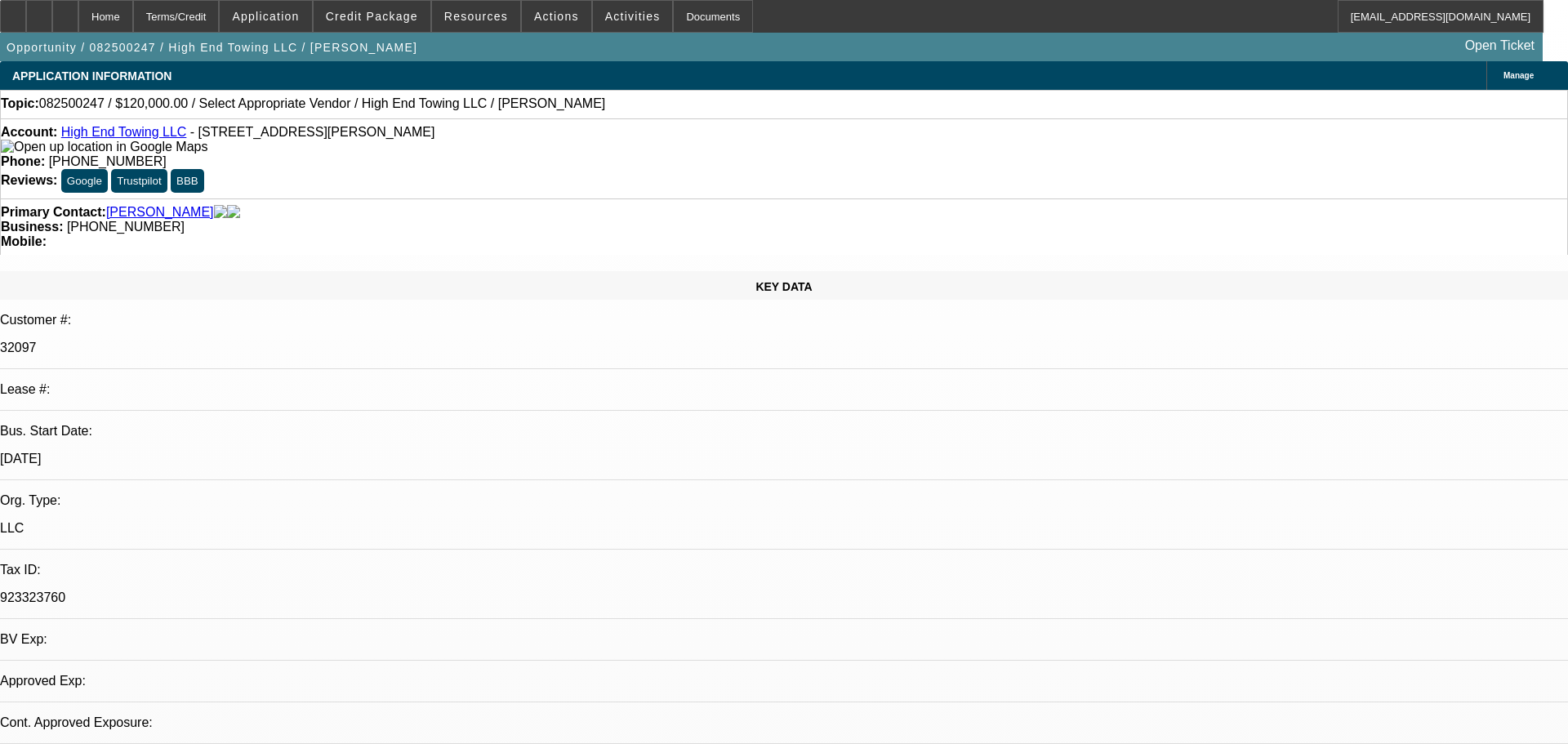
select select "0"
select select "2"
select select "0.1"
select select "4"
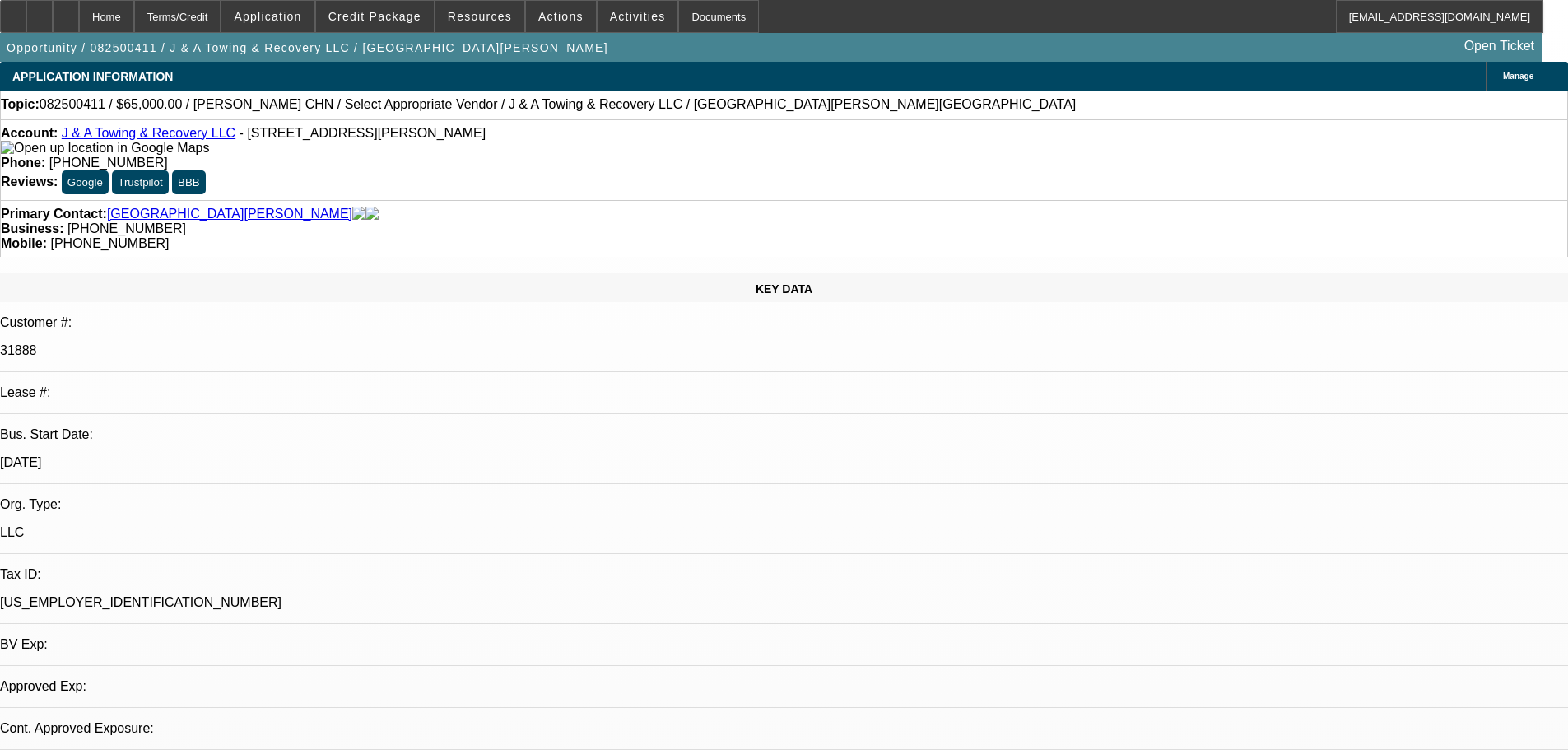
select select "0"
select select "2"
select select "0.1"
select select "4"
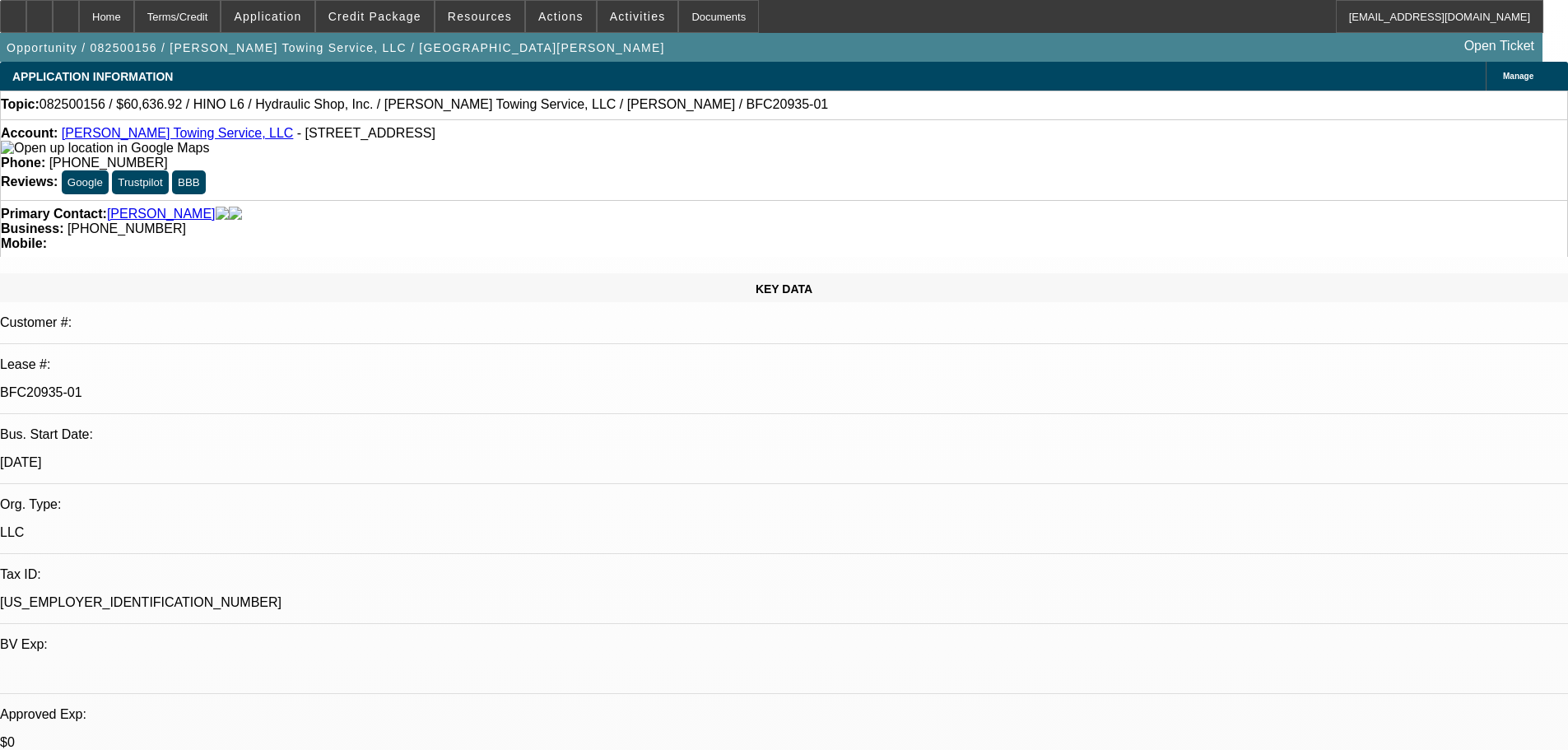
select select "0"
select select "6"
select select "0"
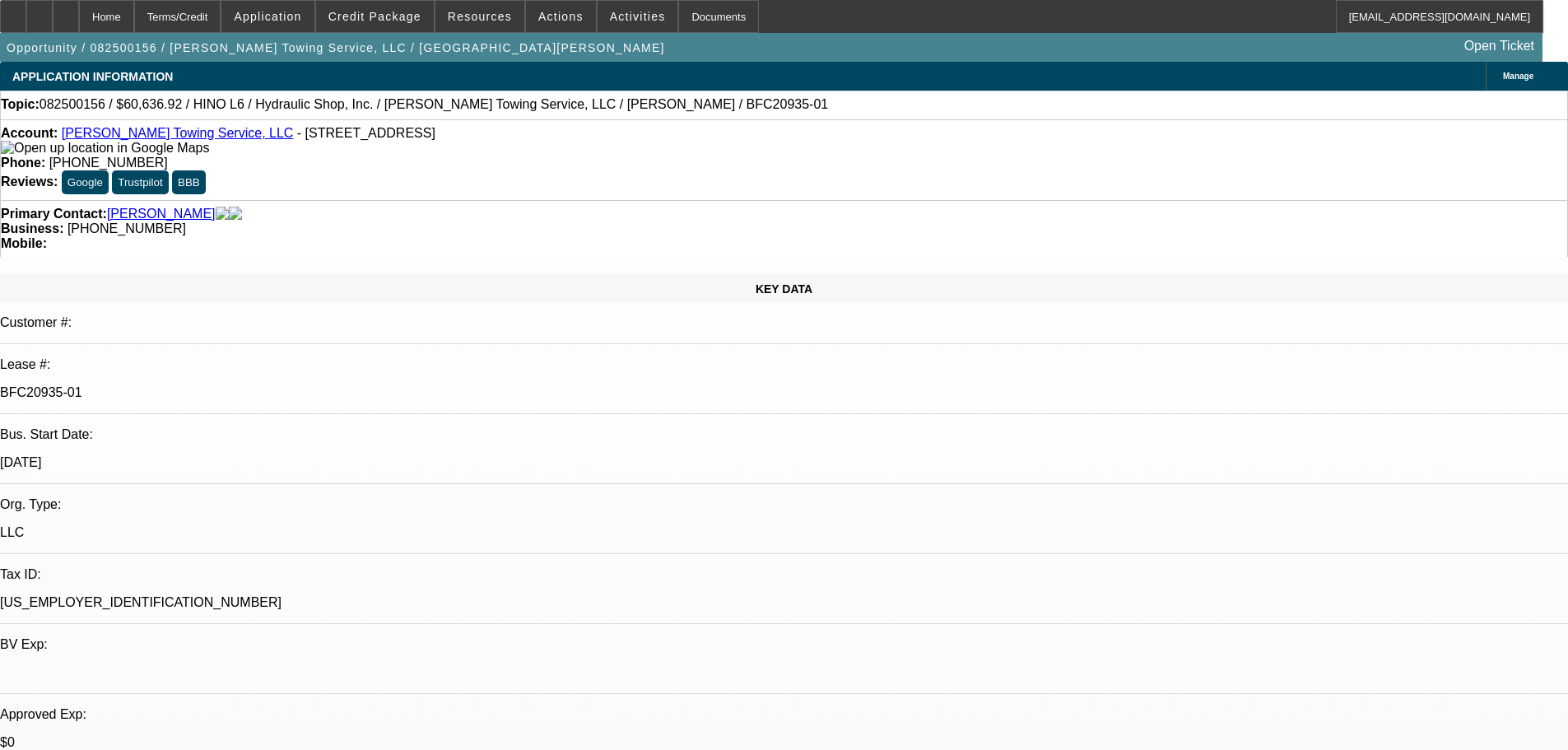
select select "0"
select select "6"
select select "0"
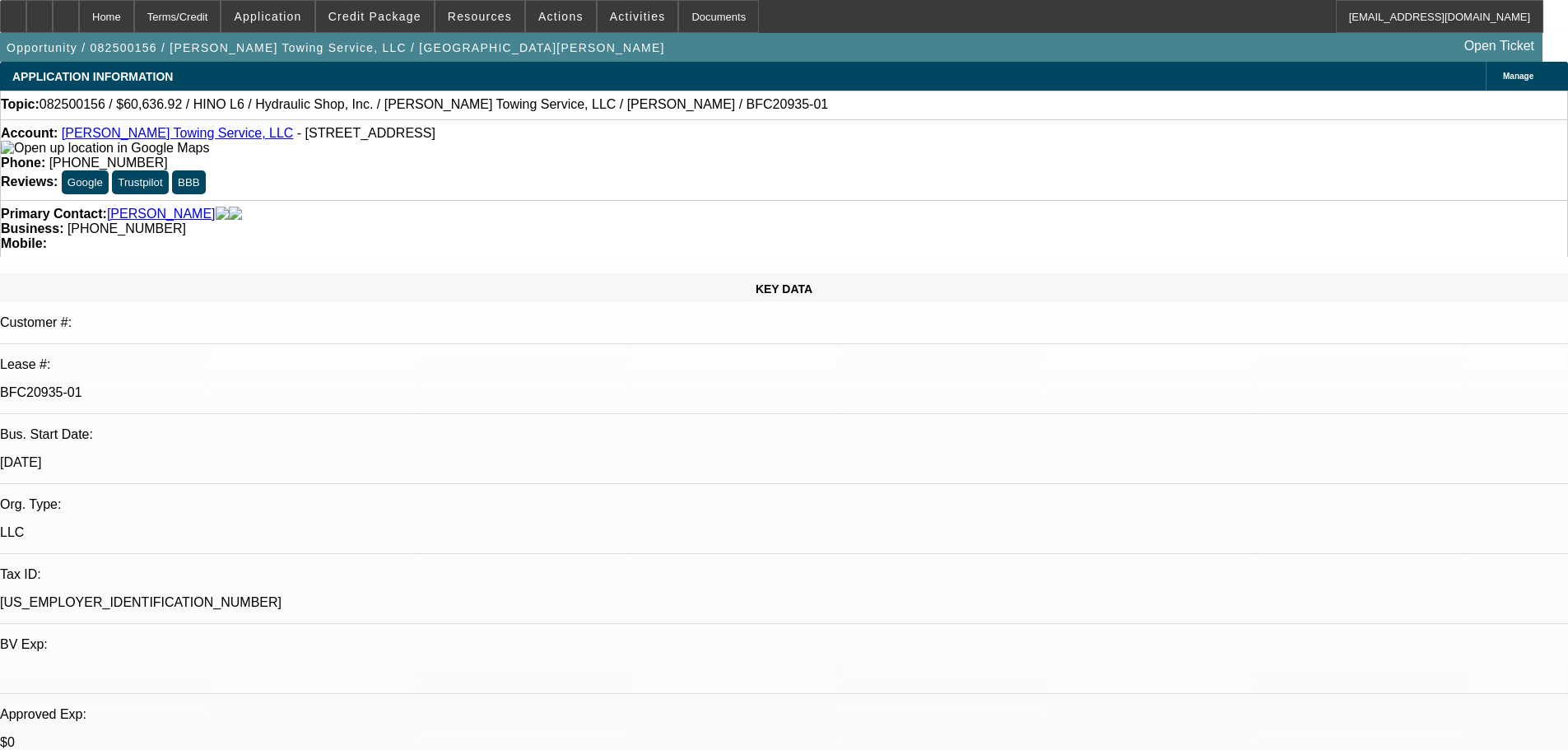
select select "0"
select select "6"
select select "0"
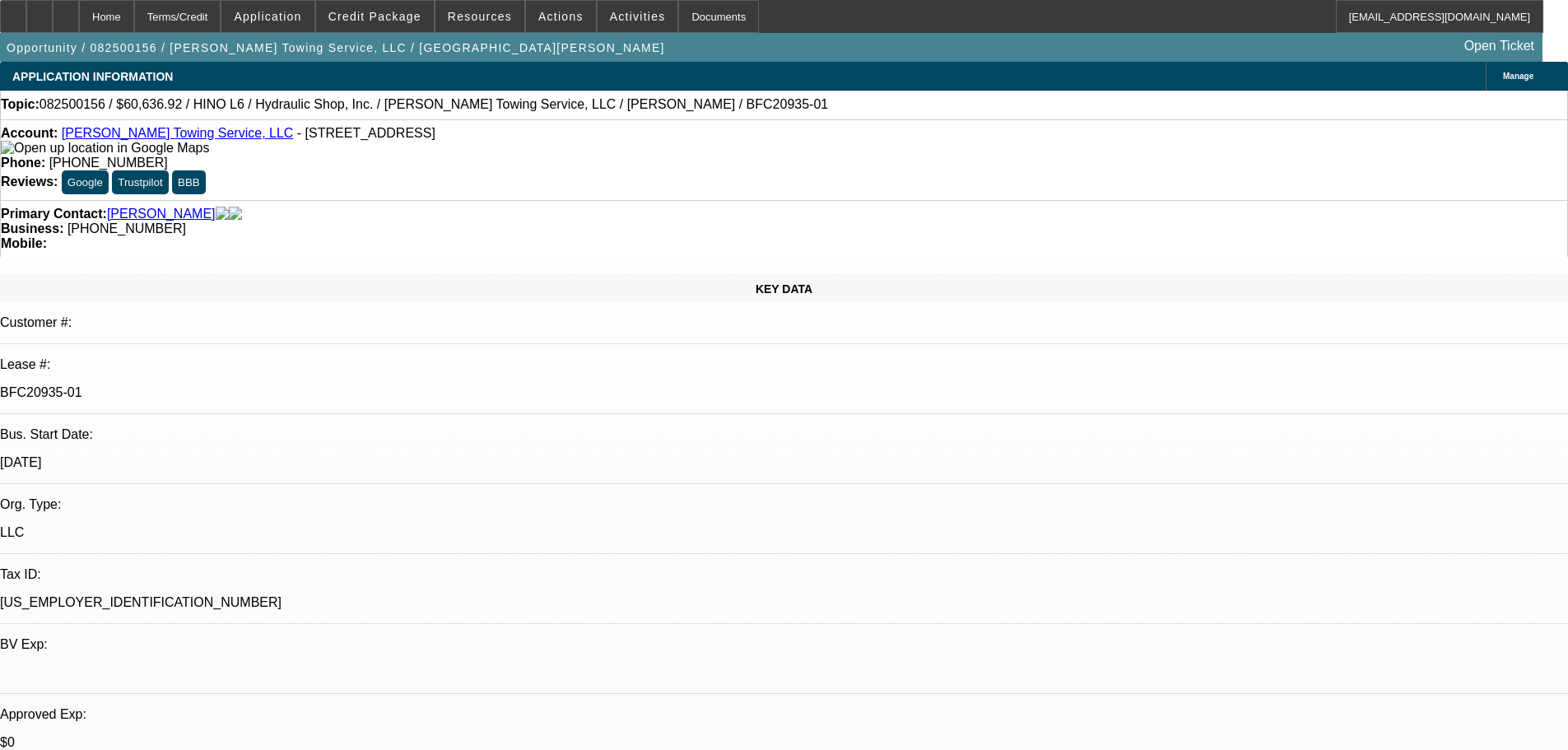
select select "6"
